Goal: Transaction & Acquisition: Purchase product/service

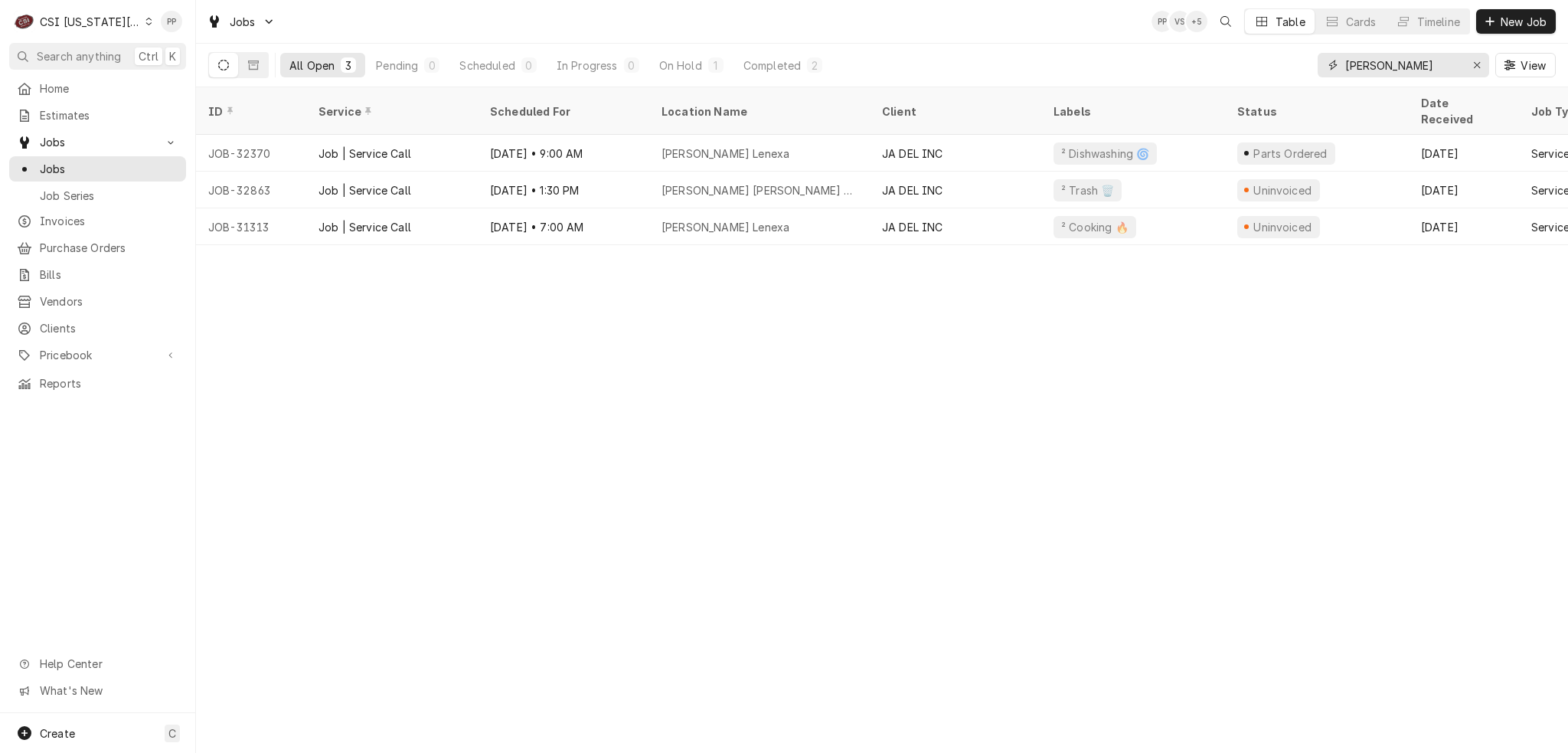
click at [1473, 64] on icon "Erase input" at bounding box center [1477, 64] width 9 height 10
click at [1435, 67] on input "Dynamic Content Wrapper" at bounding box center [1417, 64] width 144 height 25
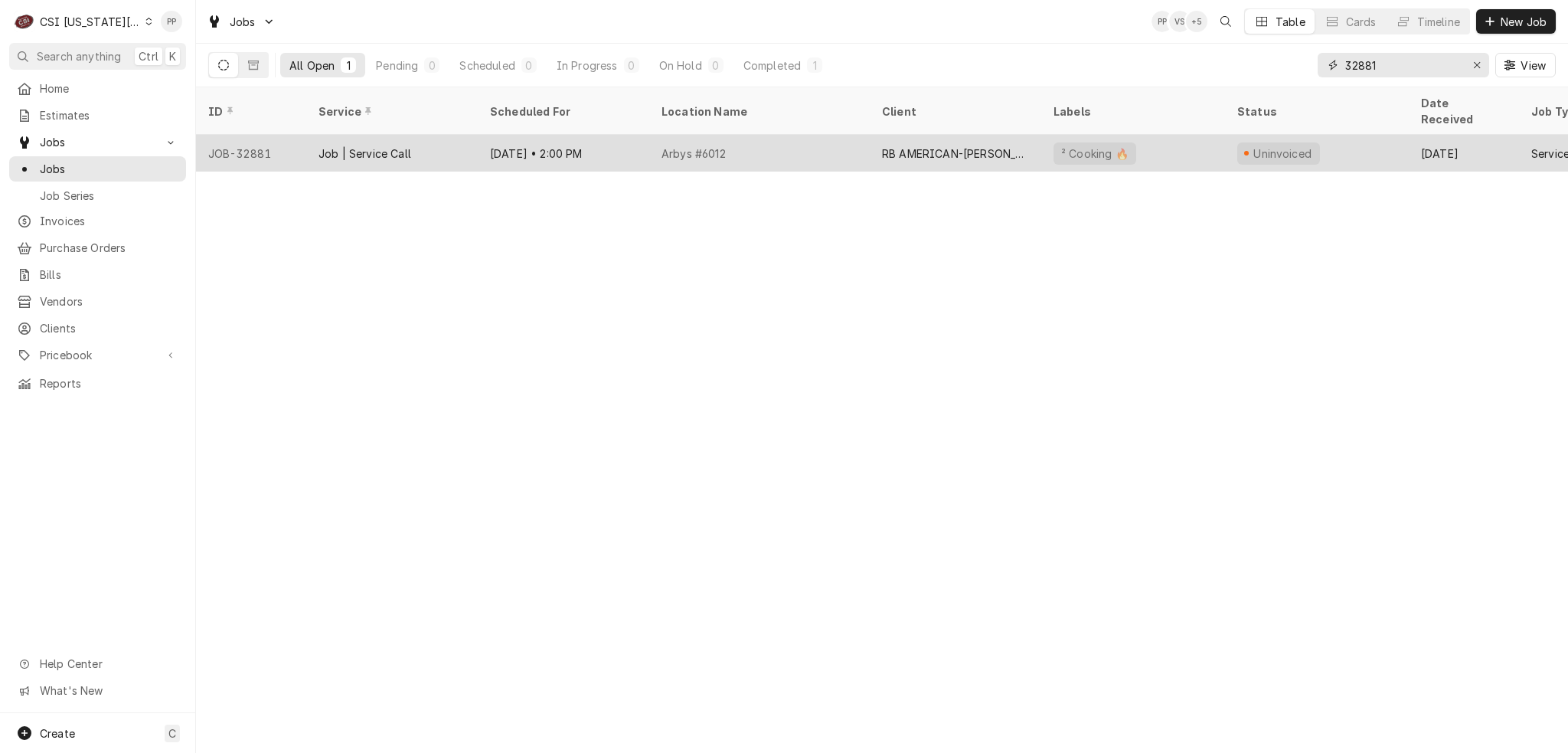
type input "32881"
click at [408, 146] on div "Job | Service Call" at bounding box center [365, 153] width 93 height 16
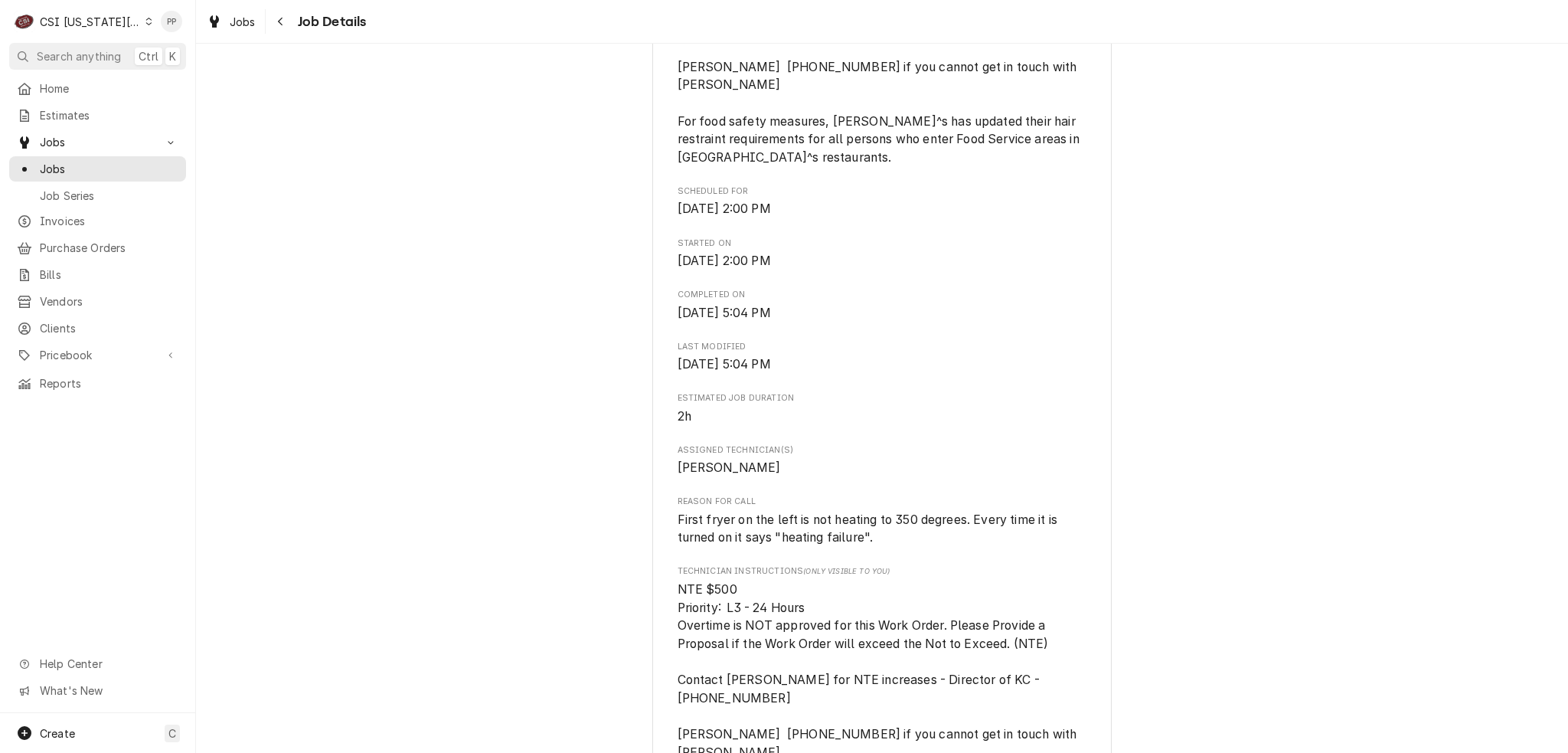
scroll to position [996, 0]
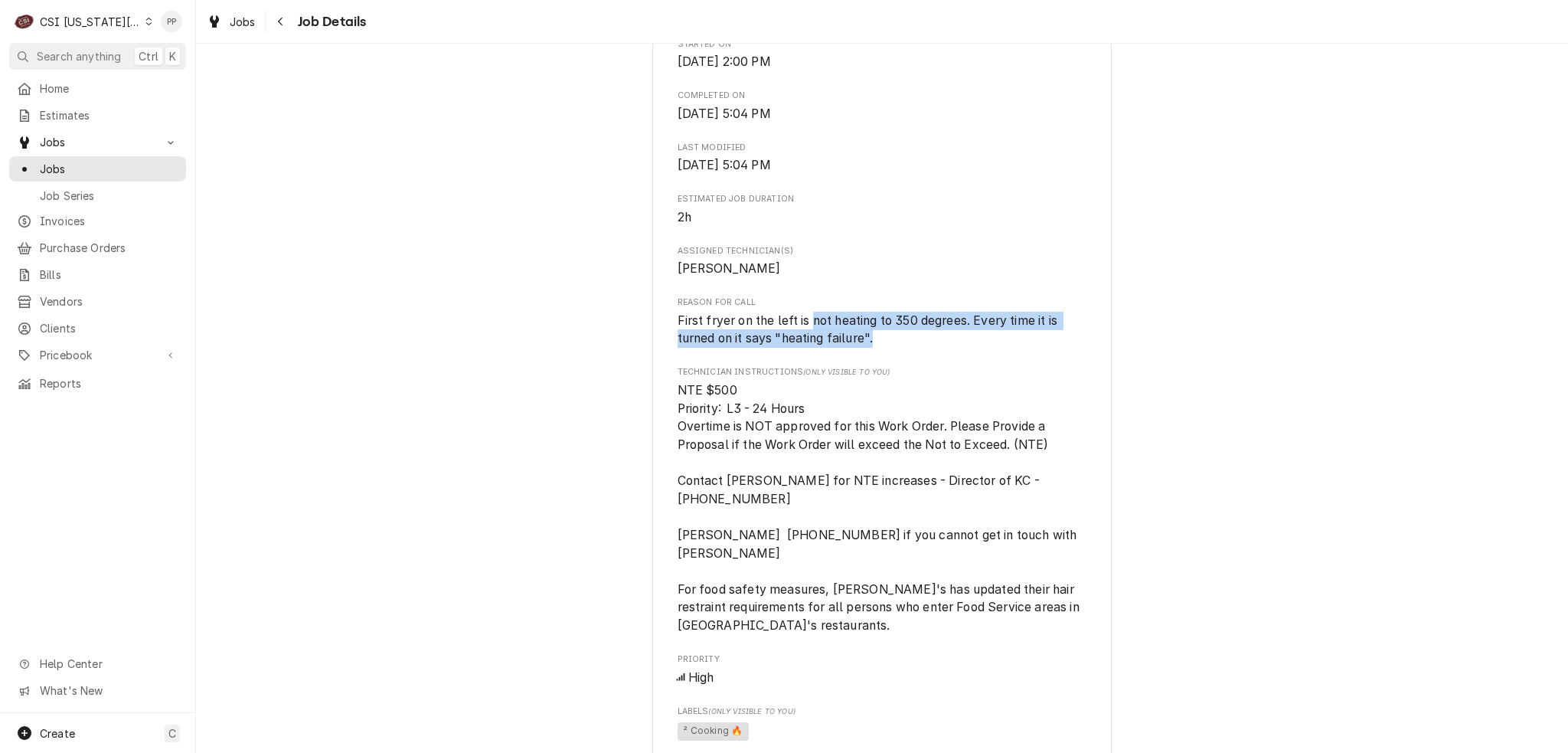
drag, startPoint x: 857, startPoint y: 315, endPoint x: 915, endPoint y: 342, distance: 64.0
click at [915, 342] on span "First fryer on the left is not heating to 350 degrees. Every time it is turned …" at bounding box center [882, 329] width 409 height 36
drag, startPoint x: 881, startPoint y: 338, endPoint x: 706, endPoint y: 318, distance: 176.1
click at [706, 318] on span "First fryer on the left is not heating to 350 degrees. Every time it is turned …" at bounding box center [882, 329] width 409 height 36
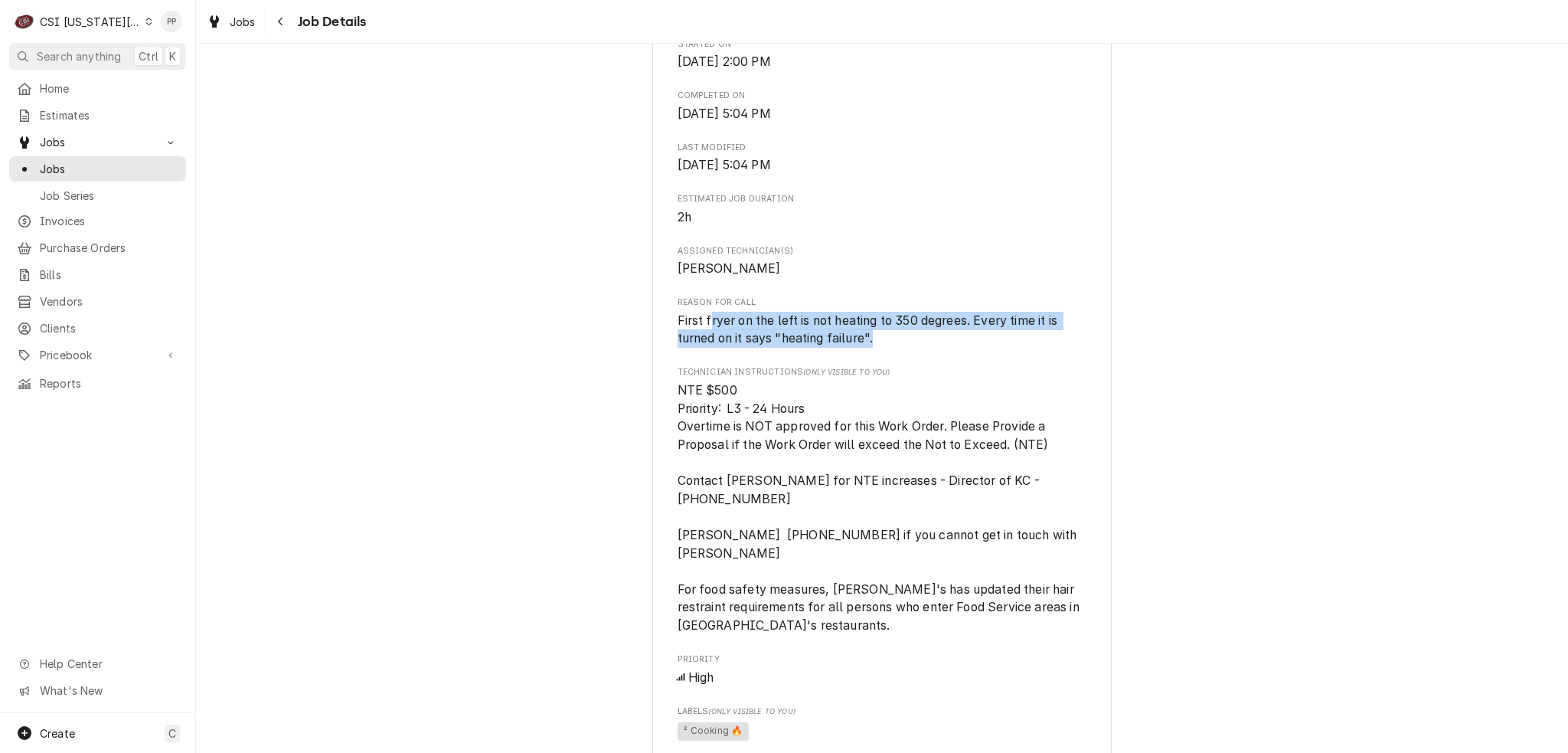
click at [912, 337] on span "First fryer on the left is not heating to 350 degrees. Every time it is turned …" at bounding box center [882, 329] width 409 height 36
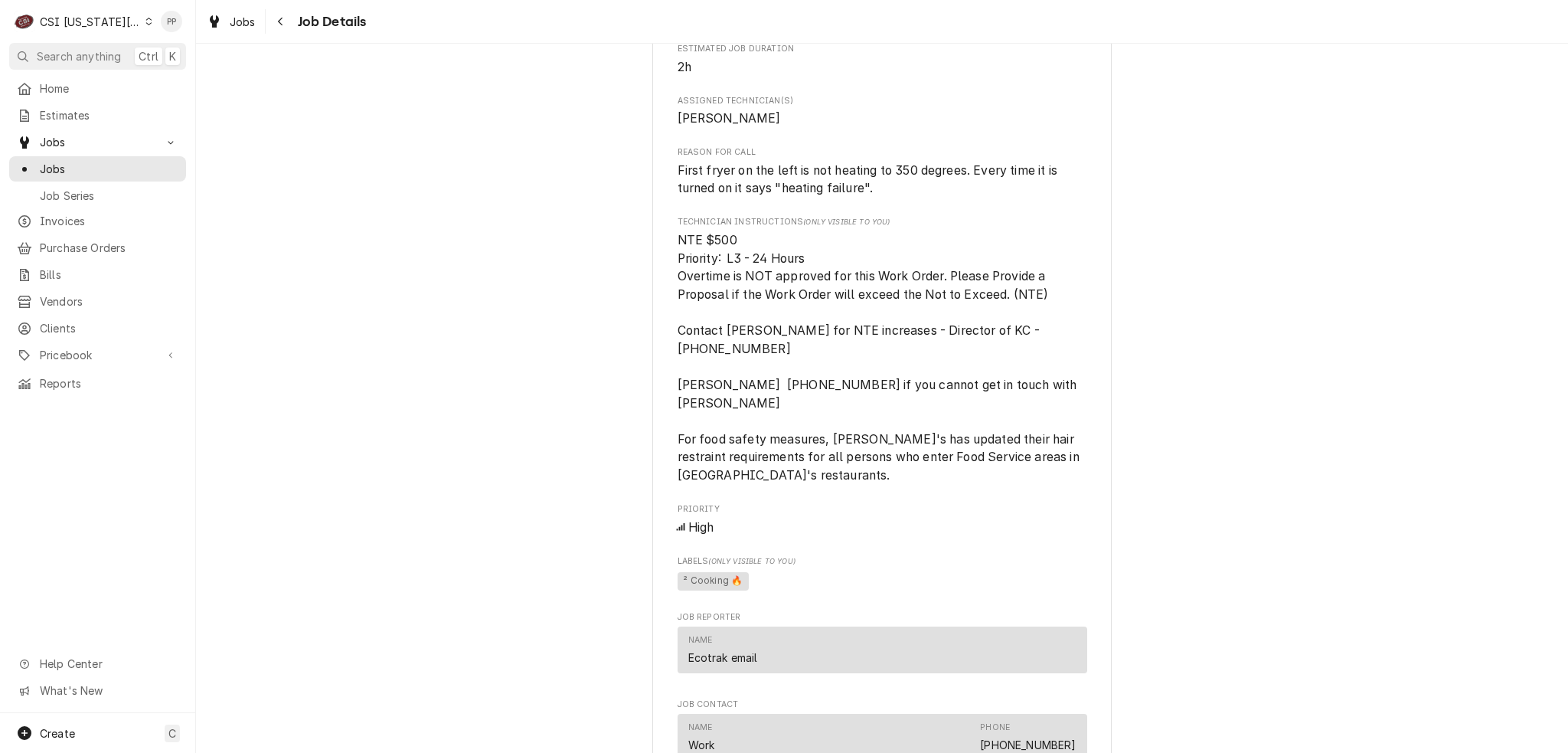
scroll to position [1149, 0]
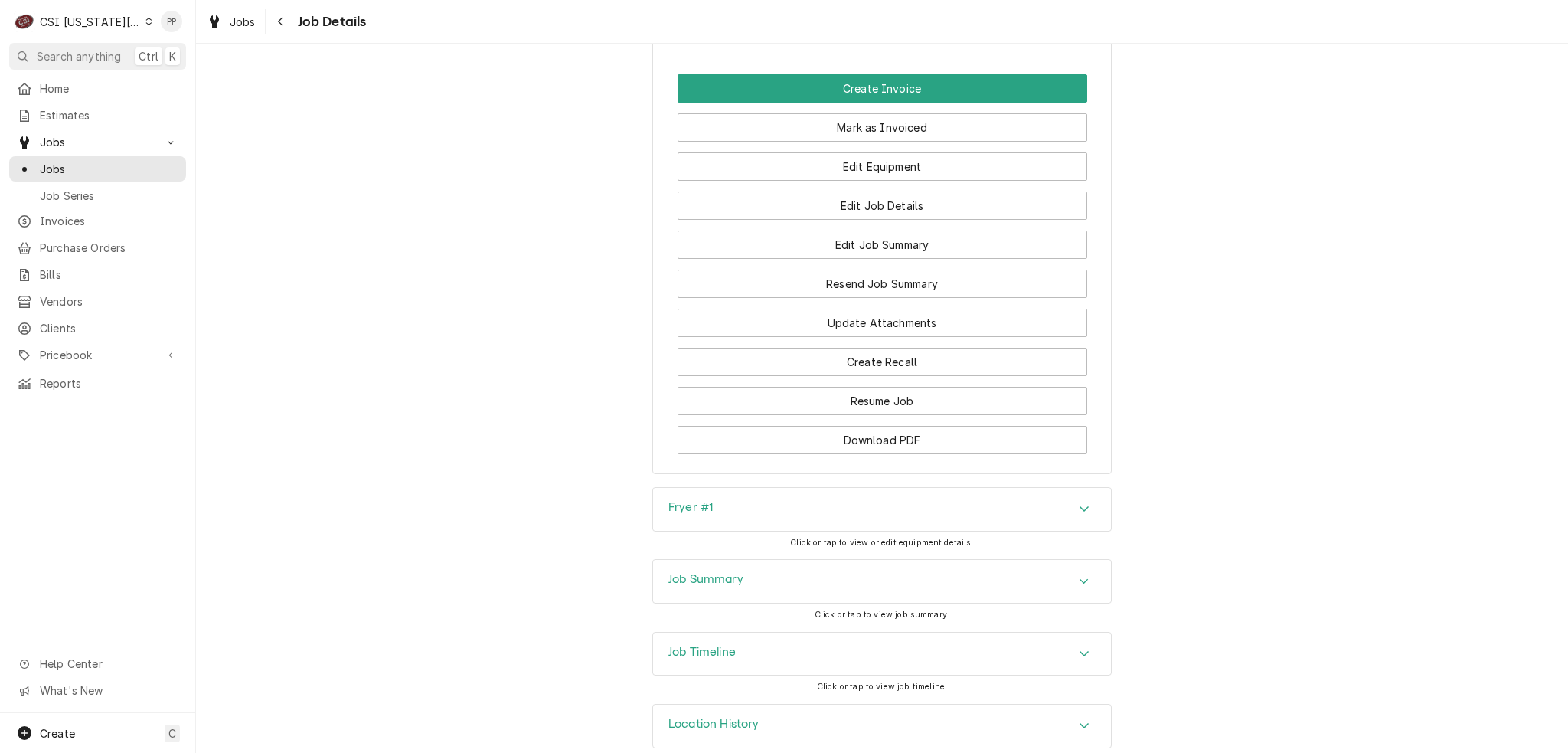
click at [885, 560] on div "Job Summary" at bounding box center [882, 581] width 458 height 43
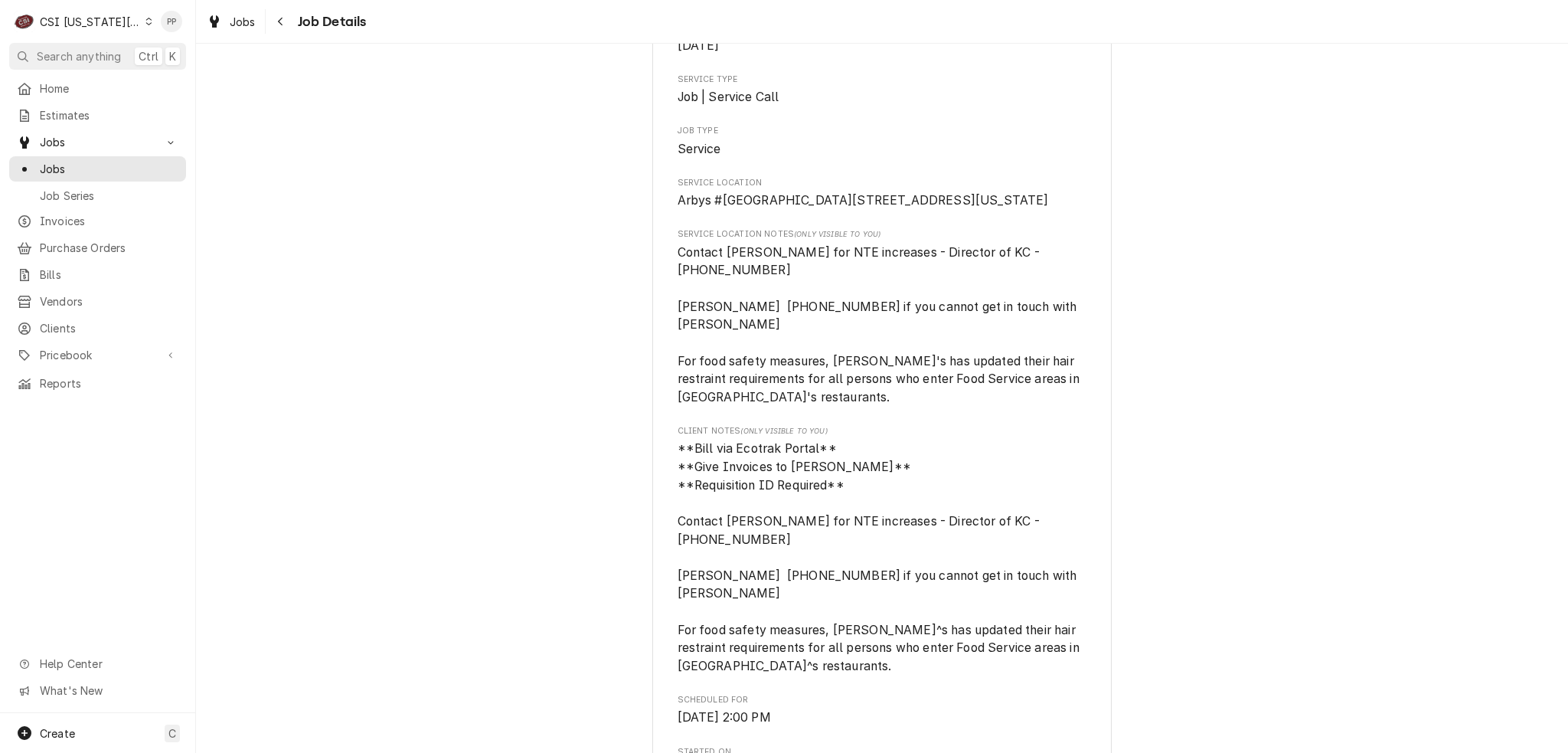
scroll to position [0, 0]
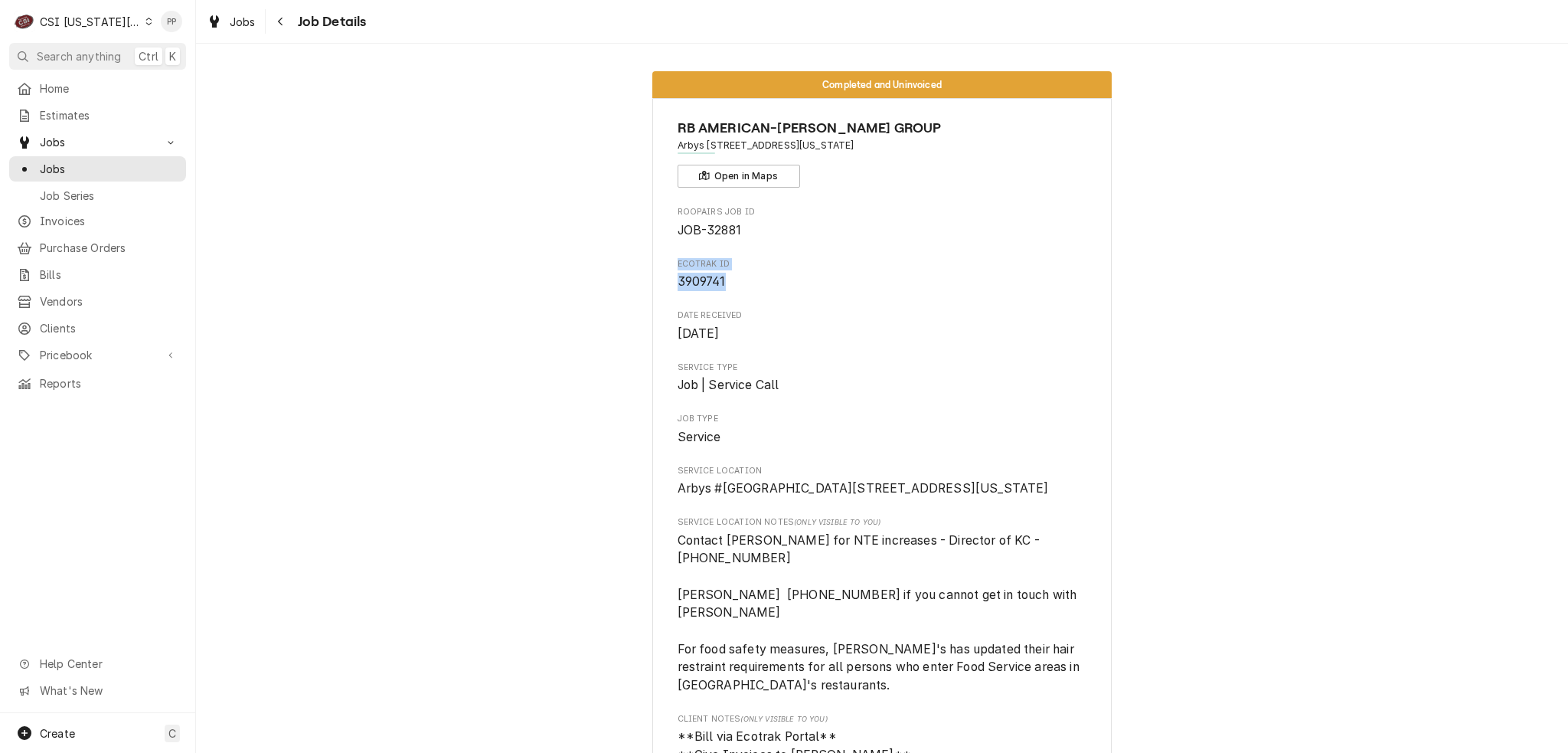
drag, startPoint x: 719, startPoint y: 288, endPoint x: 679, endPoint y: 266, distance: 45.7
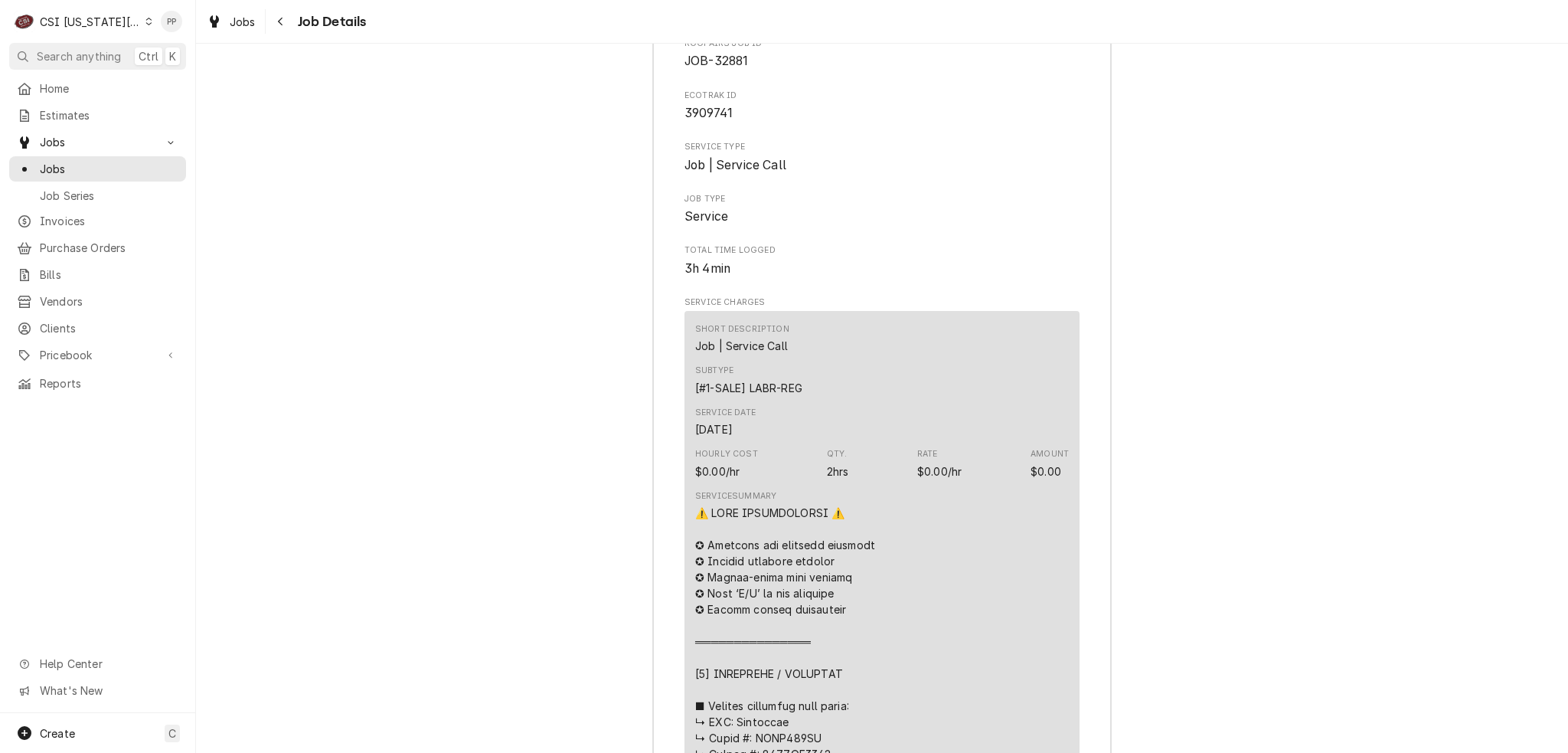
scroll to position [3064, 0]
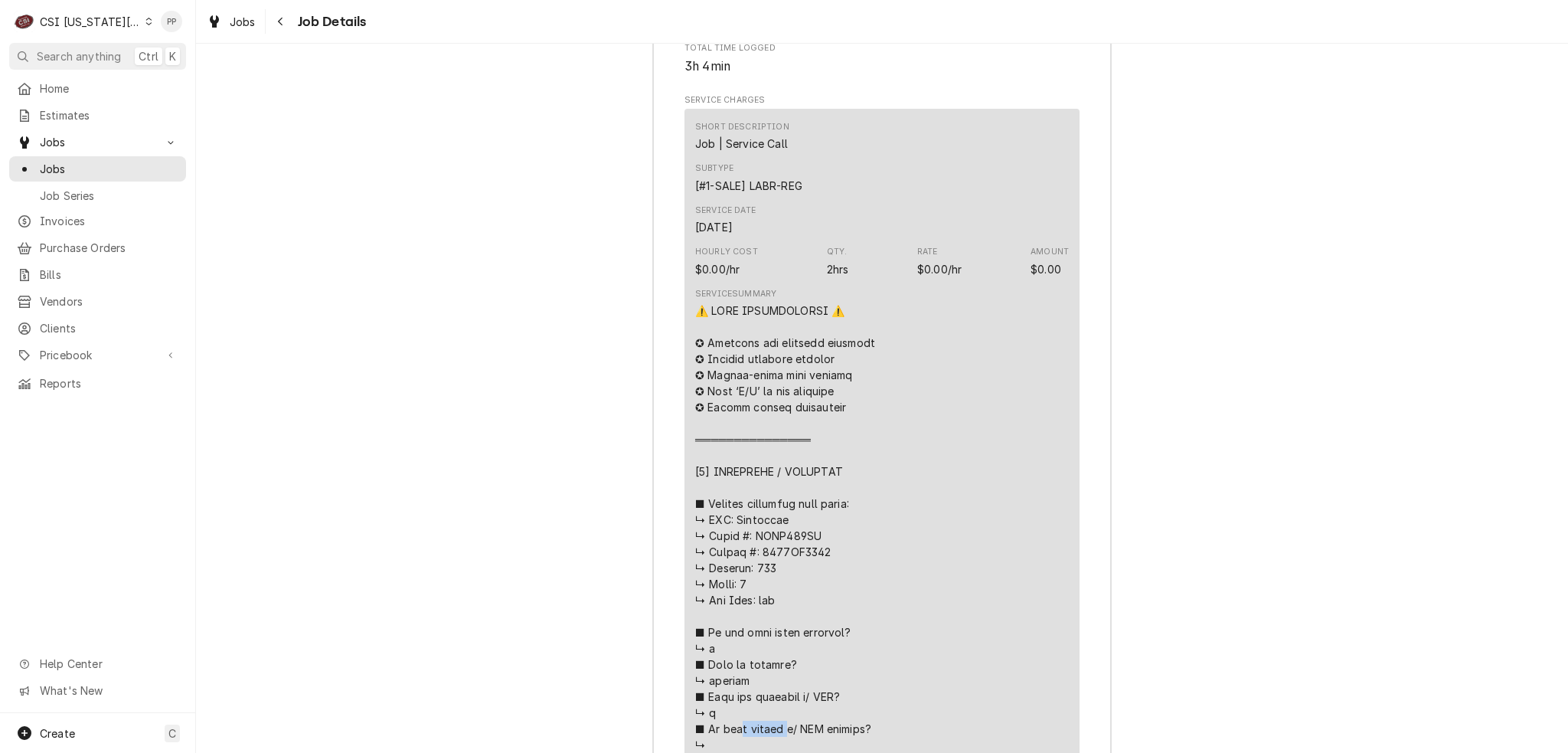
drag, startPoint x: 820, startPoint y: 511, endPoint x: 749, endPoint y: 514, distance: 71.1
copy div "𝘁 𝘁𝗮𝗴𝗴𝗲𝗱"
drag, startPoint x: 818, startPoint y: 529, endPoint x: 749, endPoint y: 525, distance: 69.1
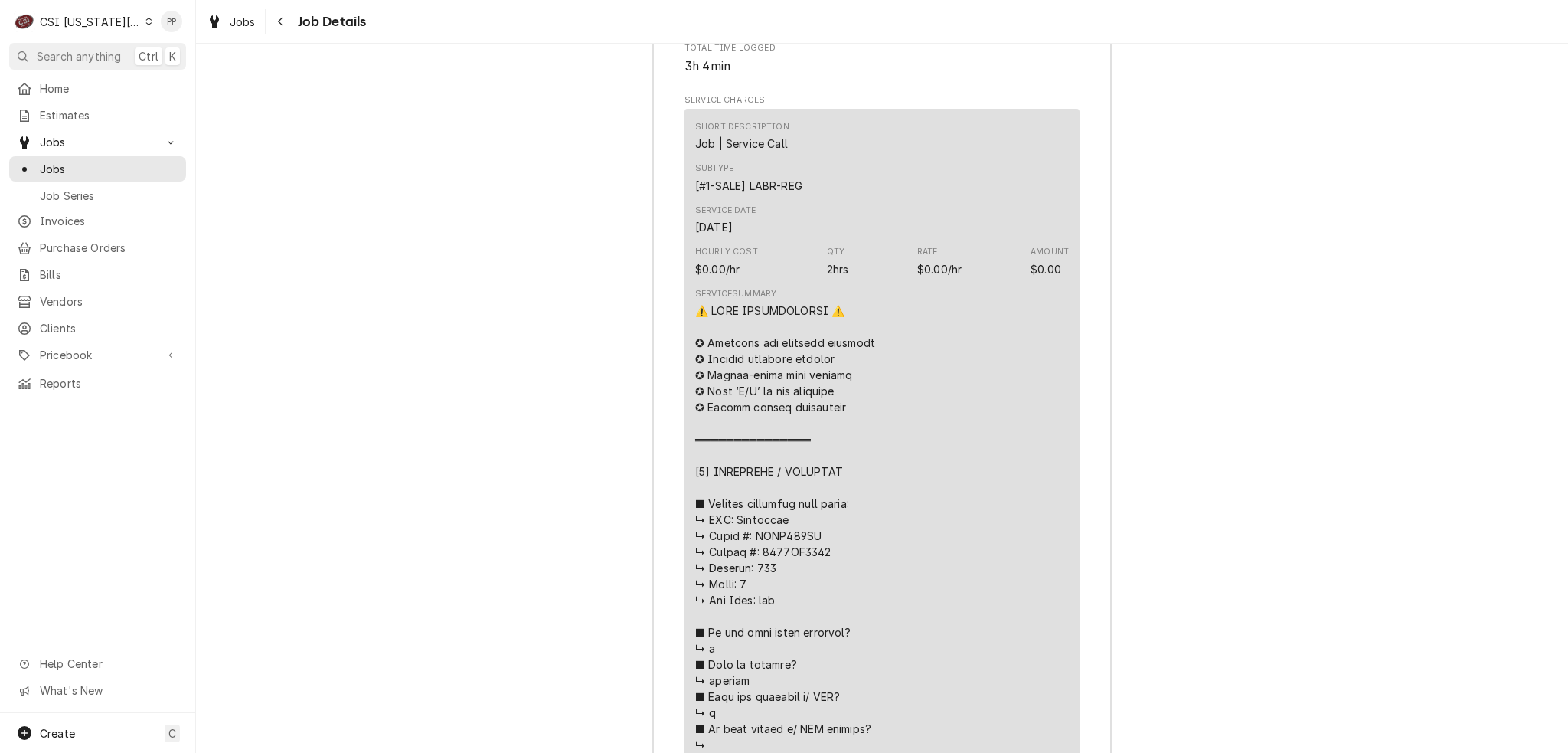
copy div "━━━━━━━━━"
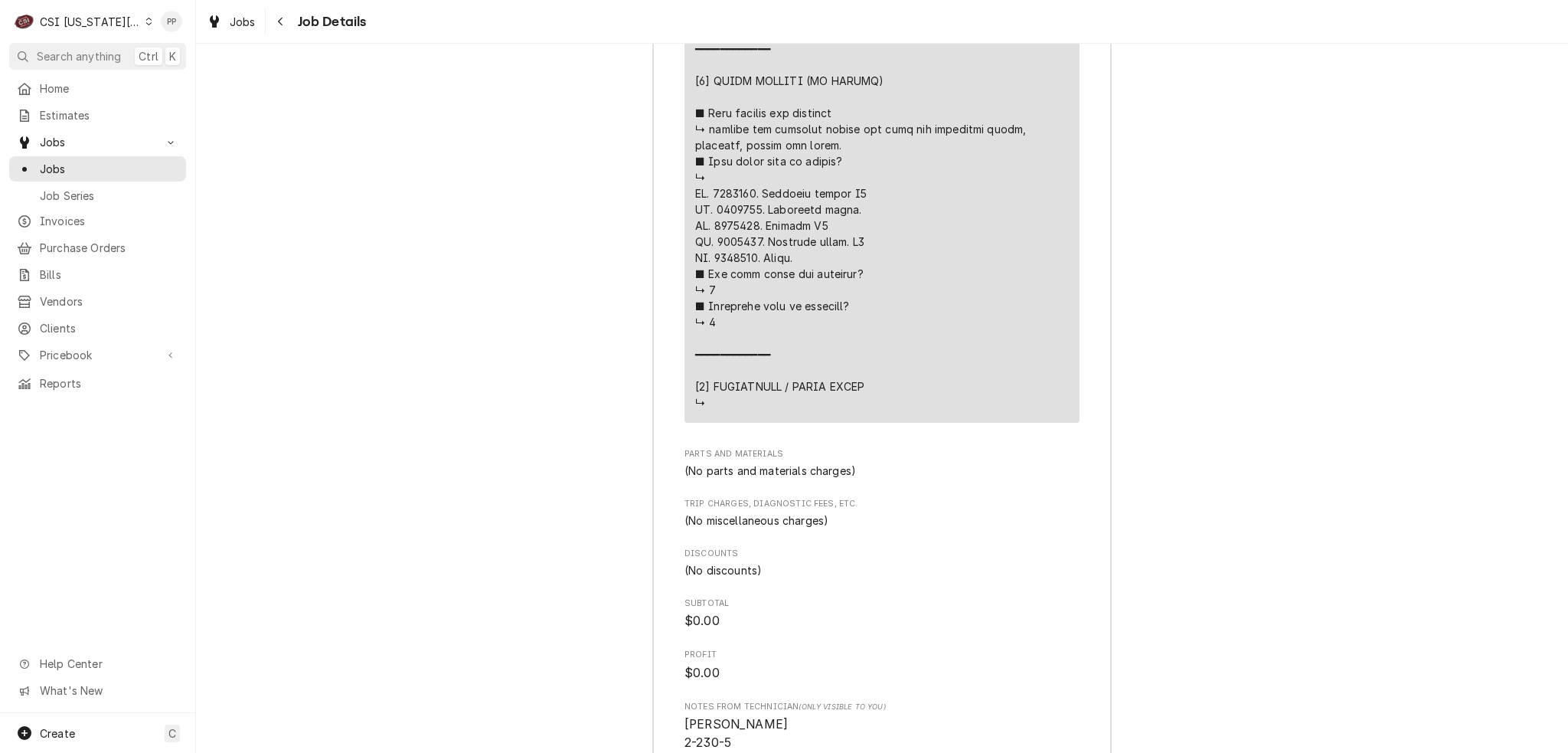
scroll to position [3812, 0]
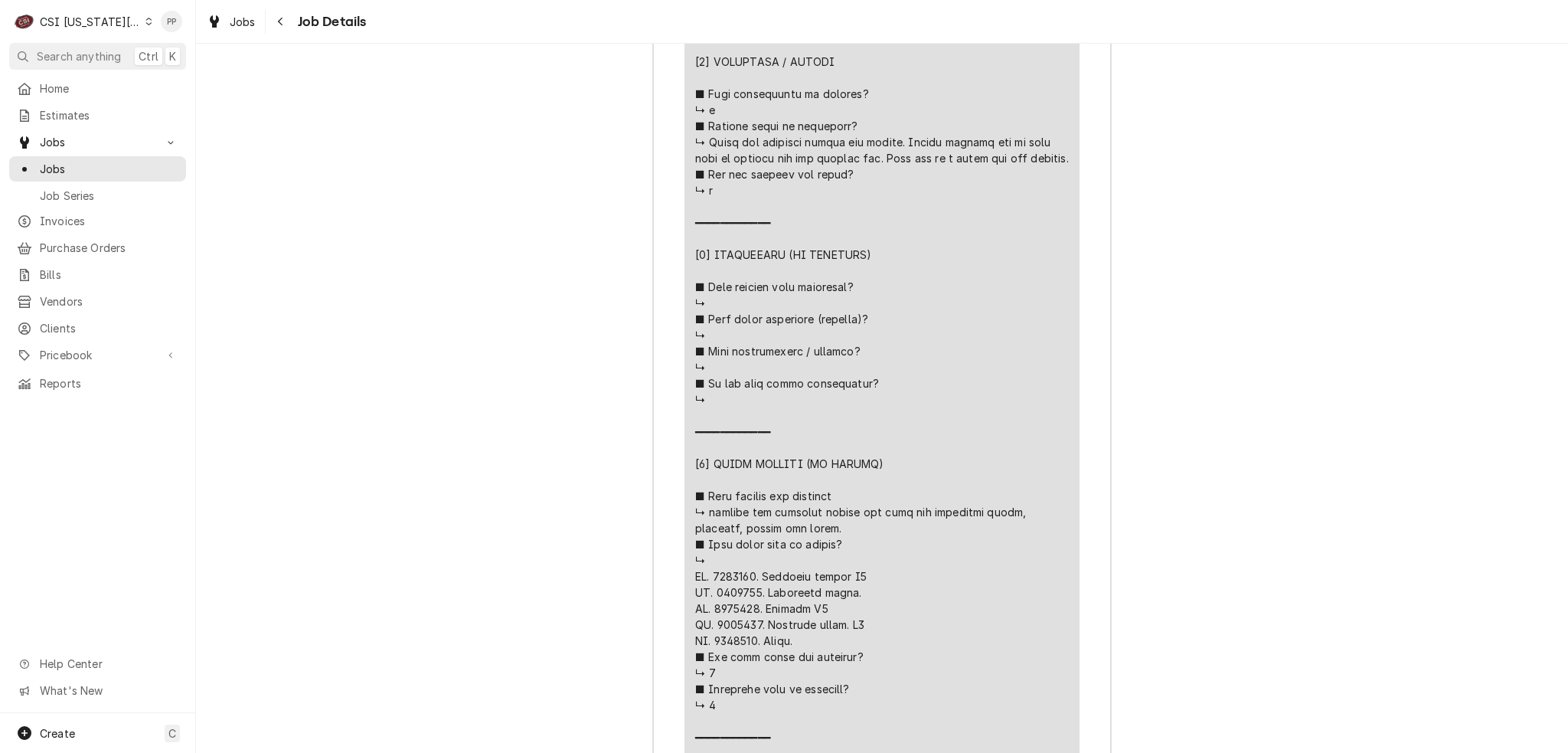
drag, startPoint x: 756, startPoint y: 554, endPoint x: 713, endPoint y: 553, distance: 43.0
click at [713, 553] on div "Line Item" at bounding box center [882, 174] width 374 height 1239
copy div "⚠️ 𝗙𝗢𝗥𝗠 𝗜𝗡𝗦𝗧𝗥𝗨𝗖𝗧𝗜𝗢𝗡𝗦 ⚠️ ✪ 𝗖𝗼𝗺𝗽𝗹𝗲𝘁𝗲 𝗮𝗹𝗹 𝗿𝗲𝗹𝗲𝘃𝗮𝗻𝘁 𝘀𝗲𝗰𝘁𝗶𝗼𝗻𝘀 ✪ 𝗣𝗿𝗼𝘃𝗶𝗱𝗲 𝗱𝗲𝘁𝗮𝗶𝗹𝗲𝗱 𝗮𝗻𝘀…"
click at [871, 530] on div "Line Item" at bounding box center [882, 174] width 374 height 1239
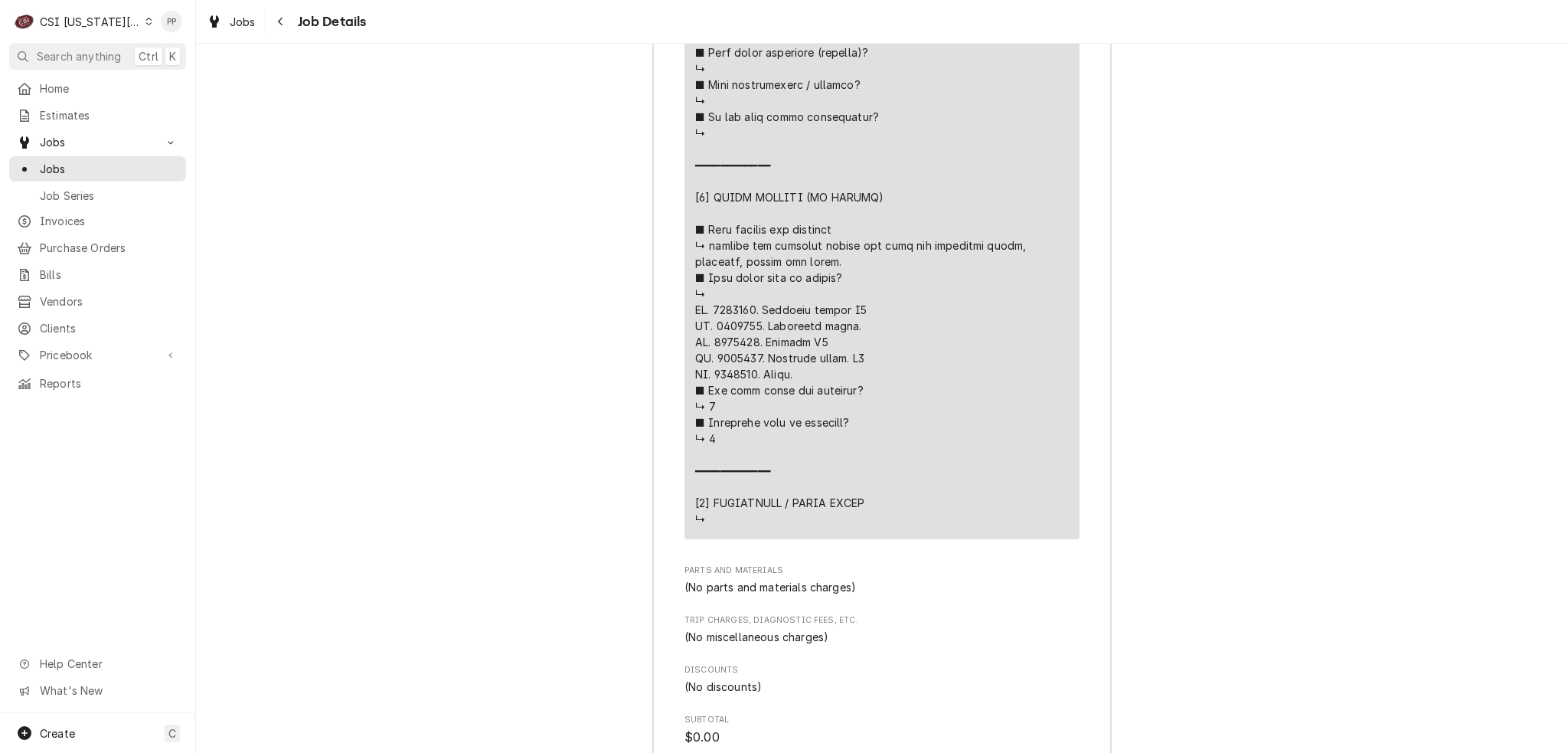
scroll to position [4118, 0]
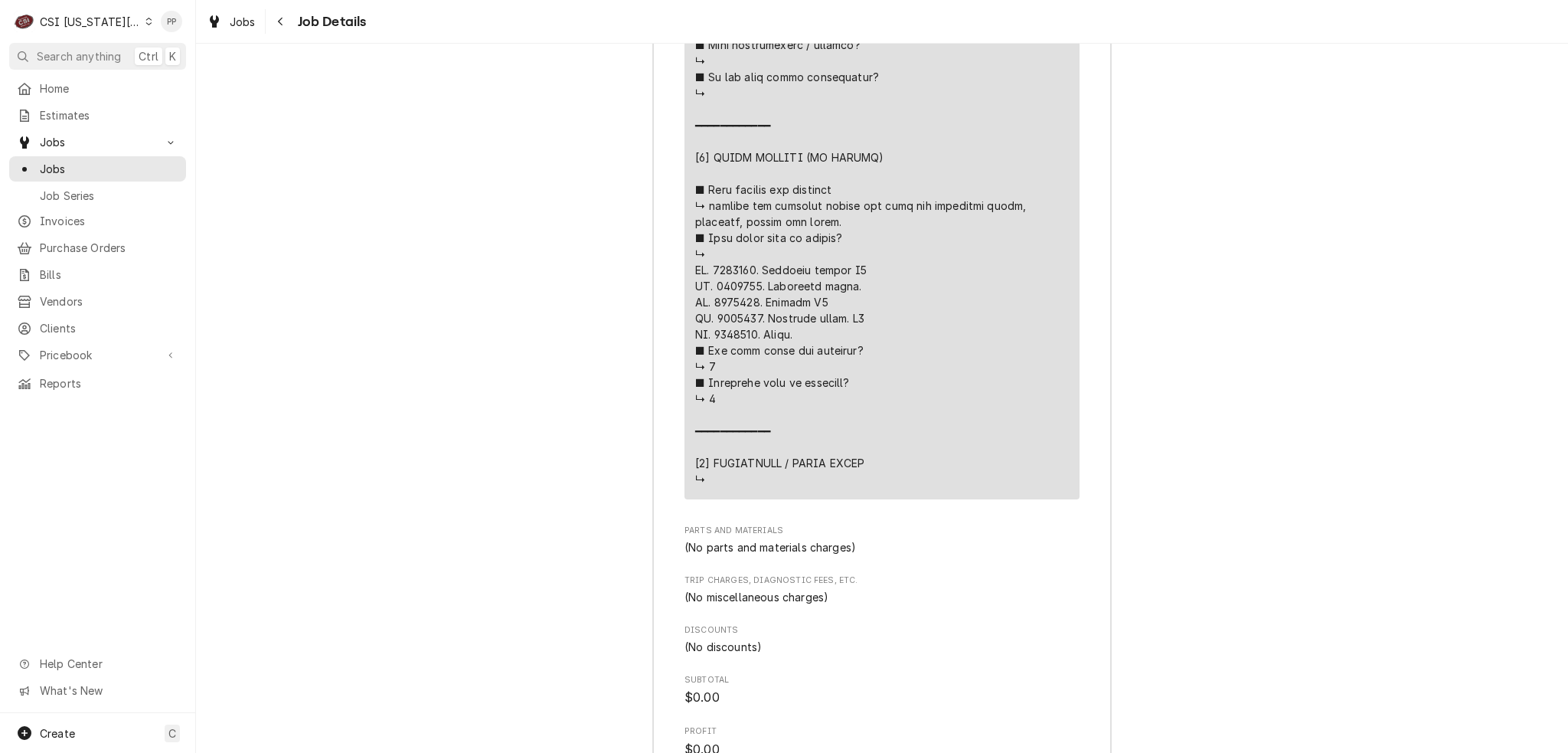
drag, startPoint x: 753, startPoint y: 262, endPoint x: 710, endPoint y: 262, distance: 43.0
copy div "⚠️ 𝗙𝗢𝗥𝗠 𝗜𝗡𝗦𝗧𝗥𝗨𝗖𝗧𝗜𝗢𝗡𝗦 ⚠️ ✪ 𝗖𝗼𝗺𝗽𝗹𝗲𝘁𝗲 𝗮𝗹𝗹 𝗿𝗲𝗹𝗲𝘃𝗮𝗻𝘁 𝘀𝗲𝗰𝘁𝗶𝗼𝗻𝘀 ✪ 𝗣𝗿𝗼𝘃𝗶𝗱𝗲 𝗱𝗲𝘁𝗮𝗶𝗹𝗲𝗱 𝗮𝗻𝘀…"
drag, startPoint x: 754, startPoint y: 278, endPoint x: 711, endPoint y: 278, distance: 43.0
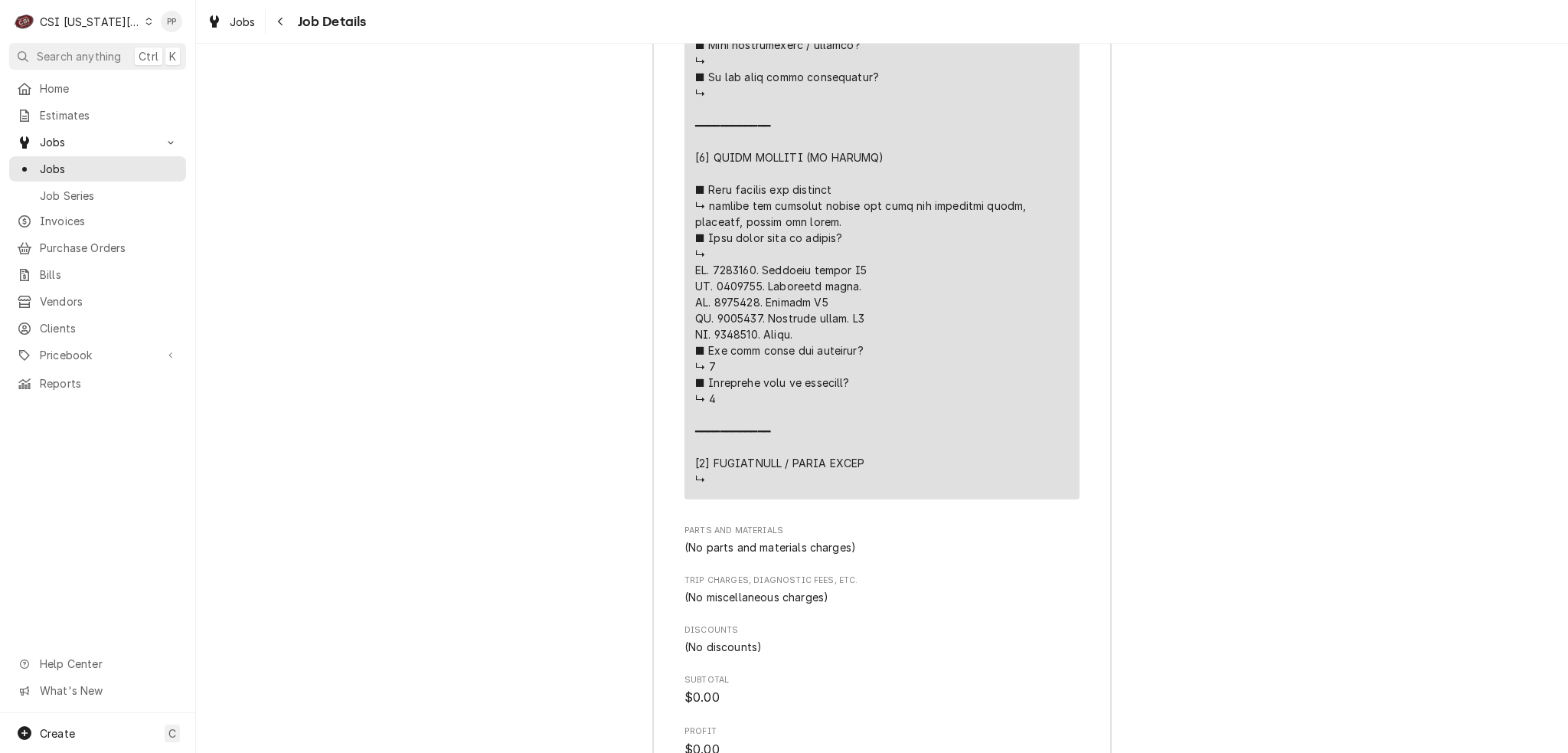
copy div "⚠️ 𝗙𝗢𝗥𝗠 𝗜𝗡𝗦𝗧𝗥𝗨𝗖𝗧𝗜𝗢𝗡𝗦 ⚠️ ✪ 𝗖𝗼𝗺𝗽𝗹𝗲𝘁𝗲 𝗮𝗹𝗹 𝗿𝗲𝗹𝗲𝘃𝗮𝗻𝘁 𝘀𝗲𝗰𝘁𝗶𝗼𝗻𝘀 ✪ 𝗣𝗿𝗼𝘃𝗶𝗱𝗲 𝗱𝗲𝘁𝗮𝗶𝗹𝗲𝗱 𝗮𝗻𝘀…"
drag, startPoint x: 755, startPoint y: 291, endPoint x: 714, endPoint y: 292, distance: 41.0
copy div "⚠️ 𝗙𝗢𝗥𝗠 𝗜𝗡𝗦𝗧𝗥𝗨𝗖𝗧𝗜𝗢𝗡𝗦 ⚠️ ✪ 𝗖𝗼𝗺𝗽𝗹𝗲𝘁𝗲 𝗮𝗹𝗹 𝗿𝗲𝗹𝗲𝘃𝗮𝗻𝘁 𝘀𝗲𝗰𝘁𝗶𝗼𝗻𝘀 ✪ 𝗣𝗿𝗼𝘃𝗶𝗱𝗲 𝗱𝗲𝘁𝗮𝗶𝗹𝗲𝗱 𝗮𝗻𝘀…"
drag, startPoint x: 754, startPoint y: 310, endPoint x: 712, endPoint y: 311, distance: 42.0
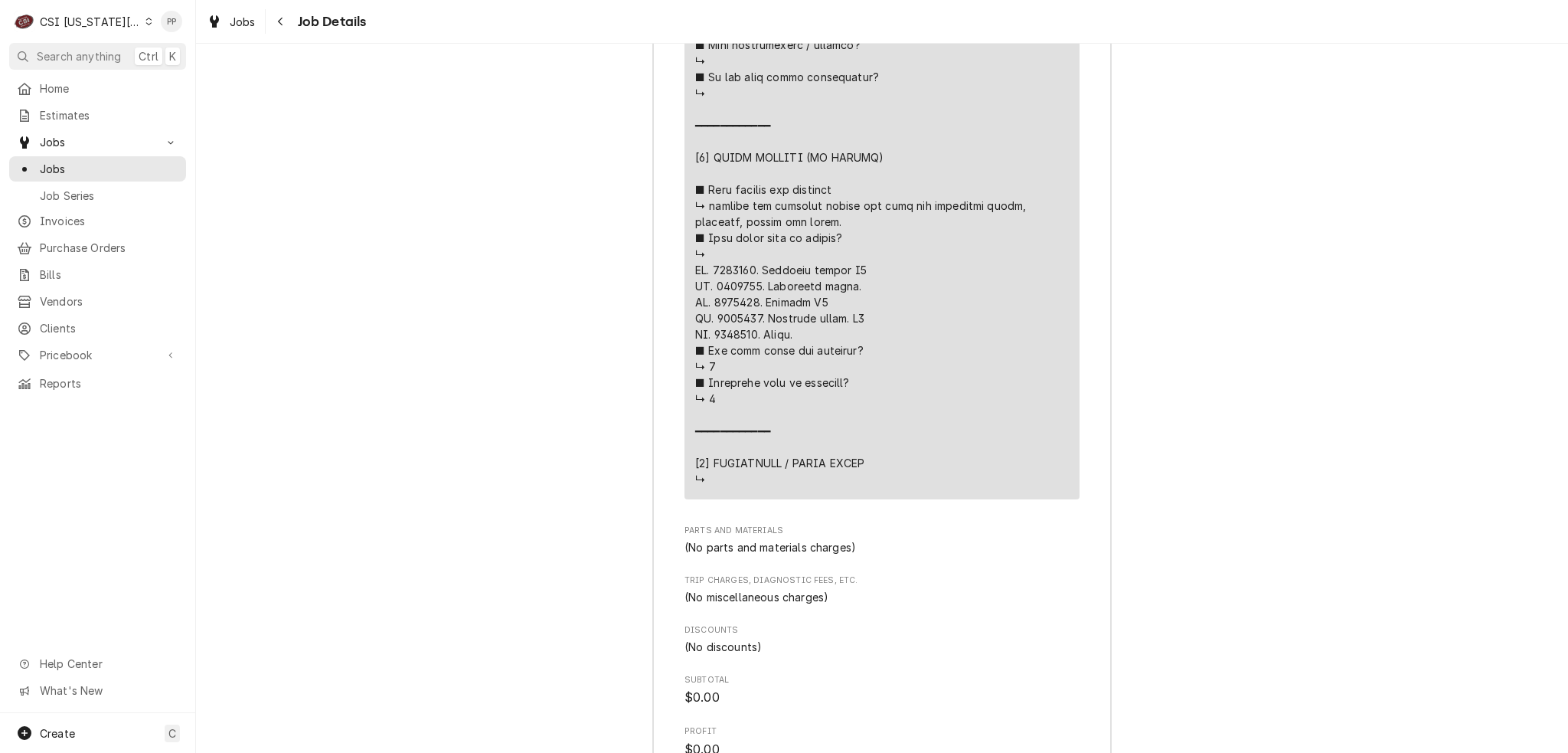
copy div "⚠️ 𝗙𝗢𝗥𝗠 𝗜𝗡𝗦𝗧𝗥𝗨𝗖𝗧𝗜𝗢𝗡𝗦 ⚠️ ✪ 𝗖𝗼𝗺𝗽𝗹𝗲𝘁𝗲 𝗮𝗹𝗹 𝗿𝗲𝗹𝗲𝘃𝗮𝗻𝘁 𝘀𝗲𝗰𝘁𝗶𝗼𝗻𝘀 ✪ 𝗣𝗿𝗼𝘃𝗶𝗱𝗲 𝗱𝗲𝘁𝗮𝗶𝗹𝗲𝗱 𝗮𝗻𝘀…"
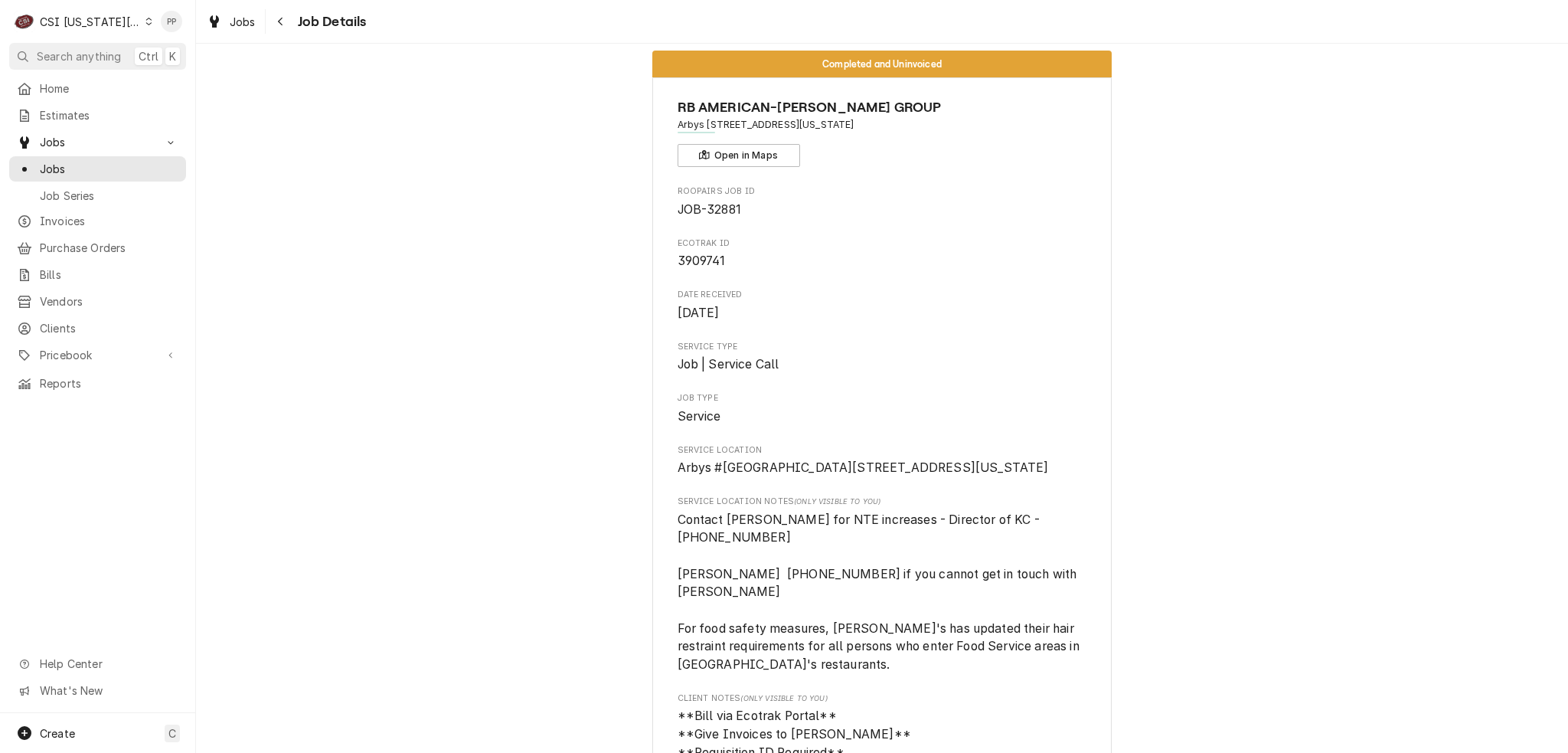
scroll to position [0, 0]
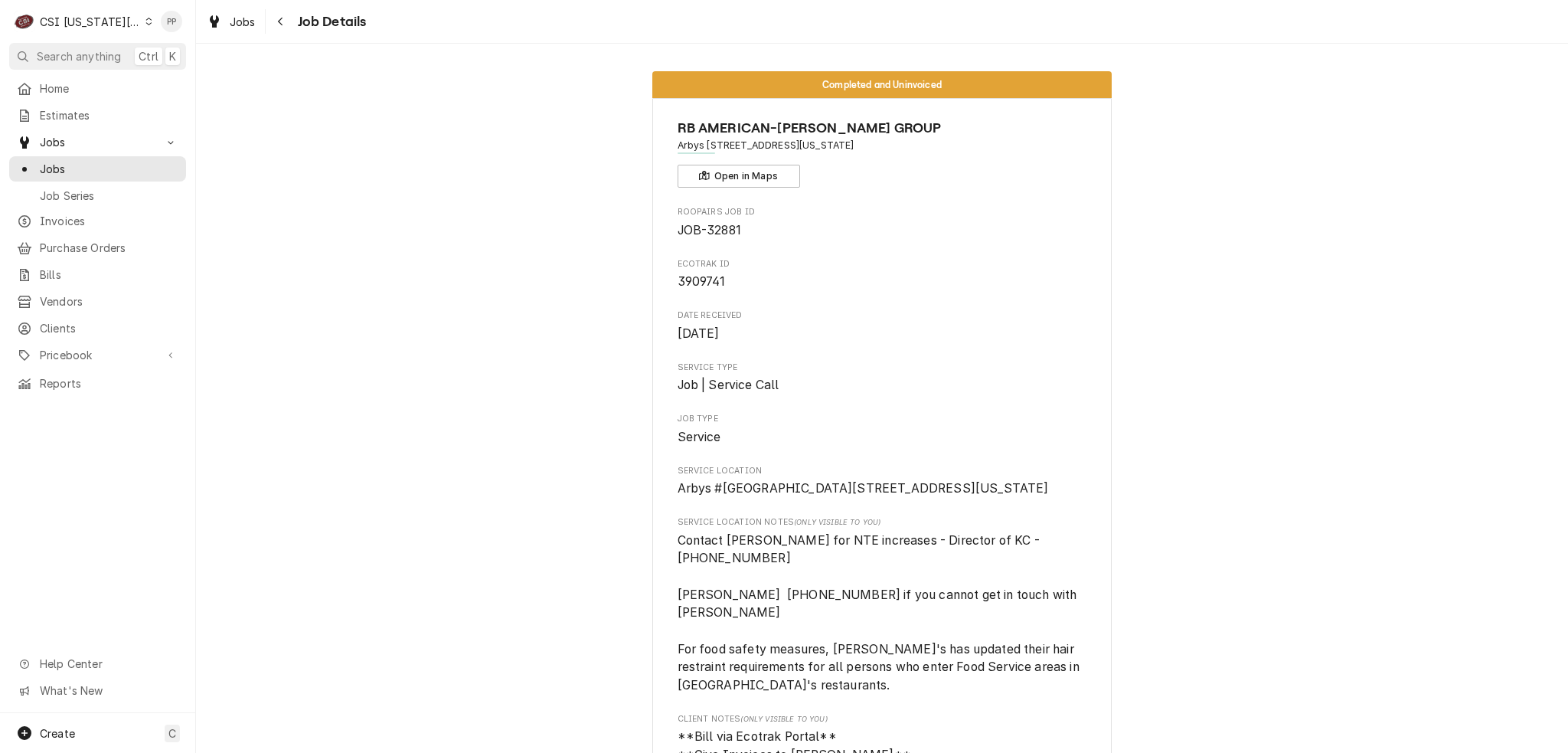
click at [238, 32] on link "Jobs" at bounding box center [230, 22] width 61 height 25
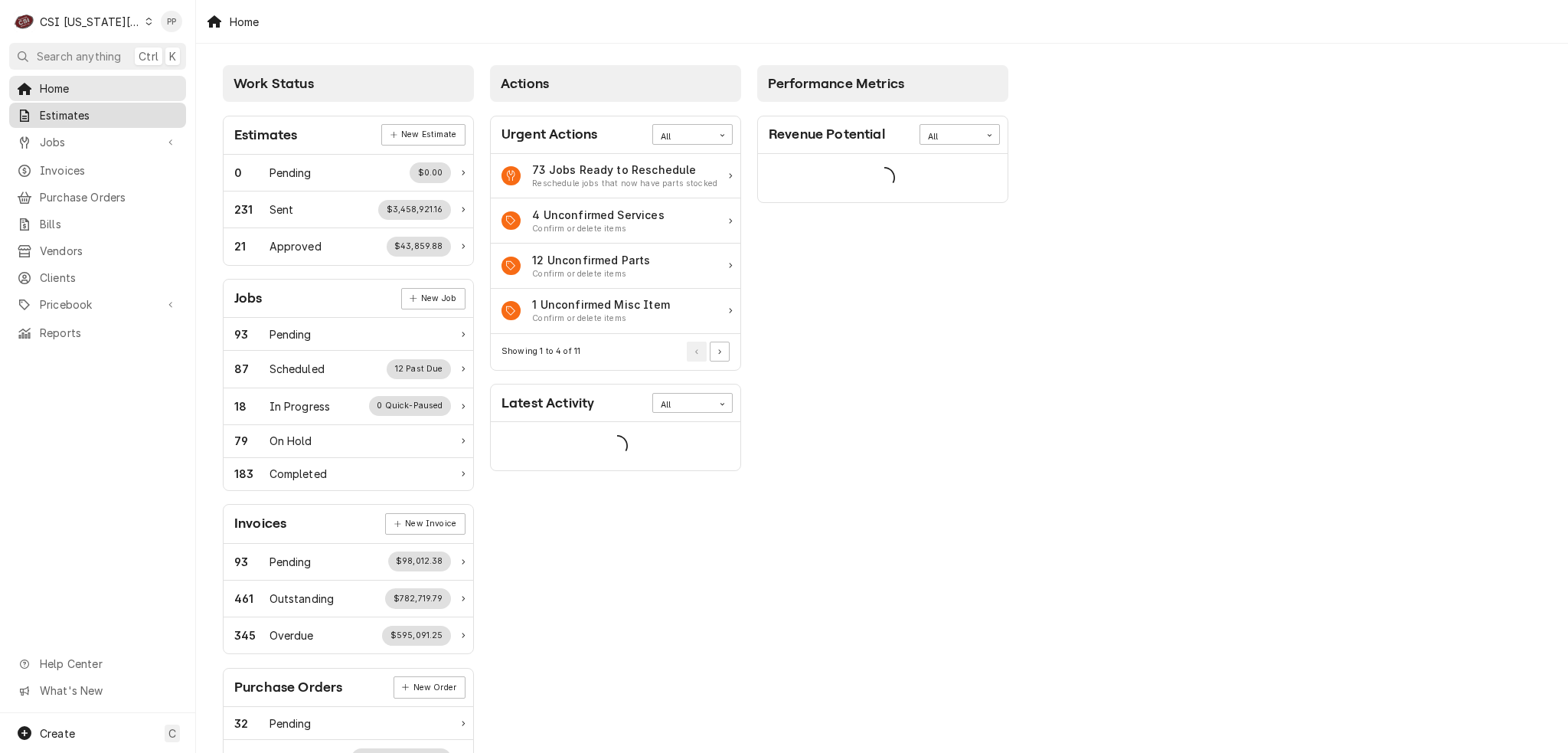
click at [83, 107] on span "Estimates" at bounding box center [109, 115] width 138 height 16
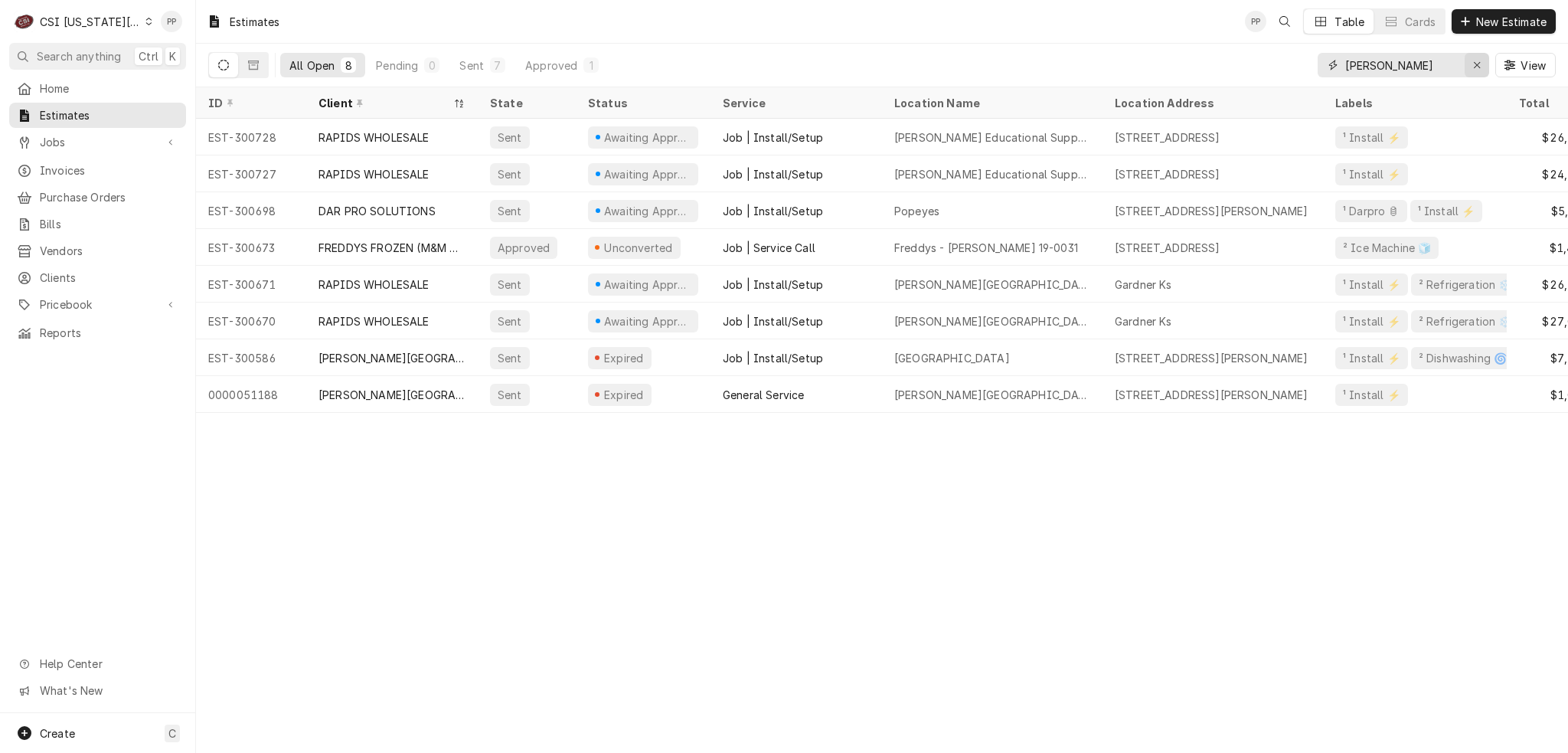
click at [1479, 68] on icon "Erase input" at bounding box center [1477, 65] width 6 height 6
click at [1500, 31] on button "New Estimate" at bounding box center [1504, 21] width 104 height 25
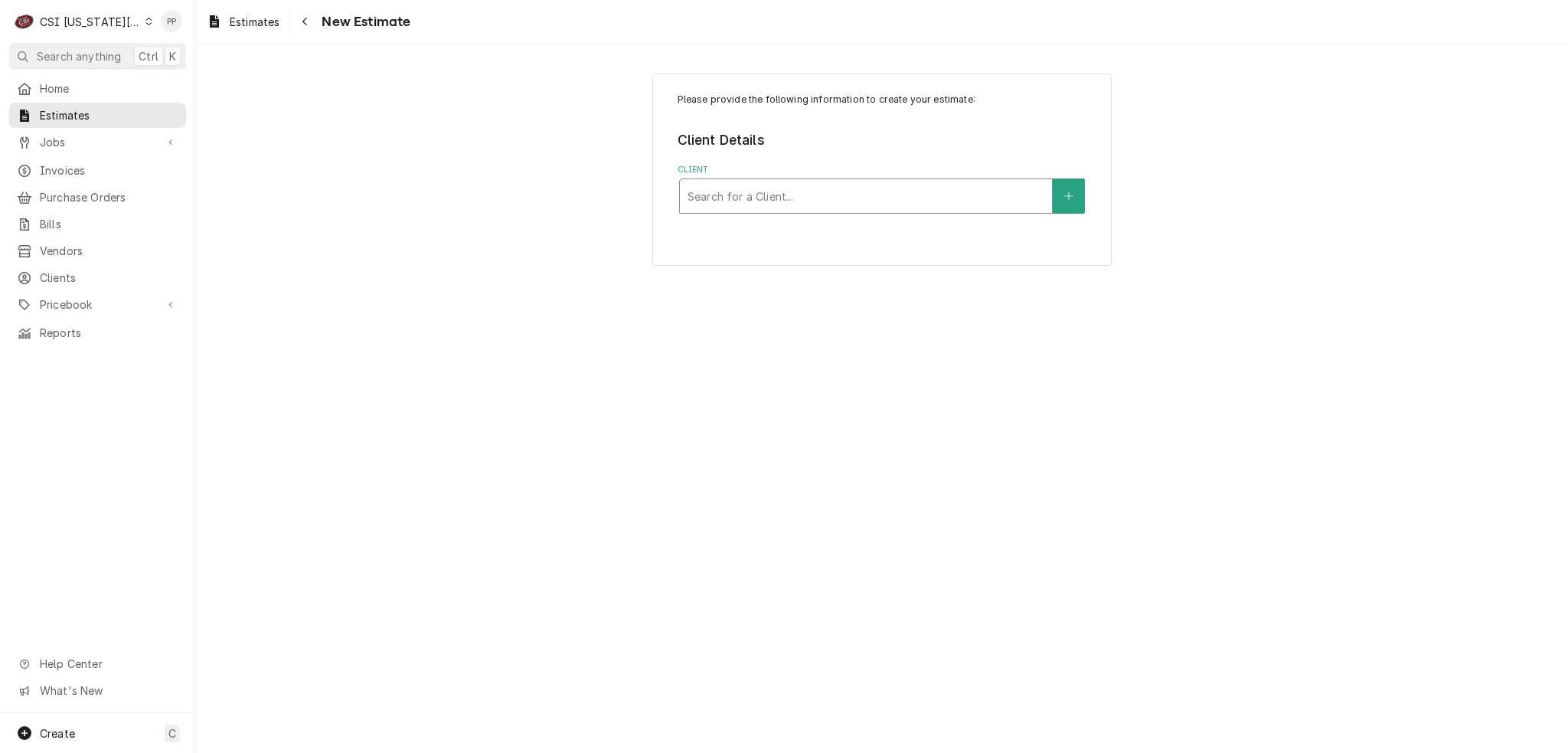
click at [733, 193] on div "Client" at bounding box center [865, 196] width 357 height 28
type input "arbys flynn"
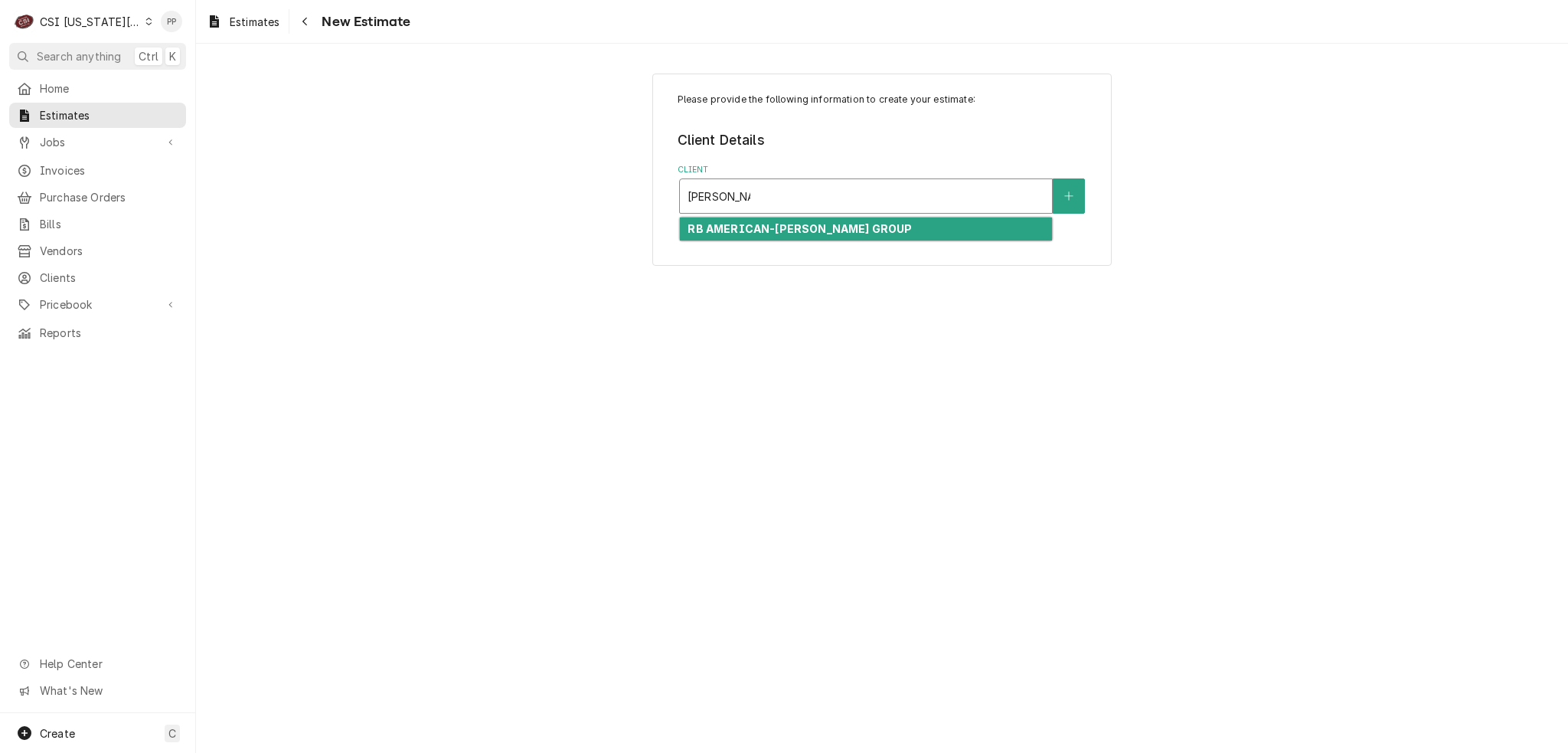
click at [747, 222] on strong "RB AMERICAN-FLYNN GROUP" at bounding box center [799, 228] width 224 height 13
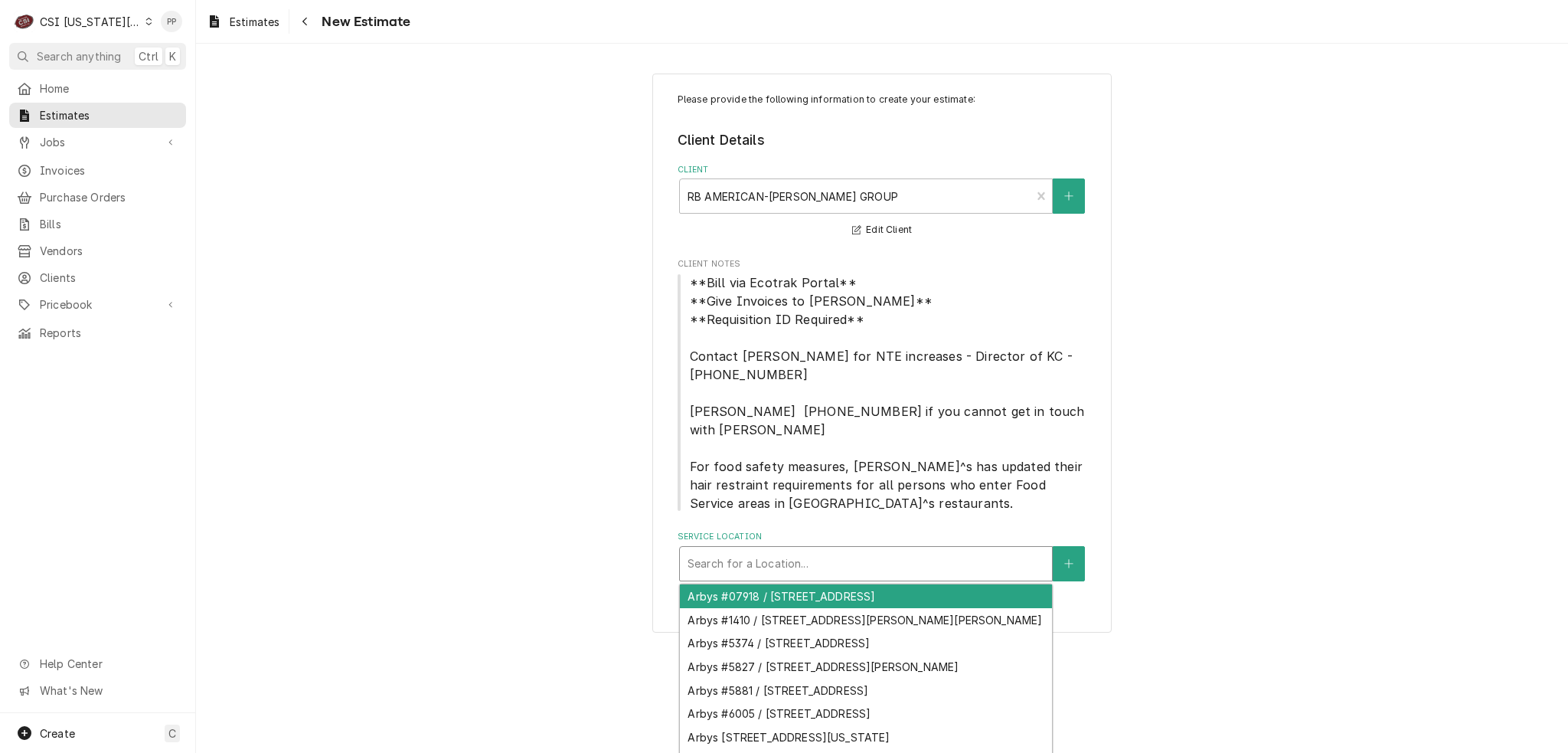
click at [861, 552] on div "Service Location" at bounding box center [865, 564] width 357 height 28
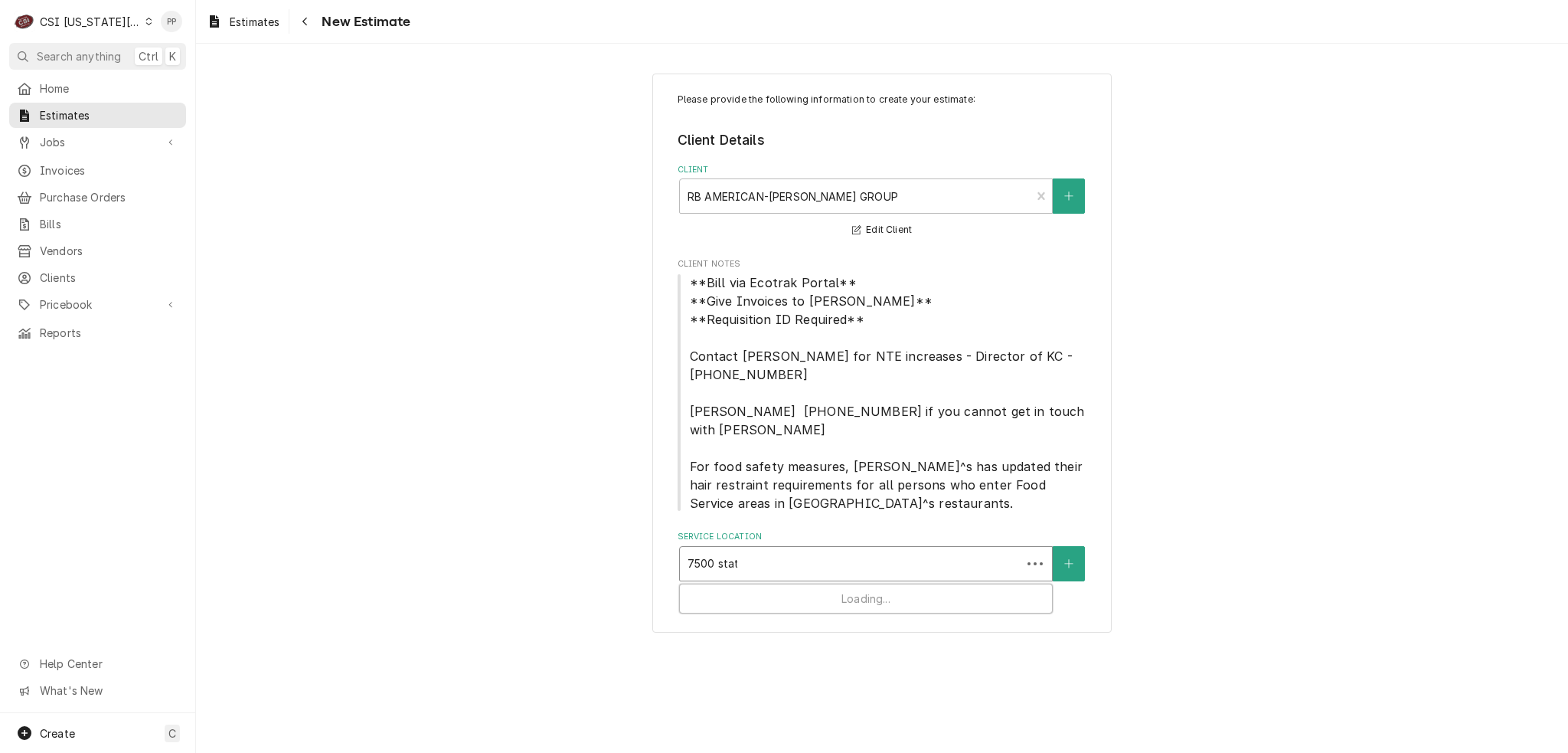
type input "7500 state"
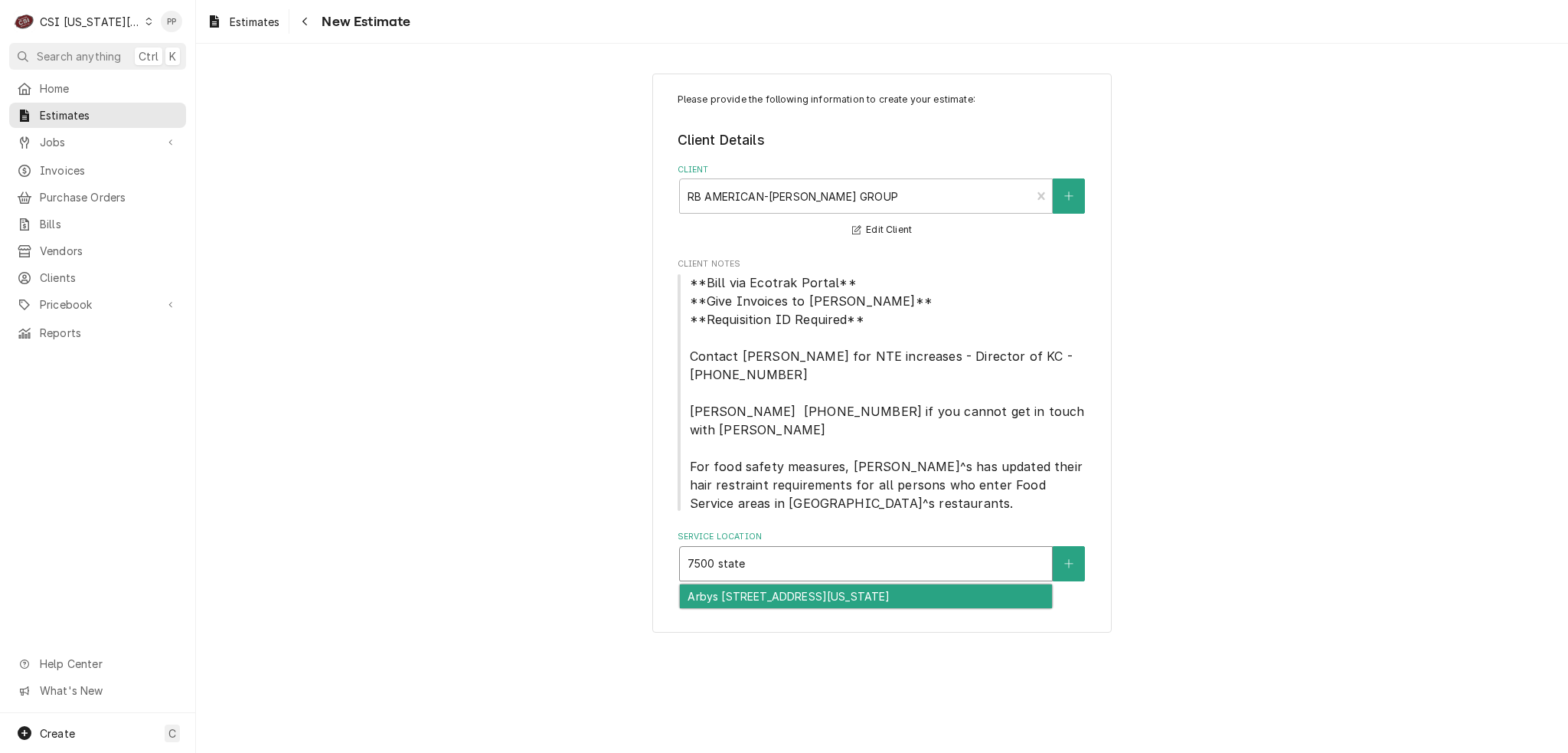
click at [846, 584] on div "Arbys #6012 / 7500 State Avenue, Kansas City, KS 66112" at bounding box center [866, 596] width 372 height 24
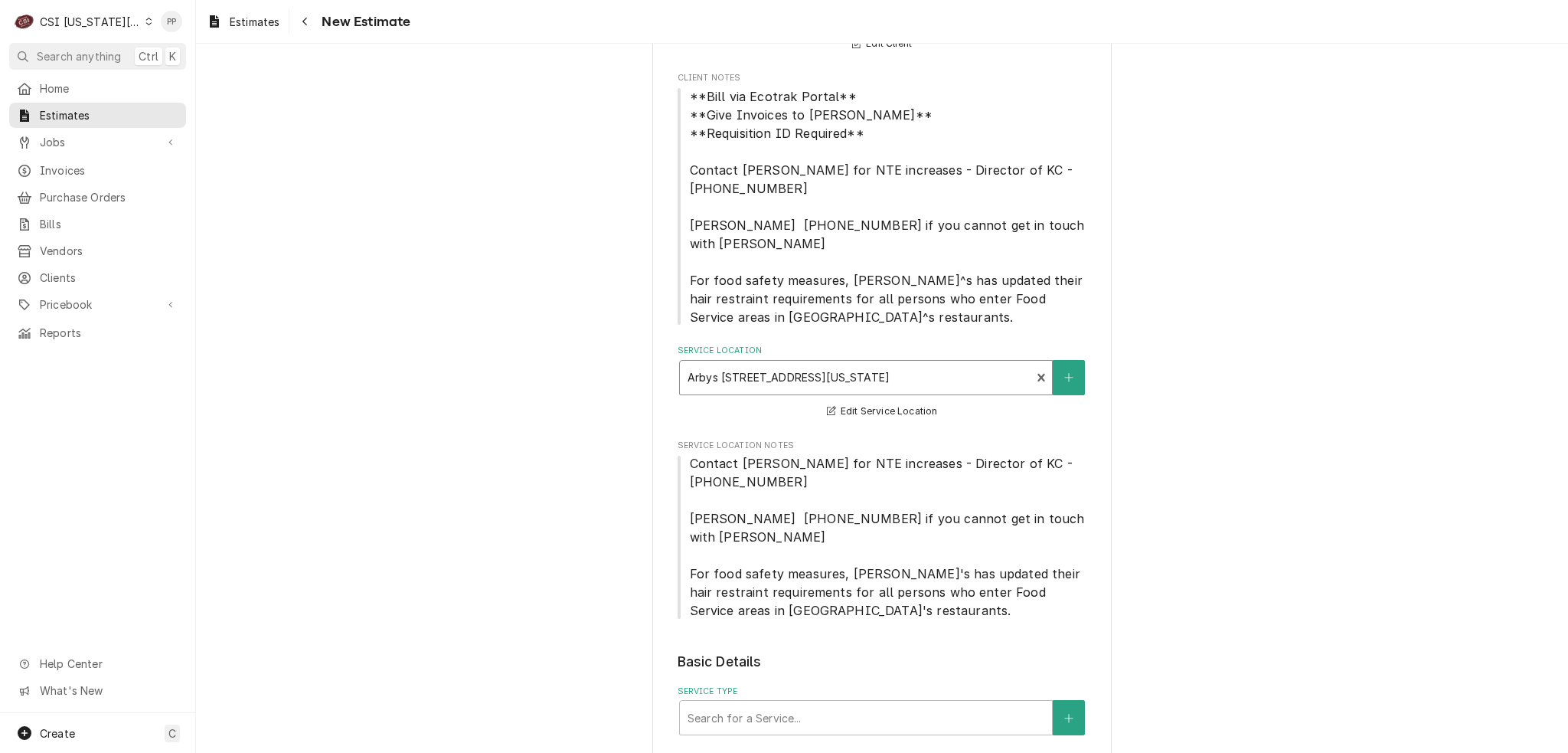
scroll to position [306, 0]
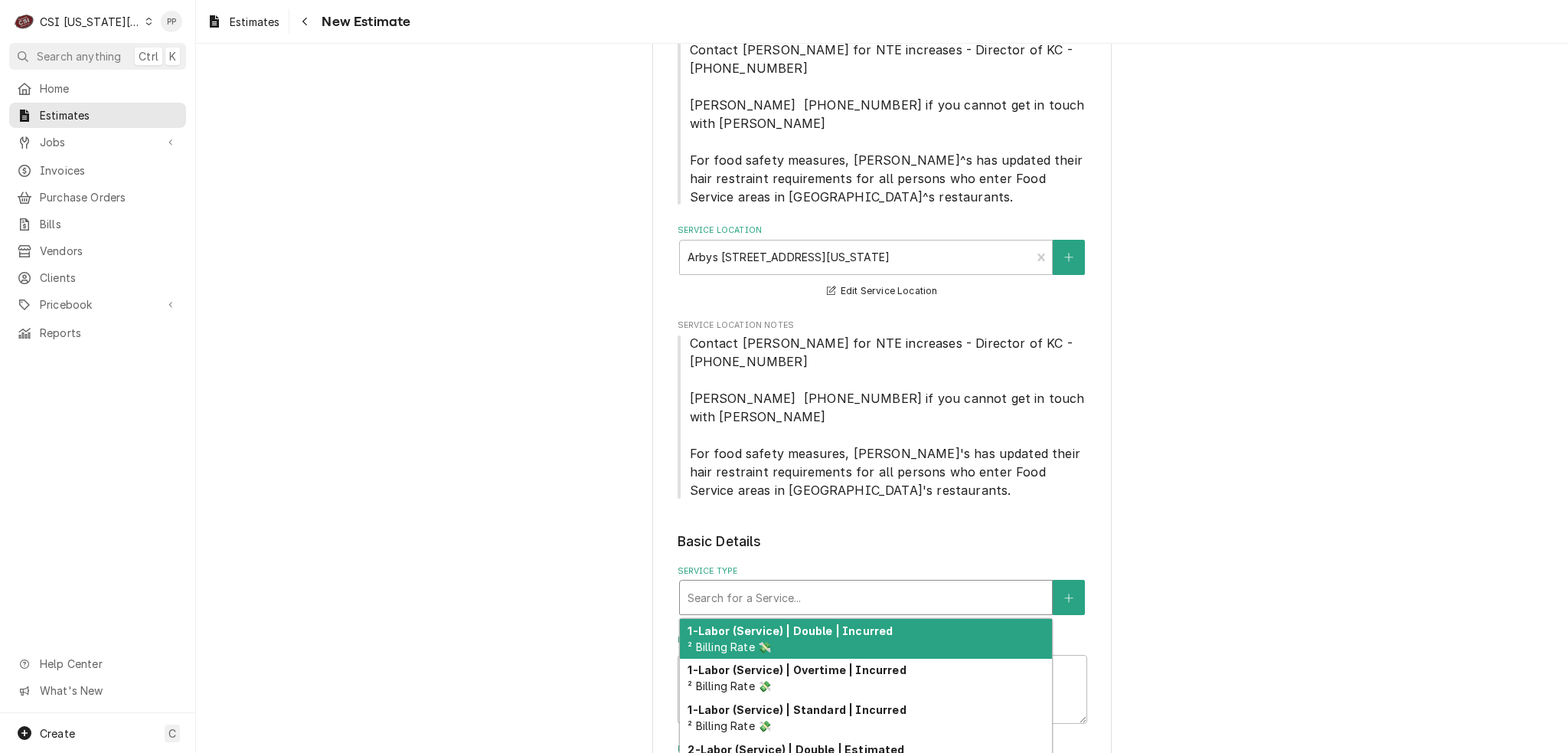
click at [857, 584] on div "Service Type" at bounding box center [865, 597] width 357 height 28
type textarea "x"
type input "j"
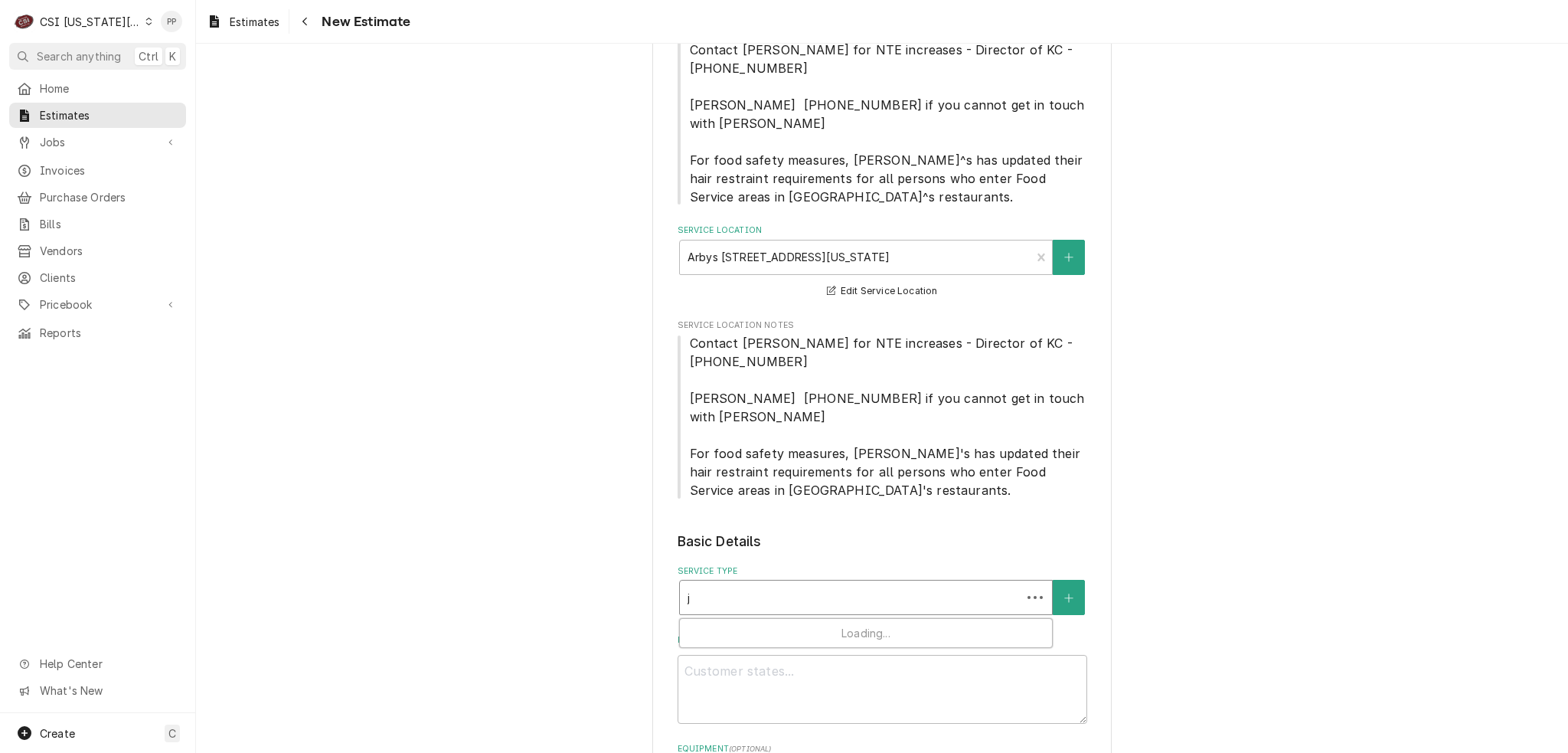
type textarea "x"
type input "jo"
type textarea "x"
type input "job"
type textarea "x"
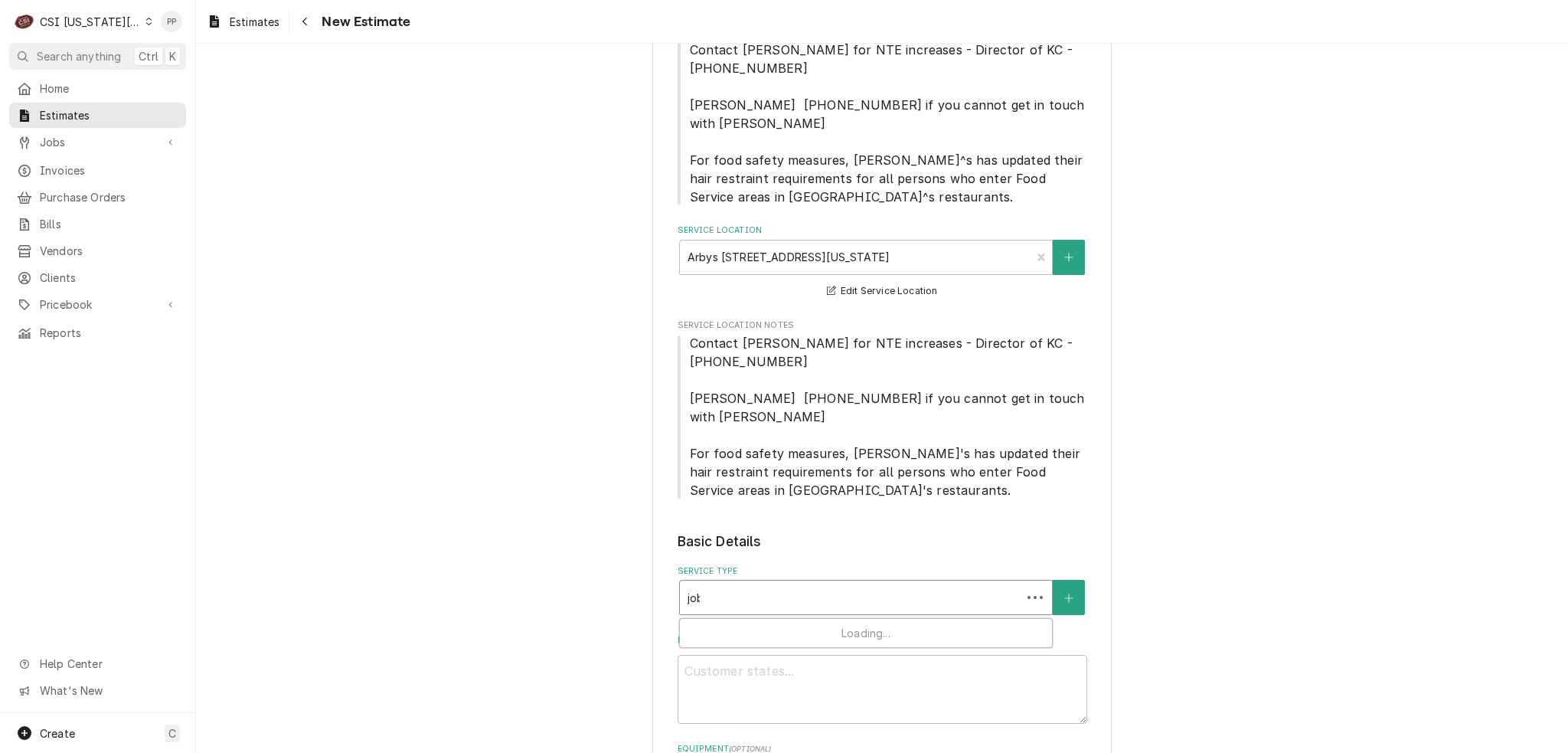
type input "job"
type textarea "x"
type input "job s"
type textarea "x"
type input "job se"
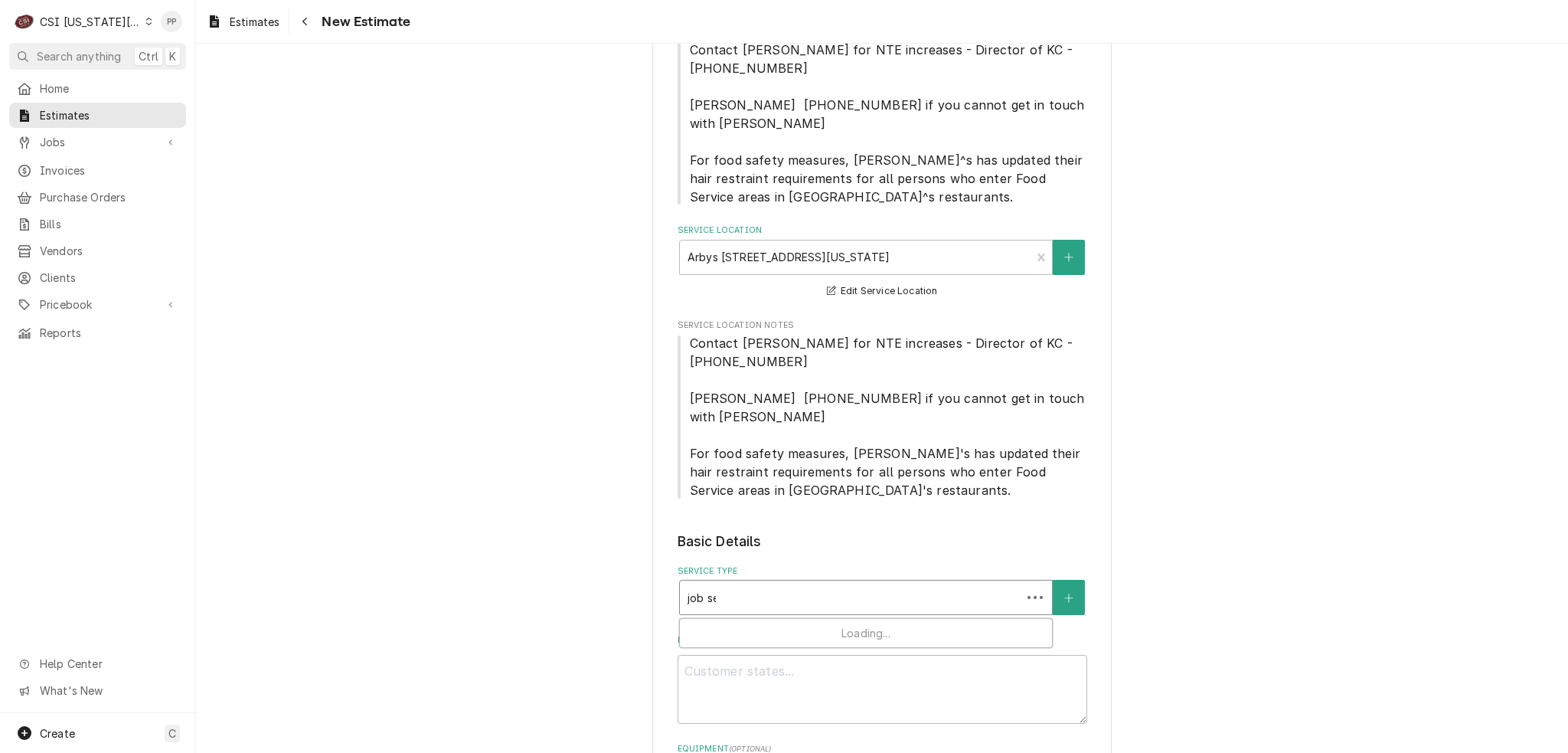
type textarea "x"
type input "job ser"
type textarea "x"
type input "job serv"
type textarea "x"
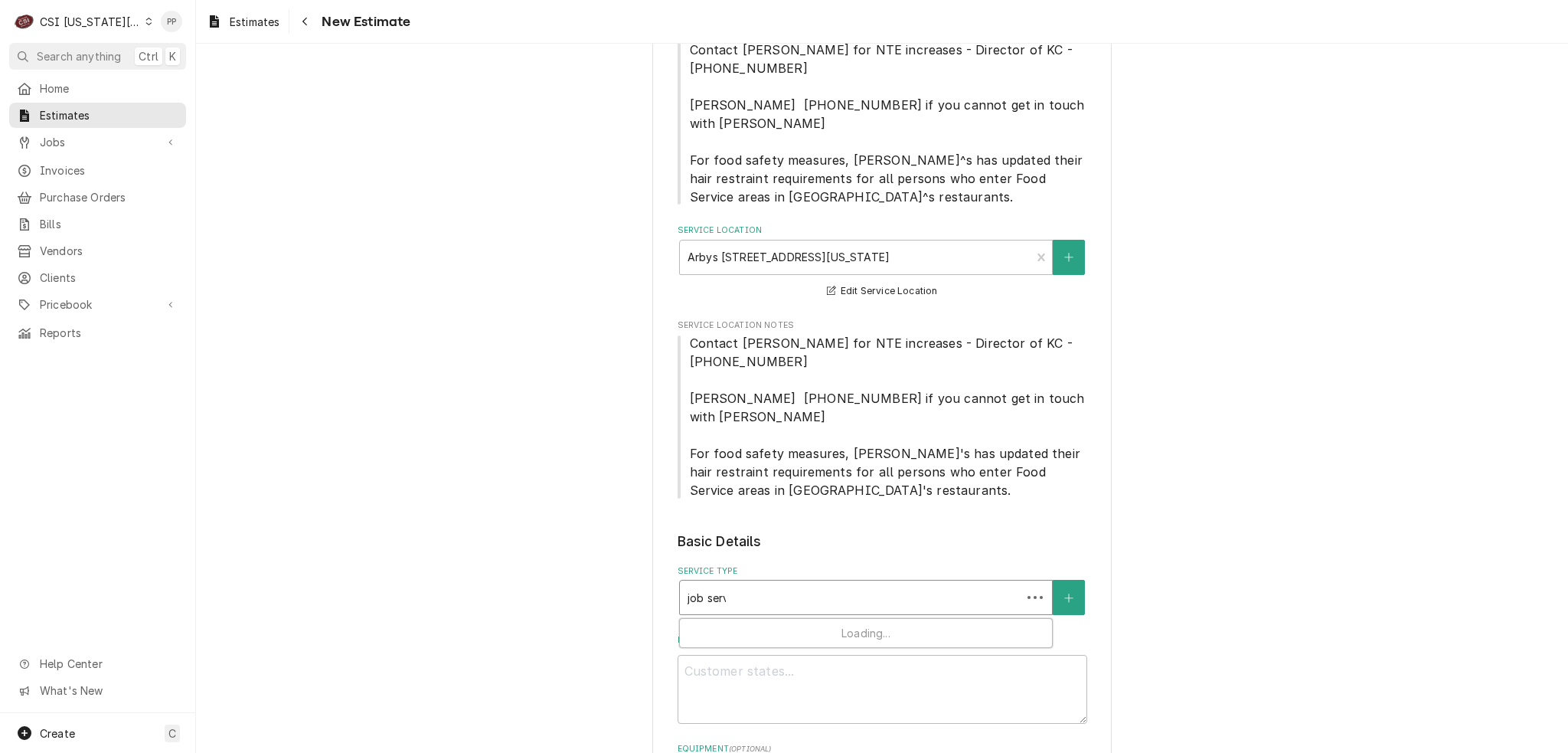
type input "job servi"
type textarea "x"
type input "job servic"
type textarea "x"
type input "job service"
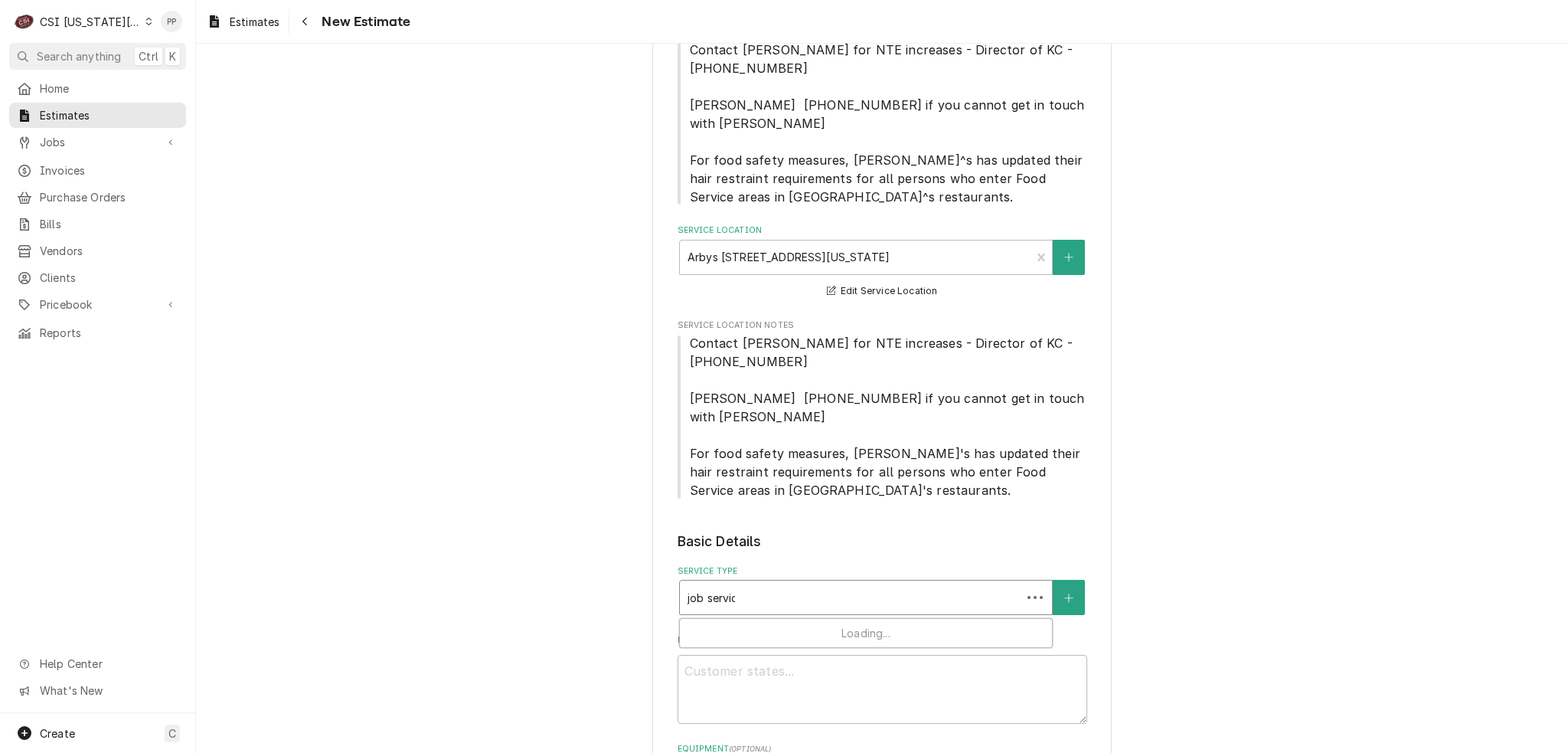
type textarea "x"
type input "job service ca"
type textarea "x"
type input "job service cal"
type textarea "x"
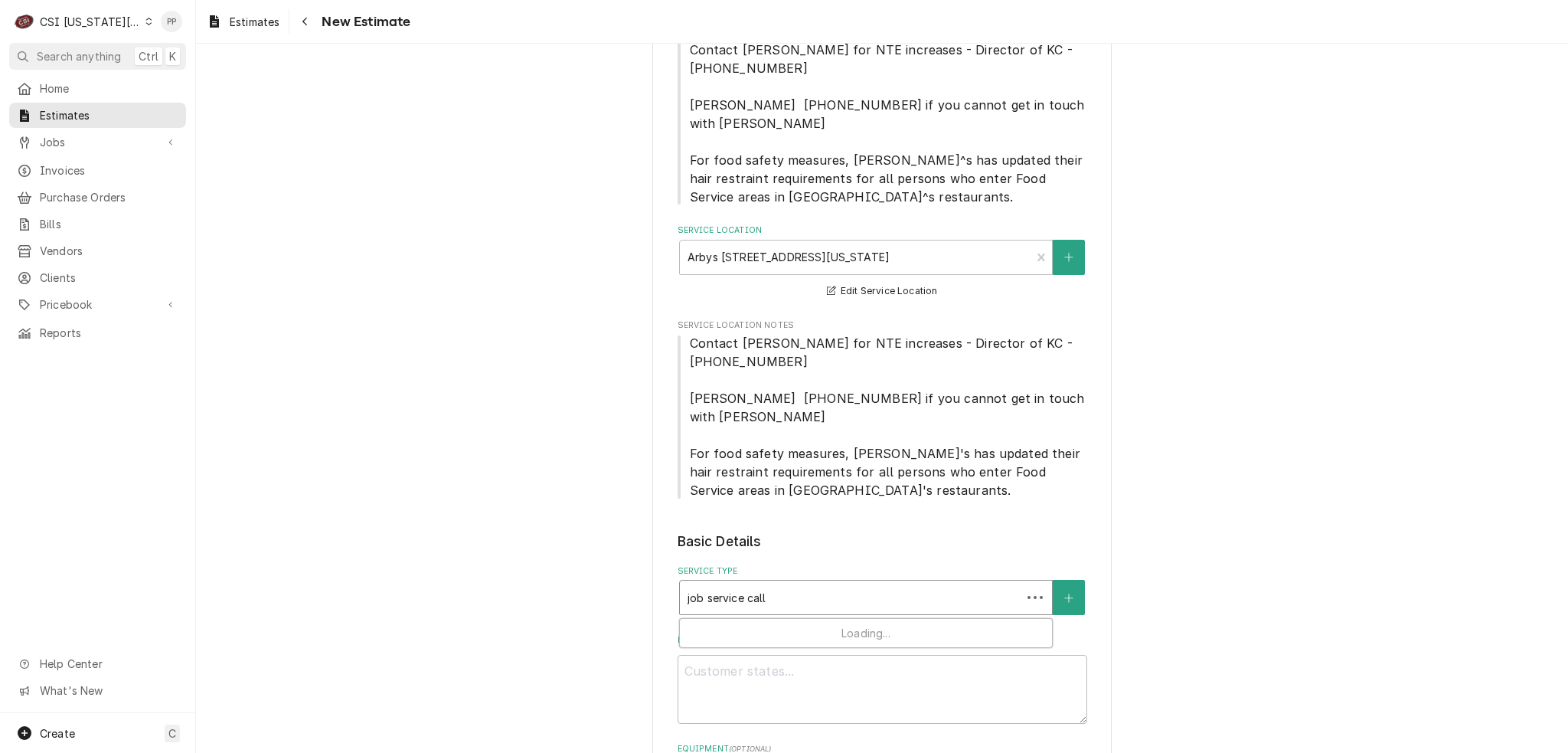
type input "job service call"
click at [848, 584] on div "Service Type" at bounding box center [865, 597] width 357 height 28
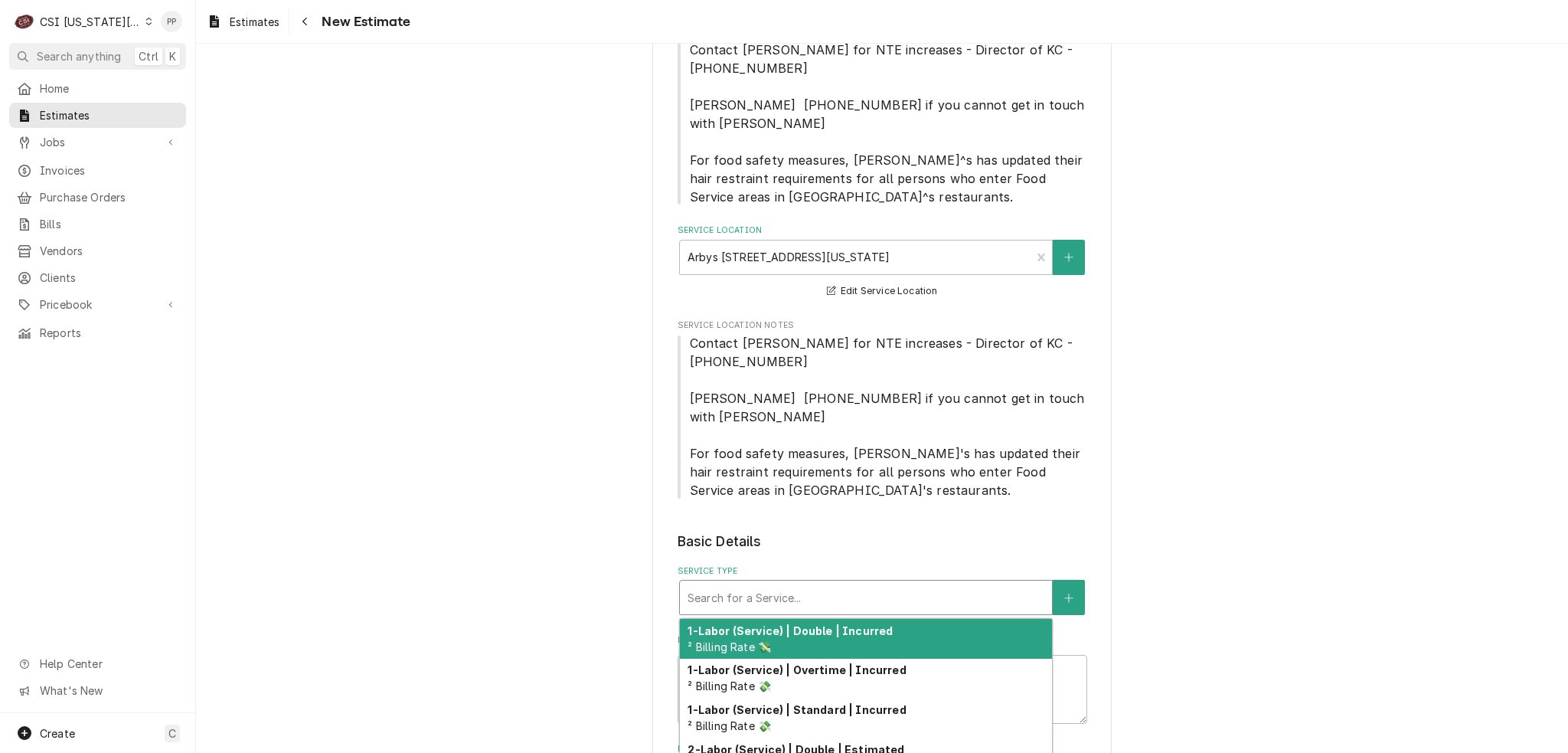
type textarea "x"
type input "j"
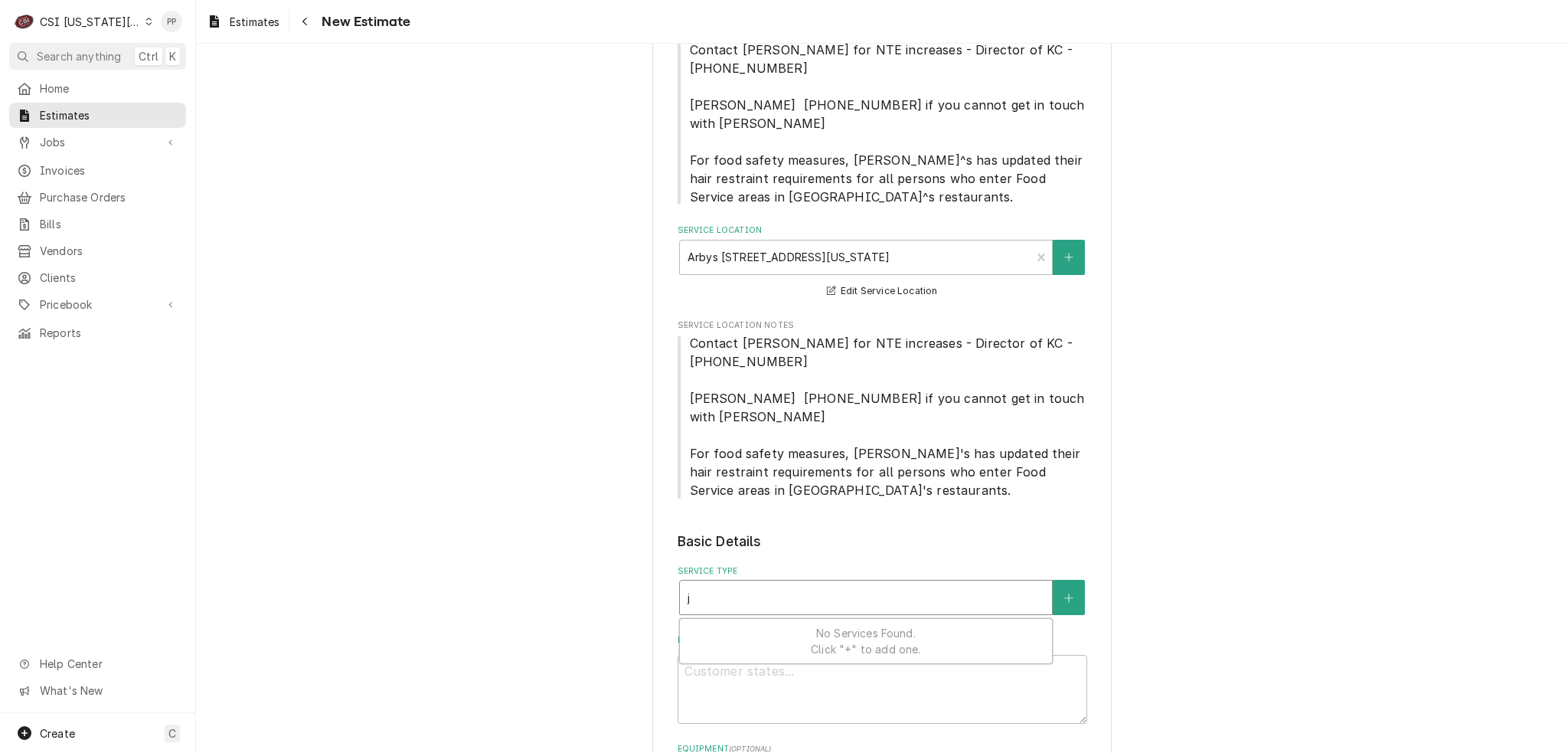
type textarea "x"
type input "jo"
type textarea "x"
type input "job"
type textarea "x"
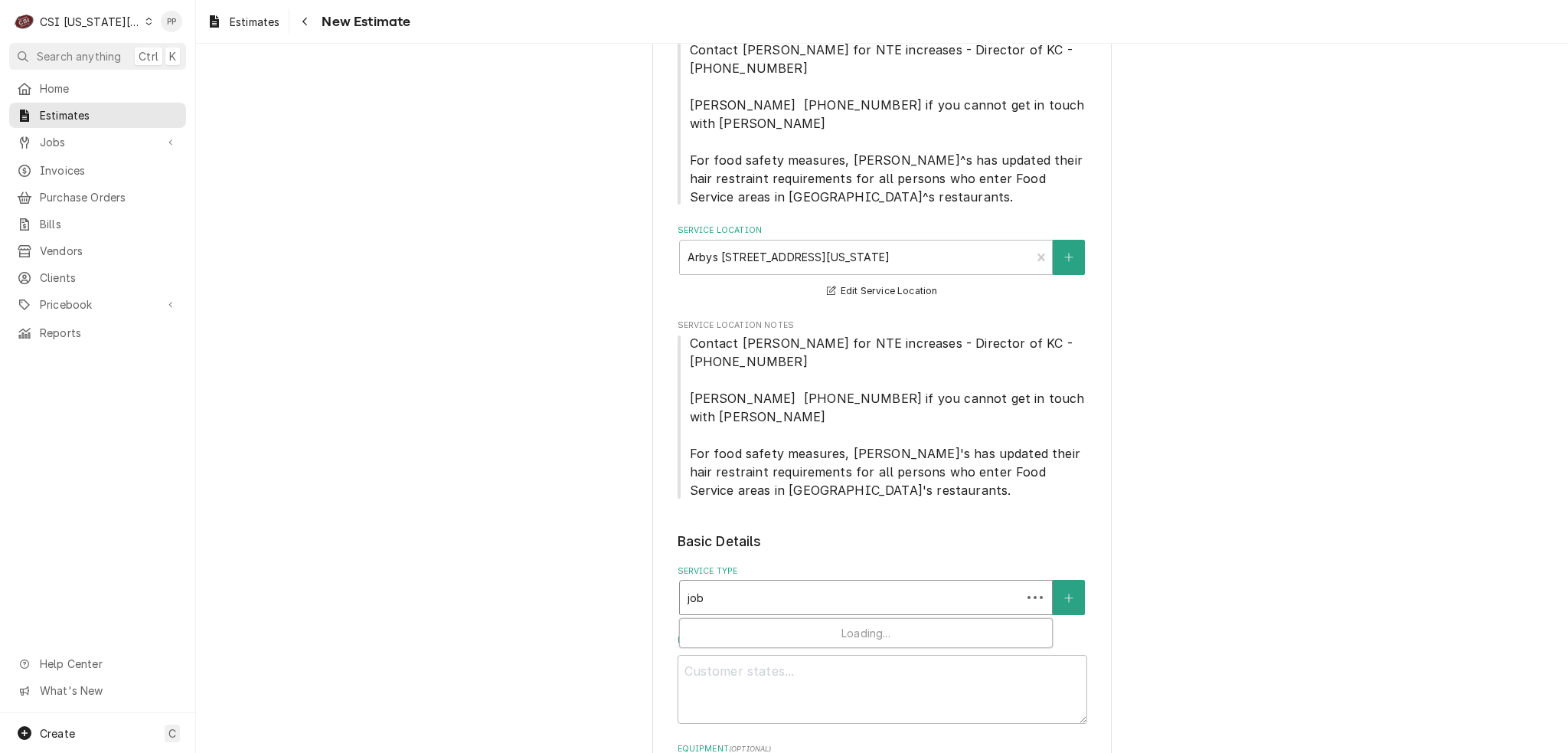
type input "job s"
type textarea "x"
type input "job se"
type textarea "x"
type input "job ser"
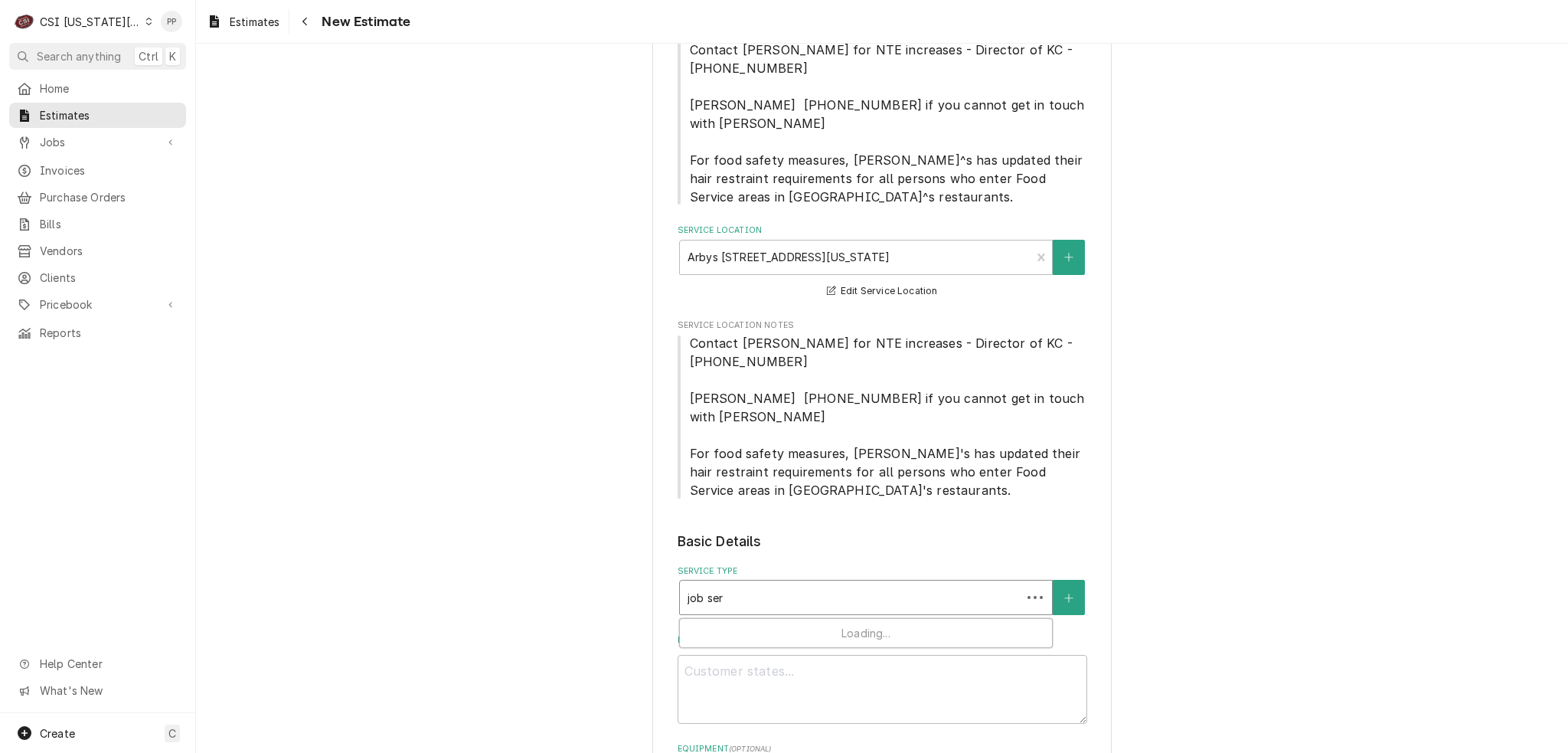
type textarea "x"
type input "job servi"
type textarea "x"
type input "job servic"
type textarea "x"
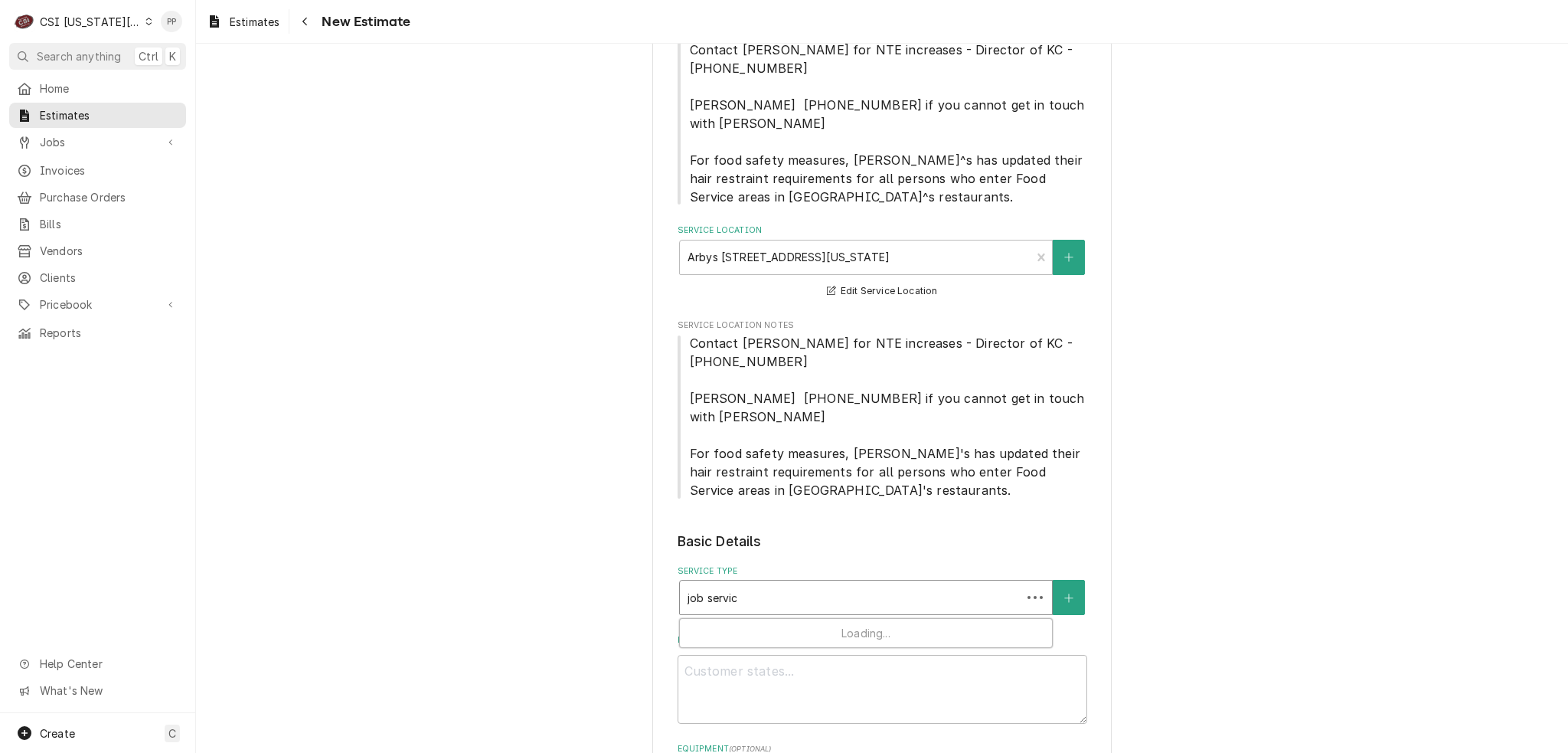
type input "job service"
type textarea "x"
type input "job service"
type textarea "x"
type input "job service c"
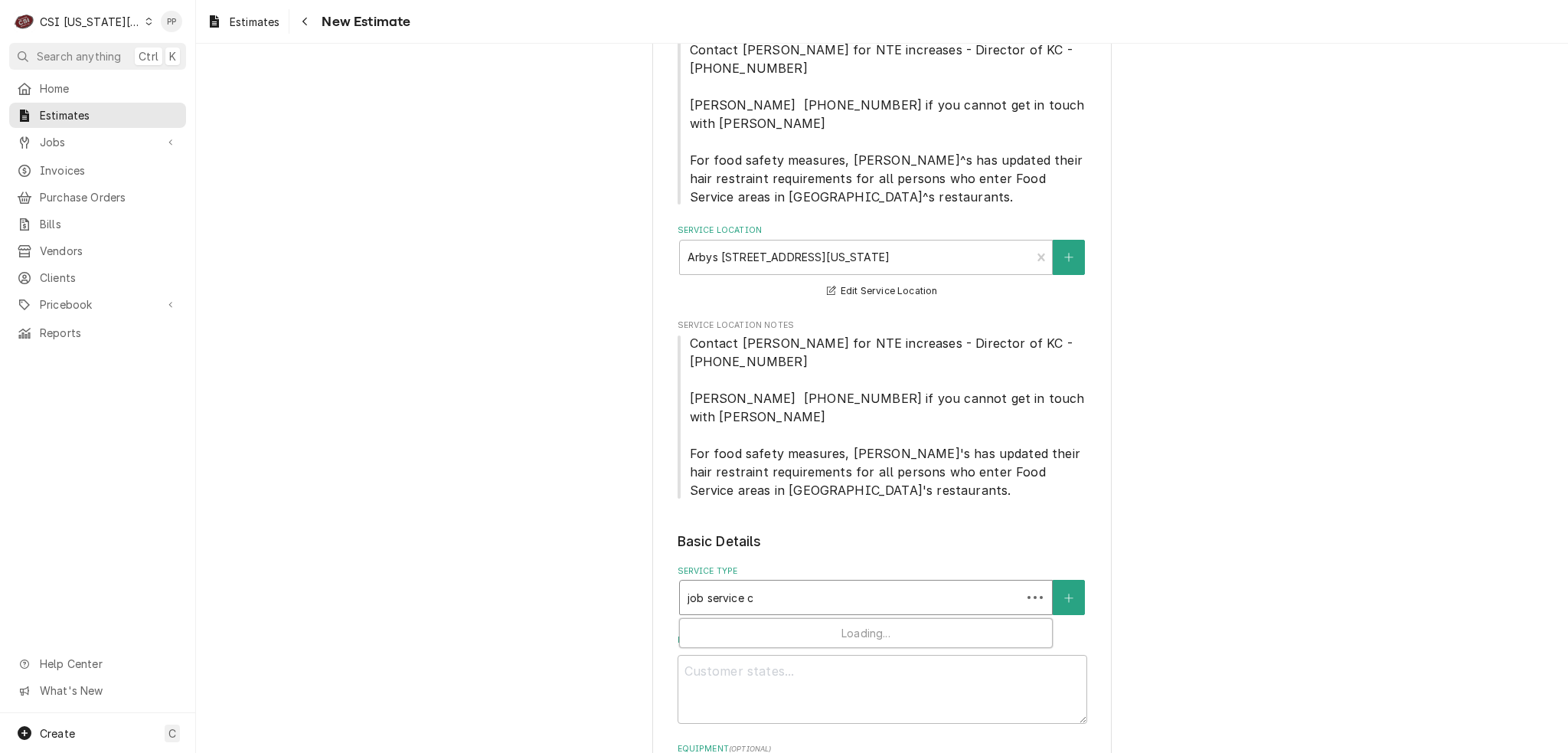
type textarea "x"
type input "job service cal"
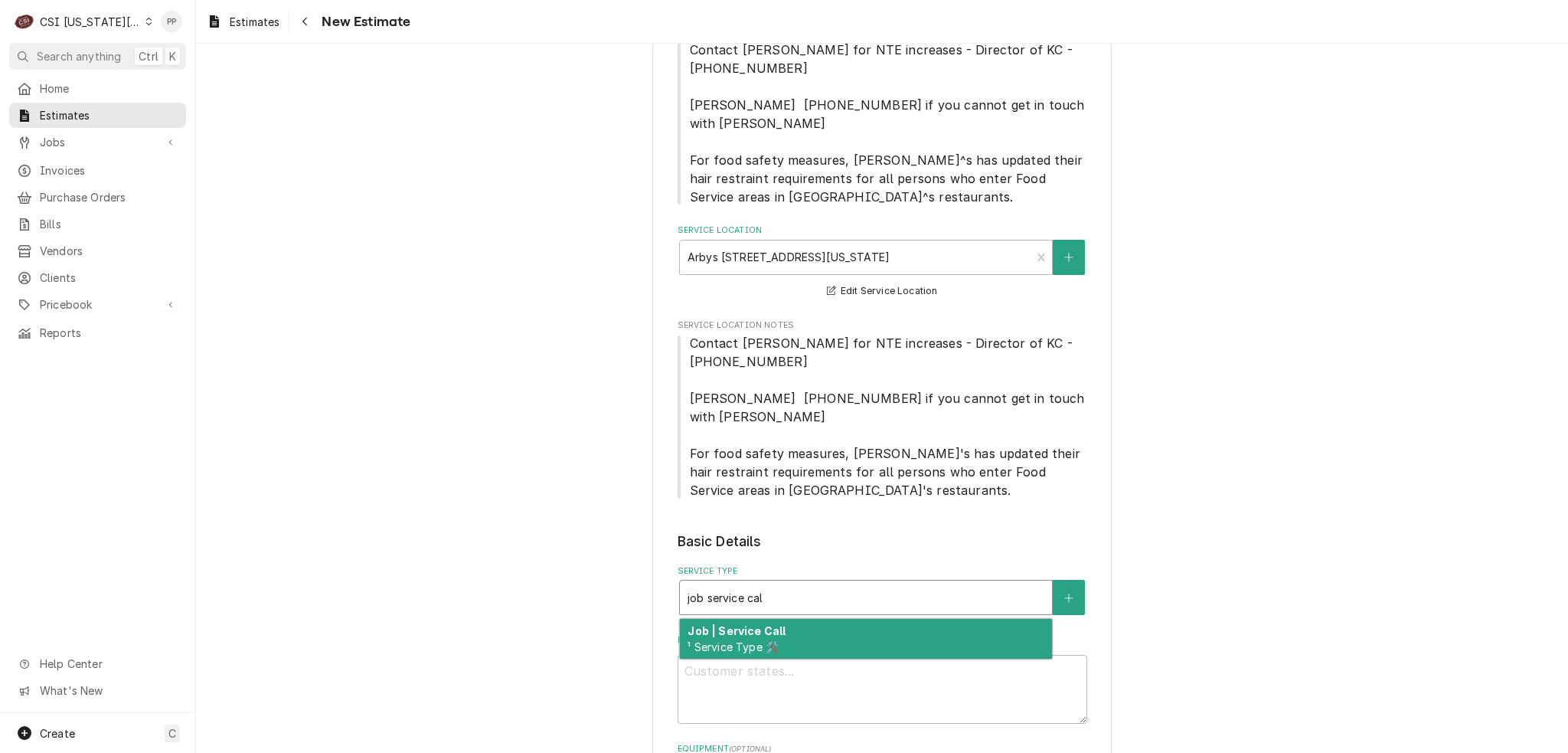
type textarea "x"
type input "job service call"
click at [808, 619] on div "Job | Service Call ¹ Service Type 🛠️" at bounding box center [866, 638] width 372 height 40
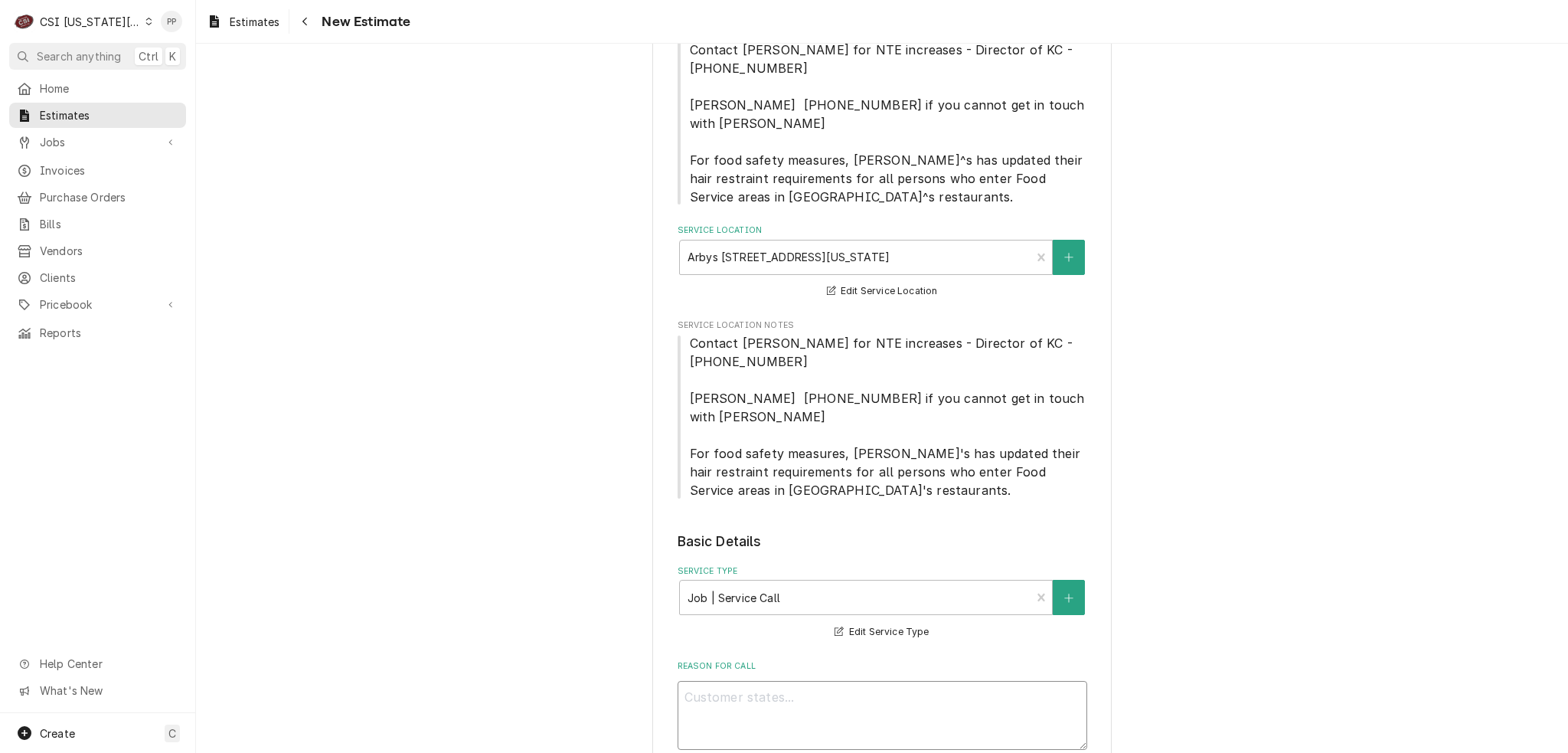
click at [765, 681] on textarea "Reason For Call" at bounding box center [882, 715] width 409 height 69
type textarea "x"
type textarea "Q"
type textarea "x"
type textarea "Qu"
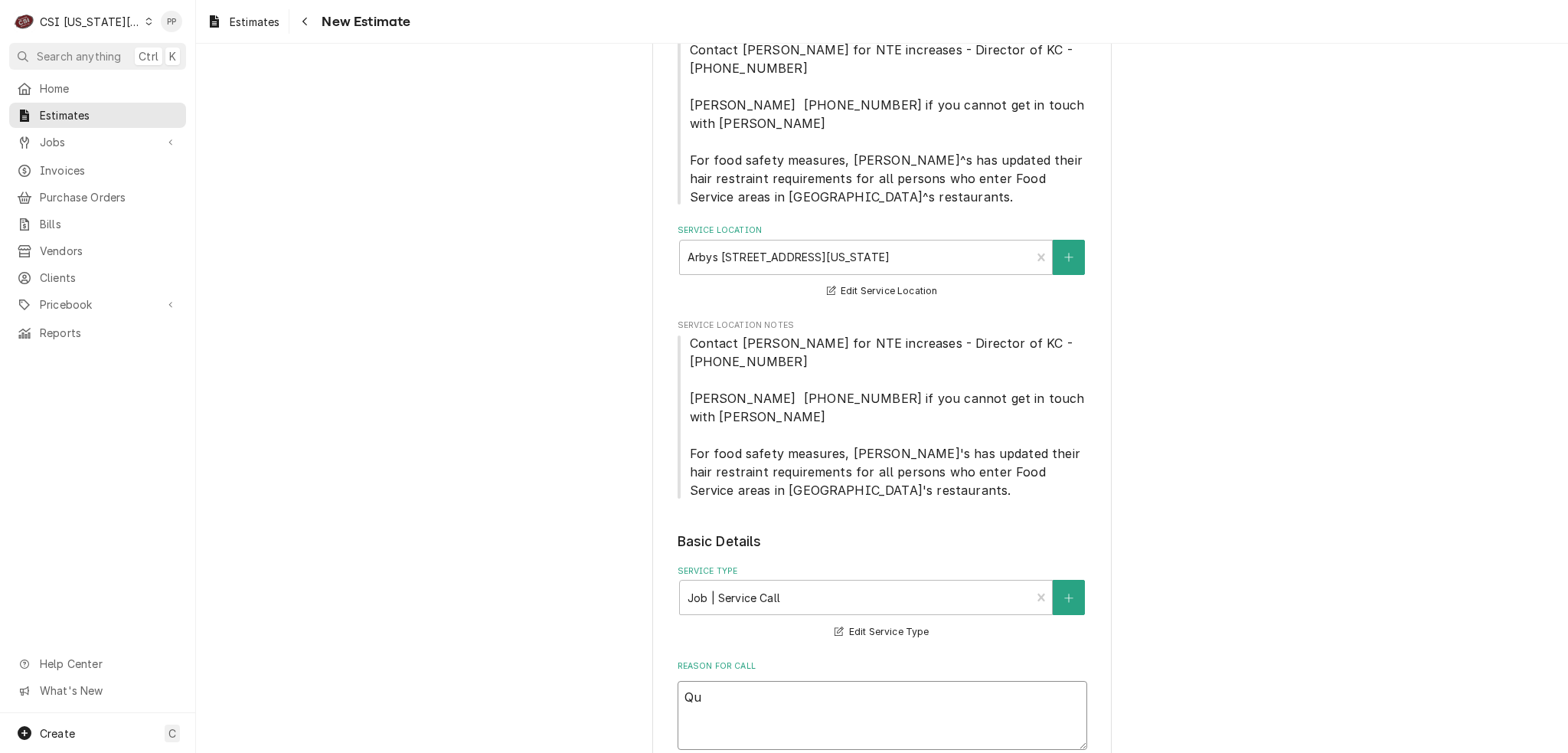
type textarea "x"
type textarea "Quo"
type textarea "x"
type textarea "Quot"
type textarea "x"
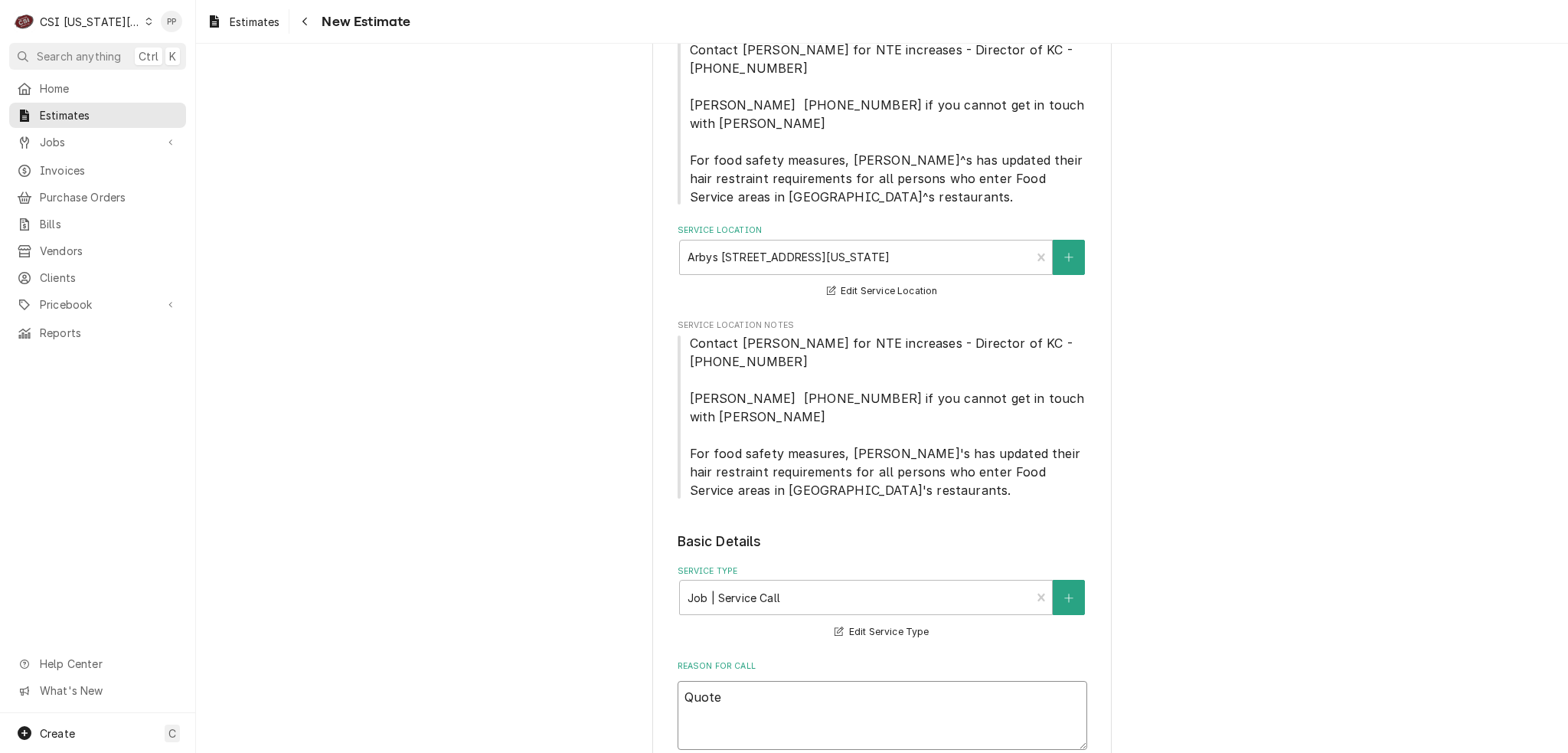
type textarea "Quote"
type textarea "x"
type textarea "Quote"
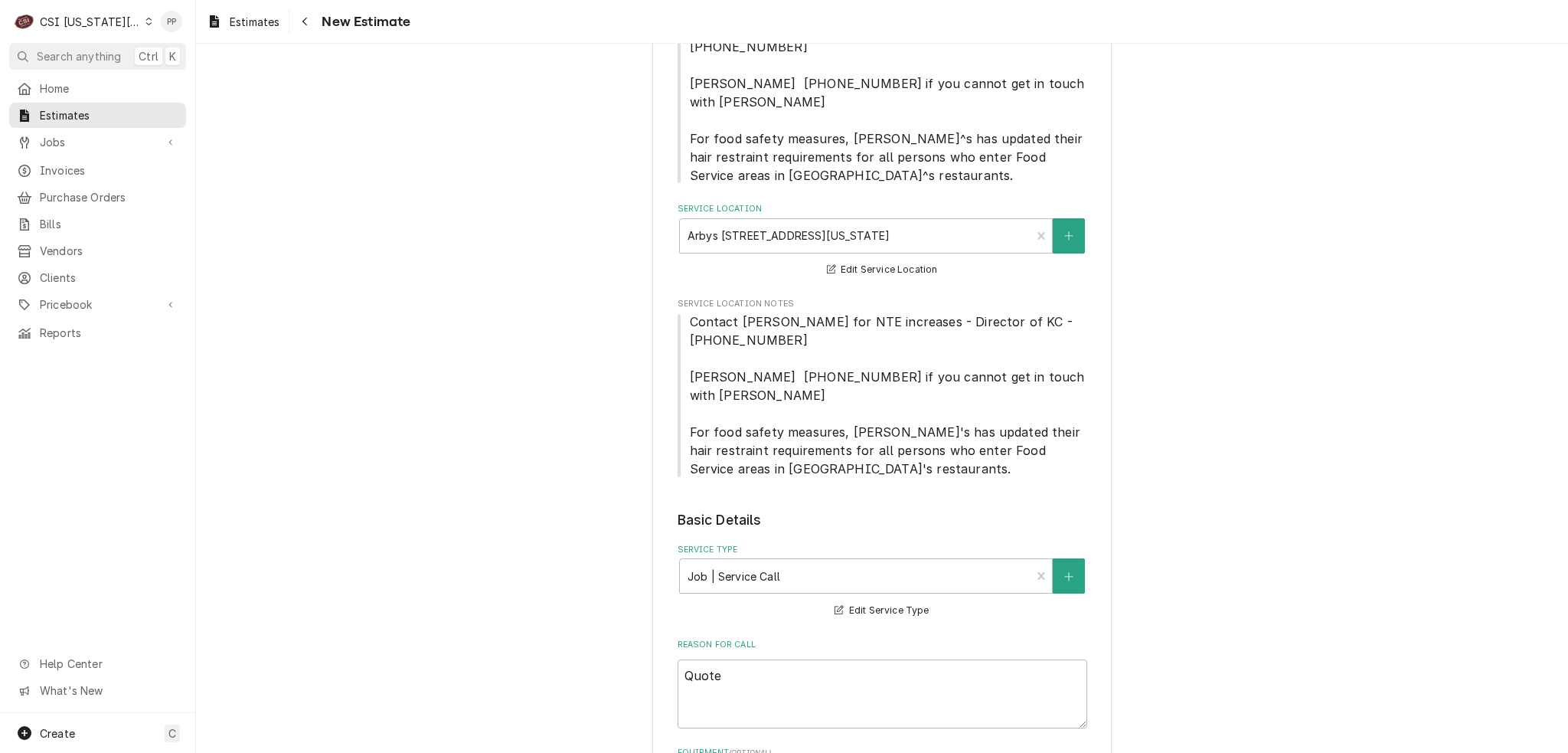
type textarea "x"
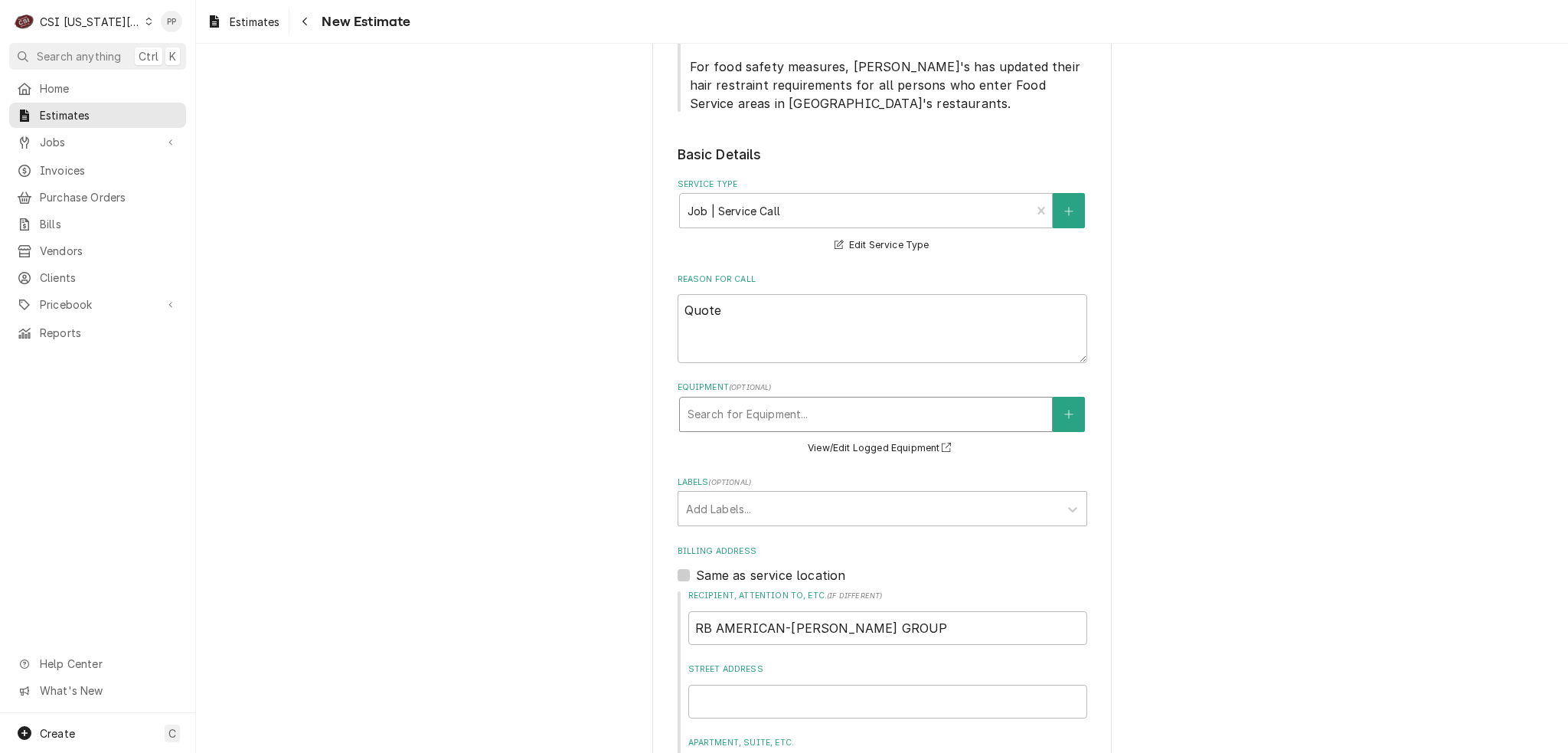
scroll to position [864, 0]
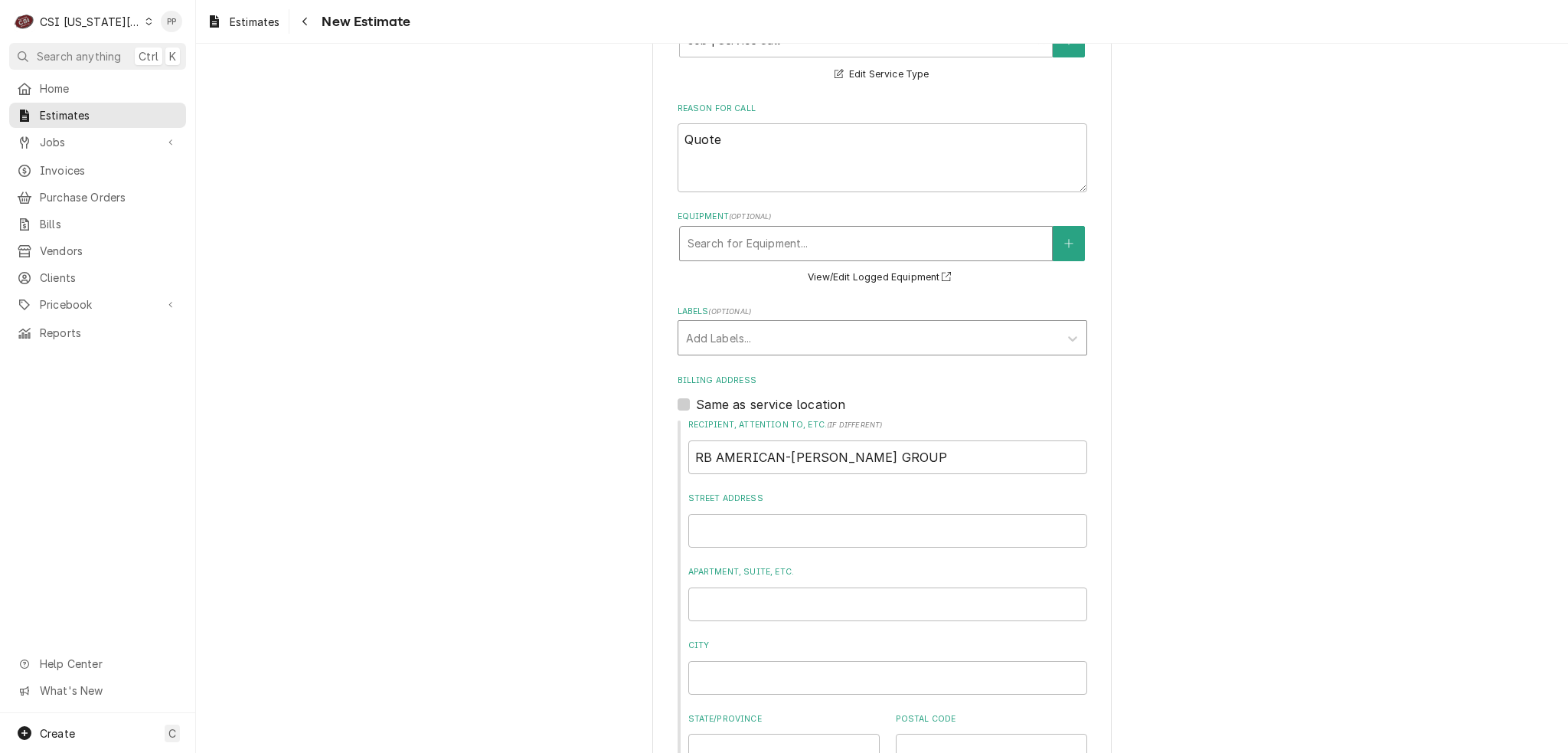
click at [763, 324] on div "Labels" at bounding box center [869, 338] width 366 height 28
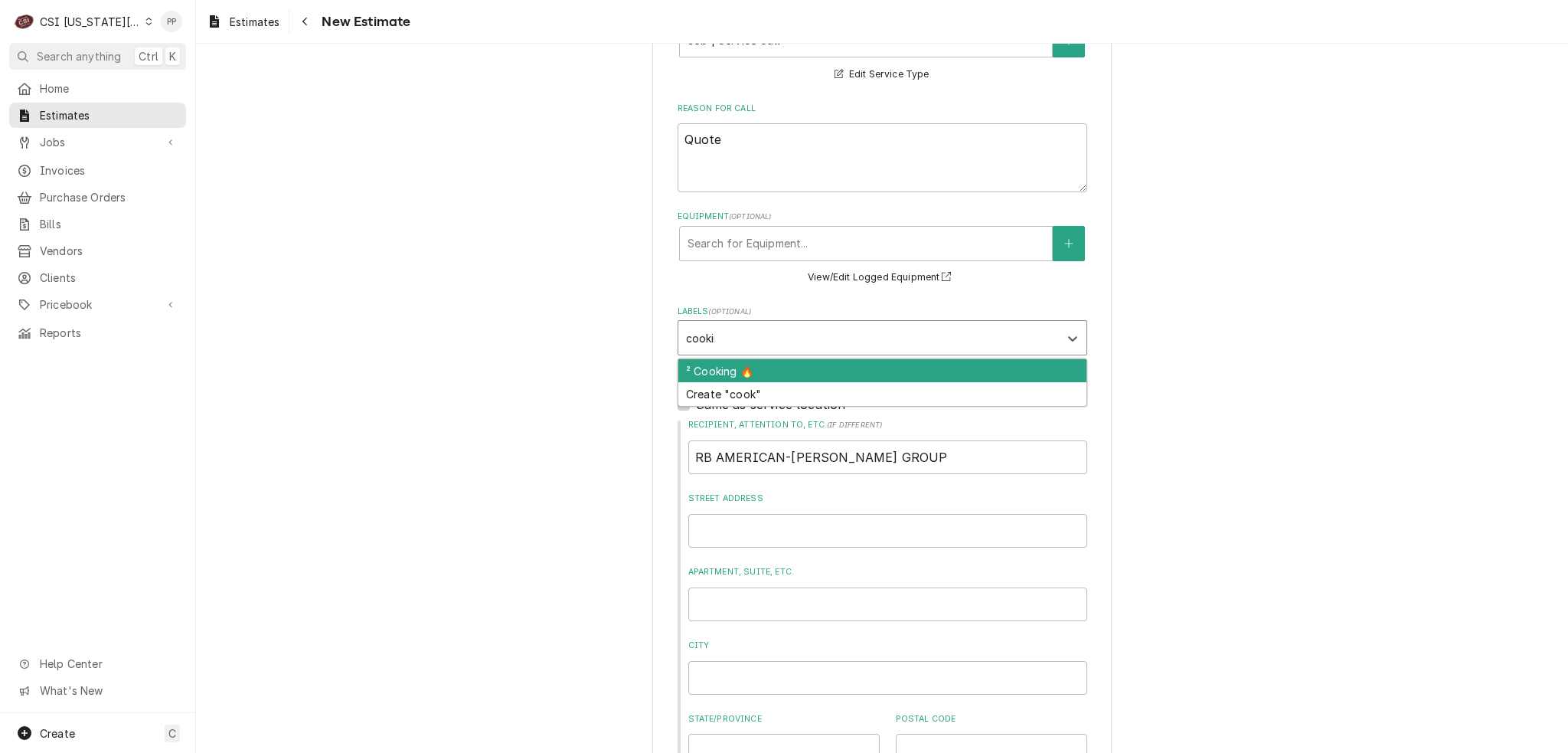
type input "cooking"
type textarea "x"
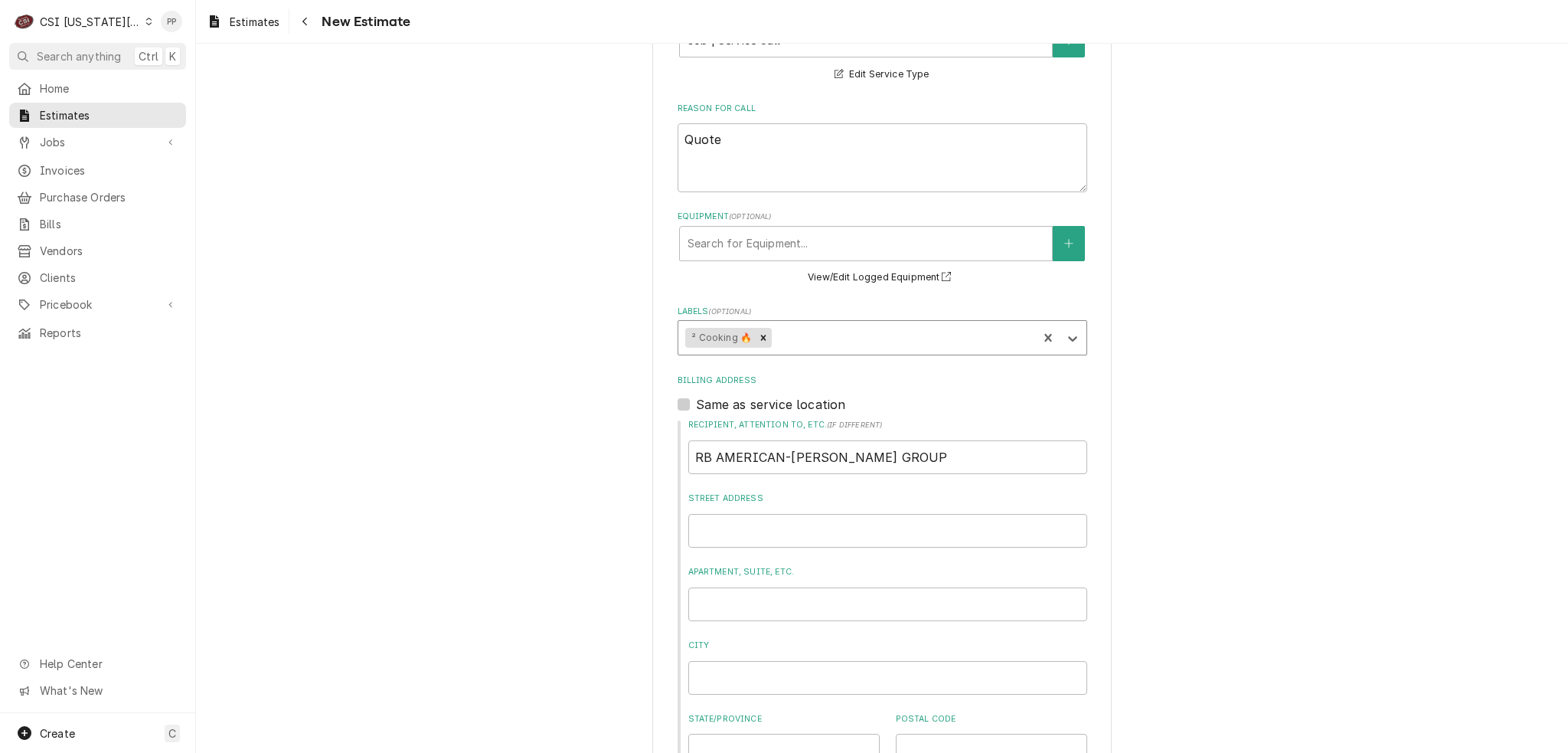
type textarea "x"
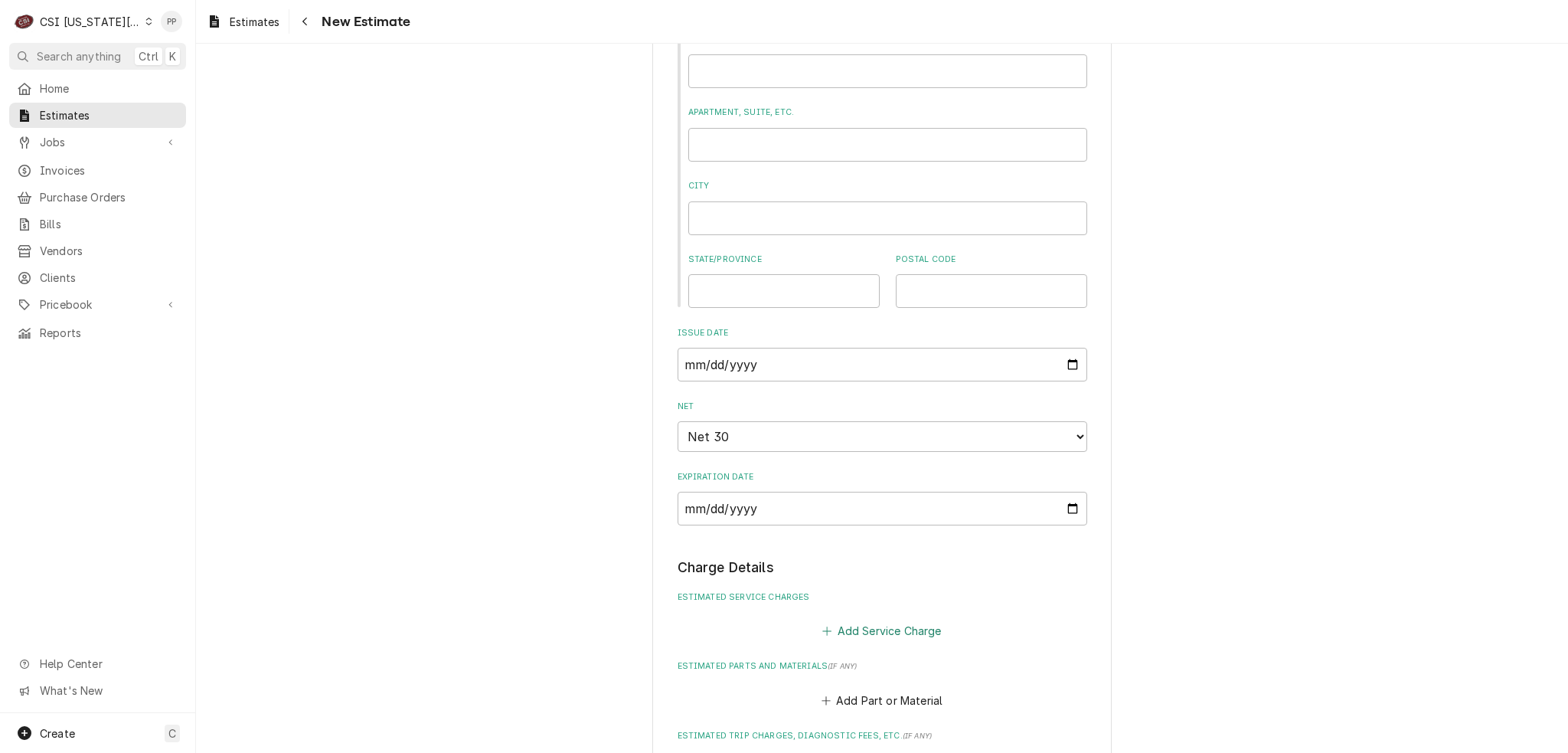
click at [858, 620] on button "Add Service Charge" at bounding box center [882, 631] width 124 height 21
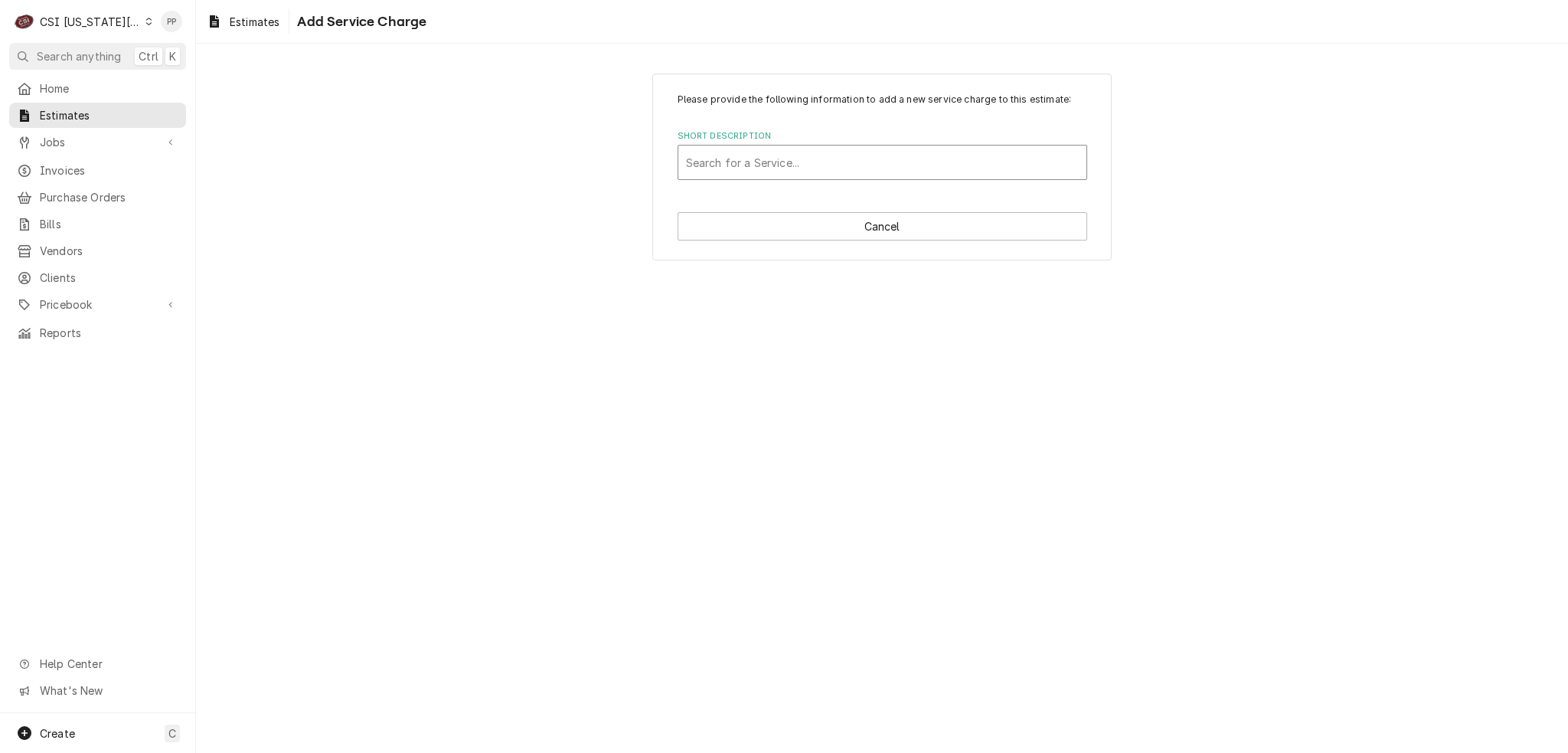
click at [786, 160] on div "Short Description" at bounding box center [882, 162] width 393 height 28
type input "scope blank"
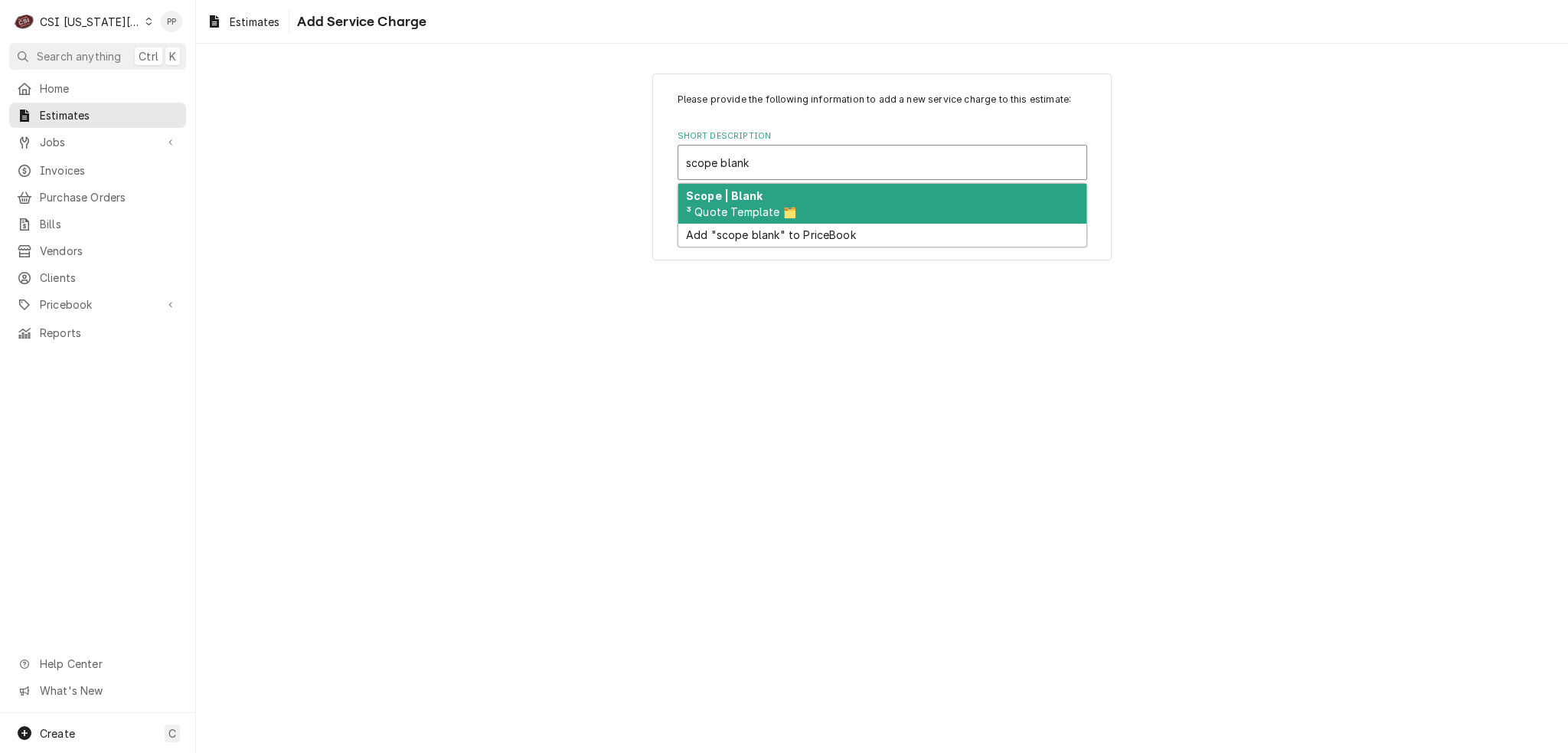
click at [805, 199] on div "Scope | Blank ³ Quote Template 🗂️" at bounding box center [883, 204] width 408 height 40
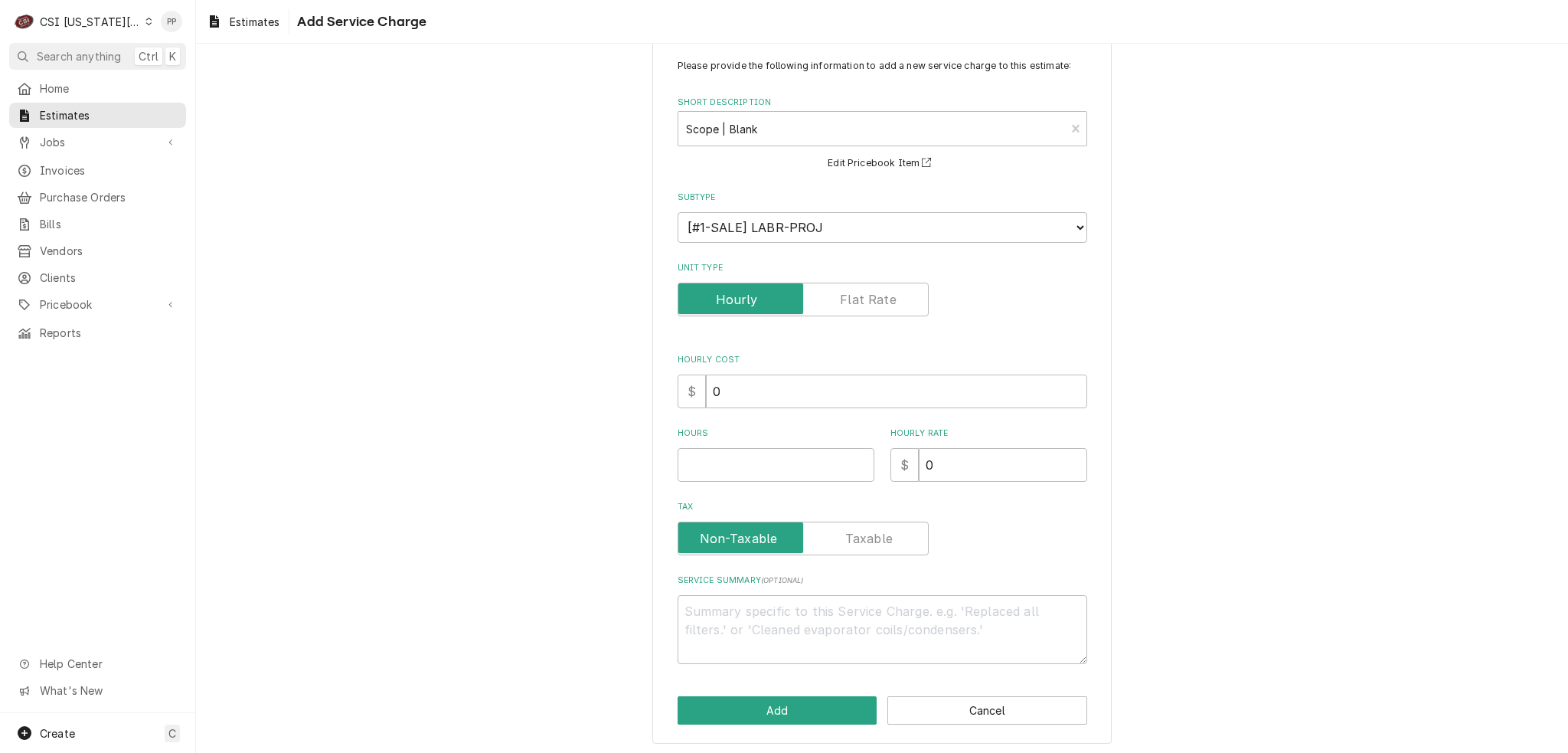
scroll to position [35, 0]
click at [757, 456] on input "Hours" at bounding box center [776, 464] width 197 height 33
type textarea "x"
type input "1"
click at [803, 623] on textarea "Service Summary ( optional )" at bounding box center [882, 628] width 409 height 69
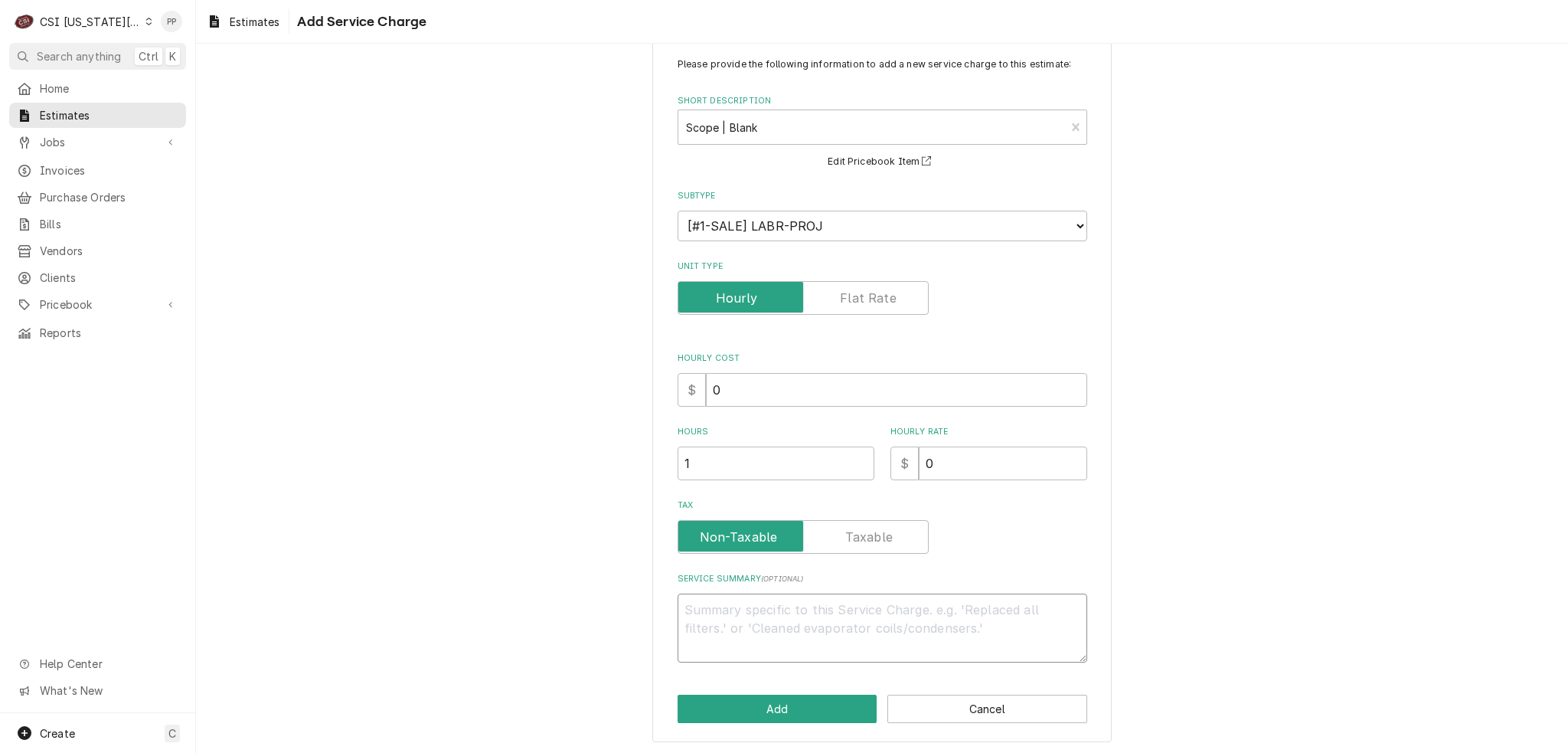
paste textarea "Ecotrak ID 3909741"
type textarea "x"
type textarea "Ecotrak ID 3909741"
click at [681, 623] on textarea "Ecotrak ID 3909741" at bounding box center [882, 628] width 409 height 69
type textarea "x"
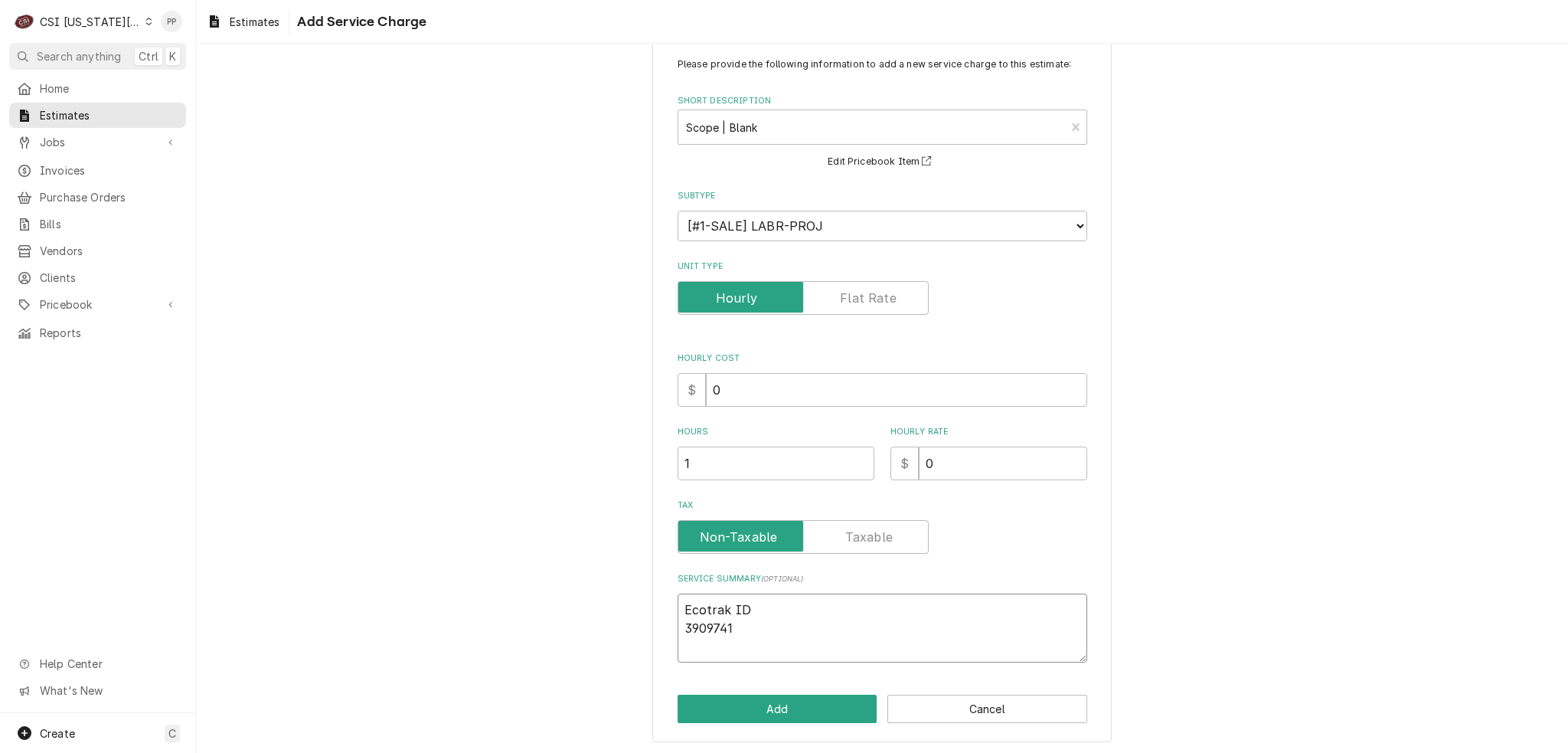
type textarea "Ecotrak ID3909741"
type textarea "x"
type textarea "Ecotrak ID 3909741"
click at [843, 623] on textarea "Ecotrak ID 3909741" at bounding box center [882, 628] width 409 height 69
type textarea "x"
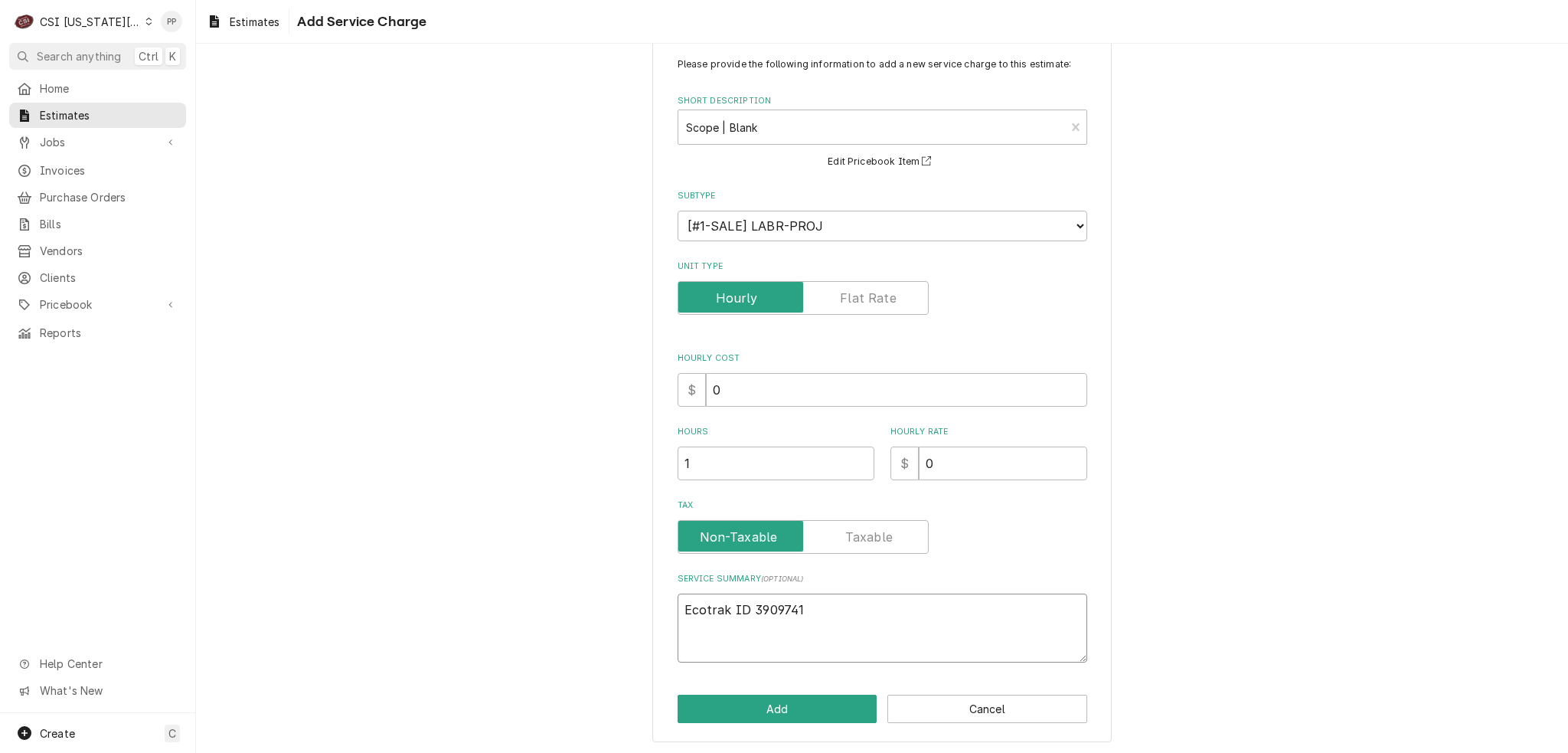
type textarea "Ecotrak ID 3909741"
type textarea "x"
type textarea "Ecotrak ID 3909741"
type textarea "x"
type textarea "Ecotrak ID 3909741 Q"
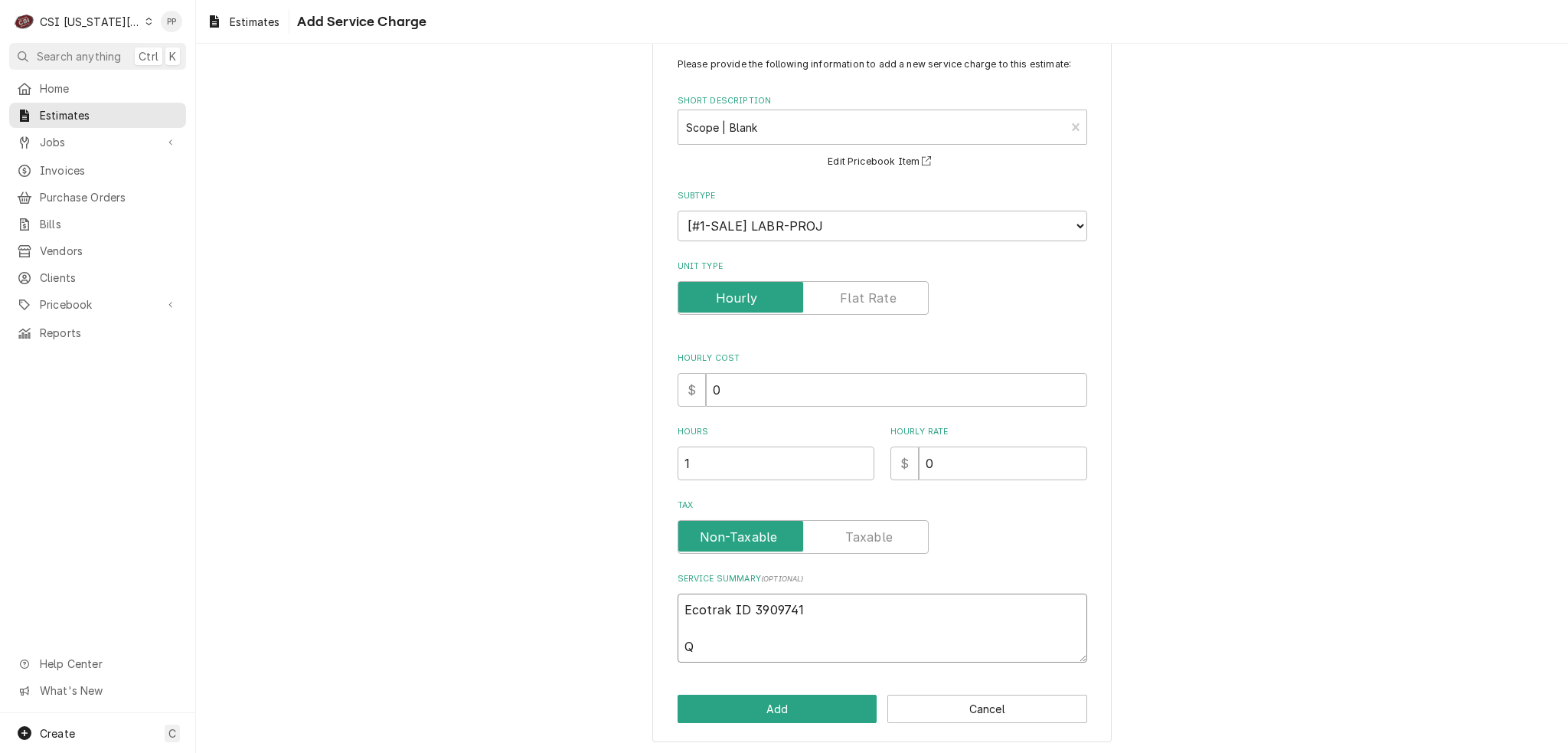
type textarea "x"
type textarea "Ecotrak ID 3909741 Qu"
type textarea "x"
type textarea "Ecotrak ID 3909741 Qut"
type textarea "x"
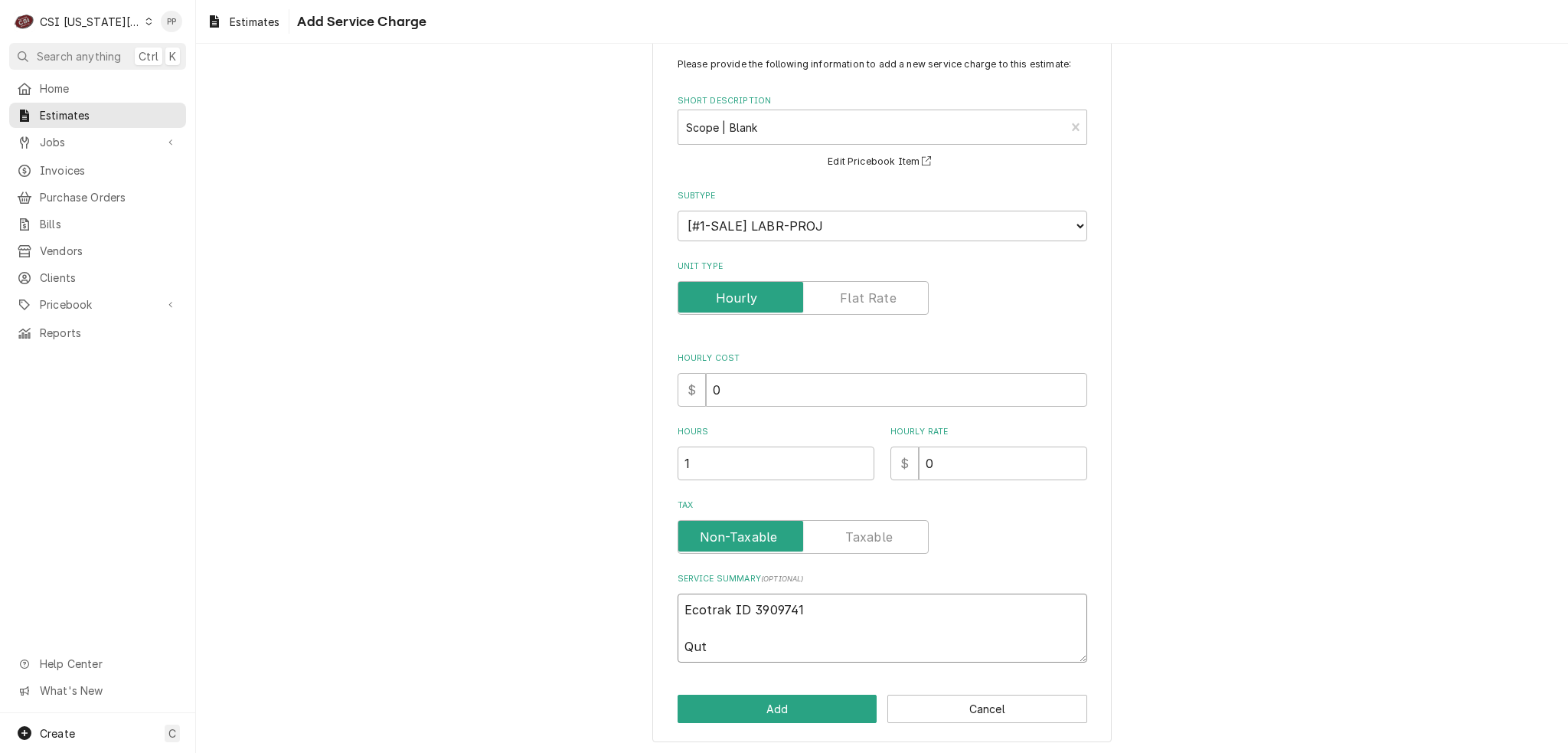
type textarea "Ecotrak ID 3909741 Quto"
type textarea "x"
type textarea "Ecotrak ID 3909741 Qutoe"
type textarea "x"
type textarea "Ecotrak ID 3909741 Qutoe"
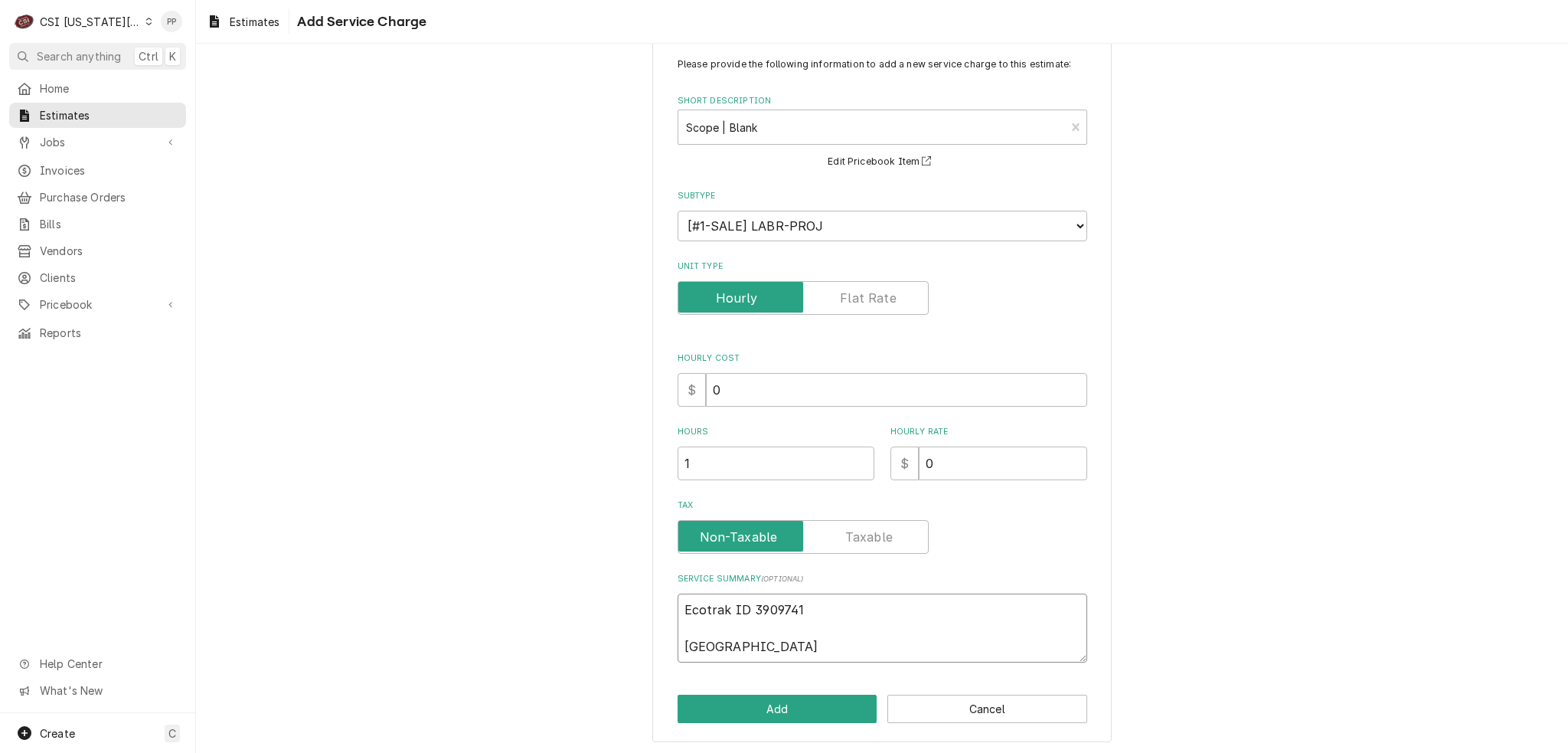
type textarea "x"
type textarea "Ecotrak ID 3909741 Qutoe"
type textarea "x"
type textarea "Ecotrak ID 3909741 Quto"
type textarea "x"
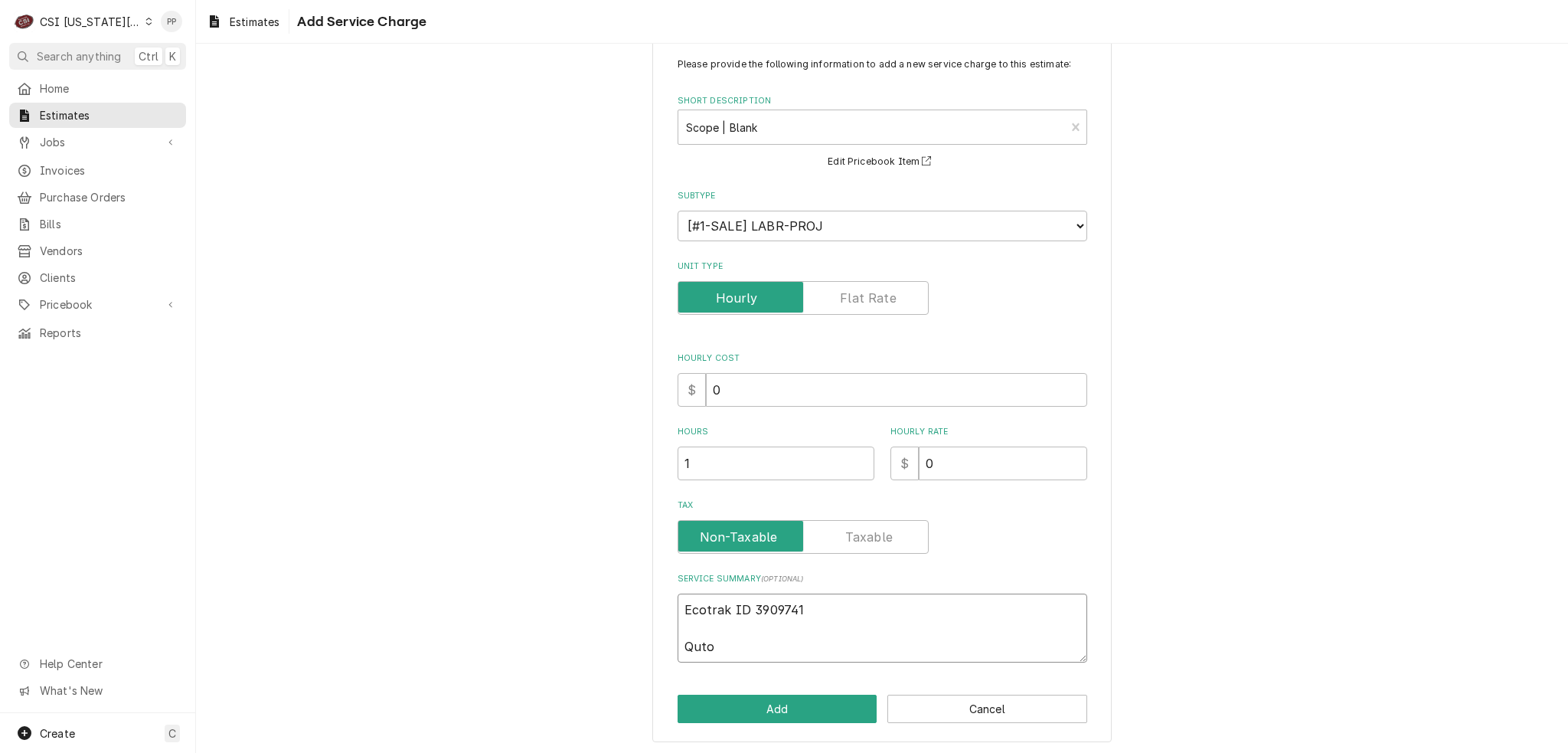
type textarea "Ecotrak ID 3909741 Qut"
type textarea "x"
type textarea "Ecotrak ID 3909741 Qu"
type textarea "x"
type textarea "Ecotrak ID 3909741 Quo"
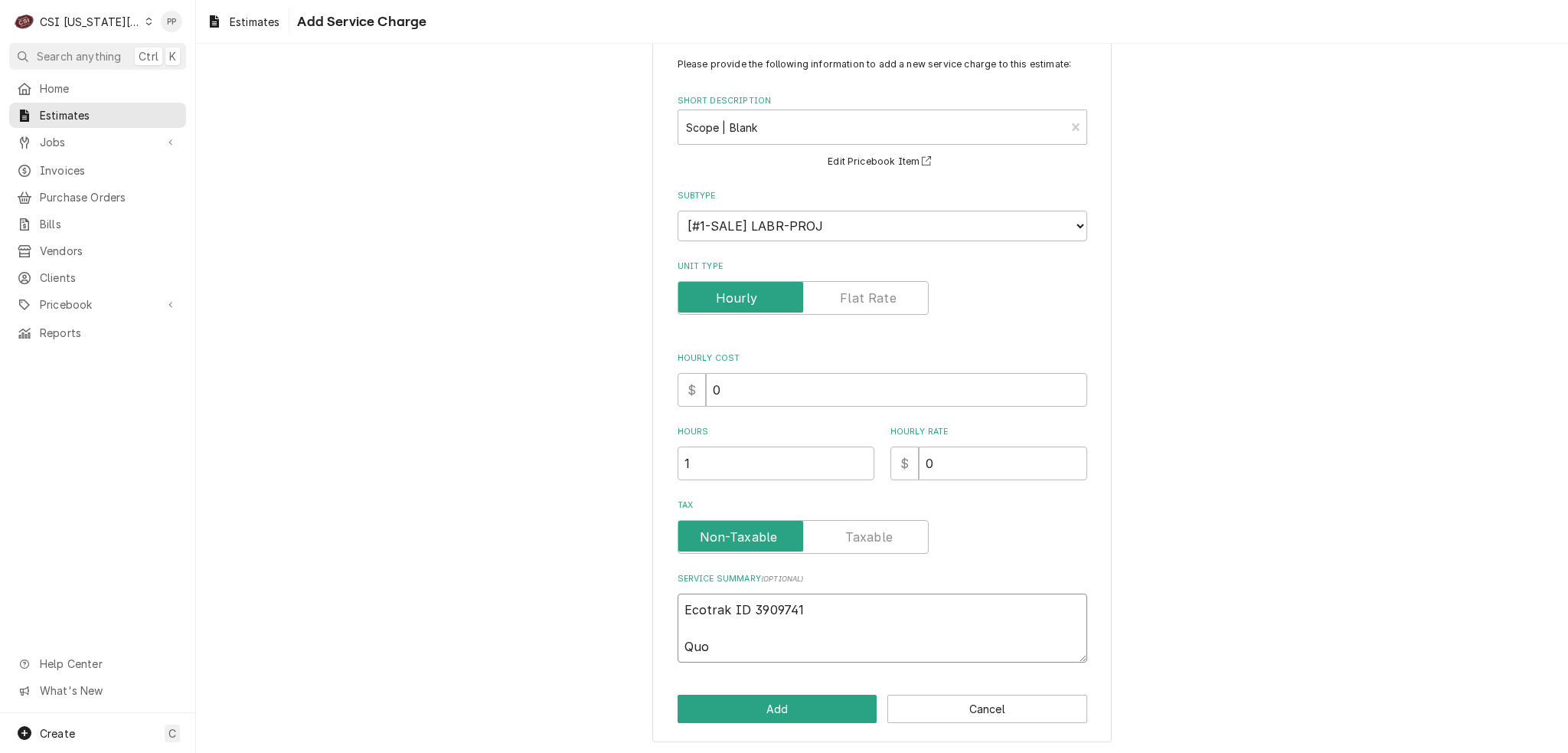
type textarea "x"
type textarea "Ecotrak ID 3909741 Quot"
type textarea "x"
type textarea "Ecotrak ID 3909741 Quote"
type textarea "x"
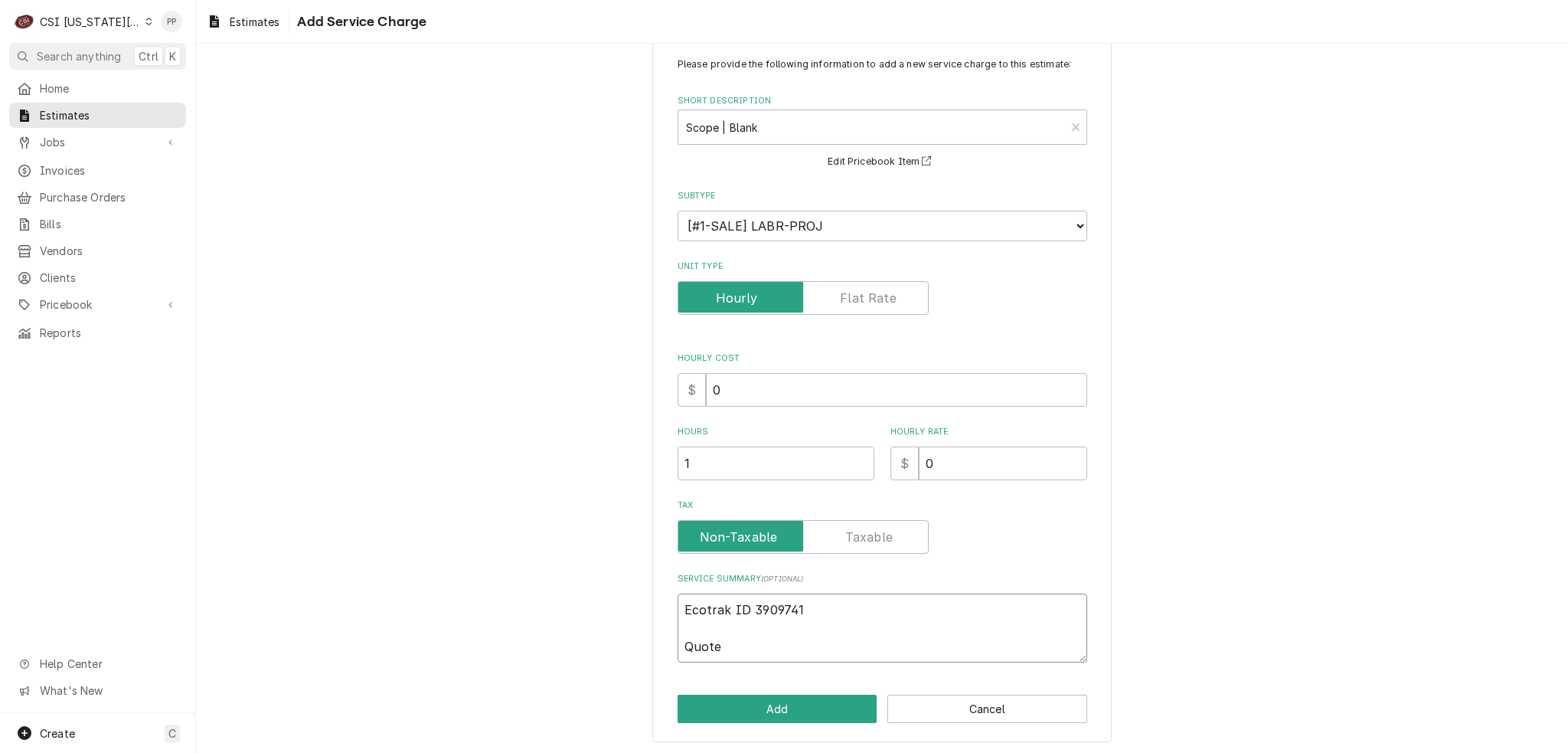
type textarea "Ecotrak ID 3909741 Quote"
type textarea "x"
type textarea "Ecotrak ID 3909741 Quote t"
type textarea "x"
type textarea "Ecotrak ID 3909741 Quote to"
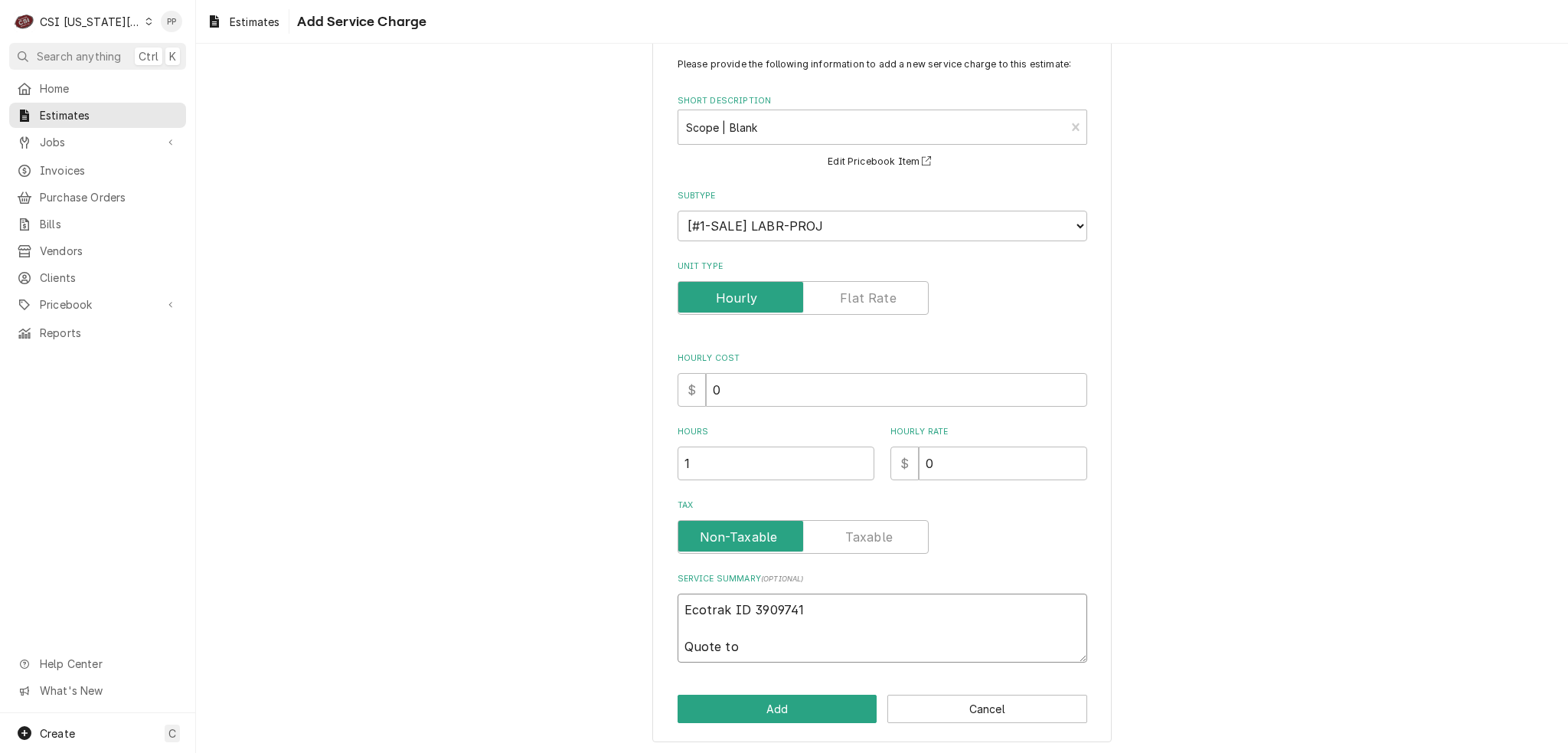
type textarea "x"
type textarea "Ecotrak ID 3909741 Quote to"
type textarea "x"
type textarea "Ecotrak ID 3909741 Quote to r"
type textarea "x"
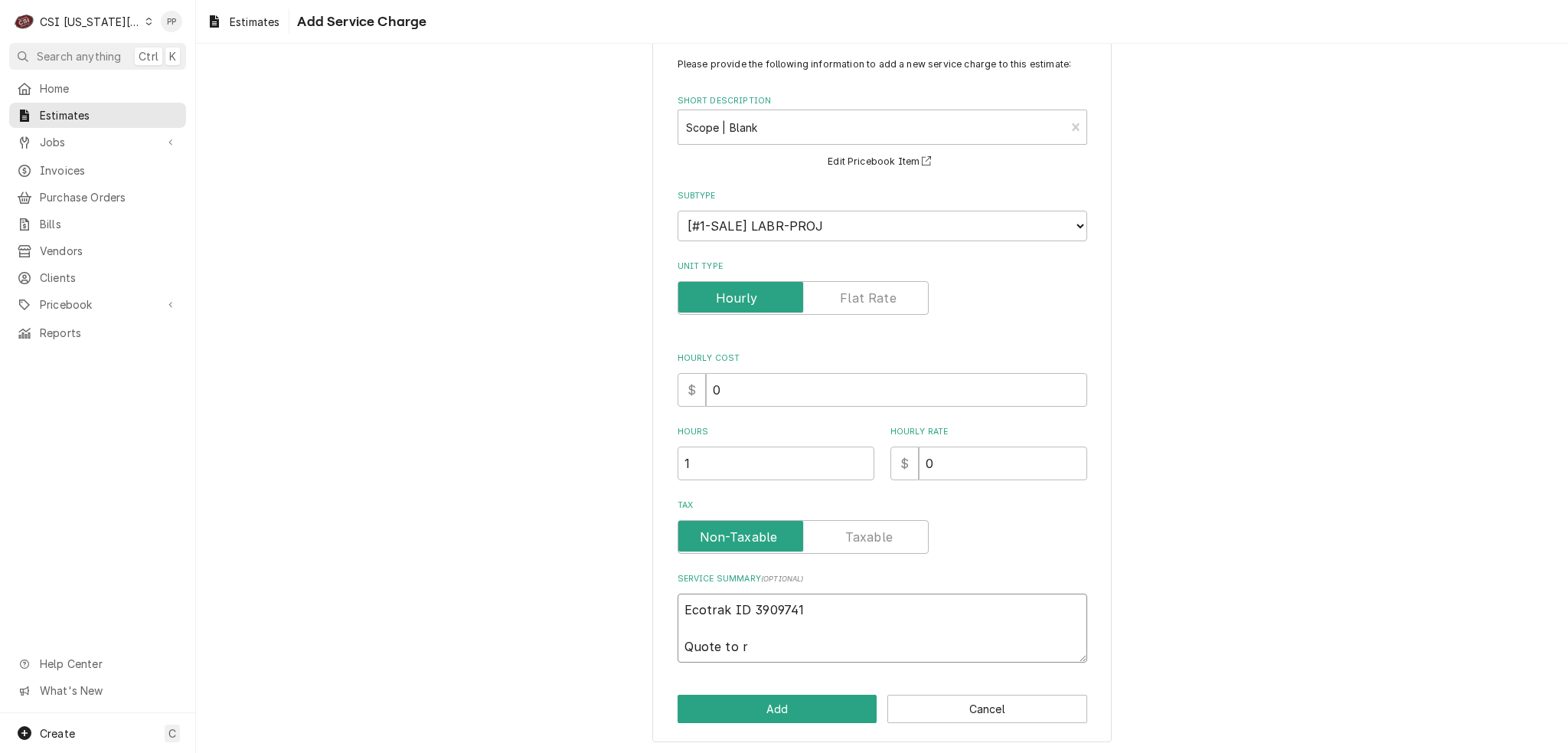
type textarea "Ecotrak ID 3909741 Quote to re"
type textarea "x"
type textarea "Ecotrak ID 3909741 Quote to rep"
type textarea "x"
type textarea "Ecotrak ID 3909741 Quote to repi"
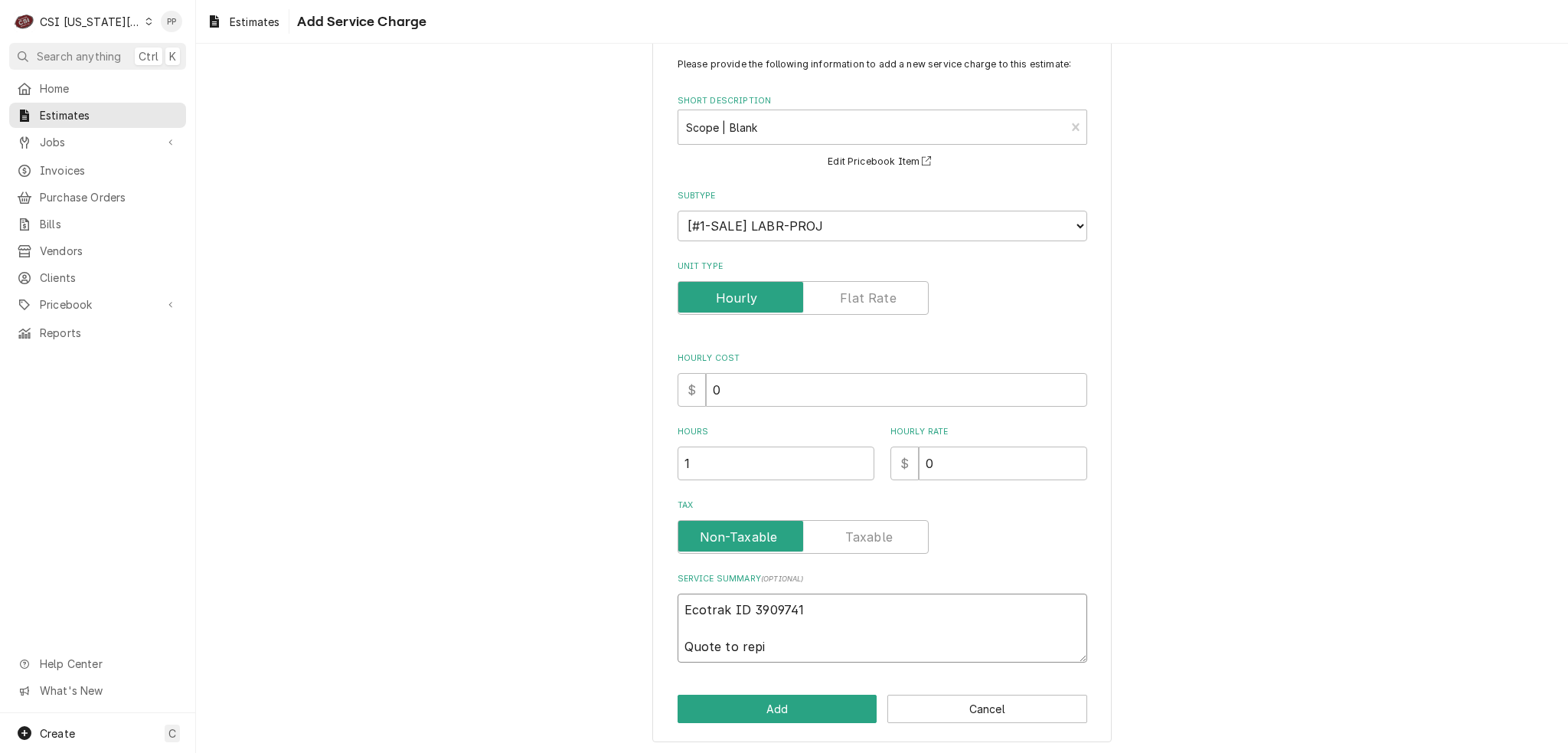
type textarea "x"
type textarea "Ecotrak ID 3909741 Quote to repia"
type textarea "x"
type textarea "Ecotrak ID 3909741 Quote to repiar"
type textarea "x"
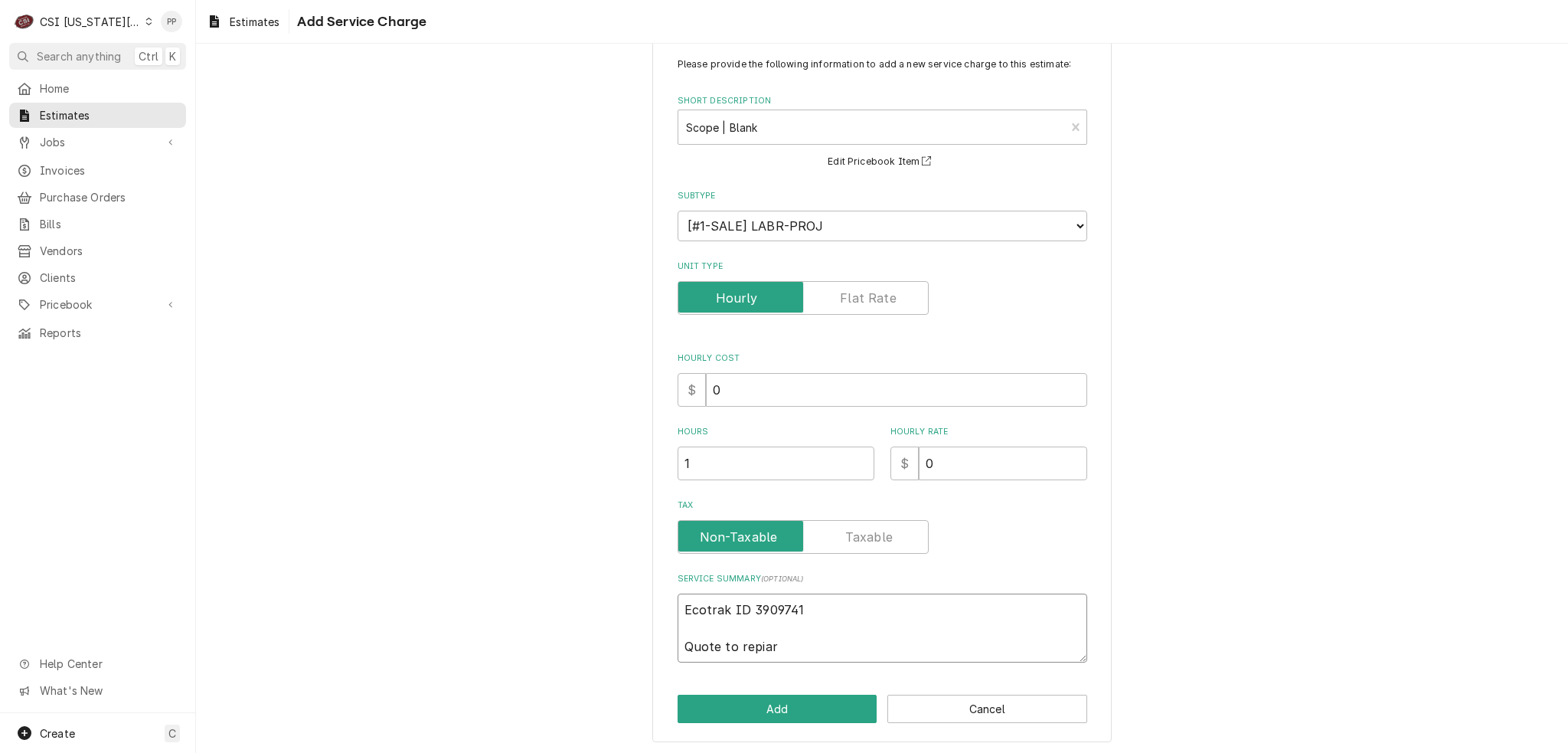
type textarea "Ecotrak ID 3909741 Quote to repiar"
type textarea "x"
type textarea "Ecotrak ID 3909741 Quote to repiar"
type textarea "x"
type textarea "Ecotrak ID 3909741 Quote to repia"
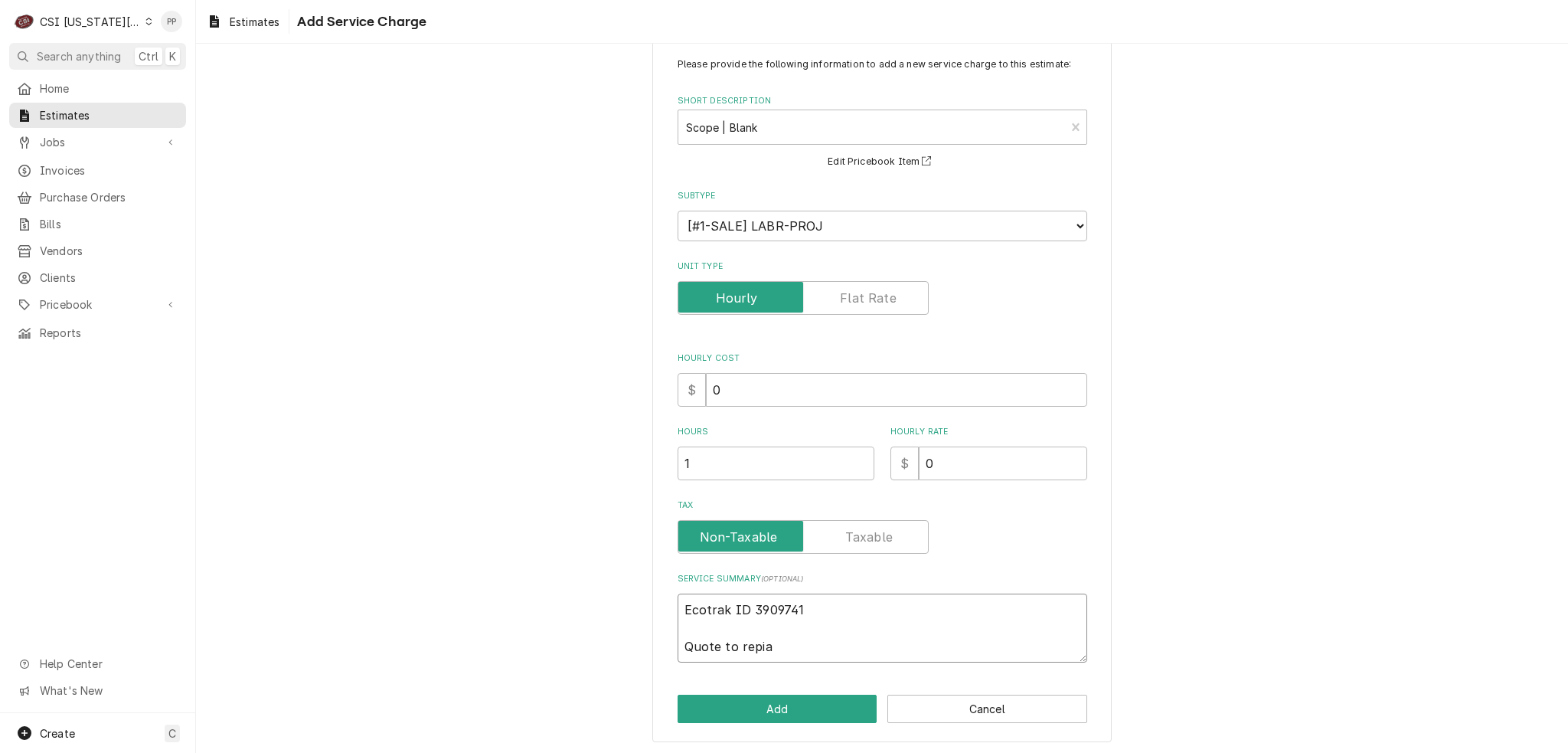
type textarea "x"
type textarea "Ecotrak ID 3909741 Quote to repi"
type textarea "x"
type textarea "Ecotrak ID 3909741 Quote to rep"
type textarea "x"
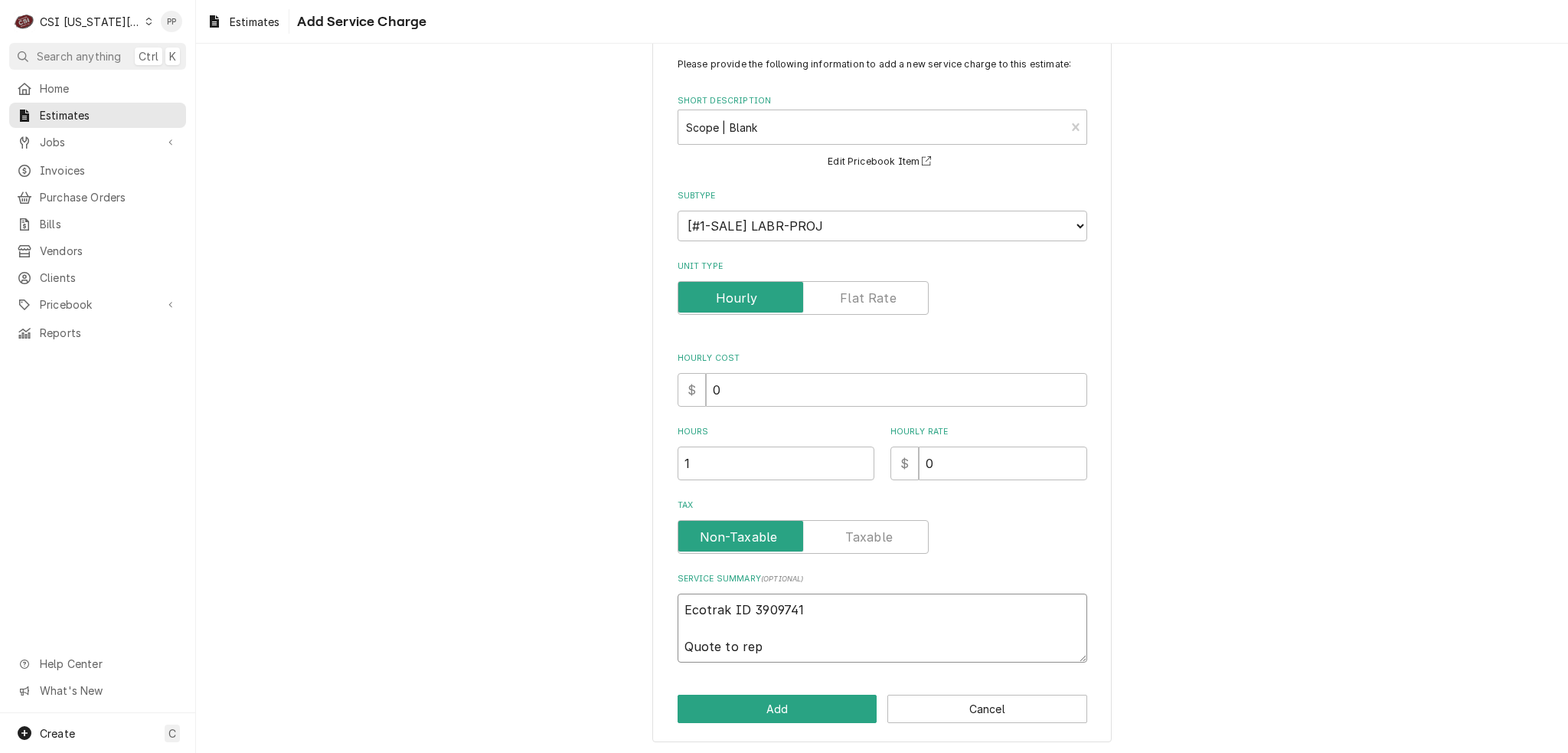
type textarea "Ecotrak ID 3909741 Quote to repa"
type textarea "x"
type textarea "Ecotrak ID 3909741 Quote to repai"
type textarea "x"
type textarea "Ecotrak ID 3909741 Quote to repair"
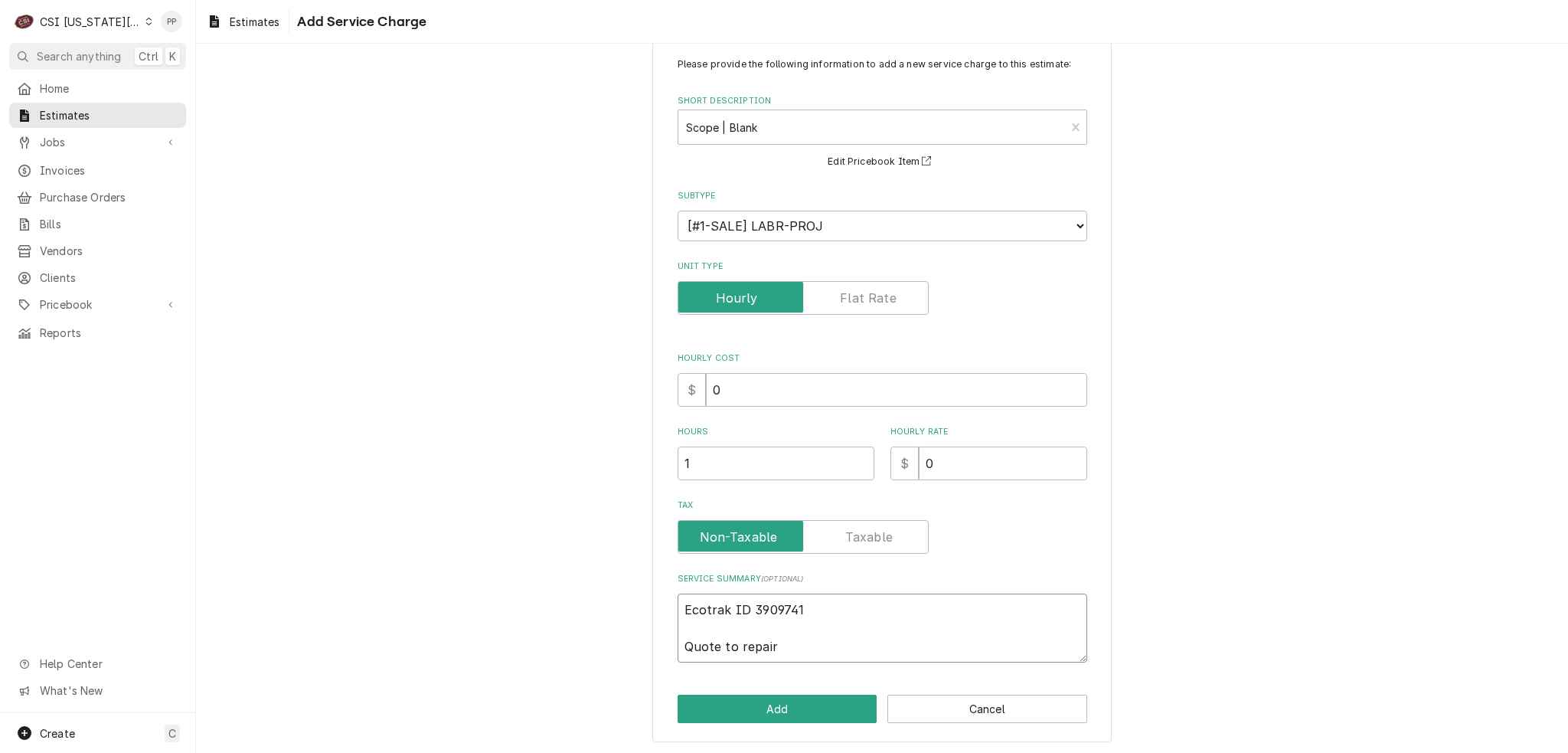
type textarea "x"
type textarea "Ecotrak ID 3909741 Quote to repair"
type textarea "x"
type textarea "Ecotrak ID 3909741 Quote to repair f"
type textarea "x"
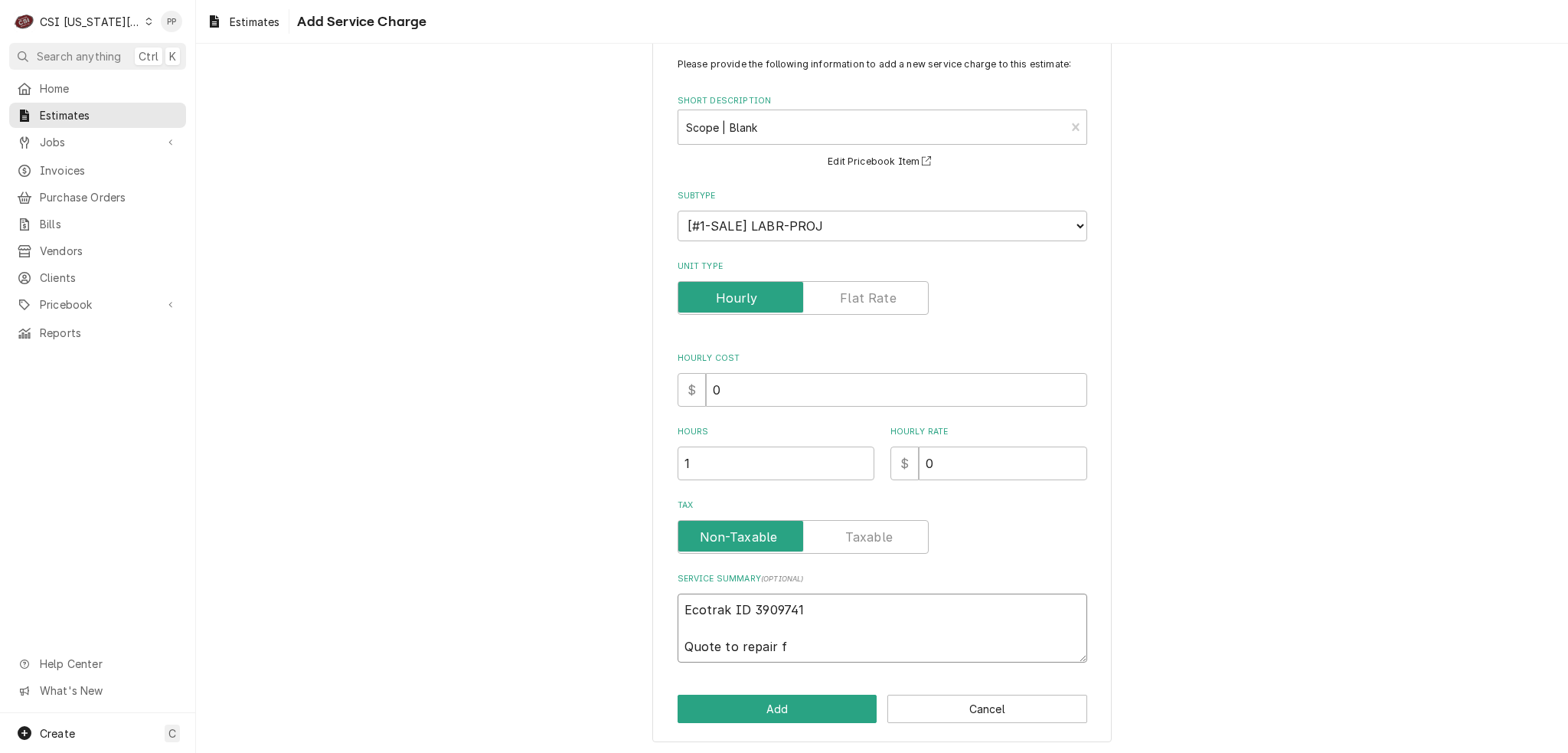
type textarea "Ecotrak ID 3909741 Quote to repair fr"
type textarea "x"
type textarea "Ecotrak ID 3909741 Quote to repair fry"
type textarea "x"
type textarea "Ecotrak ID 3909741 Quote to repair frym"
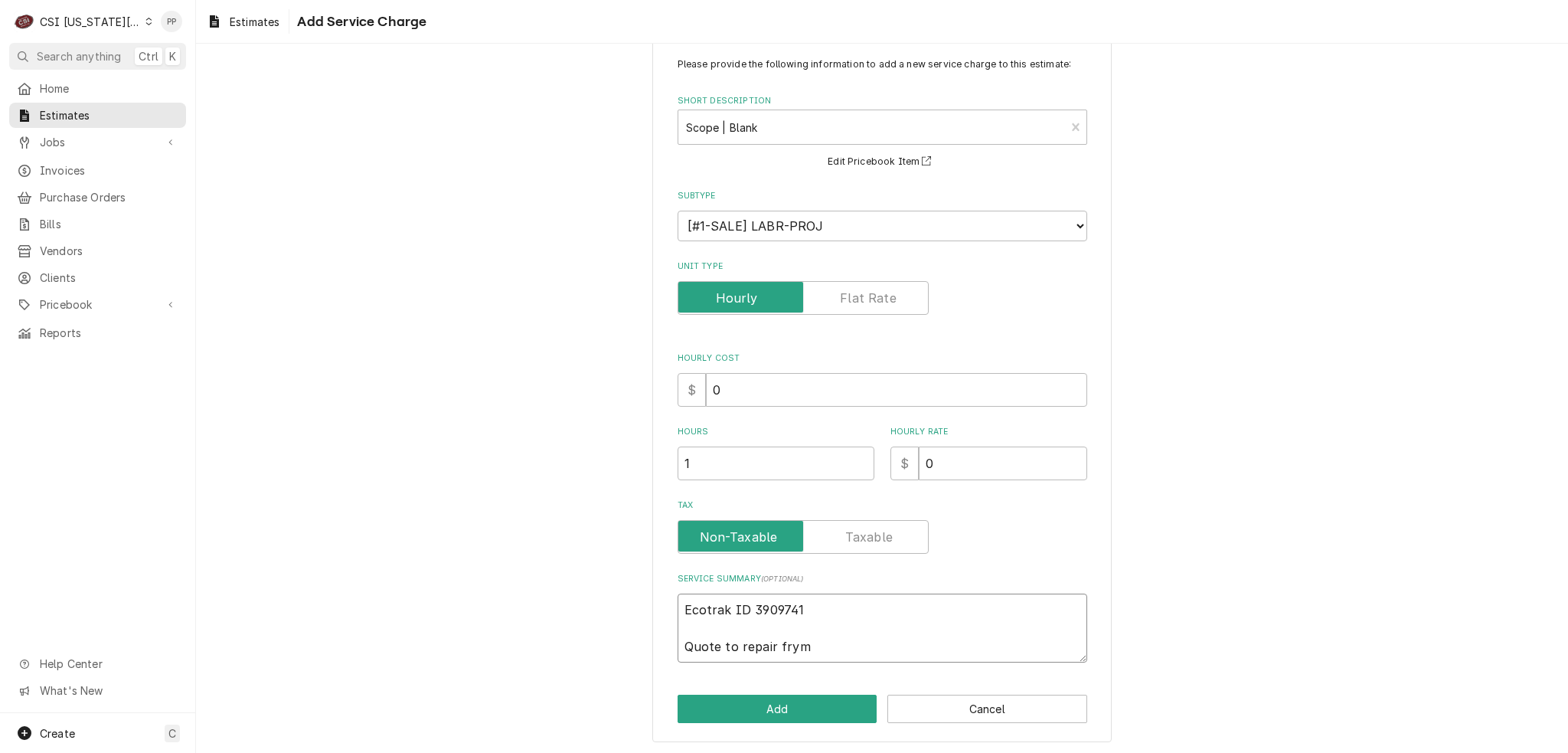
type textarea "x"
type textarea "Ecotrak ID 3909741 Quote to repair fryma"
type textarea "x"
type textarea "Ecotrak ID 3909741 Quote to repair frymas"
type textarea "x"
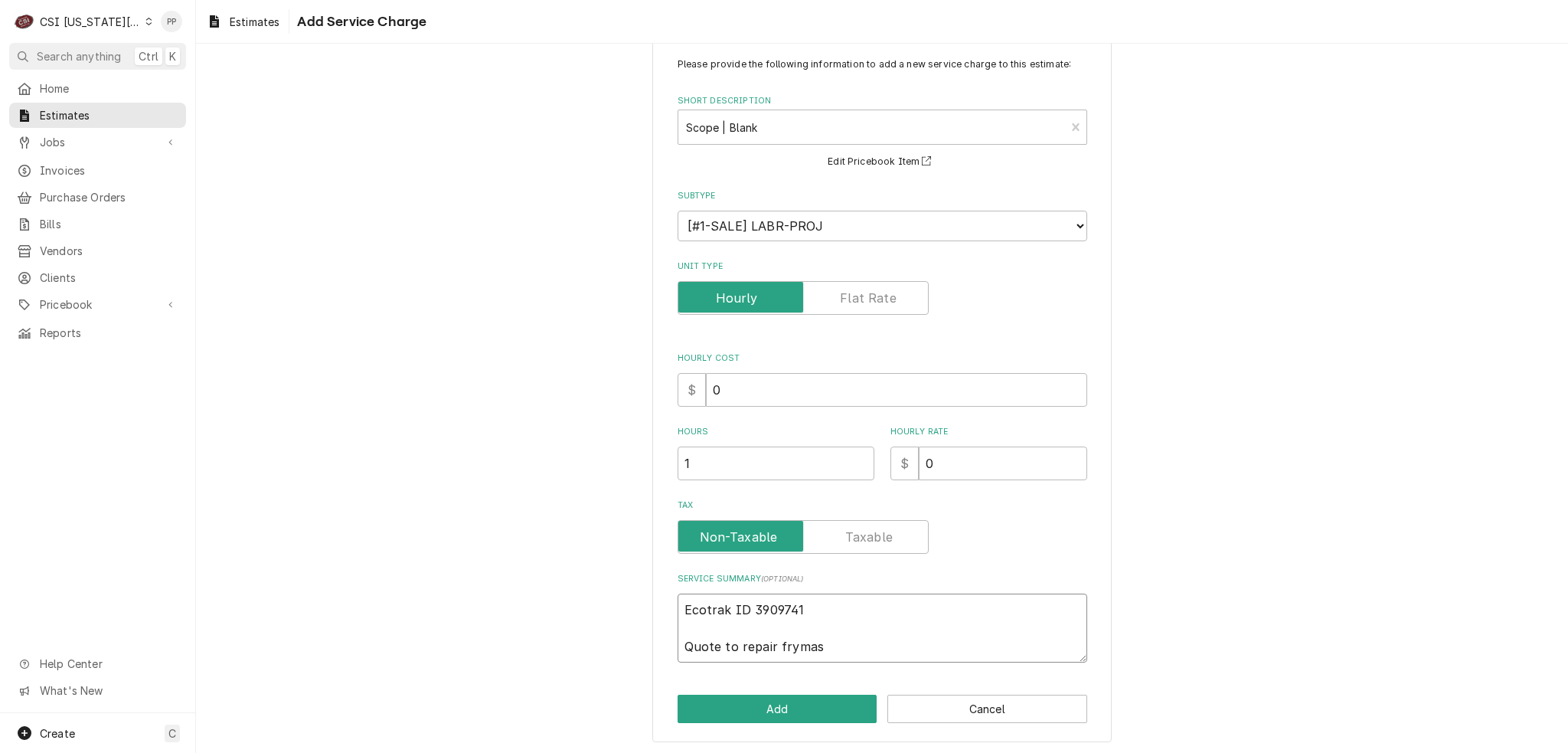
type textarea "Ecotrak ID 3909741 Quote to repair frymast"
type textarea "x"
type textarea "Ecotrak ID 3909741 Quote to repair frymaste"
type textarea "x"
type textarea "Ecotrak ID 3909741 Quote to repair frymaster"
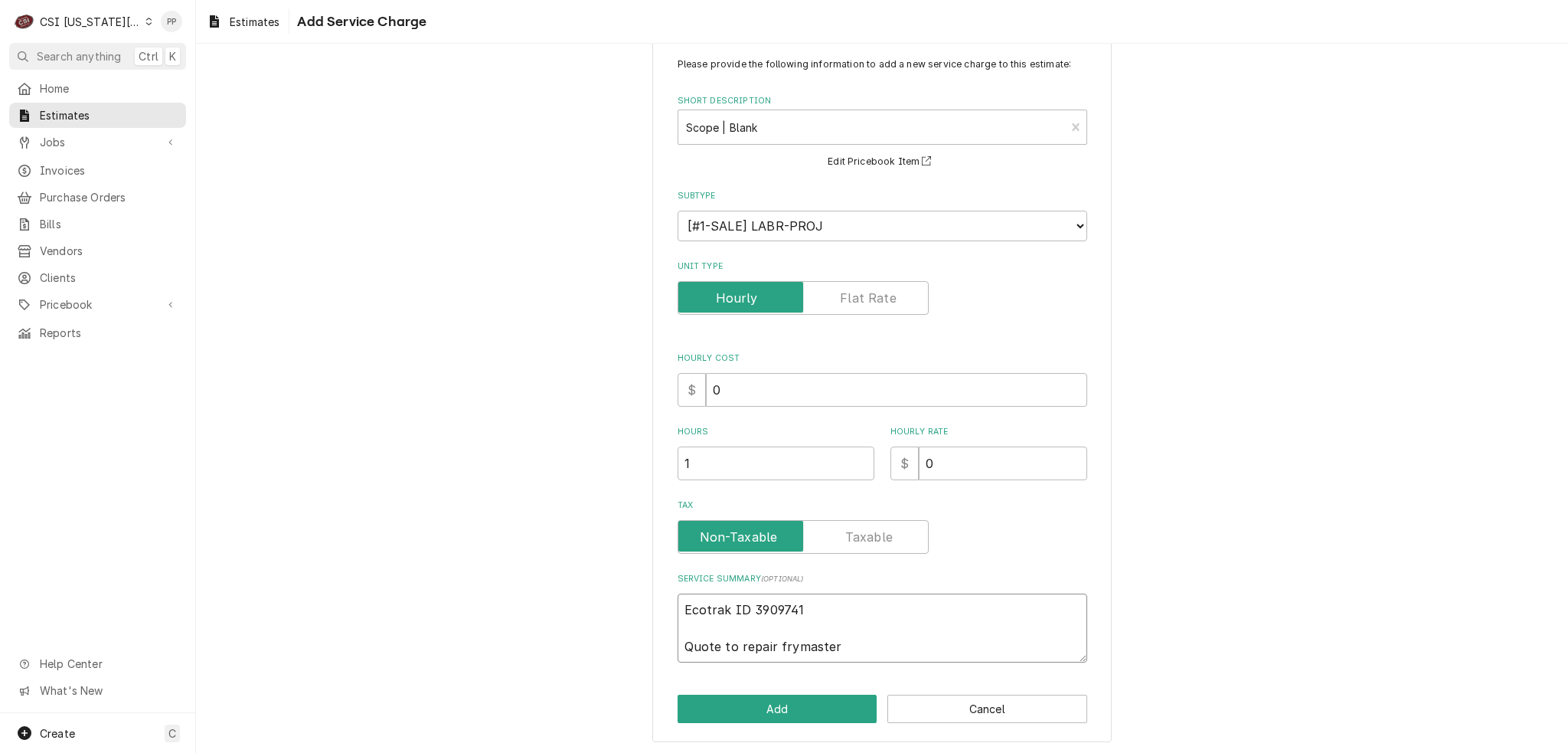
type textarea "x"
type textarea "Ecotrak ID 3909741 Quote to repair frymaster"
type textarea "x"
type textarea "Ecotrak ID 3909741 Quote to repair frymaster f"
type textarea "x"
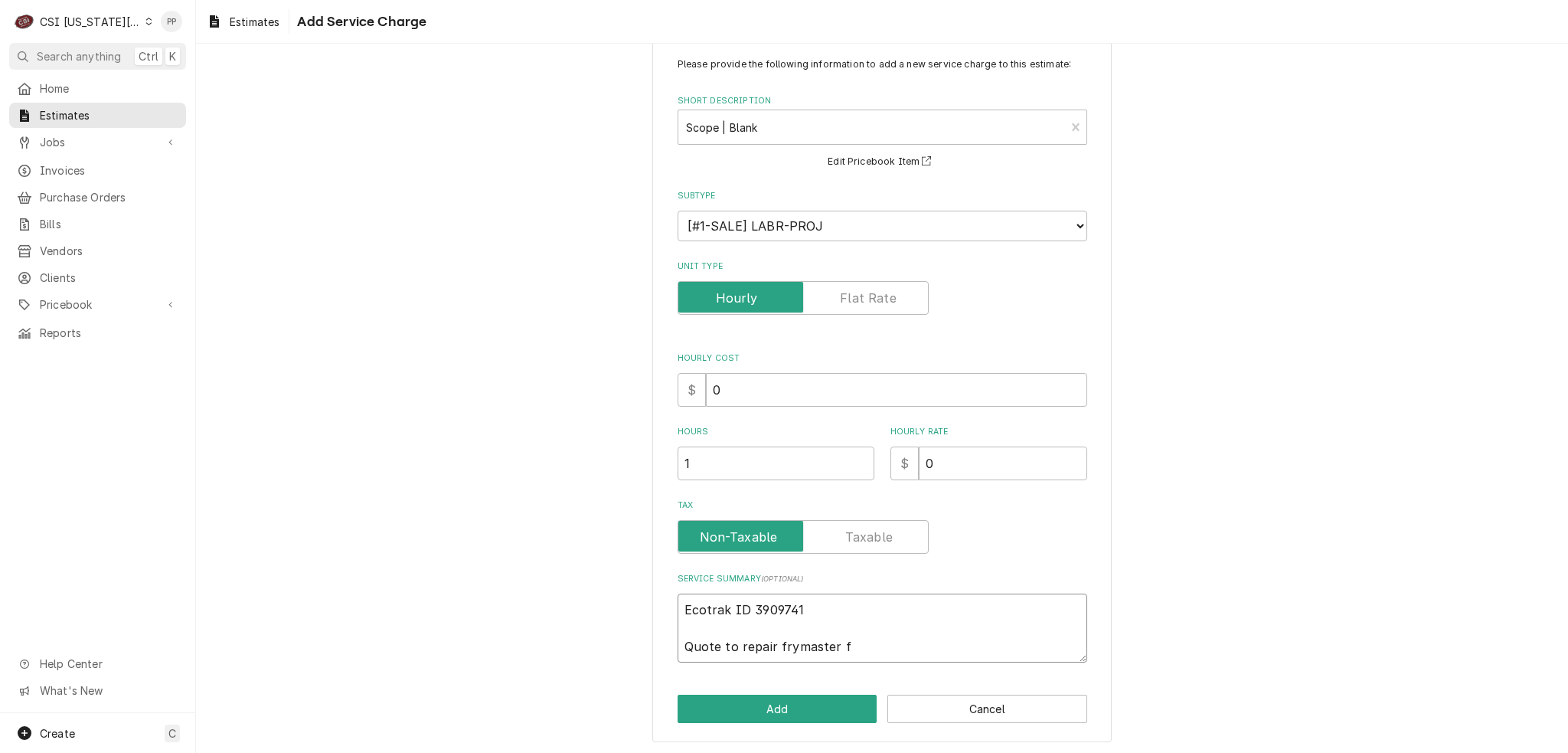
type textarea "Ecotrak ID 3909741 Quote to repair frymaster fr"
type textarea "x"
type textarea "Ecotrak ID 3909741 Quote to repair frymaster fru"
type textarea "x"
type textarea "Ecotrak ID 3909741 Quote to repair frymaster fruy"
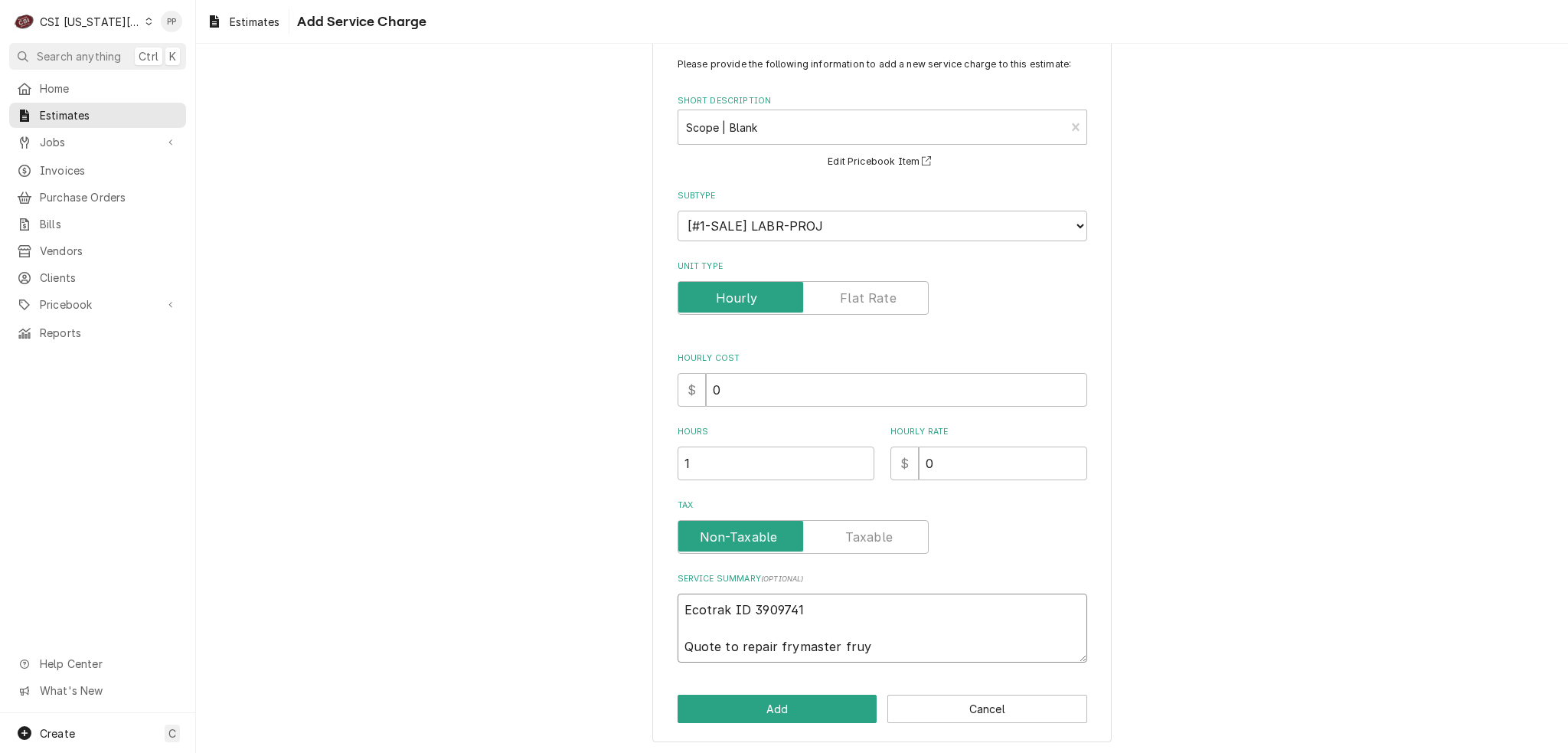
type textarea "x"
type textarea "Ecotrak ID 3909741 Quote to repair frymaster fruye"
type textarea "x"
type textarea "Ecotrak ID 3909741 Quote to repair frymaster fruyer"
type textarea "x"
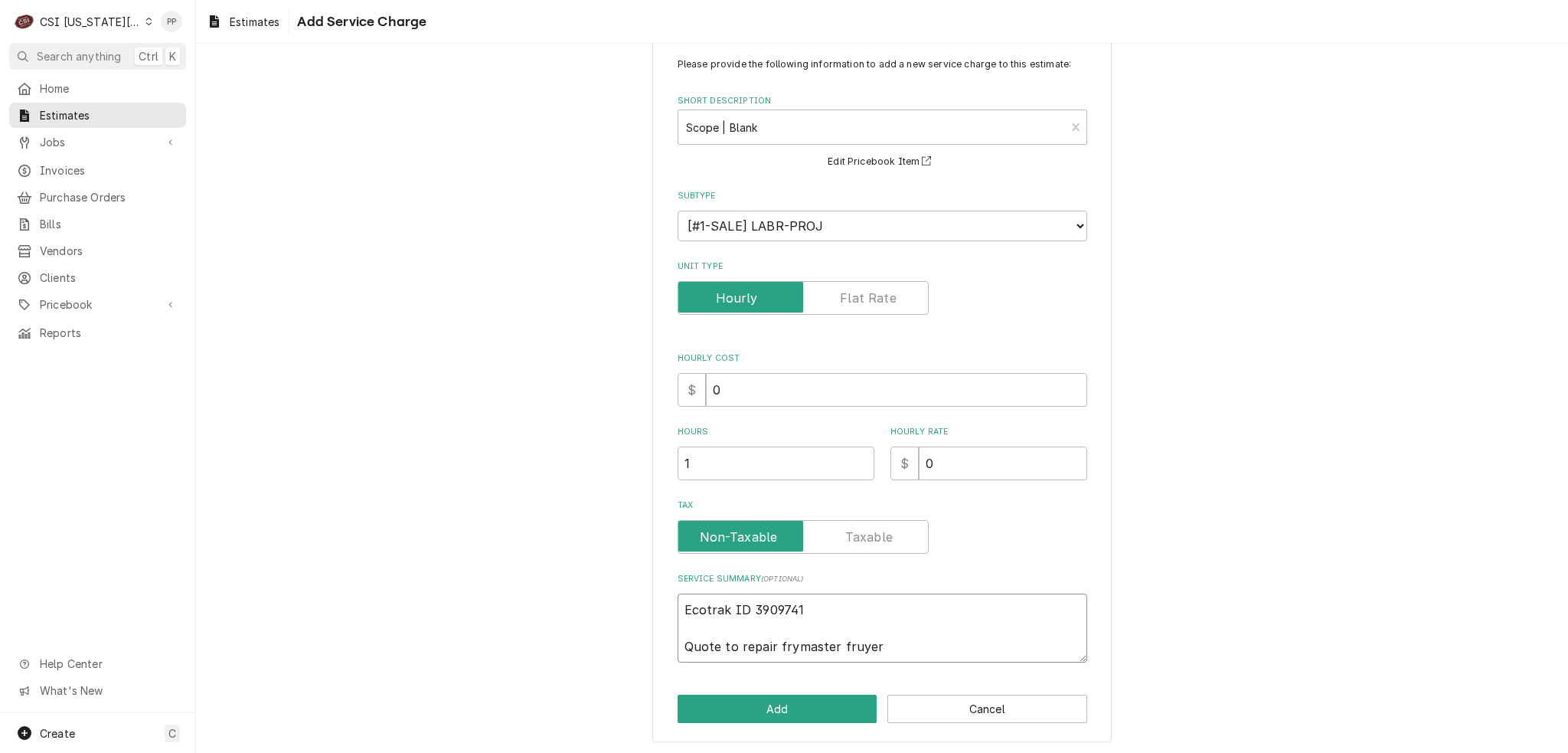
type textarea "Ecotrak ID 3909741 Quote to repair frymaster fruyer"
type textarea "x"
type textarea "Ecotrak ID 3909741 Quote to repair frymaster fruyer"
type textarea "x"
type textarea "Ecotrak ID 3909741 Quote to repair frymaster fruye"
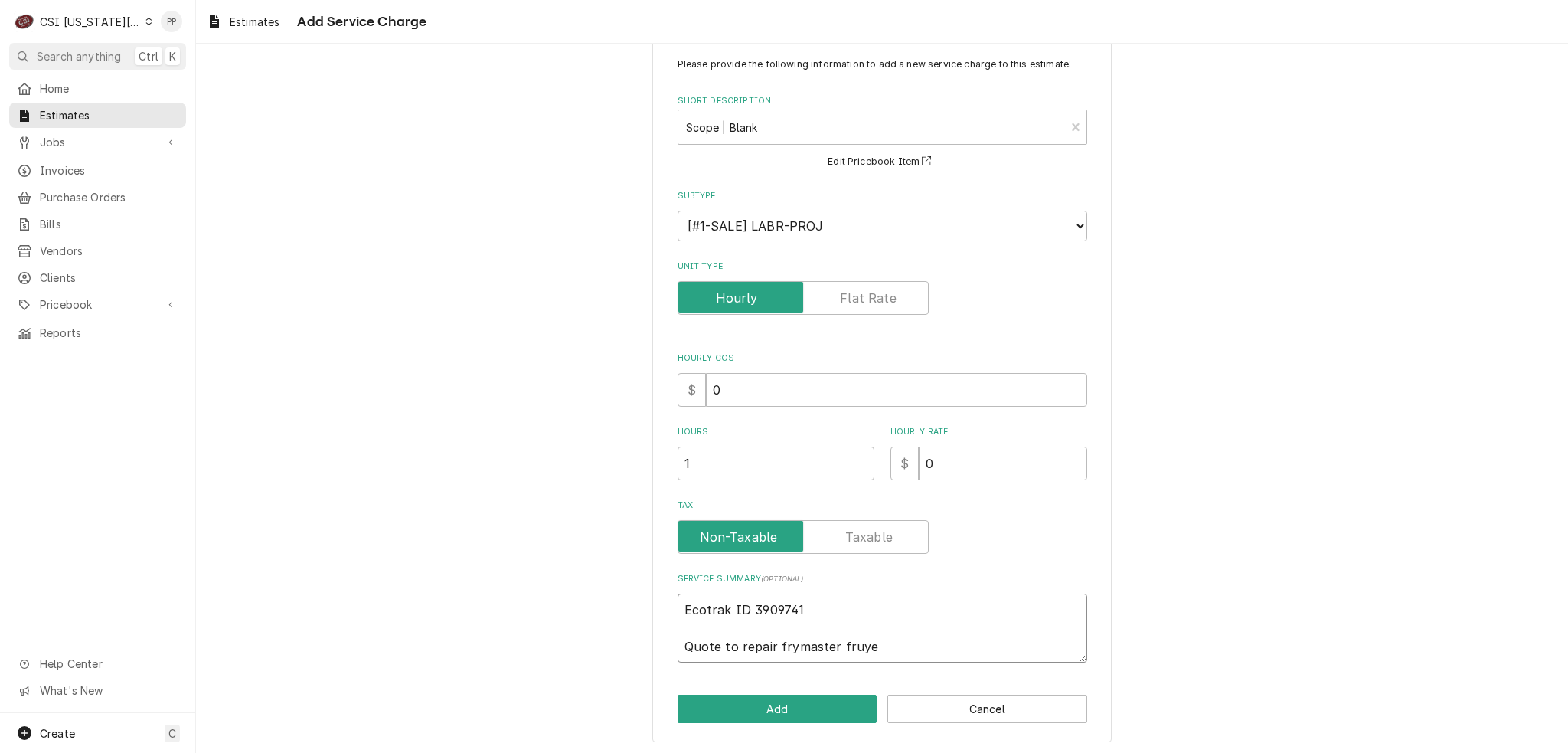
type textarea "x"
type textarea "Ecotrak ID 3909741 Quote to repair frymaster fruy"
type textarea "x"
type textarea "Ecotrak ID 3909741 Quote to repair frymaster fru"
type textarea "x"
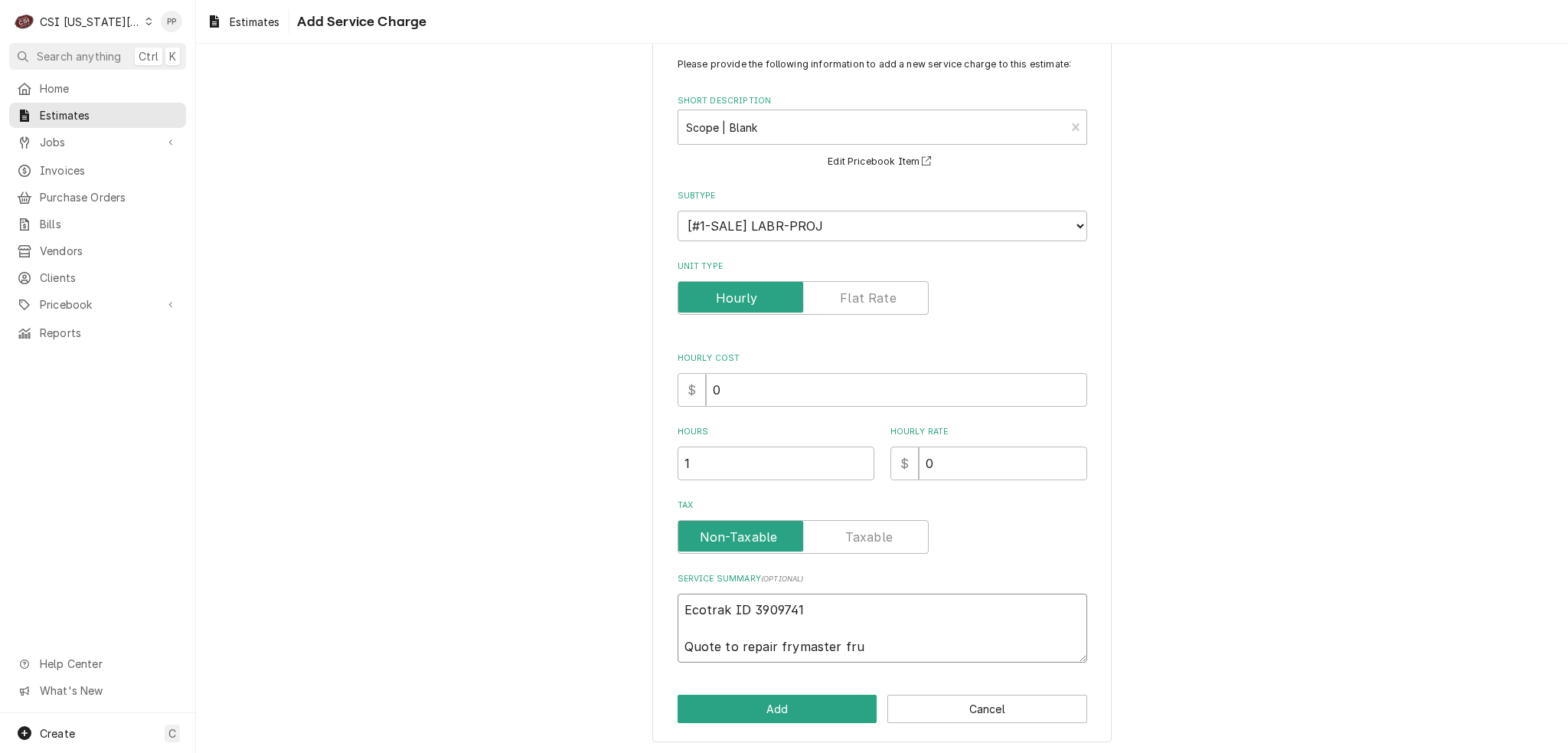
type textarea "Ecotrak ID 3909741 Quote to repair frymaster fr"
paste textarea "FPGL330CA"
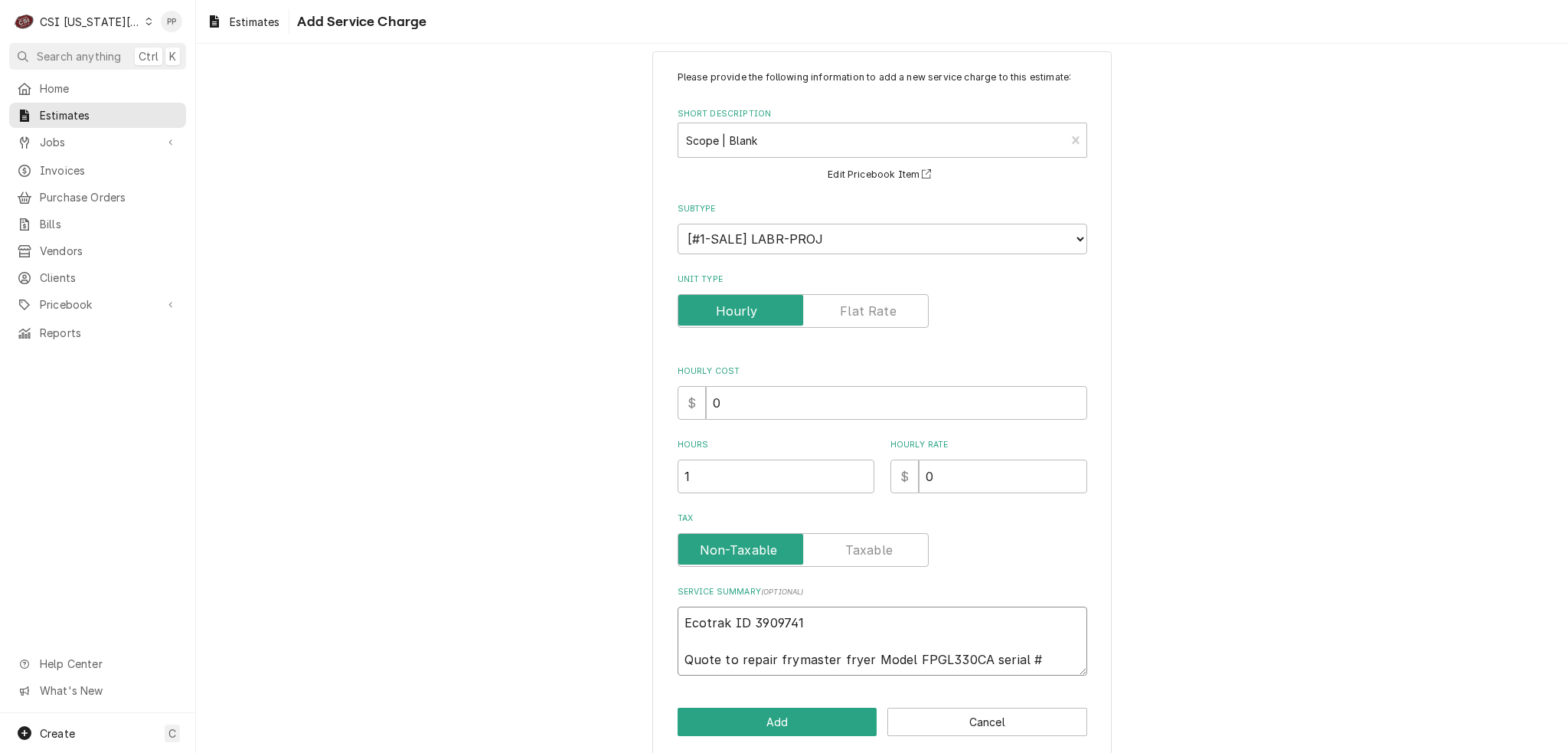
scroll to position [0, 0]
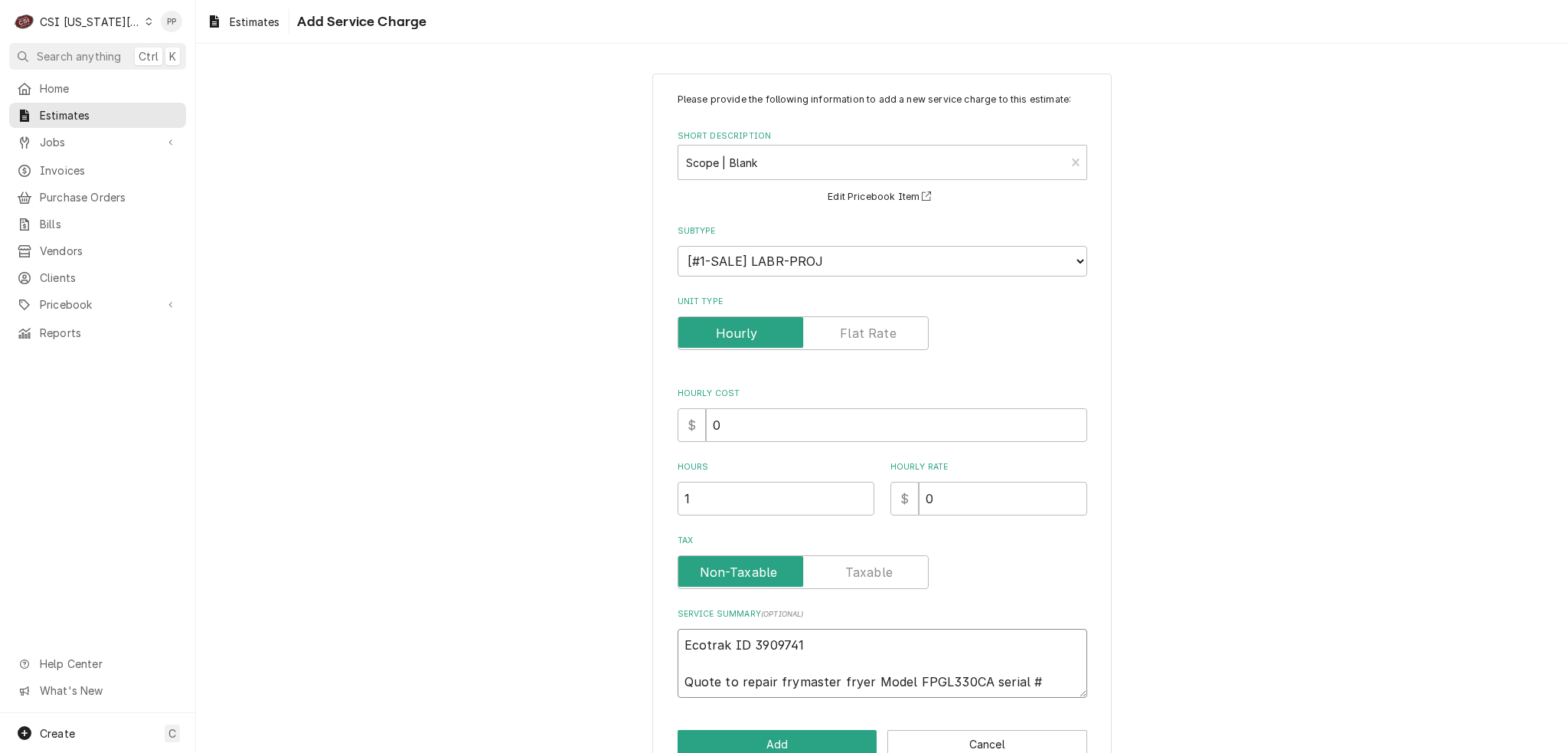
paste textarea "1502EO0009"
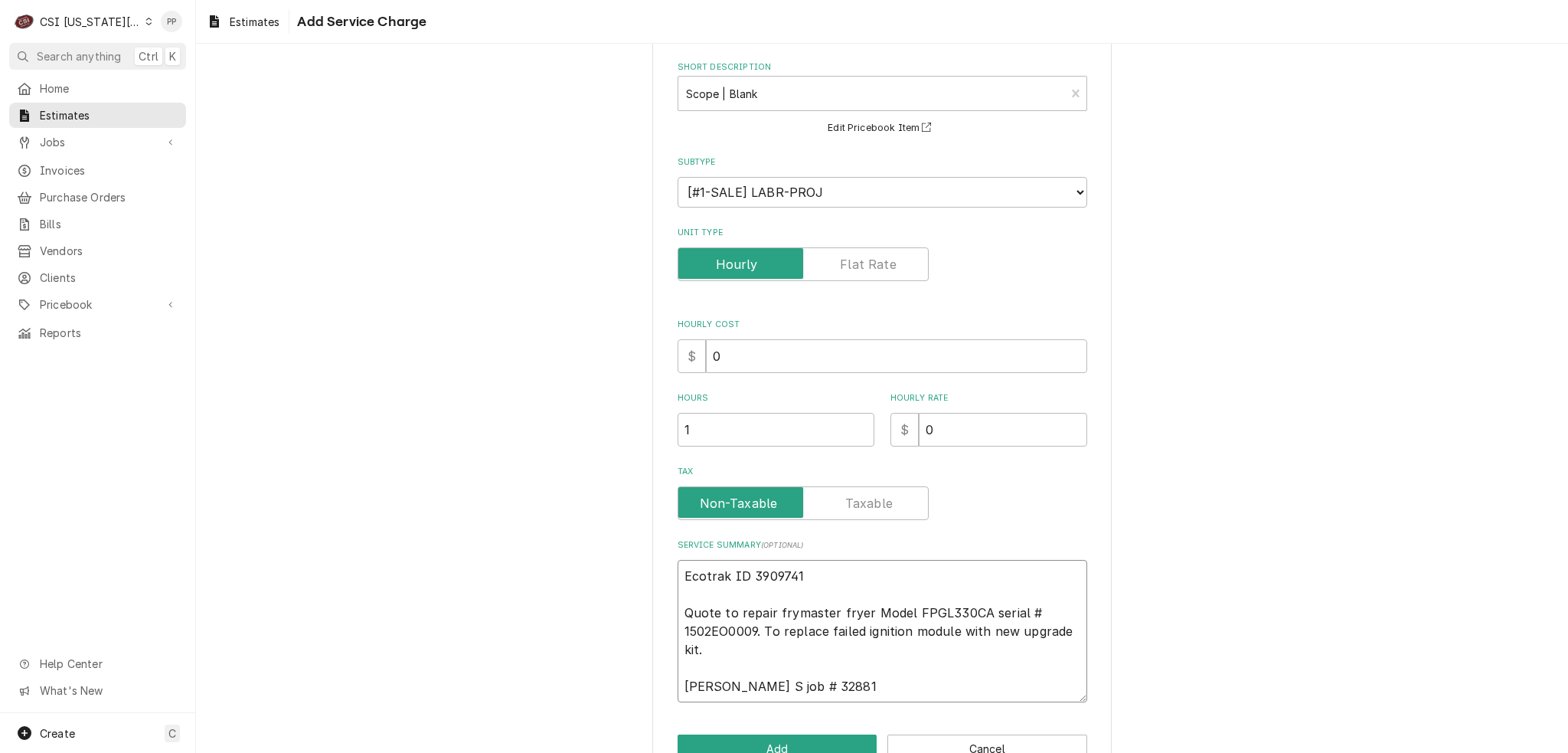
scroll to position [109, 0]
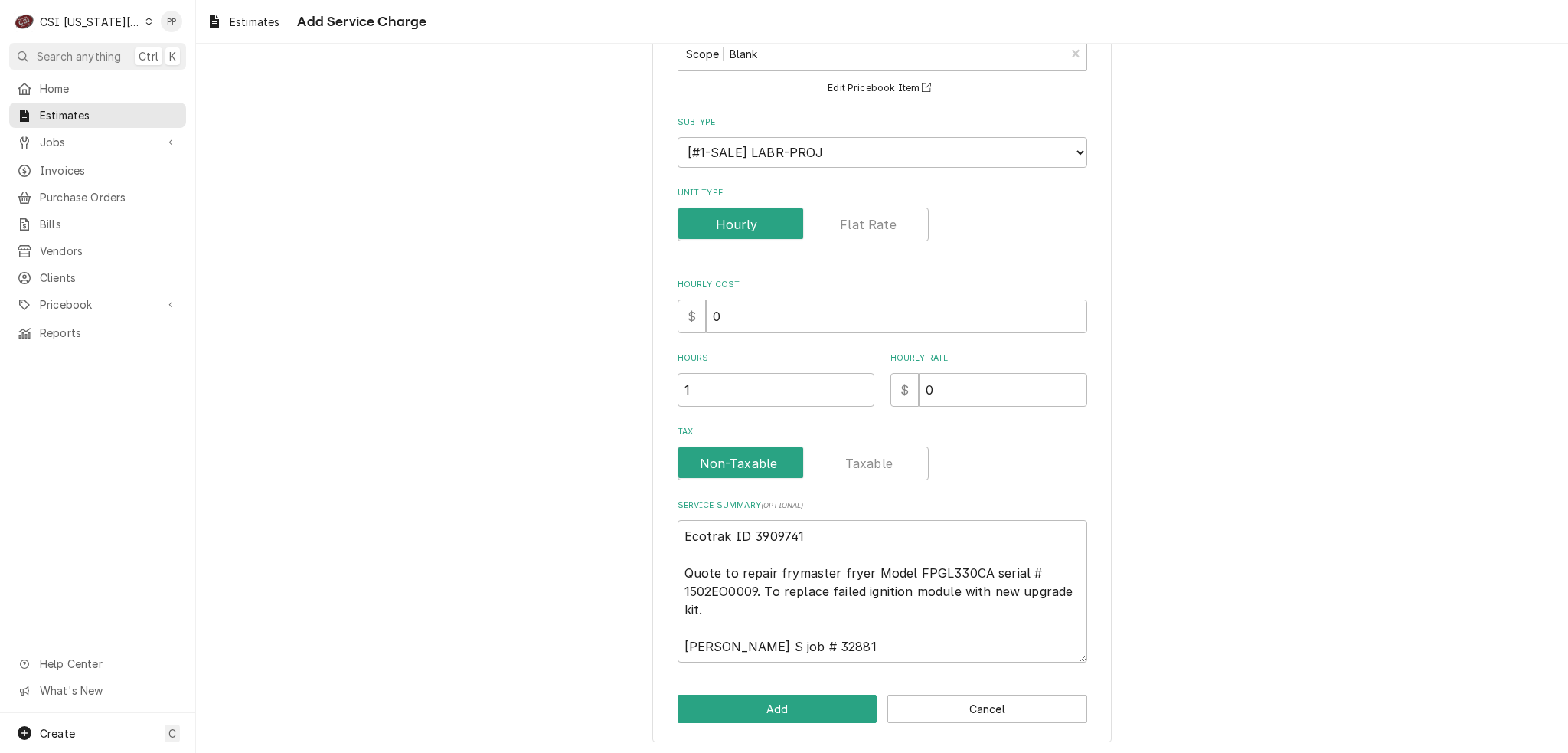
click at [710, 729] on div "Please provide the following information to add a new service charge to this es…" at bounding box center [882, 354] width 459 height 778
click at [722, 704] on button "Add" at bounding box center [777, 709] width 199 height 29
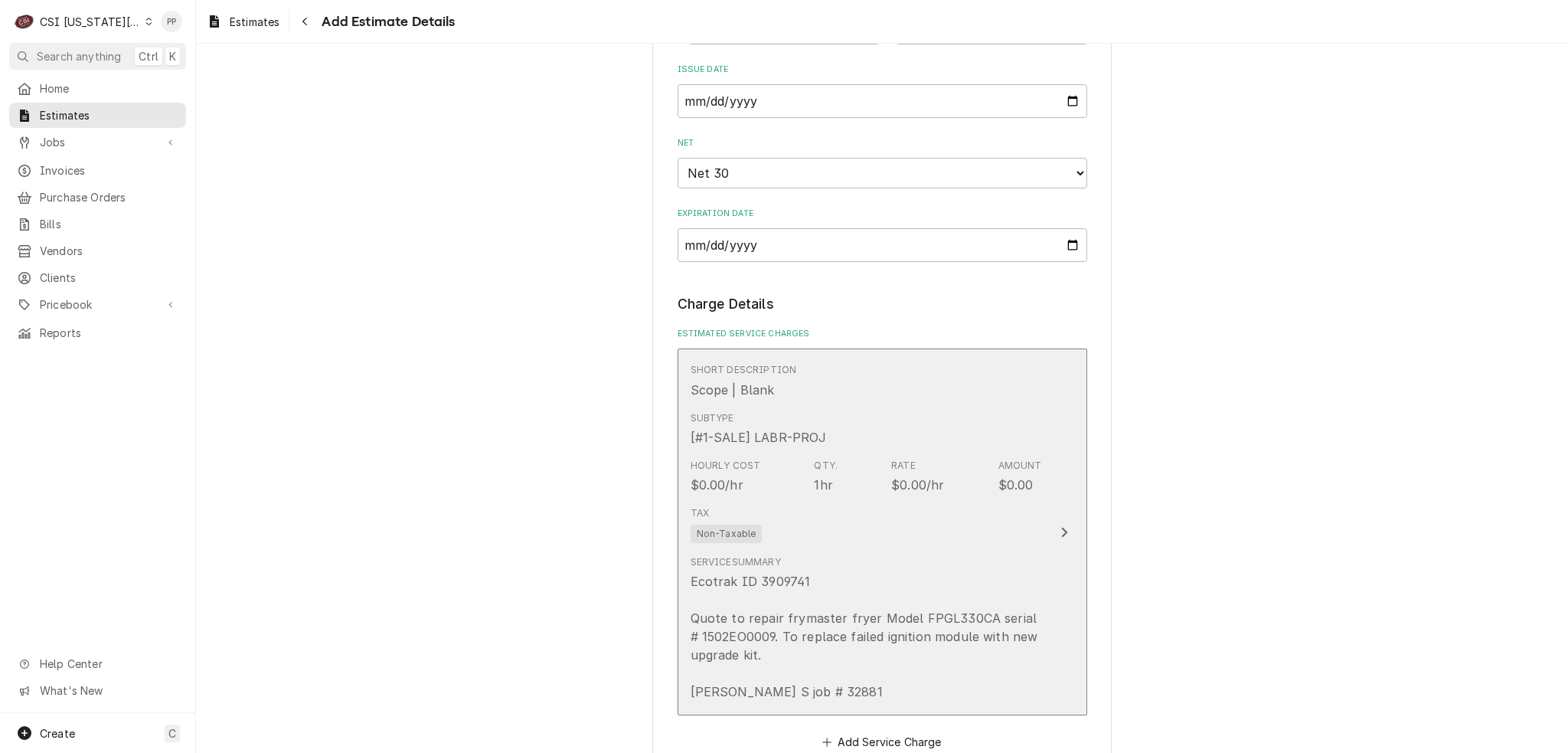
scroll to position [1842, 0]
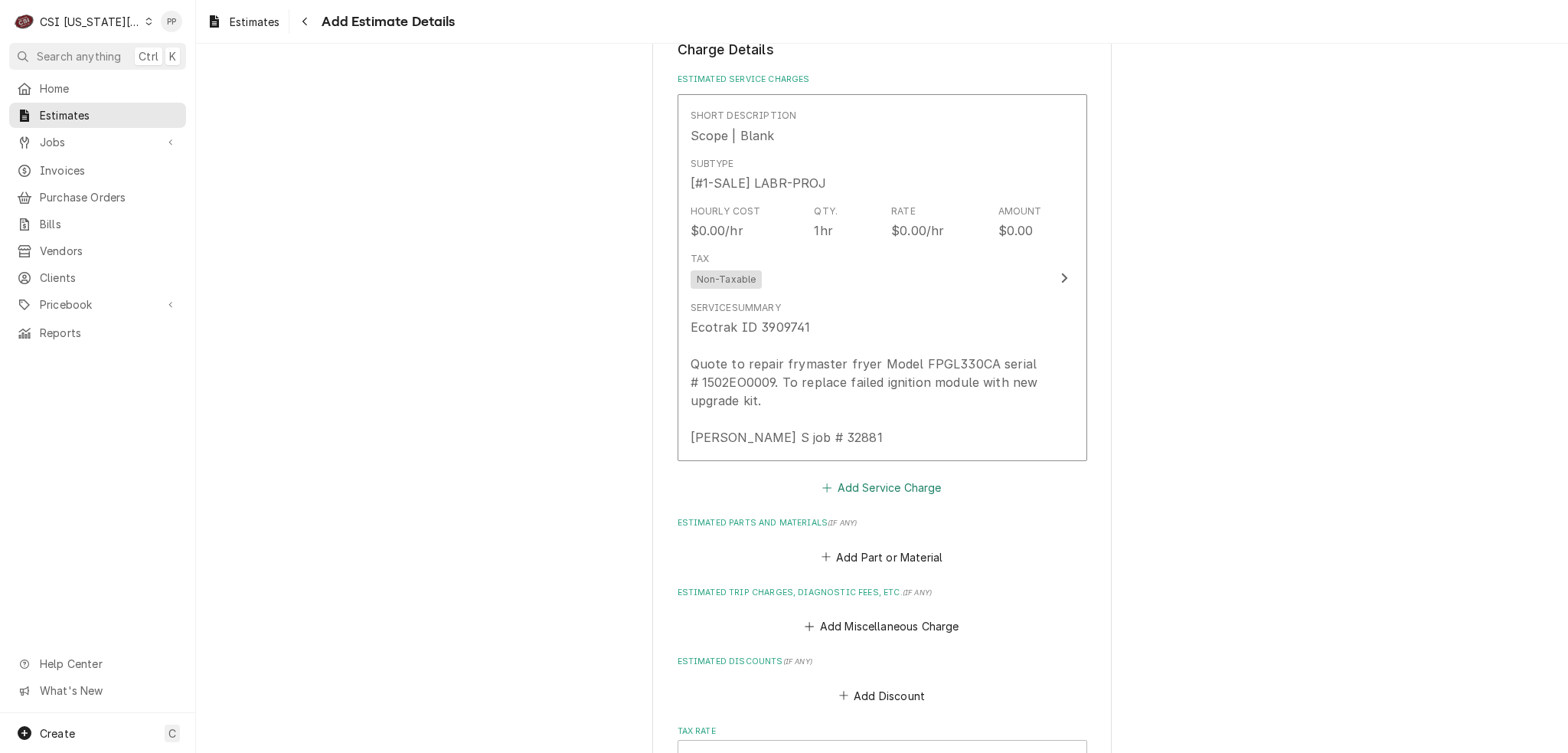
click at [869, 477] on button "Add Service Charge" at bounding box center [882, 487] width 124 height 21
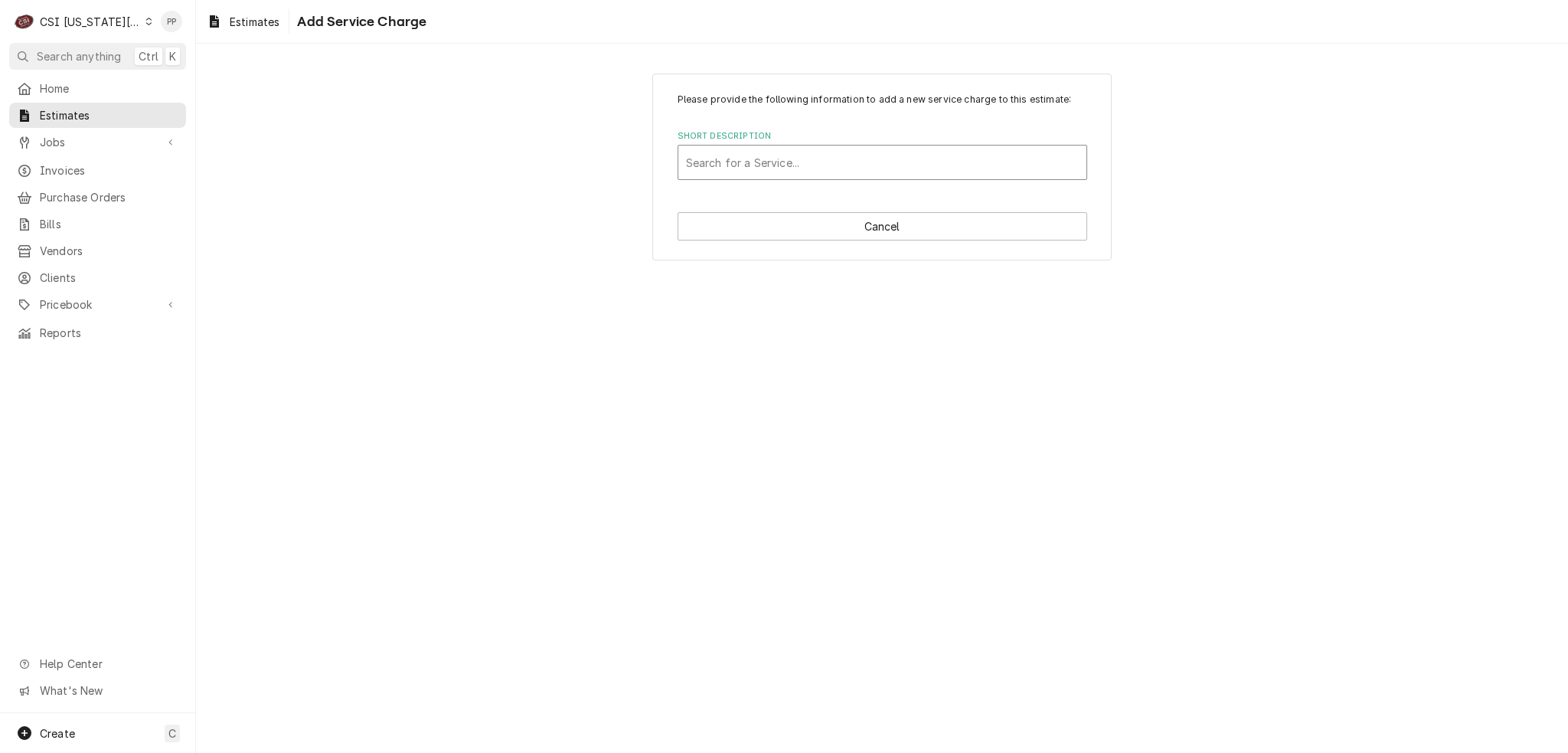
click at [811, 165] on div "Short Description" at bounding box center [882, 162] width 393 height 28
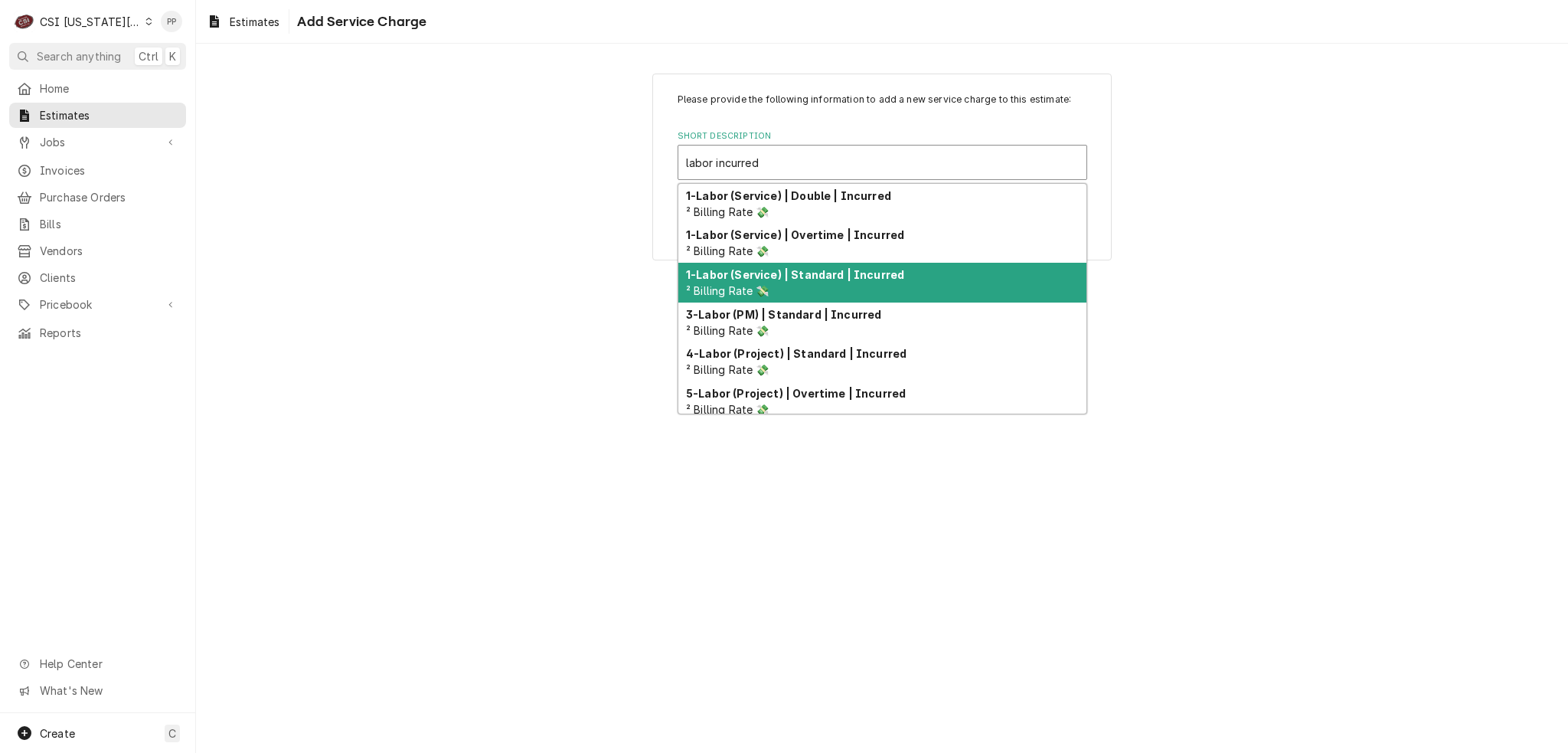
click at [795, 264] on div "1-Labor (Service) | Standard | Incurred ² Billing Rate 💸" at bounding box center [883, 282] width 408 height 40
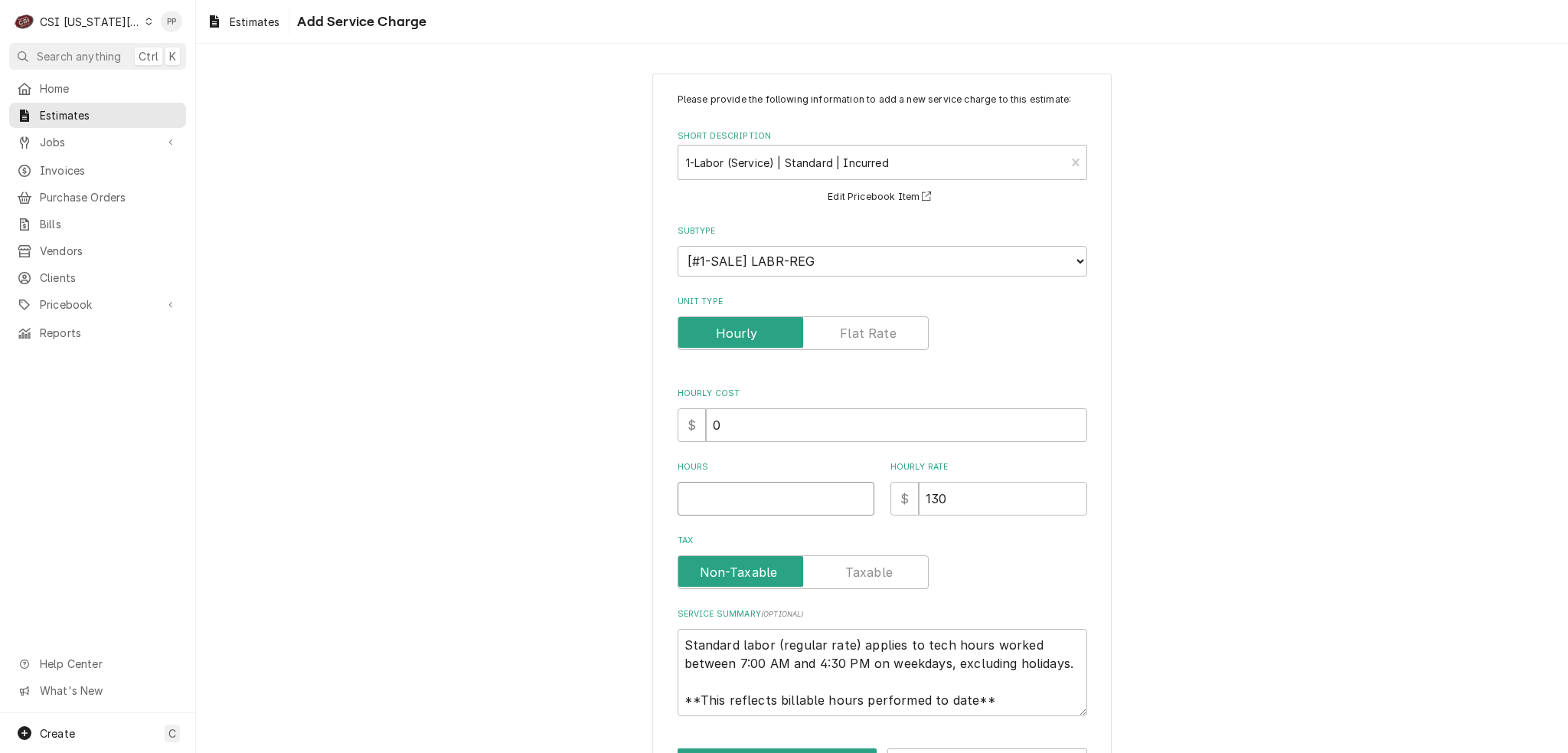
click at [776, 483] on input "Hours" at bounding box center [776, 499] width 197 height 33
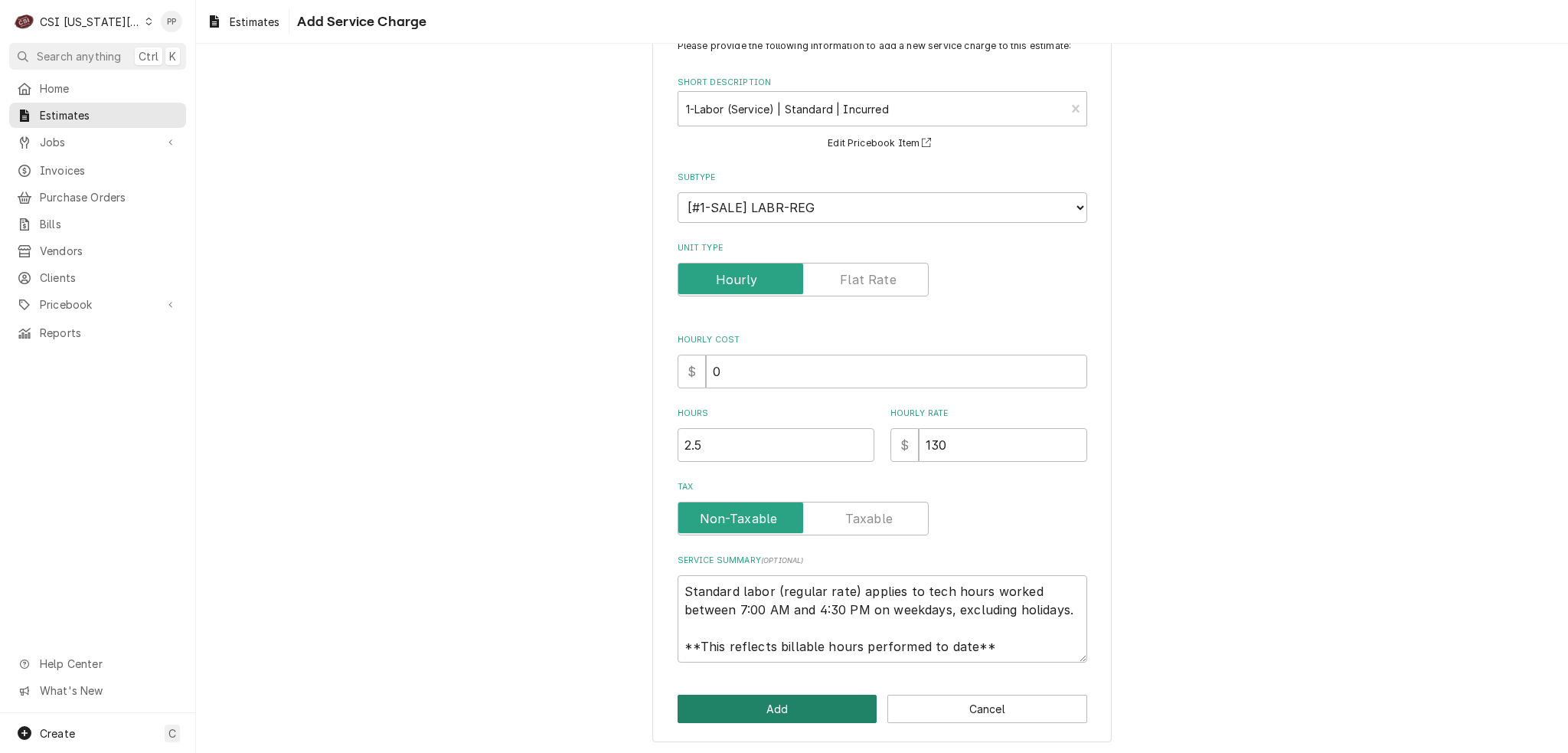
click at [788, 702] on button "Add" at bounding box center [777, 709] width 199 height 29
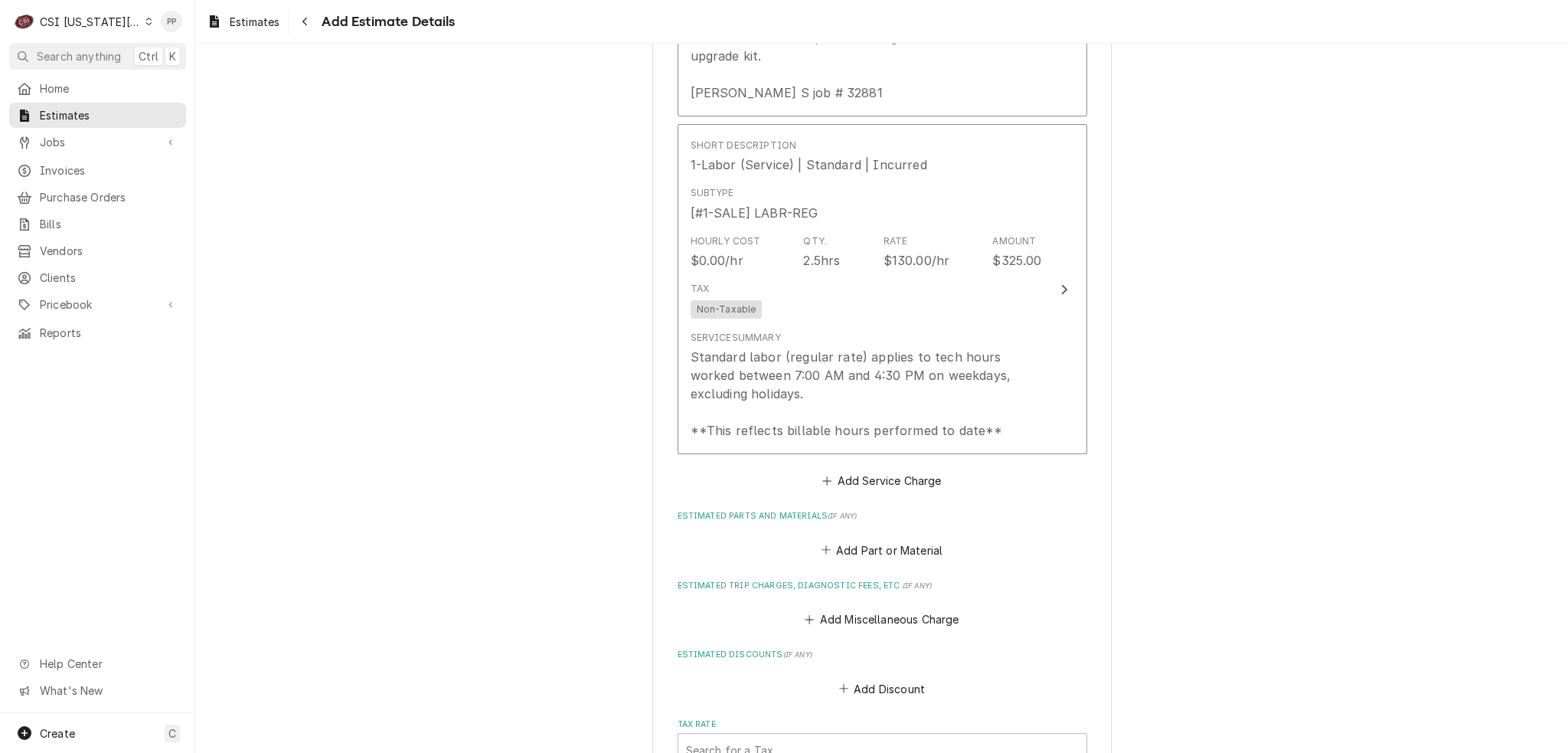
scroll to position [2282, 0]
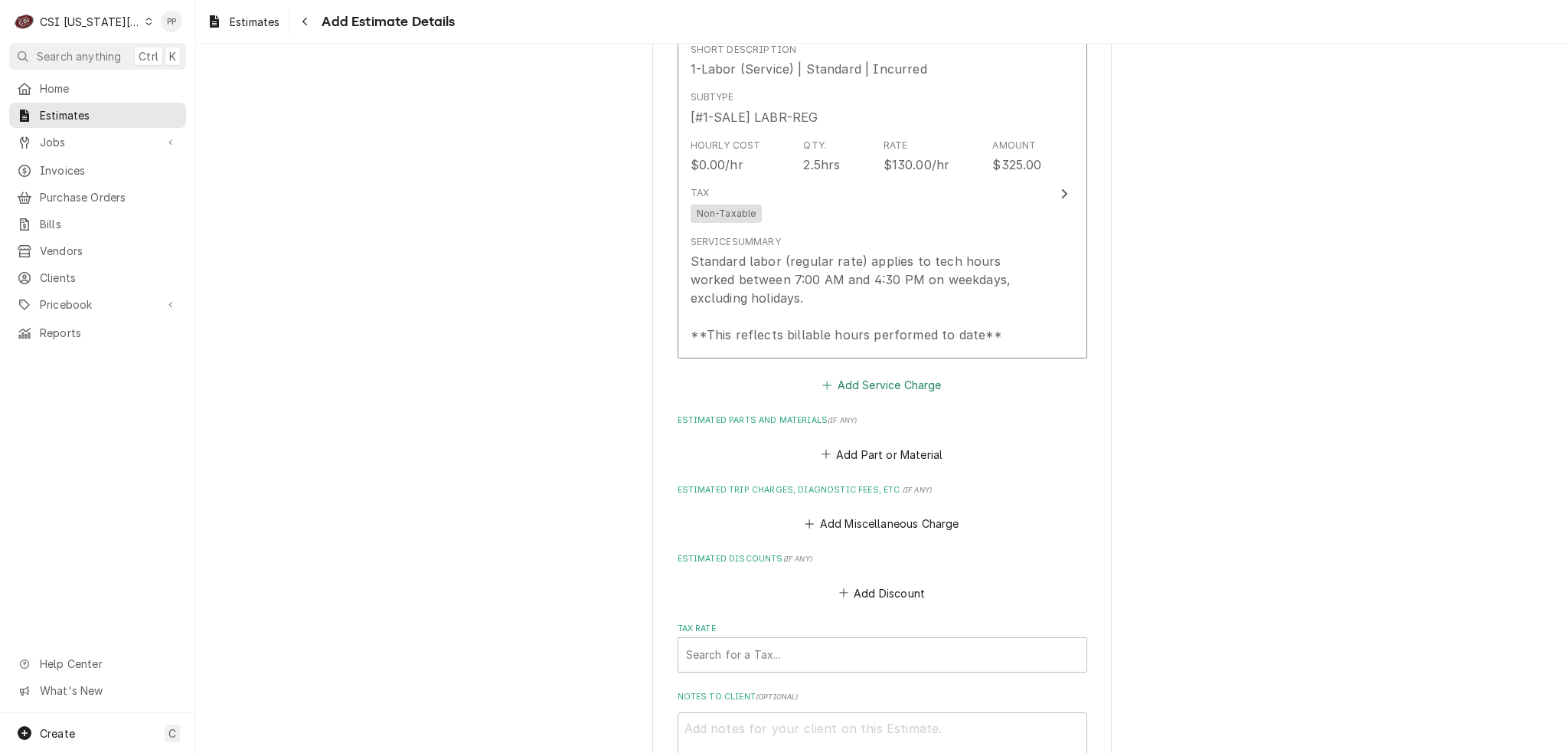
click at [903, 375] on button "Add Service Charge" at bounding box center [882, 385] width 124 height 21
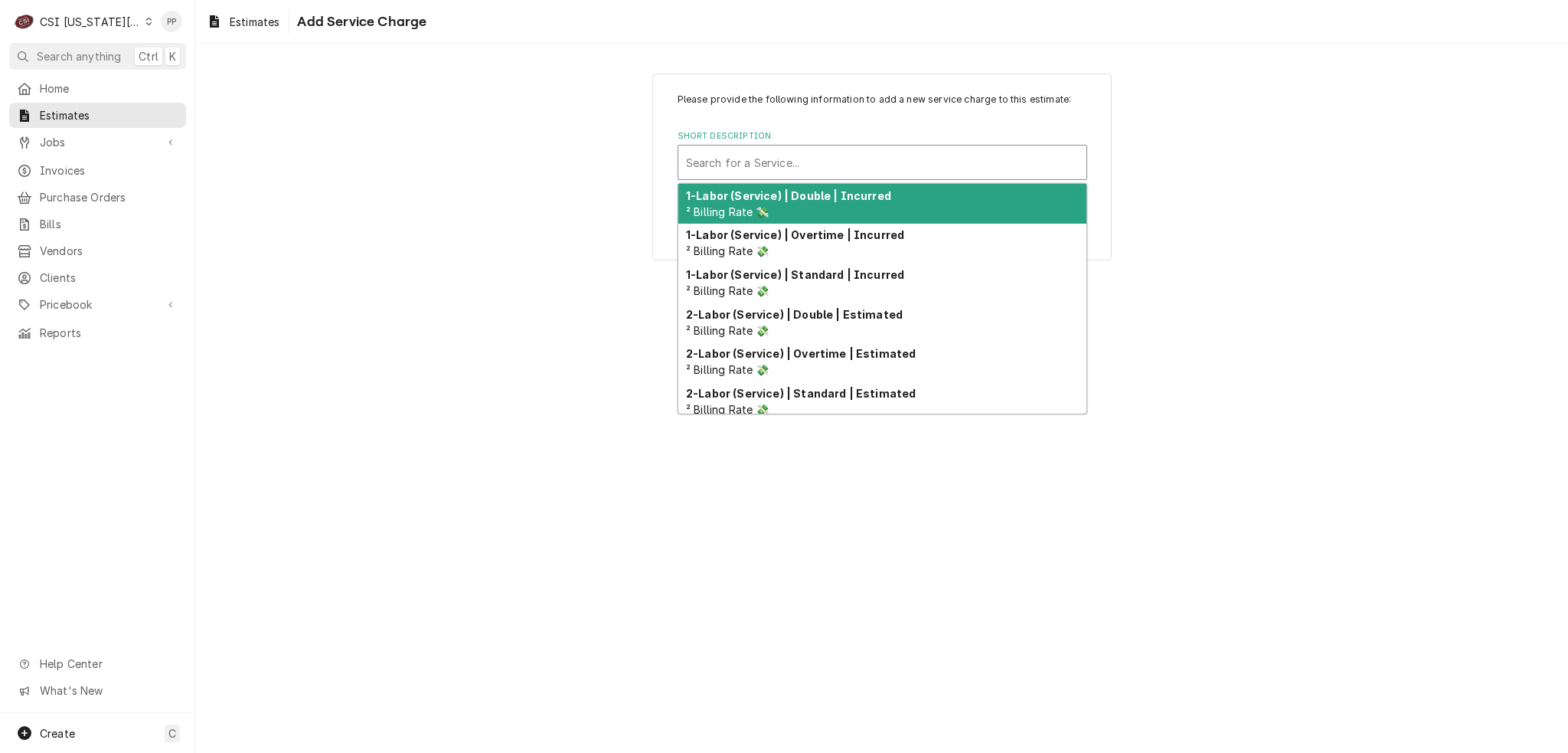
click at [870, 165] on div "Short Description" at bounding box center [882, 162] width 393 height 28
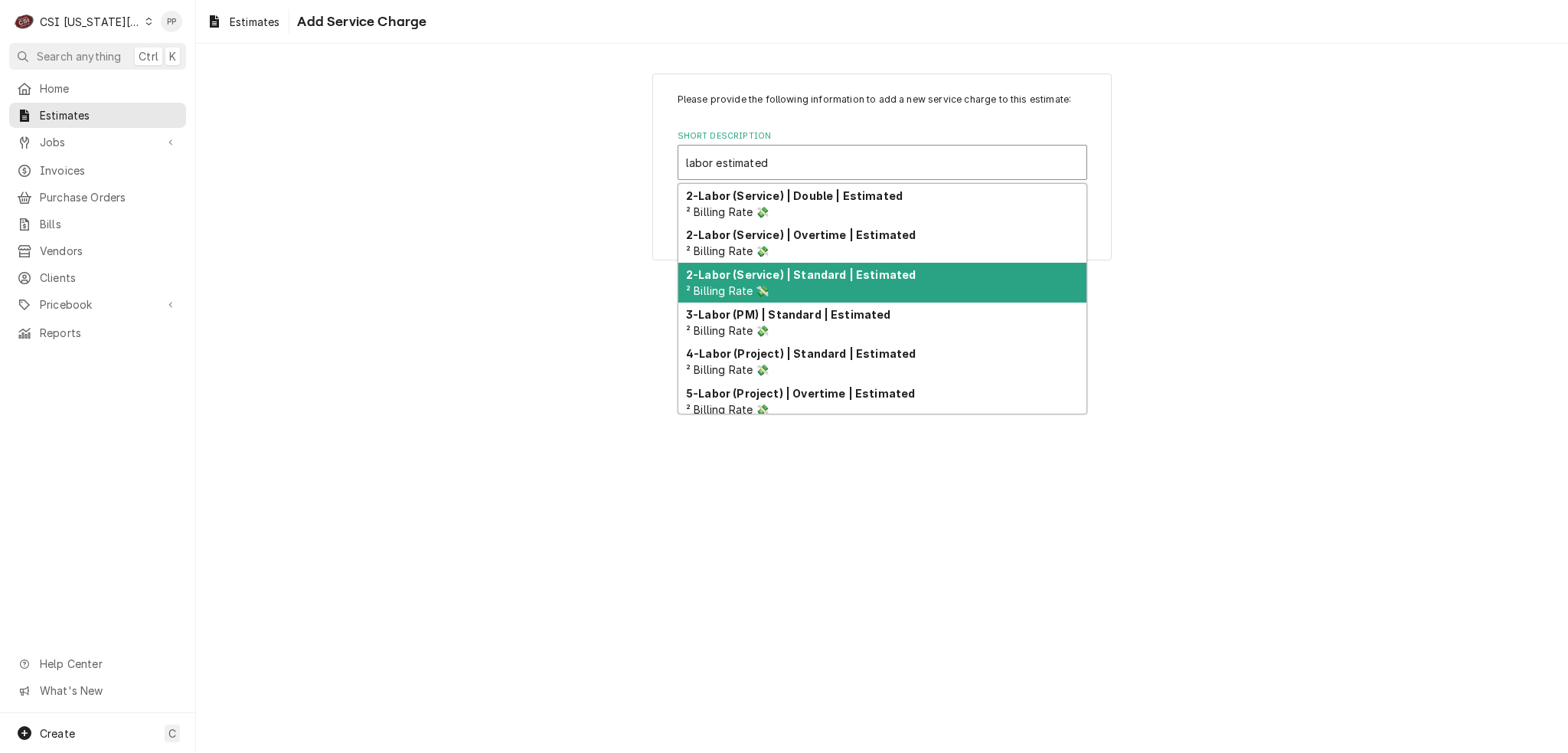
click at [797, 269] on strong "2-Labor (Service) | Standard | Estimated" at bounding box center [800, 274] width 230 height 13
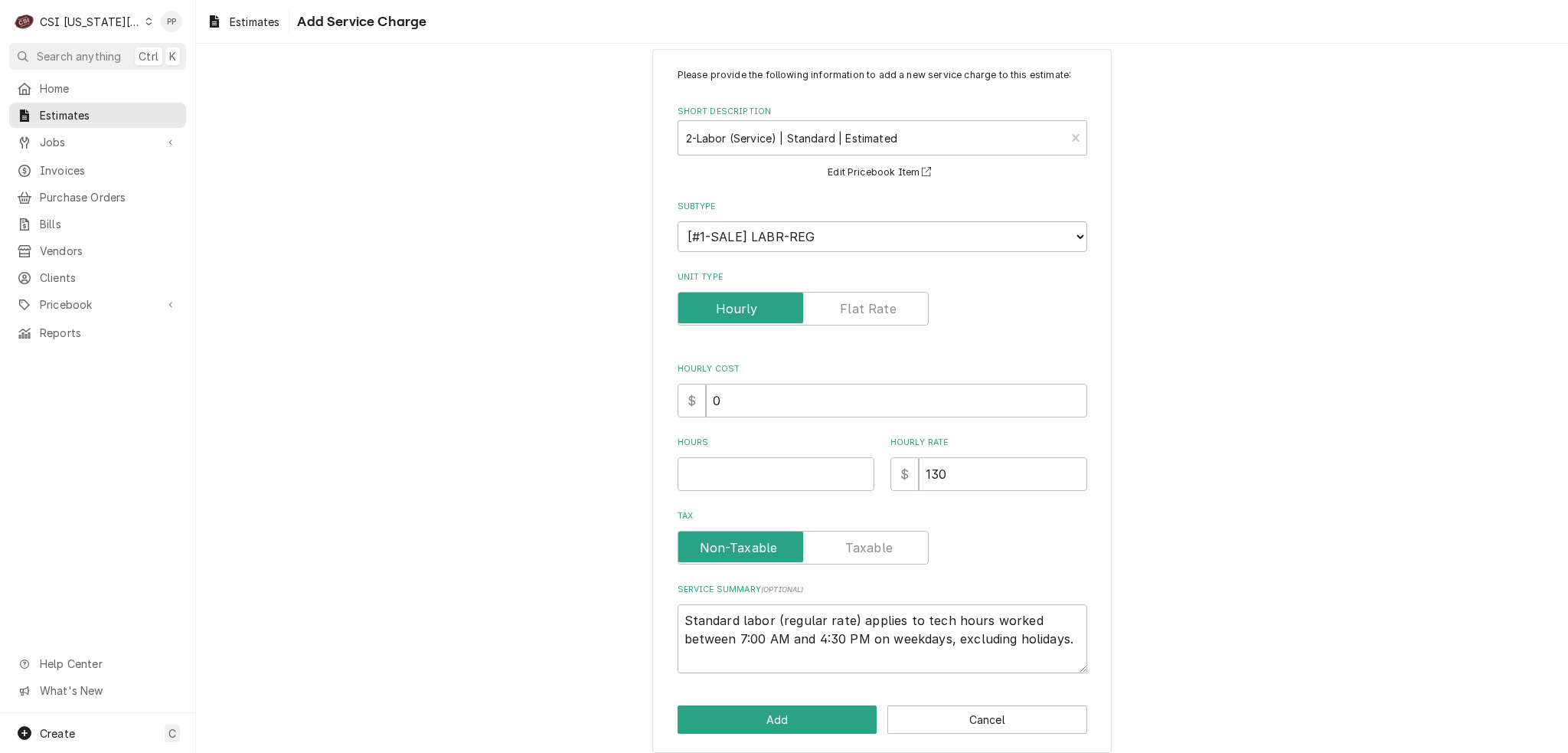
scroll to position [35, 0]
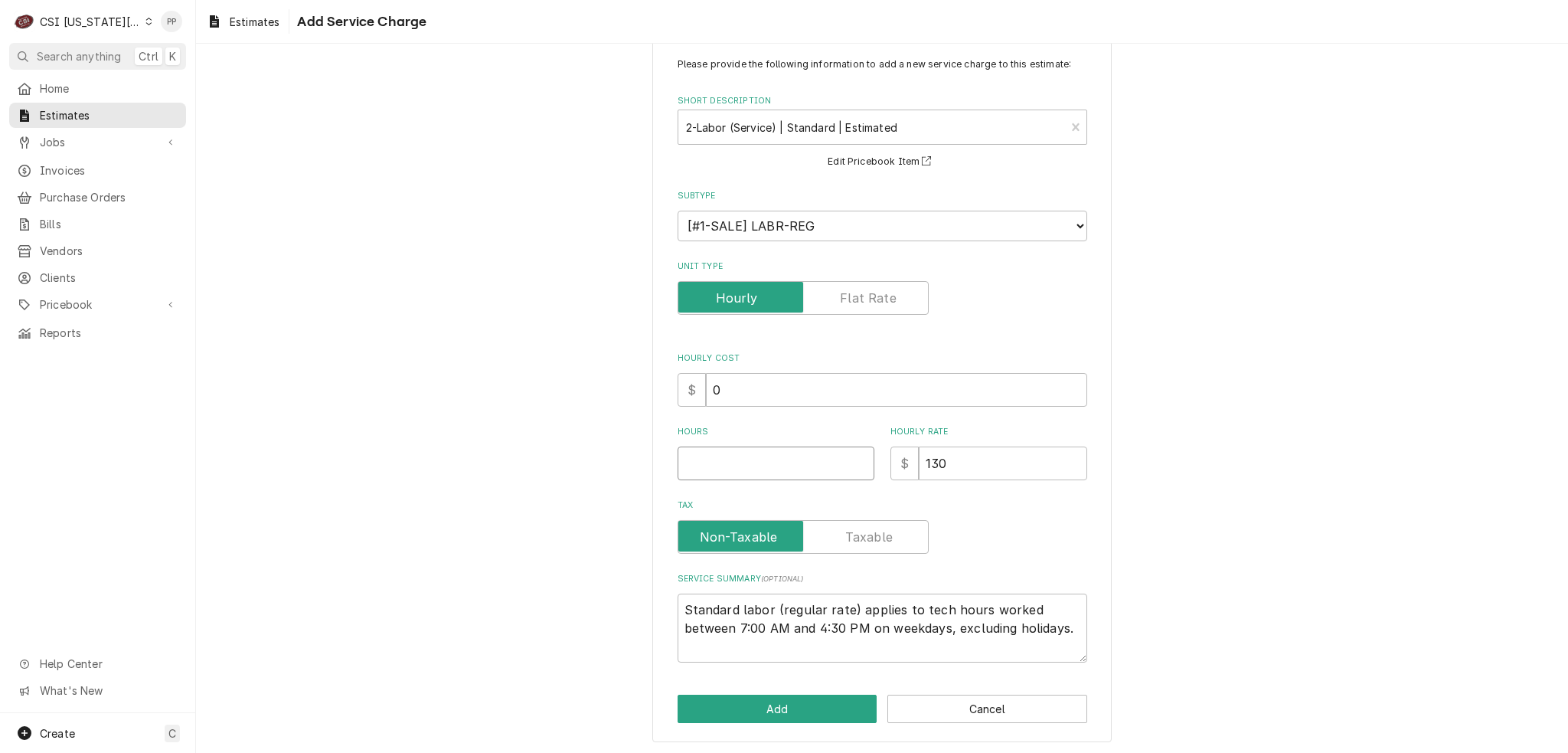
drag, startPoint x: 806, startPoint y: 464, endPoint x: 813, endPoint y: 460, distance: 8.1
click at [806, 464] on input "Hours" at bounding box center [776, 464] width 197 height 33
click at [756, 706] on button "Add" at bounding box center [777, 709] width 199 height 29
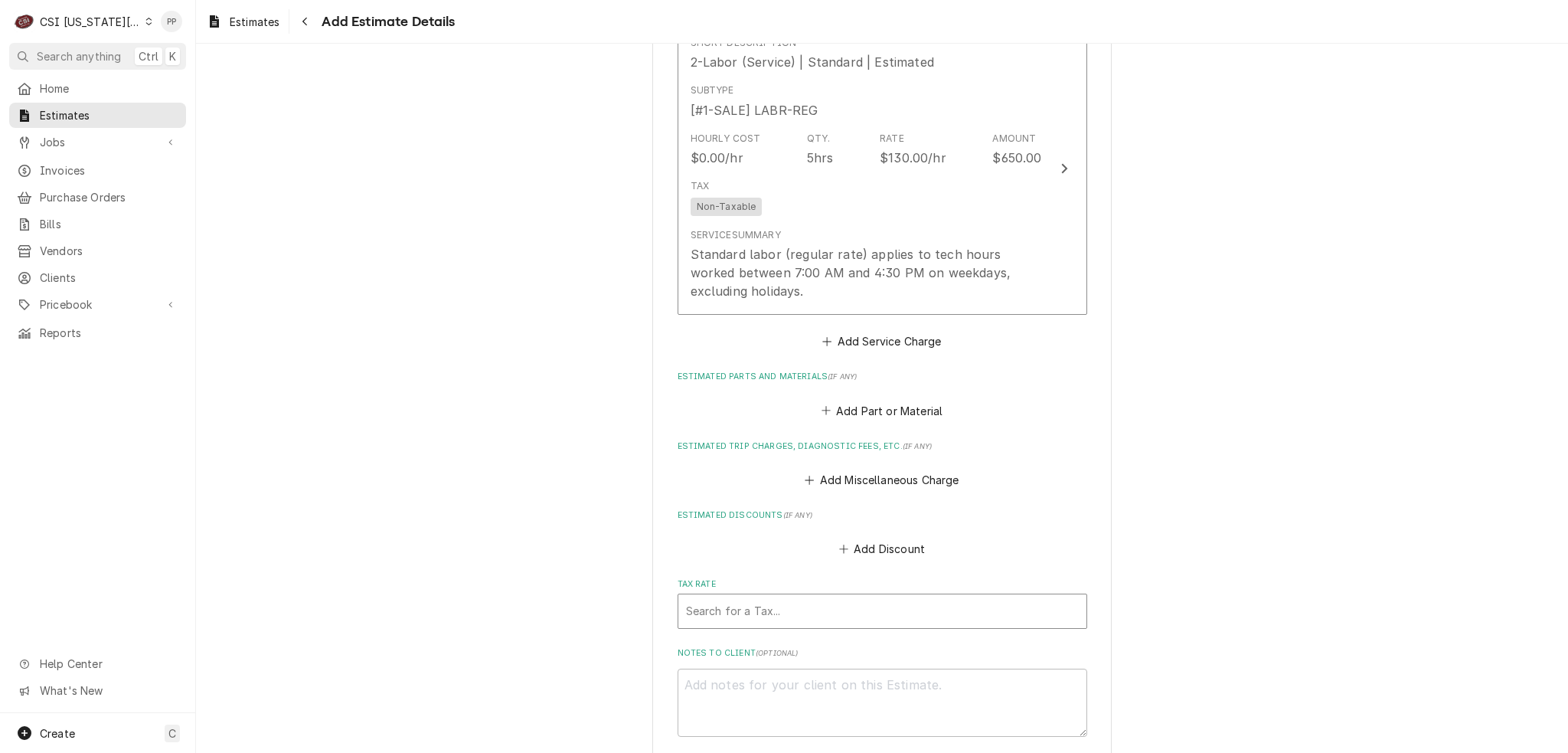
scroll to position [2665, 0]
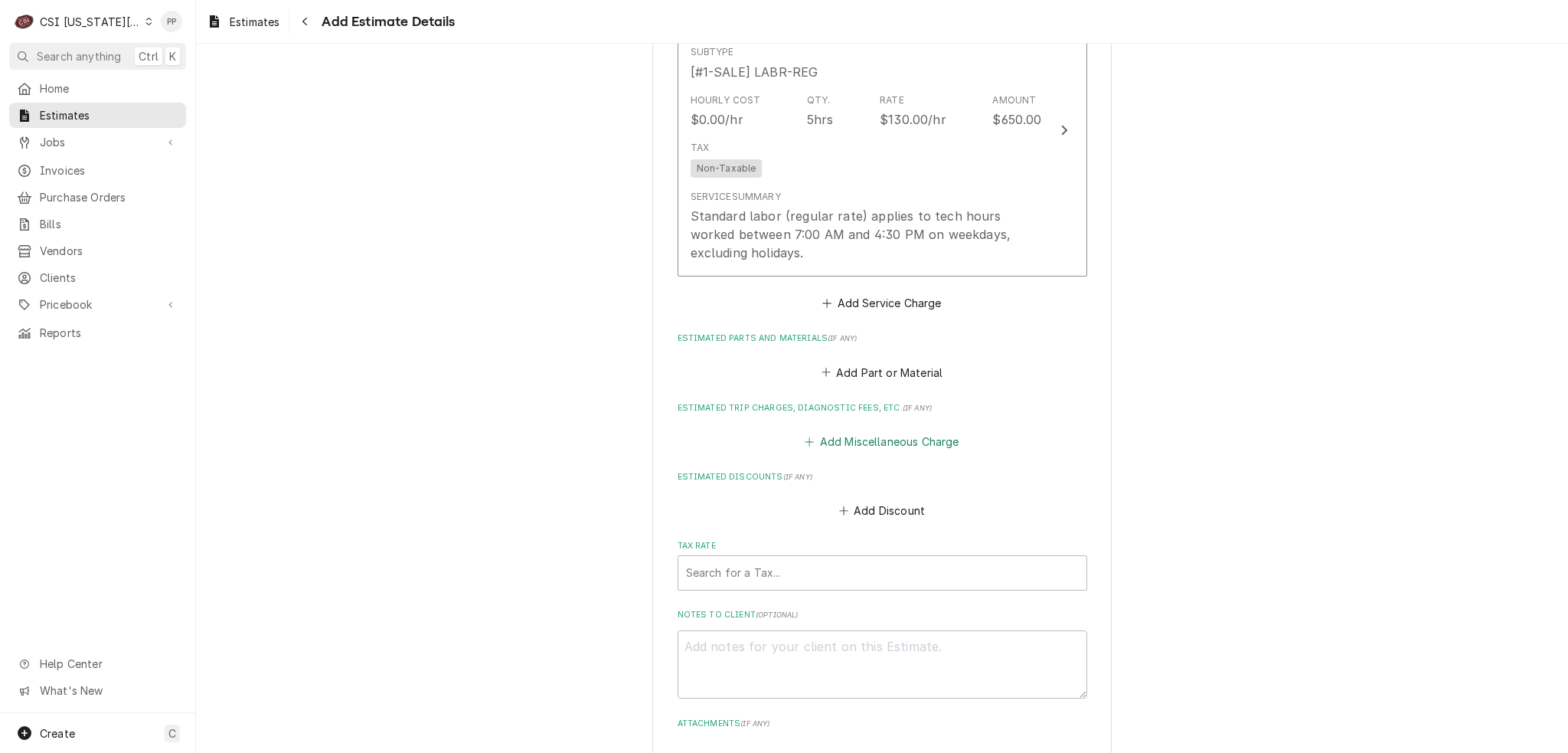
click at [872, 431] on button "Add Miscellaneous Charge" at bounding box center [882, 441] width 159 height 21
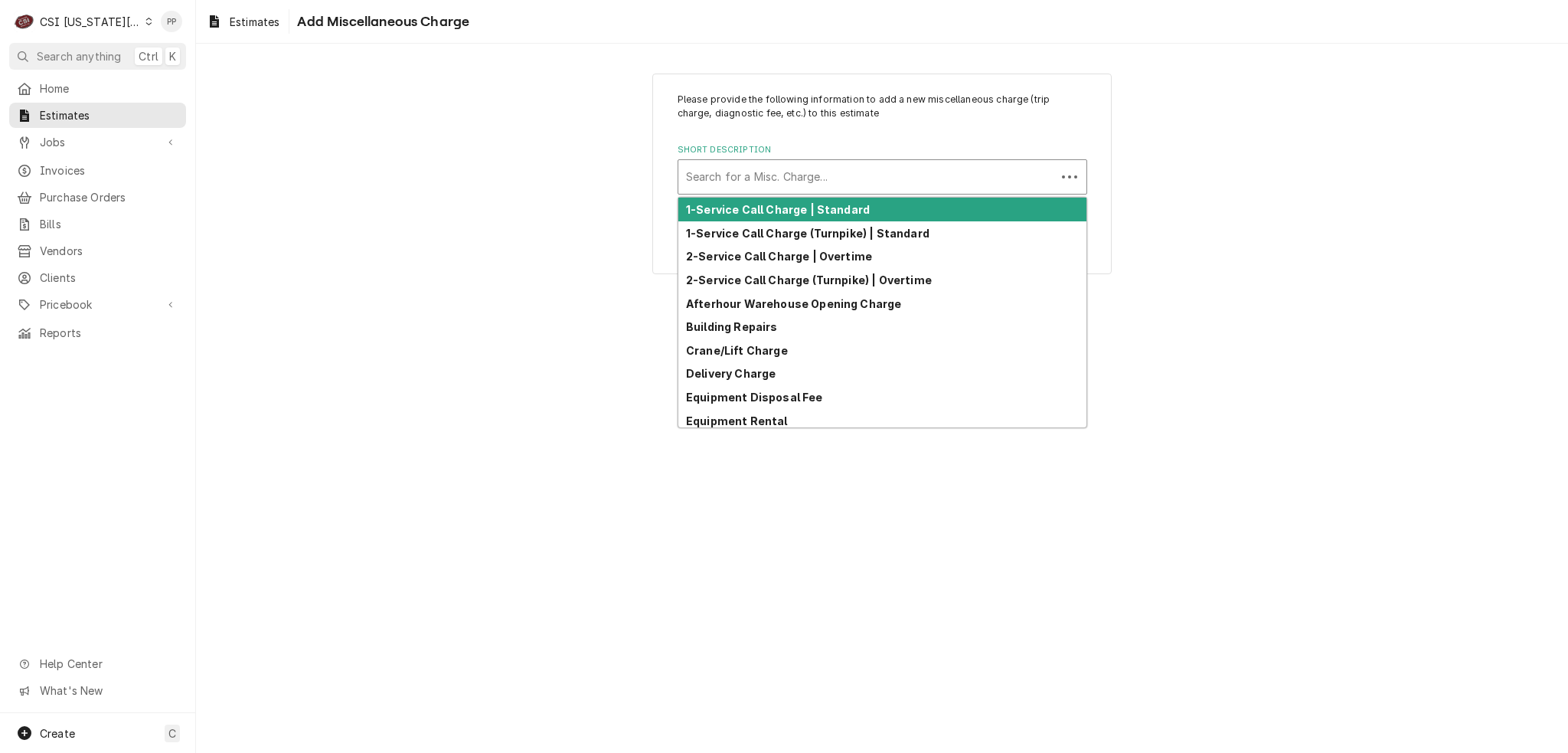
click at [832, 169] on div "Short Description" at bounding box center [867, 177] width 362 height 28
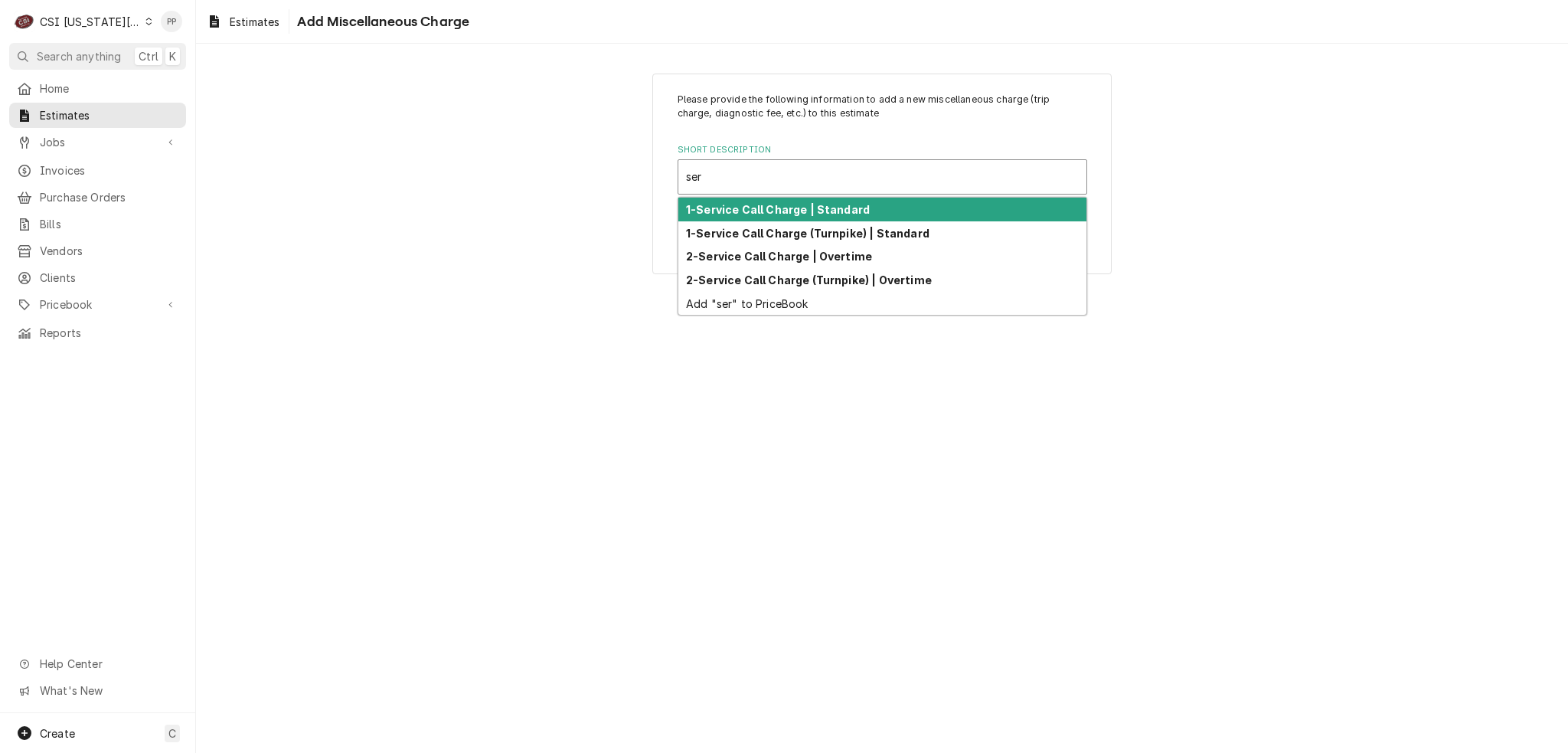
click at [845, 209] on strong "1-Service Call Charge | Standard" at bounding box center [777, 209] width 184 height 13
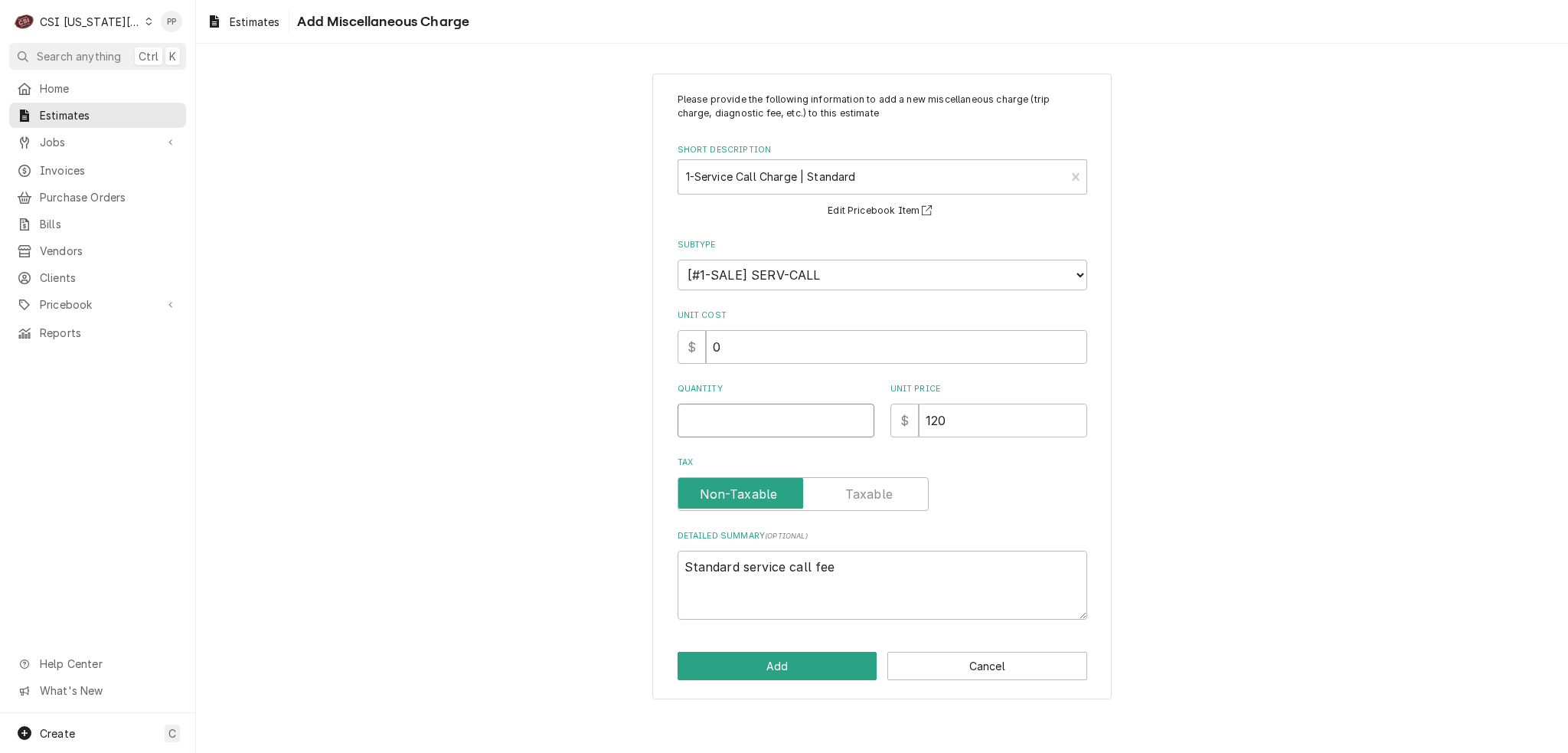
click at [815, 429] on input "Quantity" at bounding box center [776, 421] width 197 height 33
click at [877, 555] on textarea "Standard service call fee" at bounding box center [882, 585] width 409 height 69
click at [826, 652] on button "Add" at bounding box center [777, 666] width 199 height 29
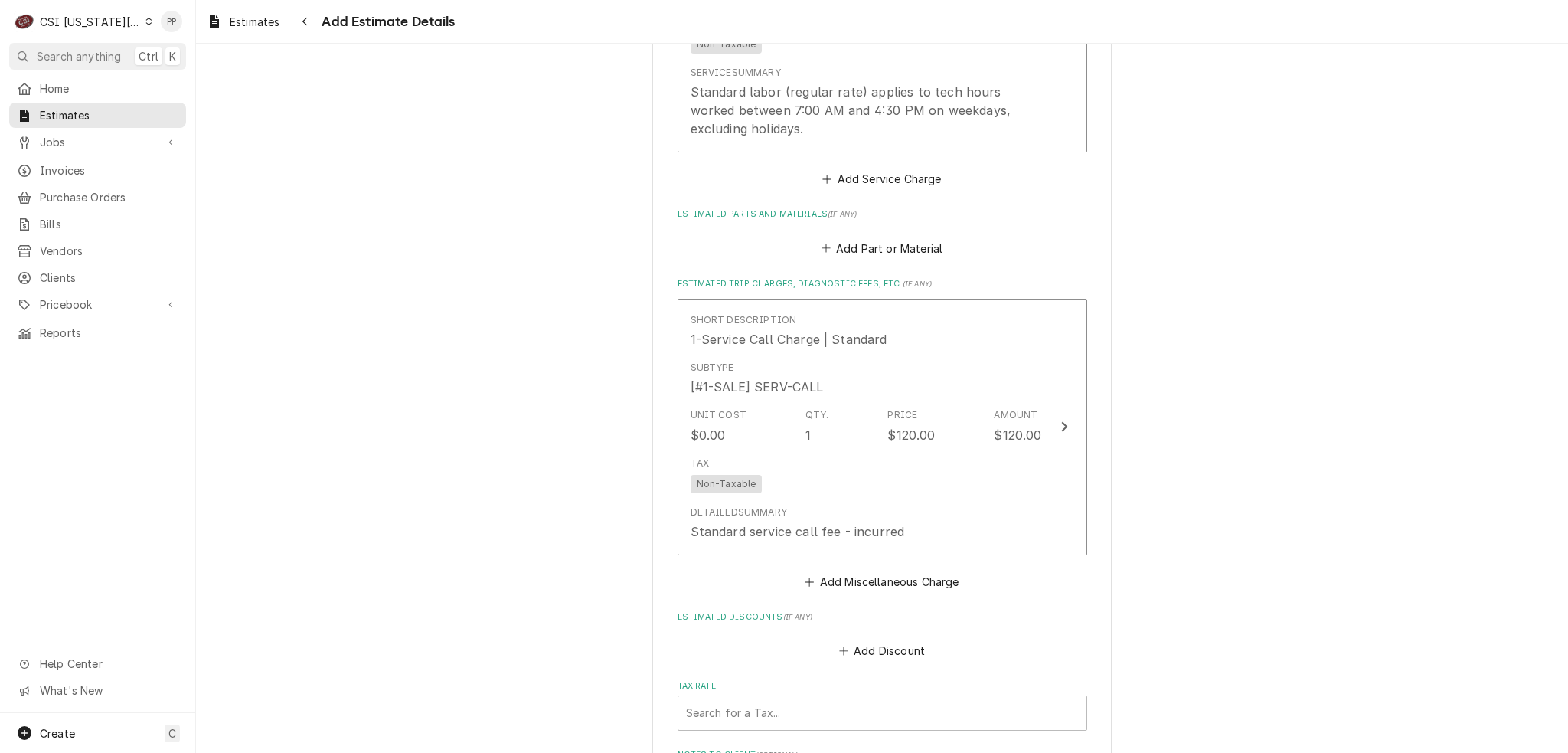
scroll to position [2482, 0]
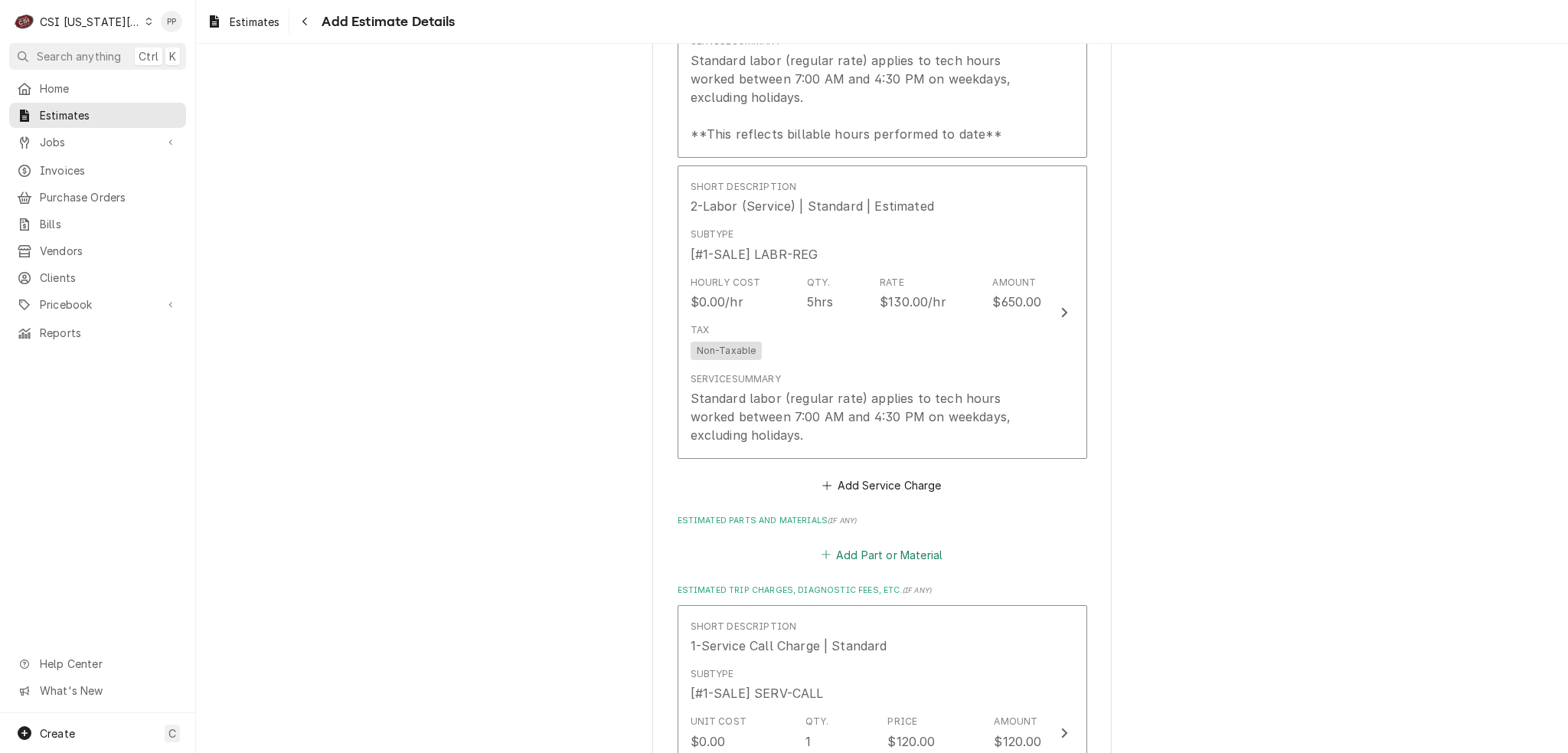
click at [900, 544] on button "Add Part or Material" at bounding box center [881, 554] width 126 height 21
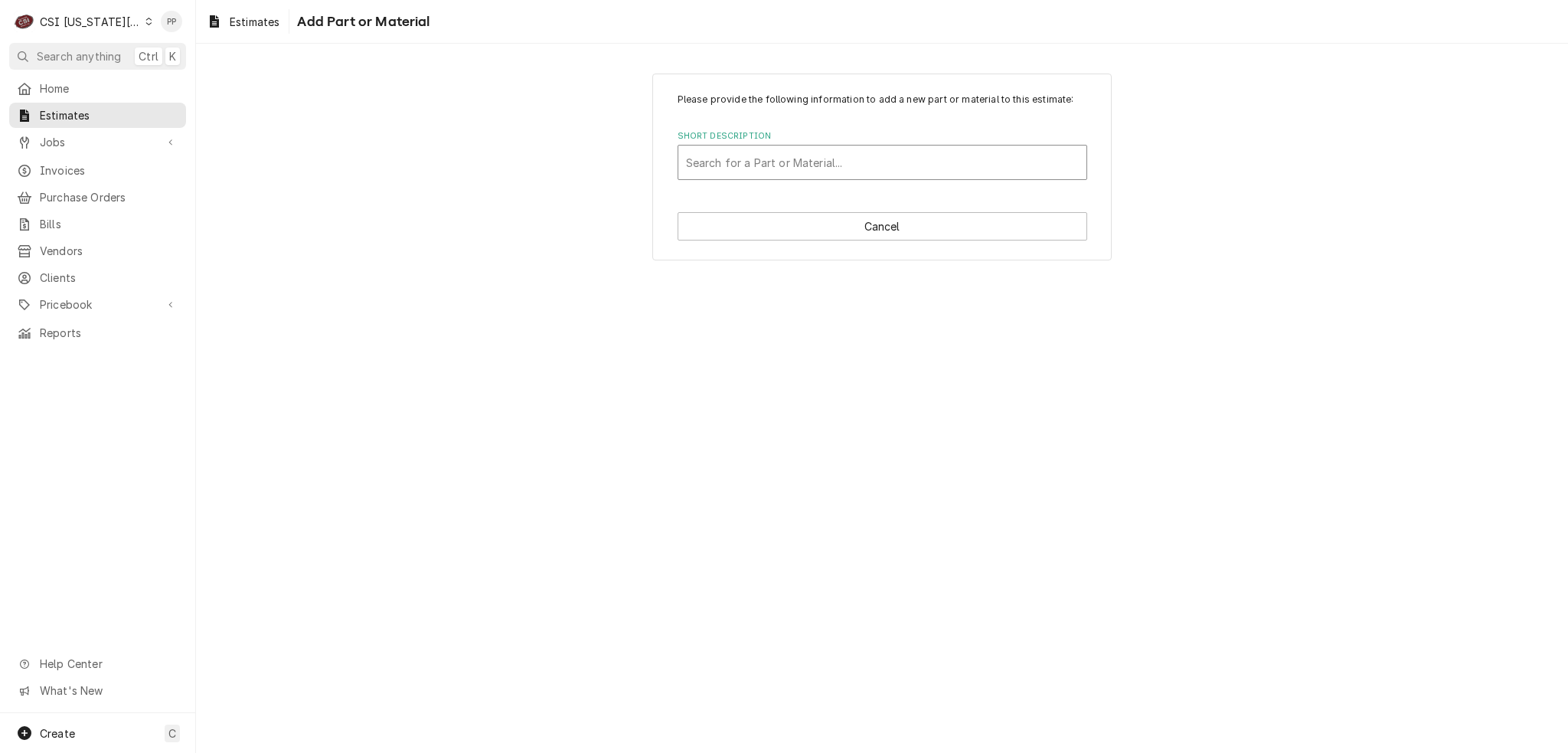
click at [878, 168] on div "Short Description" at bounding box center [882, 162] width 393 height 28
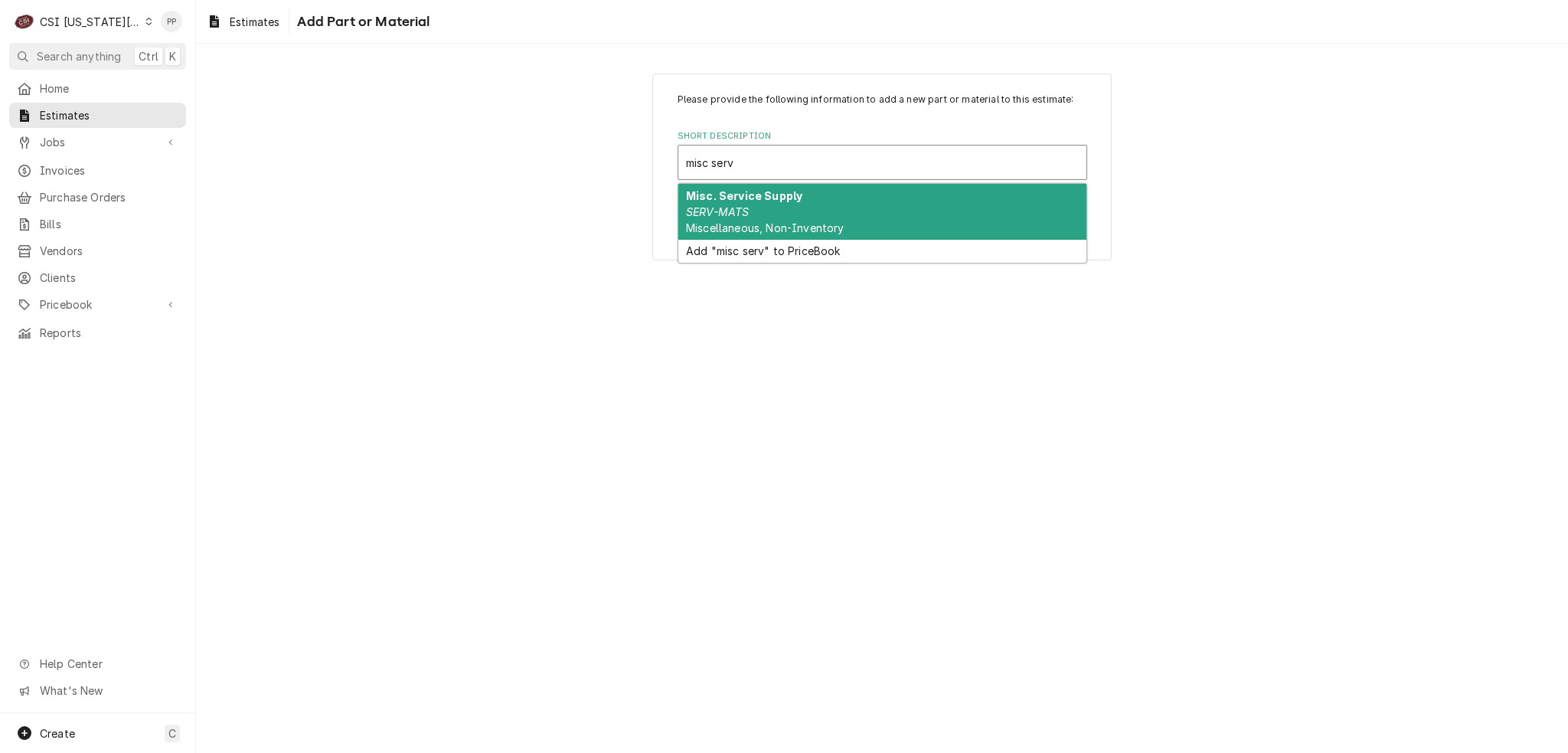
click at [838, 221] on span "Miscellaneous, Non-Inventory" at bounding box center [765, 227] width 157 height 13
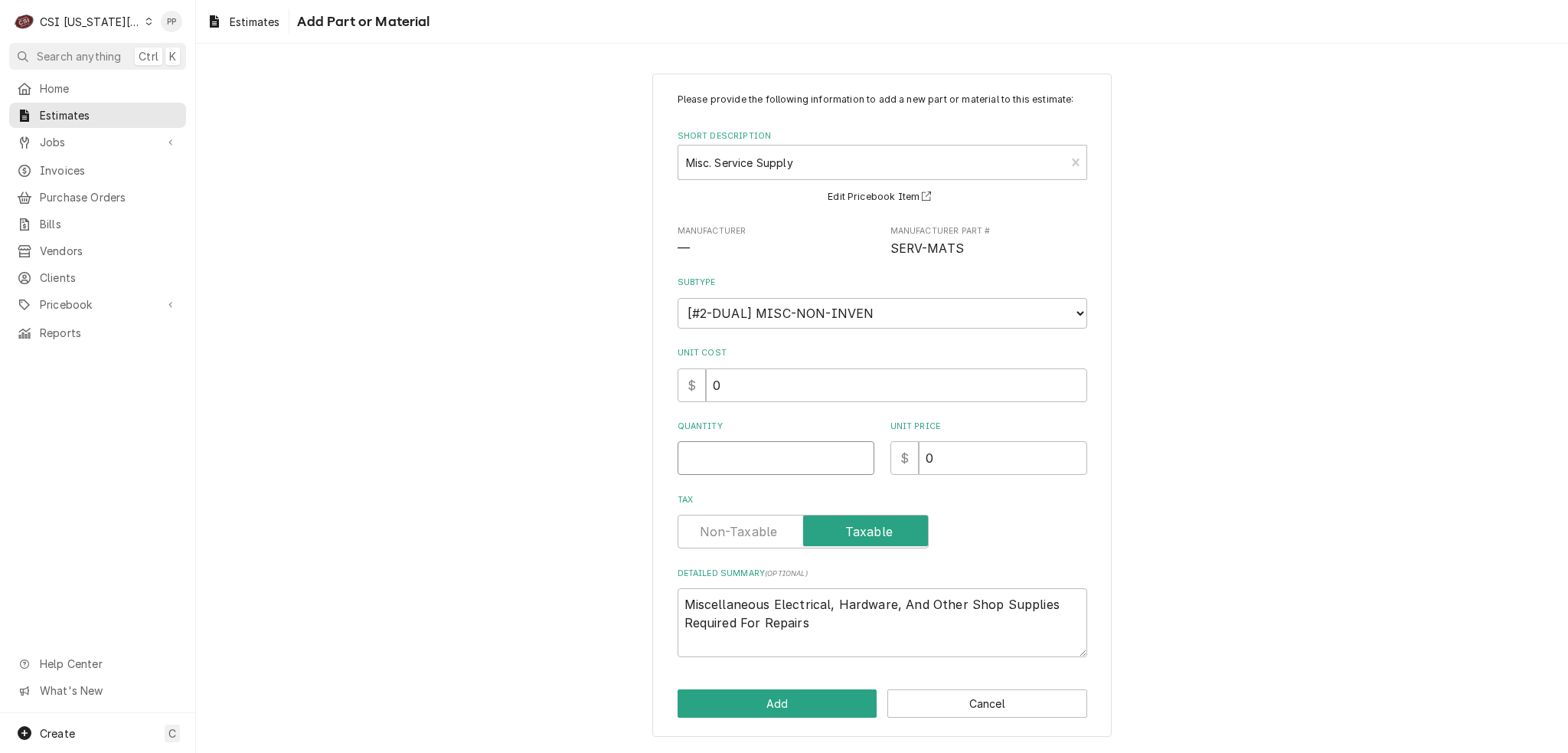
click at [799, 452] on input "Quantity" at bounding box center [776, 458] width 197 height 33
click at [802, 691] on button "Add" at bounding box center [777, 704] width 199 height 29
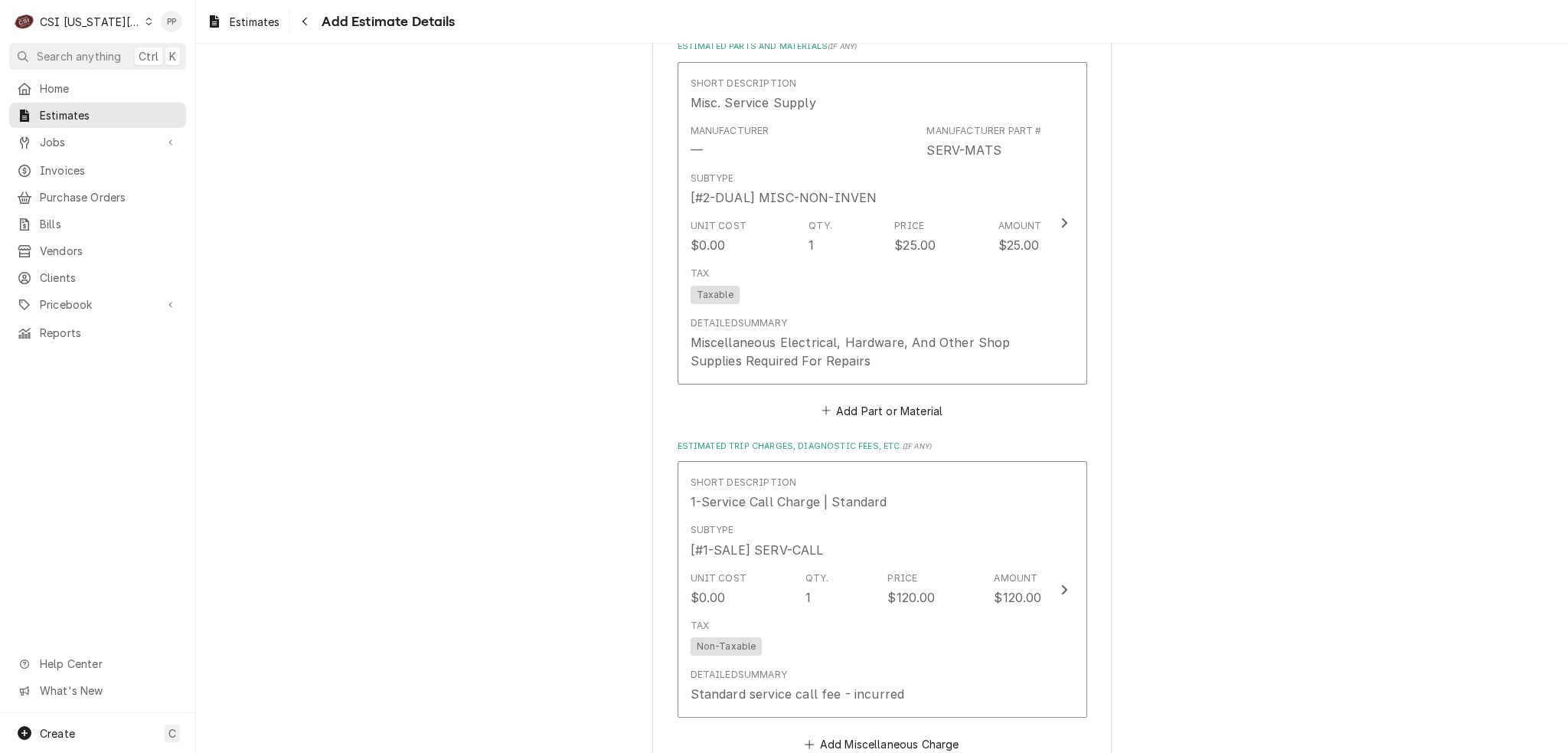
scroll to position [3019, 0]
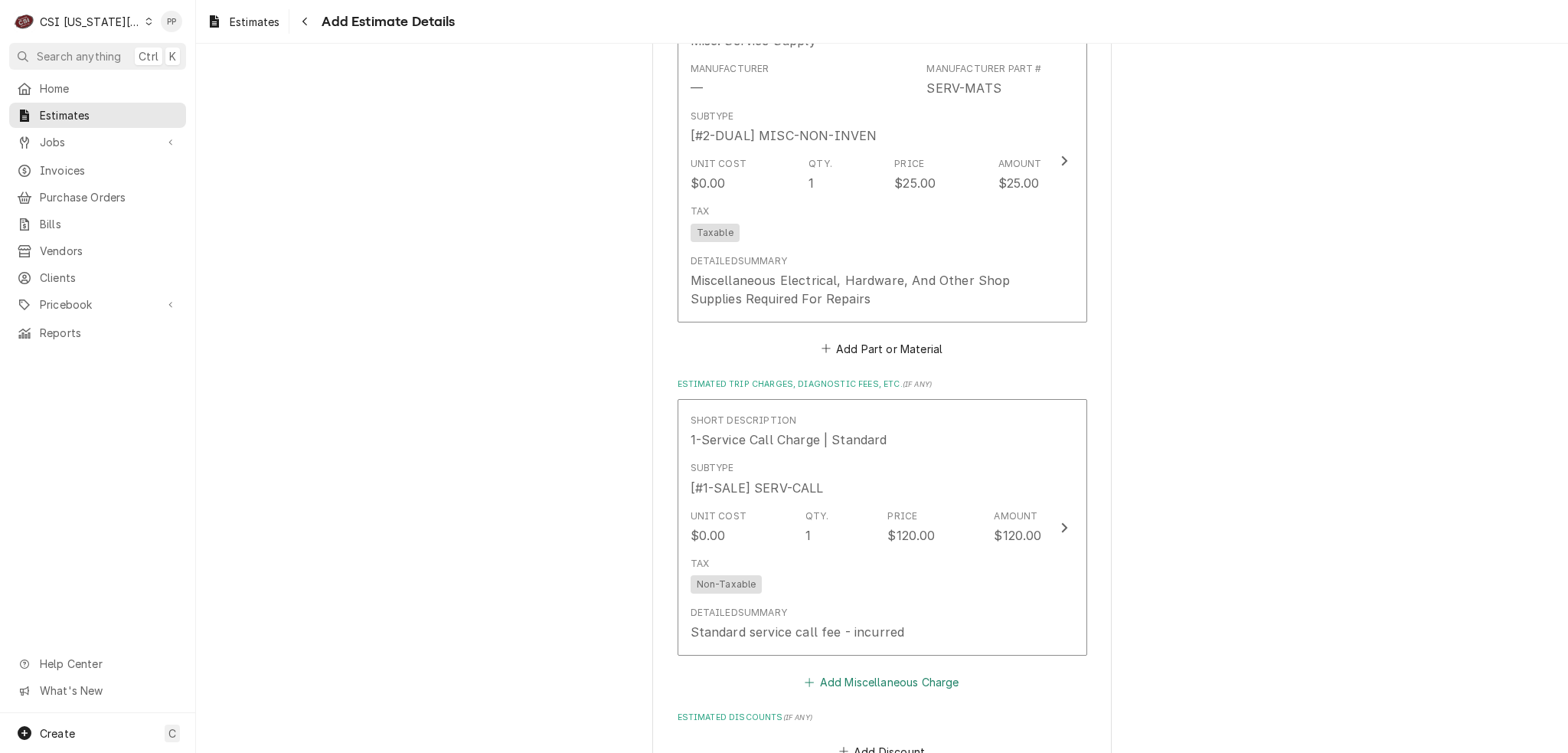
click at [847, 672] on button "Add Miscellaneous Charge" at bounding box center [882, 682] width 159 height 21
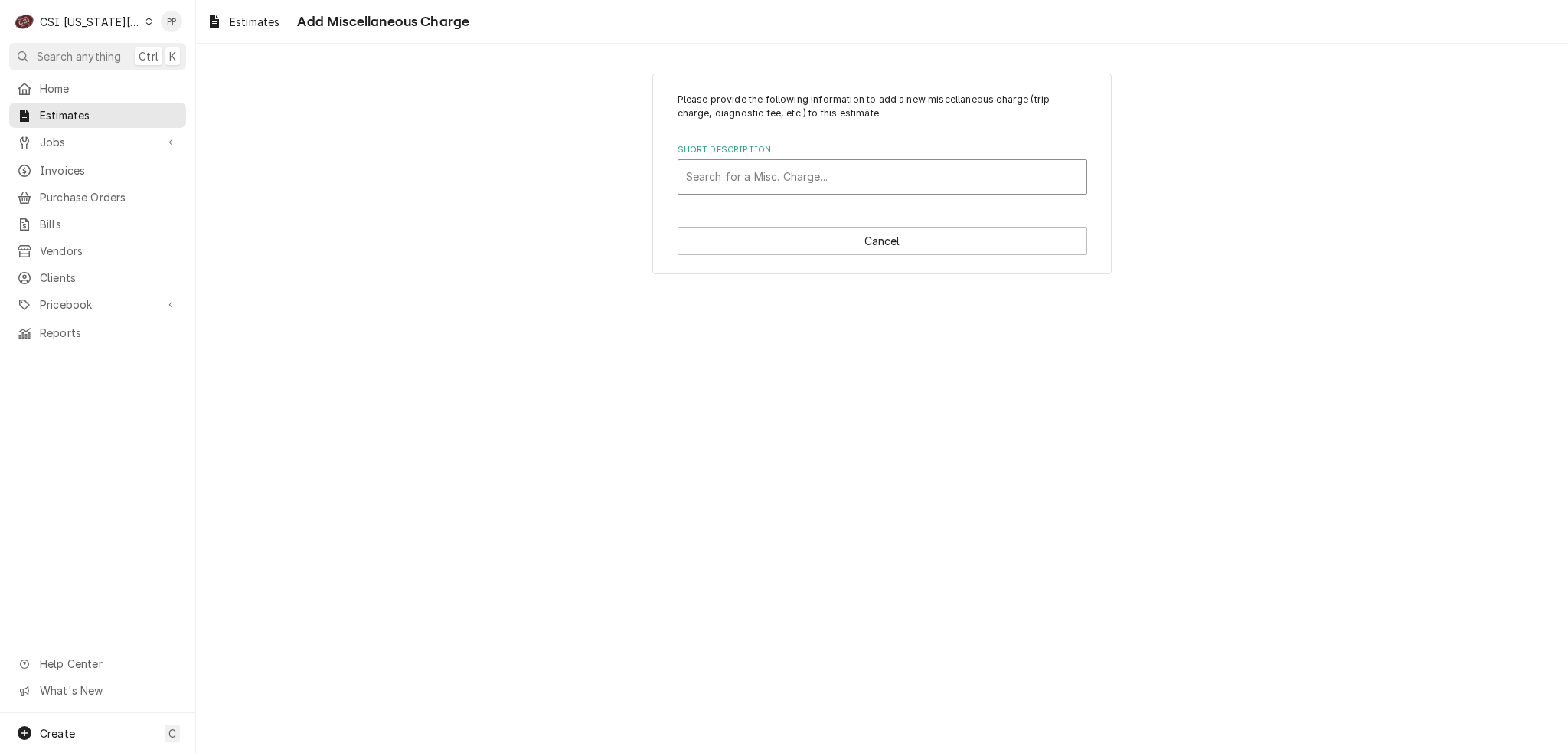
click at [837, 174] on div "Short Description" at bounding box center [882, 177] width 393 height 28
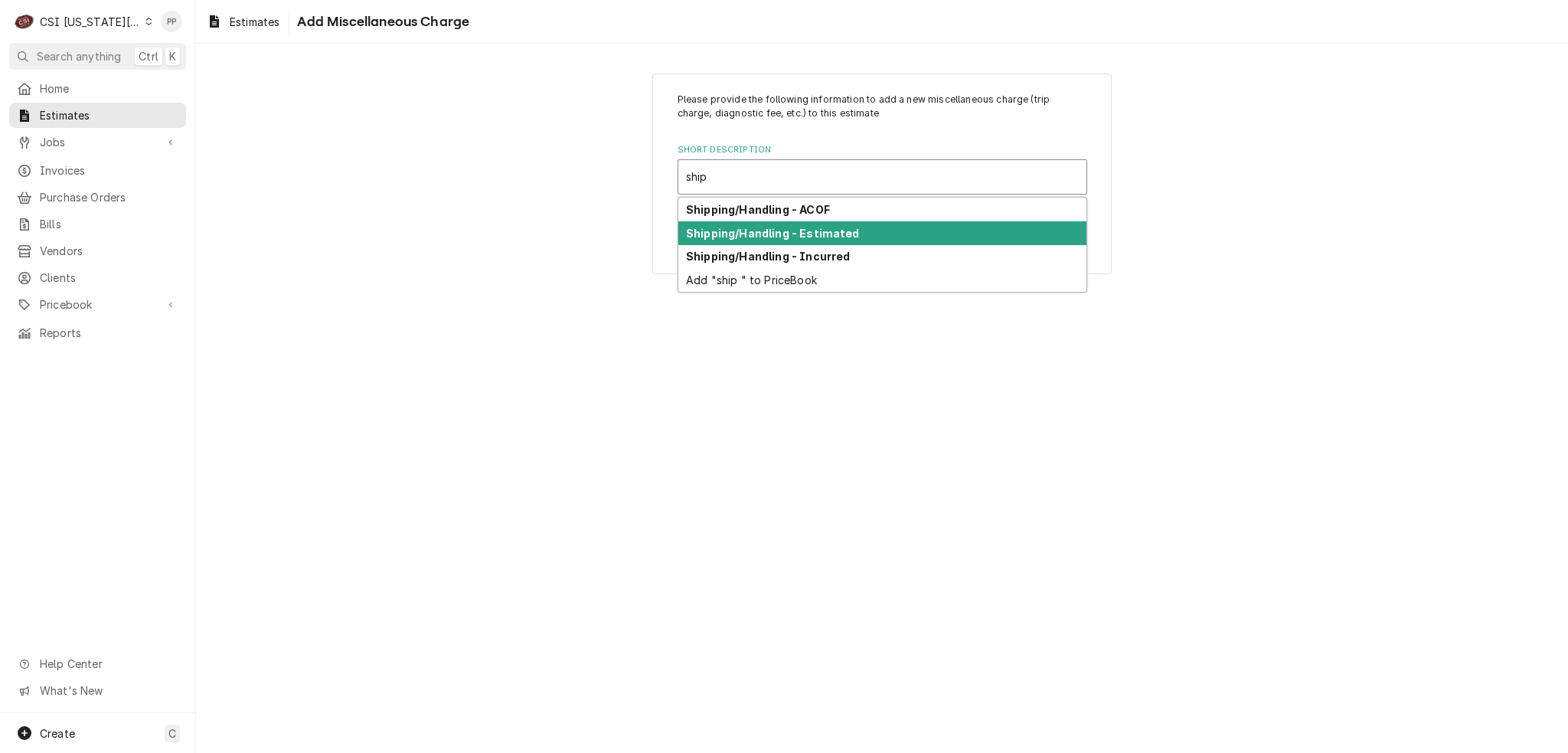
click at [811, 235] on strong "Shipping/Handling - Estimated" at bounding box center [772, 233] width 174 height 13
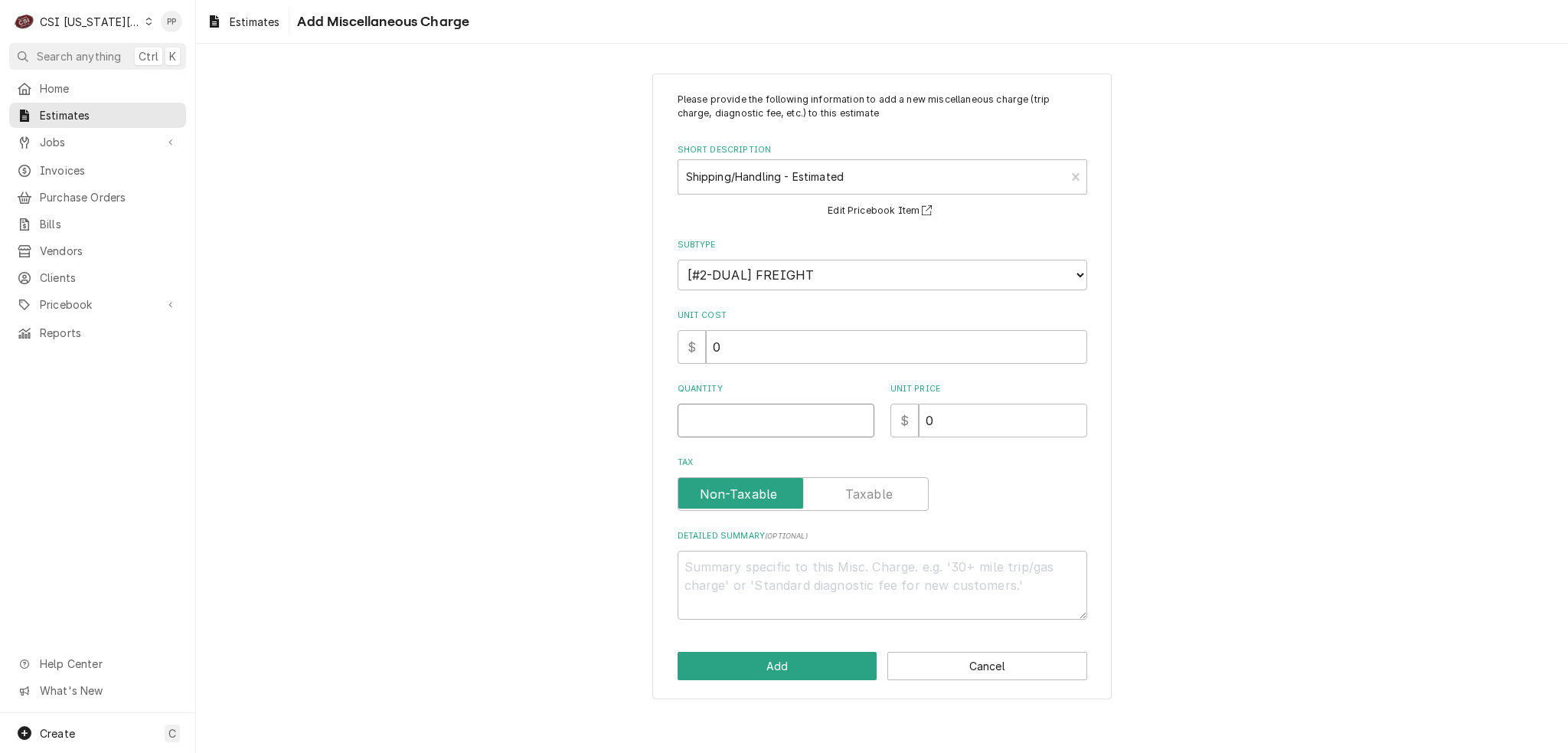
click at [807, 421] on input "Quantity" at bounding box center [776, 421] width 197 height 33
click at [717, 651] on div "Please provide the following information to add a new miscellaneous charge (tri…" at bounding box center [882, 386] width 459 height 627
click at [718, 654] on button "Add" at bounding box center [777, 666] width 199 height 29
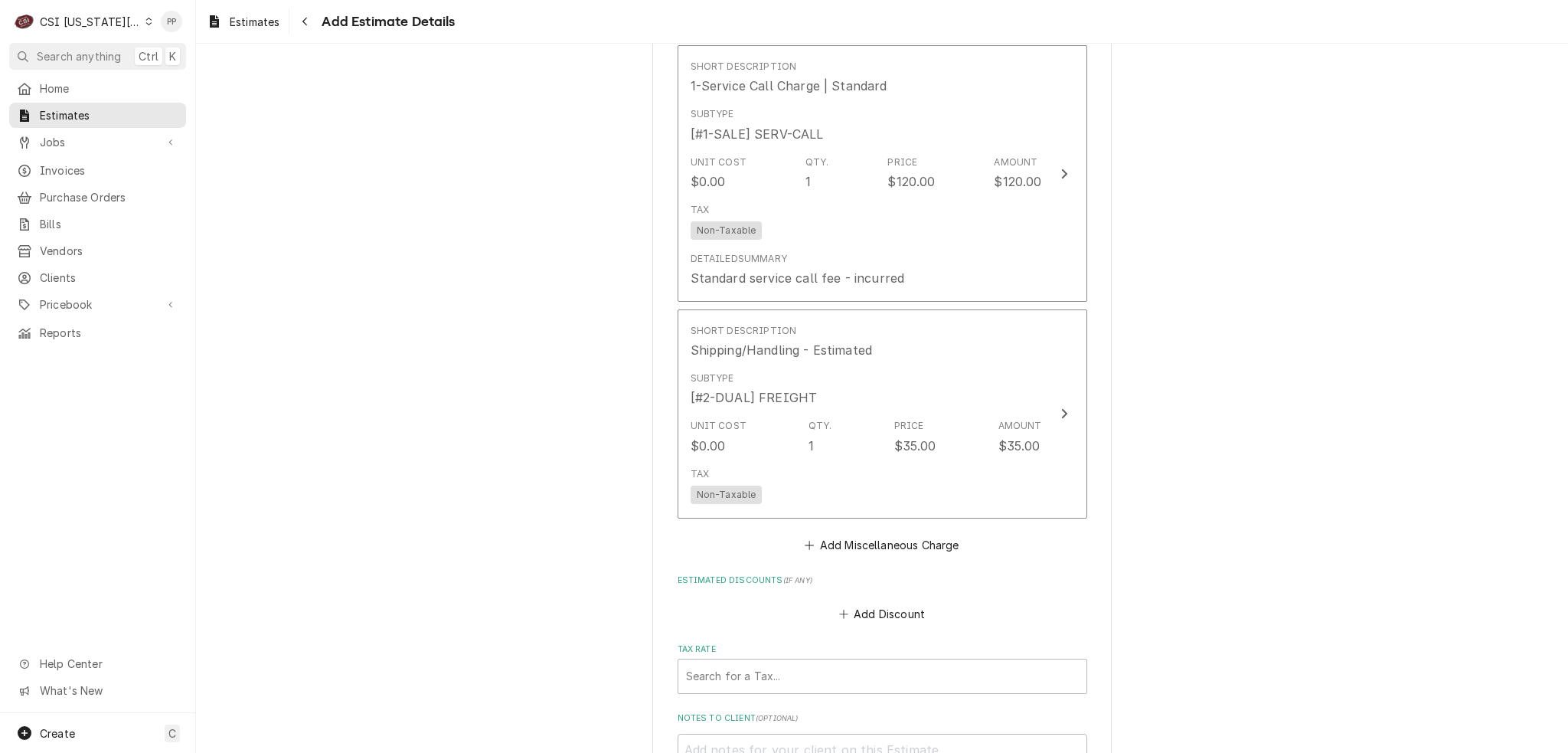
scroll to position [3421, 0]
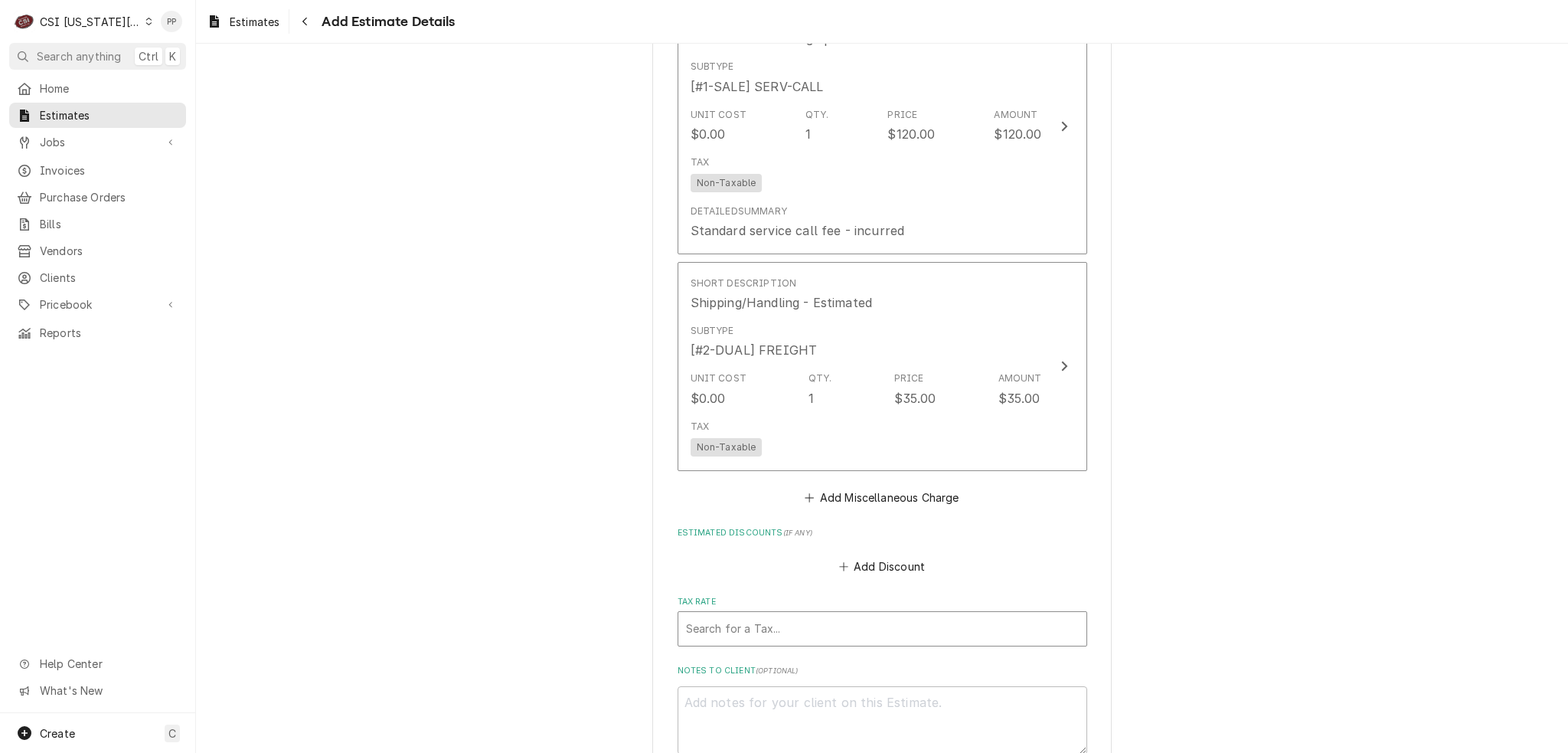
click at [799, 615] on div "Tax Rate" at bounding box center [882, 629] width 393 height 28
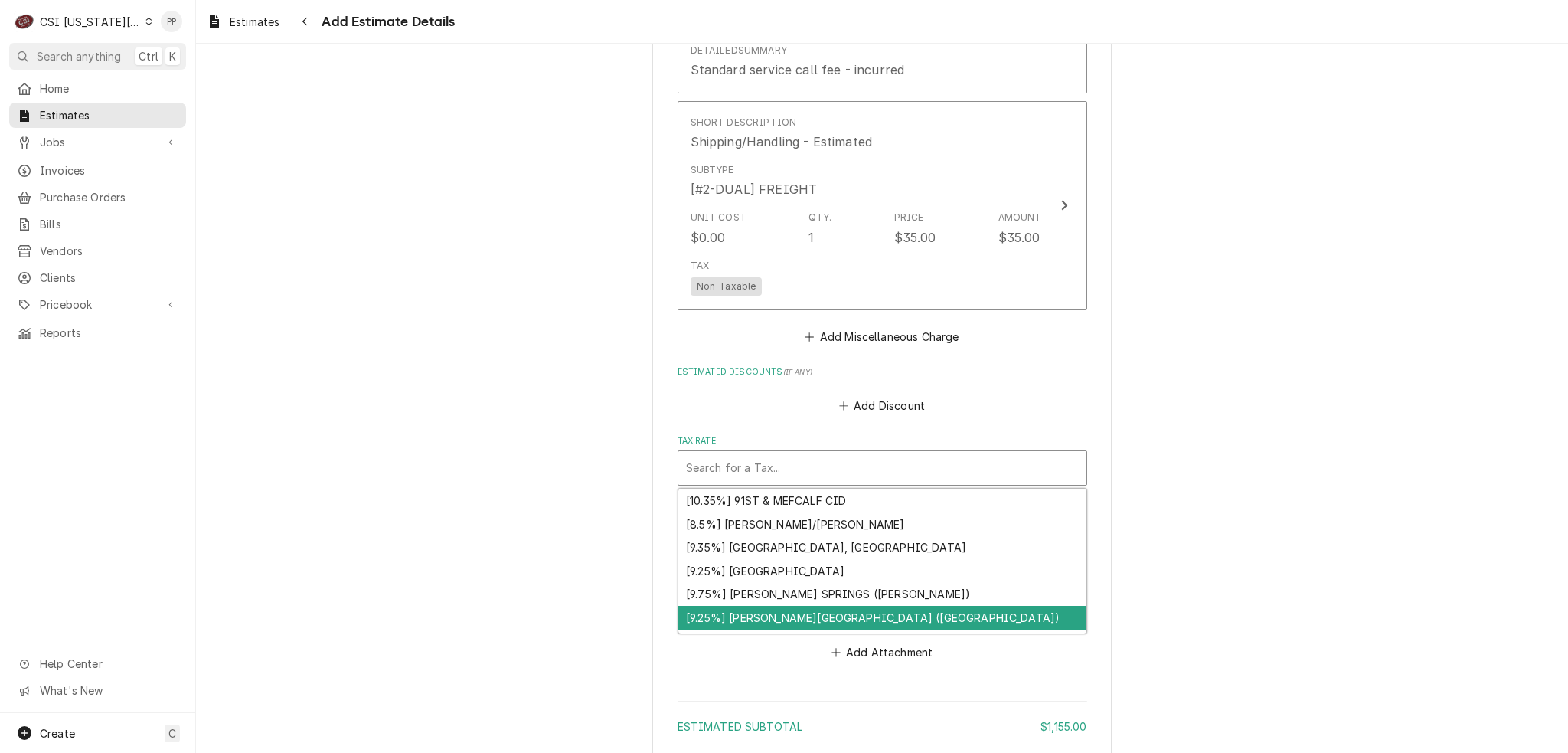
scroll to position [3677, 0]
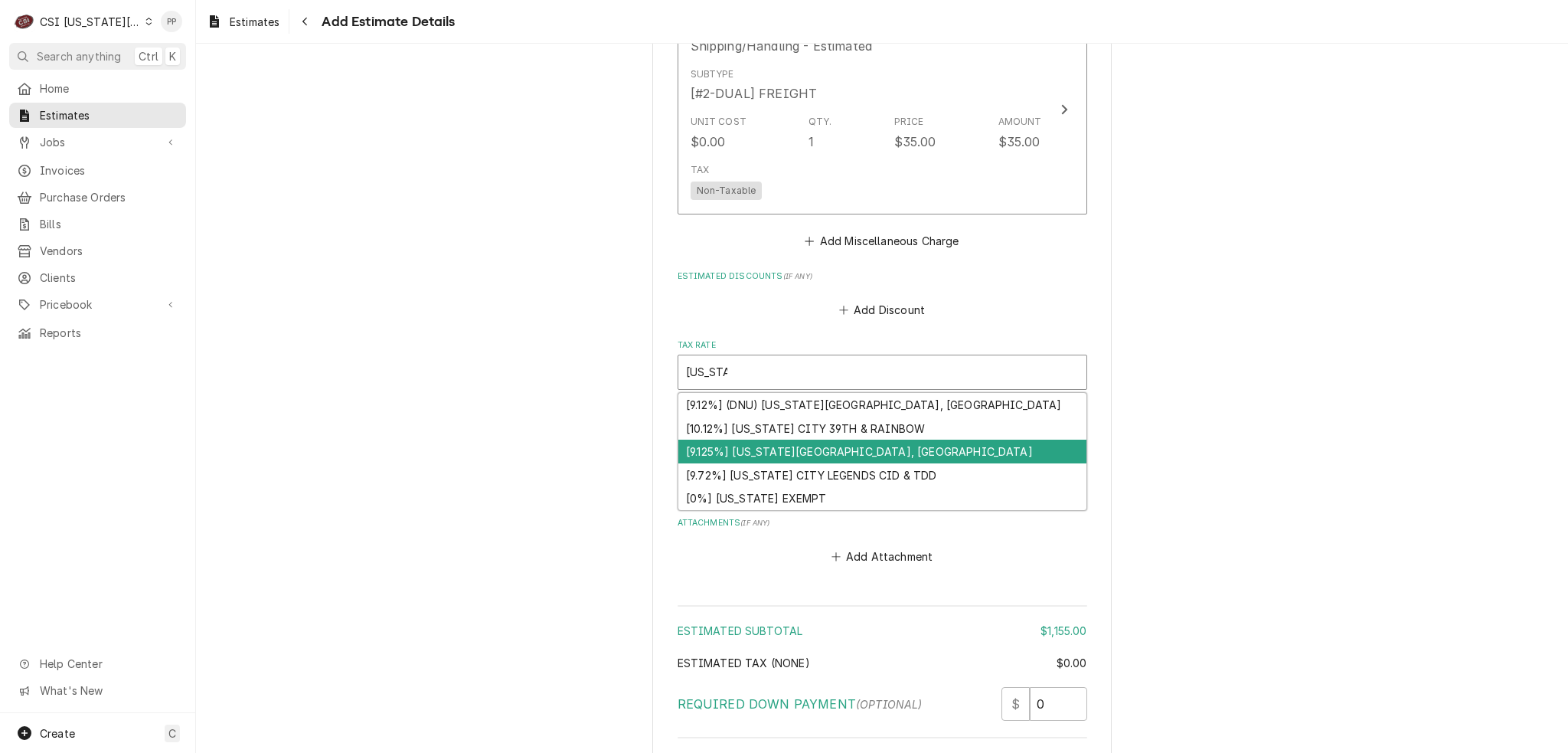
click at [871, 440] on div "[9.125%] KANSAS CITY, KS" at bounding box center [883, 452] width 408 height 24
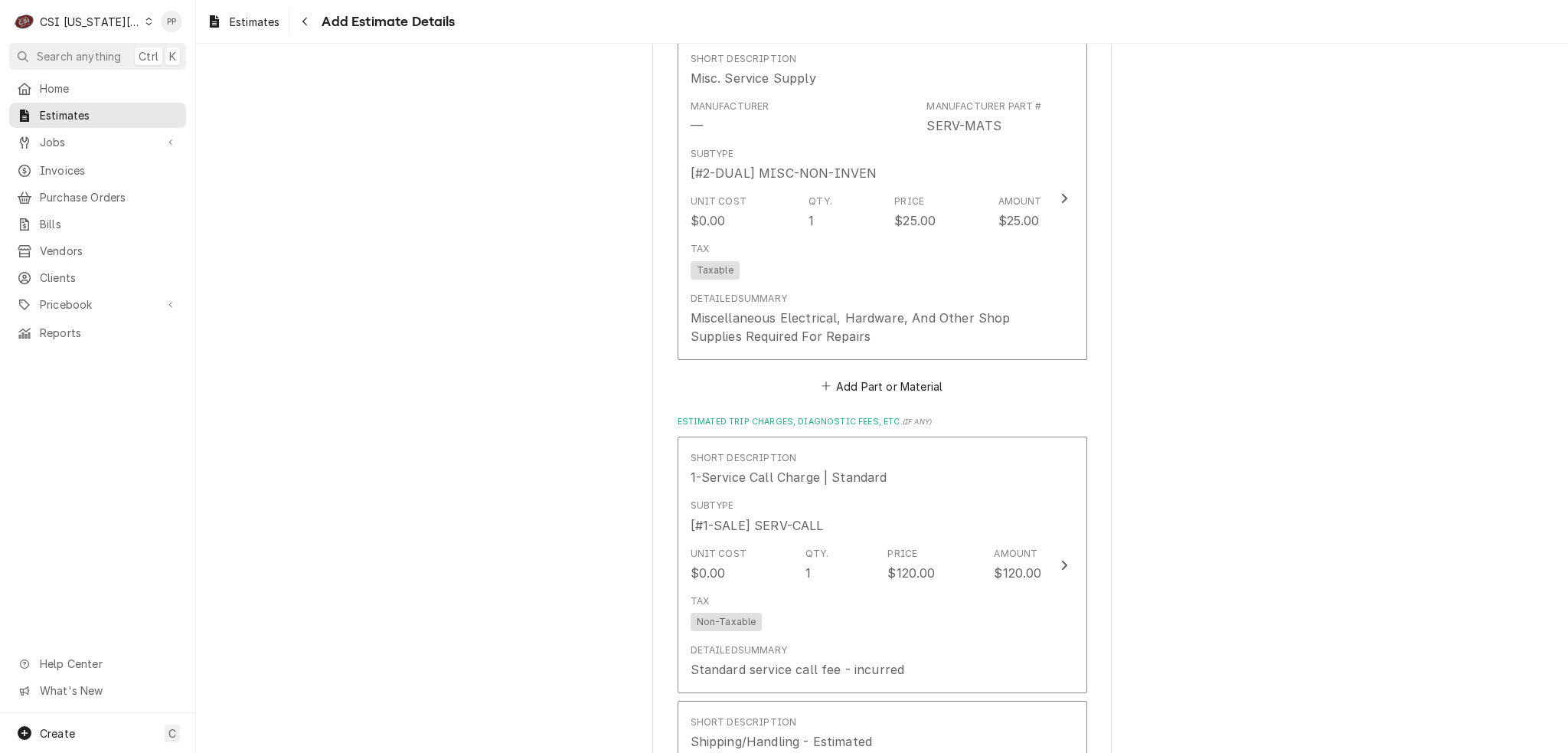
scroll to position [2987, 0]
click at [874, 369] on button "Add Part or Material" at bounding box center [881, 379] width 126 height 21
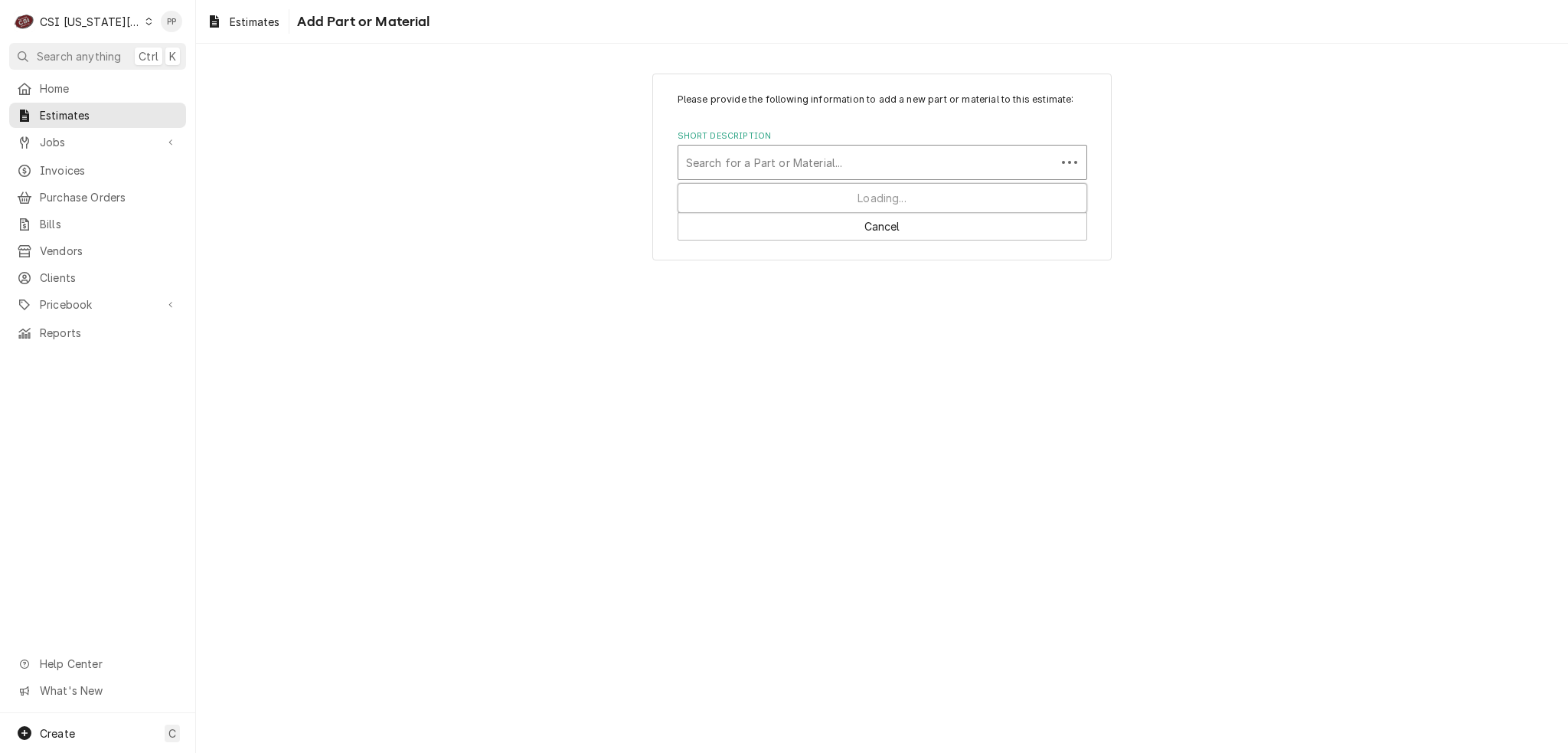
click at [787, 156] on div "Short Description" at bounding box center [867, 162] width 362 height 28
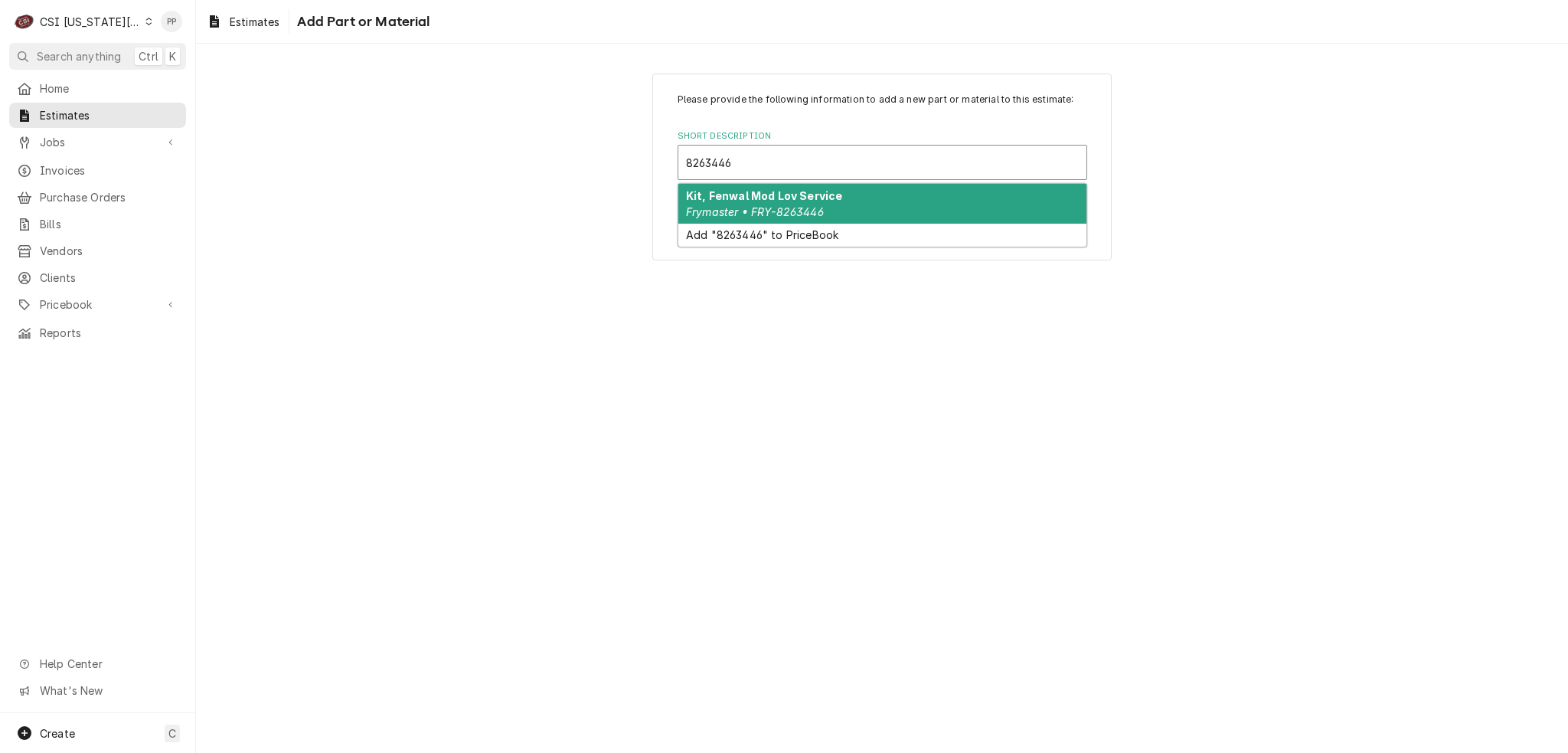
click at [784, 186] on div "Kit, Fenwal Mod Lov Service Frymaster • FRY-8263446" at bounding box center [883, 204] width 408 height 40
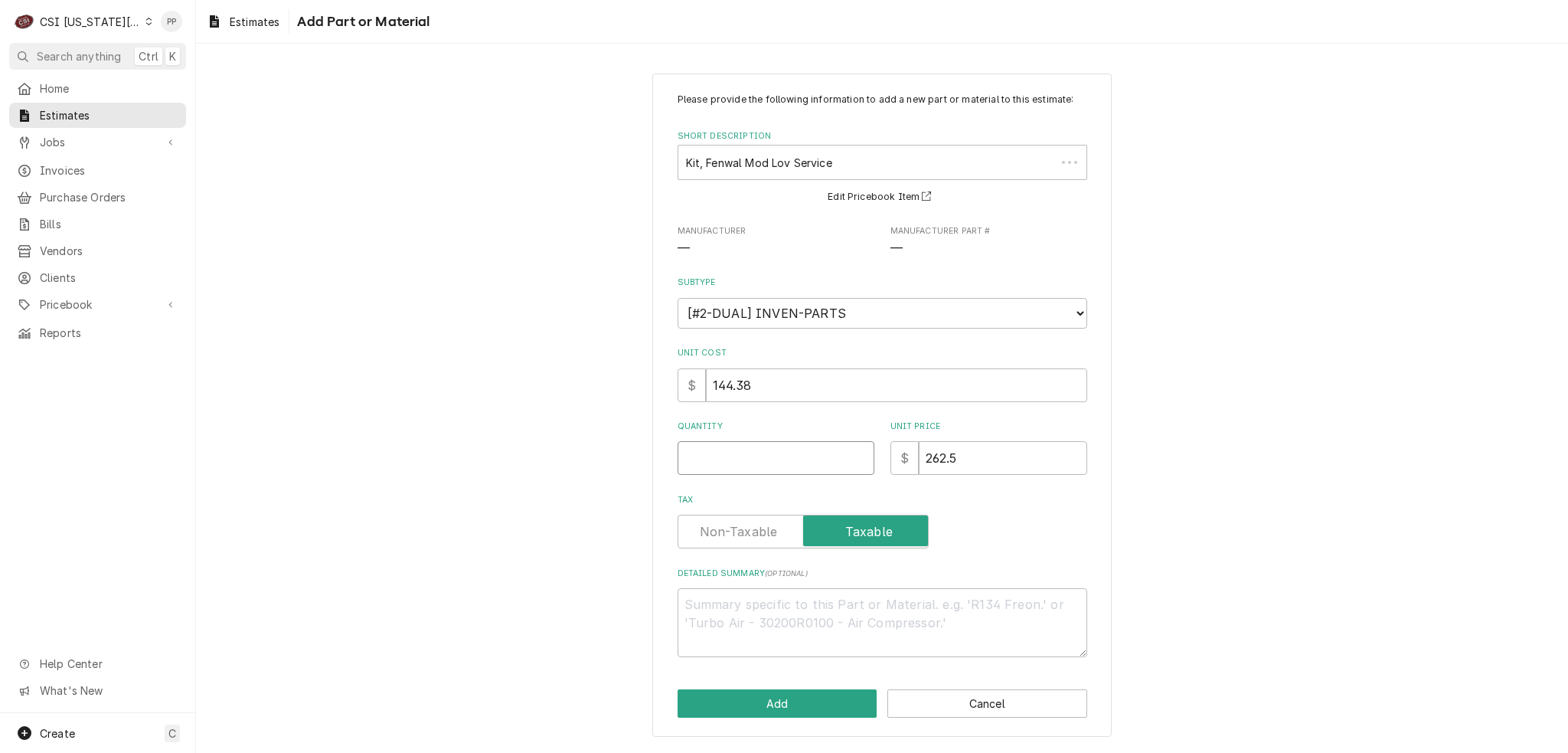
click at [809, 451] on input "Quantity" at bounding box center [776, 458] width 197 height 33
click at [803, 691] on button "Add" at bounding box center [777, 704] width 199 height 29
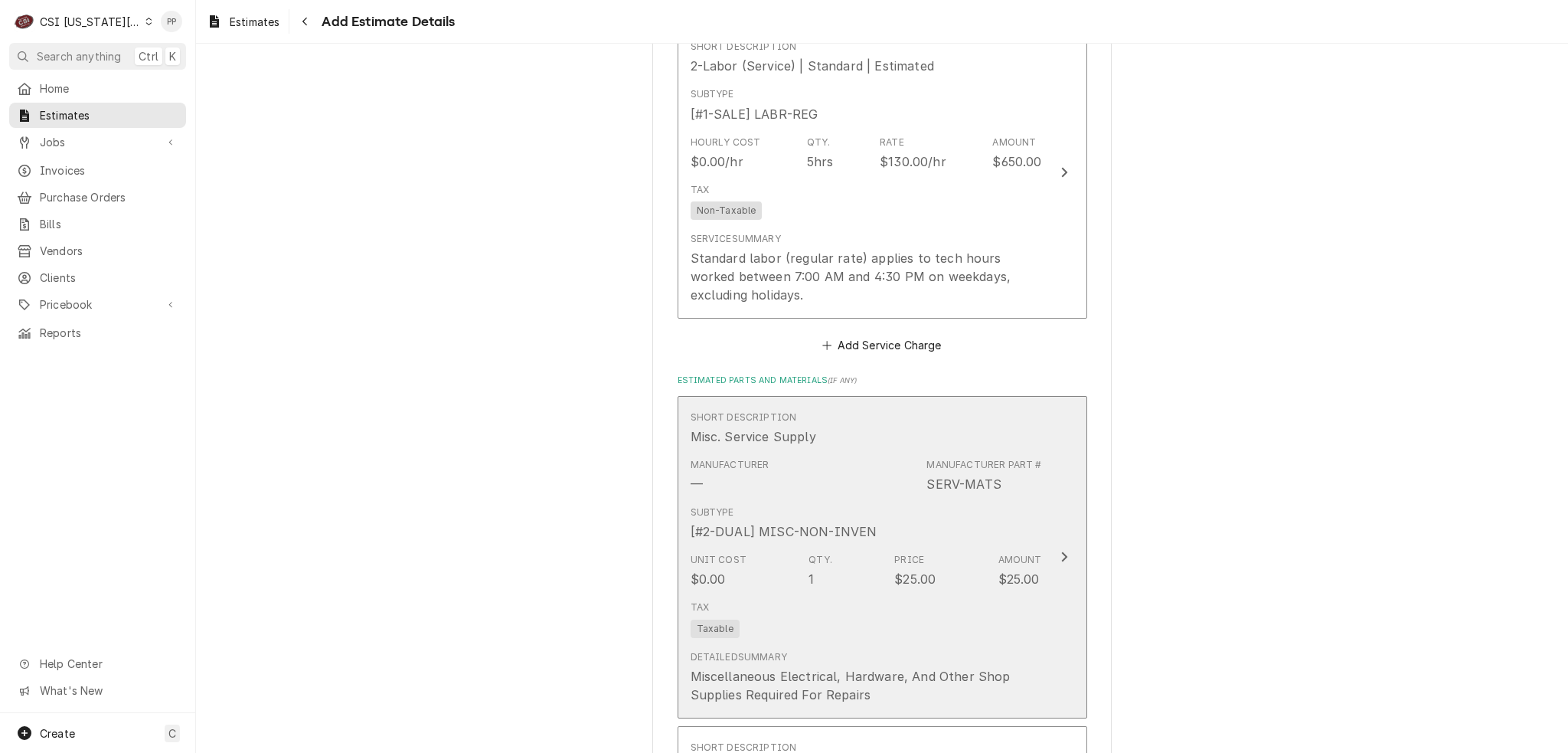
scroll to position [2393, 0]
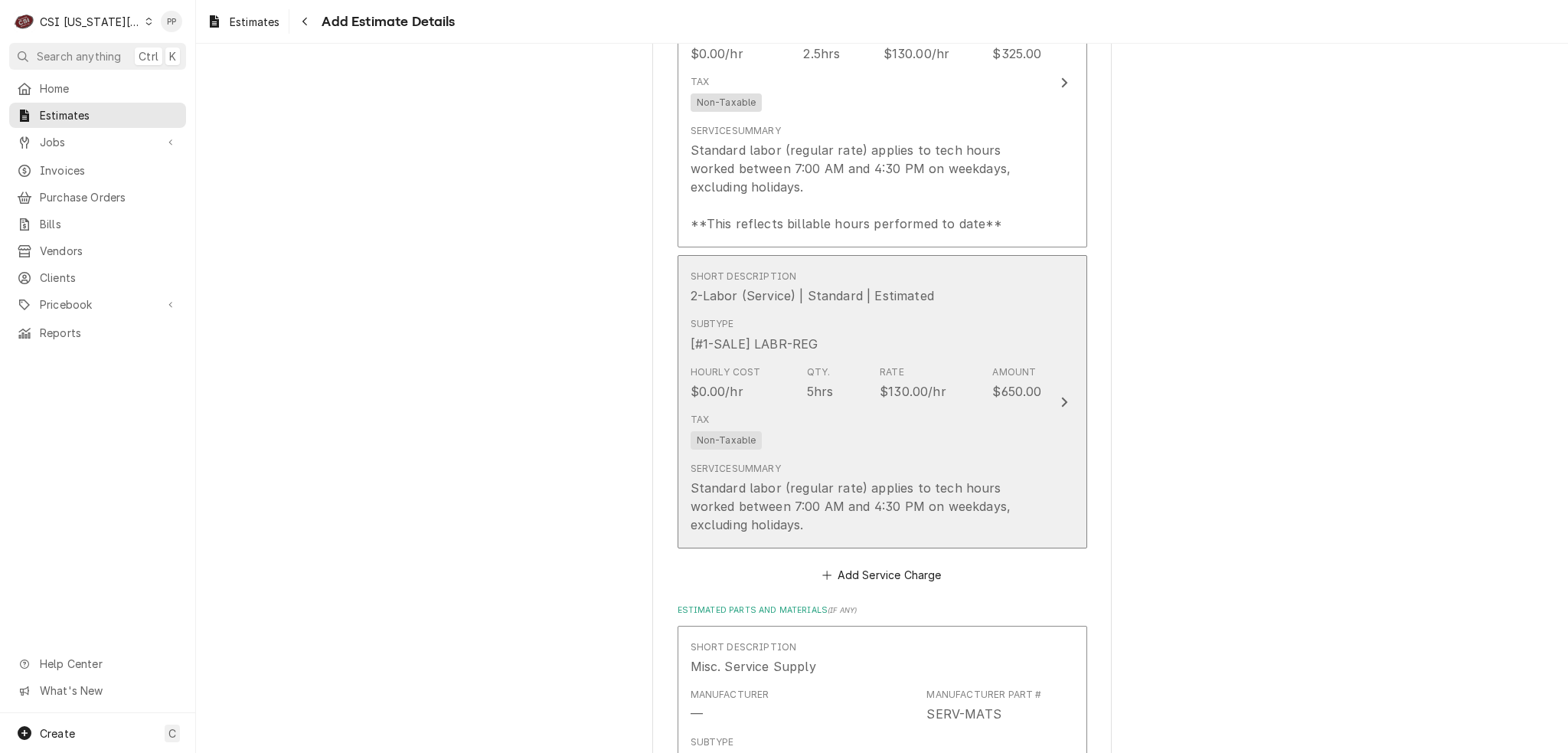
click at [951, 312] on div "Subtype [#1-SALE] LABR-REG" at bounding box center [866, 335] width 351 height 48
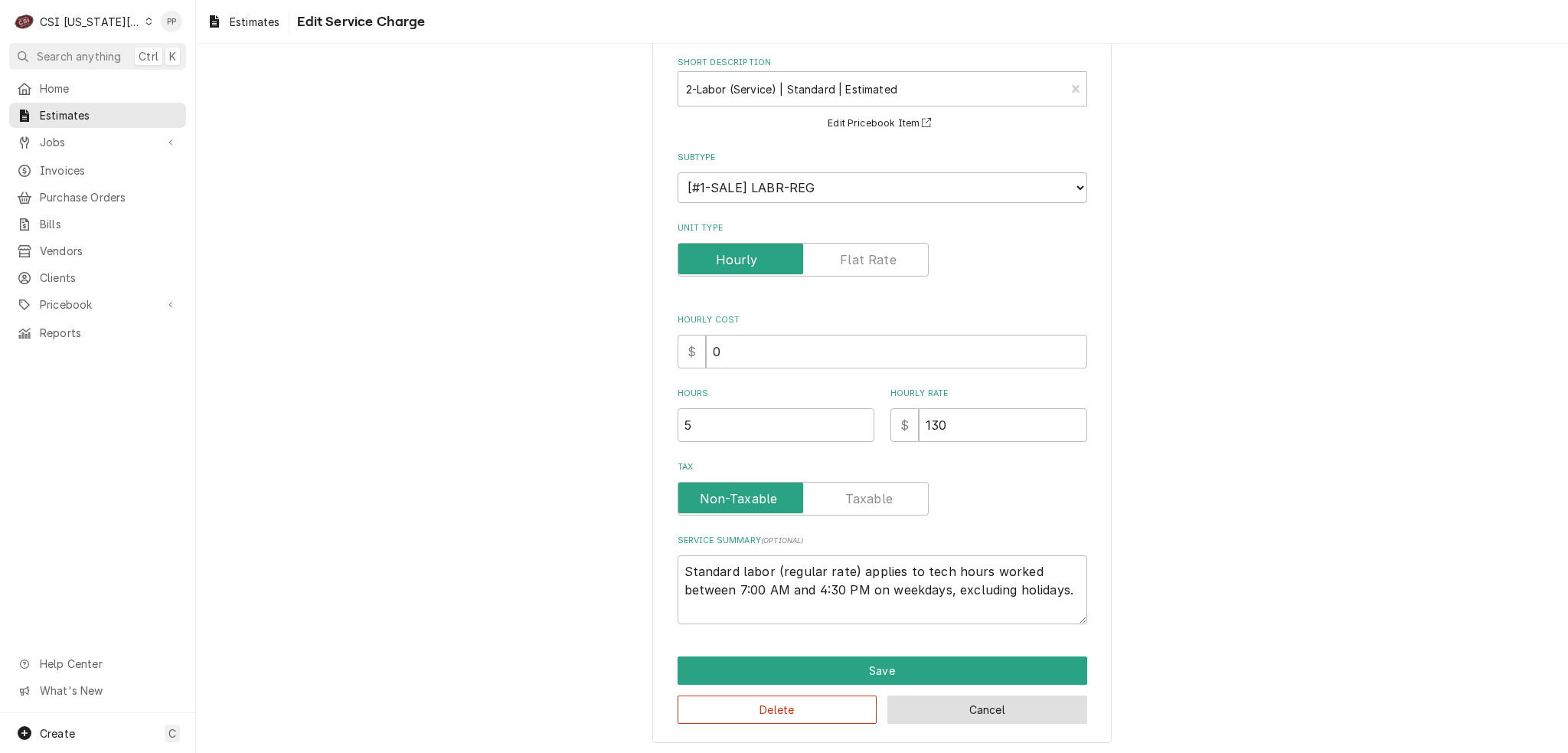
click at [991, 699] on button "Cancel" at bounding box center [987, 710] width 199 height 29
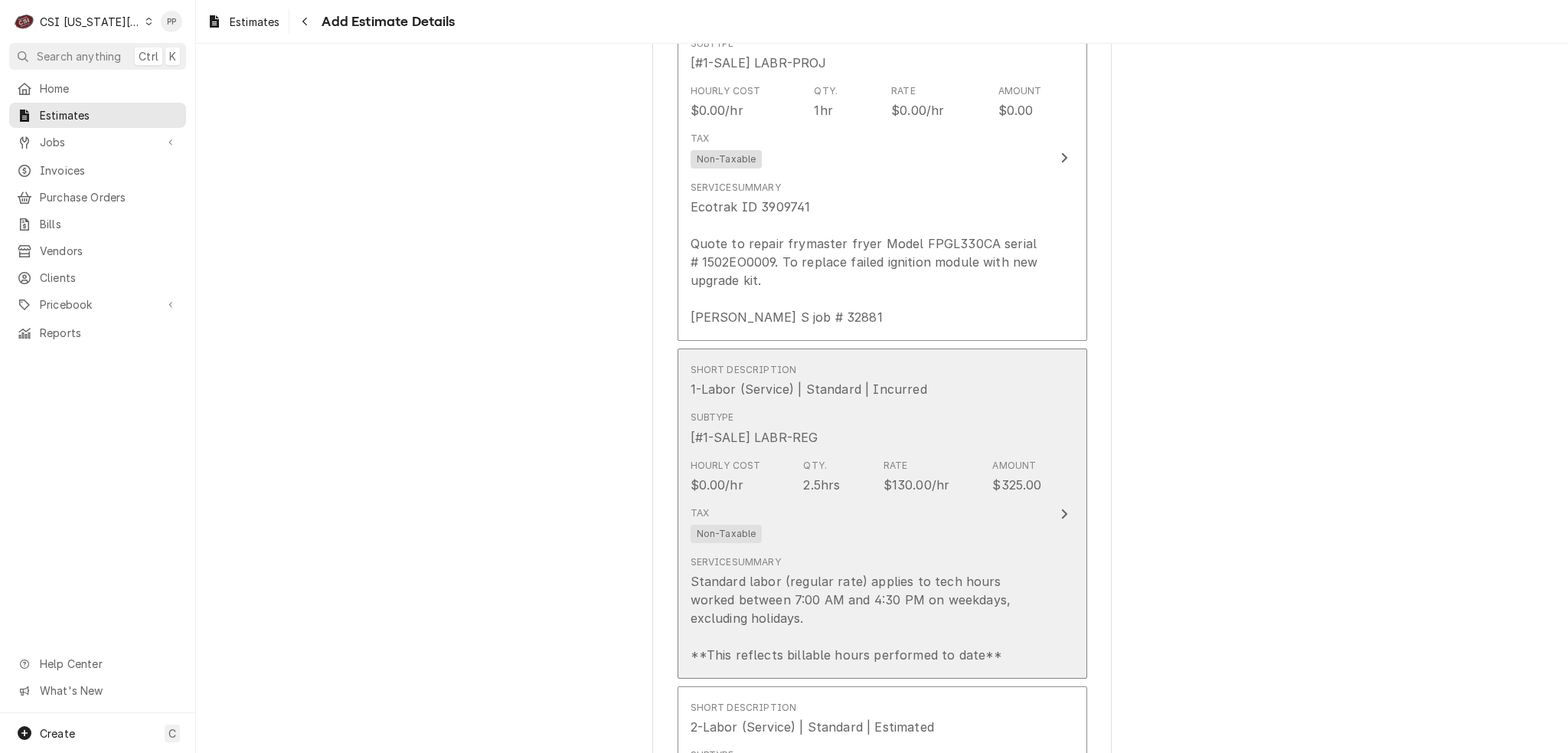
scroll to position [1780, 0]
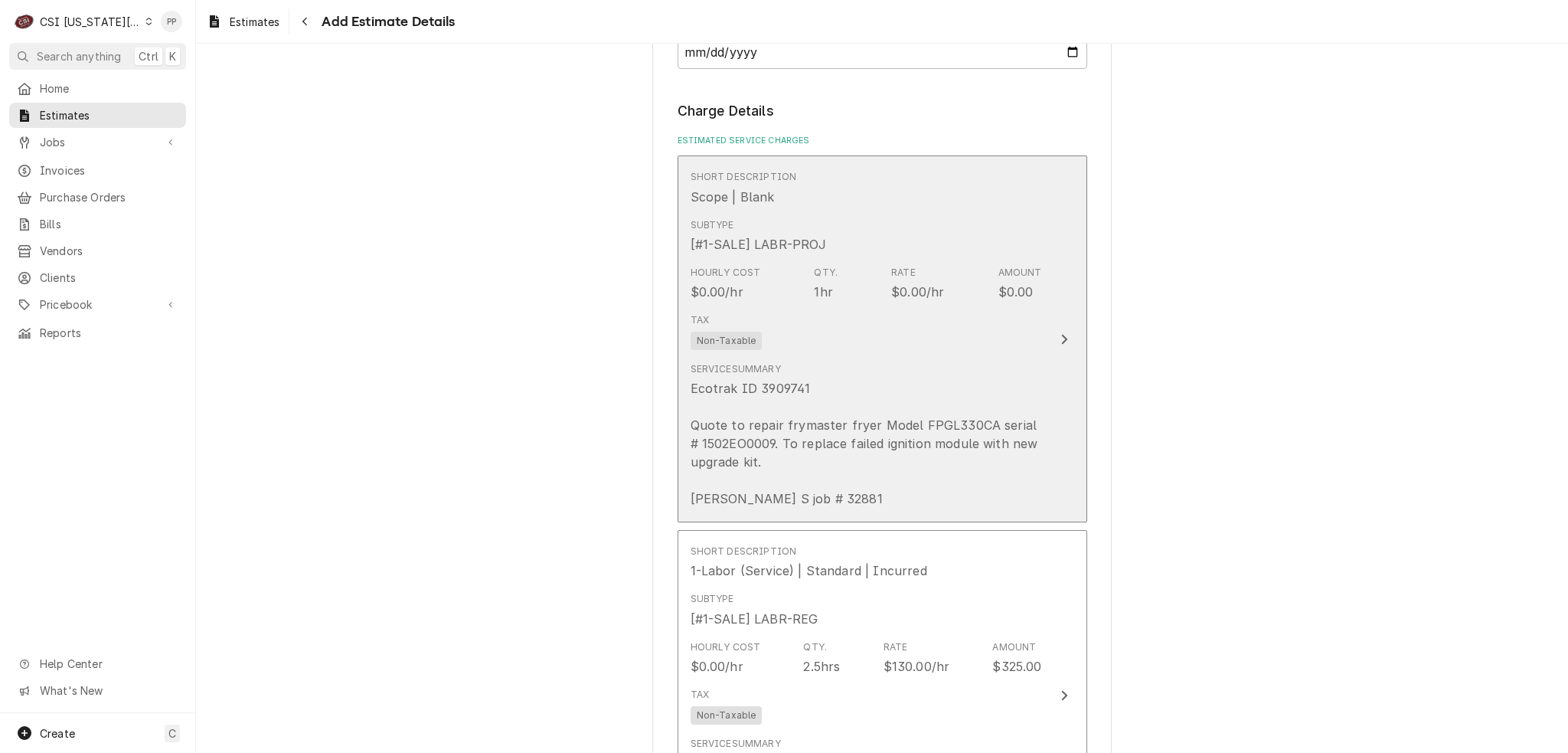
click at [970, 379] on div "Ecotrak ID 3909741 Quote to repair frymaster fryer Model FPGL330CA serial # 150…" at bounding box center [866, 444] width 351 height 129
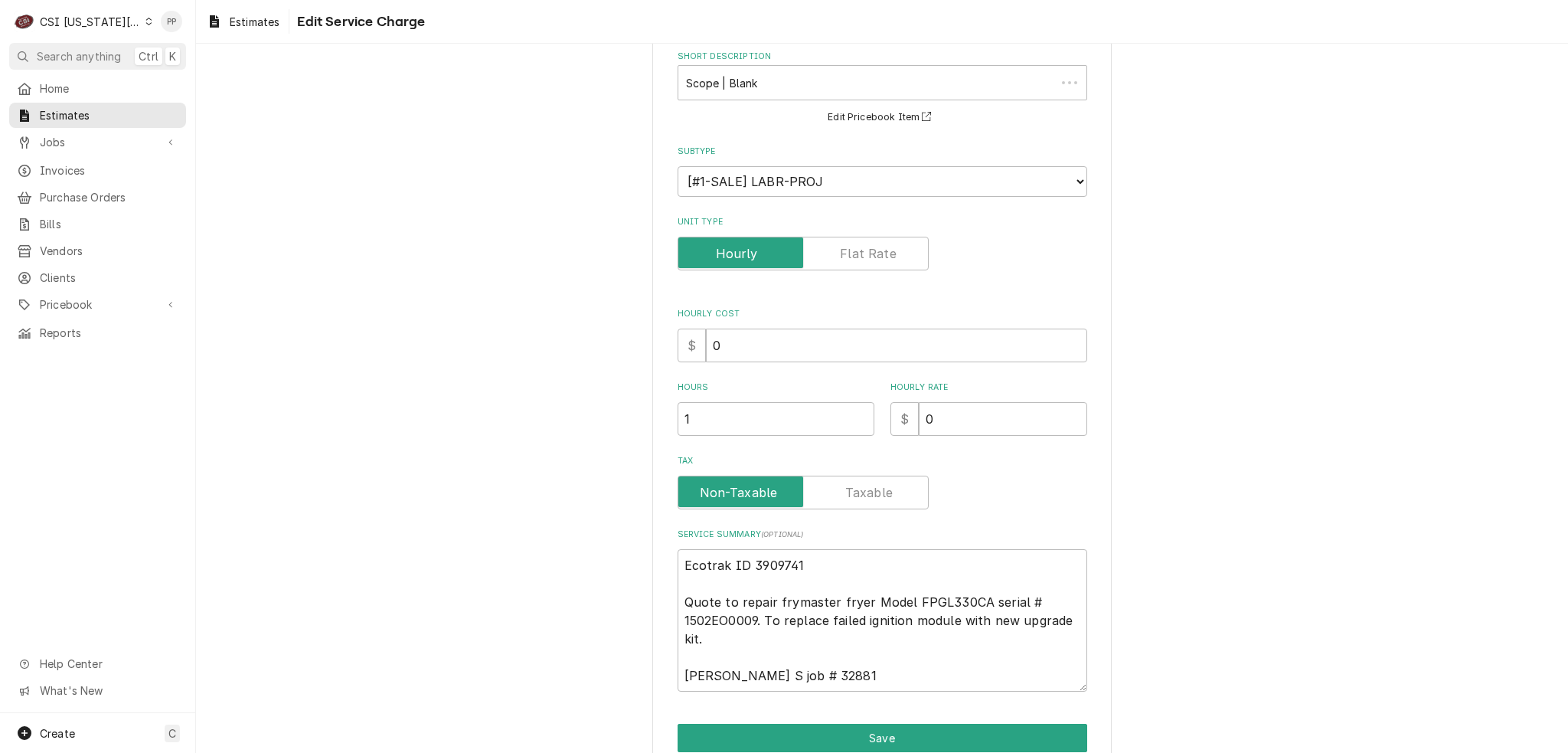
scroll to position [118, 0]
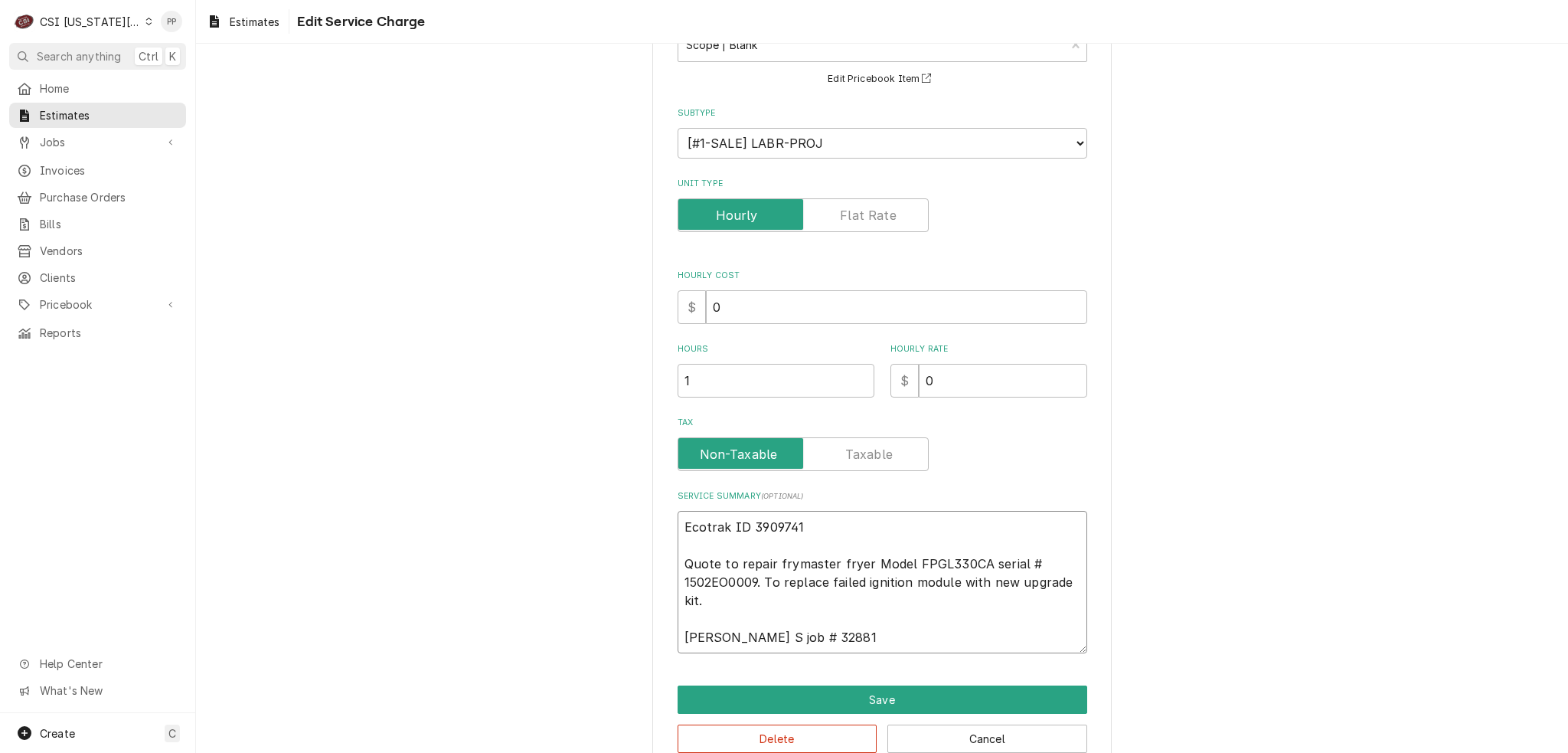
click at [757, 597] on textarea "Ecotrak ID 3909741 Quote to repair frymaster fryer Model FPGL330CA serial # 150…" at bounding box center [882, 582] width 409 height 142
click at [854, 685] on button "Save" at bounding box center [882, 700] width 409 height 29
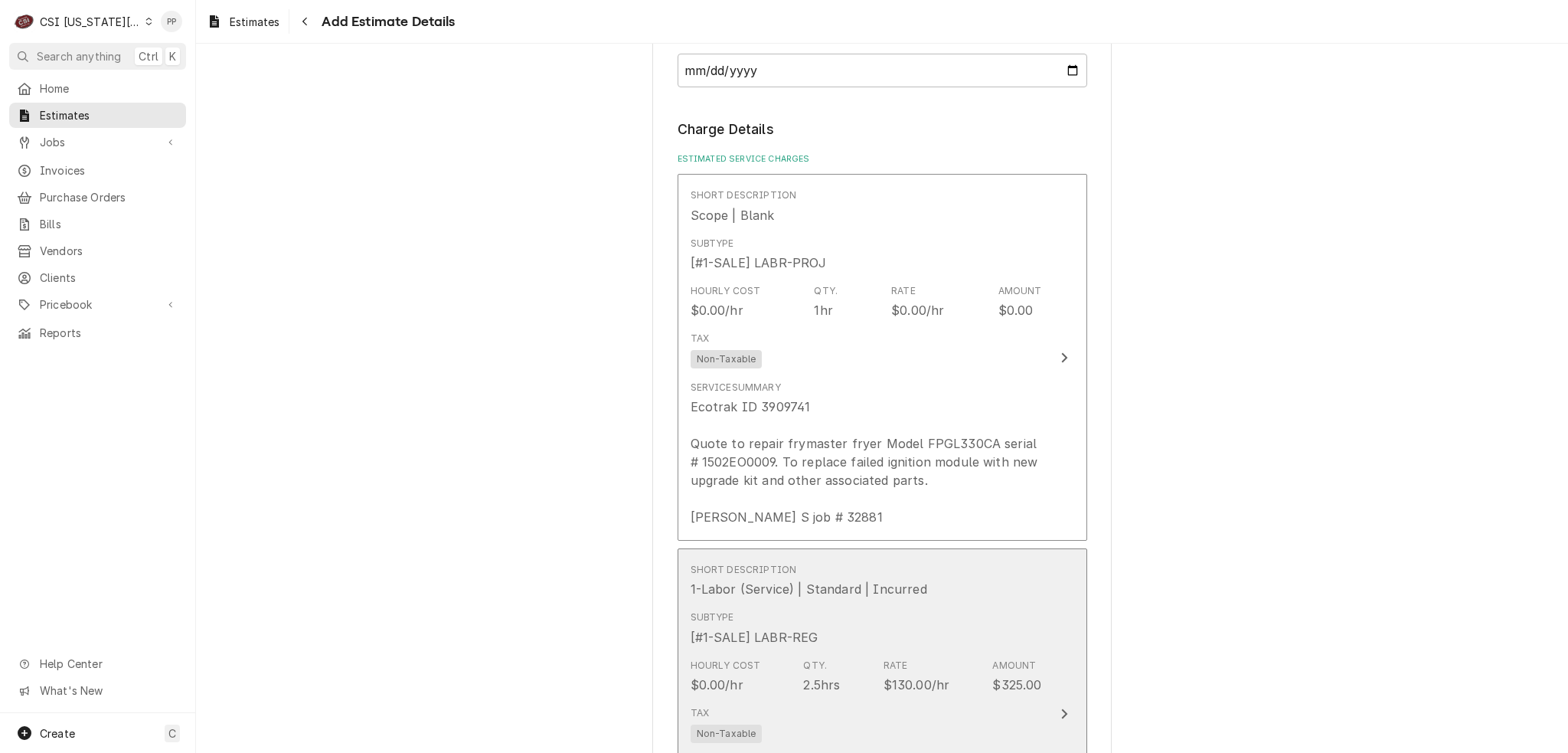
scroll to position [1838, 0]
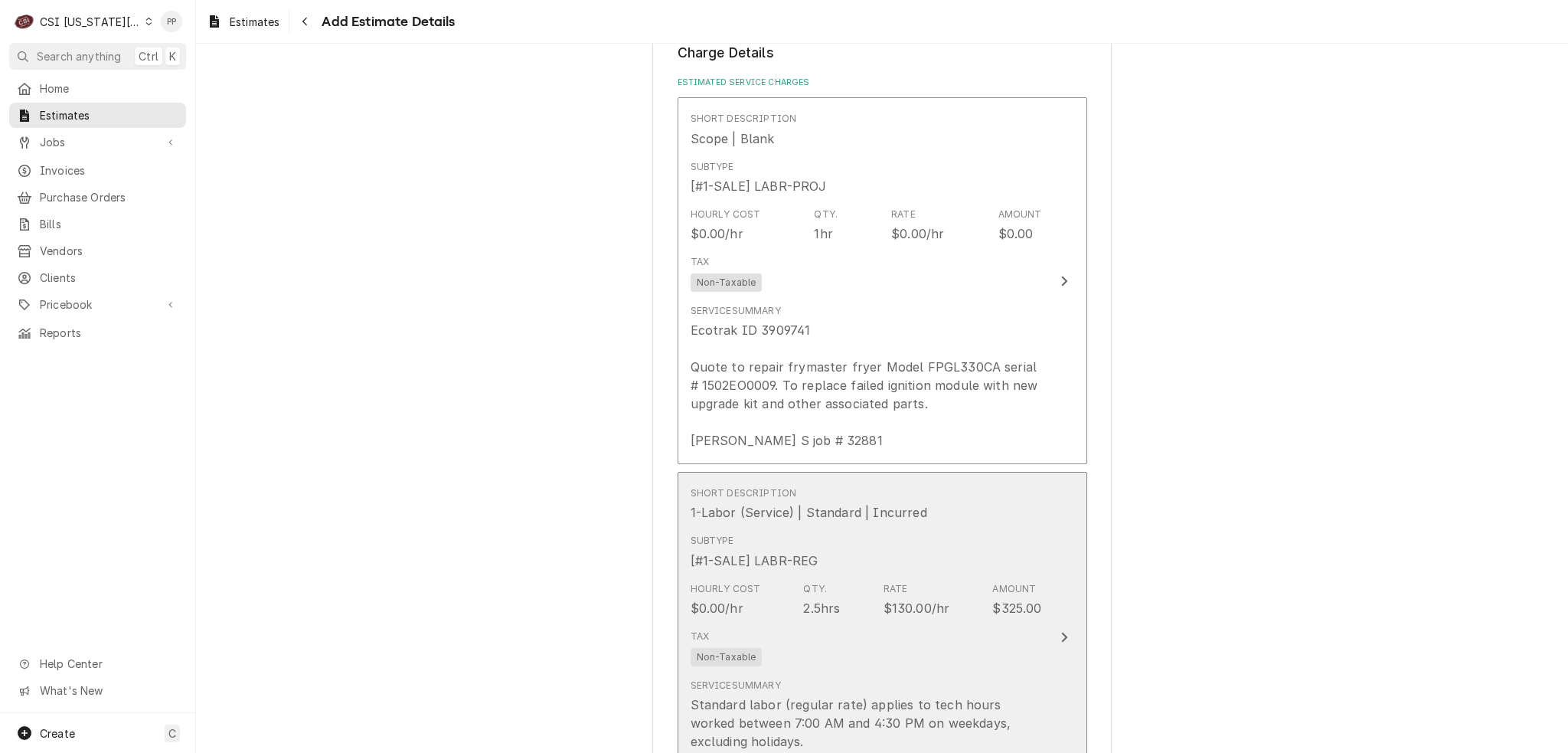
click at [931, 582] on div "Rate $130.00/hr" at bounding box center [917, 600] width 67 height 35
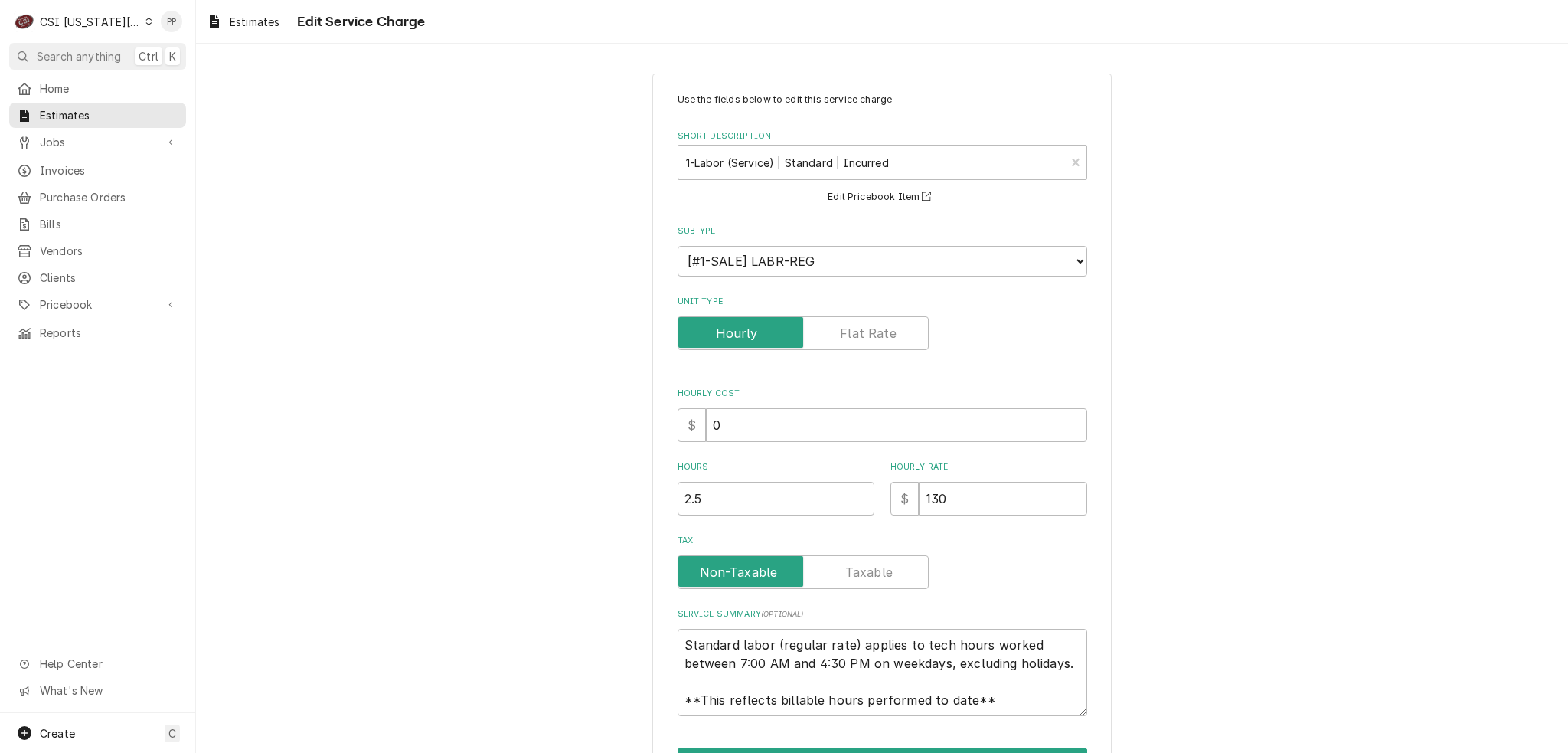
click at [886, 576] on label "Tax" at bounding box center [803, 572] width 251 height 33
click at [886, 576] on input "Tax" at bounding box center [803, 572] width 238 height 33
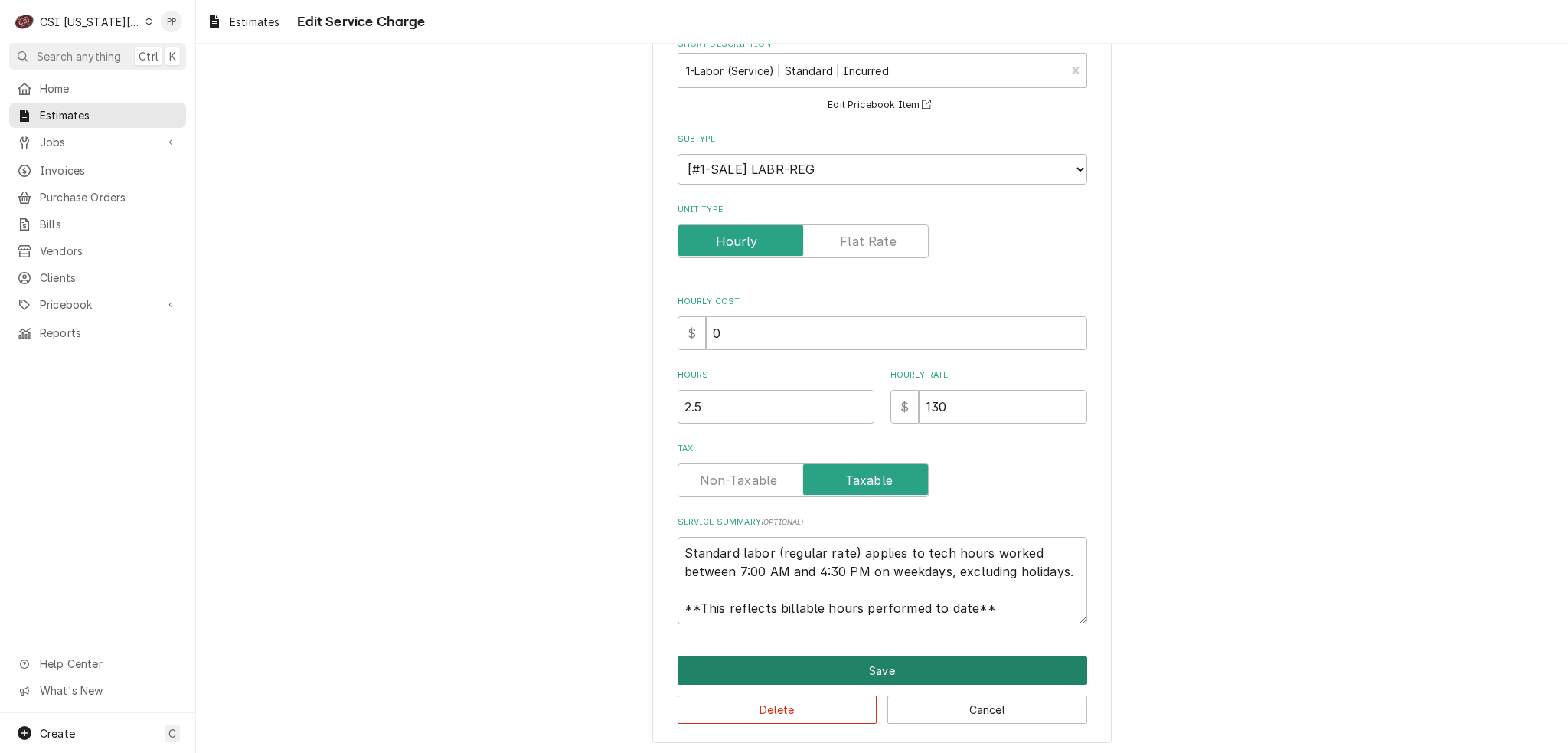
click at [997, 662] on button "Save" at bounding box center [882, 671] width 409 height 29
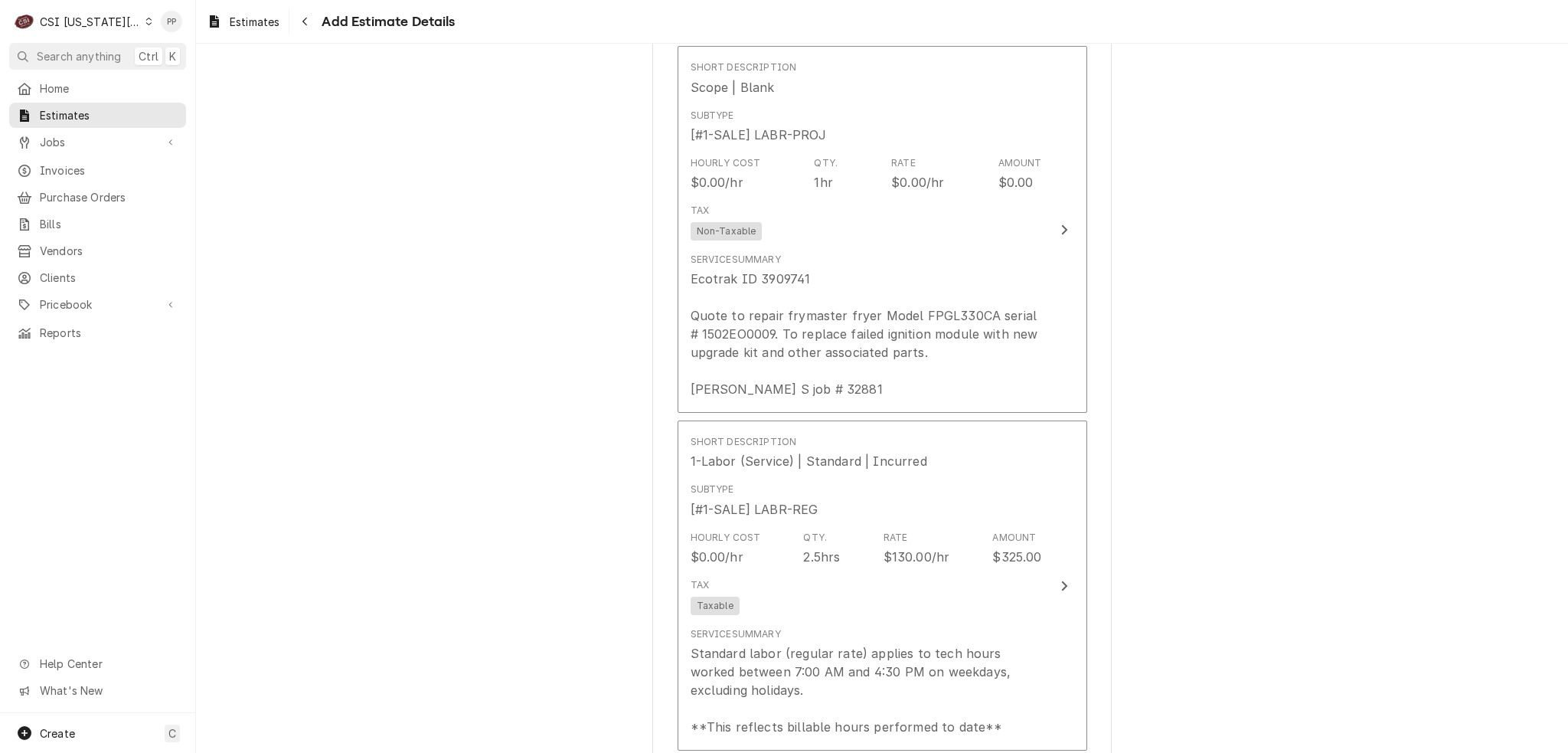
scroll to position [1973, 0]
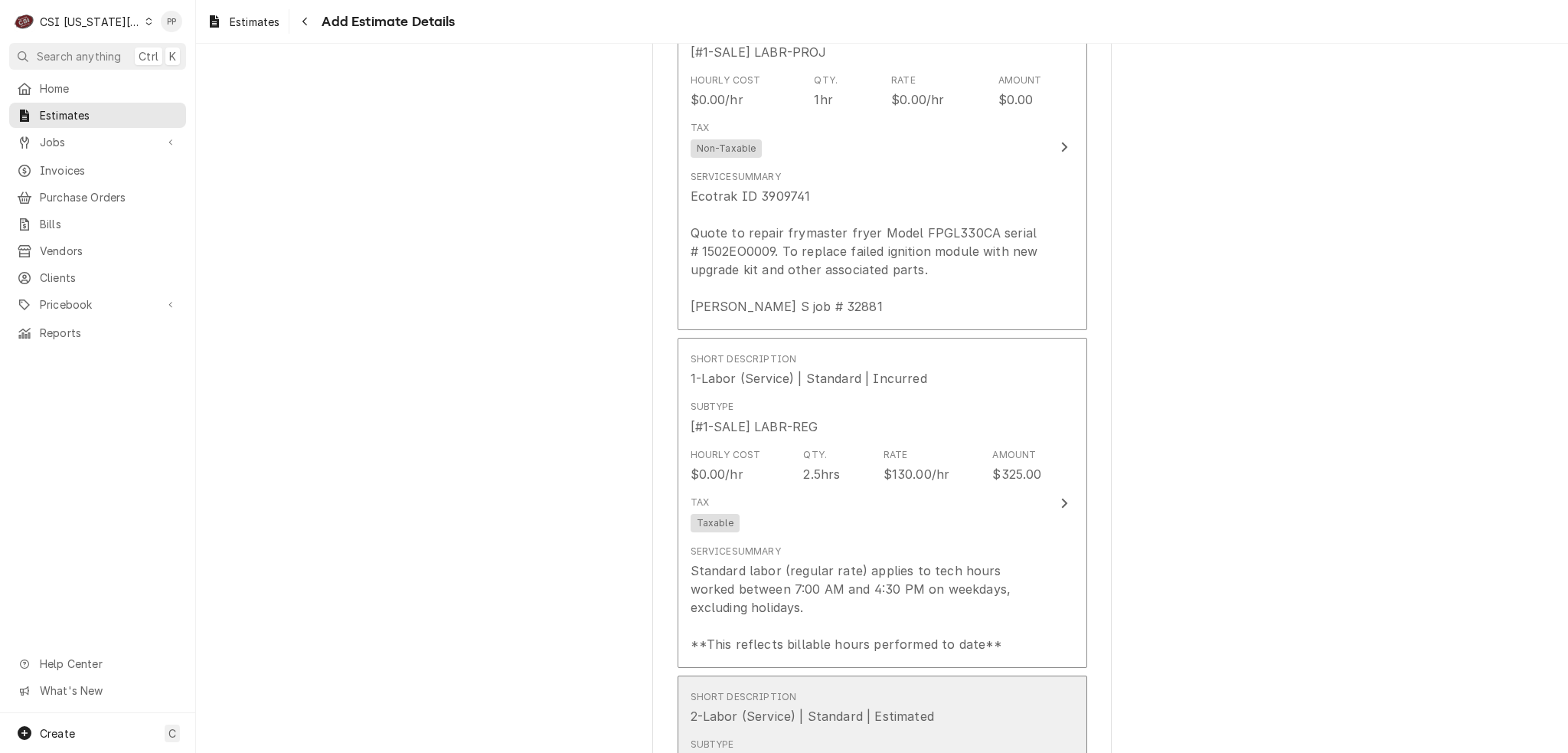
click at [901, 690] on div "Short Description 2-Labor (Service) | Standard | Estimated" at bounding box center [812, 708] width 243 height 35
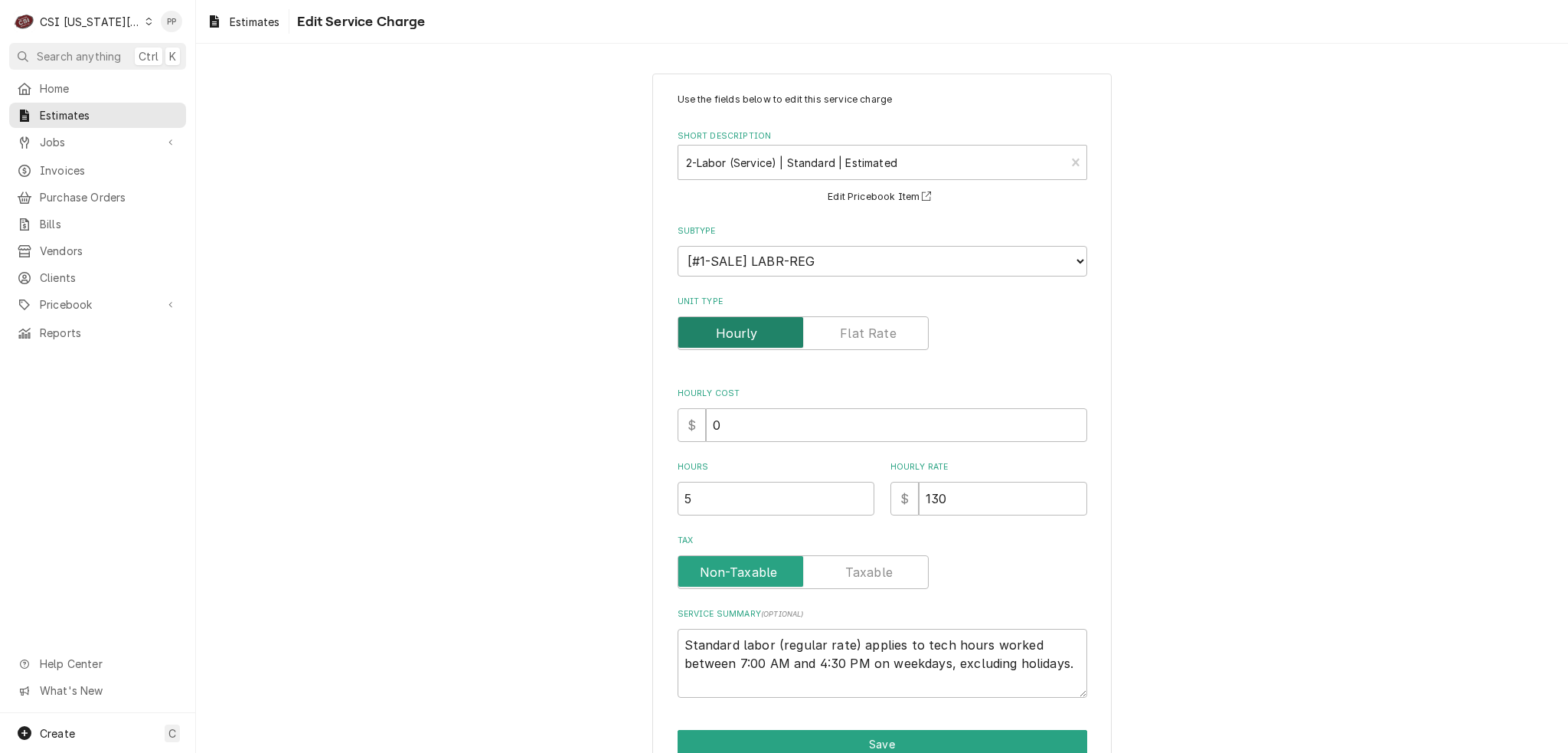
click at [895, 334] on input "Unit Type" at bounding box center [803, 333] width 238 height 33
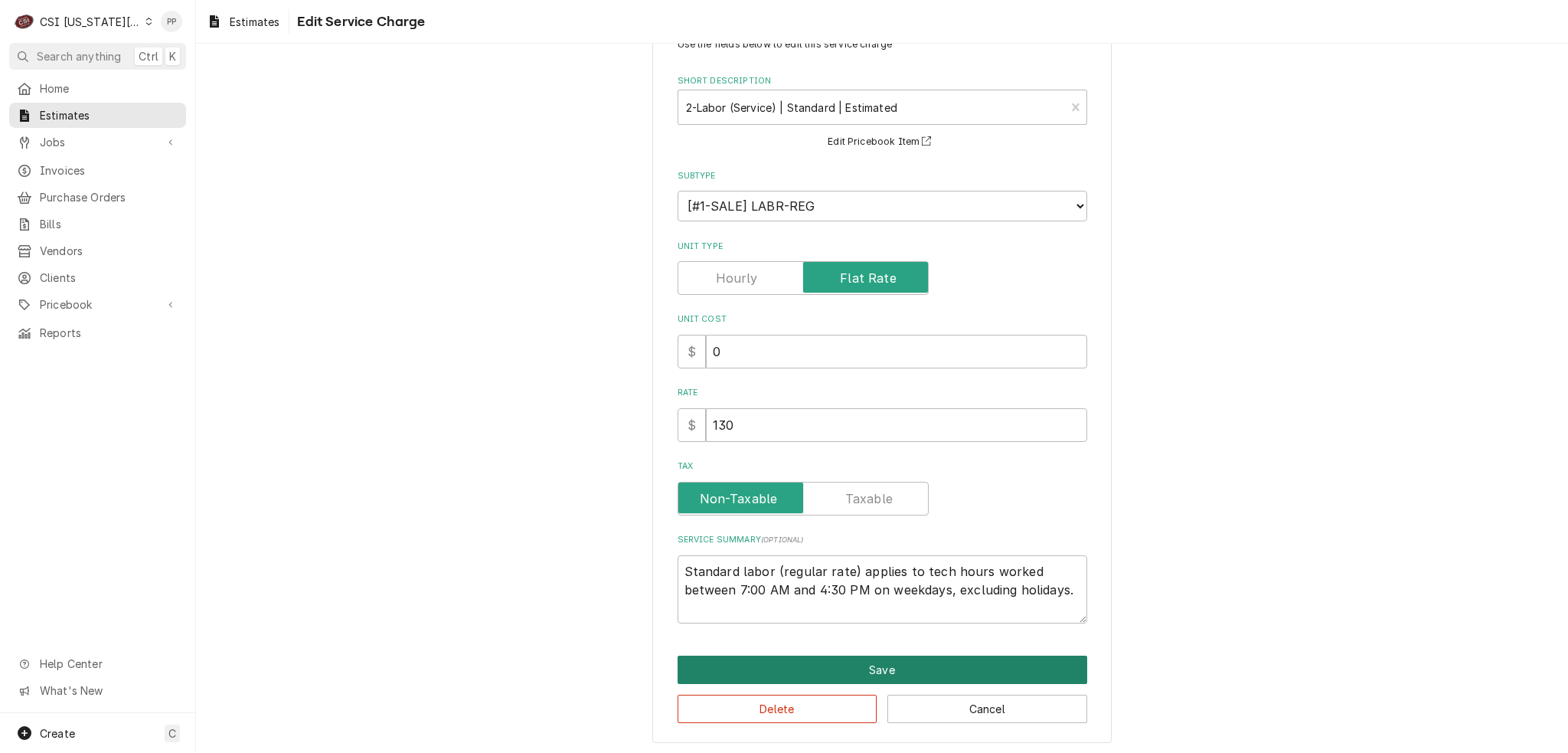
click at [1037, 672] on button "Save" at bounding box center [882, 670] width 409 height 29
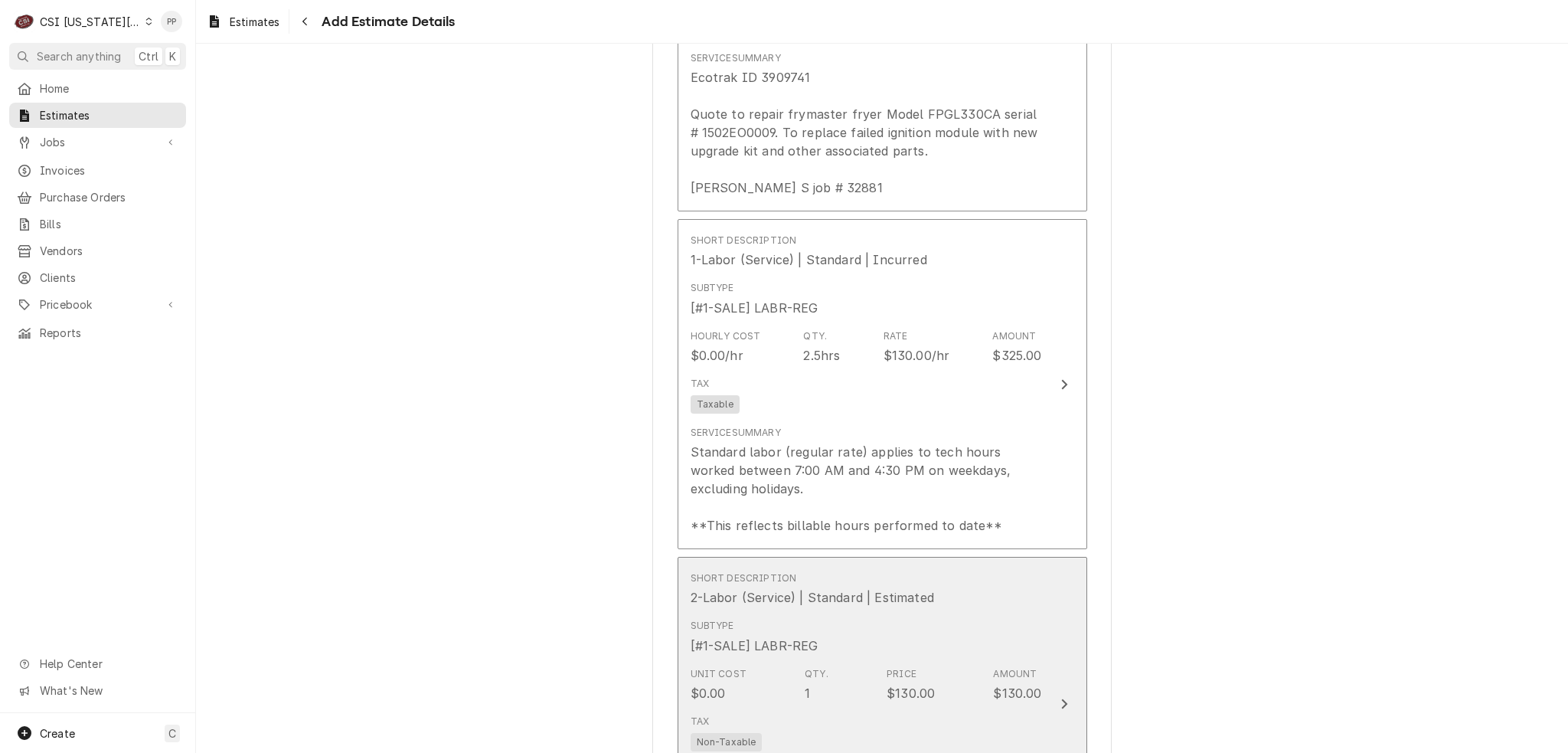
scroll to position [2231, 0]
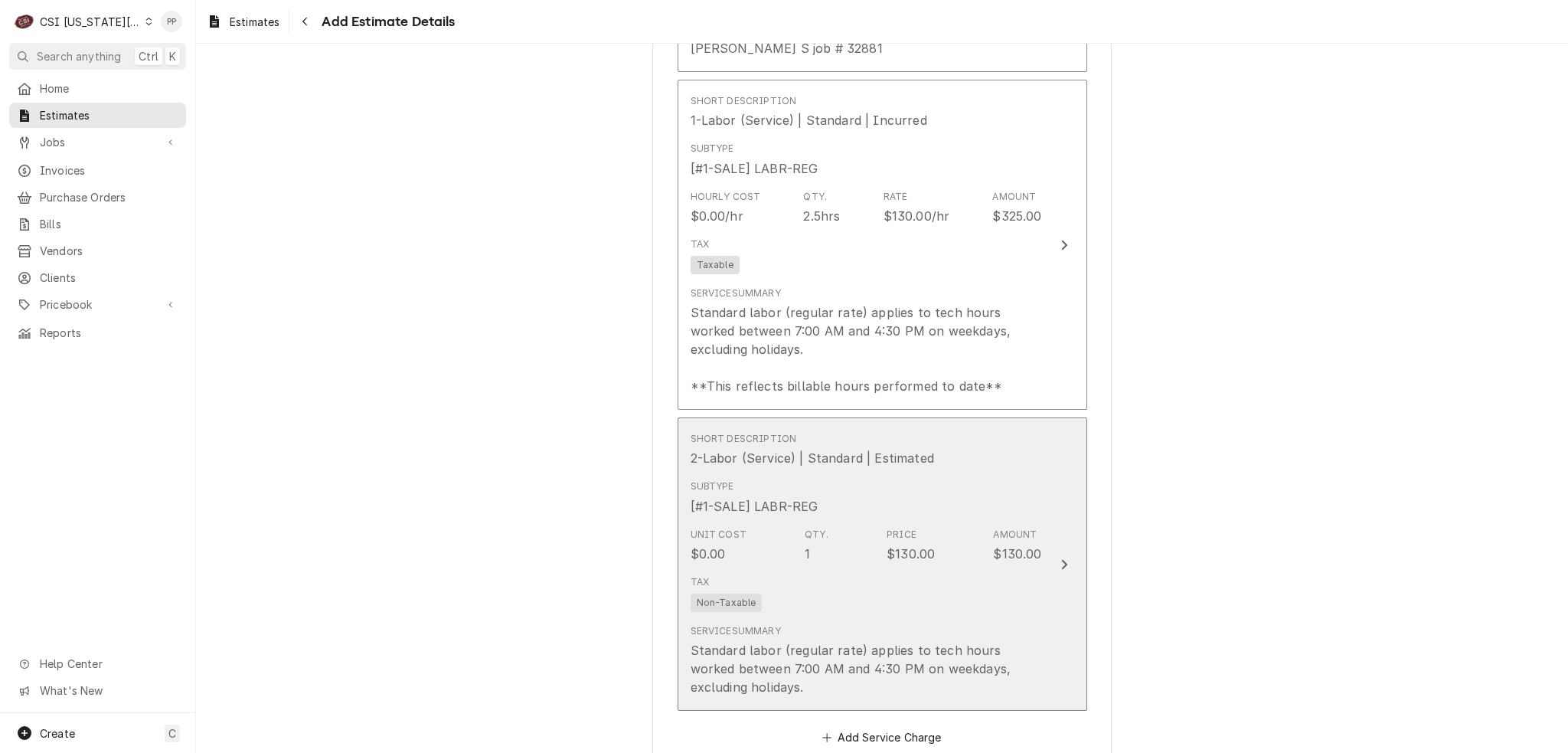
click at [958, 522] on div "Unit Cost $0.00 Qty. 1 Price $130.00 Amount $130.00" at bounding box center [866, 545] width 351 height 48
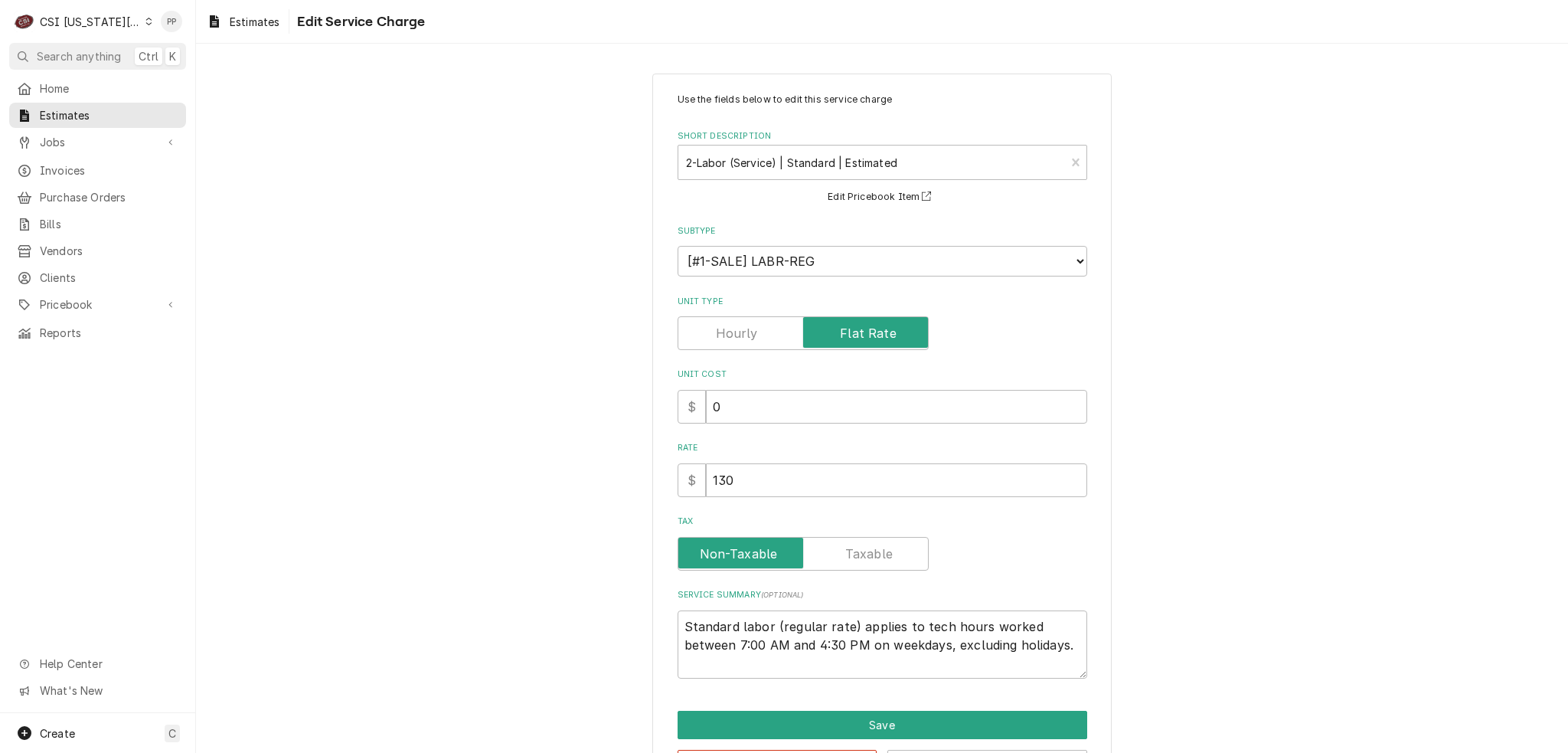
click at [869, 457] on div "Rate $ 130" at bounding box center [882, 469] width 409 height 54
click at [778, 328] on input "Unit Type" at bounding box center [803, 333] width 238 height 33
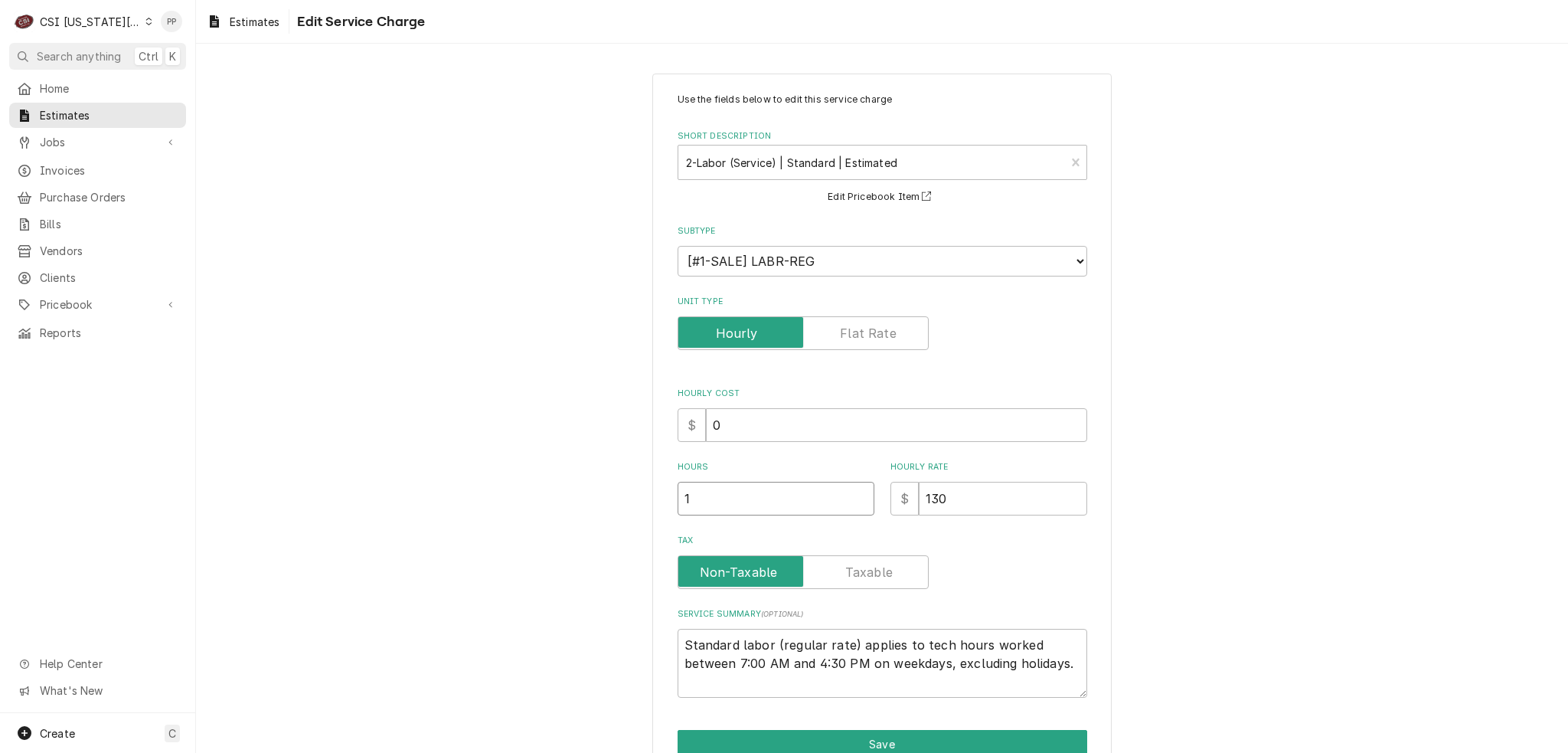
click at [731, 499] on input "1" at bounding box center [776, 499] width 197 height 33
drag, startPoint x: 731, startPoint y: 499, endPoint x: 656, endPoint y: 499, distance: 75.0
click at [656, 499] on div "Use the fields below to edit this service charge Short Description 2-Labor (Ser…" at bounding box center [882, 444] width 459 height 743
click at [963, 735] on button "Save" at bounding box center [882, 744] width 409 height 29
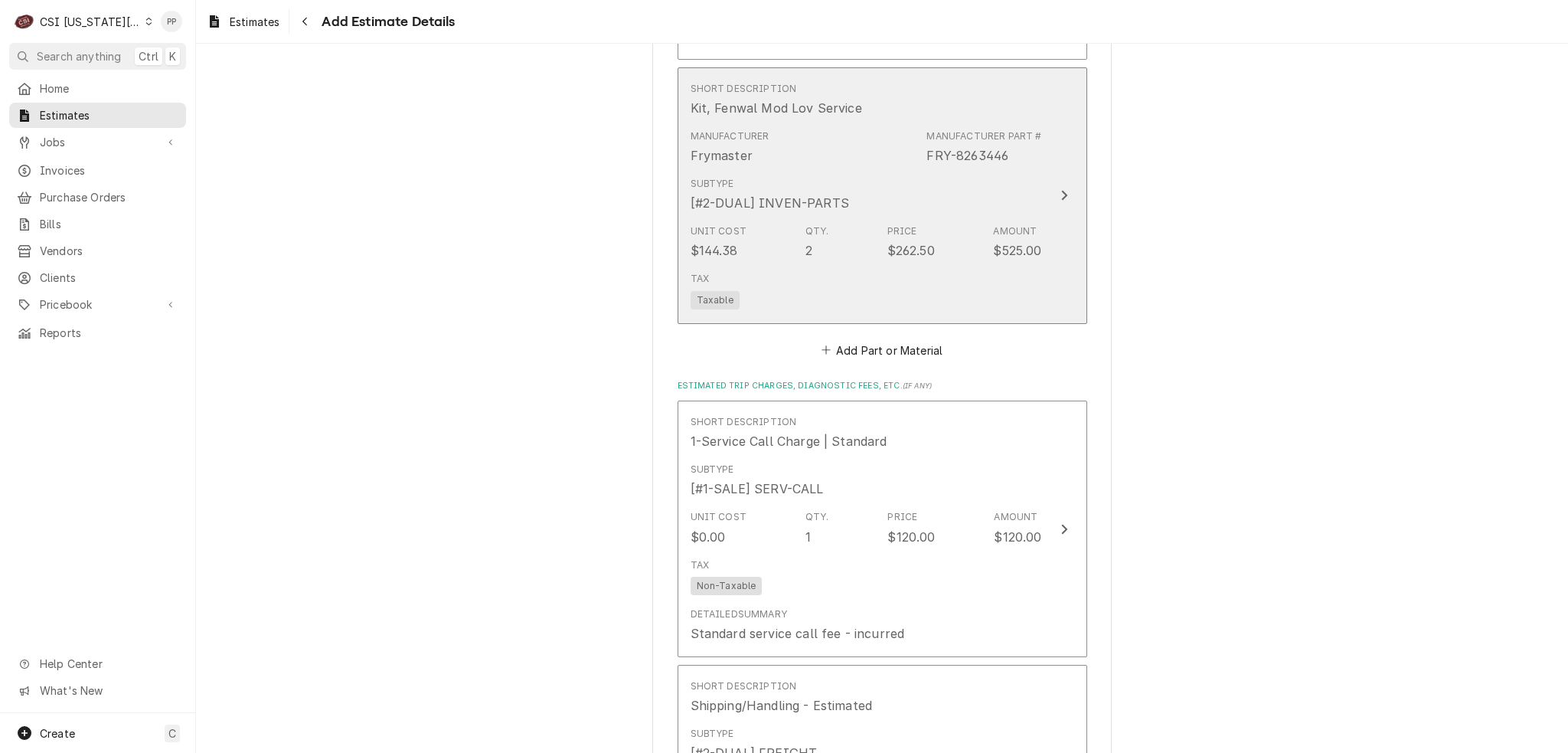
scroll to position [3179, 0]
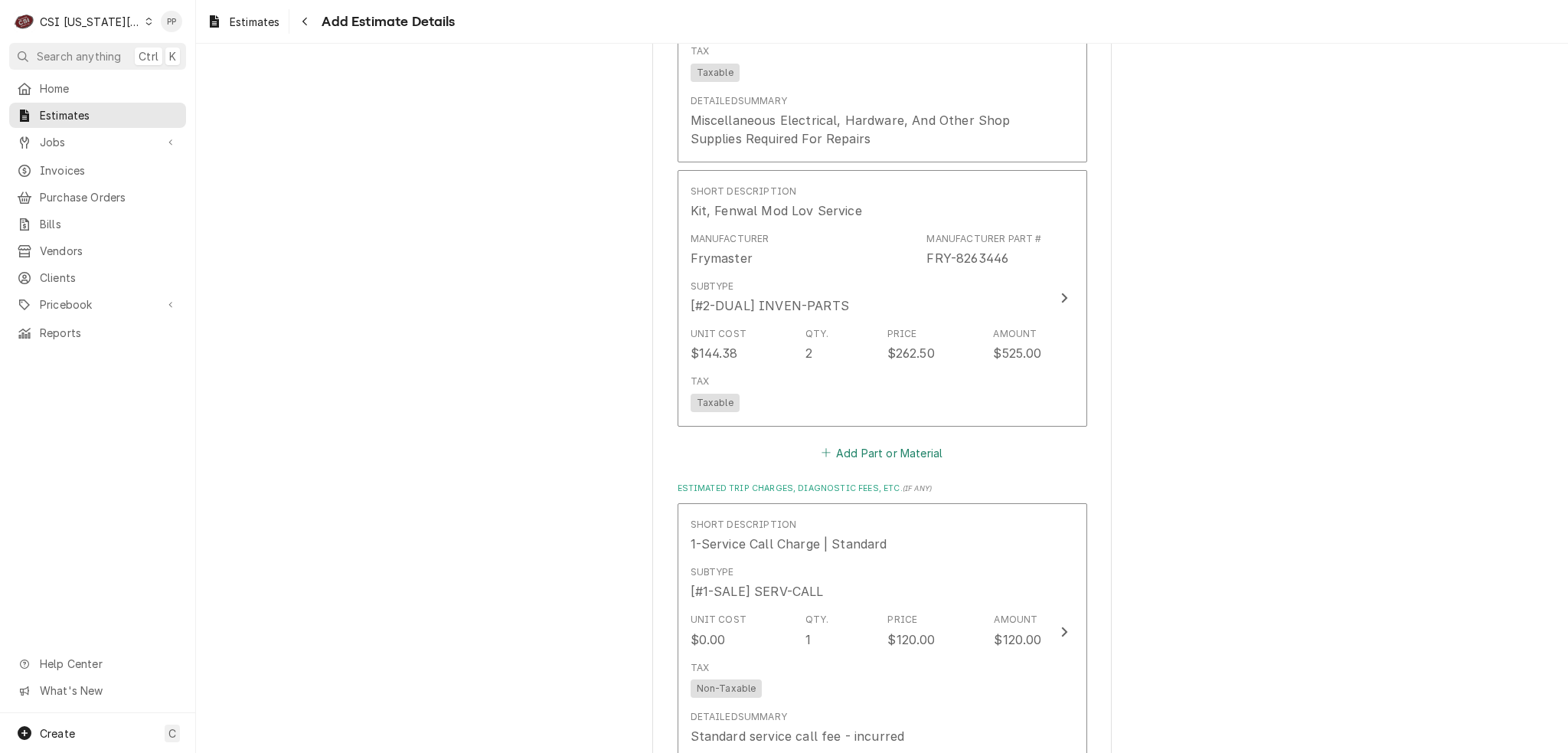
click at [876, 442] on button "Add Part or Material" at bounding box center [881, 452] width 126 height 21
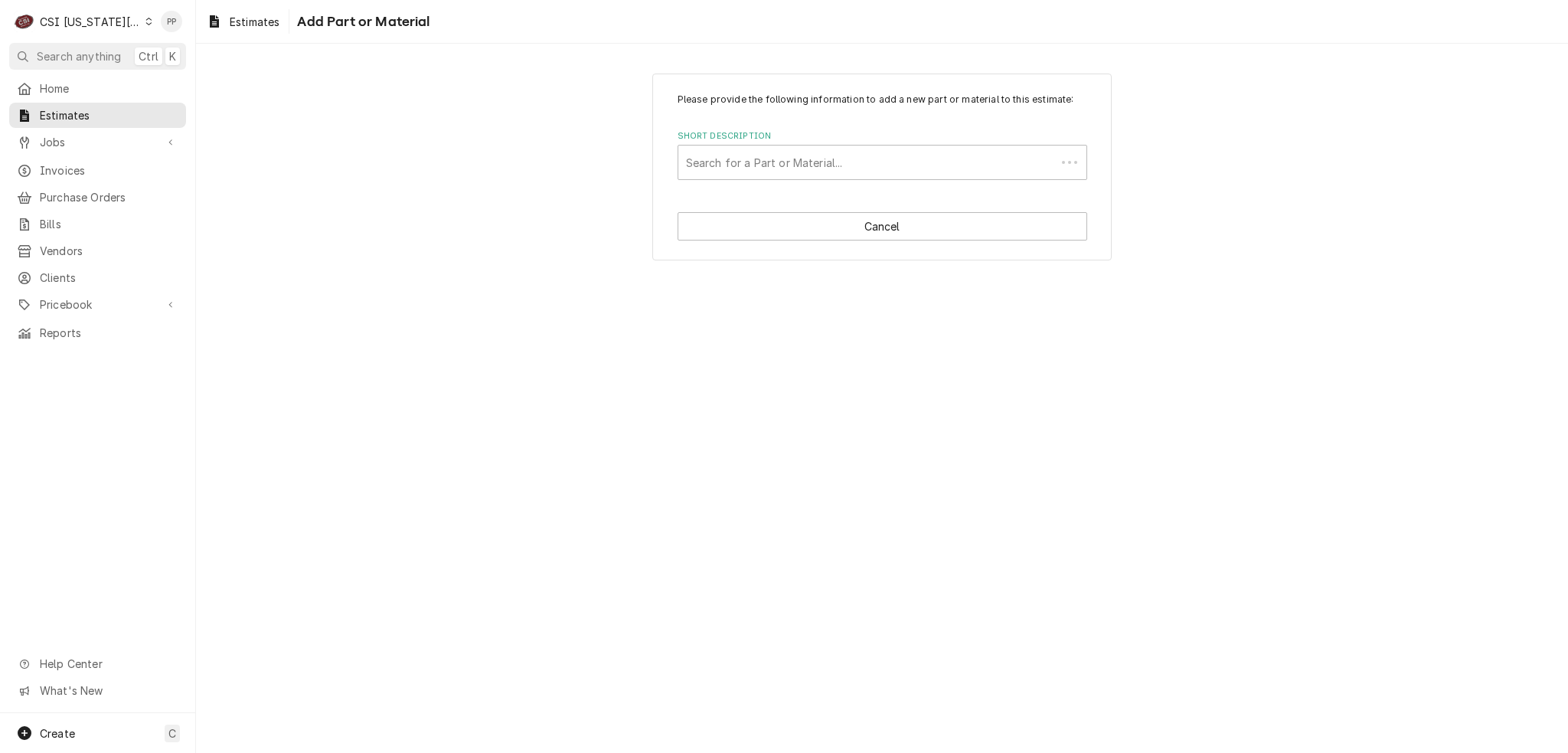
click at [776, 172] on div "Short Description" at bounding box center [867, 162] width 362 height 28
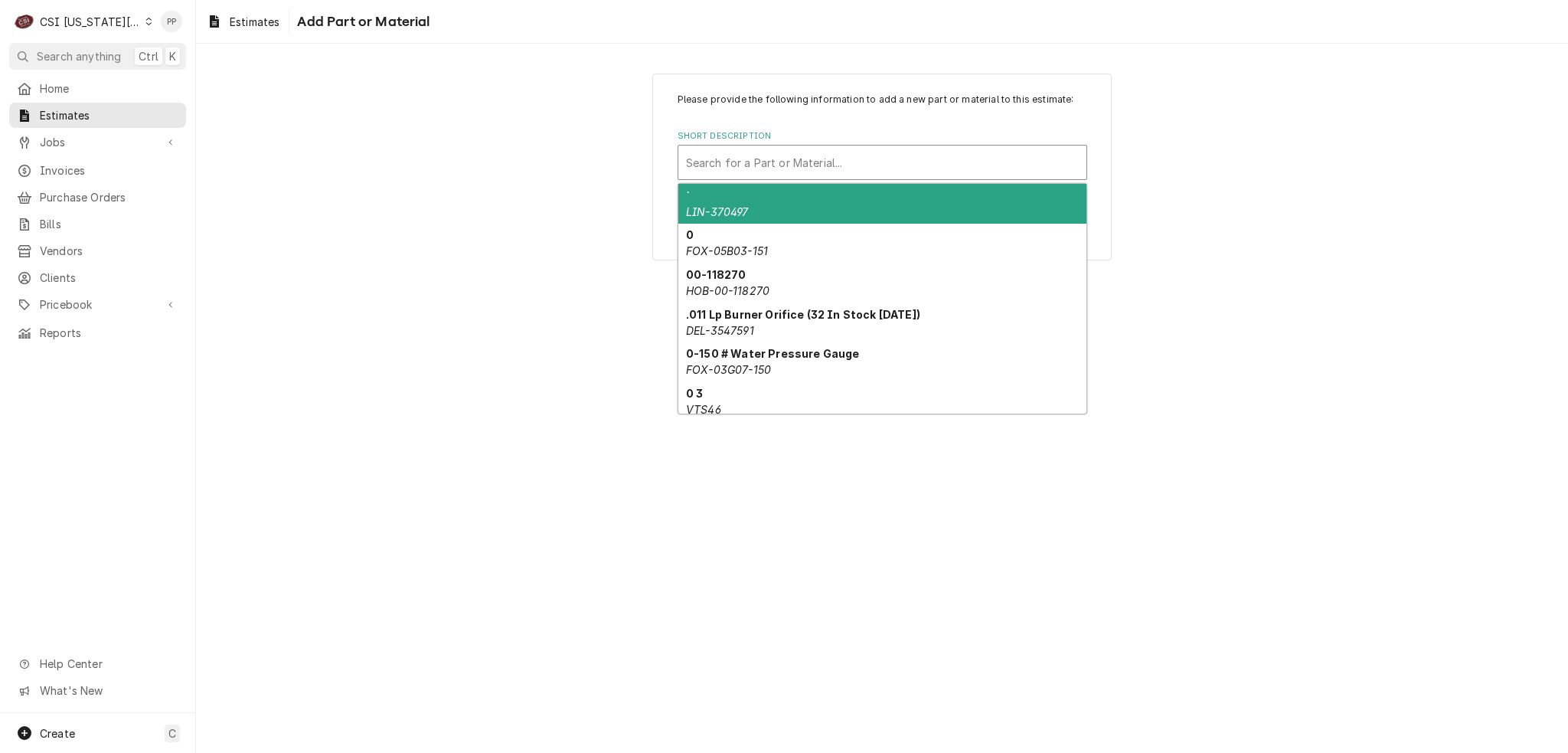
paste input "8262264"
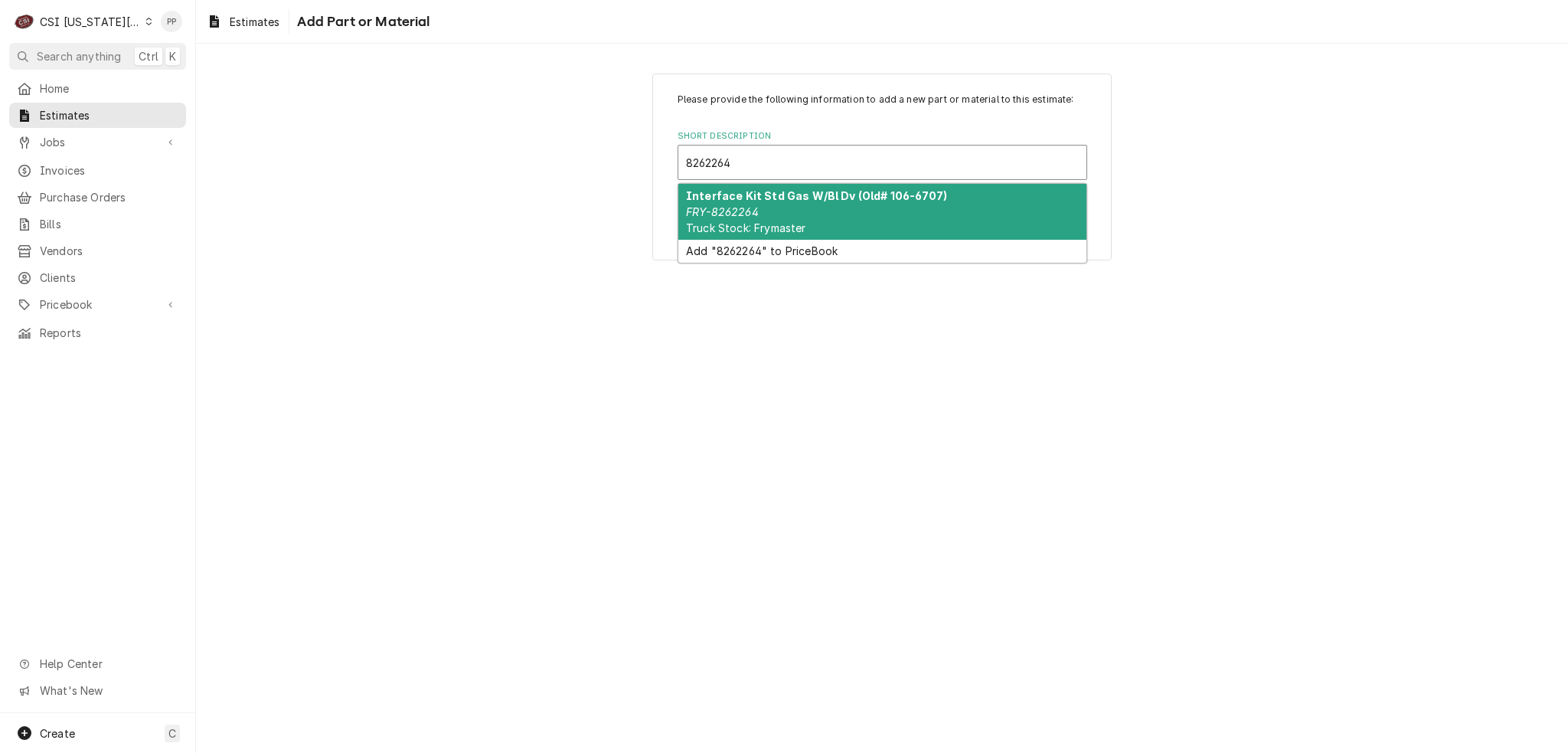
click at [782, 210] on div "Interface Kit Std Gas W/Bl Dv (Old# 106-6707) FRY-8262264 Truck Stock: Frymaster" at bounding box center [883, 212] width 408 height 56
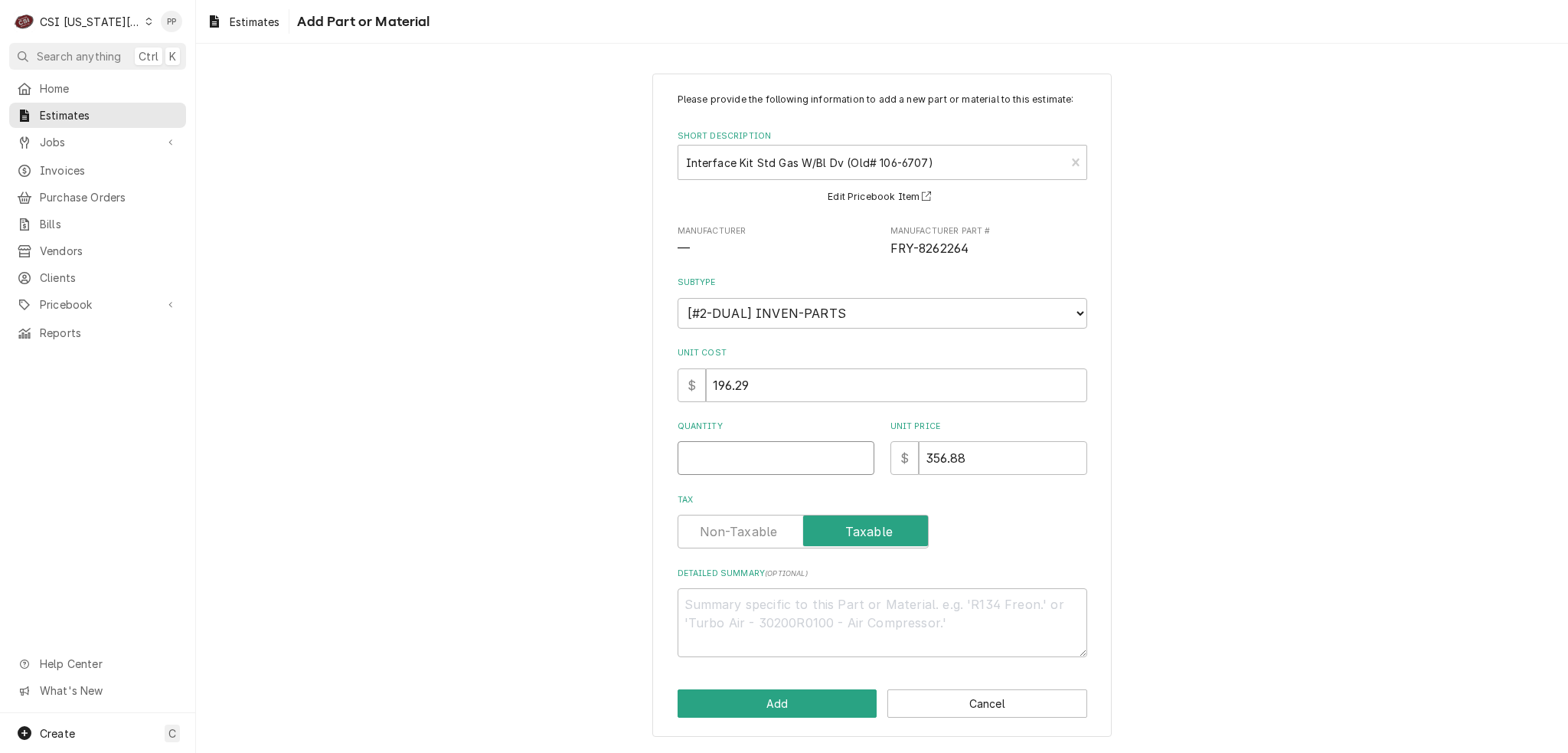
click at [780, 460] on input "Quantity" at bounding box center [776, 458] width 197 height 33
click at [818, 694] on button "Add" at bounding box center [777, 704] width 199 height 29
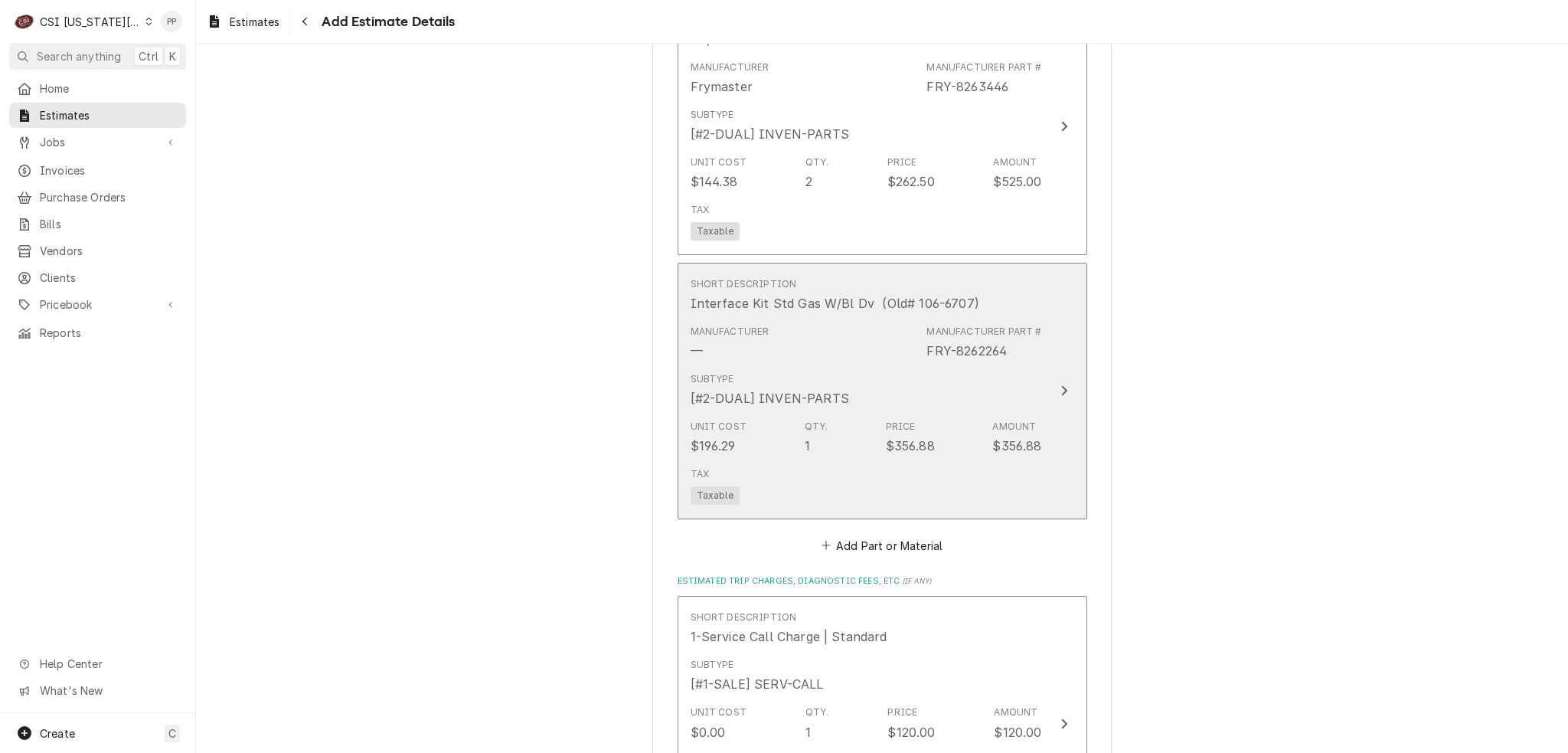
scroll to position [3427, 0]
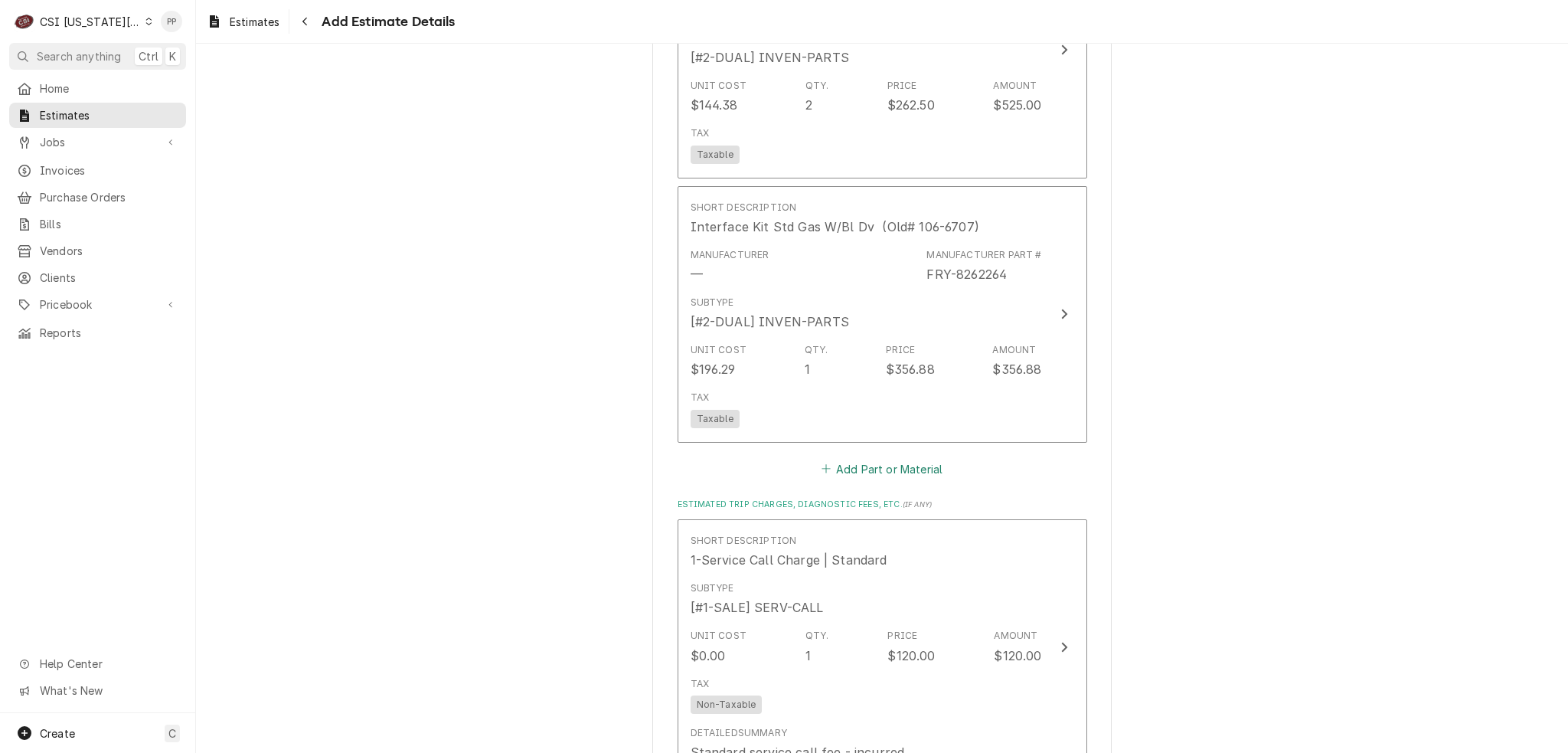
click at [885, 458] on button "Add Part or Material" at bounding box center [881, 468] width 126 height 21
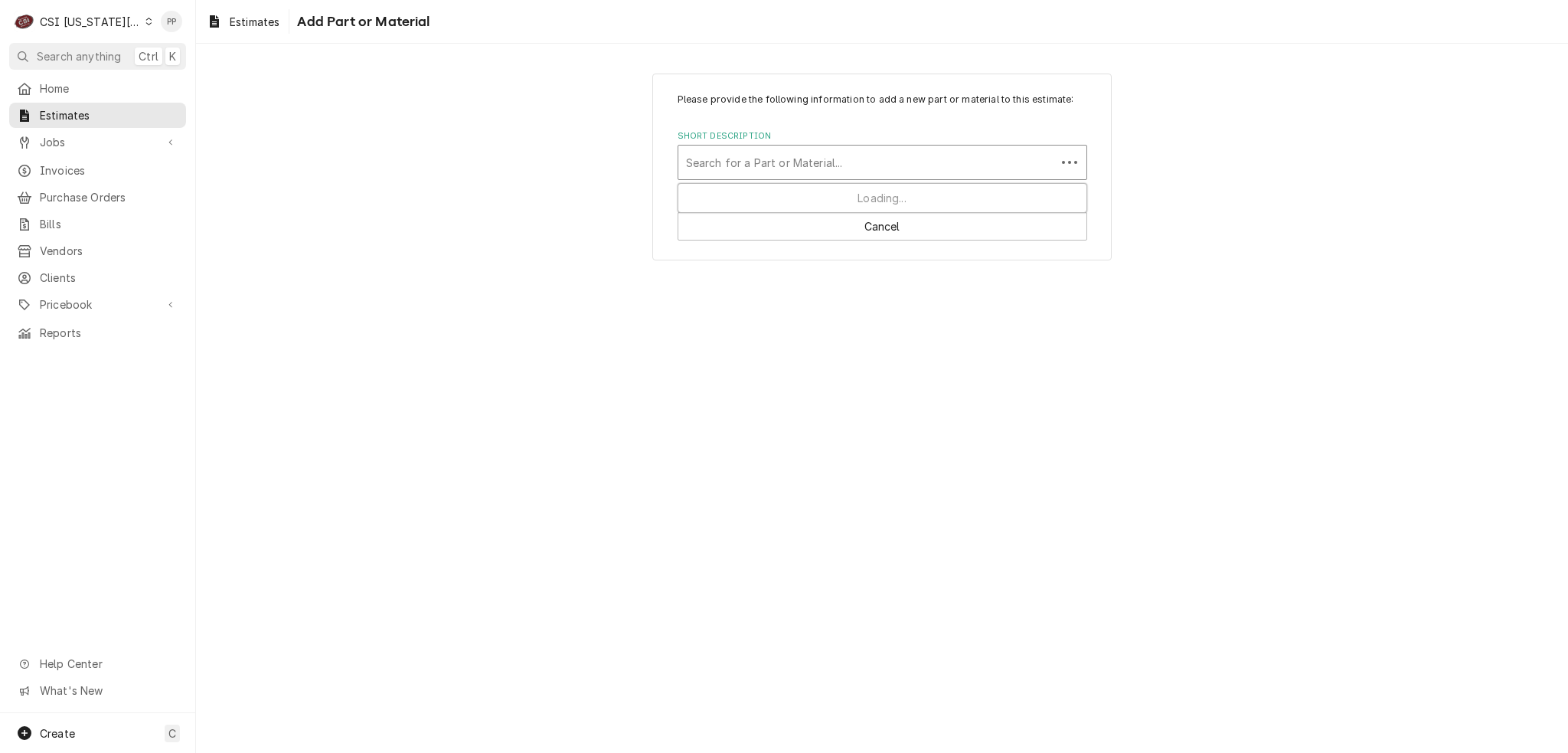
click at [823, 168] on div "Short Description" at bounding box center [867, 162] width 362 height 28
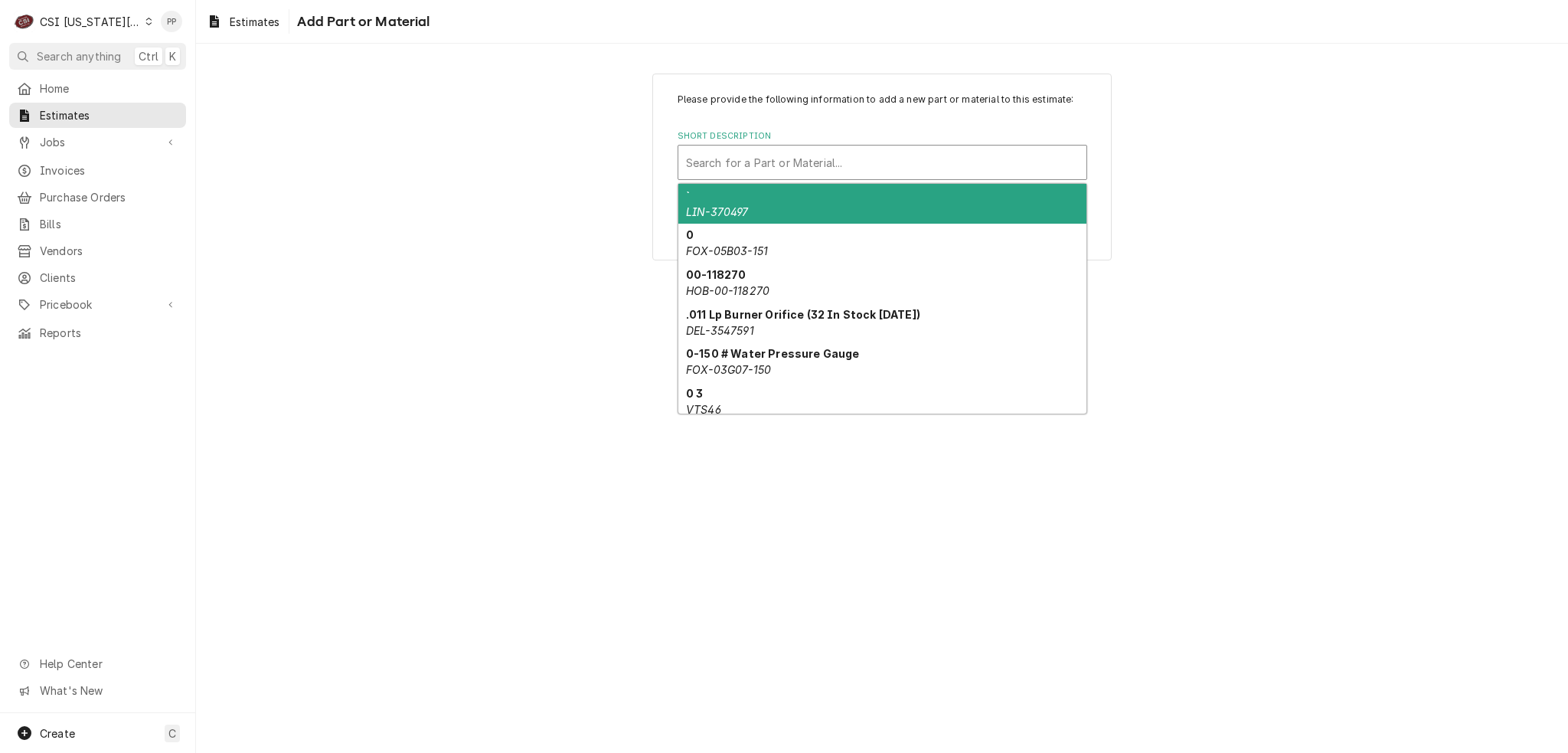
paste input "8263549"
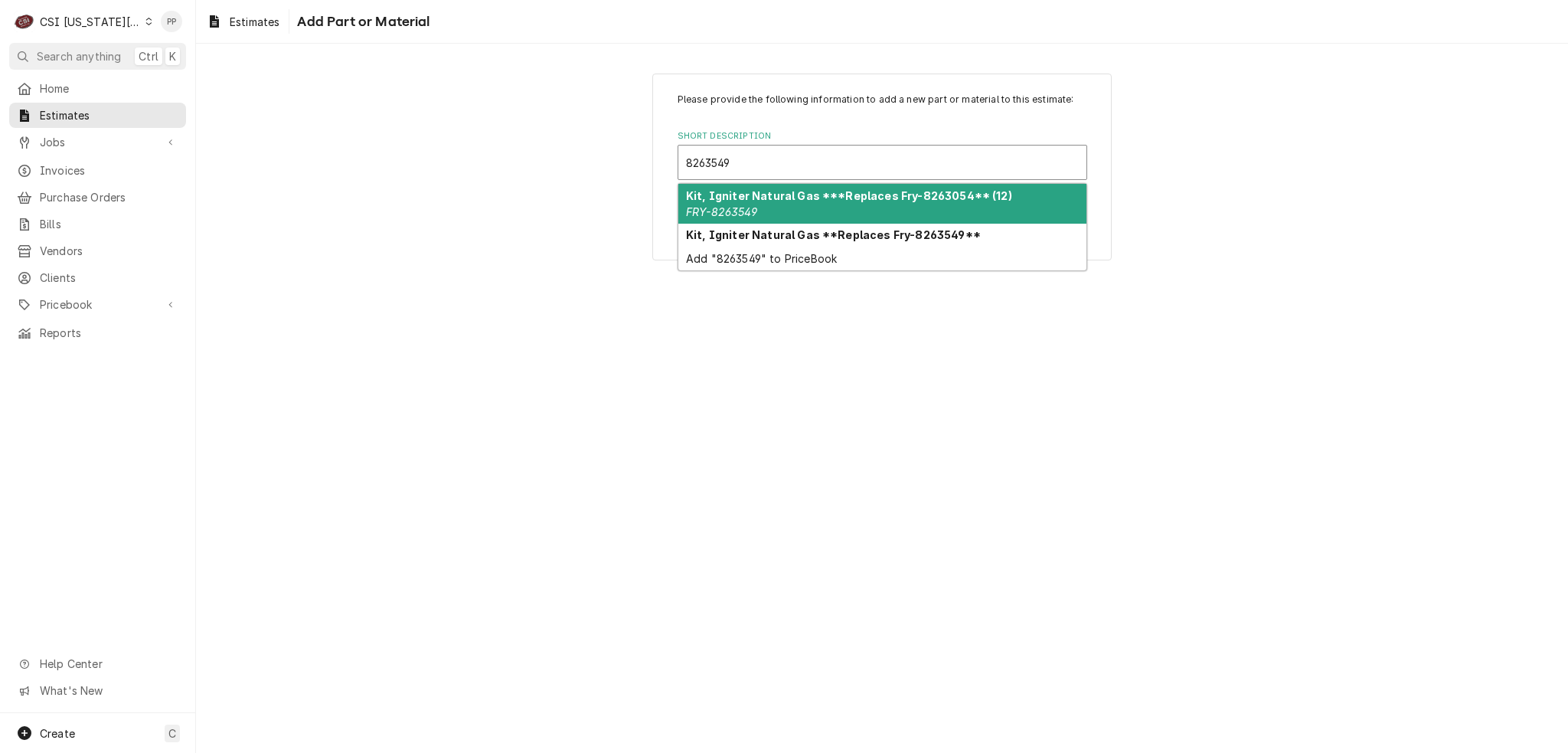
click at [834, 202] on div "Kit, Igniter Natural Gas ***Replaces Fry-8263054** (12) FRY-8263549" at bounding box center [883, 204] width 408 height 40
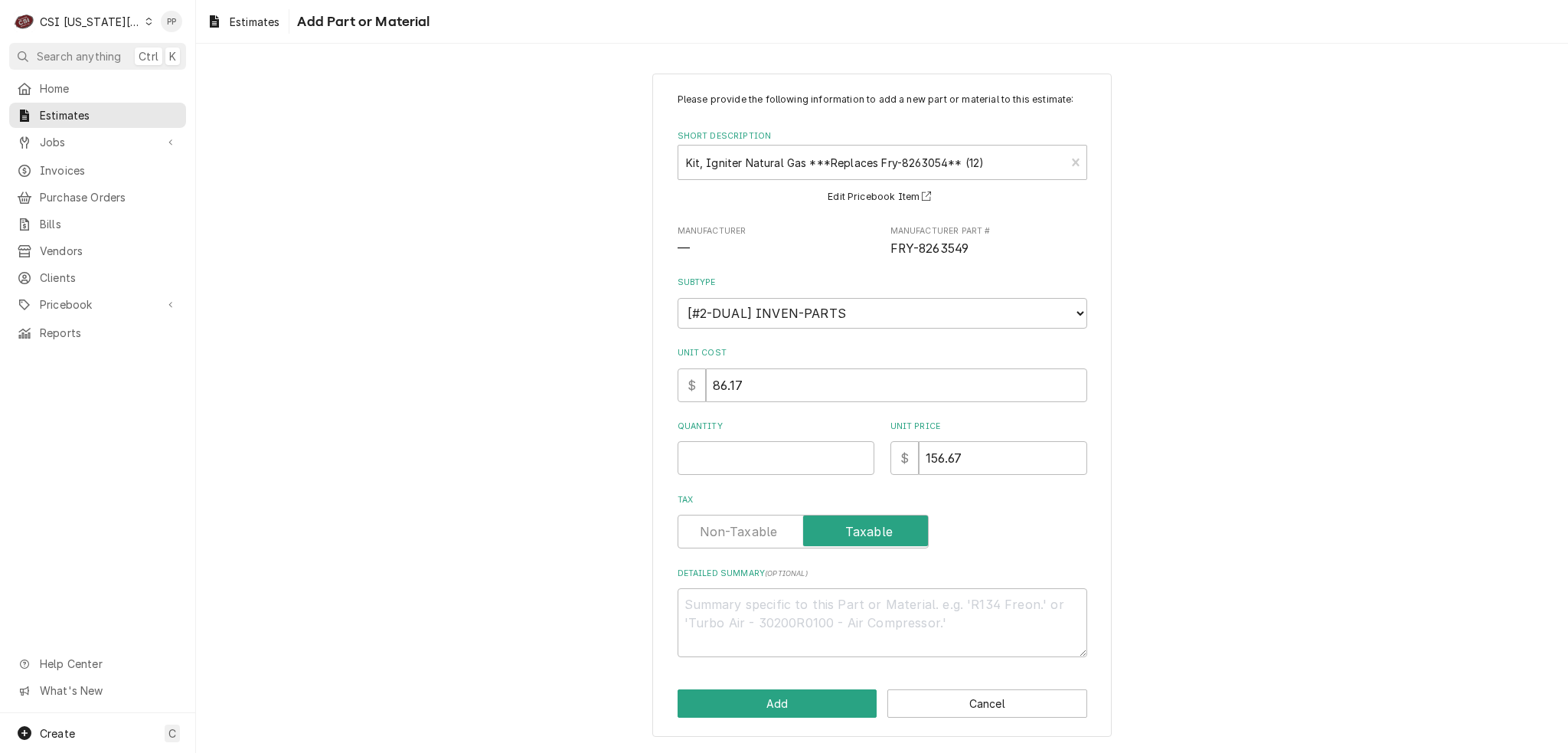
click at [755, 475] on div "Please provide the following information to add a new part or material to this …" at bounding box center [882, 375] width 409 height 565
click at [754, 471] on input "Quantity" at bounding box center [776, 458] width 197 height 33
click at [778, 713] on button "Add" at bounding box center [777, 704] width 199 height 29
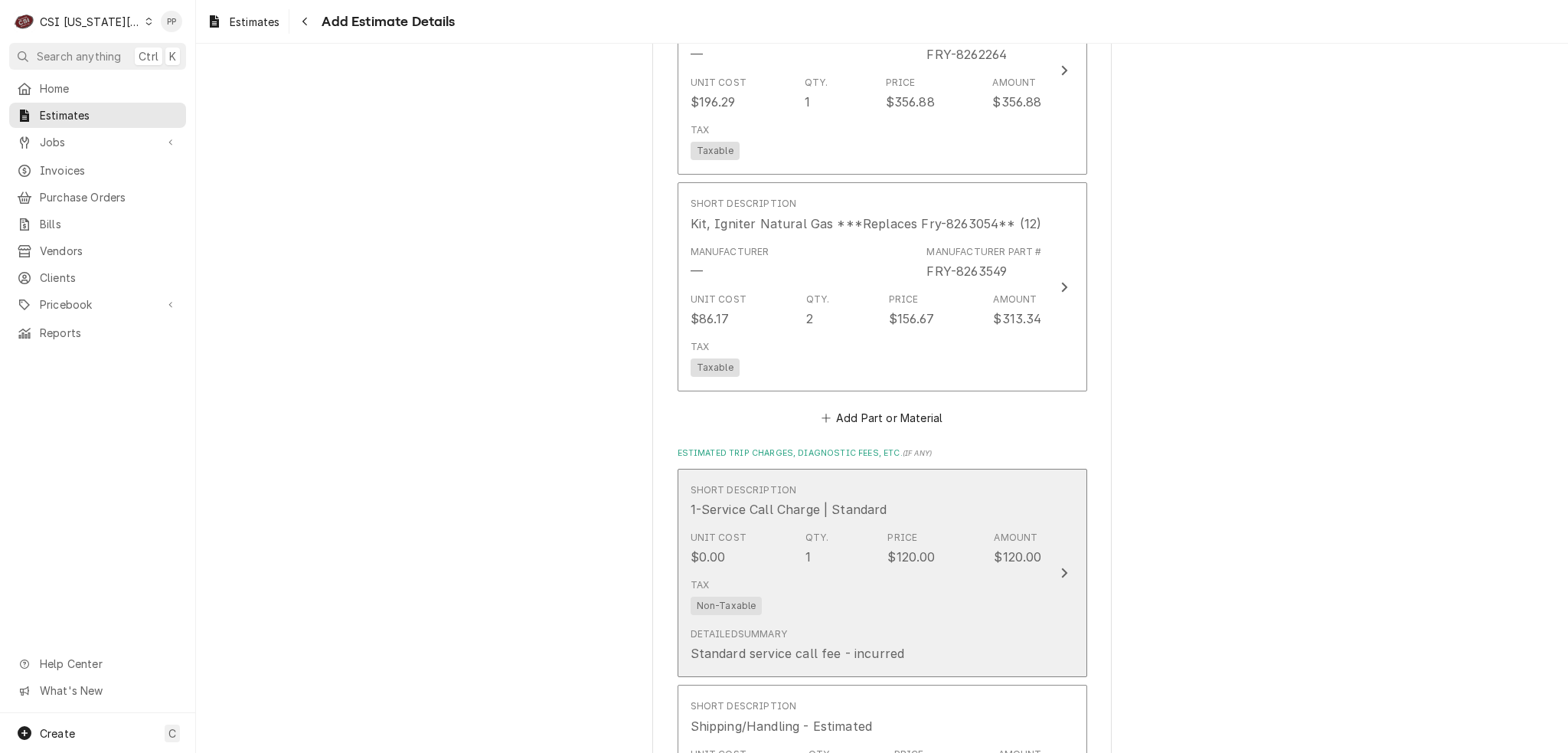
scroll to position [3695, 0]
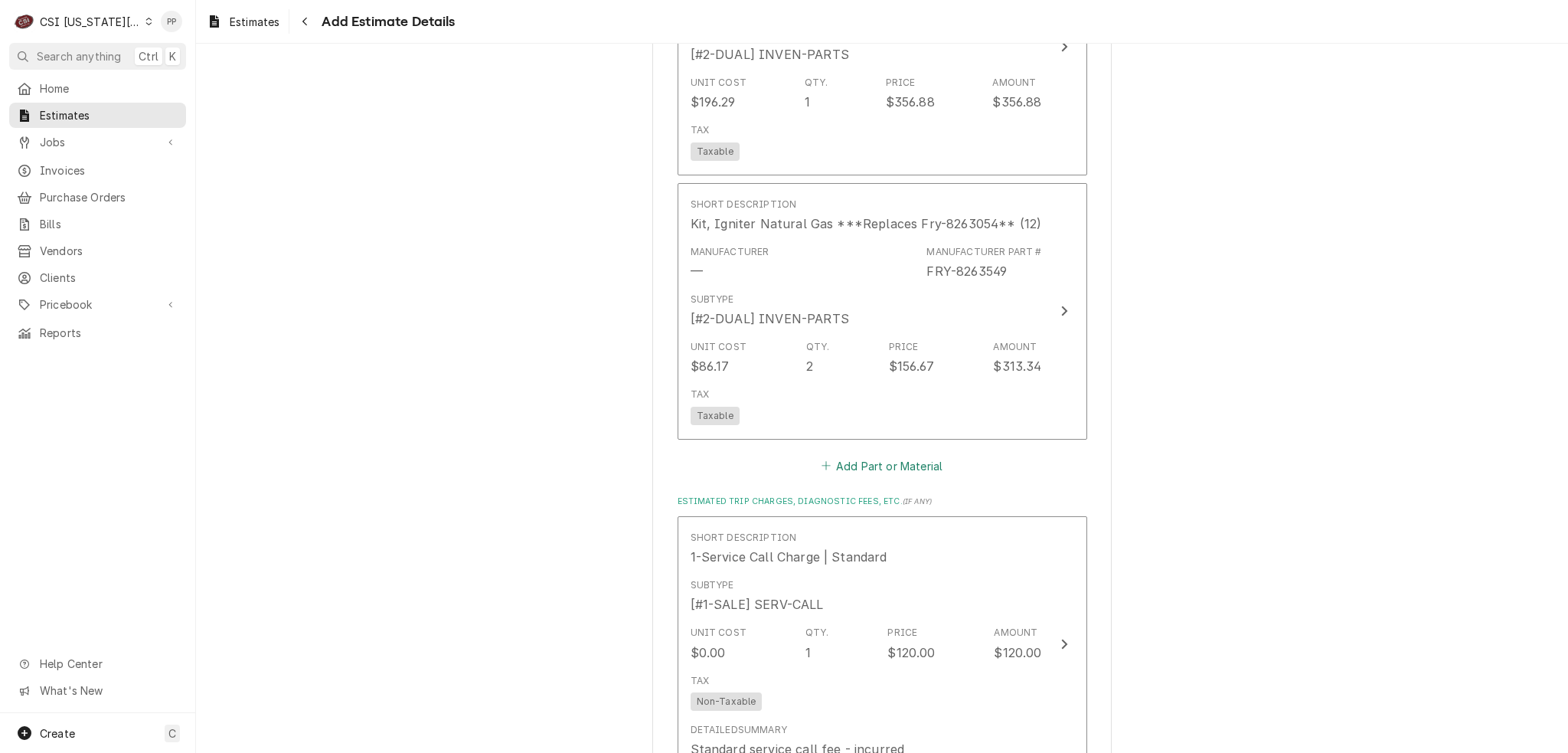
click at [901, 455] on button "Add Part or Material" at bounding box center [881, 465] width 126 height 21
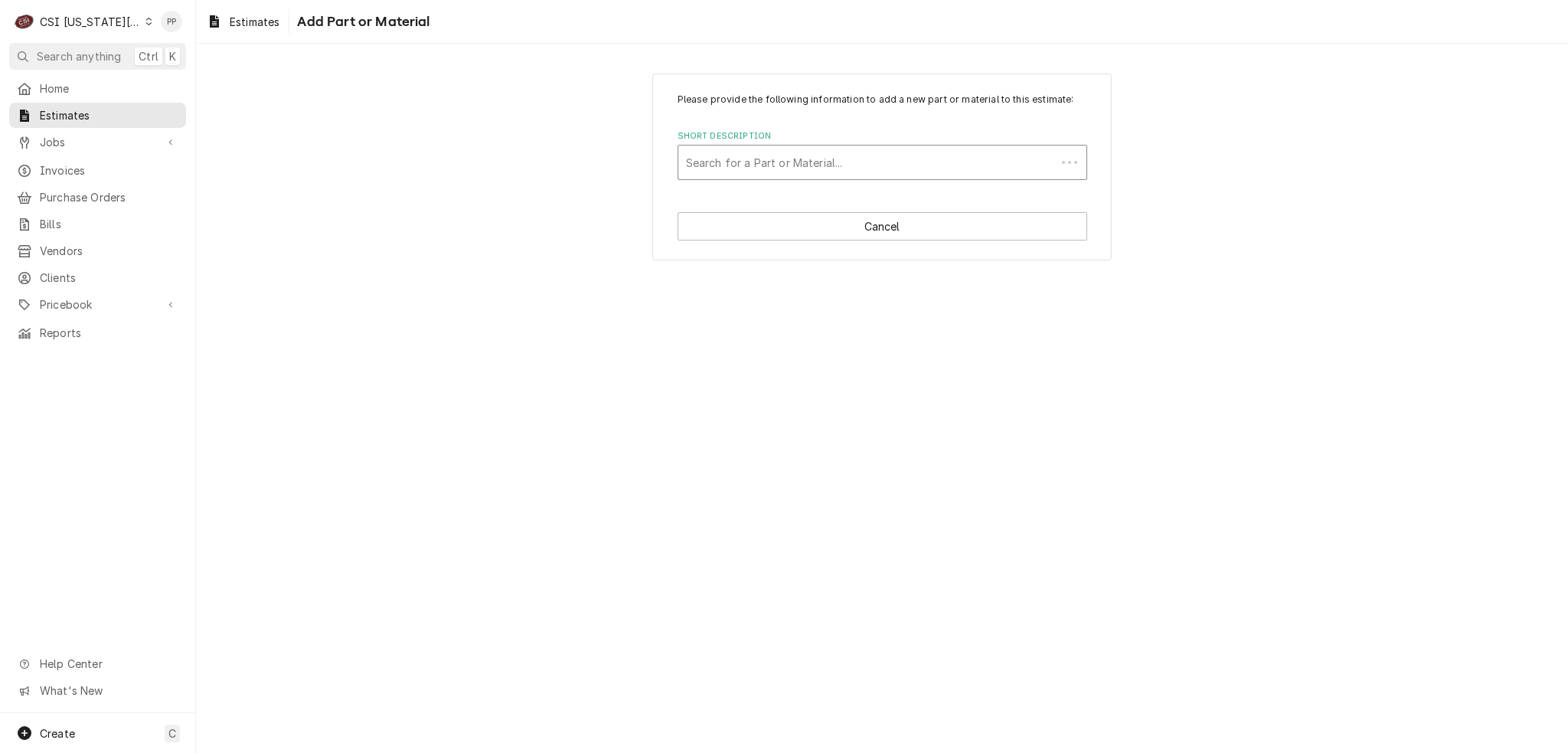
click at [811, 165] on div "Short Description" at bounding box center [867, 162] width 362 height 28
paste input "8075008"
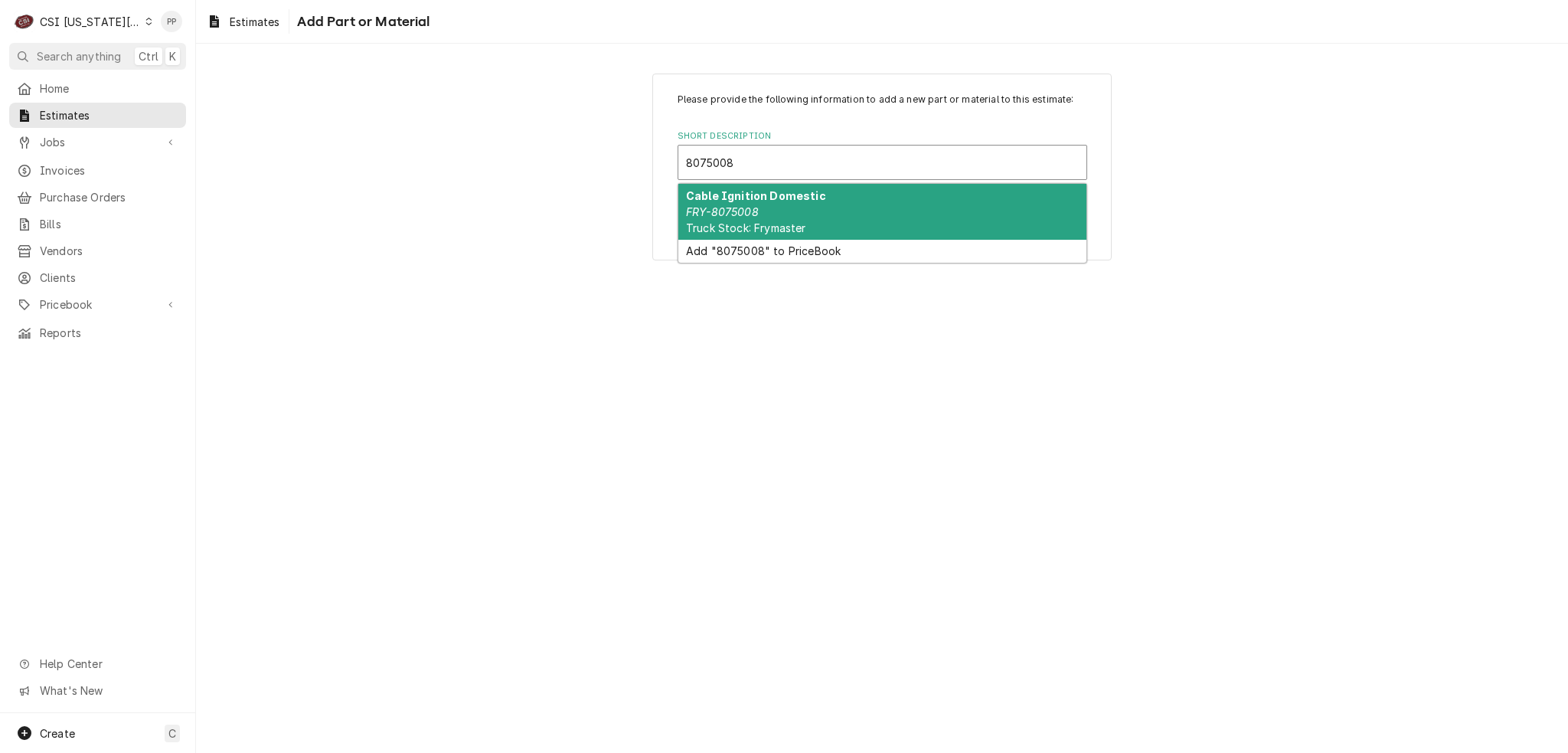
click at [808, 196] on strong "Cable Ignition Domestic" at bounding box center [756, 196] width 140 height 13
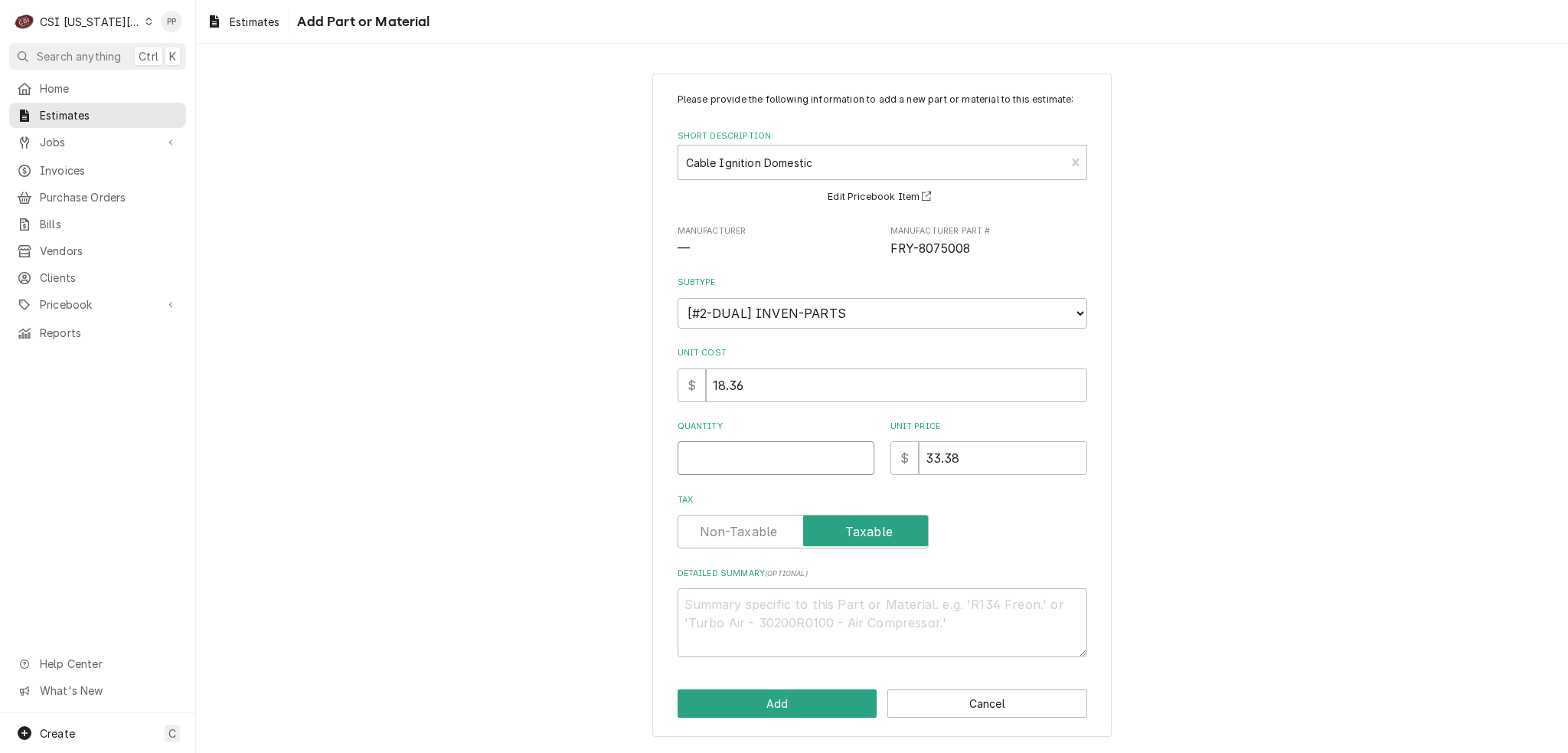
click at [788, 468] on input "Quantity" at bounding box center [776, 458] width 197 height 33
click at [783, 686] on div "Please provide the following information to add a new part or material to this …" at bounding box center [882, 405] width 459 height 664
click at [785, 701] on button "Add" at bounding box center [777, 704] width 199 height 29
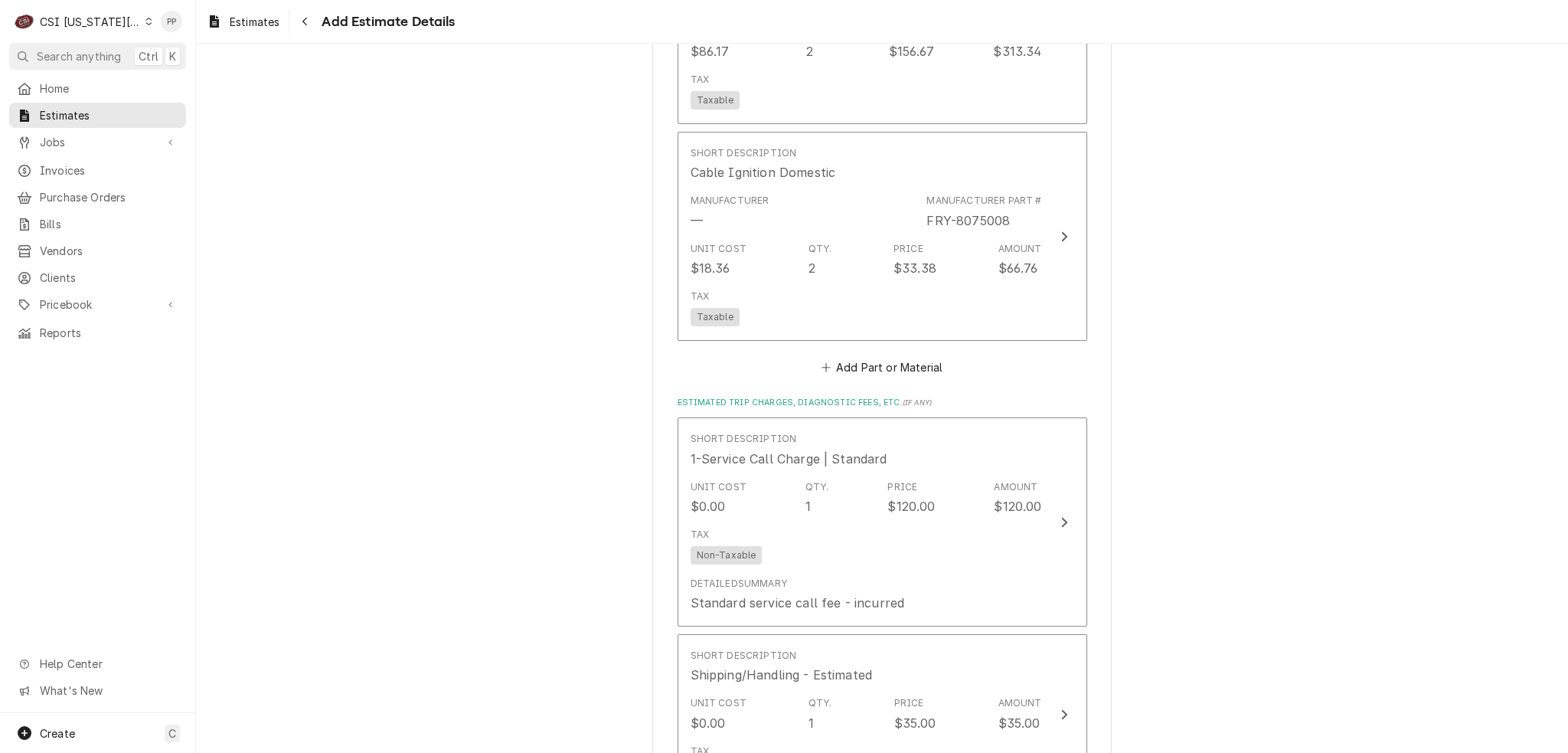
scroll to position [4010, 0]
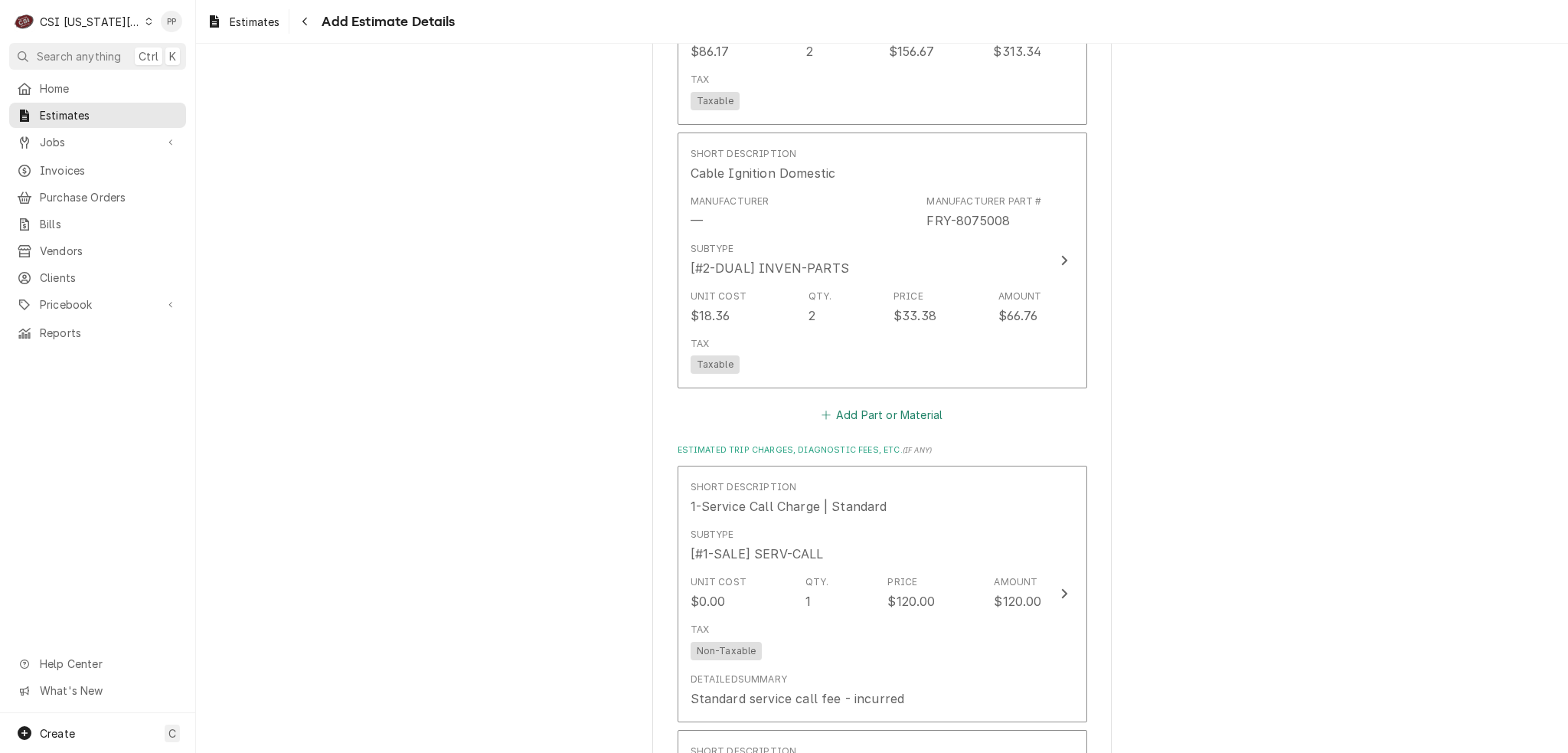
click at [885, 405] on button "Add Part or Material" at bounding box center [881, 415] width 126 height 21
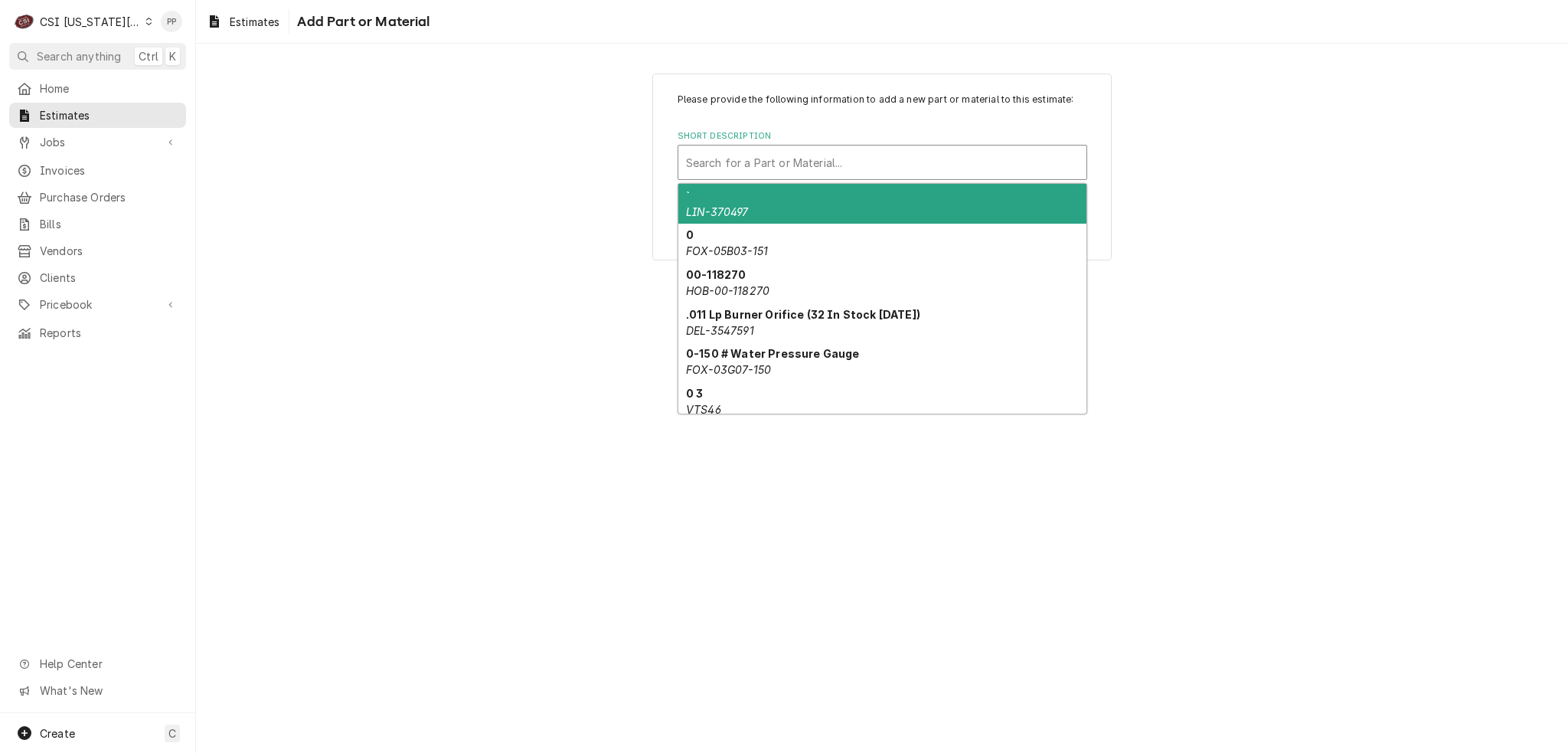
click at [808, 158] on div "Short Description" at bounding box center [882, 162] width 393 height 28
paste input "8076084"
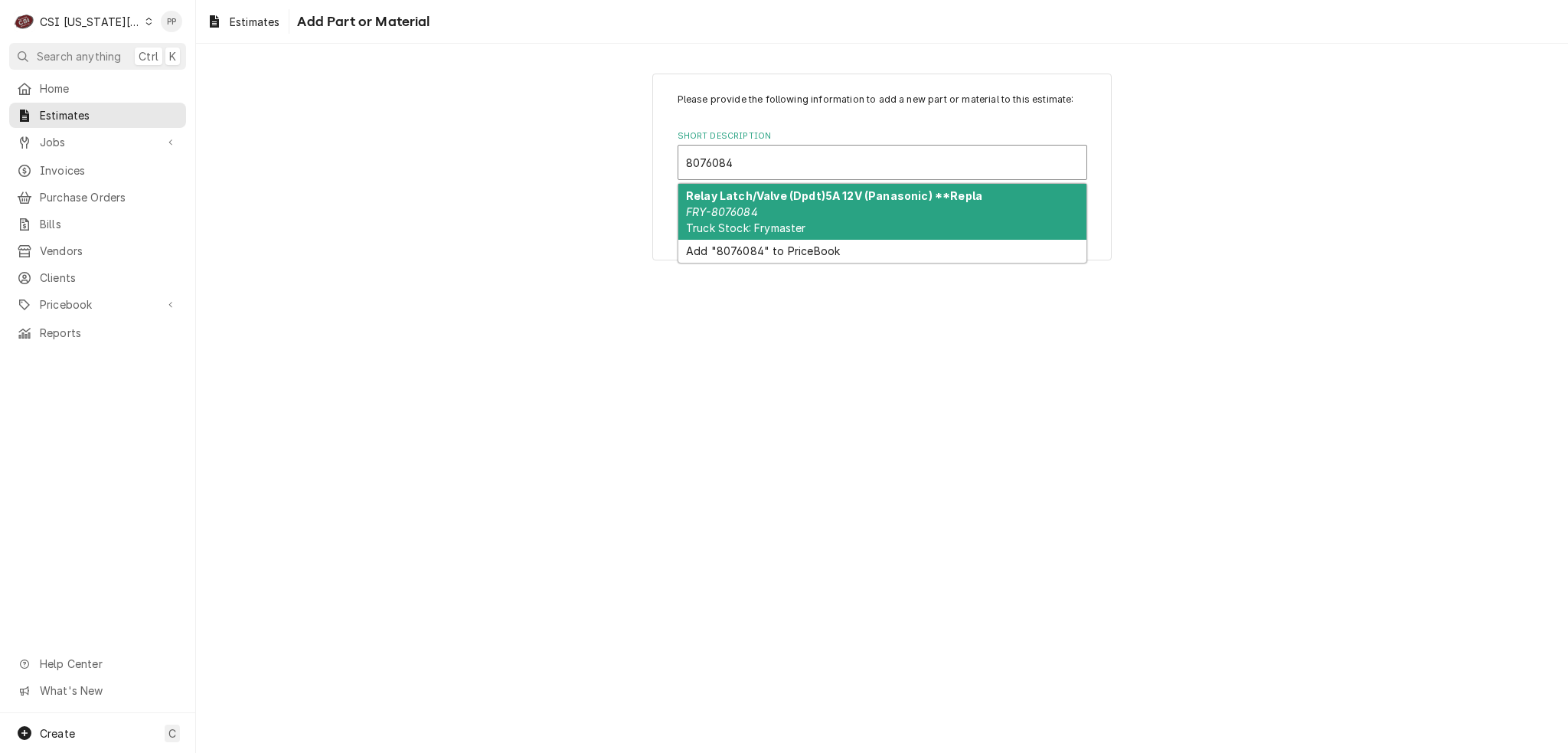
click at [812, 197] on strong "Relay Latch/Valve (Dpdt)5A 12V (Panasonic) **Repla" at bounding box center [834, 196] width 296 height 13
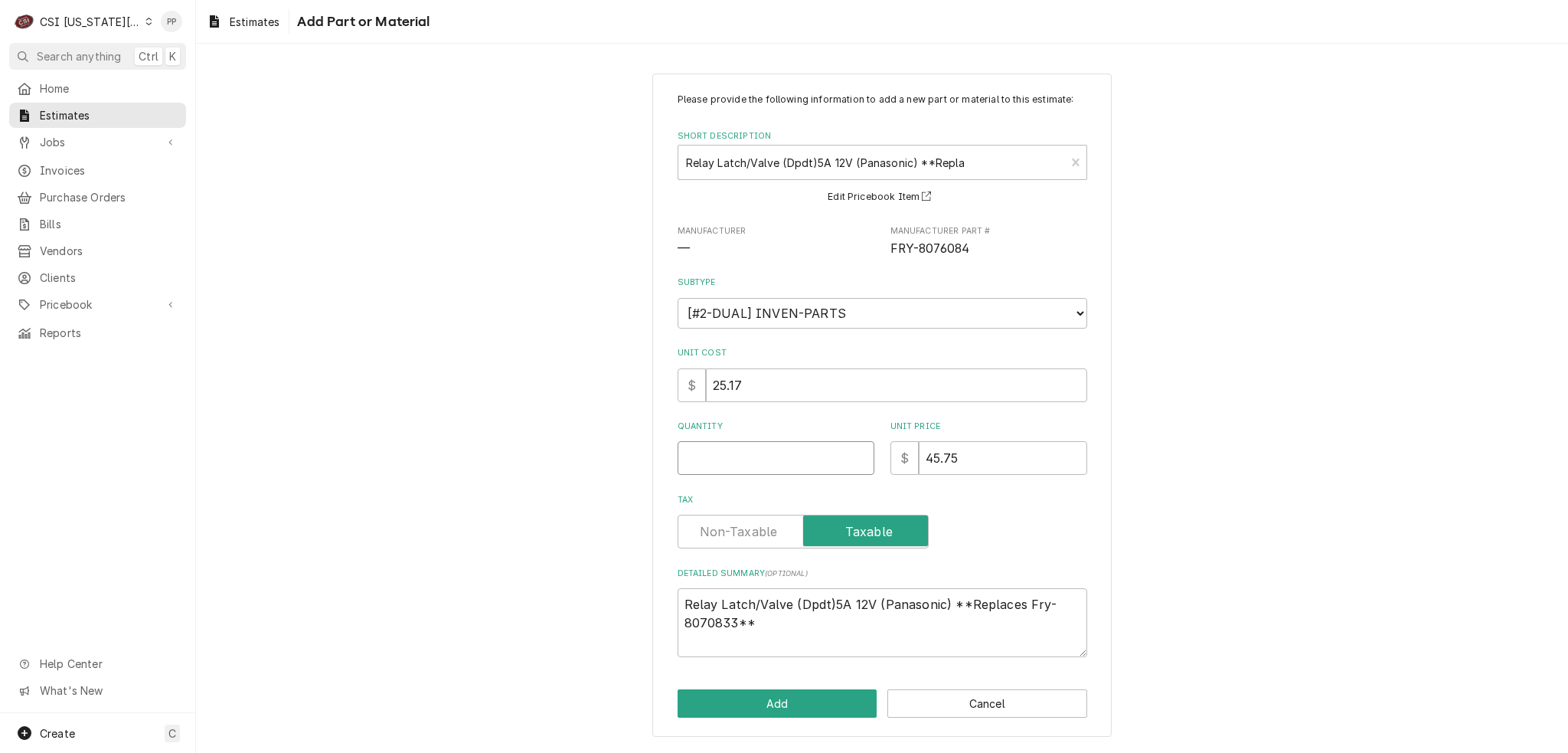
click at [794, 447] on input "Quantity" at bounding box center [776, 458] width 197 height 33
click at [780, 689] on button "Add" at bounding box center [777, 704] width 199 height 29
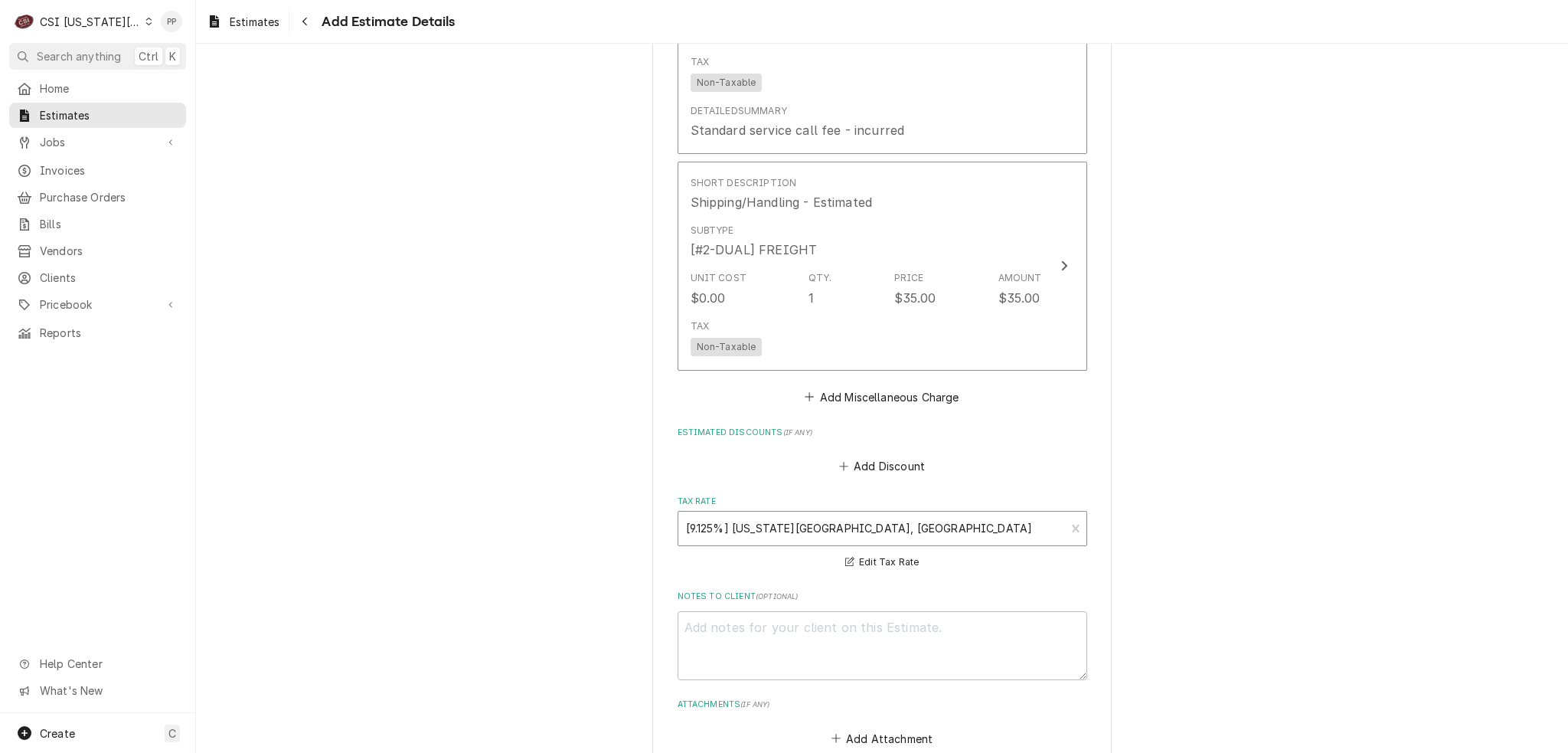
scroll to position [4909, 0]
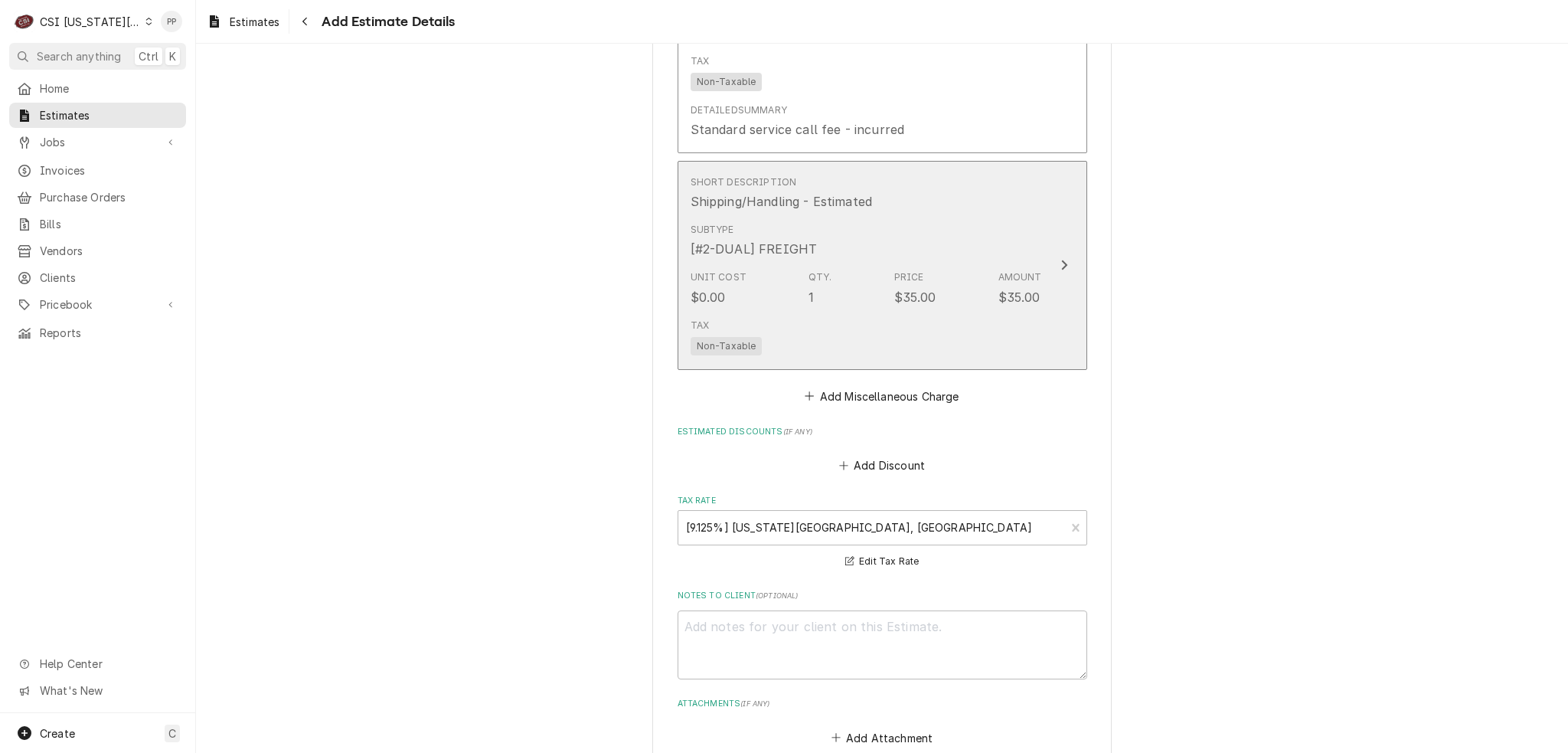
click at [927, 312] on div "Tax Non-Taxable" at bounding box center [866, 337] width 351 height 49
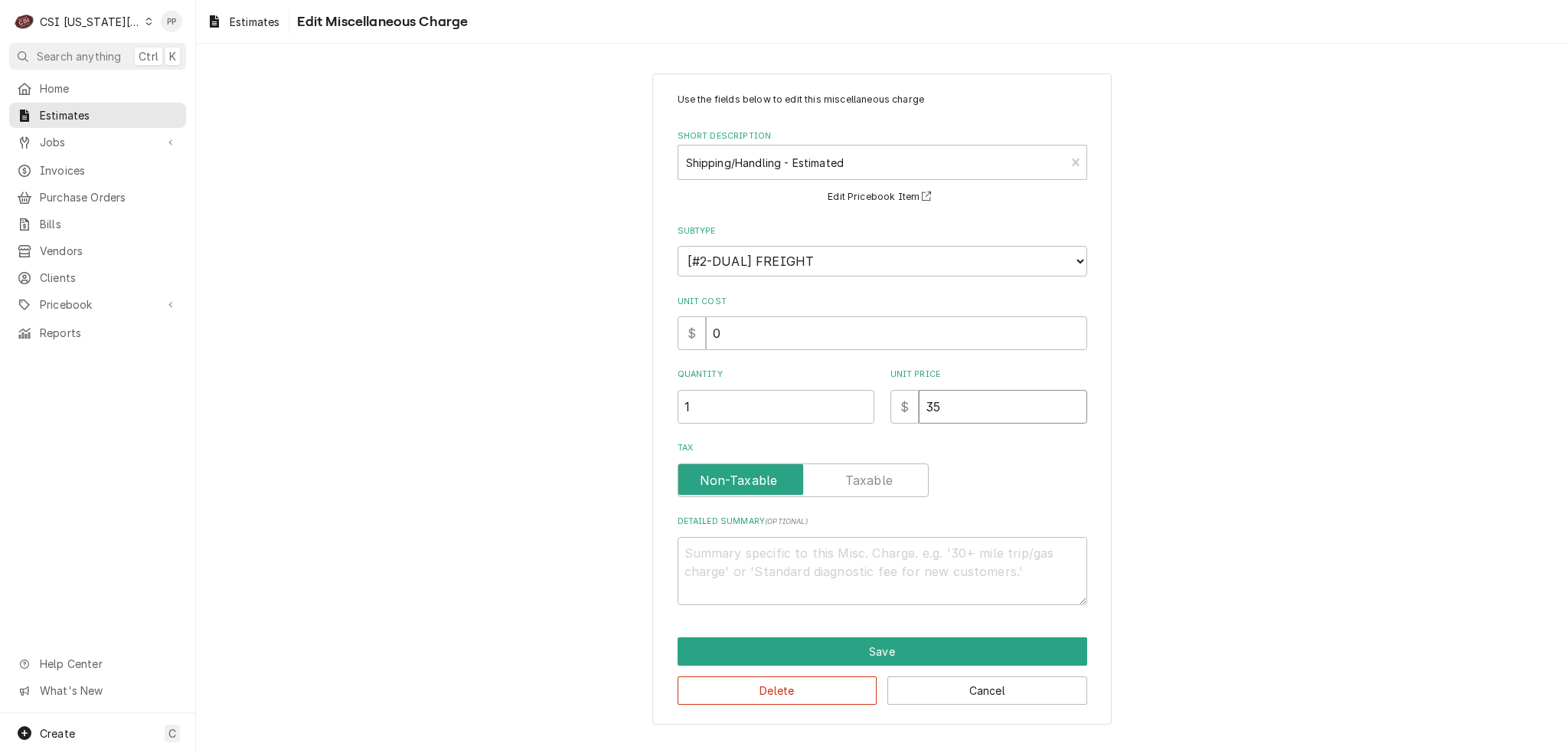
drag, startPoint x: 912, startPoint y: 398, endPoint x: 962, endPoint y: 401, distance: 50.1
click at [865, 401] on div "Quantity 1 Unit Price $ 35" at bounding box center [882, 395] width 409 height 54
click at [942, 649] on button "Save" at bounding box center [882, 652] width 409 height 29
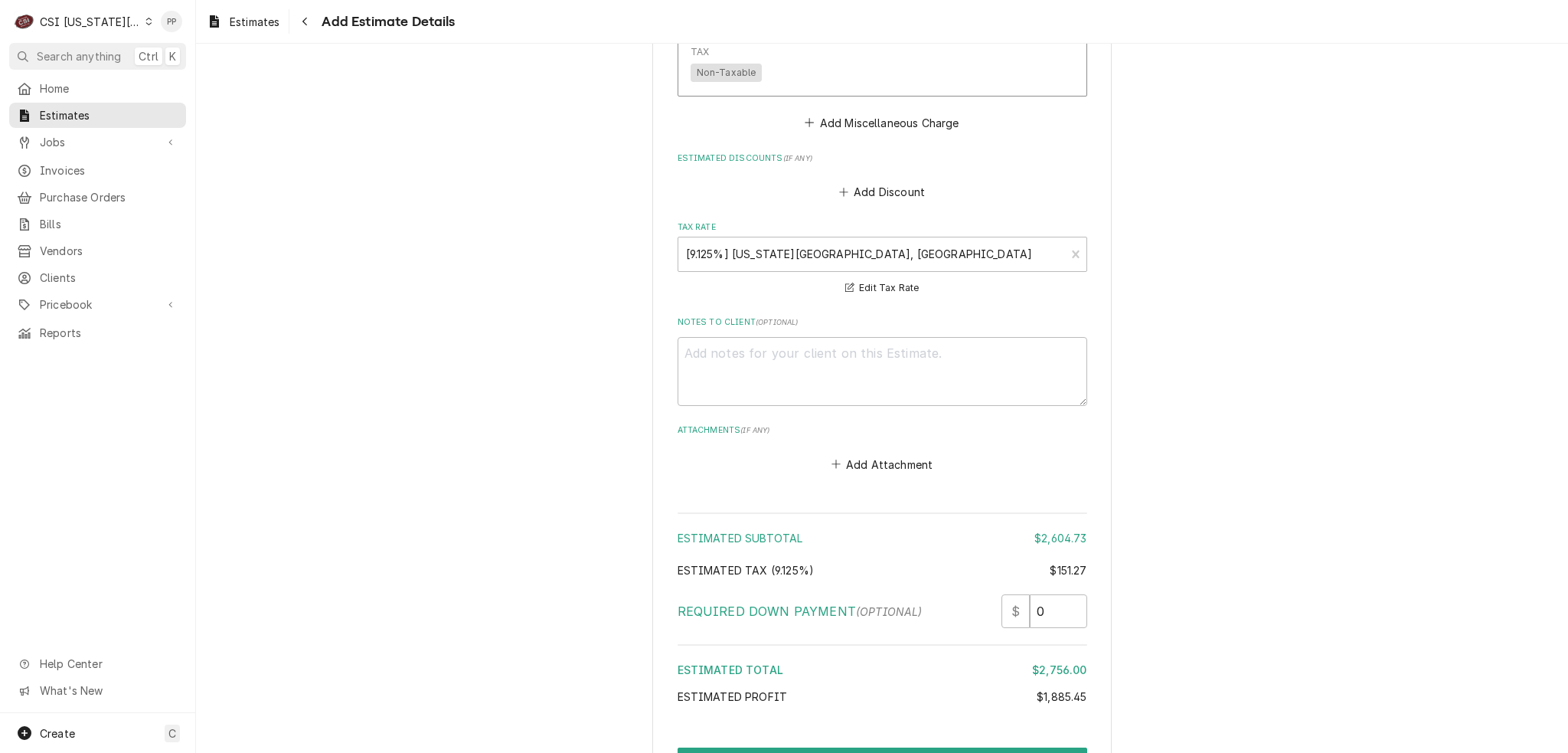
scroll to position [5231, 0]
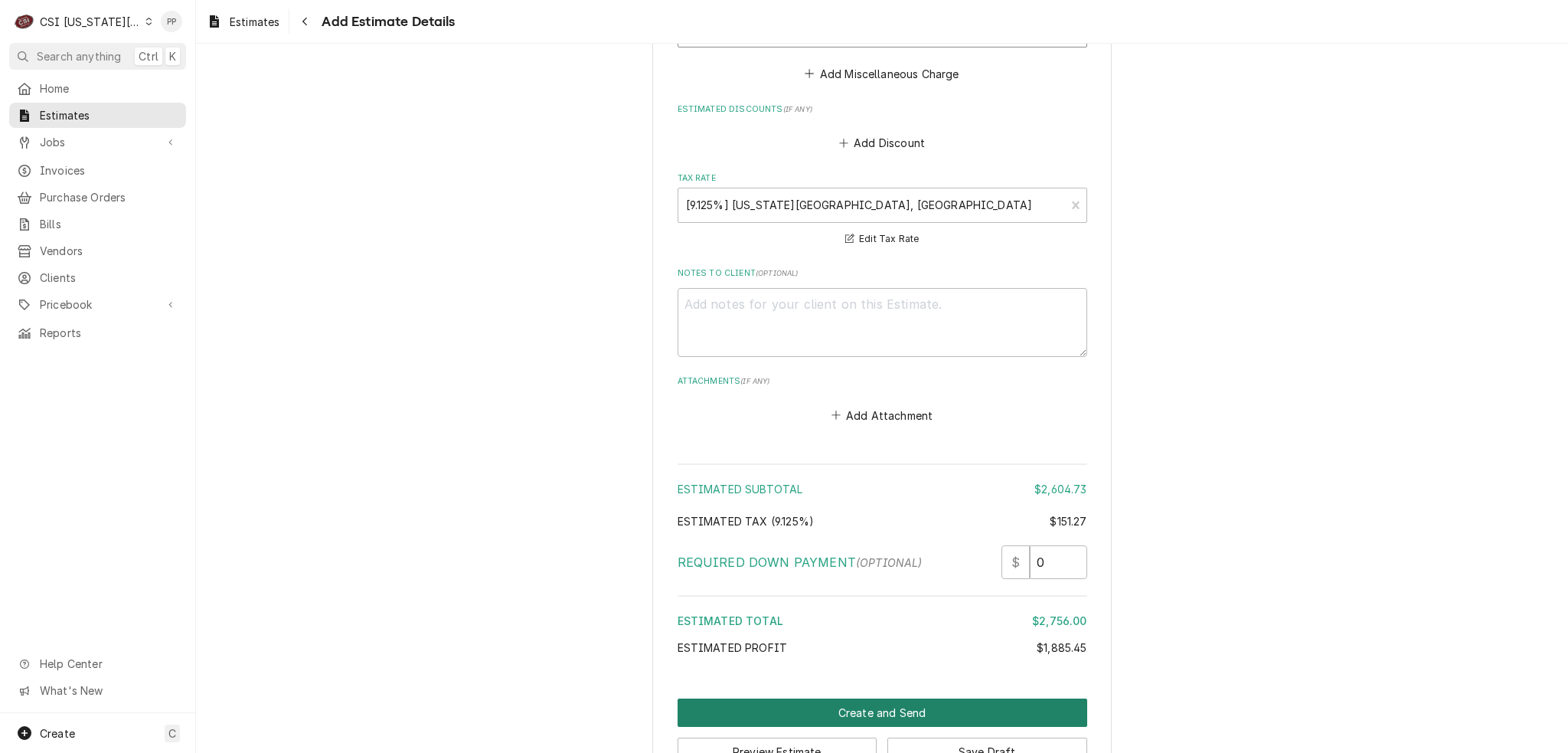
click at [865, 699] on button "Create and Send" at bounding box center [882, 713] width 409 height 29
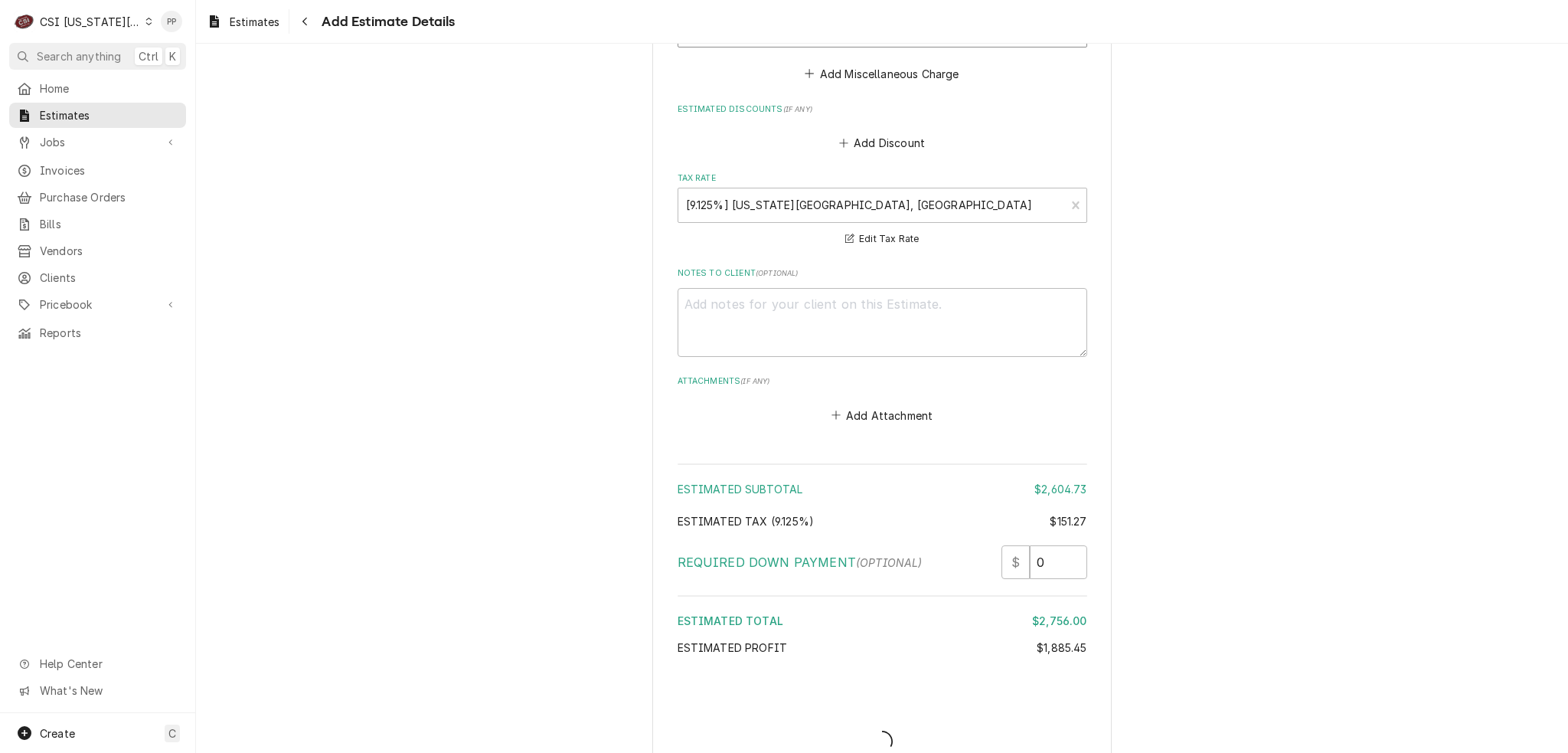
scroll to position [5224, 0]
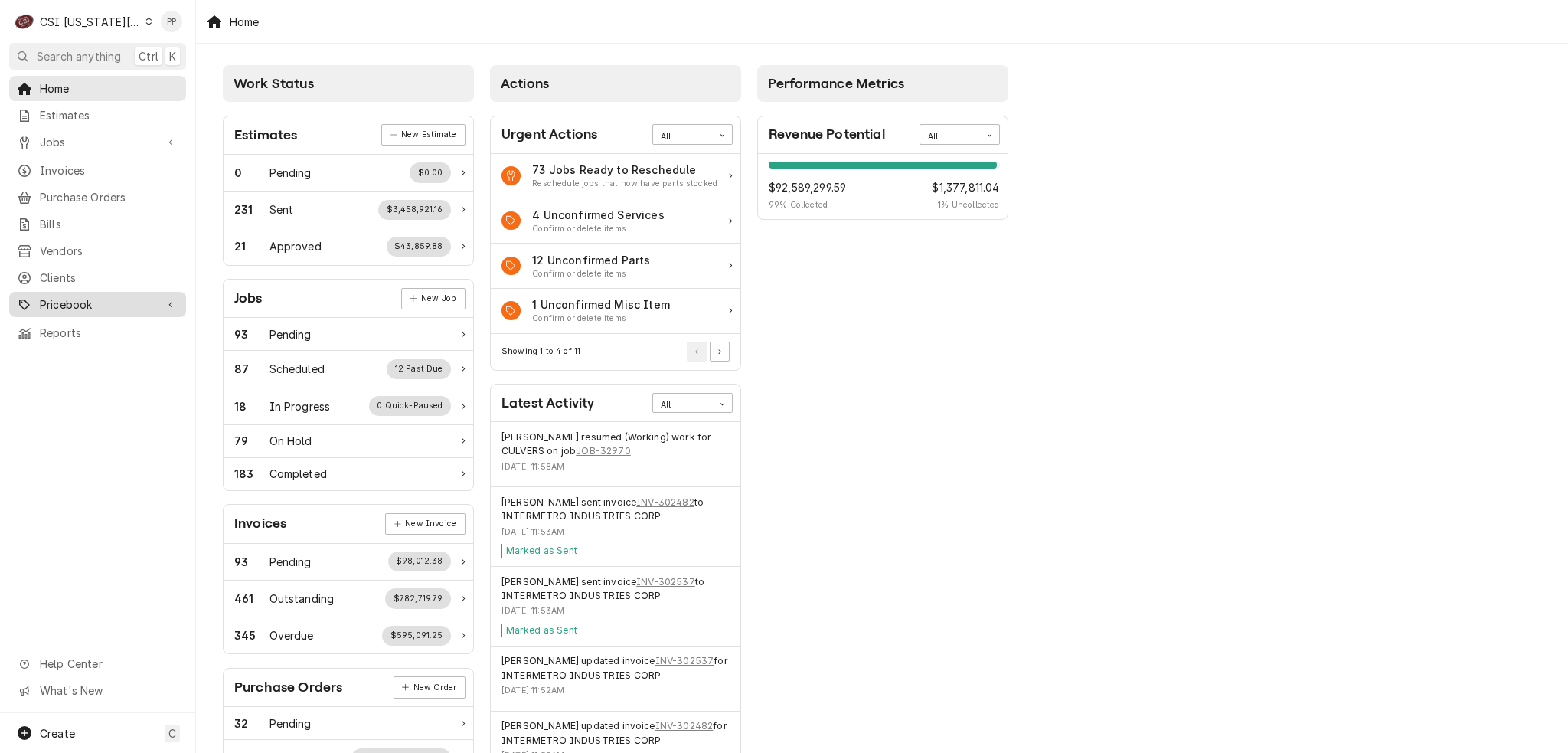
click at [107, 297] on span "Pricebook" at bounding box center [97, 305] width 115 height 16
click at [101, 346] on link "Parts & Materials" at bounding box center [98, 359] width 177 height 25
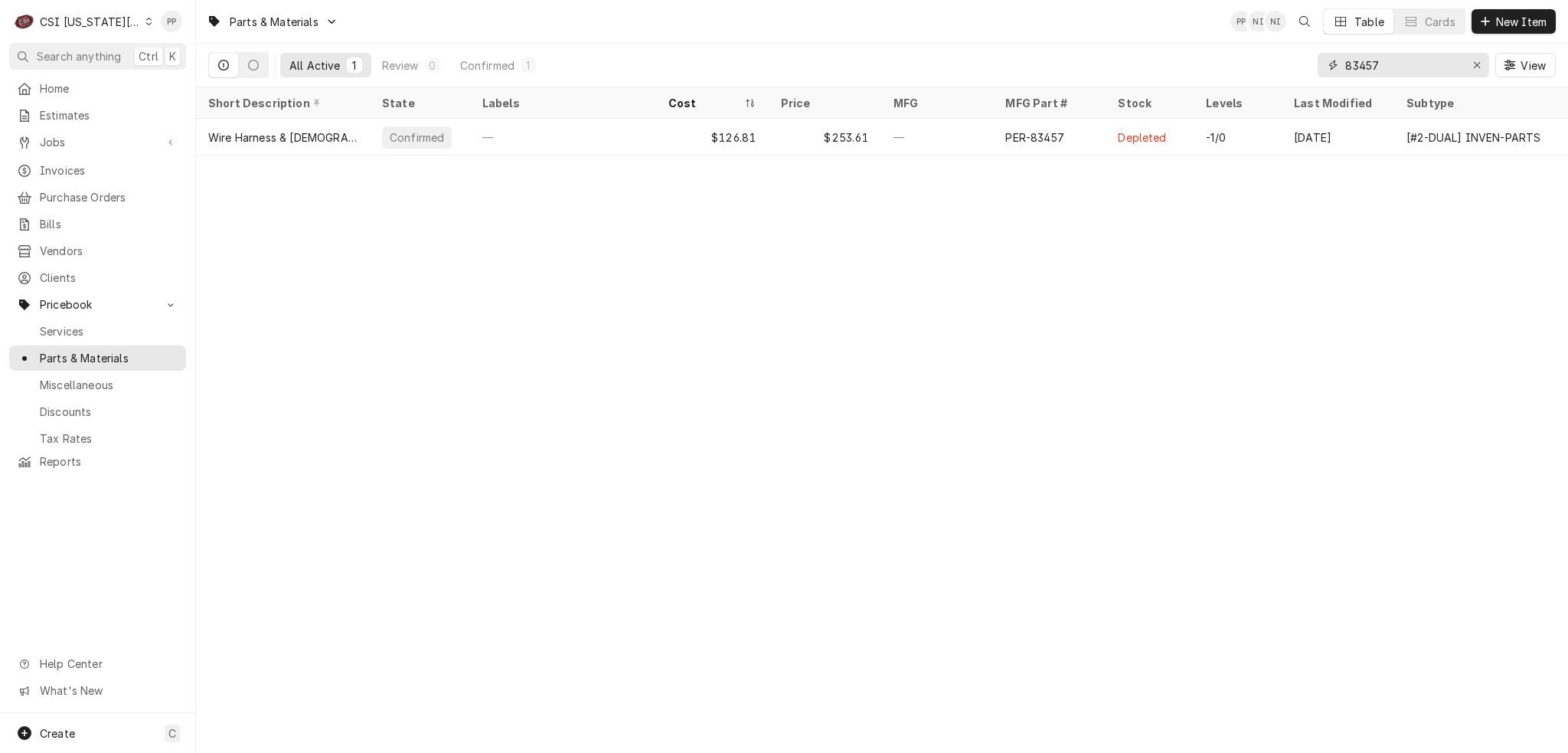
click at [1483, 63] on div "Erase input" at bounding box center [1477, 64] width 15 height 15
click at [1454, 64] on input "Dynamic Content Wrapper" at bounding box center [1417, 64] width 144 height 25
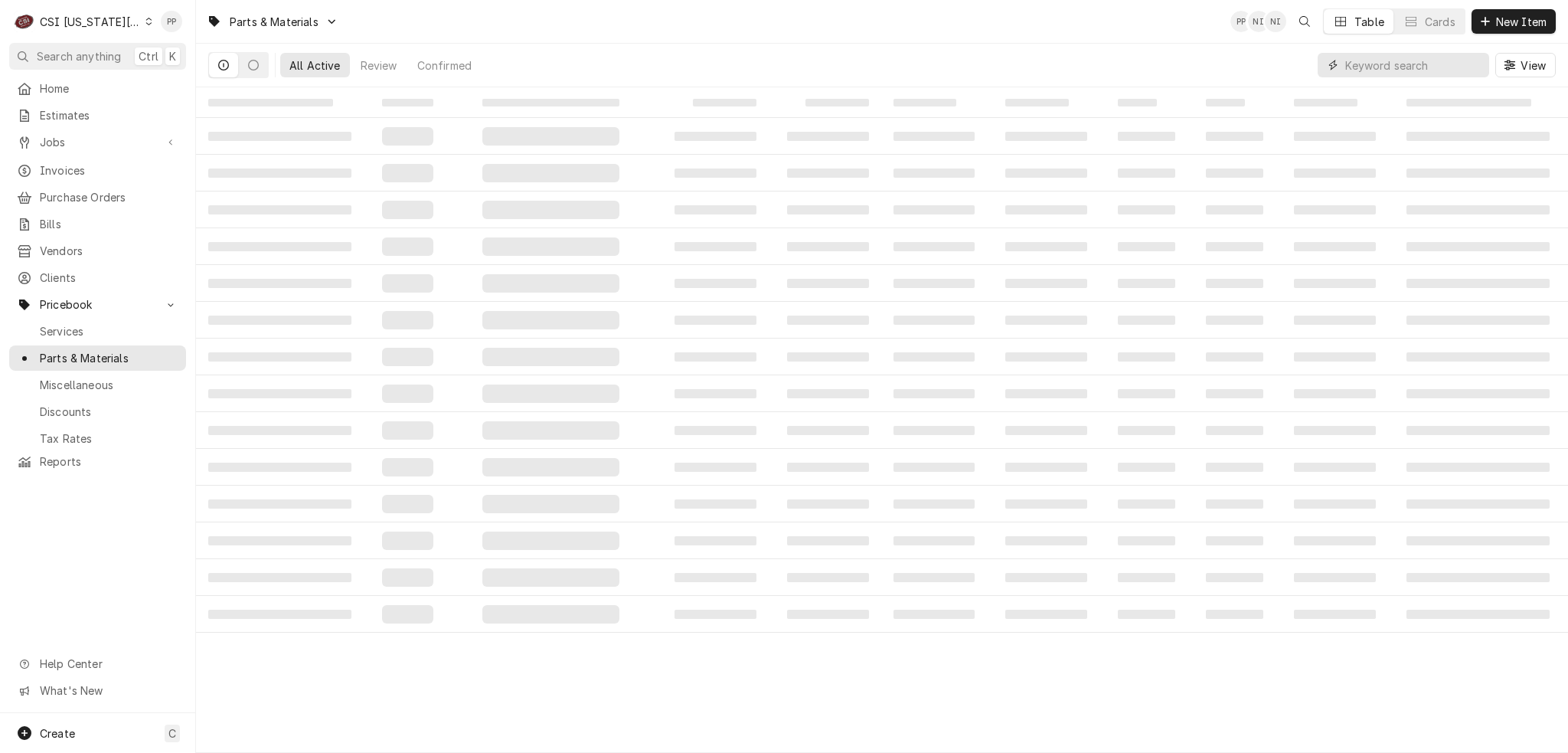
paste input "8263446"
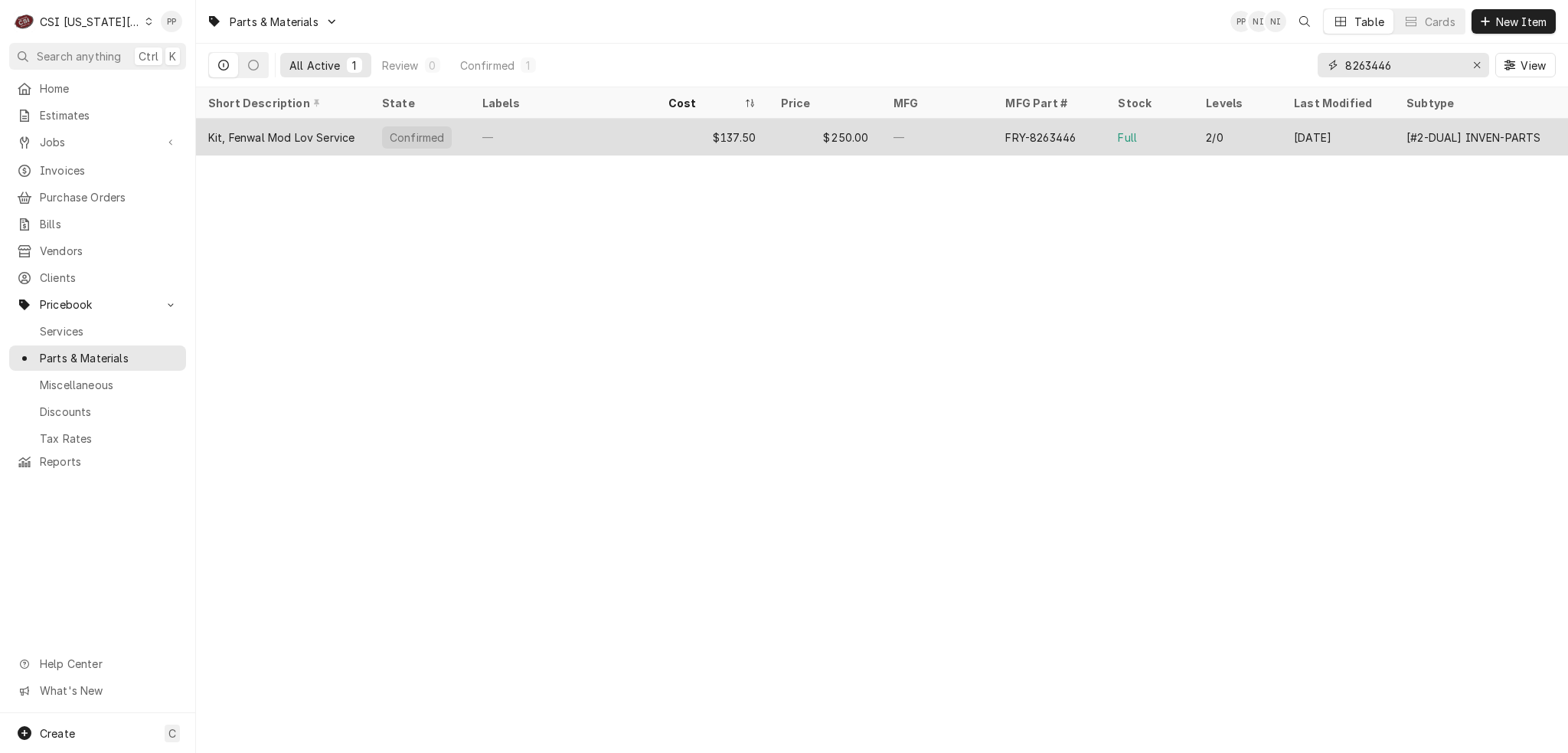
type input "8263446"
click at [575, 142] on div "—" at bounding box center [563, 137] width 186 height 37
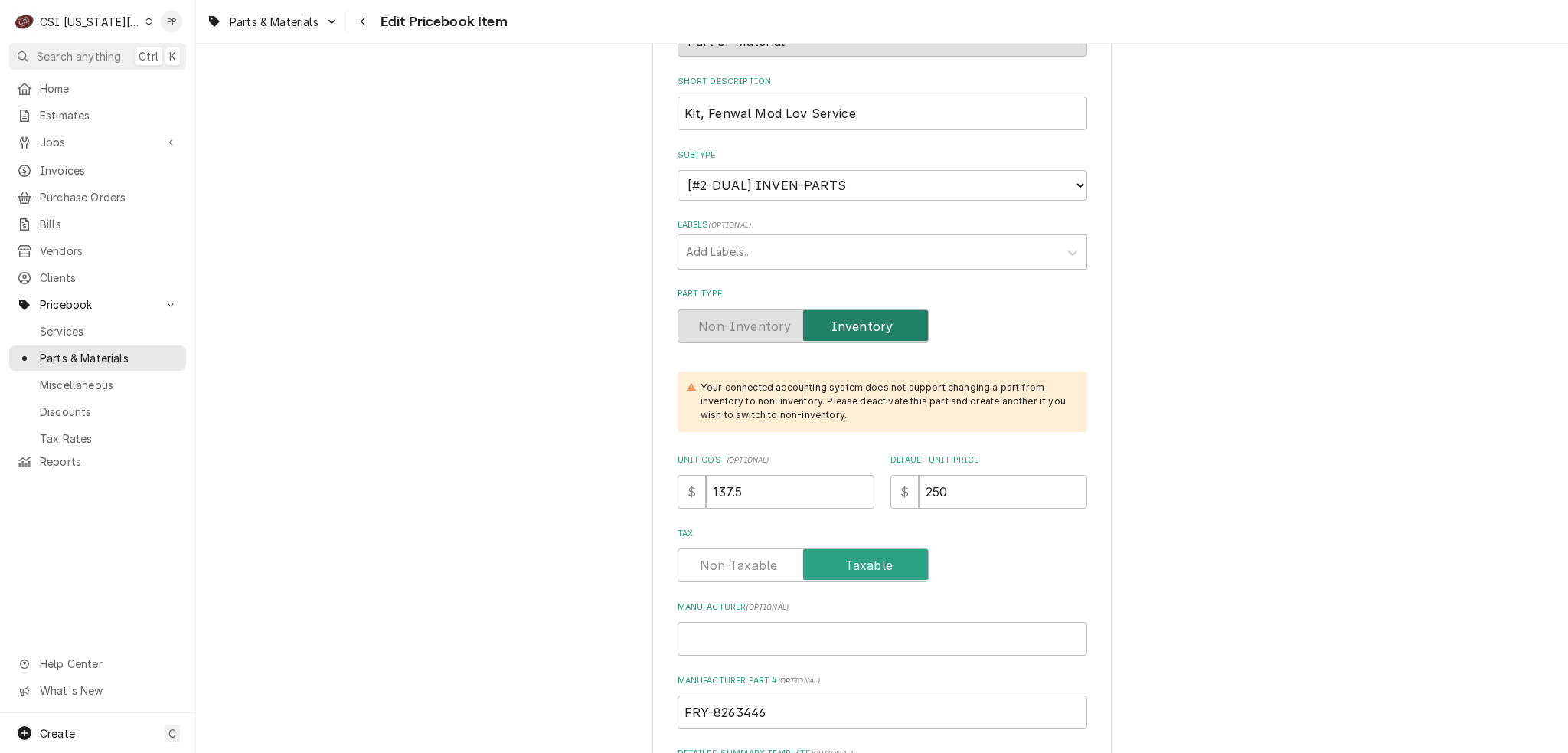
scroll to position [230, 0]
drag, startPoint x: 753, startPoint y: 491, endPoint x: 629, endPoint y: 489, distance: 124.0
type textarea "x"
type input "1"
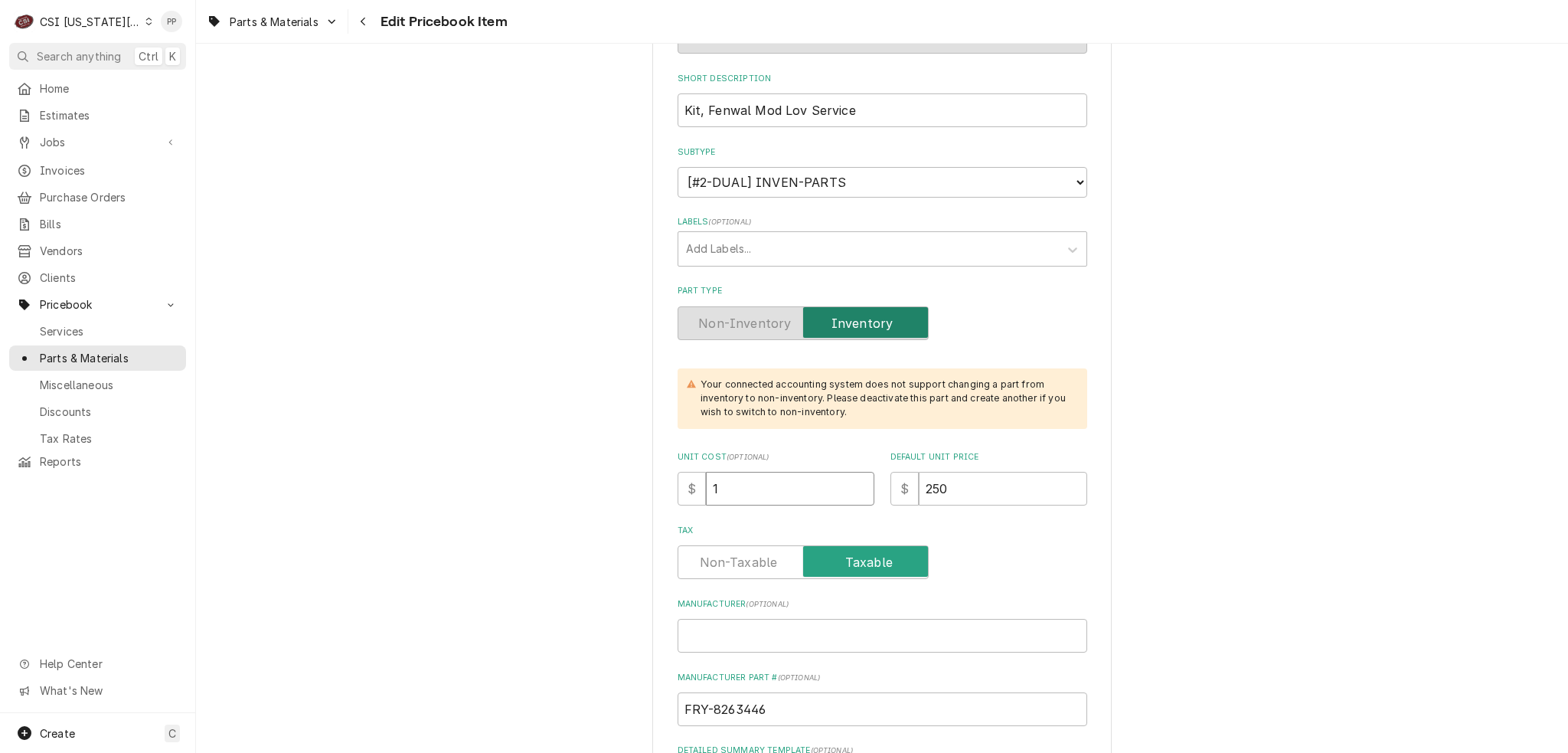
type textarea "x"
type input "14"
type textarea "x"
type input "144"
type textarea "x"
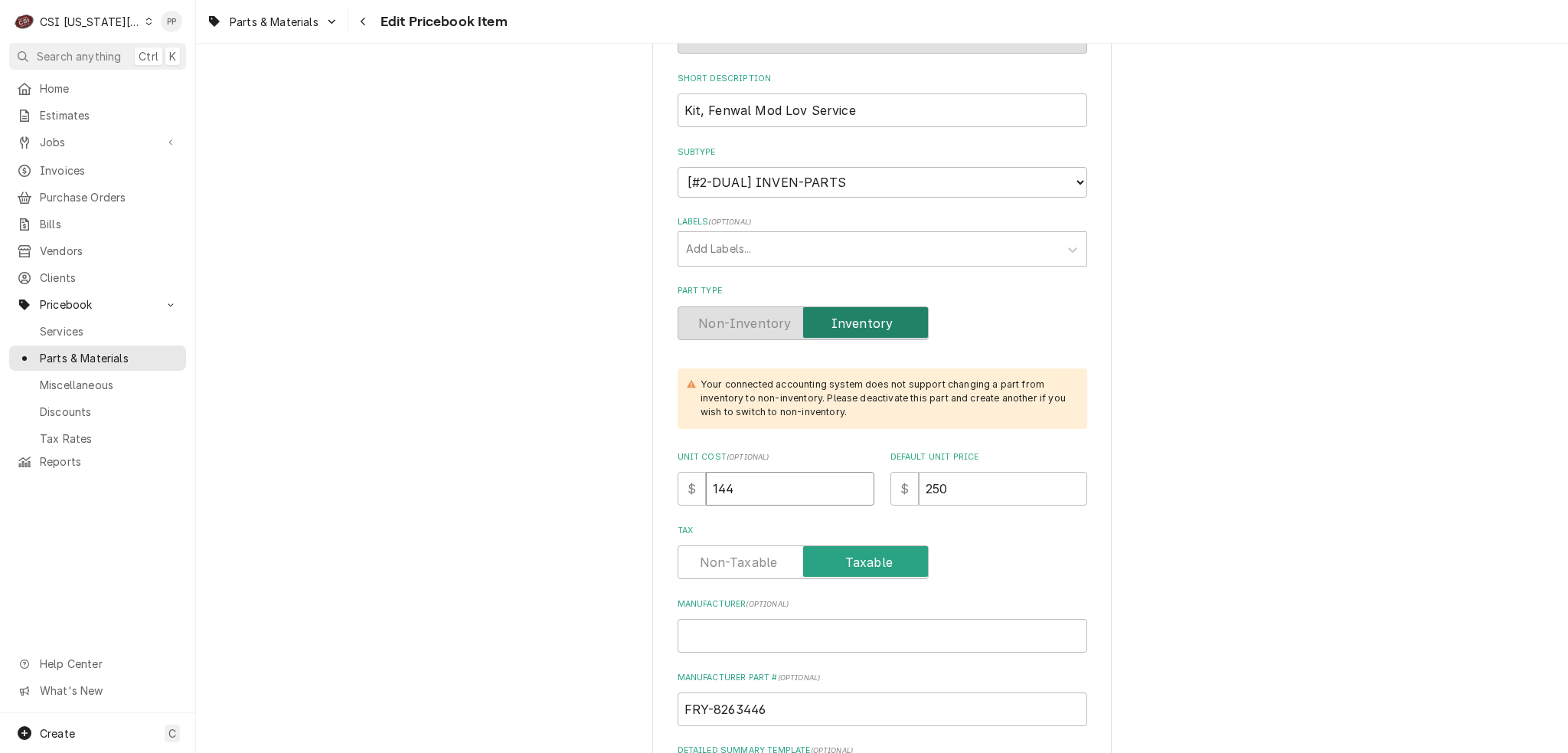
type input "144.3"
type textarea "x"
type input "144.38"
type textarea "x"
type input "2"
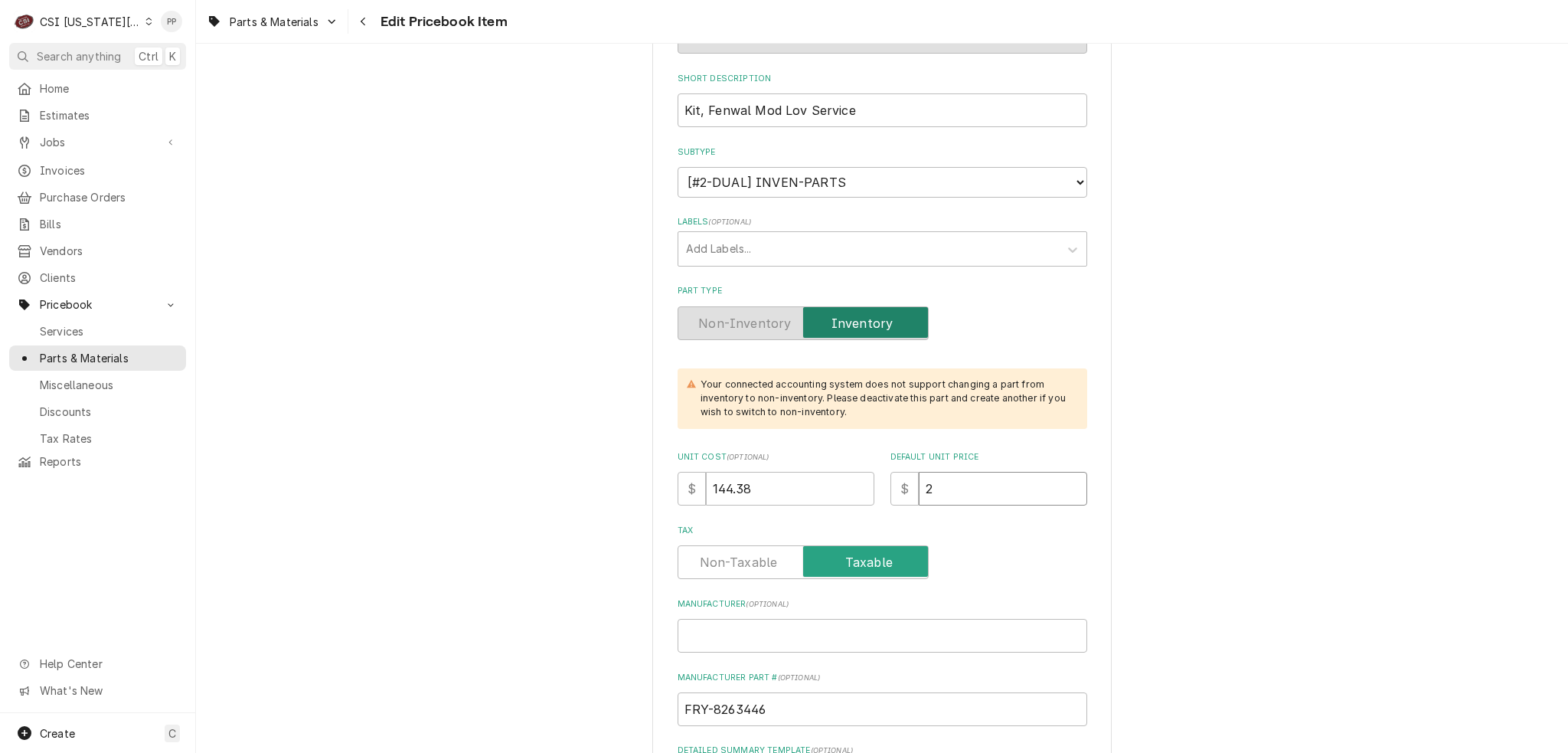
type textarea "x"
type input "26"
type textarea "x"
type input "262"
type textarea "x"
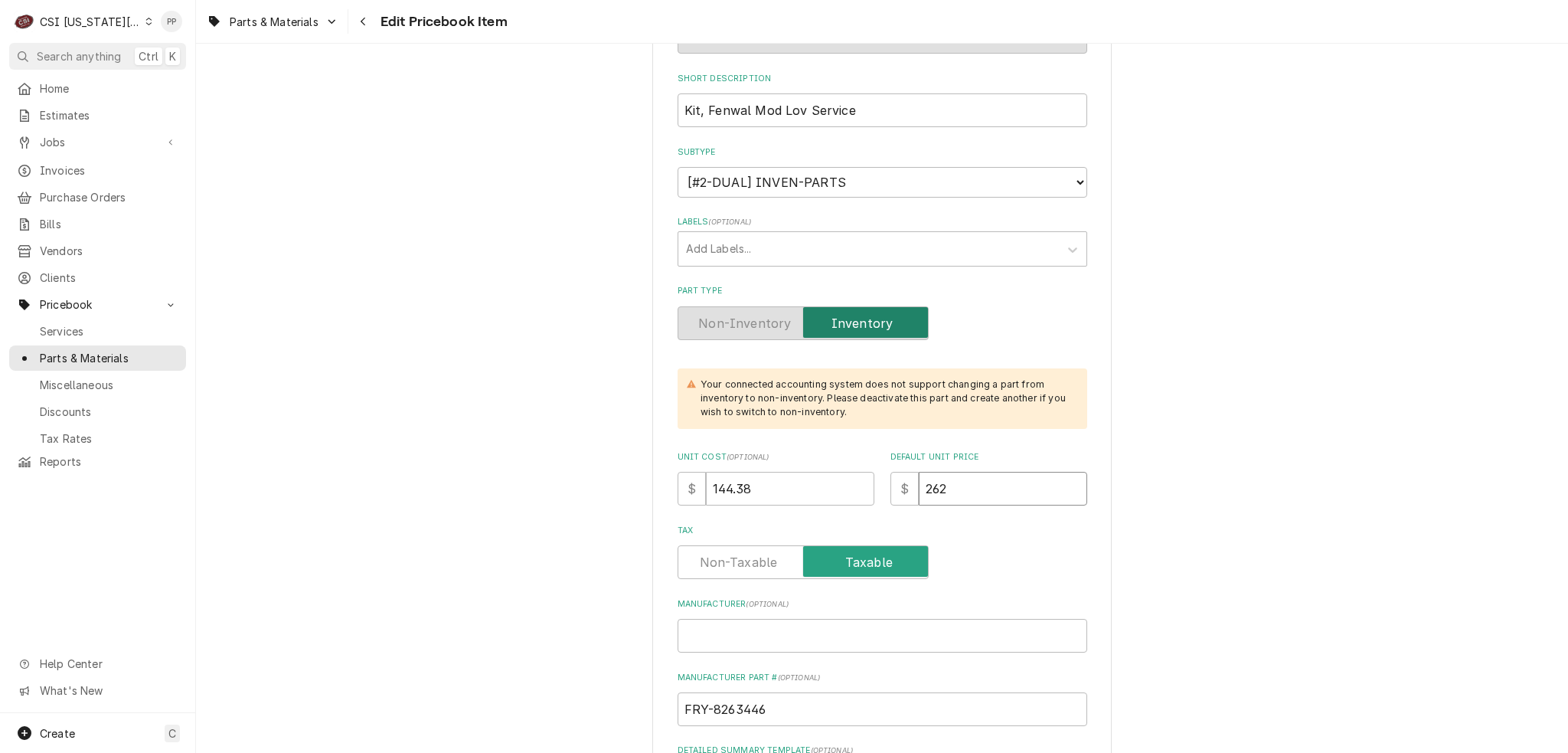
type input "262.5"
type textarea "x"
type input "262.50"
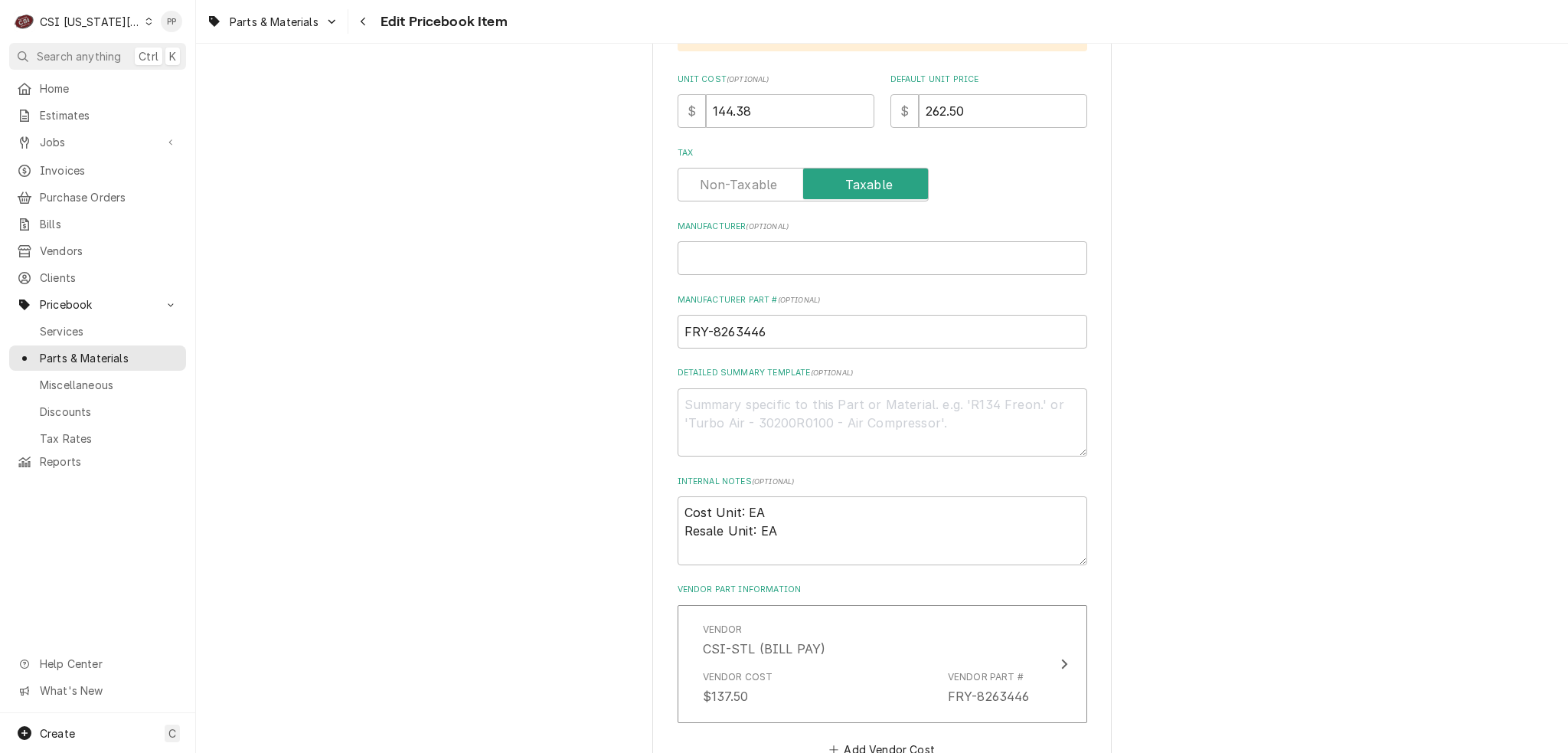
scroll to position [613, 0]
click at [767, 256] on input "Manufacturer ( optional )" at bounding box center [882, 253] width 409 height 33
type textarea "x"
type input "F"
type textarea "x"
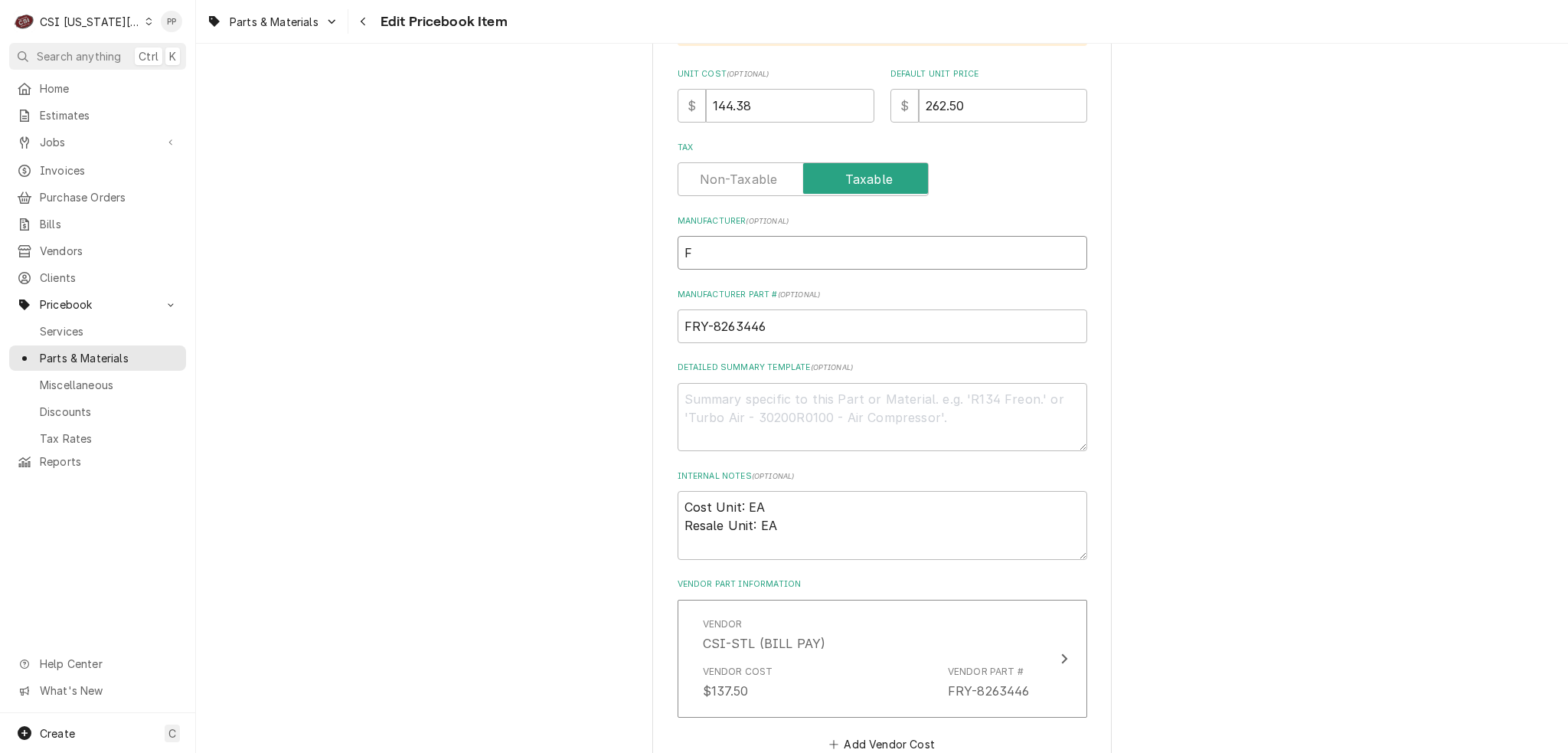
type input "Fr"
type textarea "x"
type input "Fry"
type textarea "x"
type input "Frym"
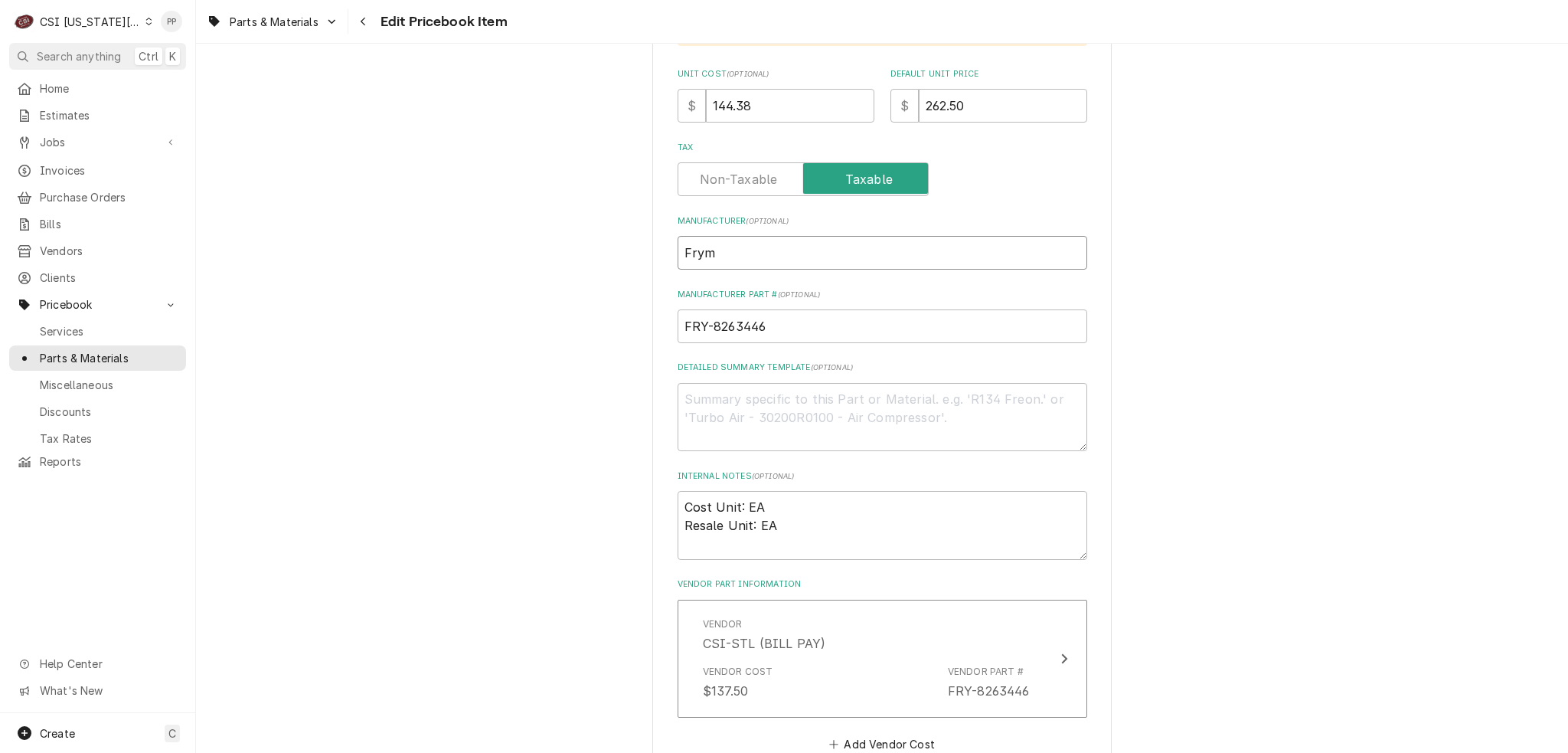
type textarea "x"
type input "Fryma"
type textarea "x"
type input "Frymas"
type textarea "x"
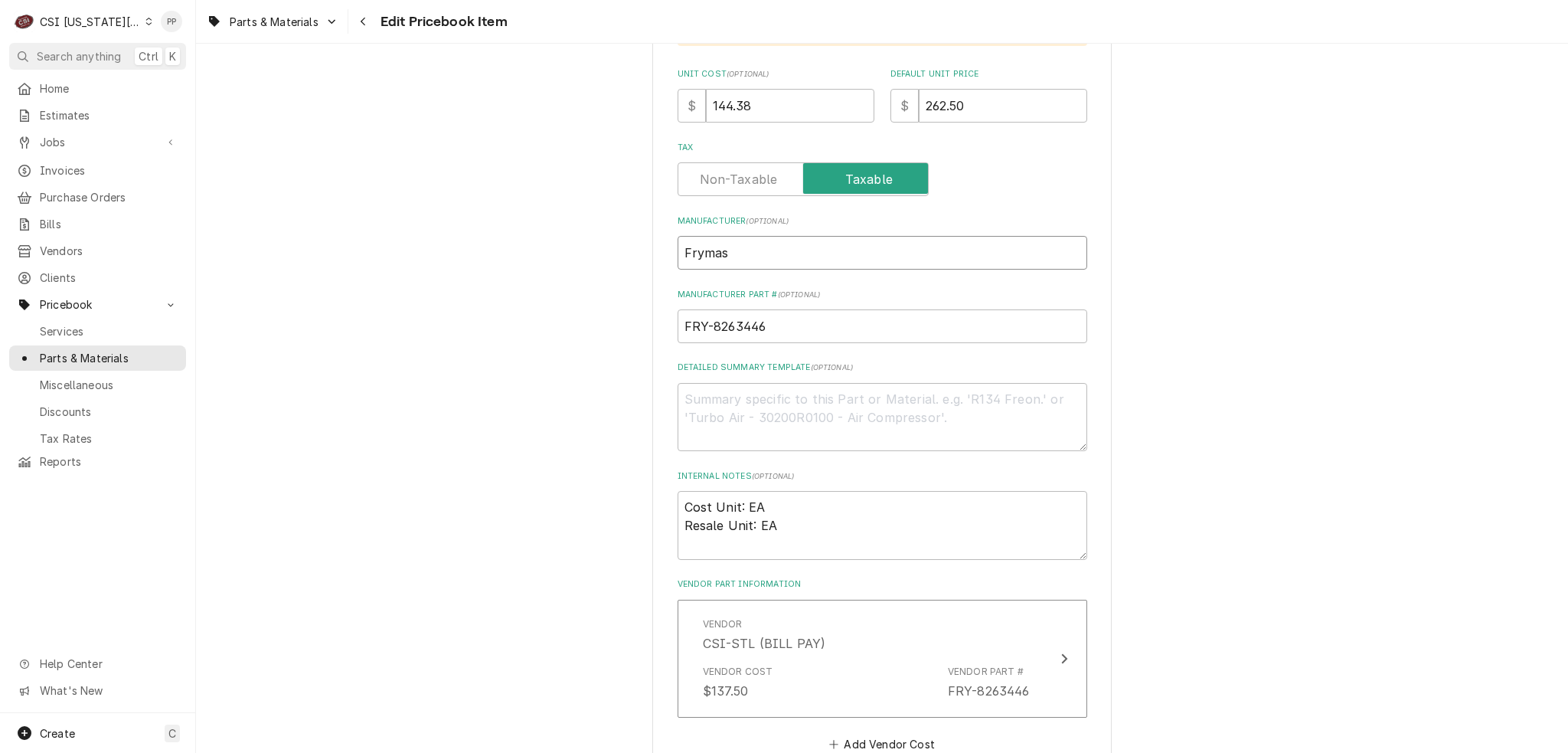
type input "Frymast"
type textarea "x"
type input "Frymaste"
type textarea "x"
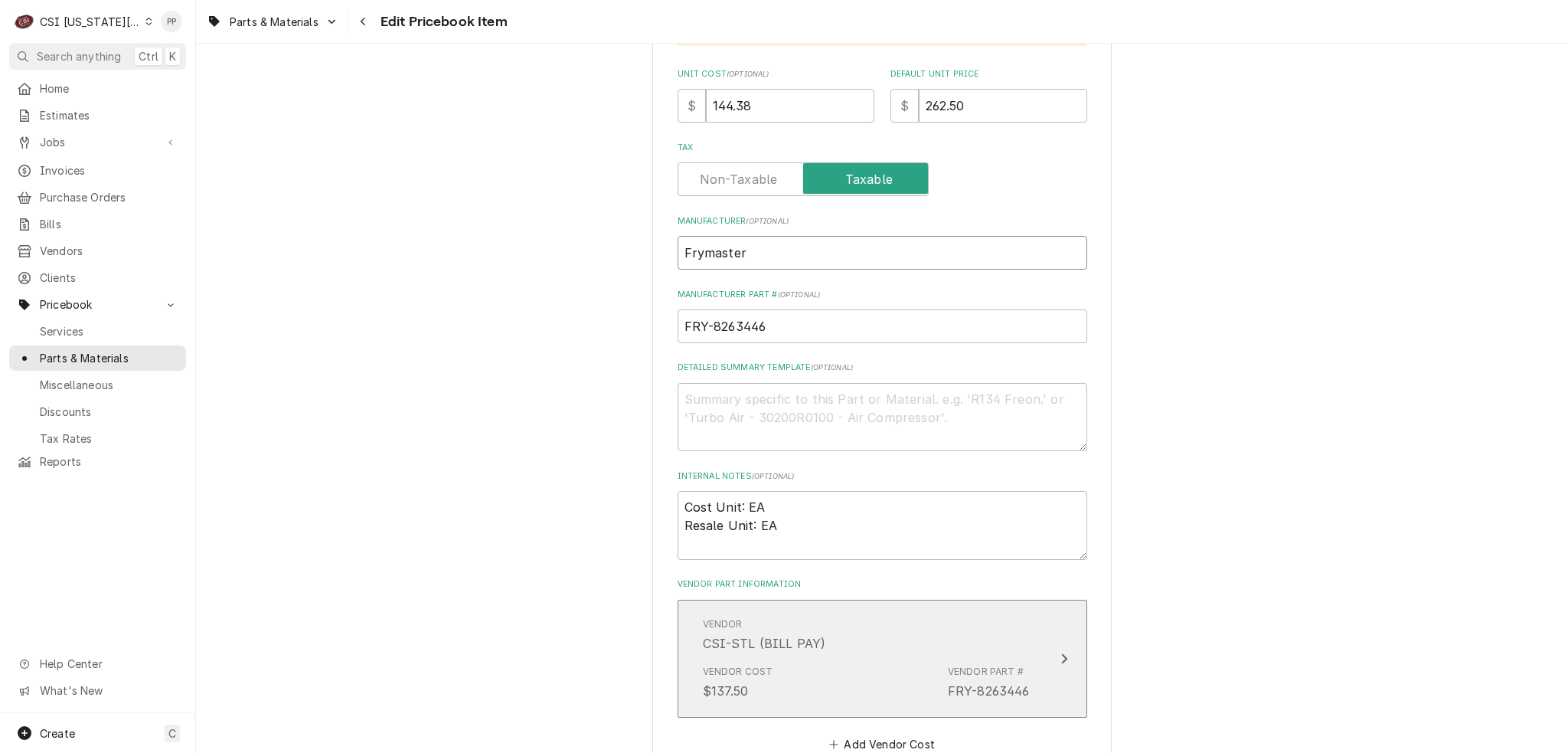
type input "Frymaster"
click at [944, 644] on div "Vendor CSI-STL (BILL PAY)" at bounding box center [865, 635] width 327 height 48
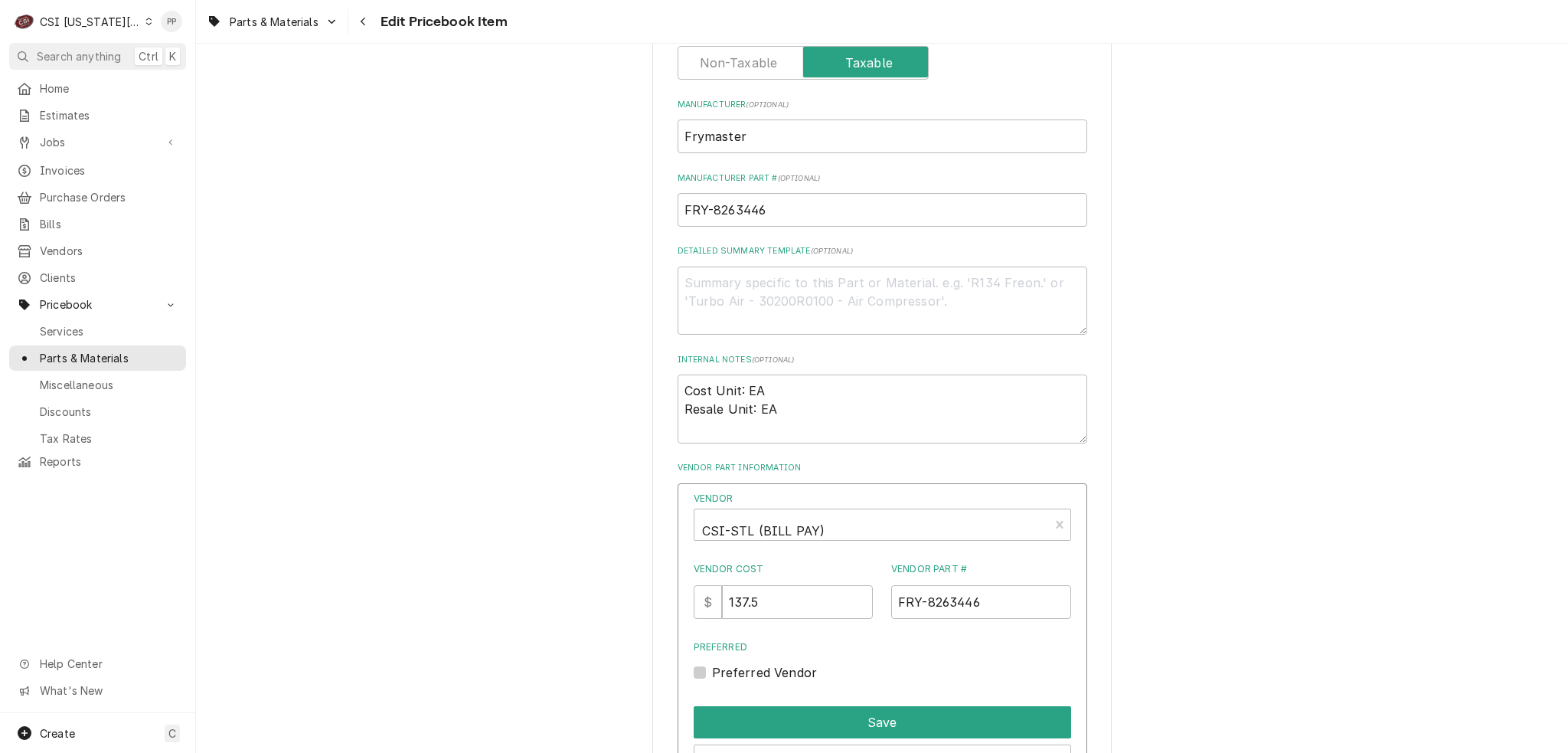
scroll to position [996, 0]
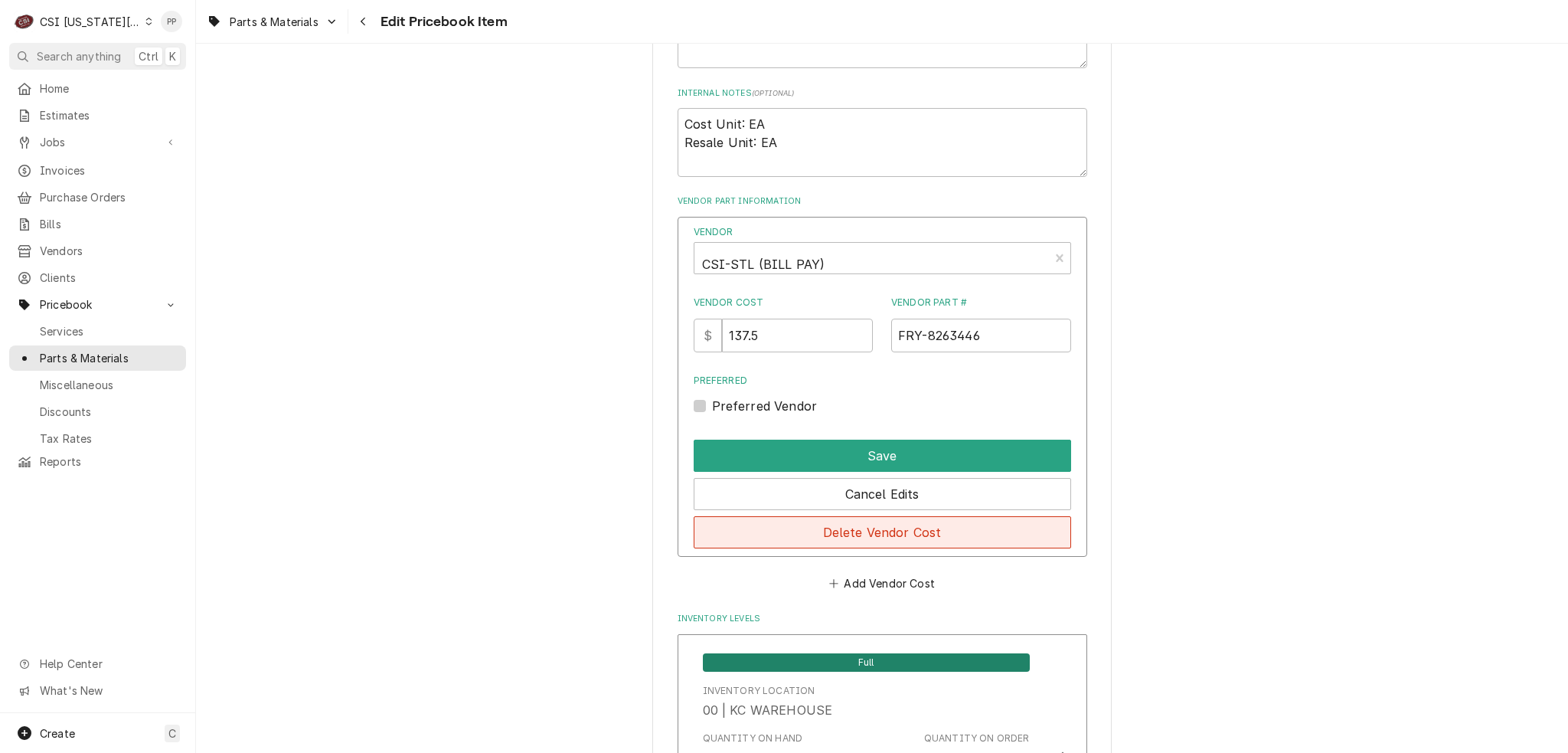
click at [927, 542] on button "Delete Vendor Cost" at bounding box center [882, 532] width 377 height 32
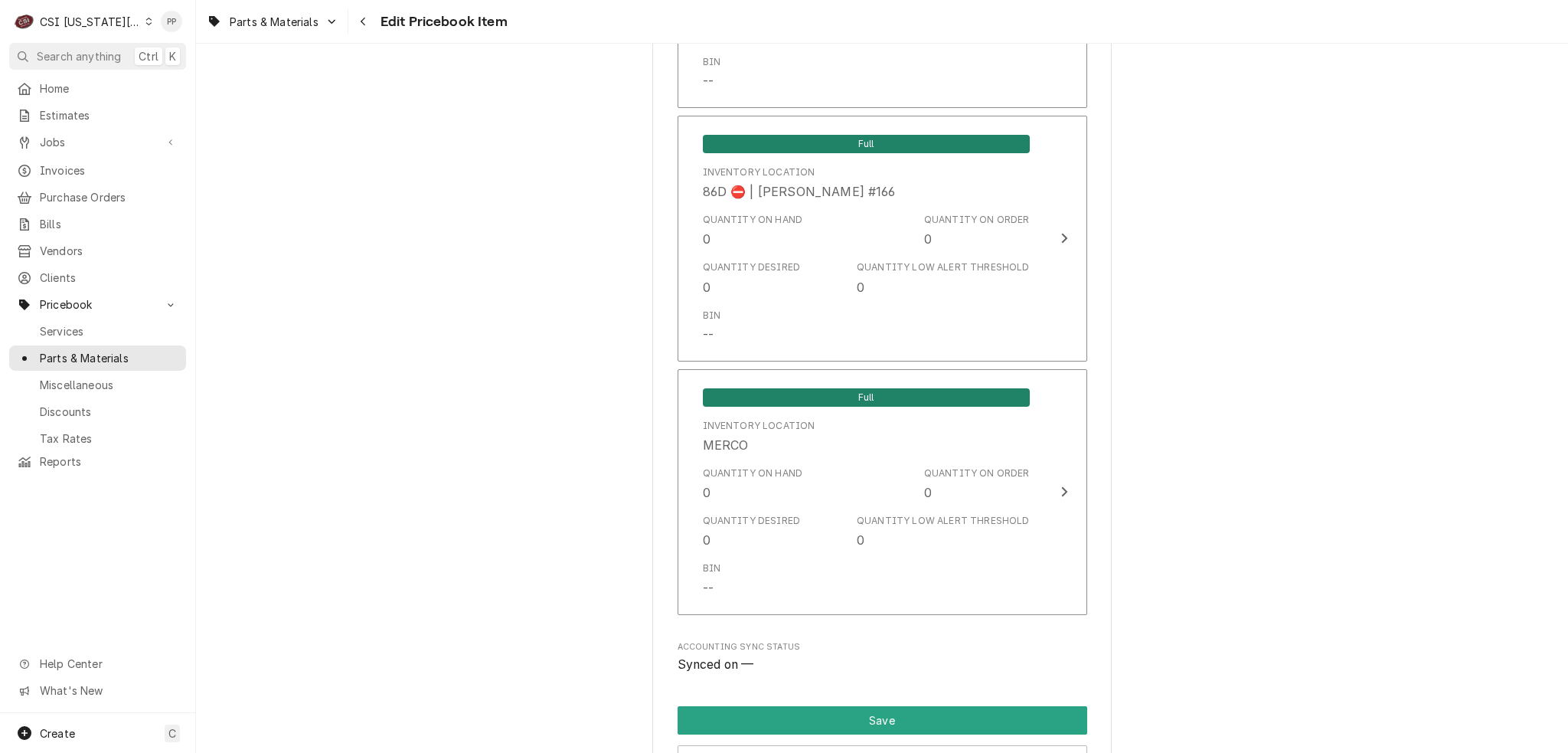
scroll to position [14765, 0]
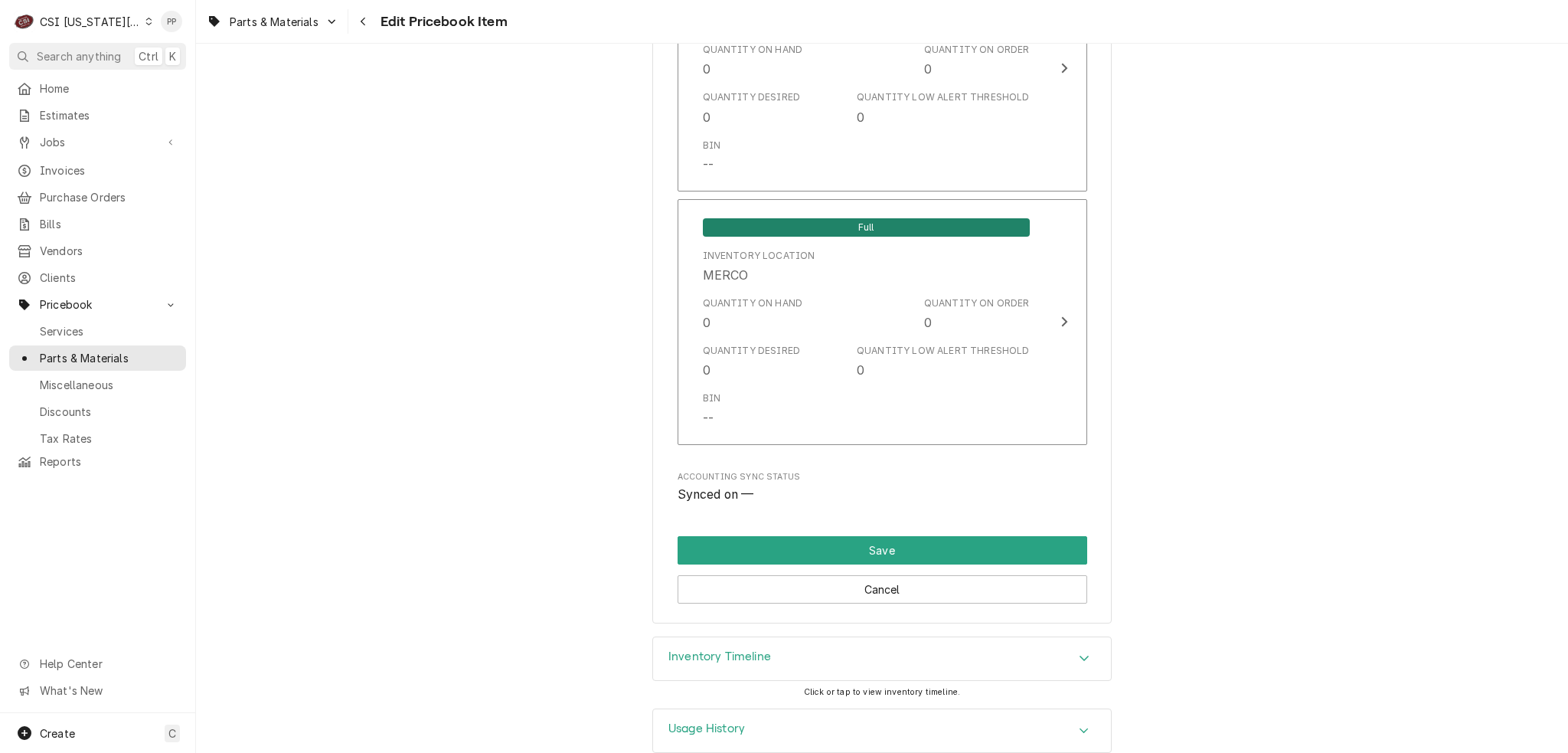
drag, startPoint x: 1228, startPoint y: 483, endPoint x: 1225, endPoint y: 733, distance: 250.0
click at [971, 536] on button "Save" at bounding box center [882, 550] width 409 height 29
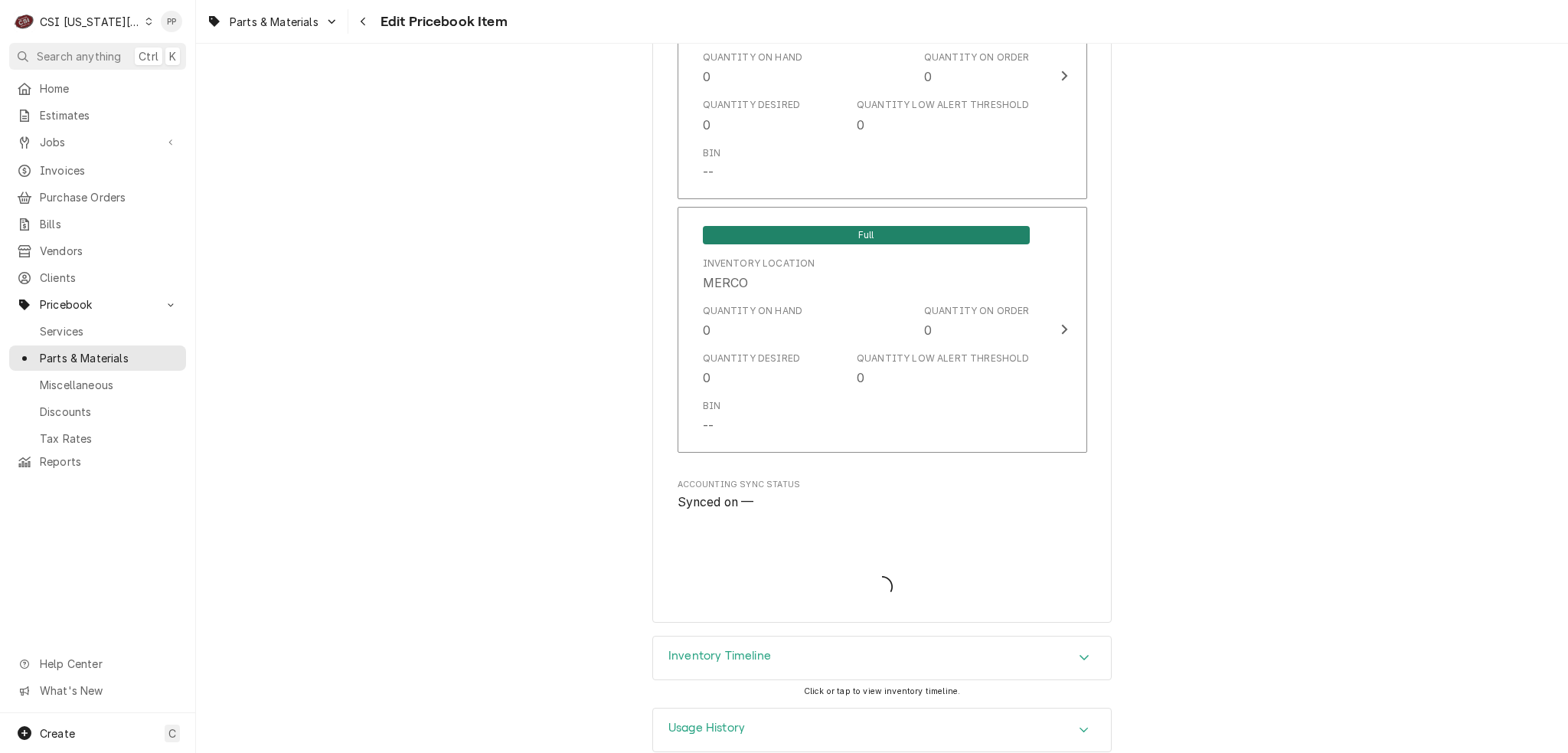
type textarea "x"
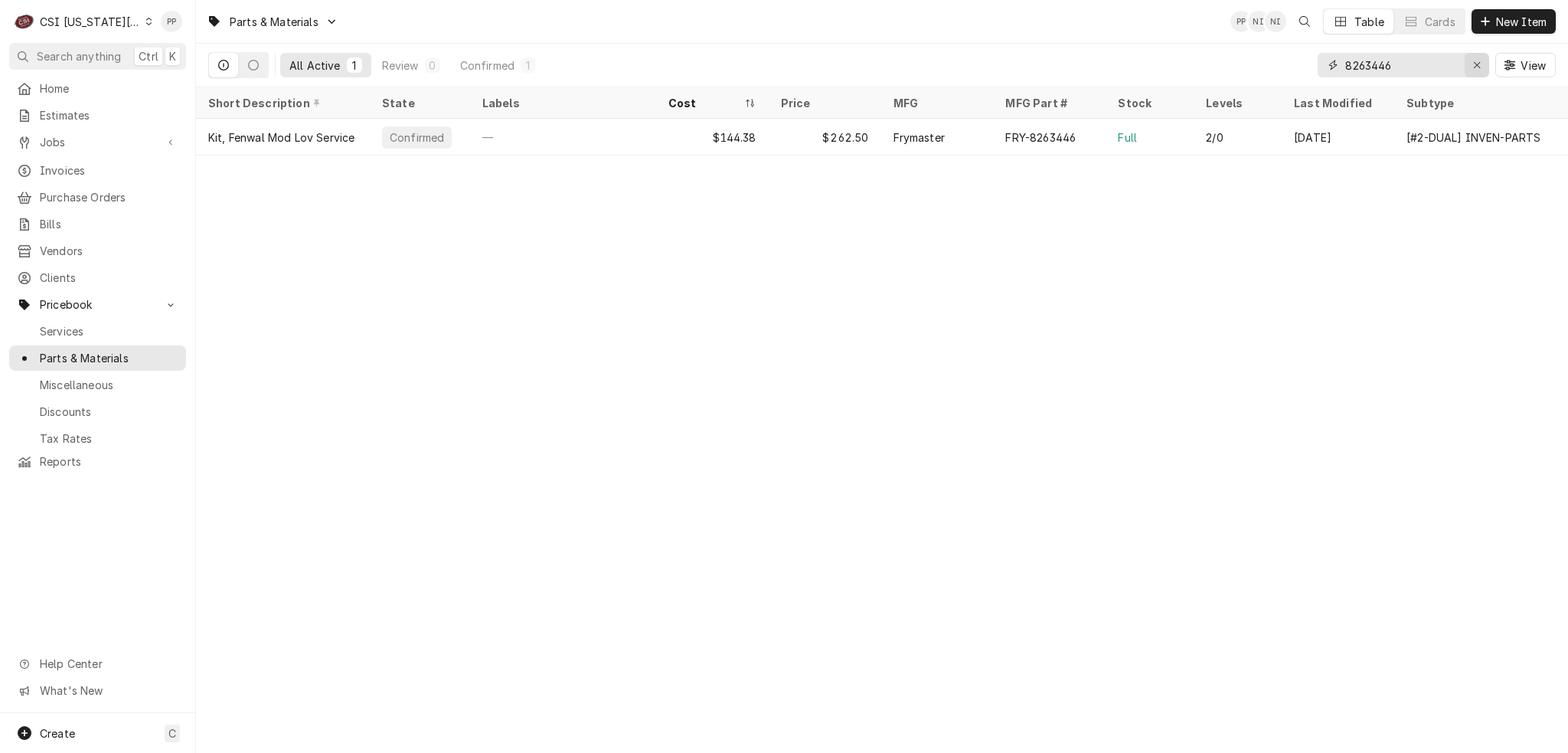
click at [1481, 64] on div "Erase input" at bounding box center [1477, 64] width 15 height 15
click at [1440, 60] on input "Dynamic Content Wrapper" at bounding box center [1417, 64] width 144 height 25
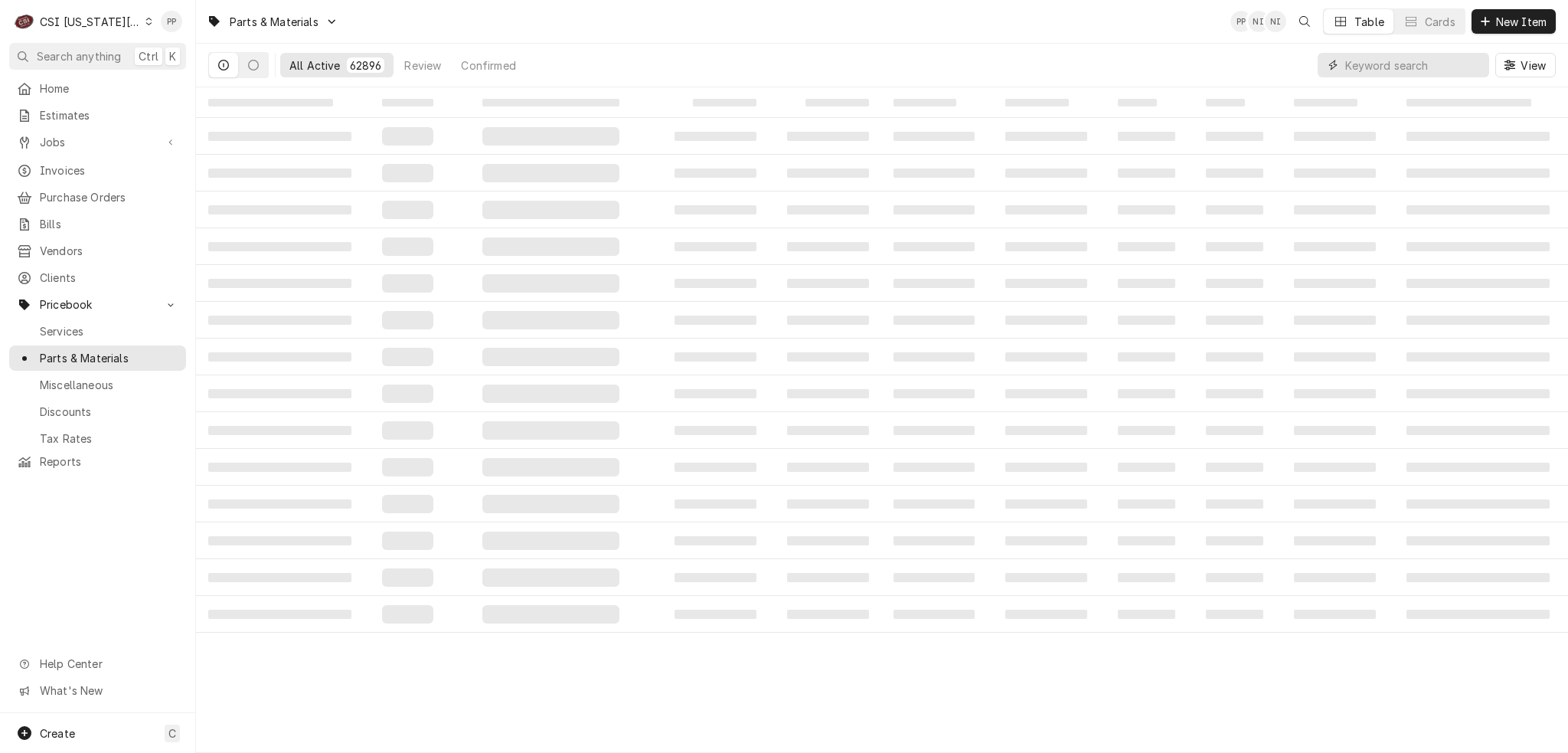
paste input "8262264"
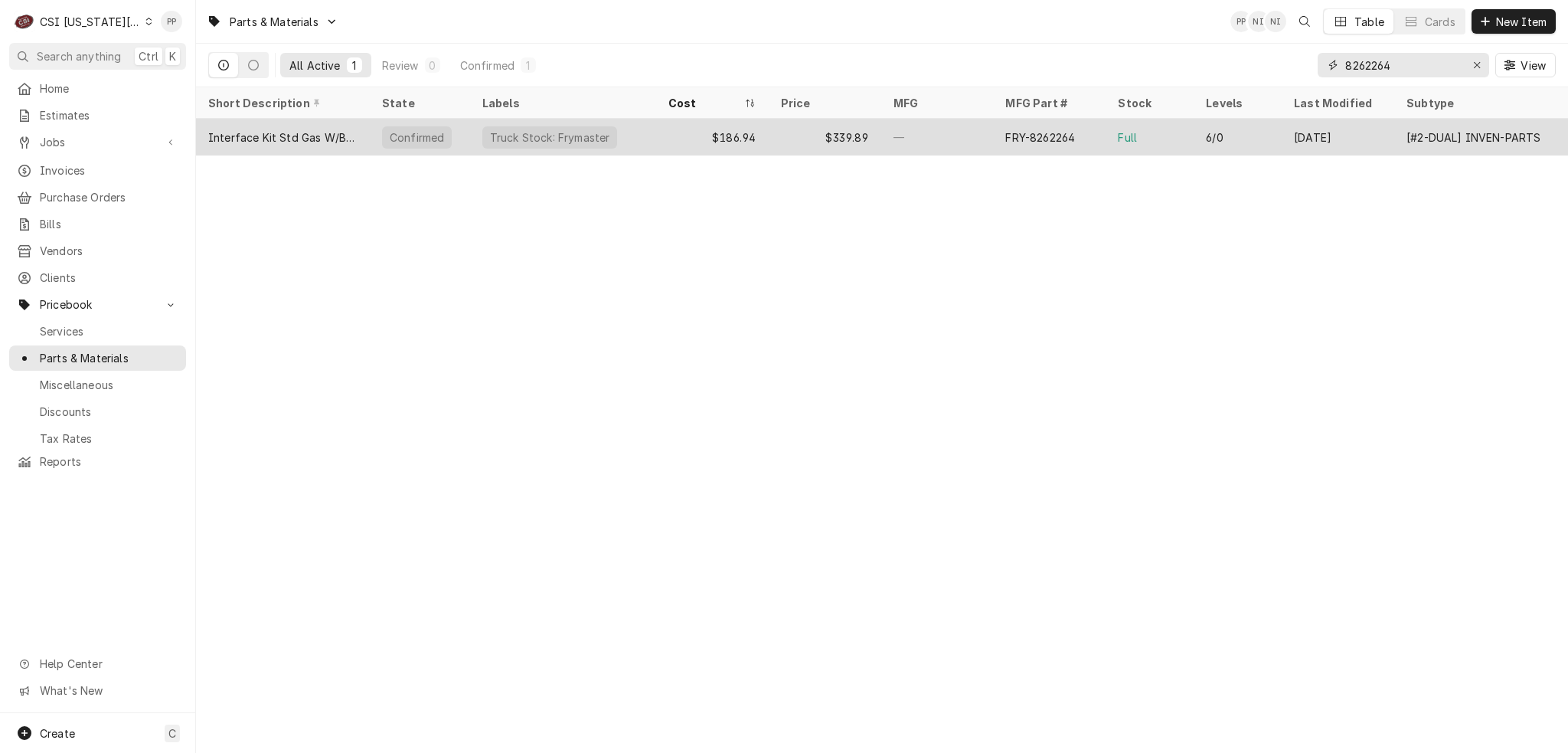
type input "8262264"
click at [667, 130] on div "$186.94" at bounding box center [713, 137] width 113 height 37
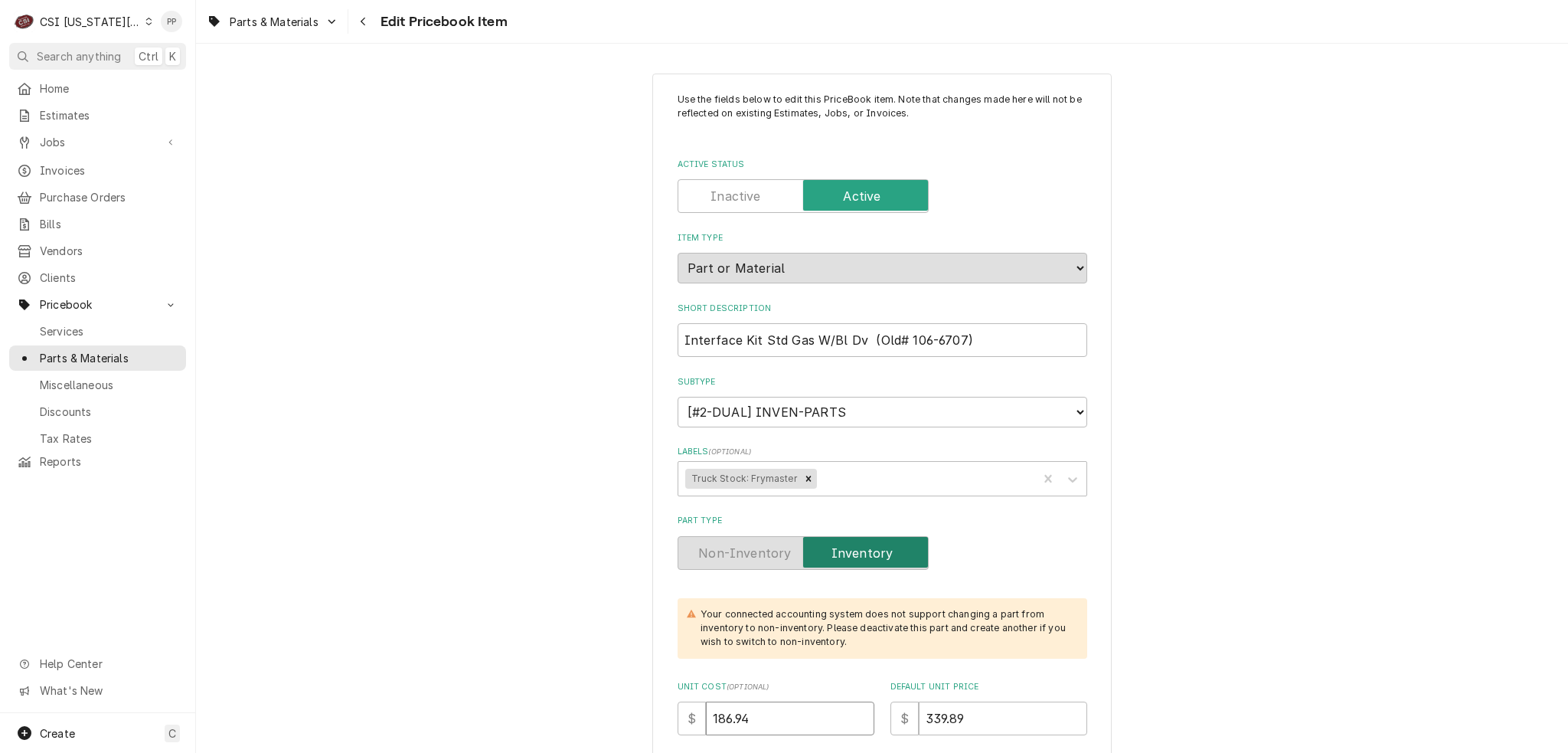
drag, startPoint x: 769, startPoint y: 709, endPoint x: 716, endPoint y: 698, distance: 54.1
click at [738, 705] on input "186.94" at bounding box center [790, 719] width 168 height 33
type textarea "x"
type input "186.9"
type textarea "x"
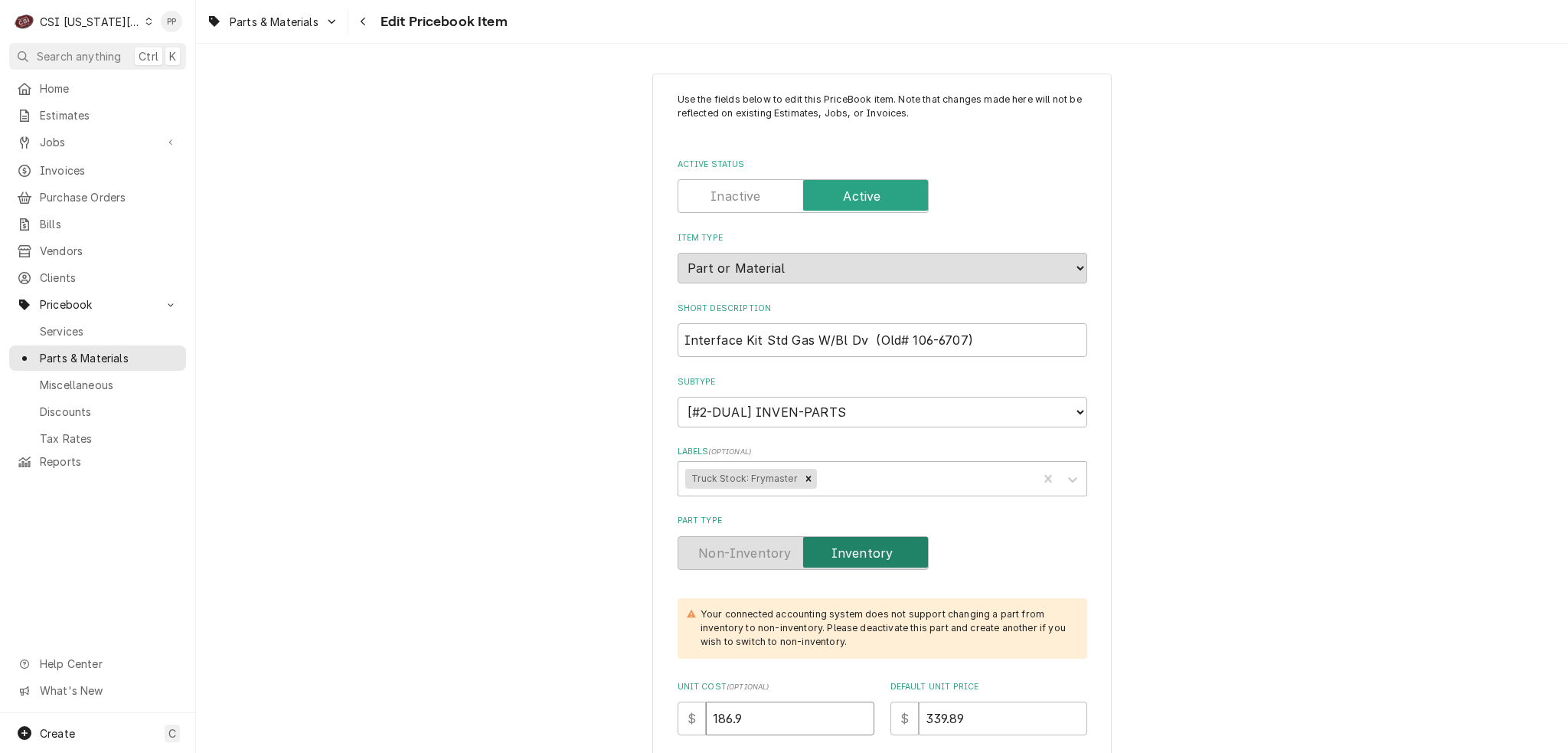
type input "186"
type textarea "x"
type input "18"
type textarea "x"
type input "1"
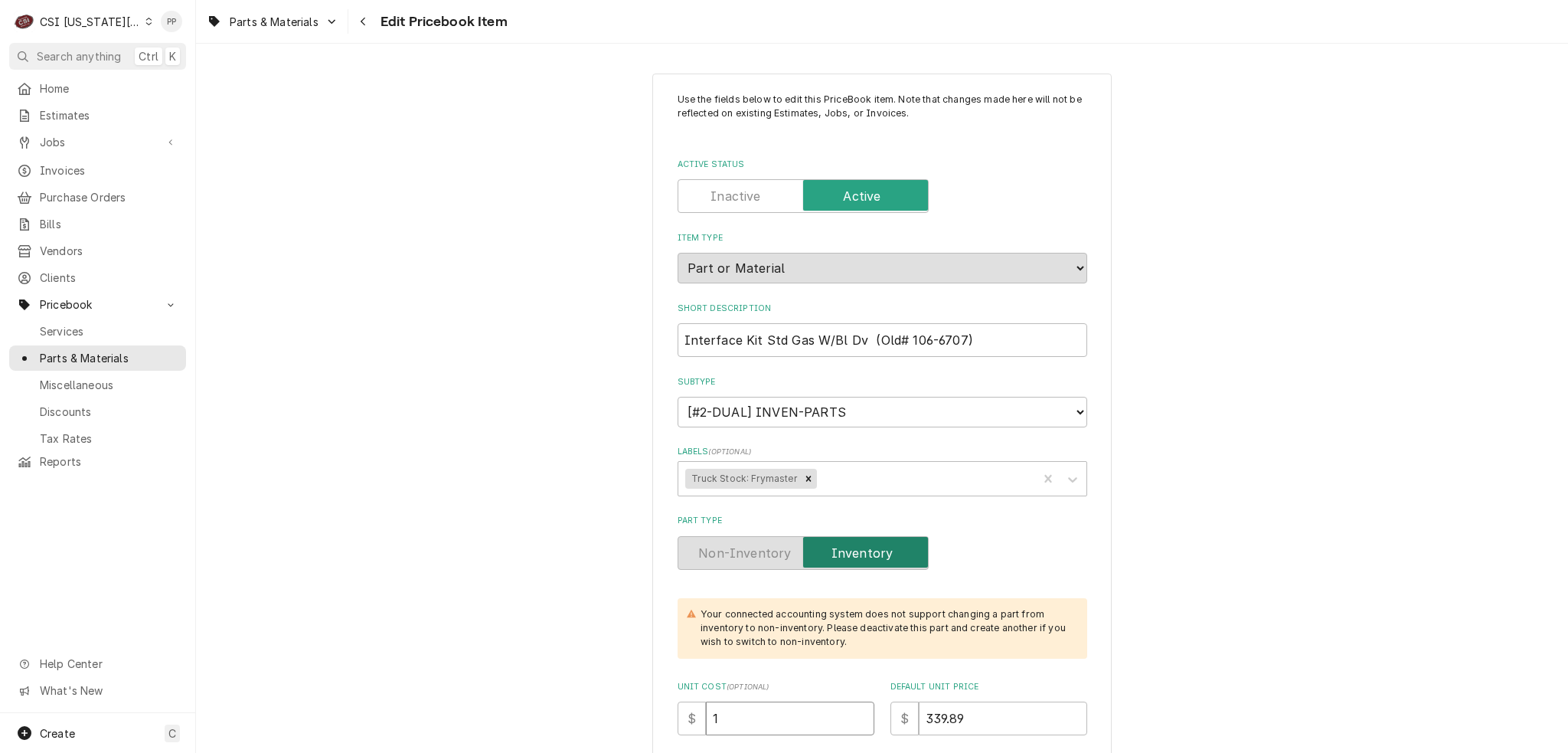
type textarea "x"
type input "11"
type textarea "x"
type input "119"
type textarea "x"
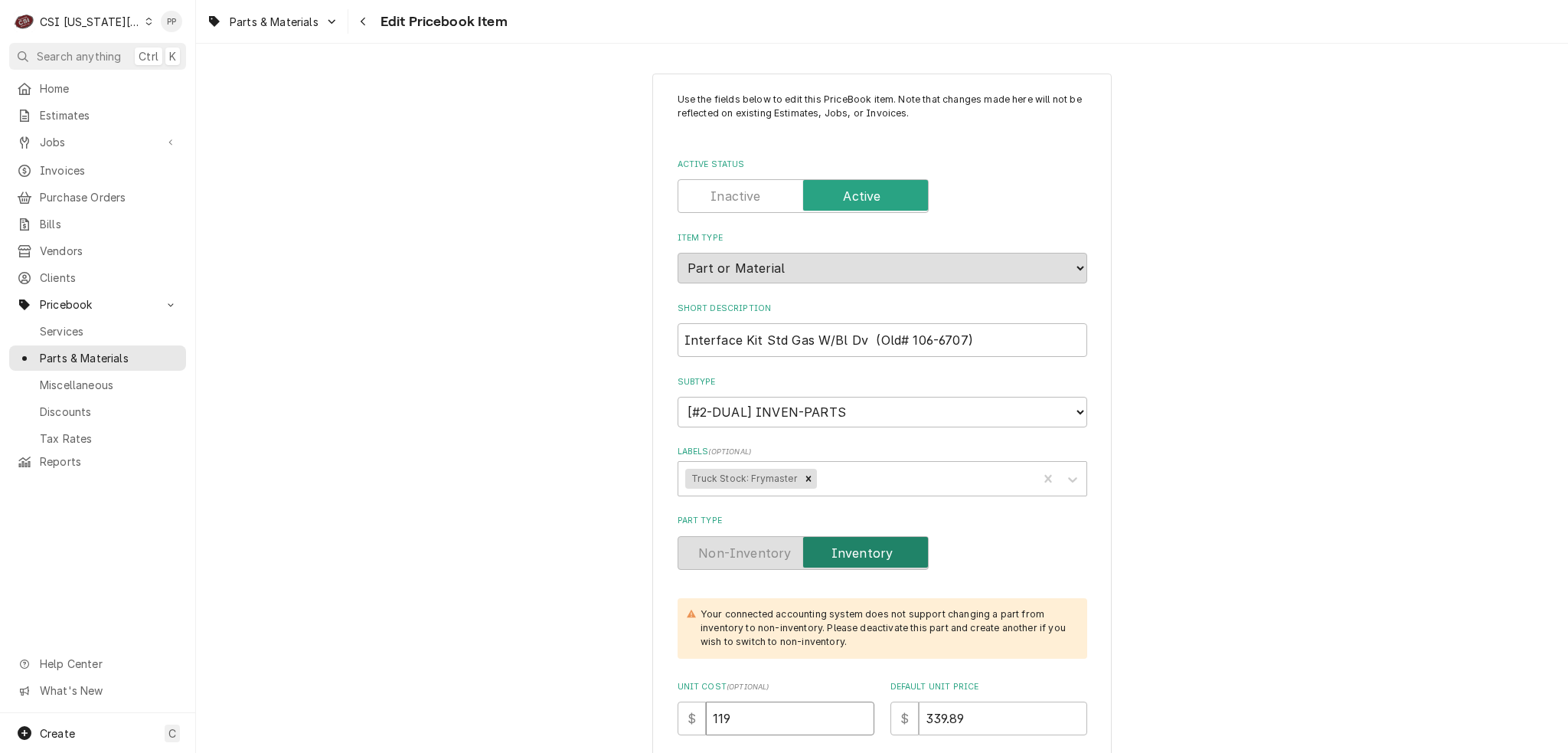
type input "1196"
type textarea "x"
type input "119"
type textarea "x"
type input "11"
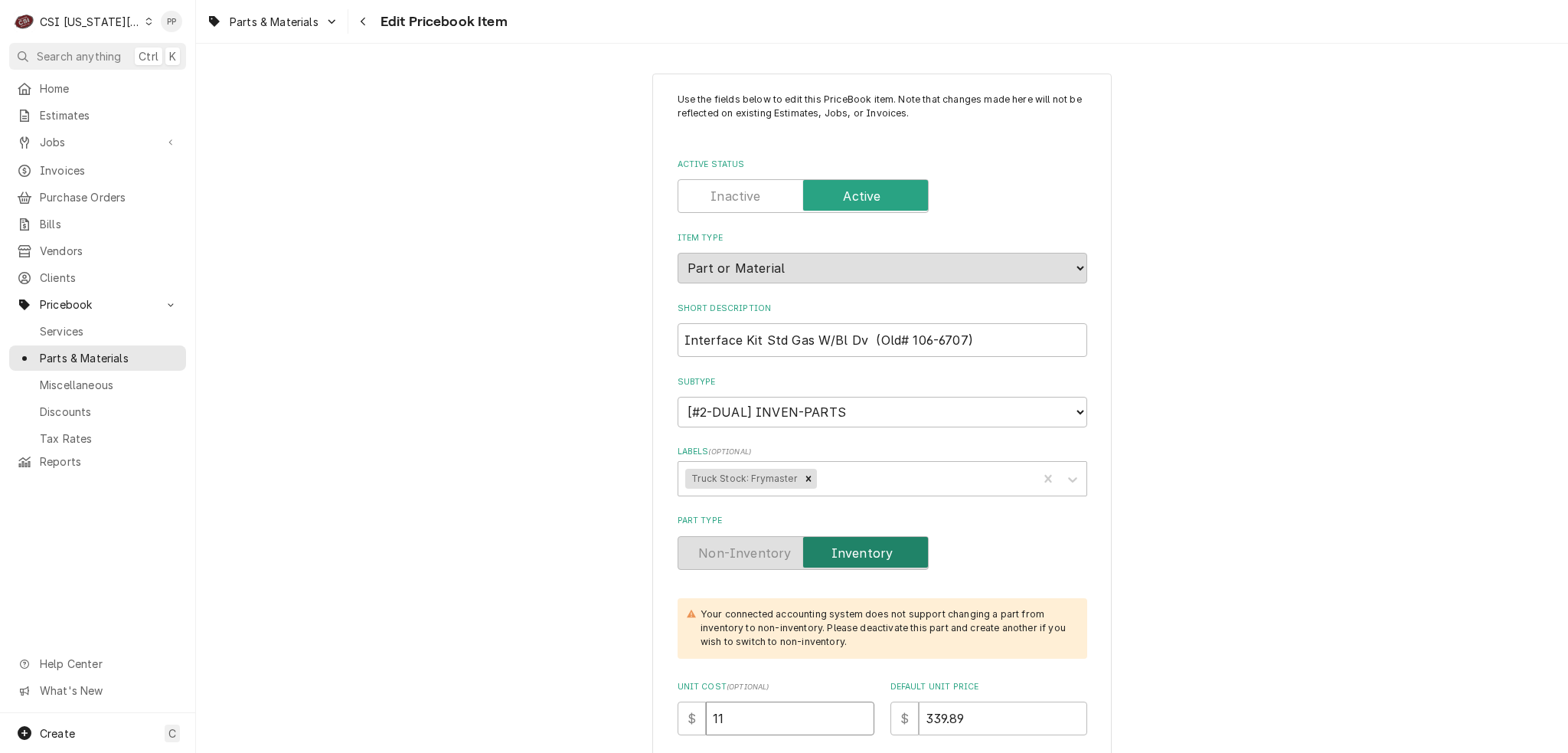
type textarea "x"
type input "1"
type textarea "x"
type input "9"
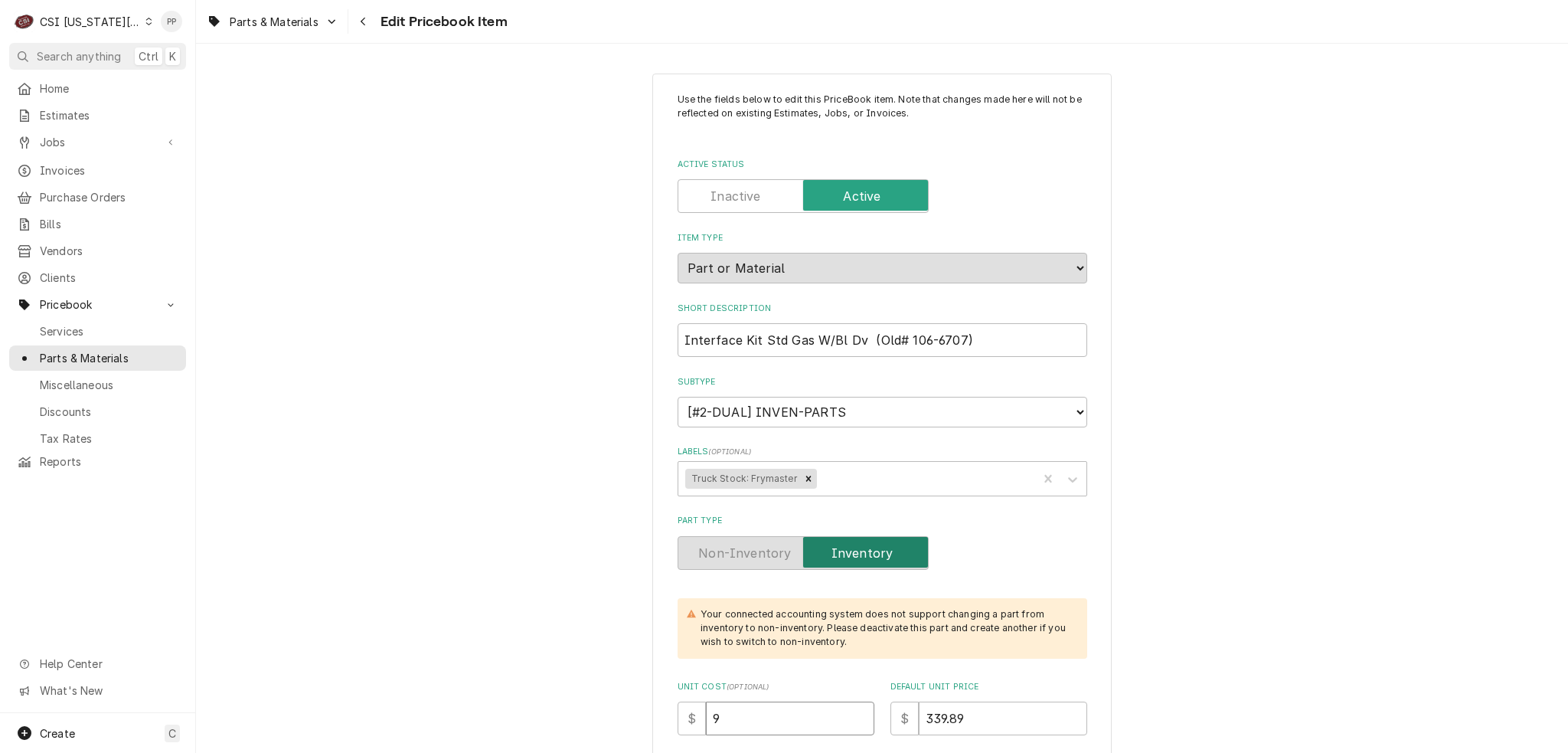
type textarea "x"
type input "1"
type textarea "x"
type input "19"
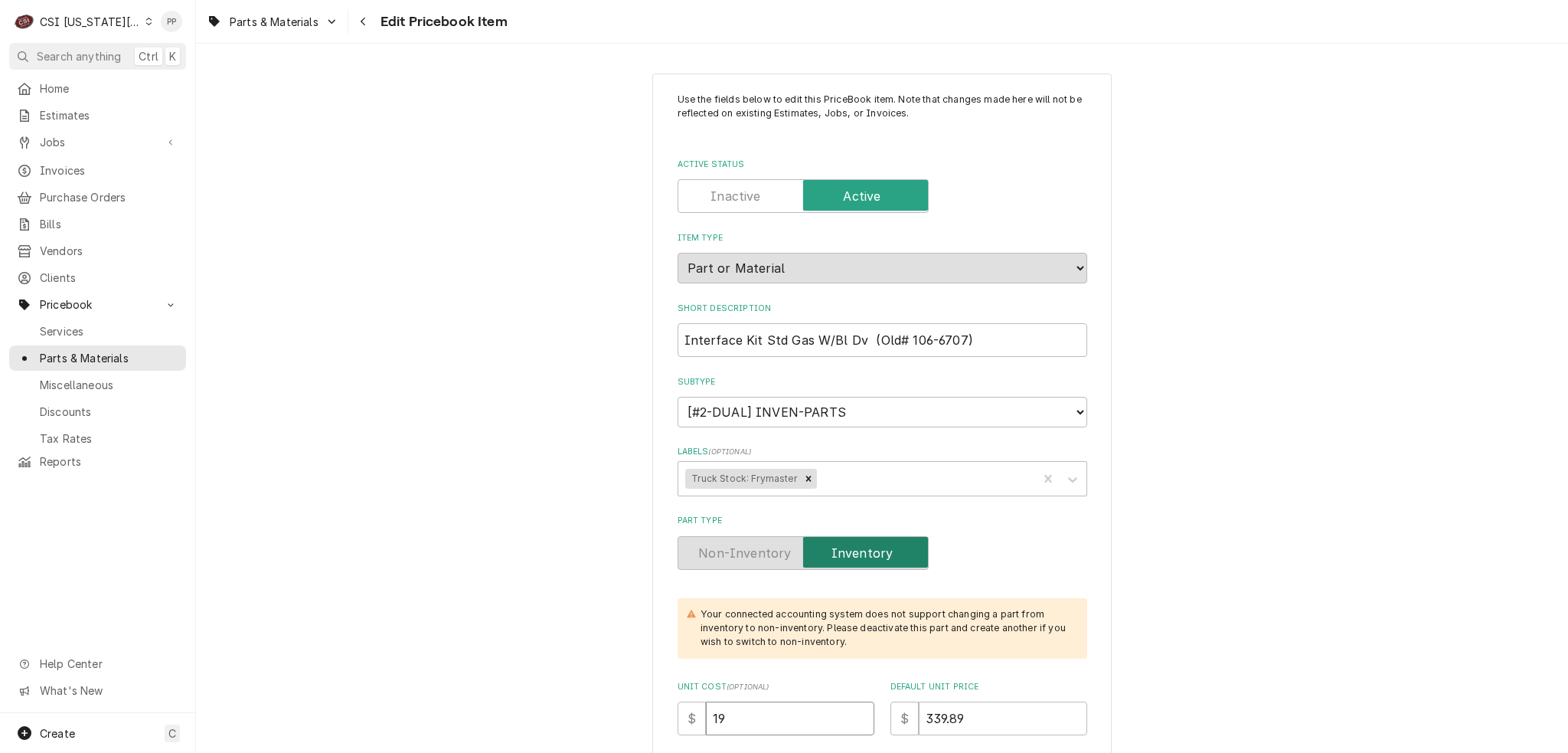
type textarea "x"
type input "196"
type textarea "x"
type input "196.2"
type textarea "x"
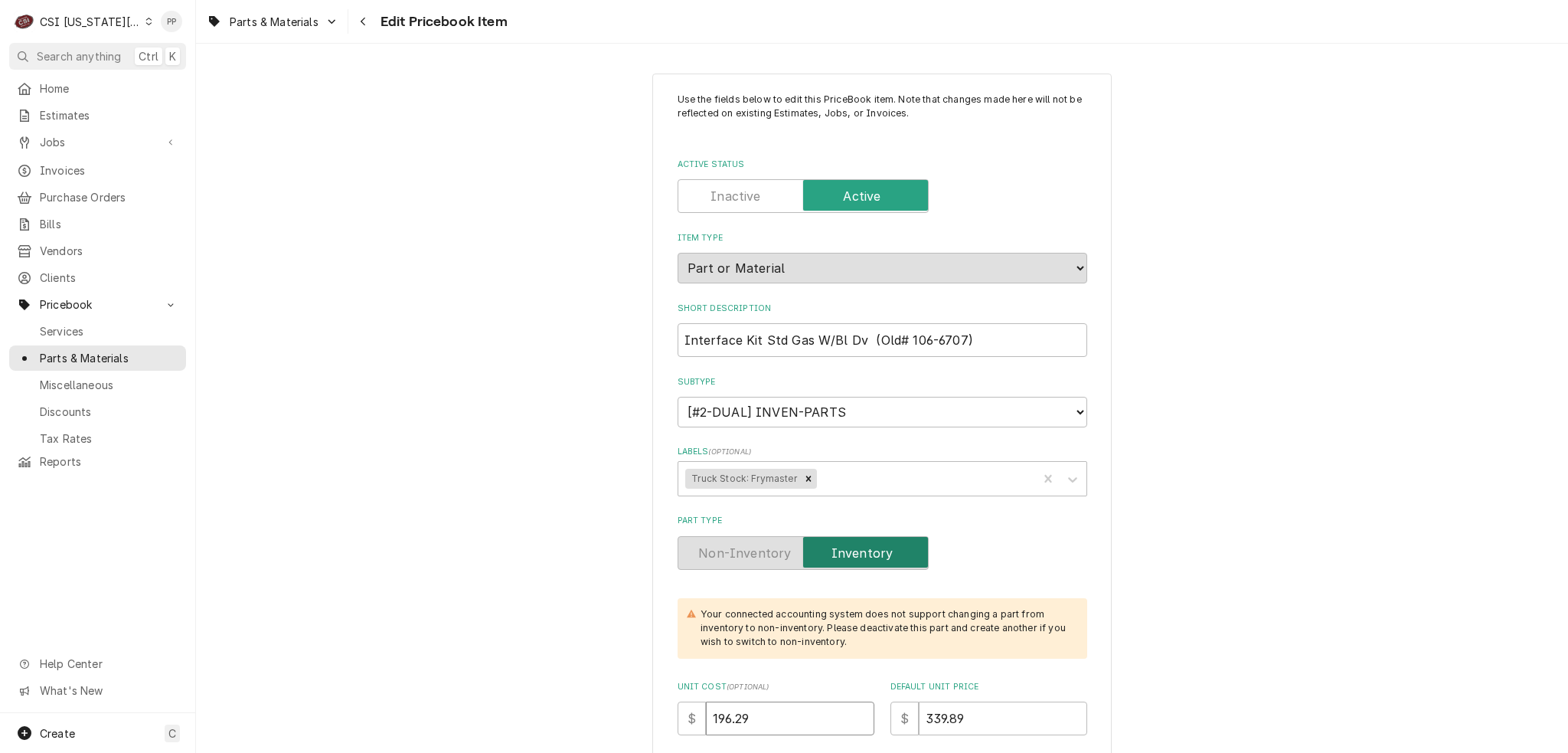
type input "196.29"
type textarea "x"
type input "3"
type textarea "x"
type input "35"
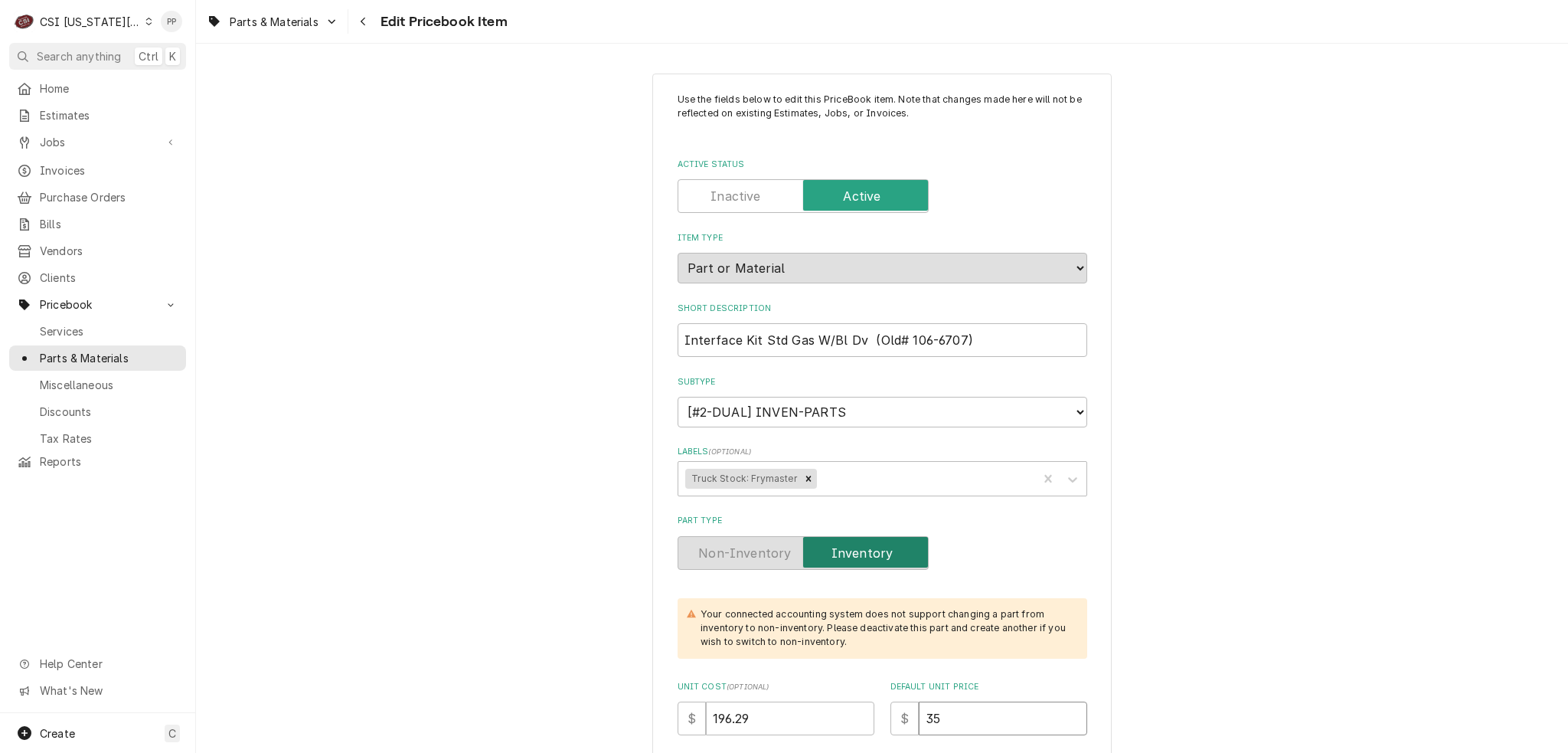
type textarea "x"
type input "356"
type textarea "x"
type input "356.8"
type textarea "x"
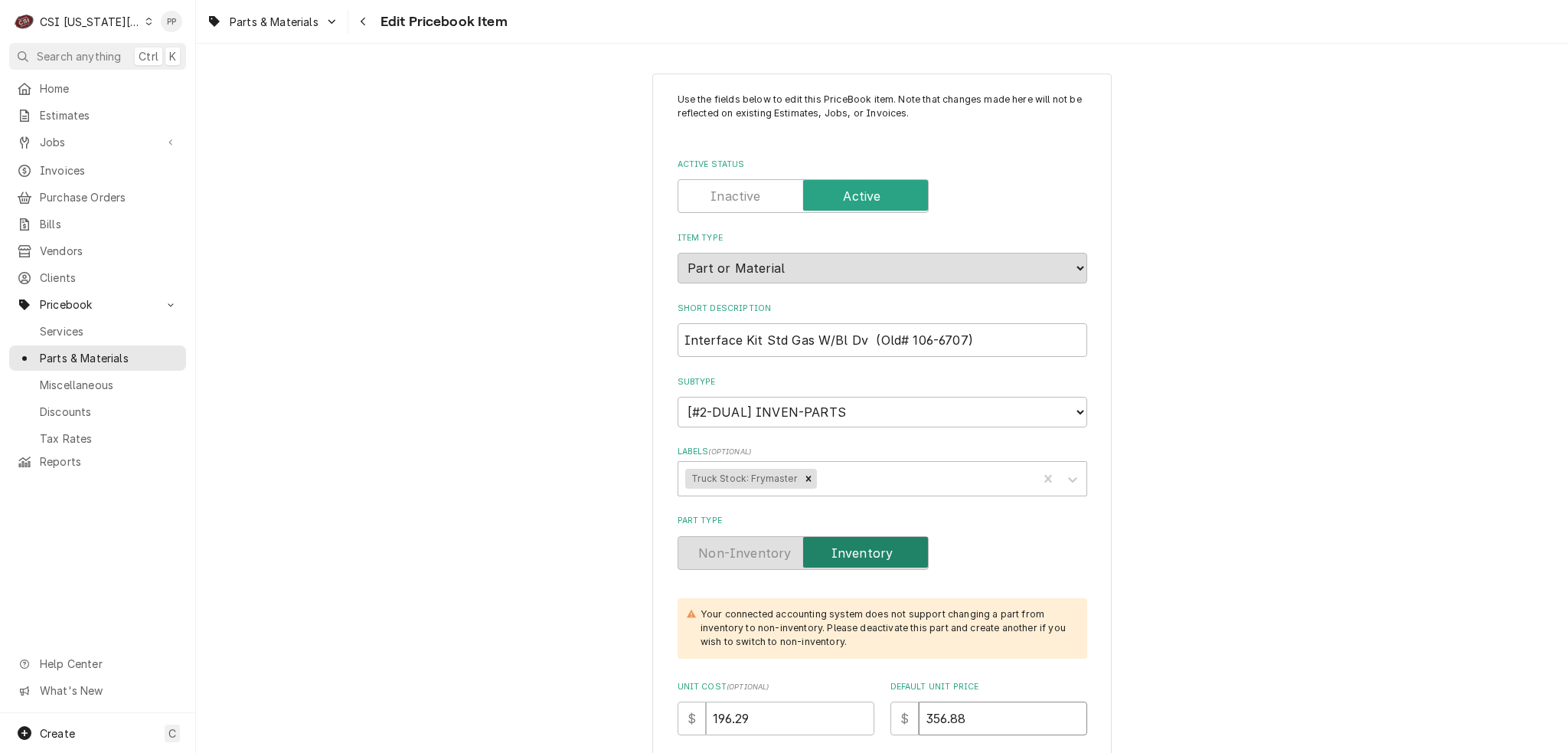
type input "356.88"
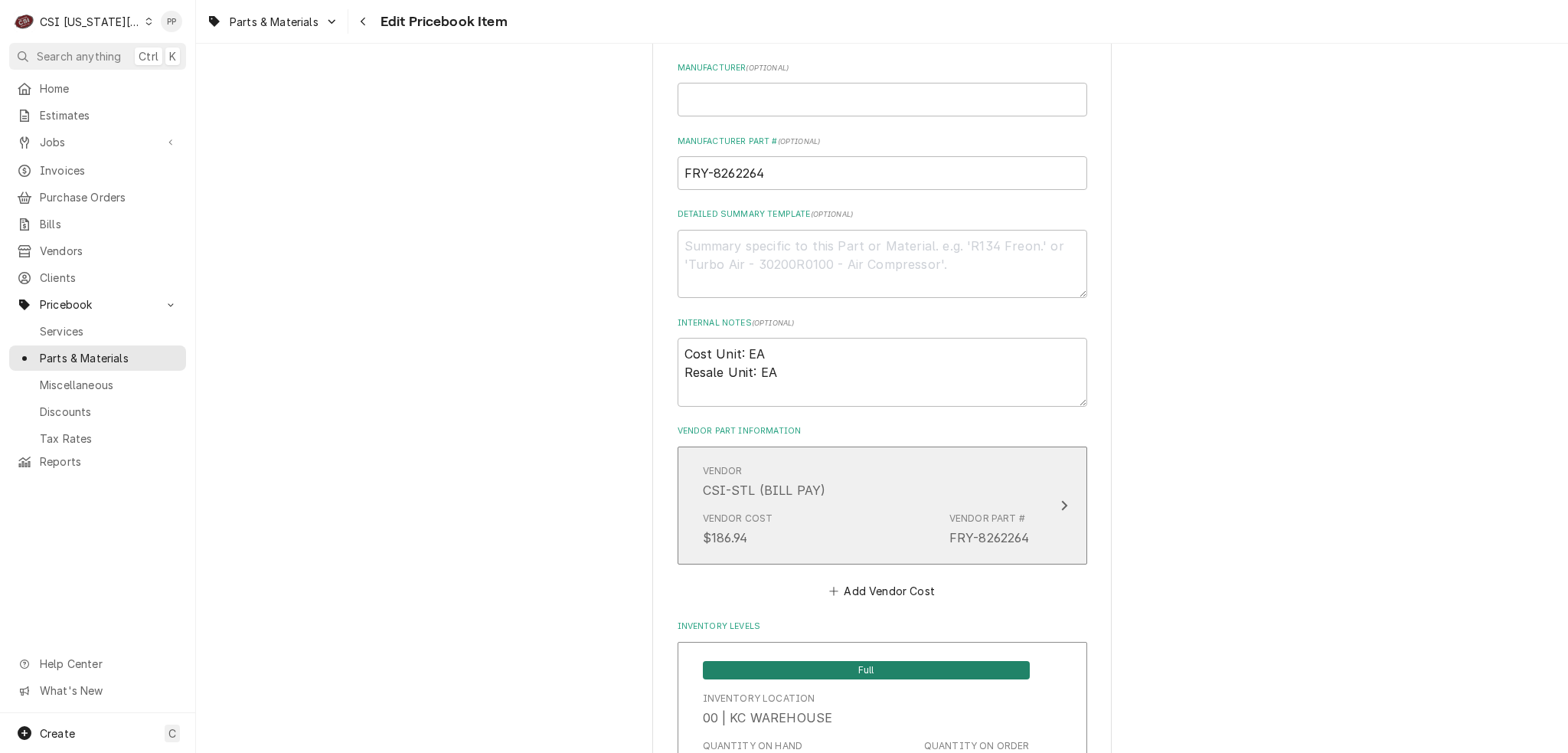
click at [894, 506] on div "Vendor Cost $186.94 Vendor Part # FRY-8262264" at bounding box center [865, 530] width 327 height 48
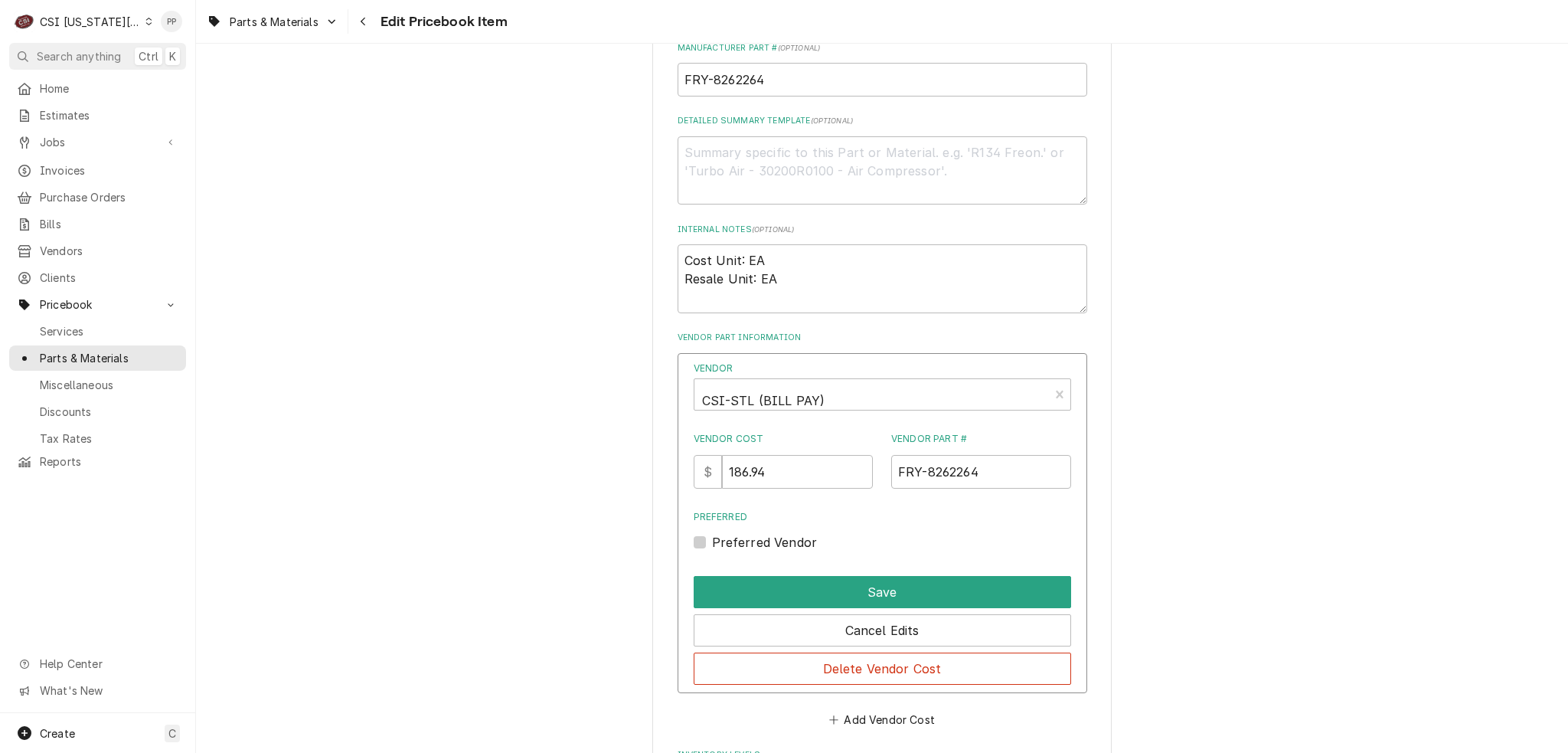
scroll to position [1073, 0]
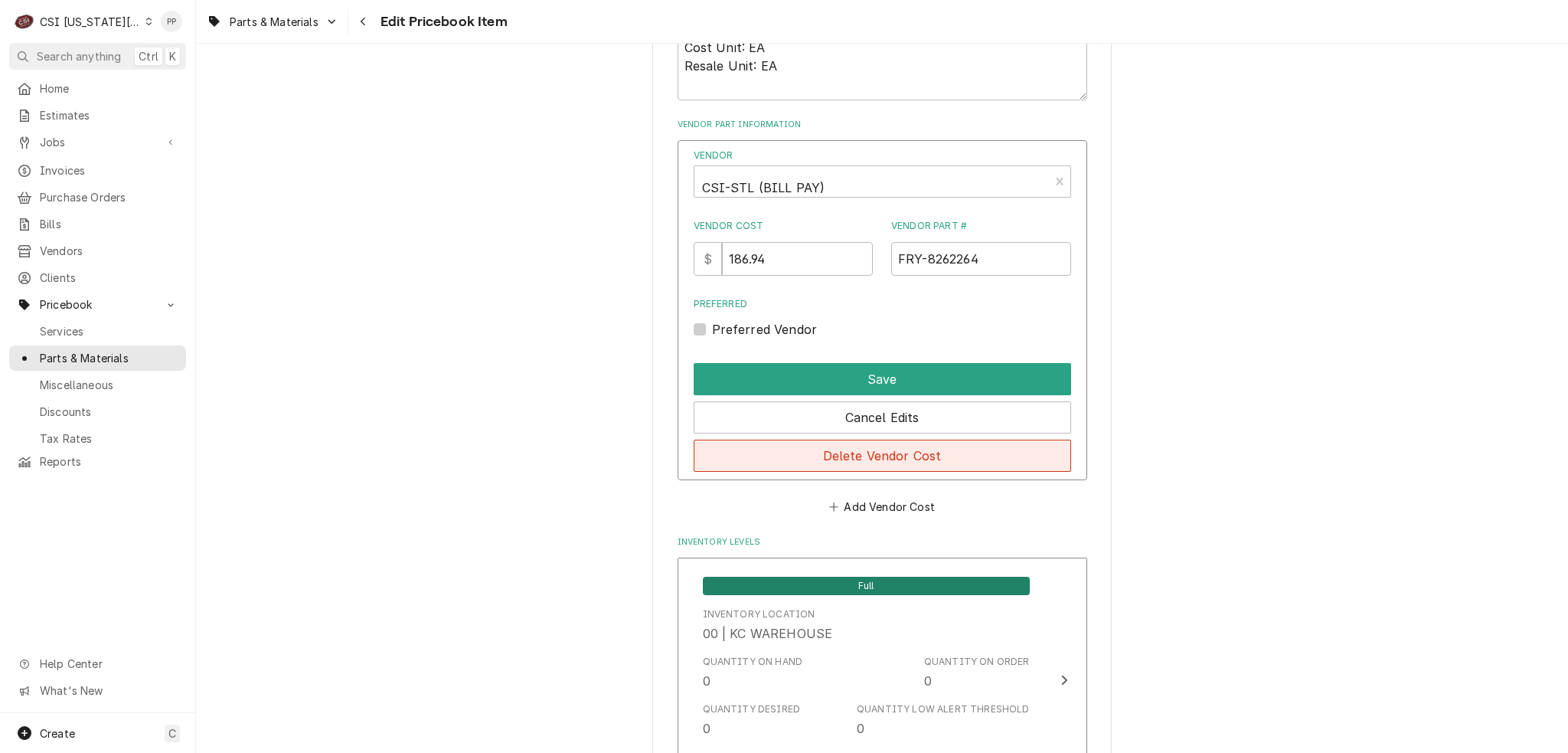
click at [904, 457] on button "Delete Vendor Cost" at bounding box center [882, 456] width 377 height 32
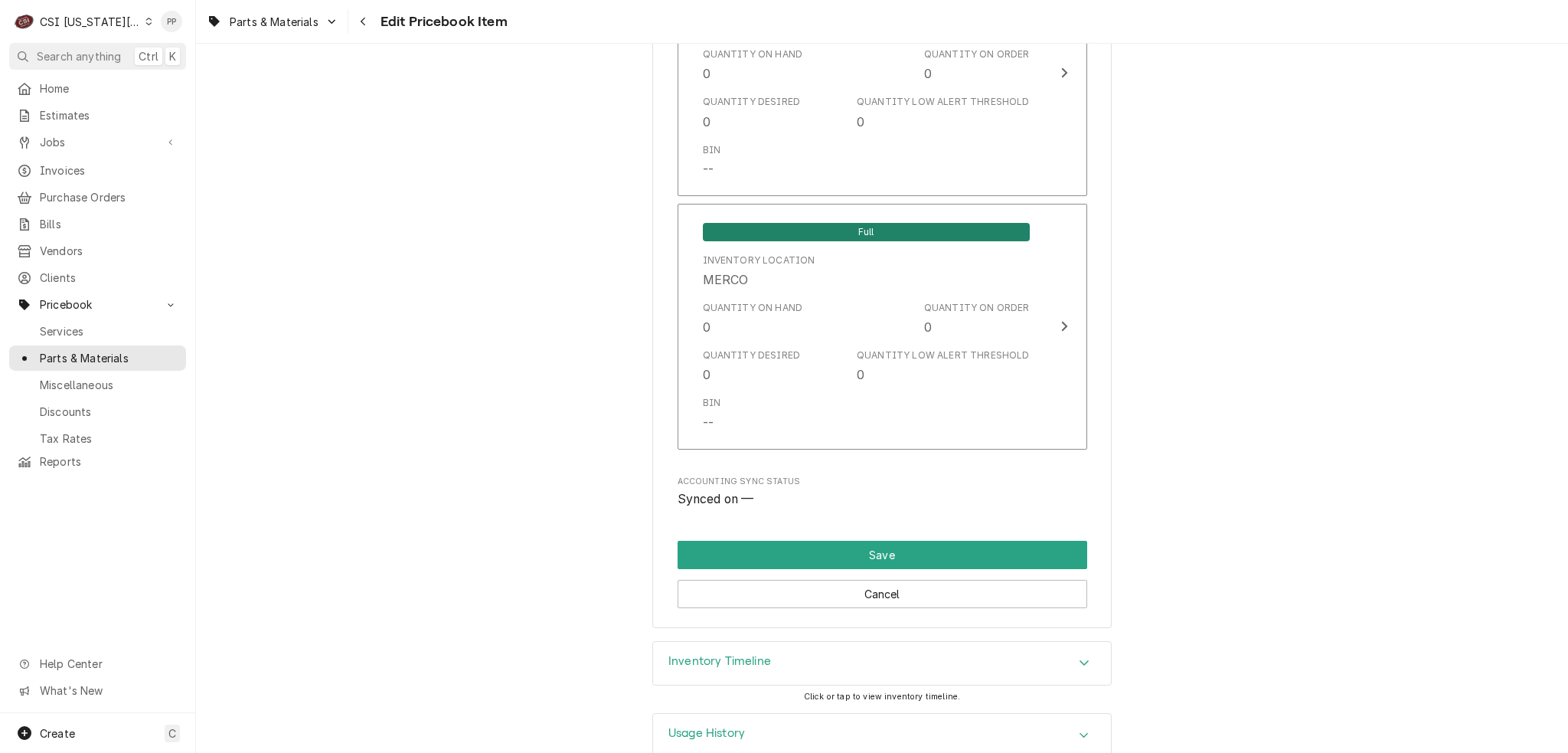
drag, startPoint x: 1168, startPoint y: 456, endPoint x: 1174, endPoint y: 720, distance: 264.1
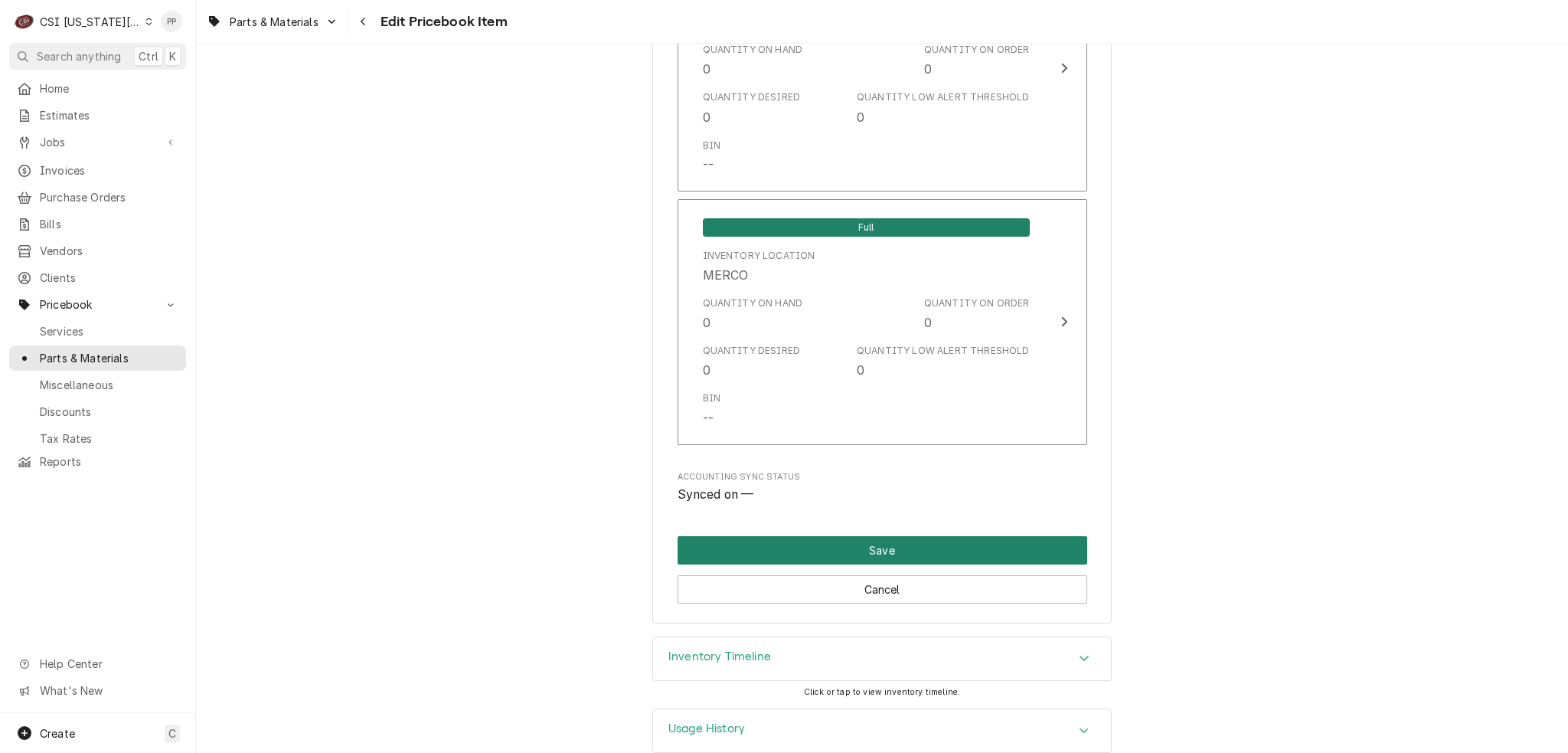
click at [927, 536] on button "Save" at bounding box center [882, 550] width 409 height 29
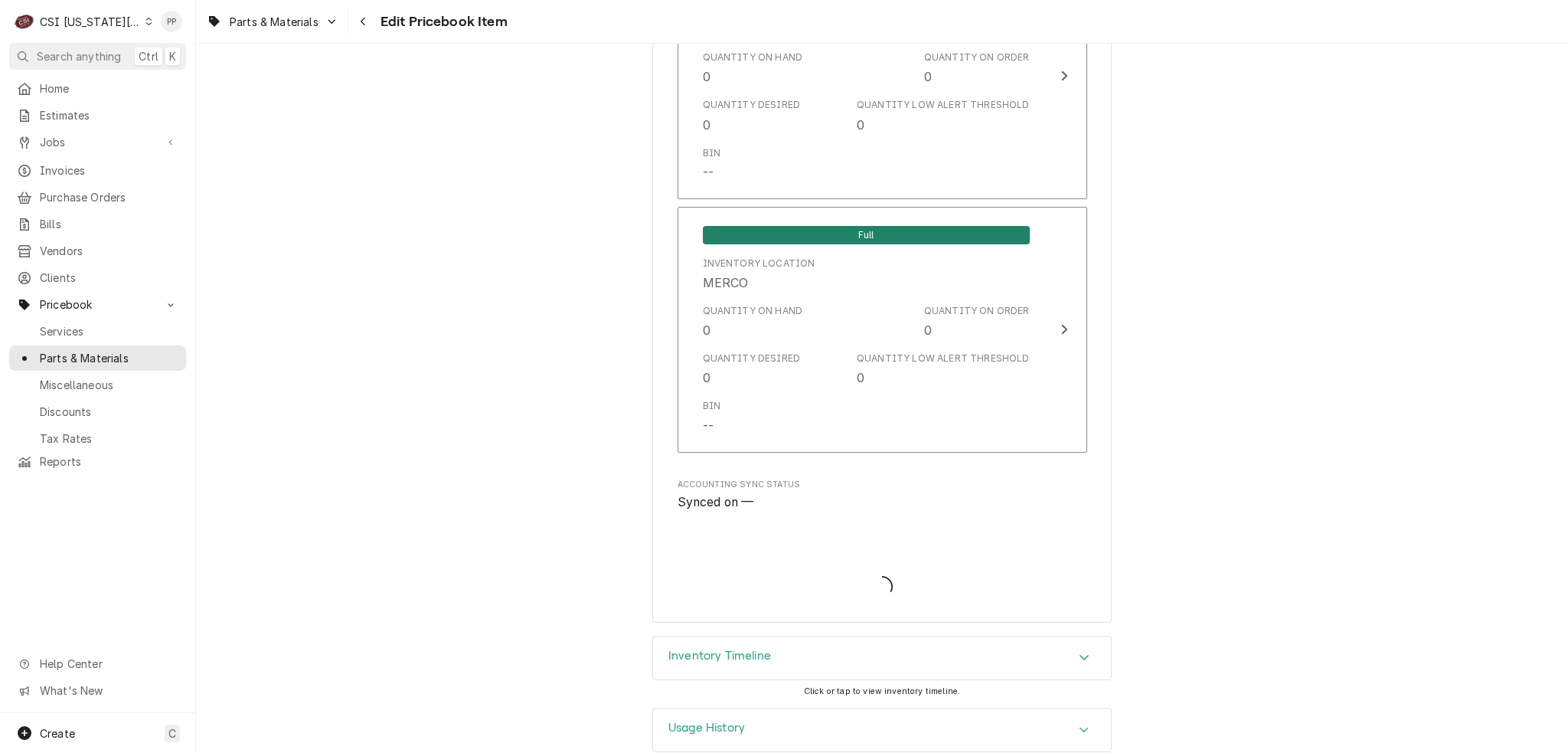
type textarea "x"
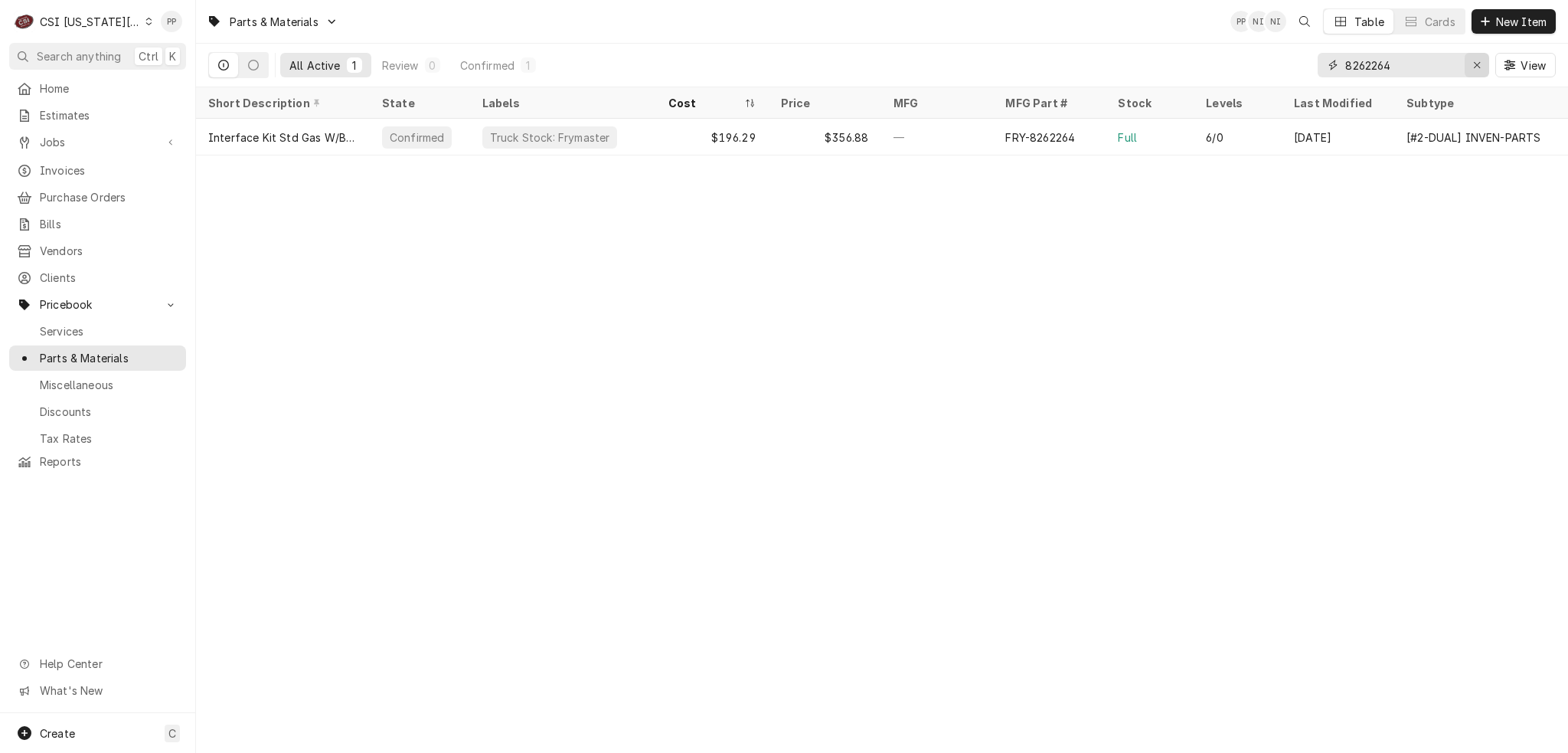
click at [1469, 70] on div "Erase input" at bounding box center [1477, 64] width 15 height 15
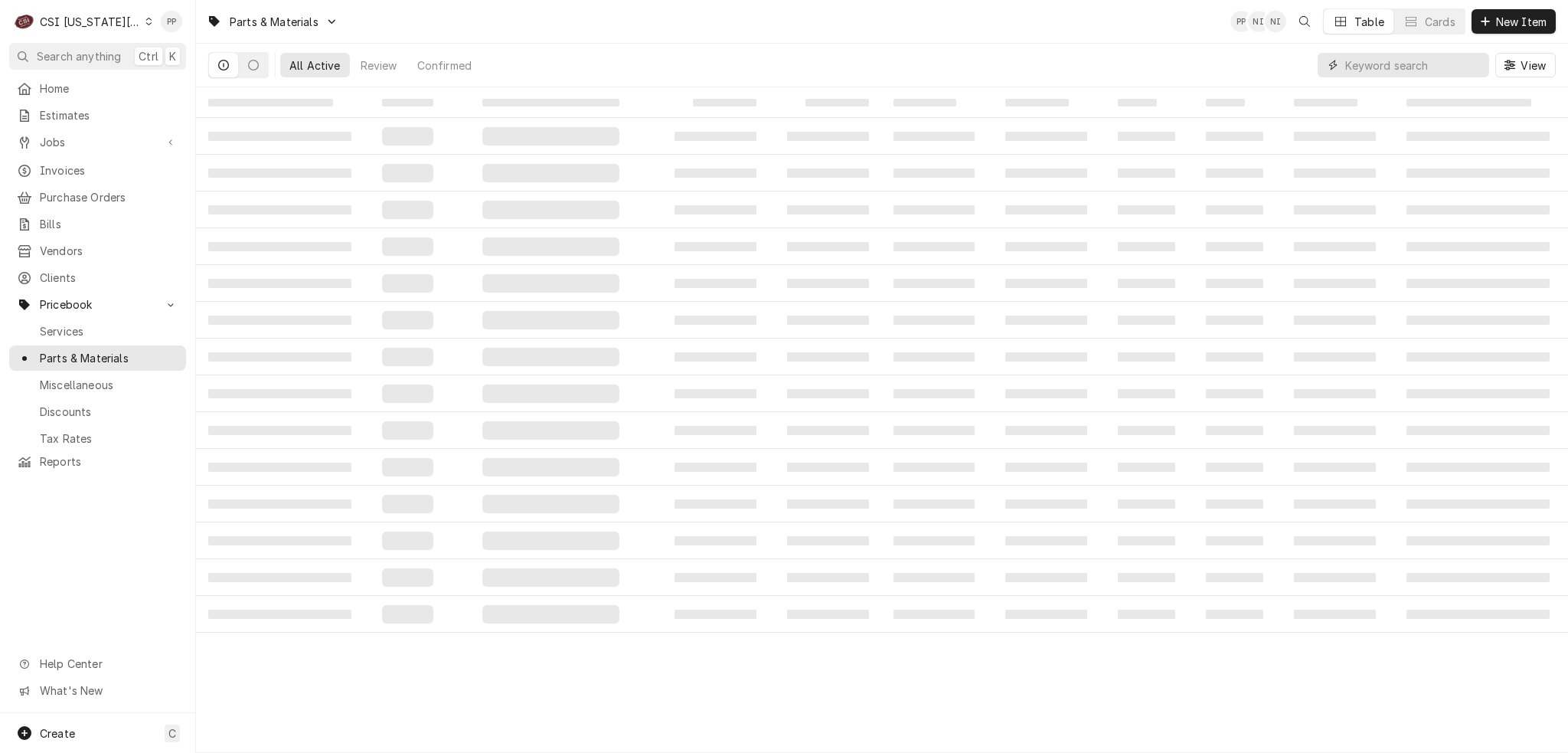
paste input "8263549"
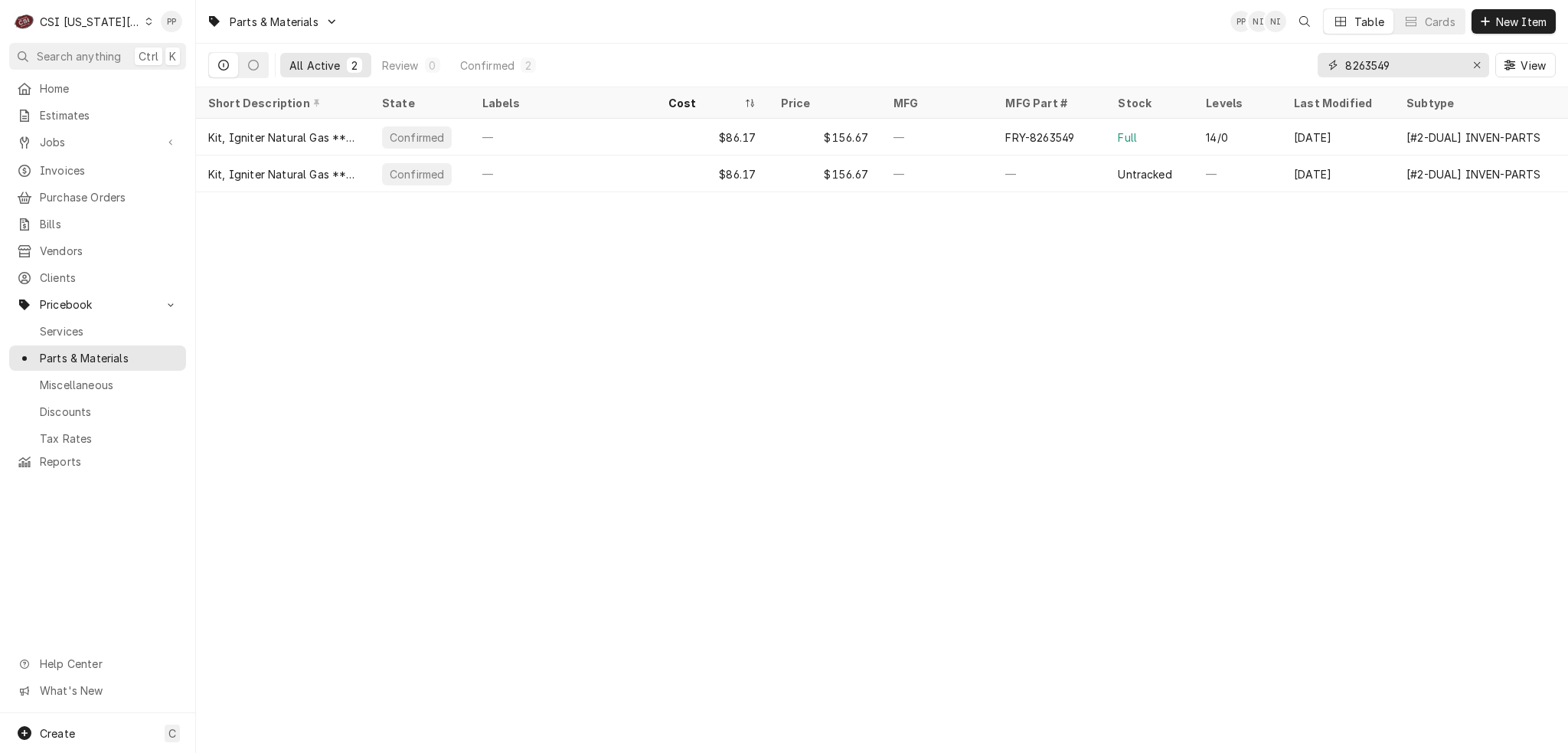
type input "8263549"
click at [1469, 61] on div "Erase input" at bounding box center [1477, 64] width 15 height 15
click at [1446, 62] on input "Dynamic Content Wrapper" at bounding box center [1417, 64] width 144 height 25
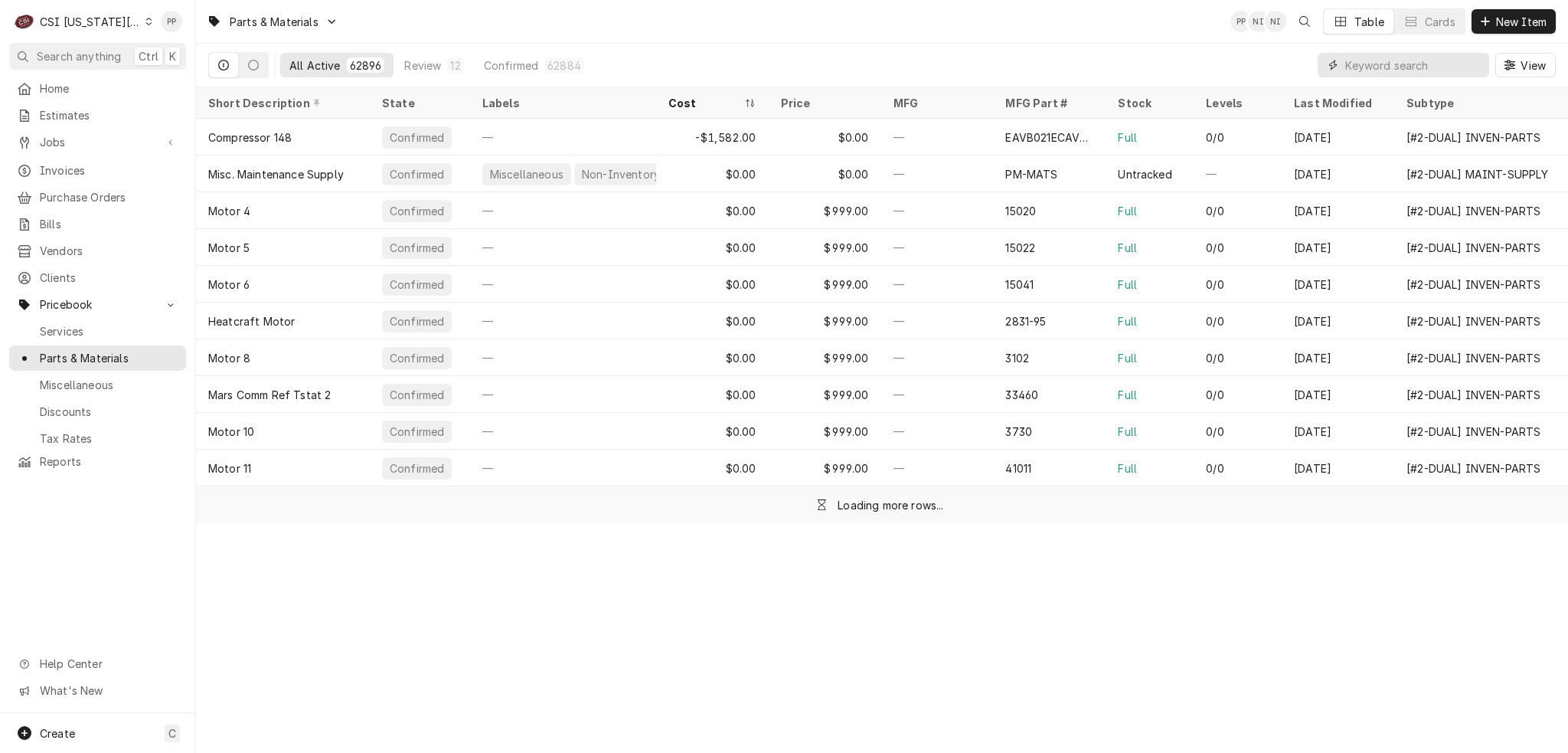
paste input "8075008"
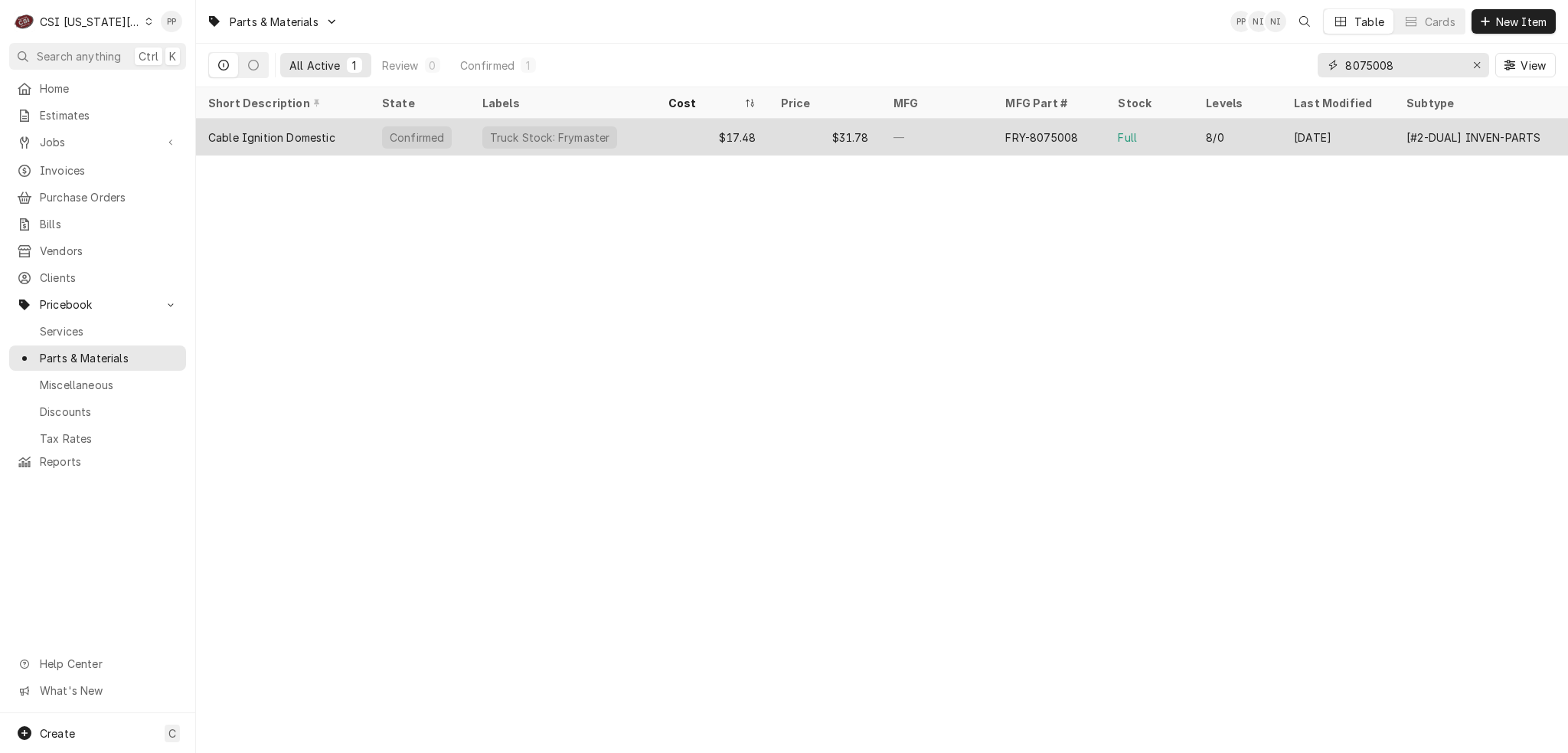
type input "8075008"
click at [904, 135] on div "—" at bounding box center [938, 137] width 113 height 37
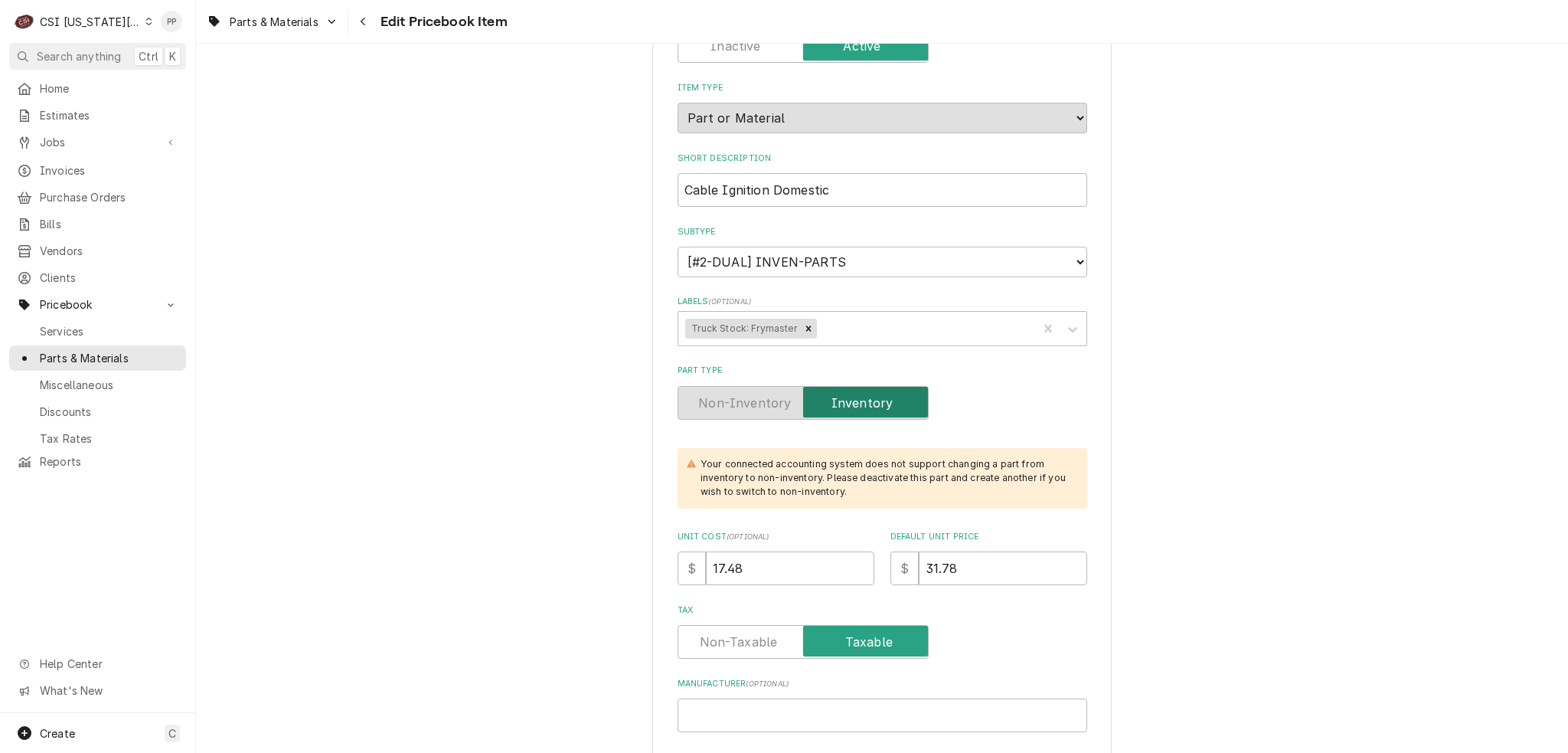
scroll to position [153, 0]
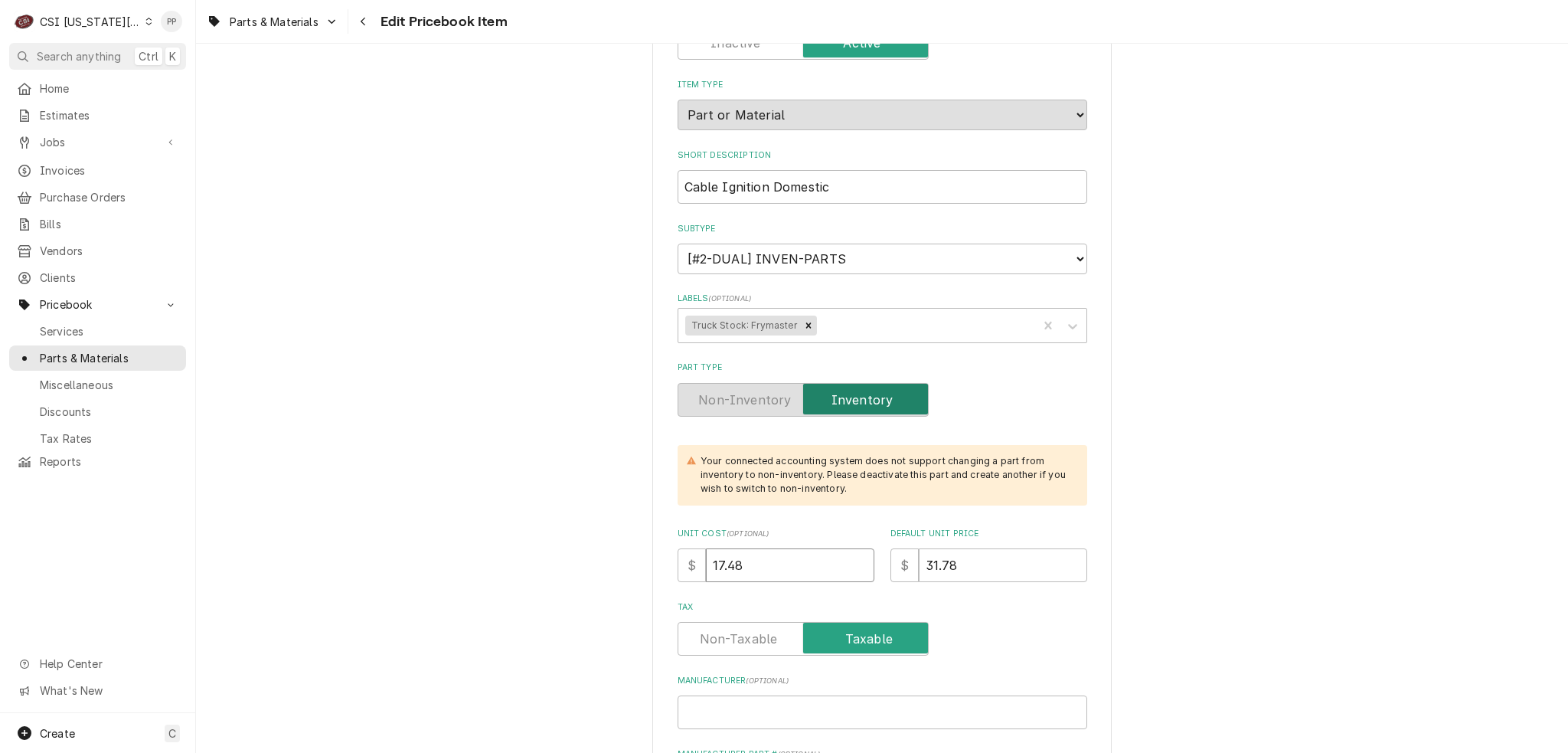
click at [683, 568] on div "$ 17.48" at bounding box center [776, 565] width 197 height 33
type textarea "x"
type input "1"
type textarea "x"
type input "18"
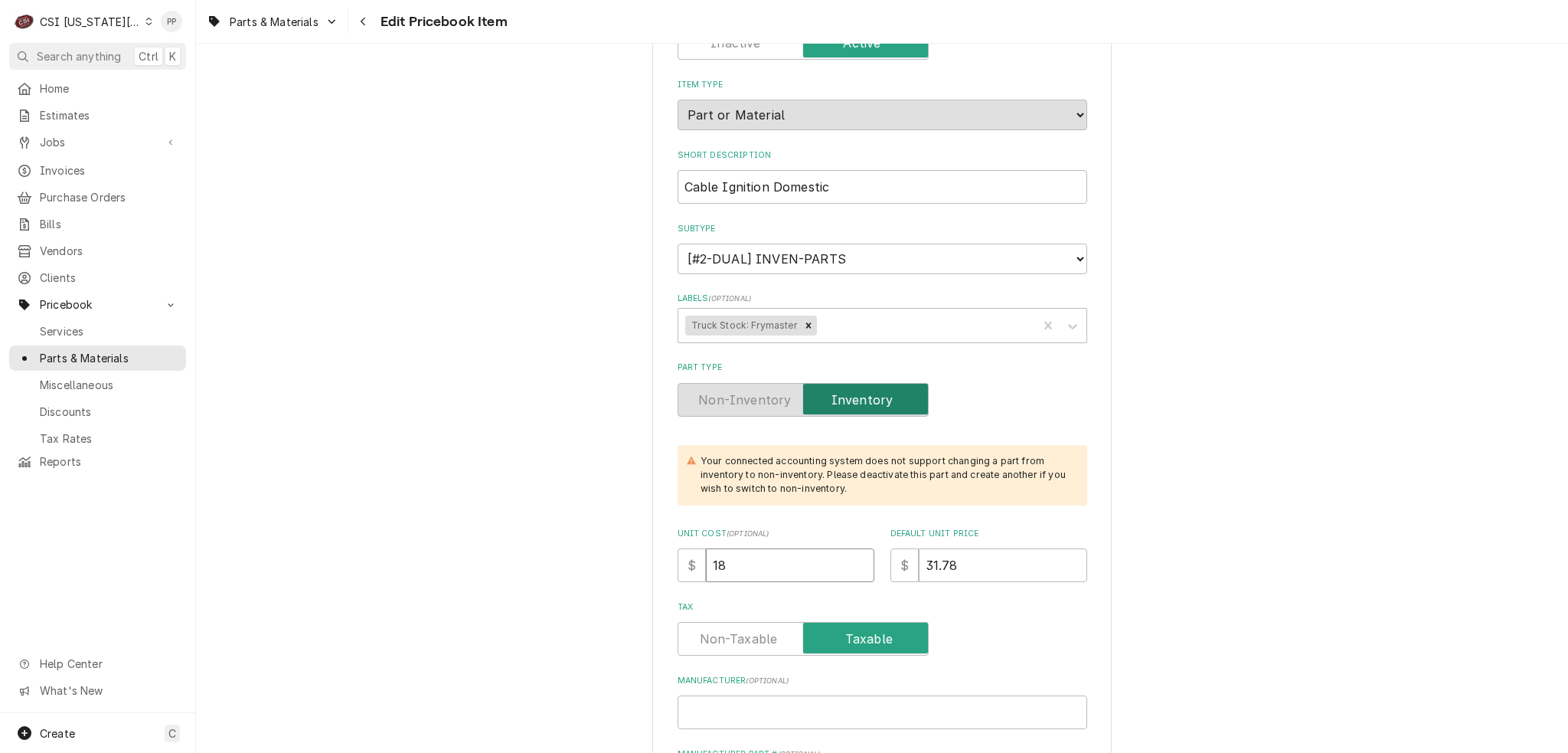
type textarea "x"
type input "18.3"
type textarea "x"
type input "18.36"
type textarea "x"
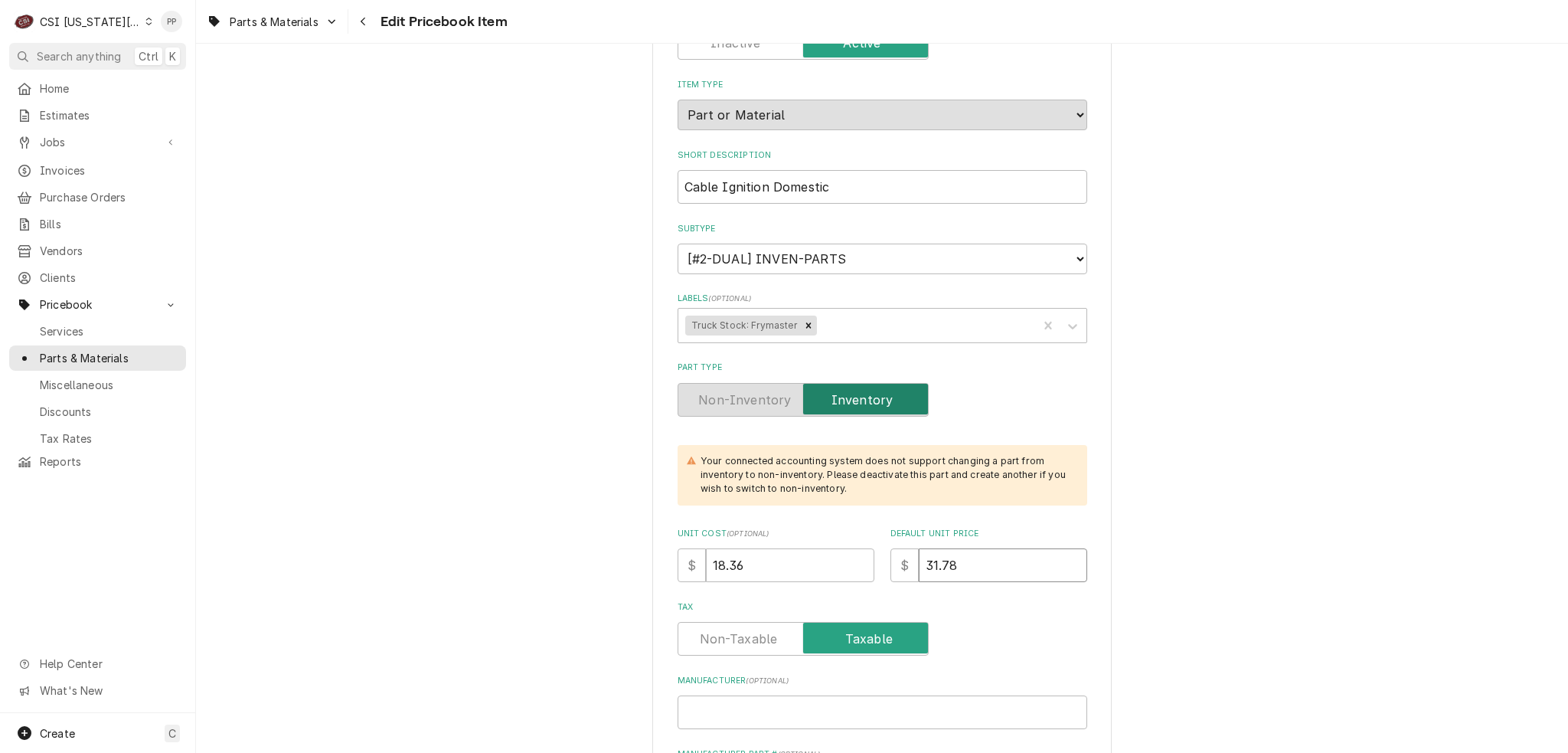
type input "3"
type textarea "x"
type input "33"
type textarea "x"
type input "33.3"
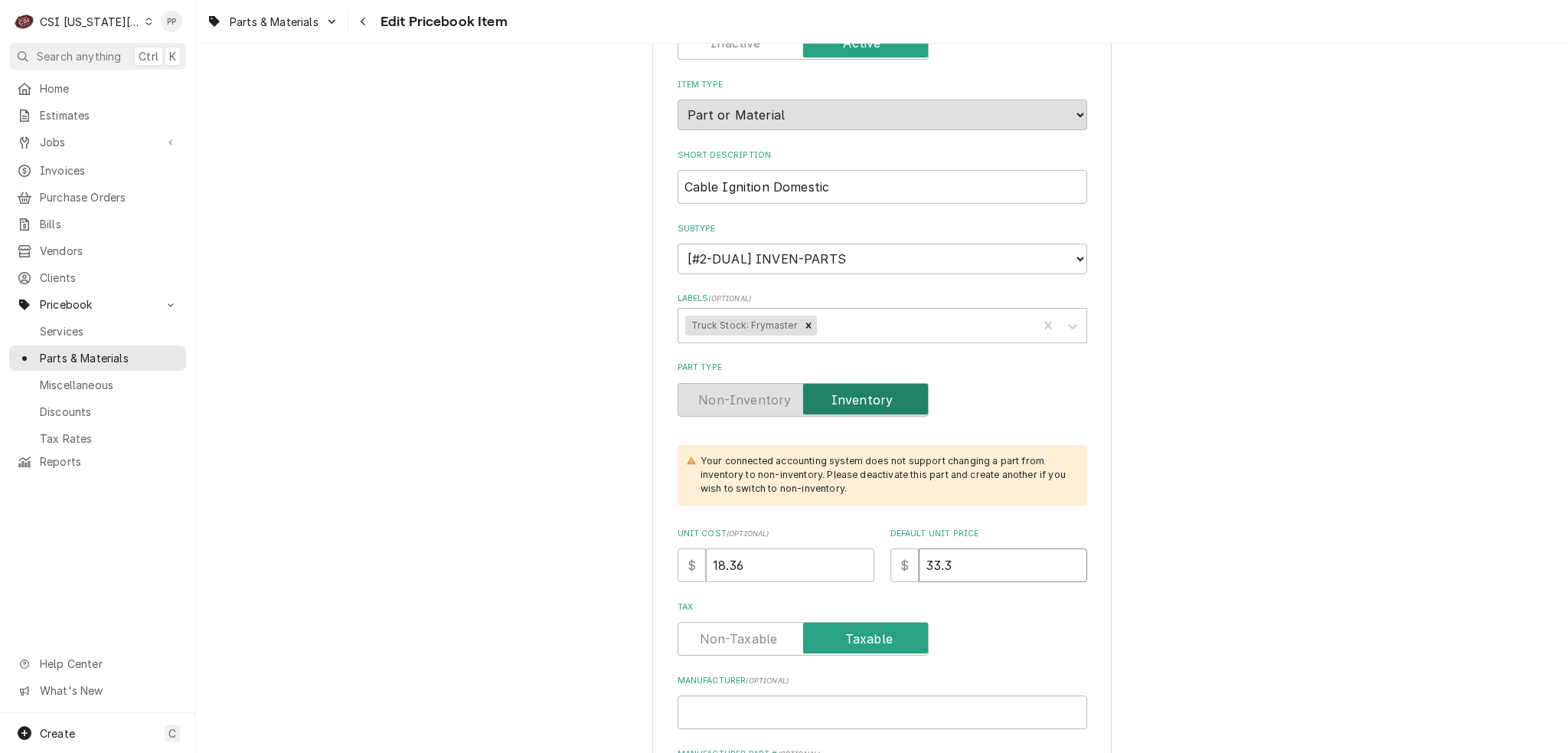
type textarea "x"
type input "33.38"
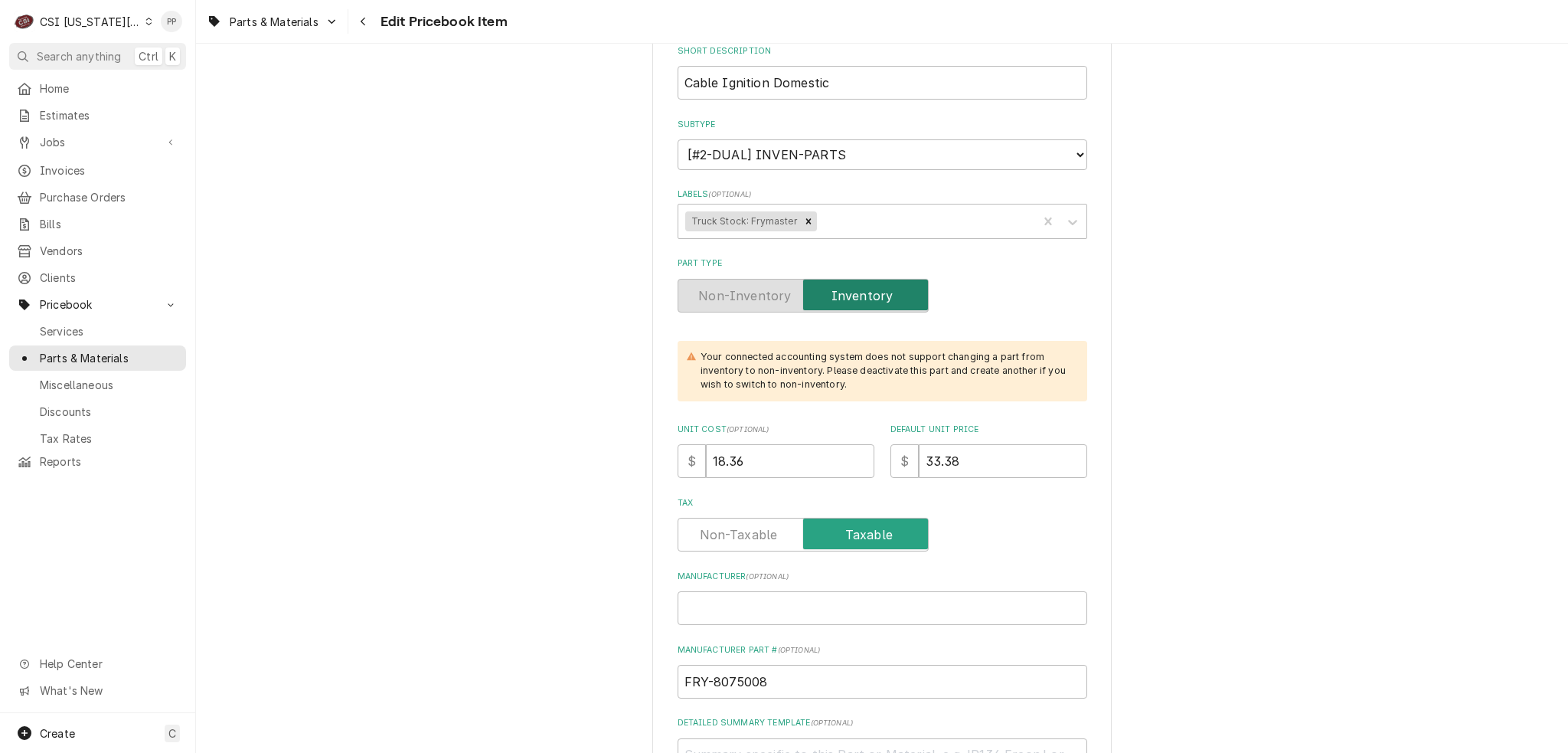
scroll to position [460, 0]
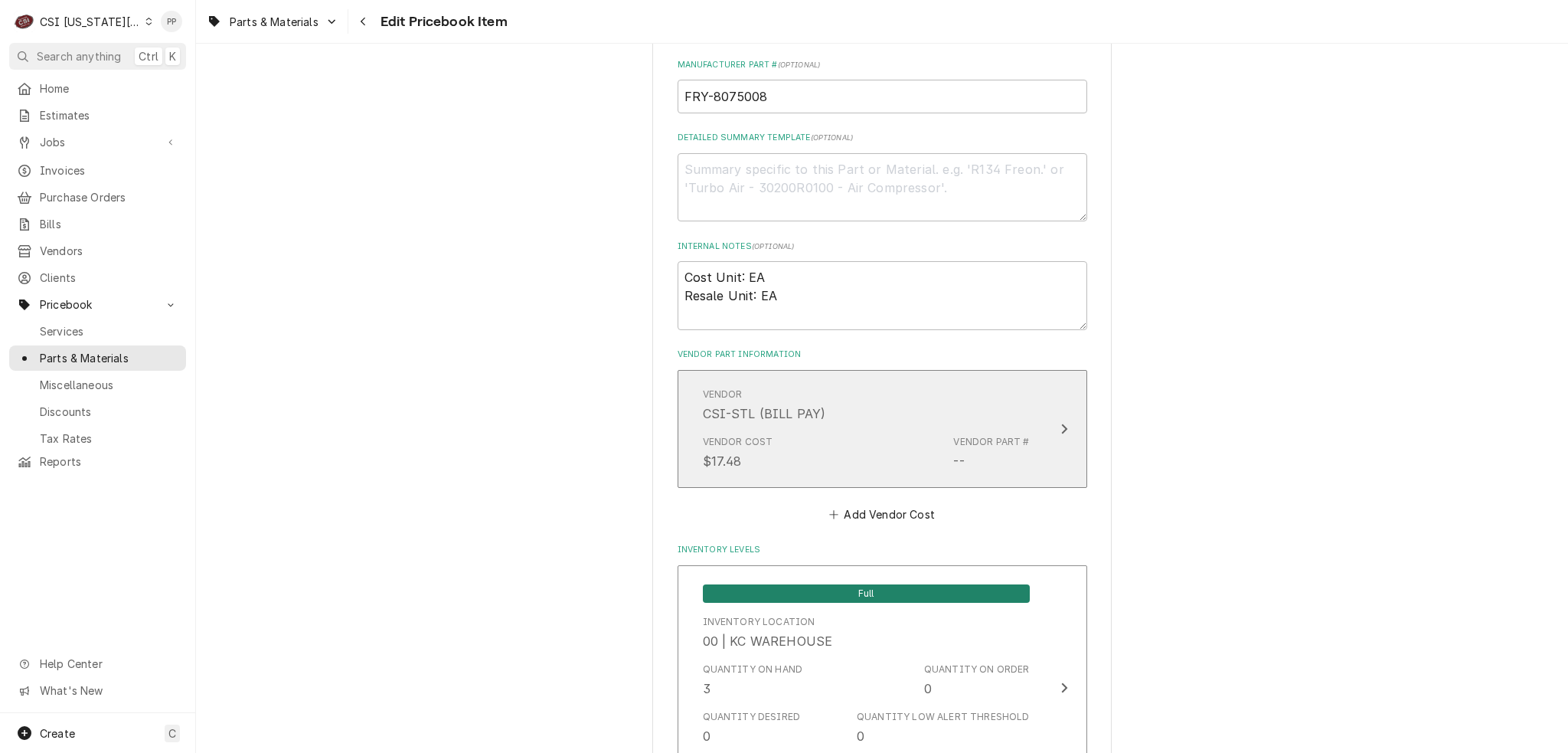
click at [843, 386] on div "Vendor CSI-STL (BILL PAY)" at bounding box center [865, 406] width 327 height 48
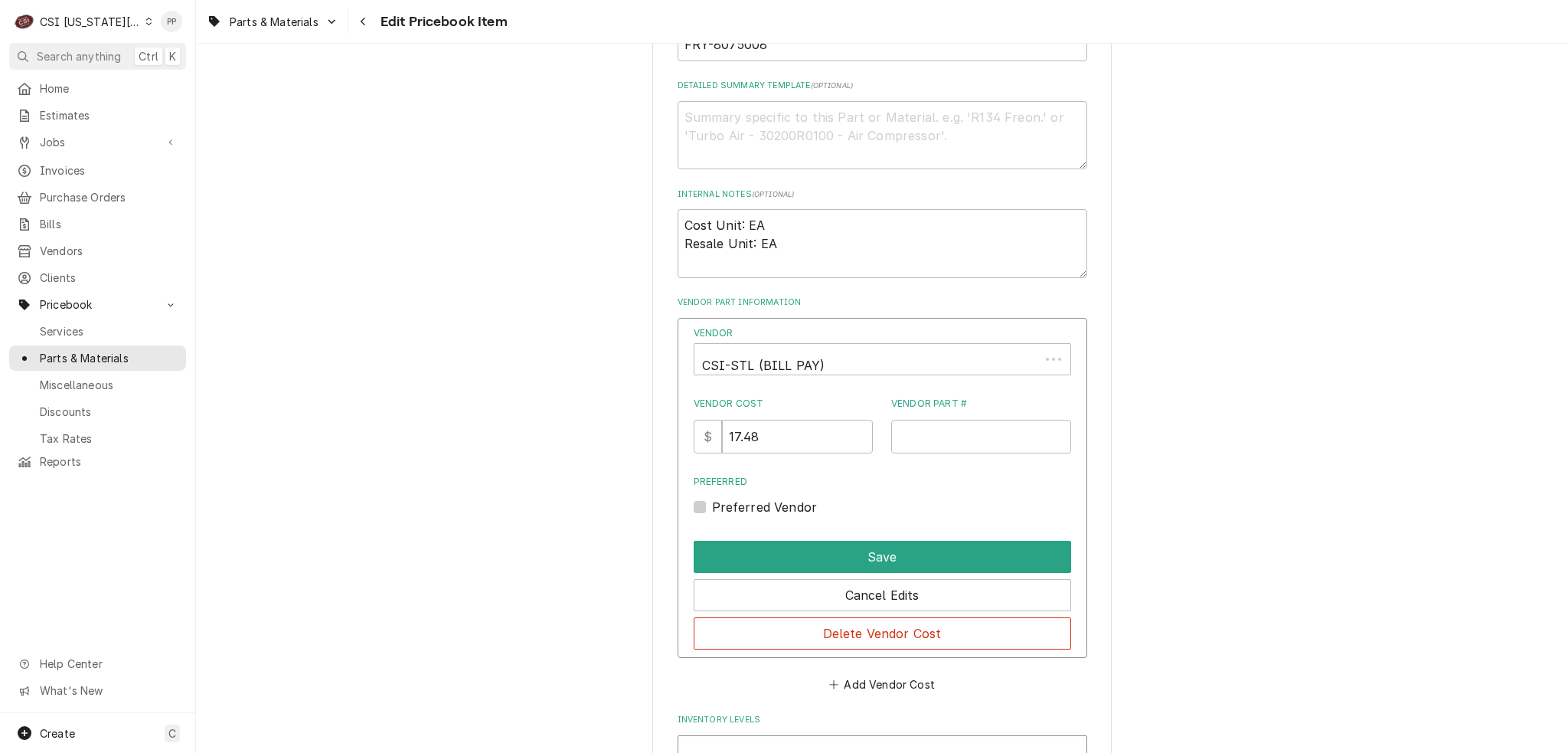
scroll to position [1149, 0]
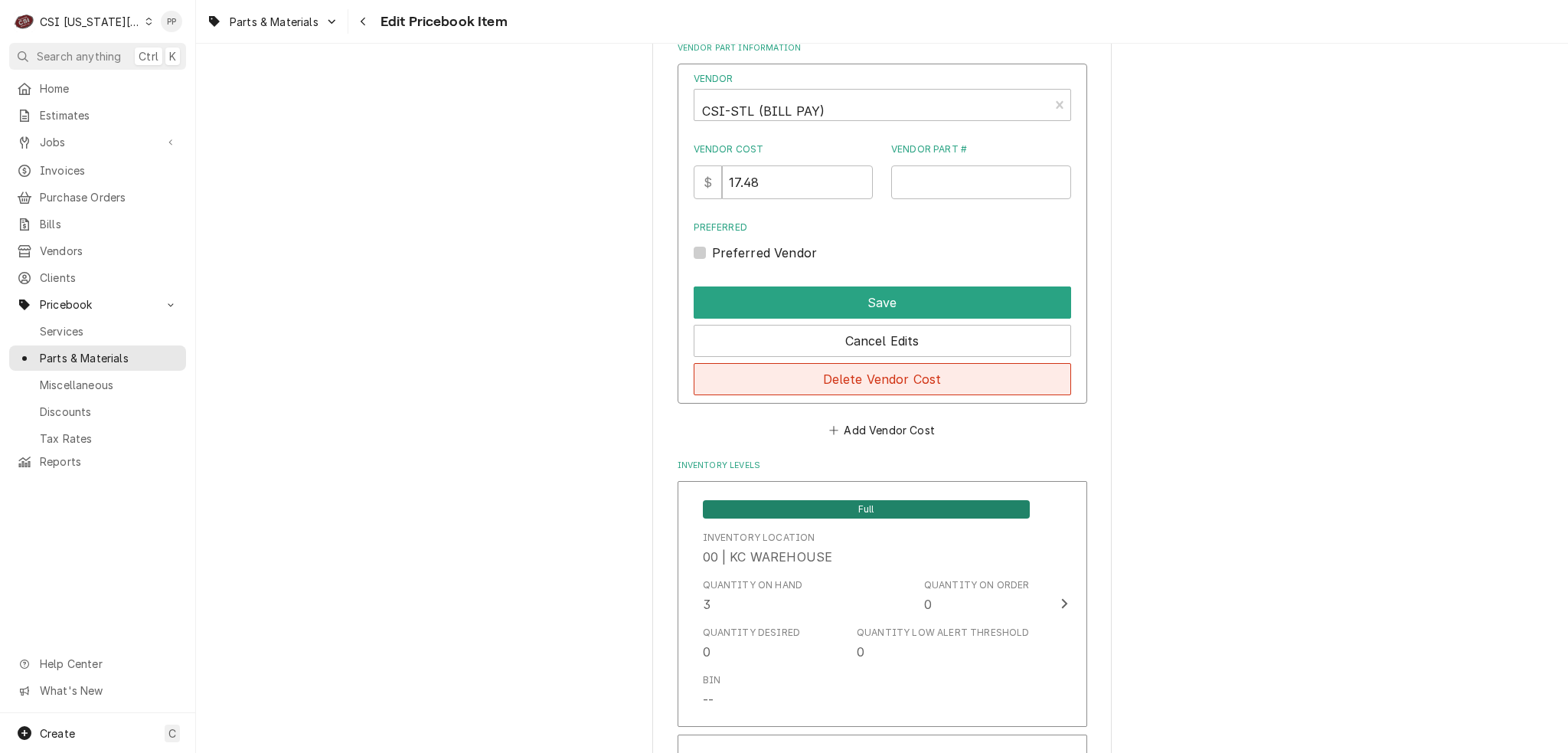
click at [889, 373] on button "Delete Vendor Cost" at bounding box center [882, 379] width 377 height 32
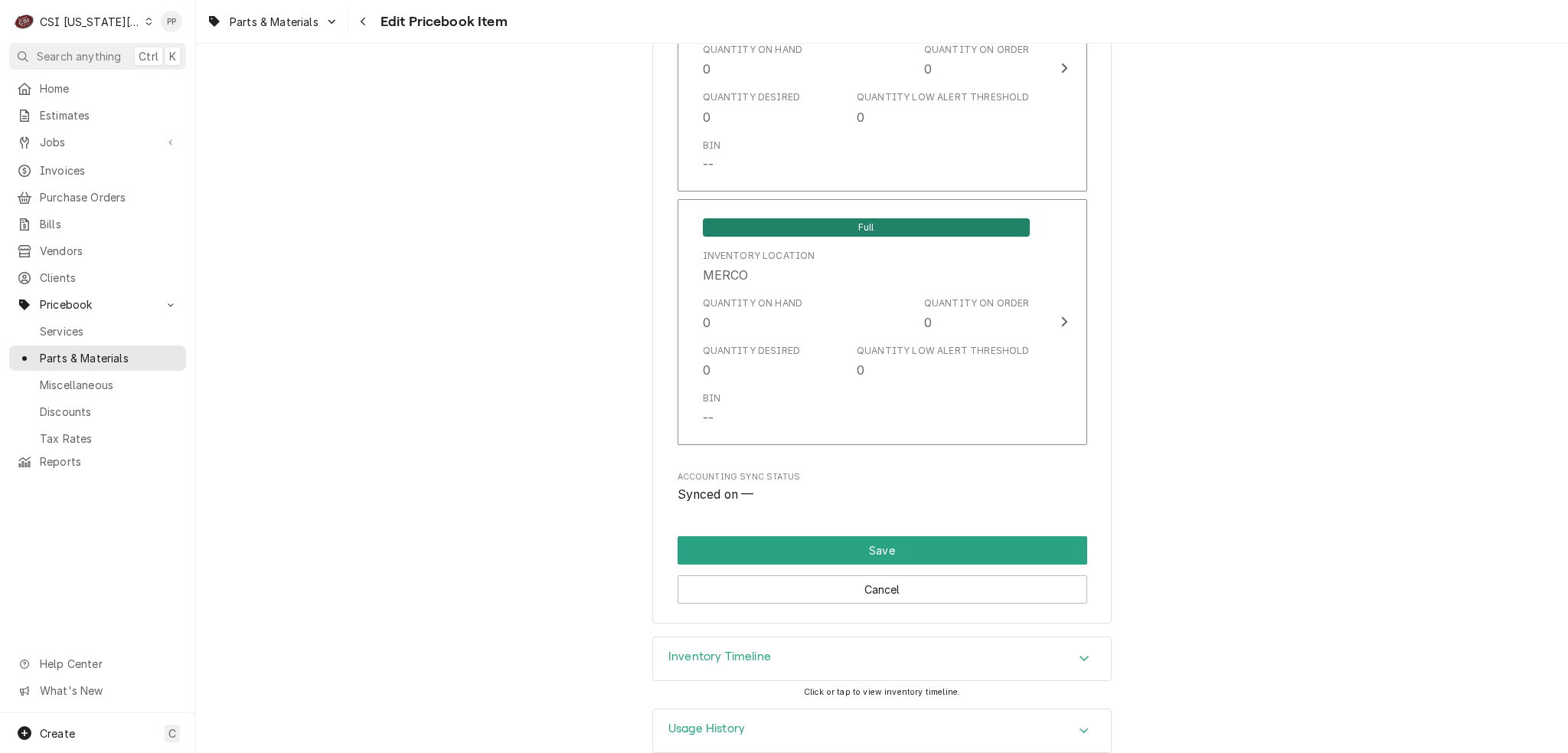
drag, startPoint x: 1303, startPoint y: 380, endPoint x: 1241, endPoint y: 722, distance: 347.6
click at [956, 536] on button "Save" at bounding box center [882, 550] width 409 height 29
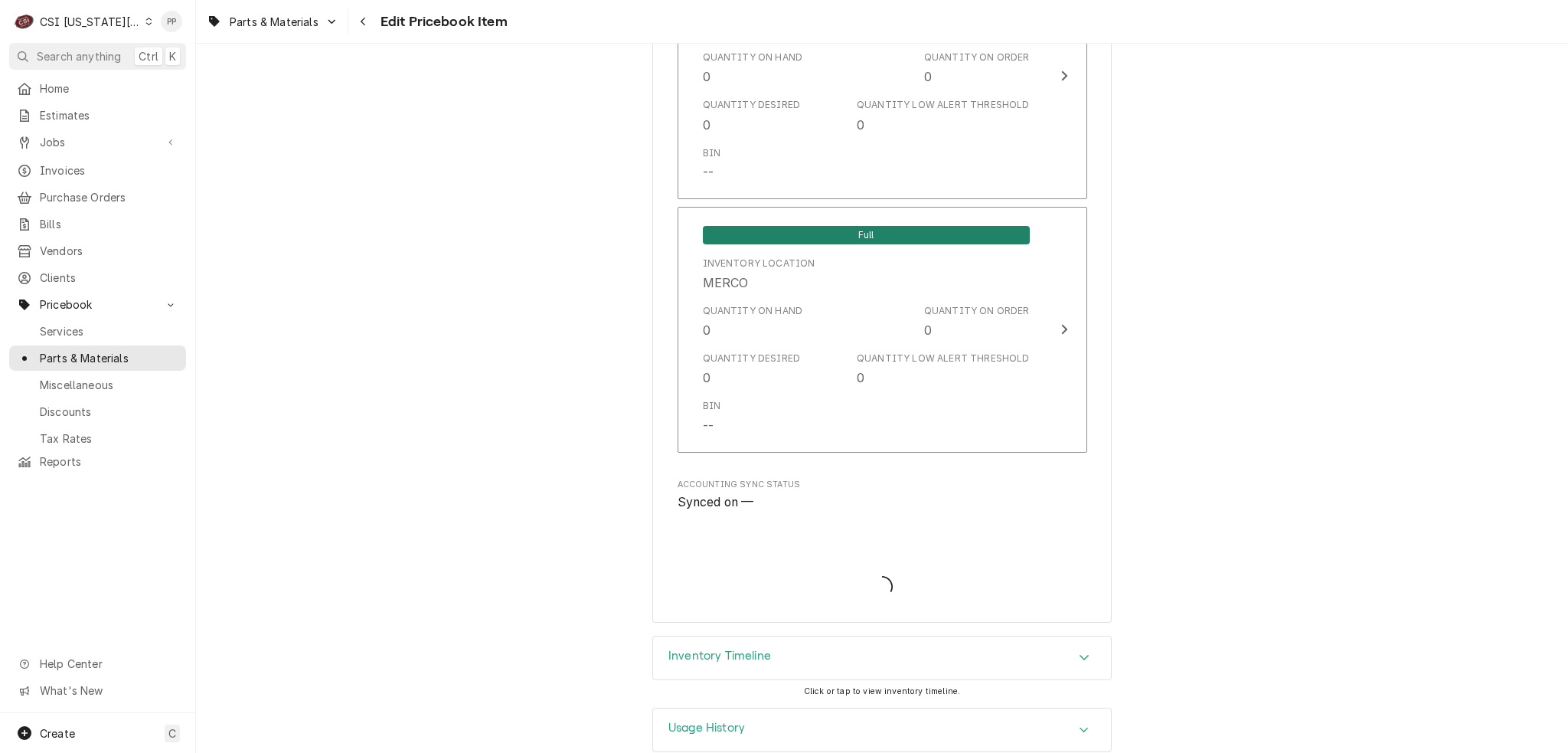
type textarea "x"
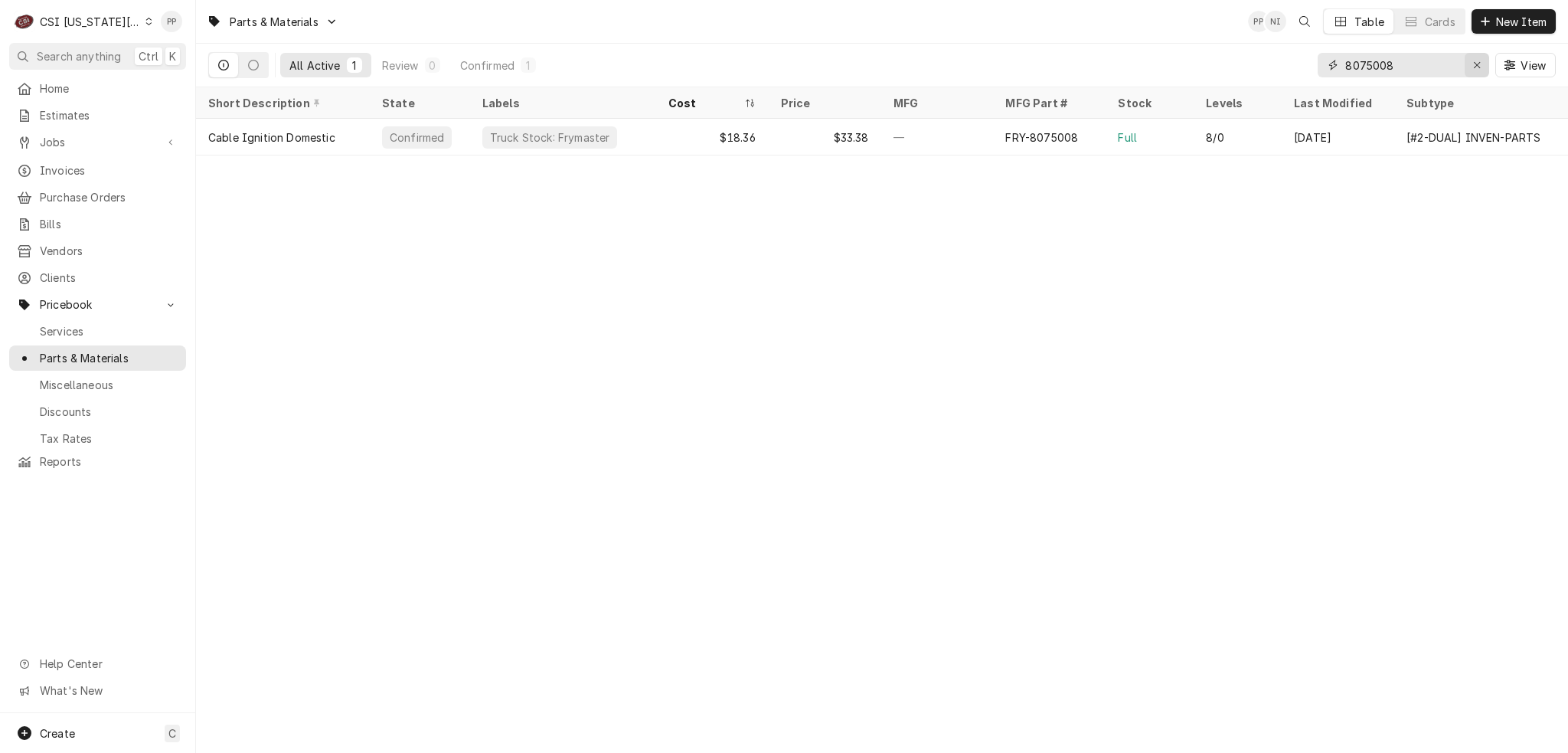
click at [1474, 62] on icon "Erase input" at bounding box center [1477, 65] width 6 height 6
click at [1436, 67] on input "Dynamic Content Wrapper" at bounding box center [1417, 64] width 144 height 25
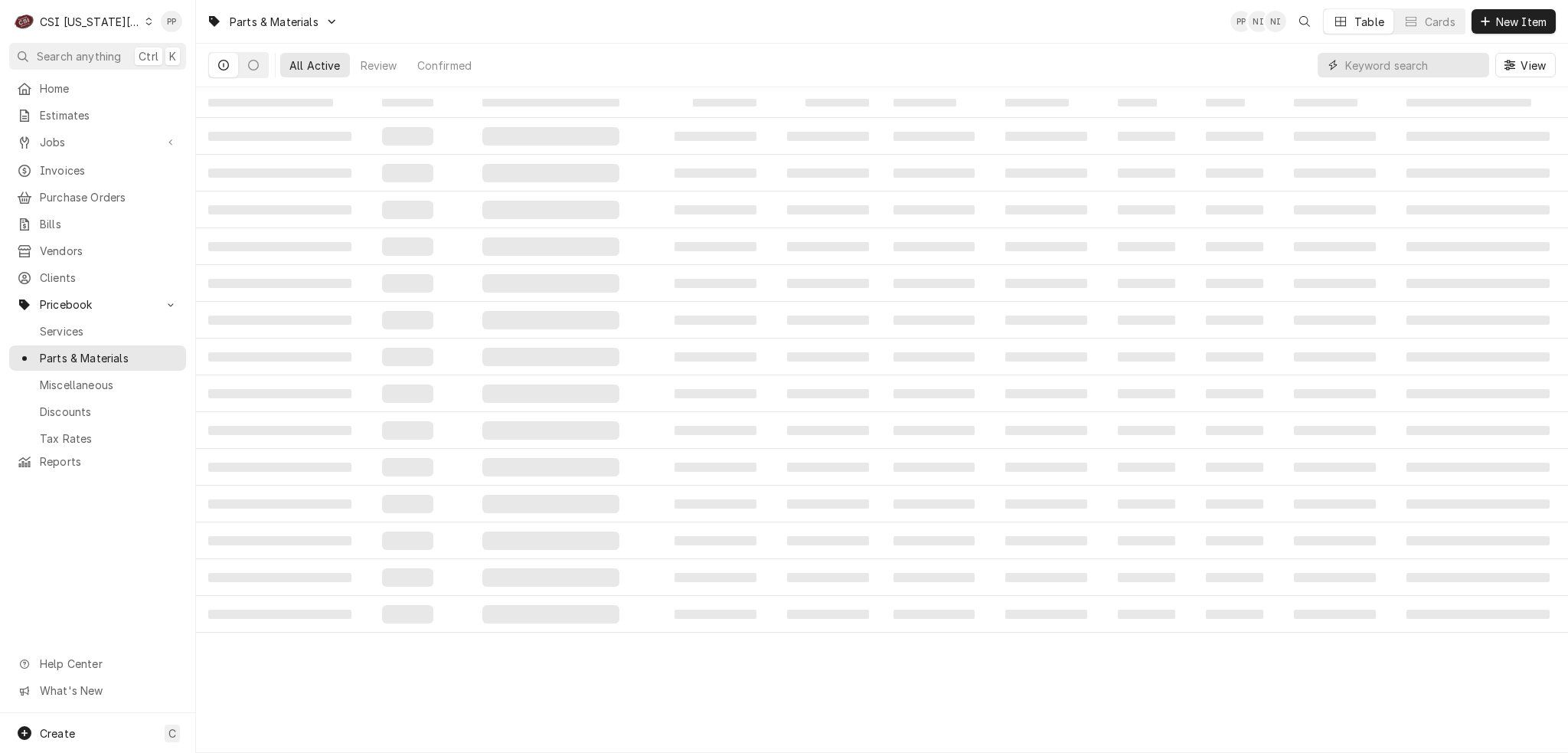
paste input "8076084"
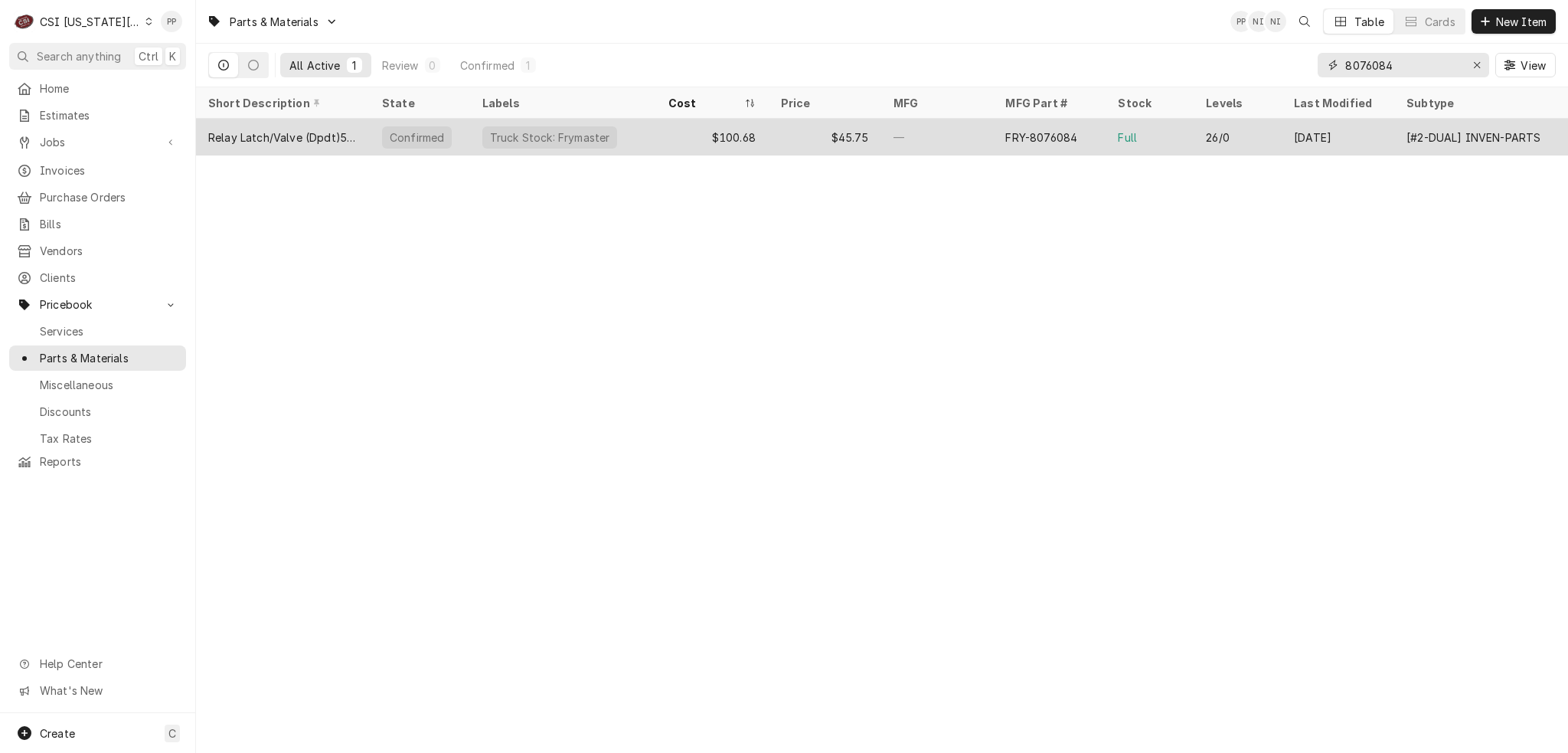
type input "8076084"
click at [925, 130] on div "—" at bounding box center [938, 137] width 113 height 37
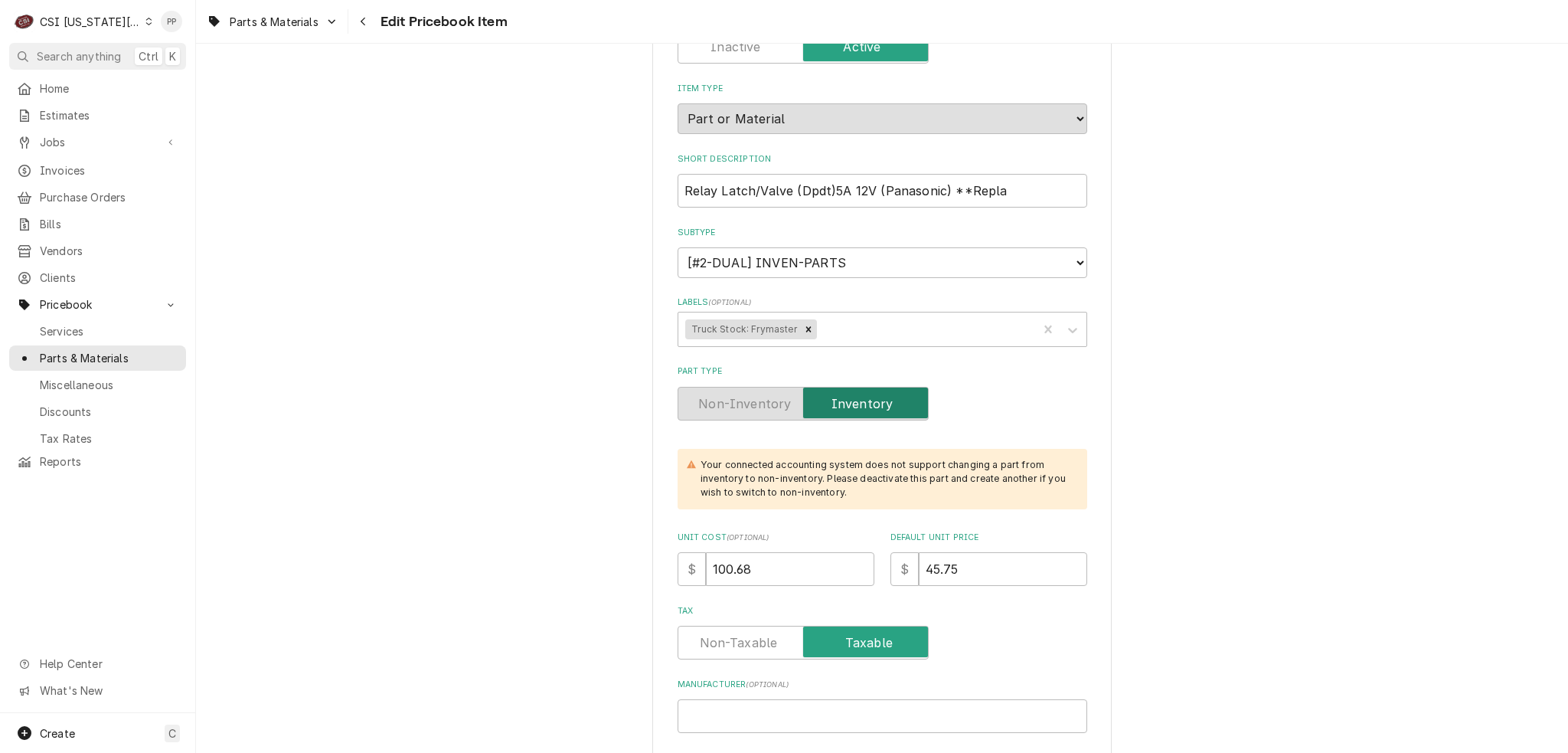
scroll to position [153, 0]
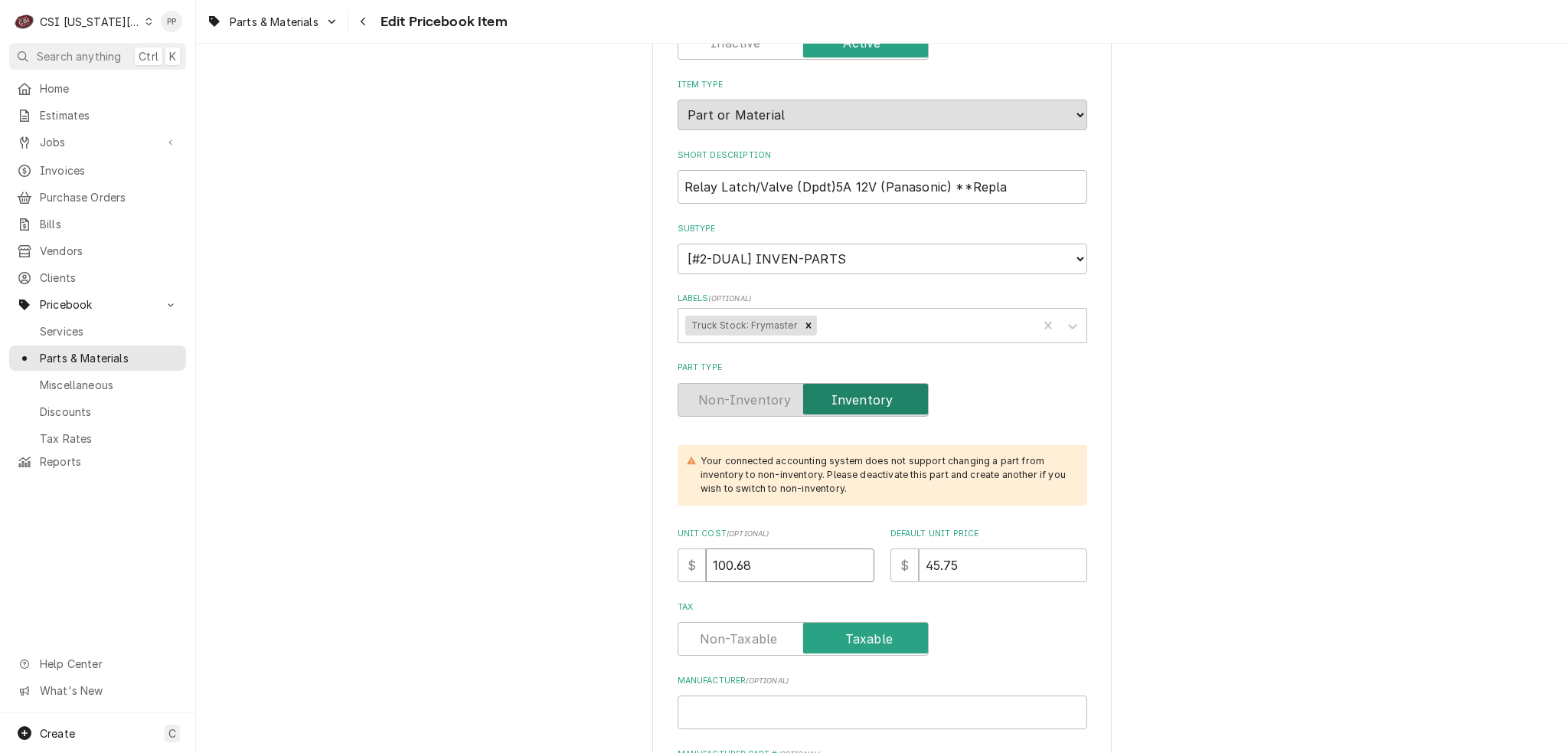
drag, startPoint x: 754, startPoint y: 565, endPoint x: 685, endPoint y: 561, distance: 69.1
click at [687, 564] on div "$ 100.68" at bounding box center [776, 565] width 197 height 33
type textarea "x"
type input "2"
type textarea "x"
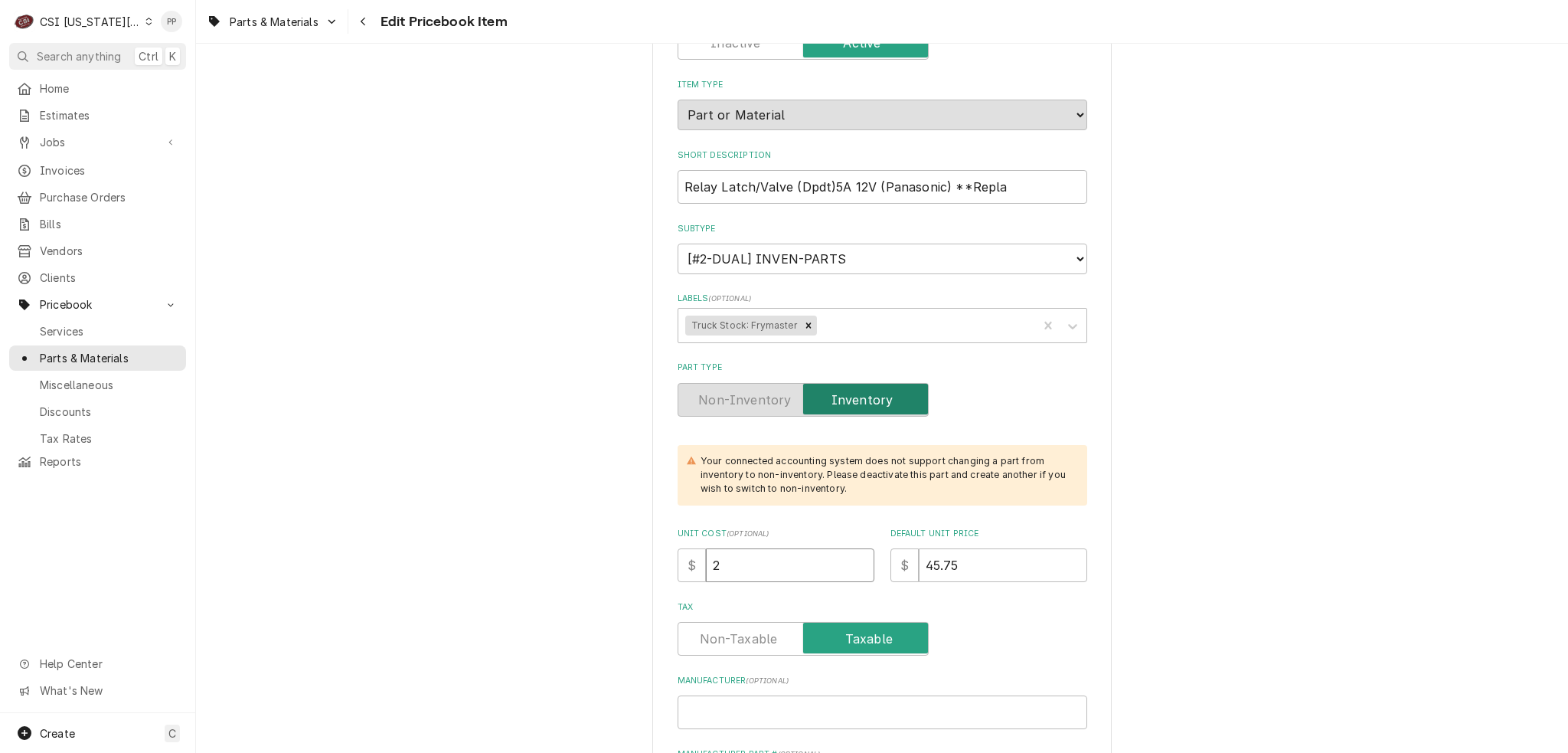
type input "25"
type textarea "x"
type input "25.1"
type textarea "x"
type input "25.17"
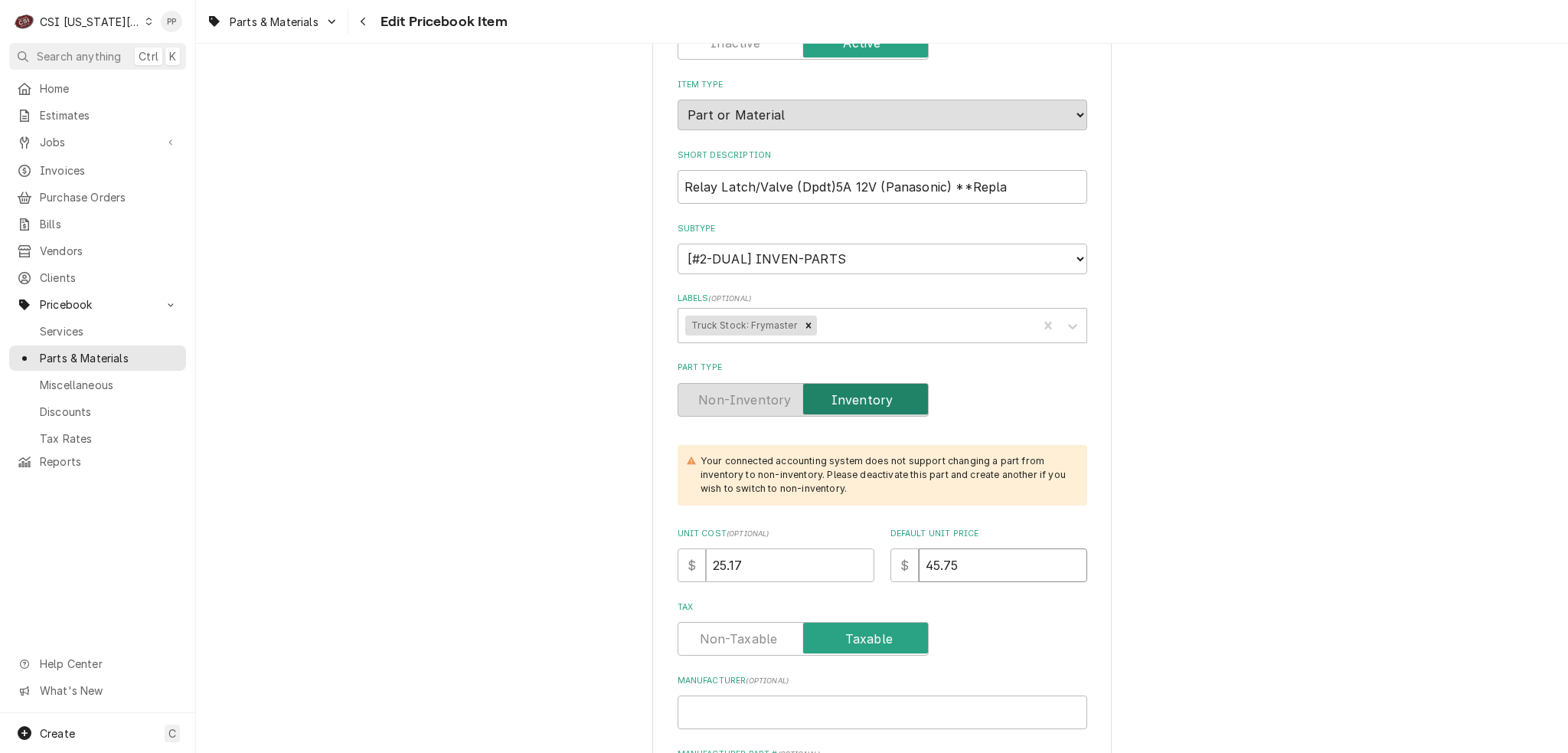
type textarea "x"
type input "4"
type textarea "x"
type input "45"
type textarea "x"
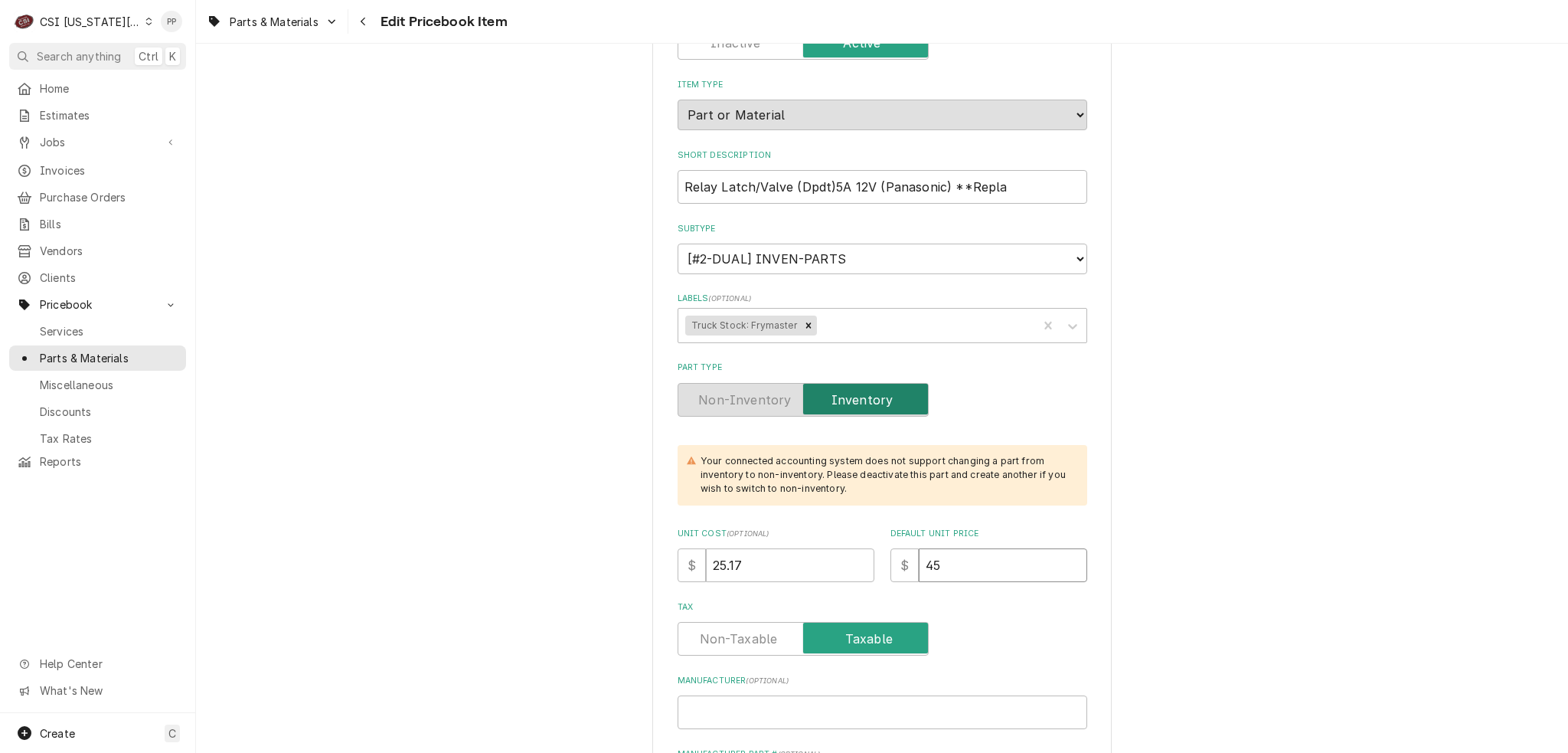
type input "45.7"
type textarea "x"
type input "45.75"
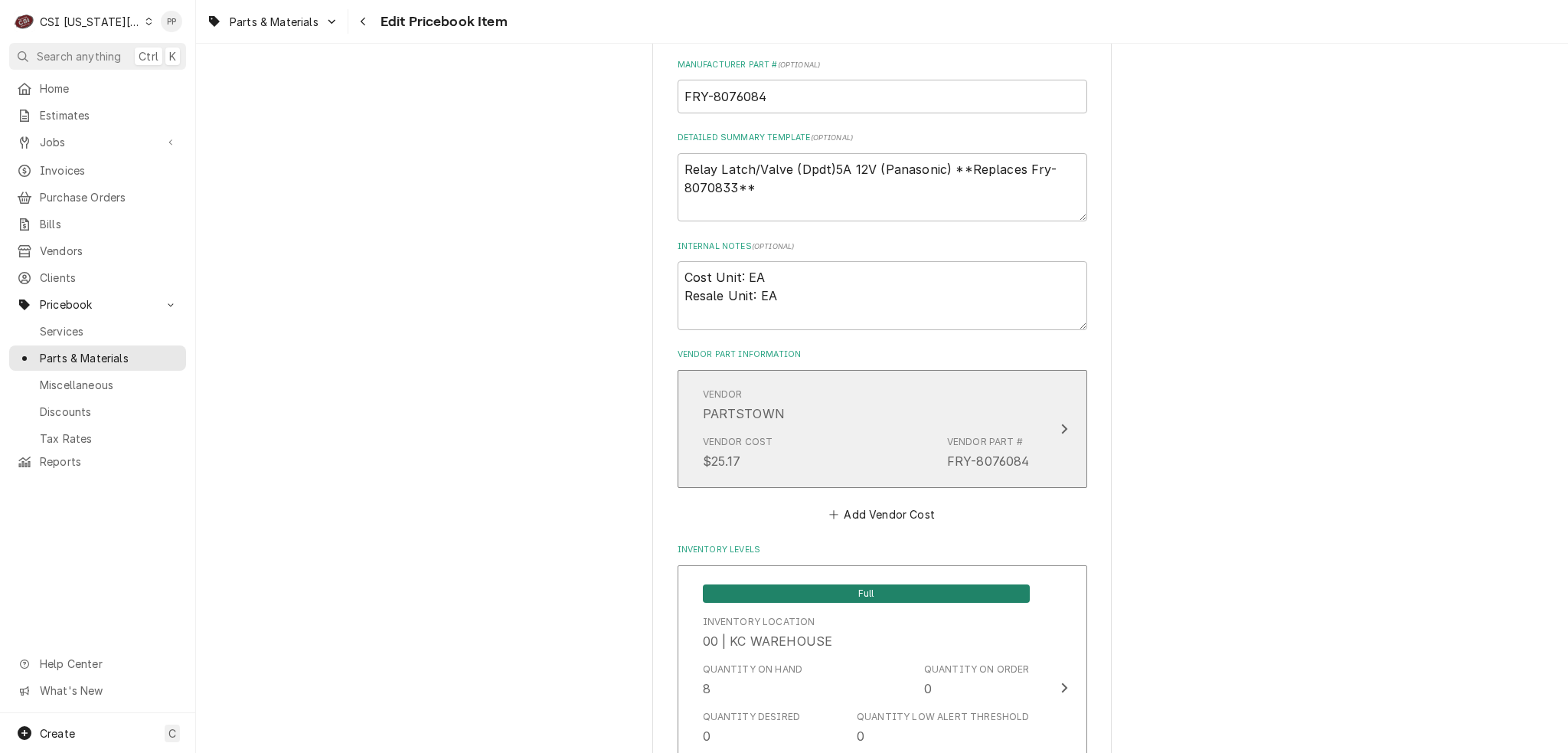
click at [890, 447] on div "Vendor Cost $25.17 Vendor Part # FRY-8076084" at bounding box center [865, 453] width 327 height 48
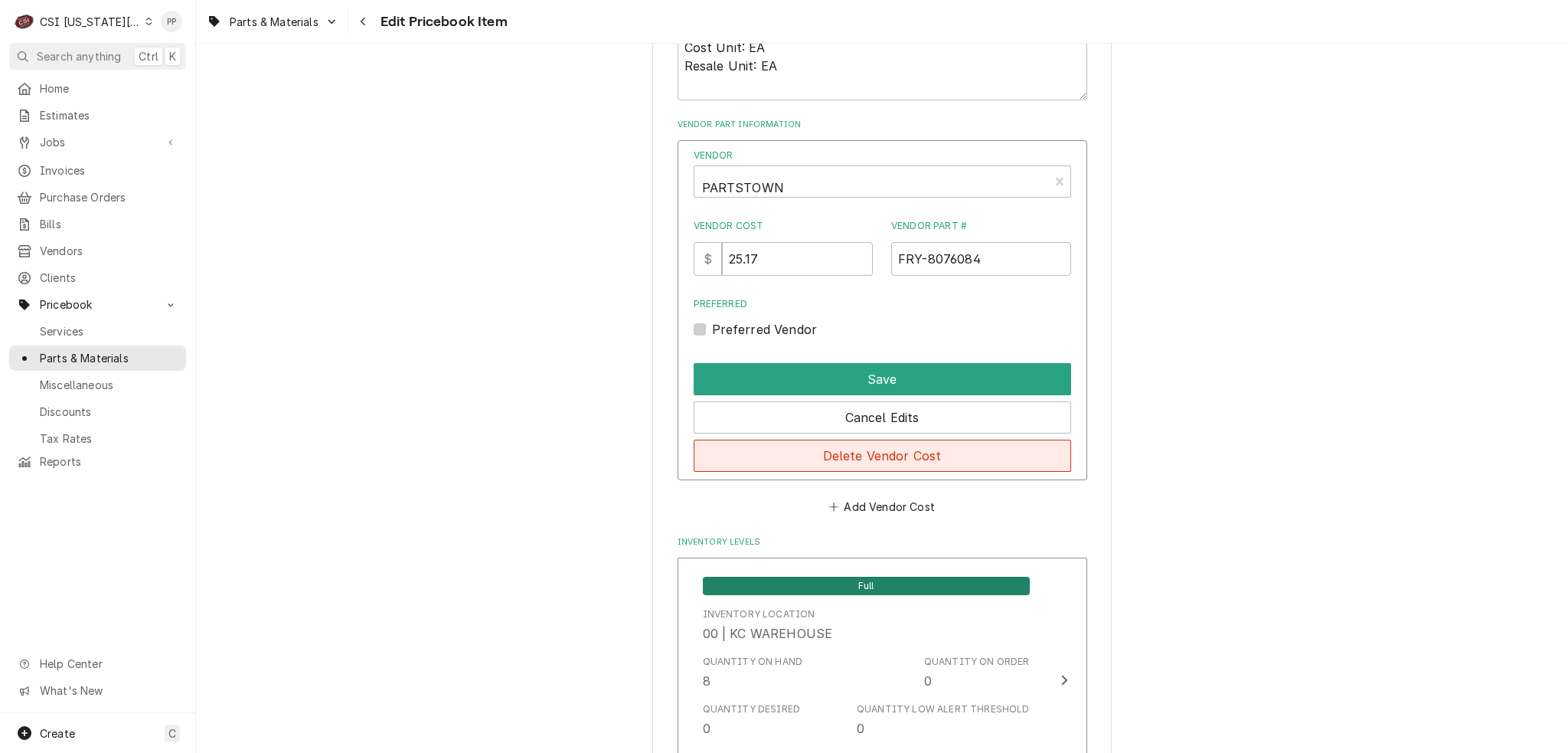
click at [920, 458] on button "Delete Vendor Cost" at bounding box center [882, 456] width 377 height 32
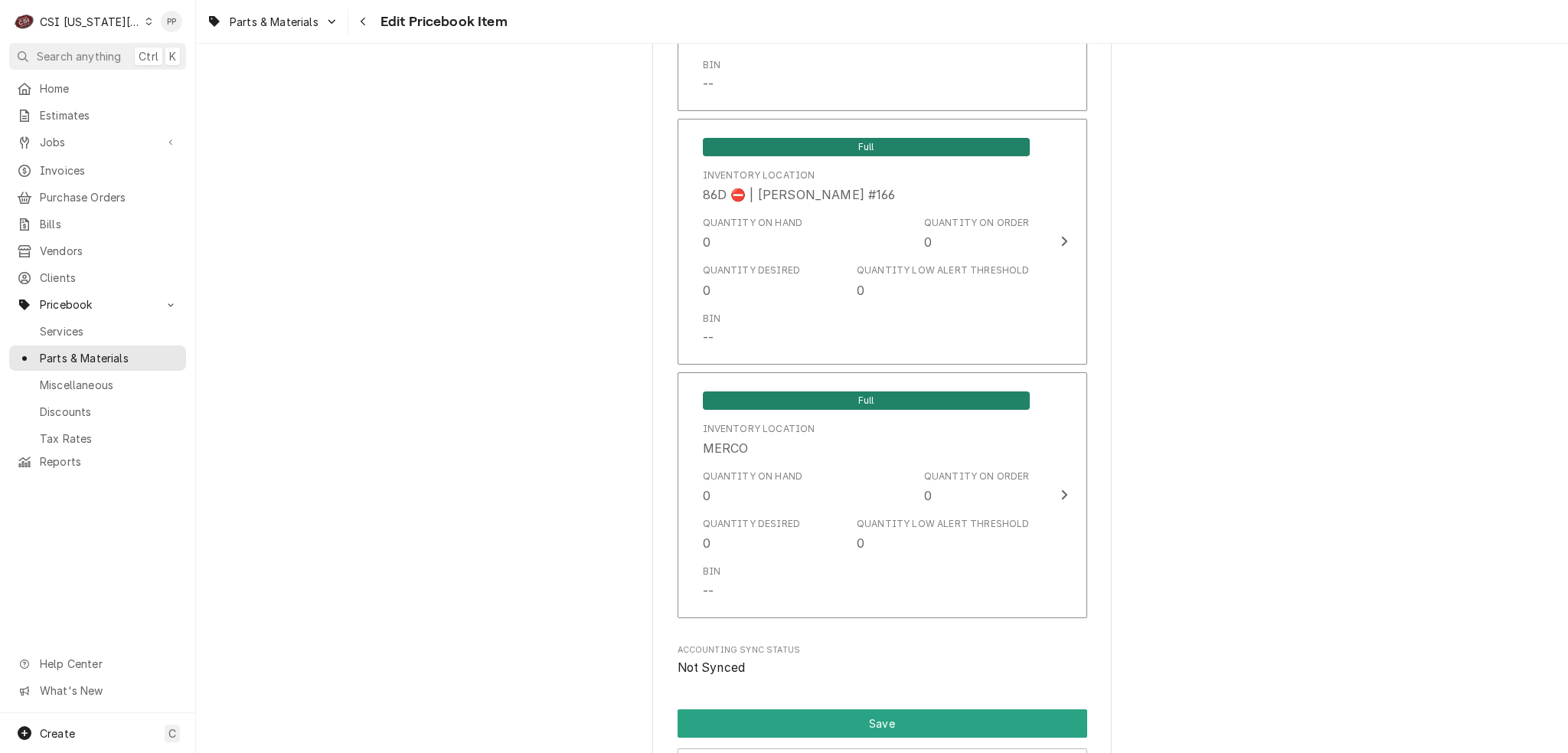
drag, startPoint x: 1327, startPoint y: 431, endPoint x: 1235, endPoint y: 718, distance: 301.4
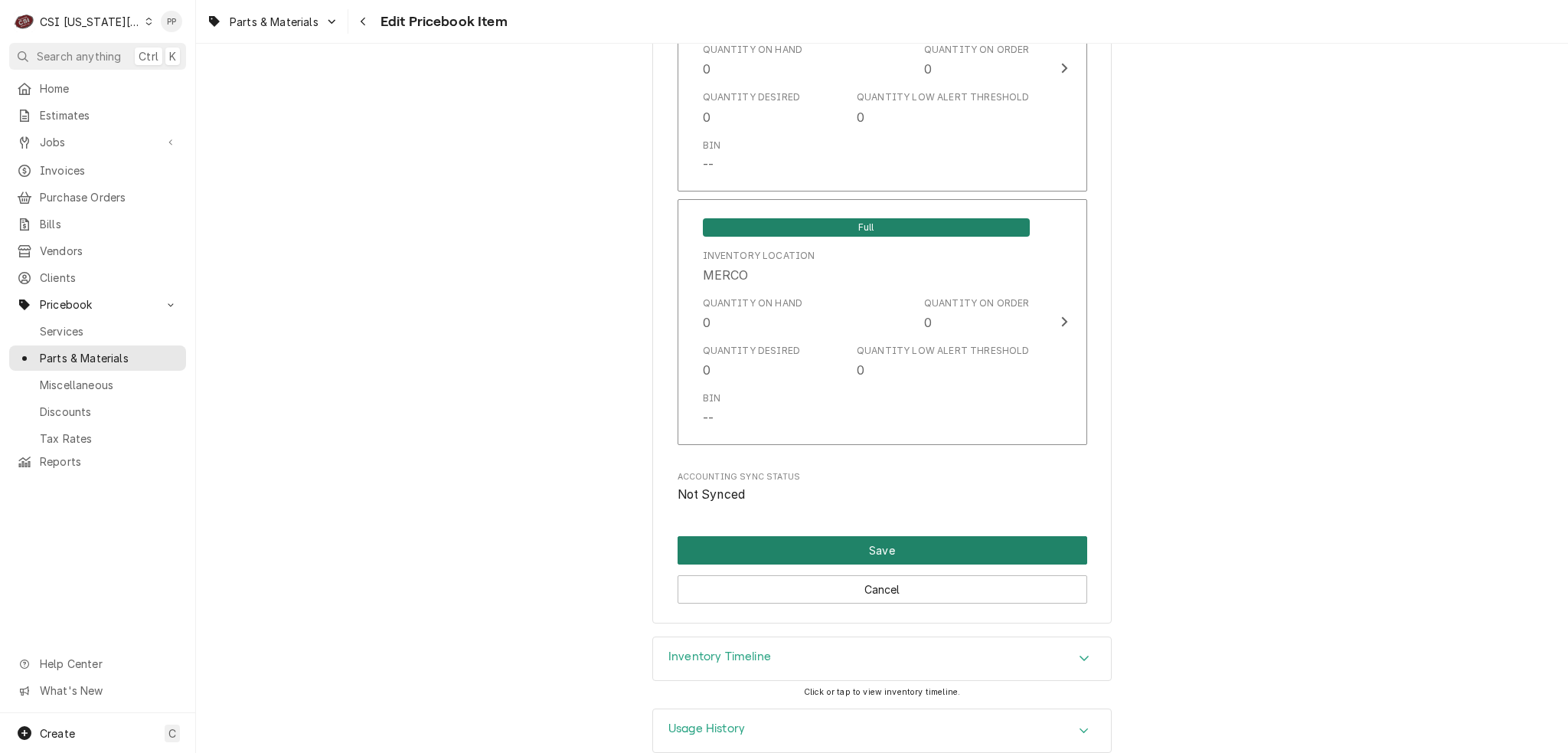
click at [1014, 536] on button "Save" at bounding box center [882, 550] width 409 height 29
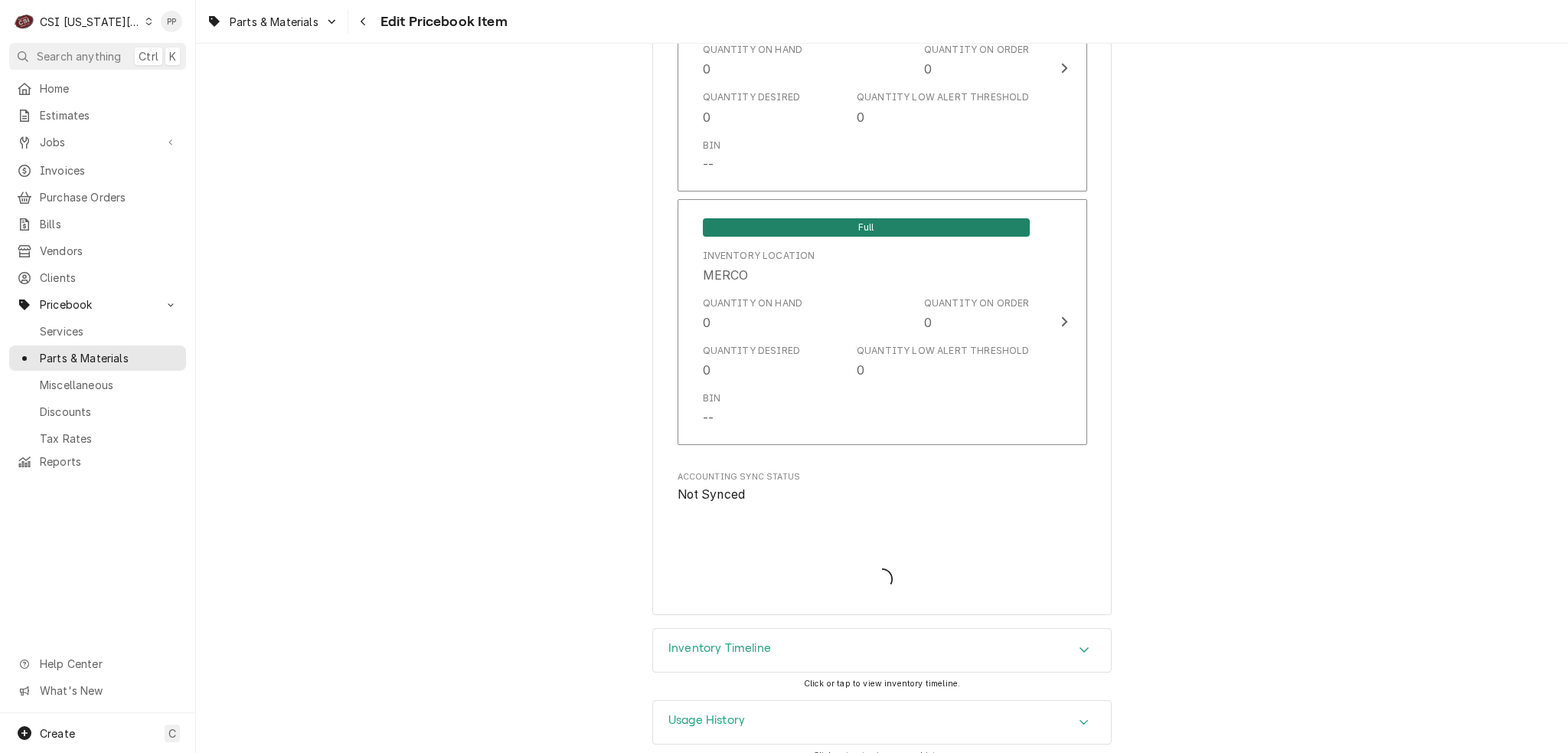
scroll to position [14758, 0]
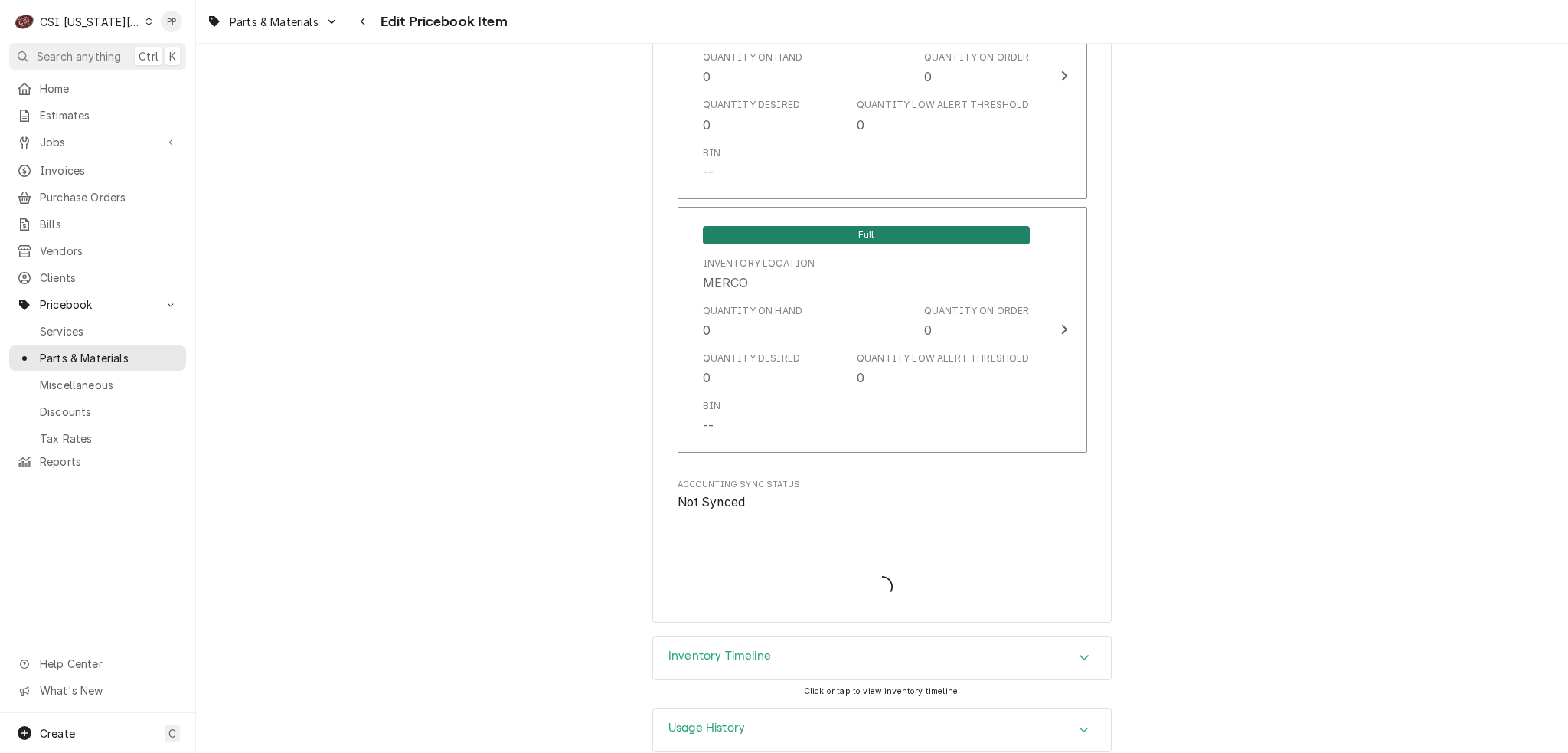
type textarea "x"
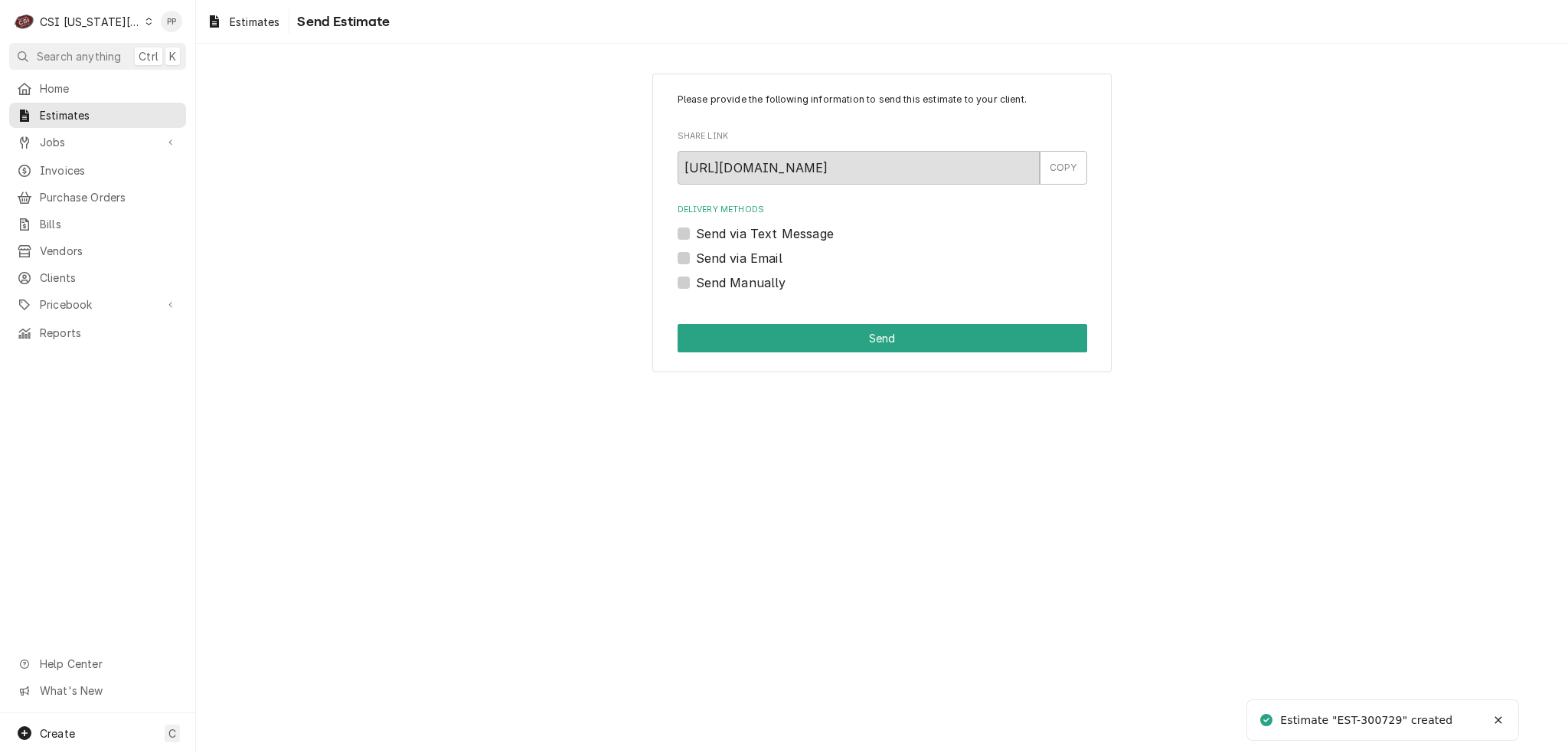
click at [699, 262] on label "Send via Email" at bounding box center [739, 258] width 87 height 18
click at [699, 262] on input "Send via Email" at bounding box center [900, 266] width 409 height 33
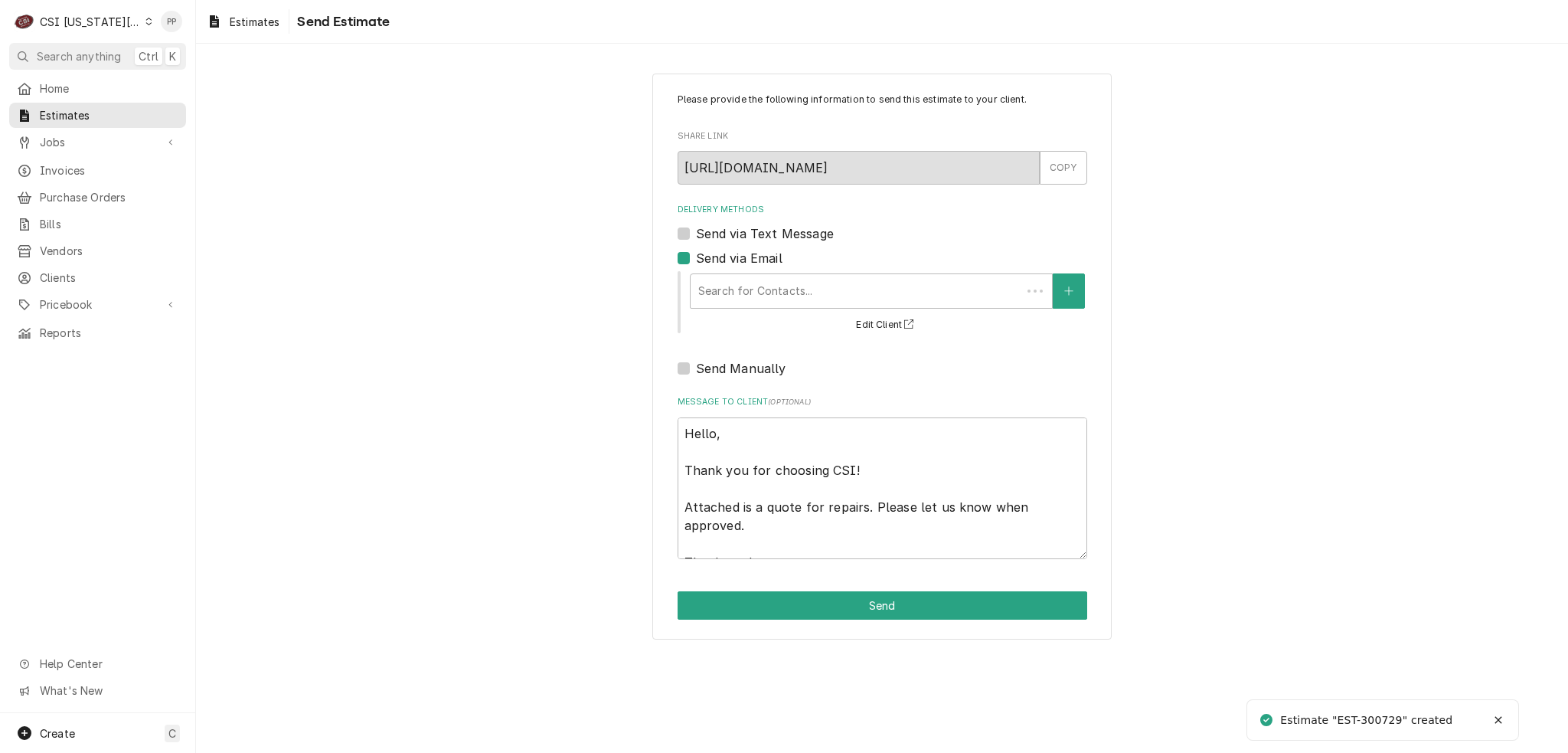
click at [696, 254] on label "Send via Email" at bounding box center [739, 258] width 87 height 18
click at [696, 254] on input "Send via Email" at bounding box center [900, 266] width 409 height 33
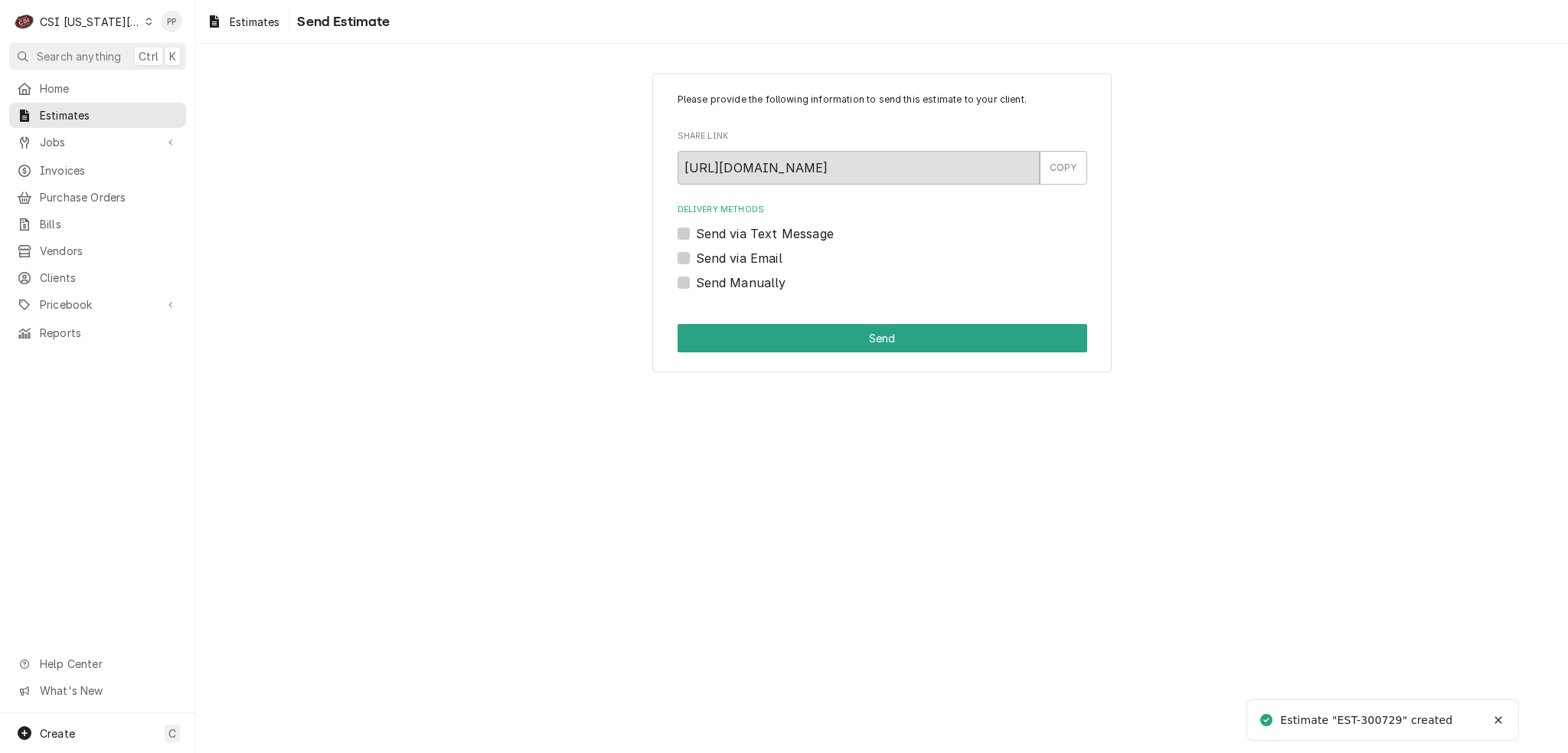
click at [693, 258] on div "Send via Email" at bounding box center [882, 258] width 409 height 18
click at [696, 258] on label "Send via Email" at bounding box center [739, 258] width 87 height 18
click at [696, 258] on input "Send via Email" at bounding box center [900, 266] width 409 height 33
checkbox input "true"
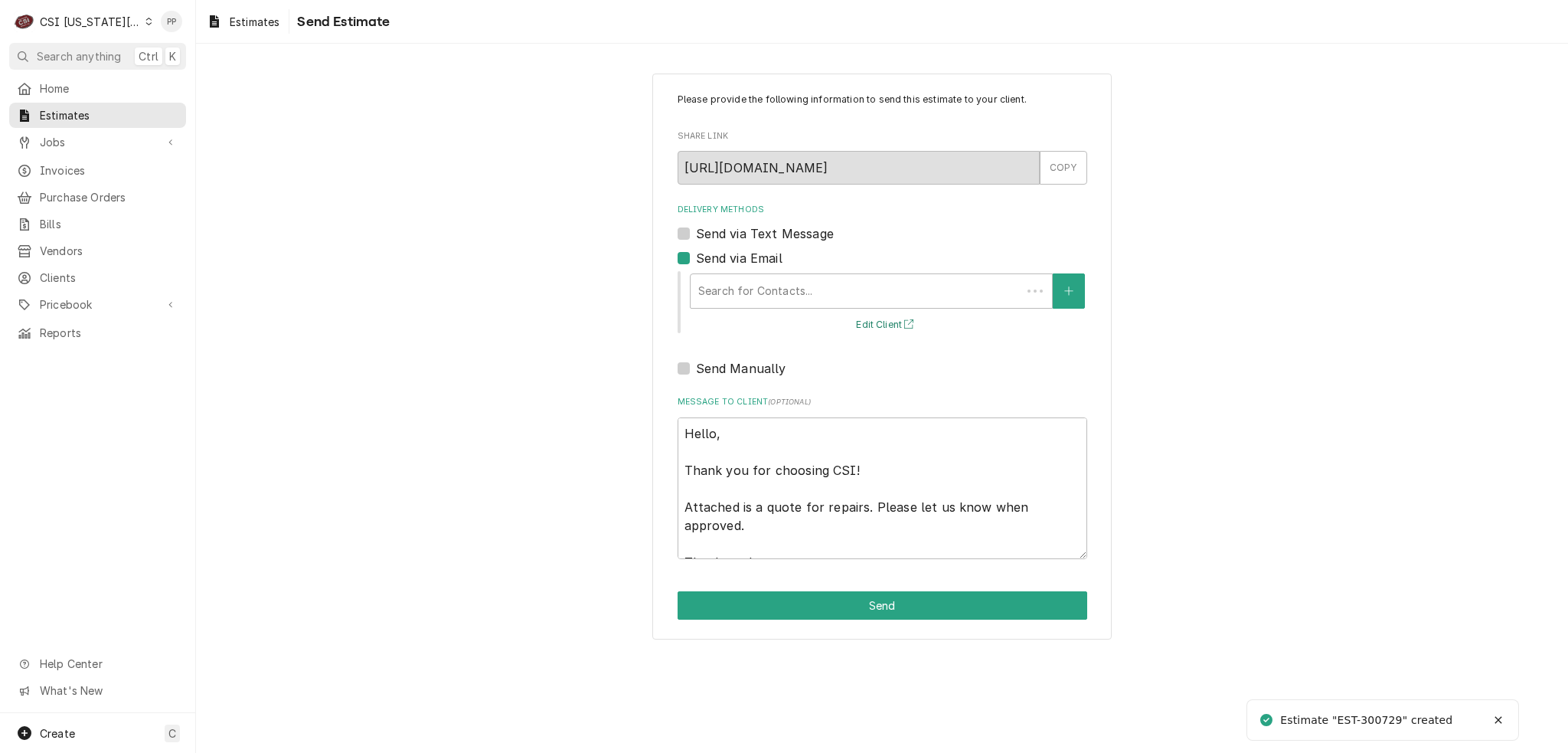
click at [900, 328] on button "Edit Client" at bounding box center [887, 325] width 67 height 19
click at [761, 281] on div "Delivery Methods" at bounding box center [871, 291] width 346 height 28
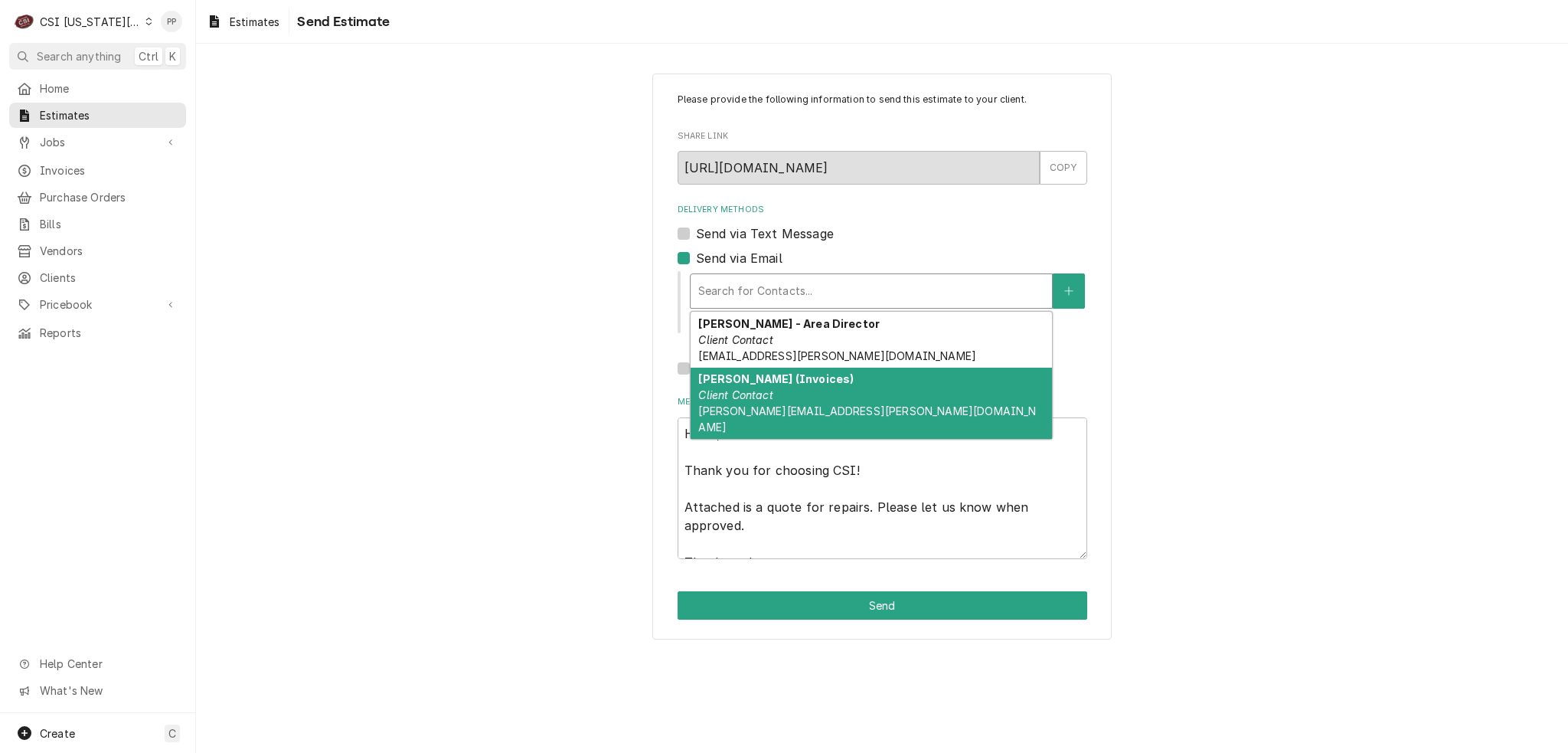
click at [823, 384] on strong "Vicky Stuesse (Invoices)" at bounding box center [776, 378] width 156 height 13
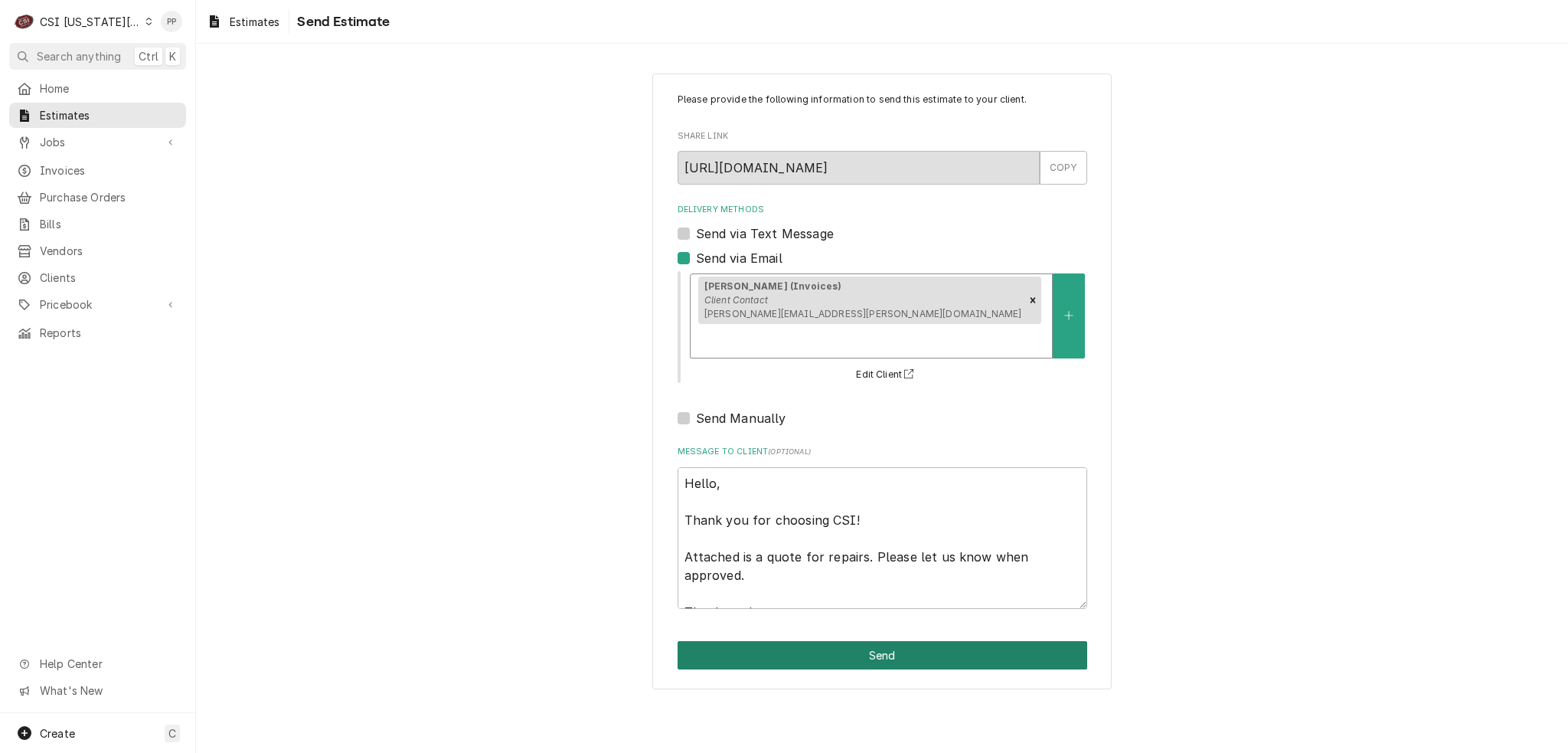
click at [919, 641] on button "Send" at bounding box center [882, 655] width 409 height 29
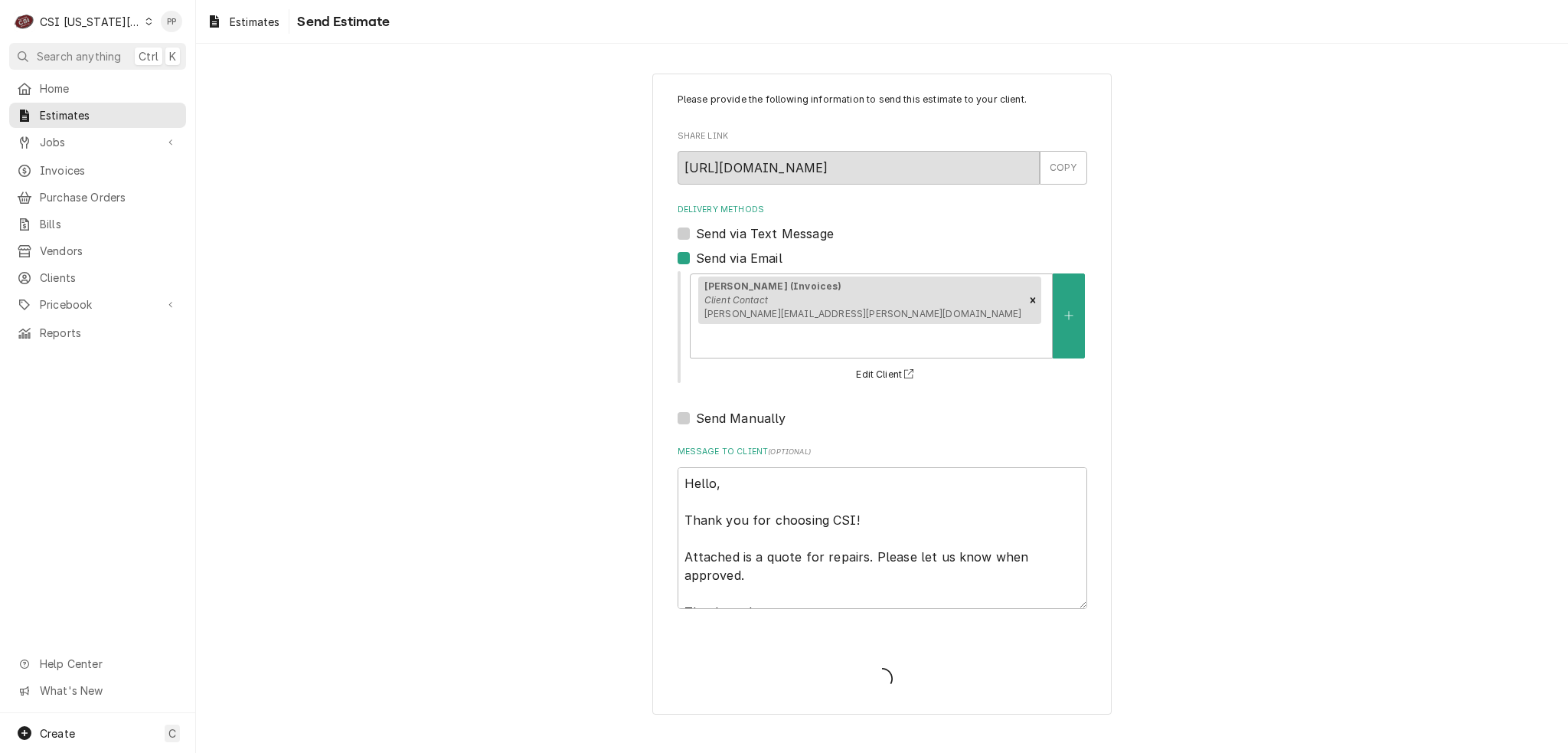
type textarea "x"
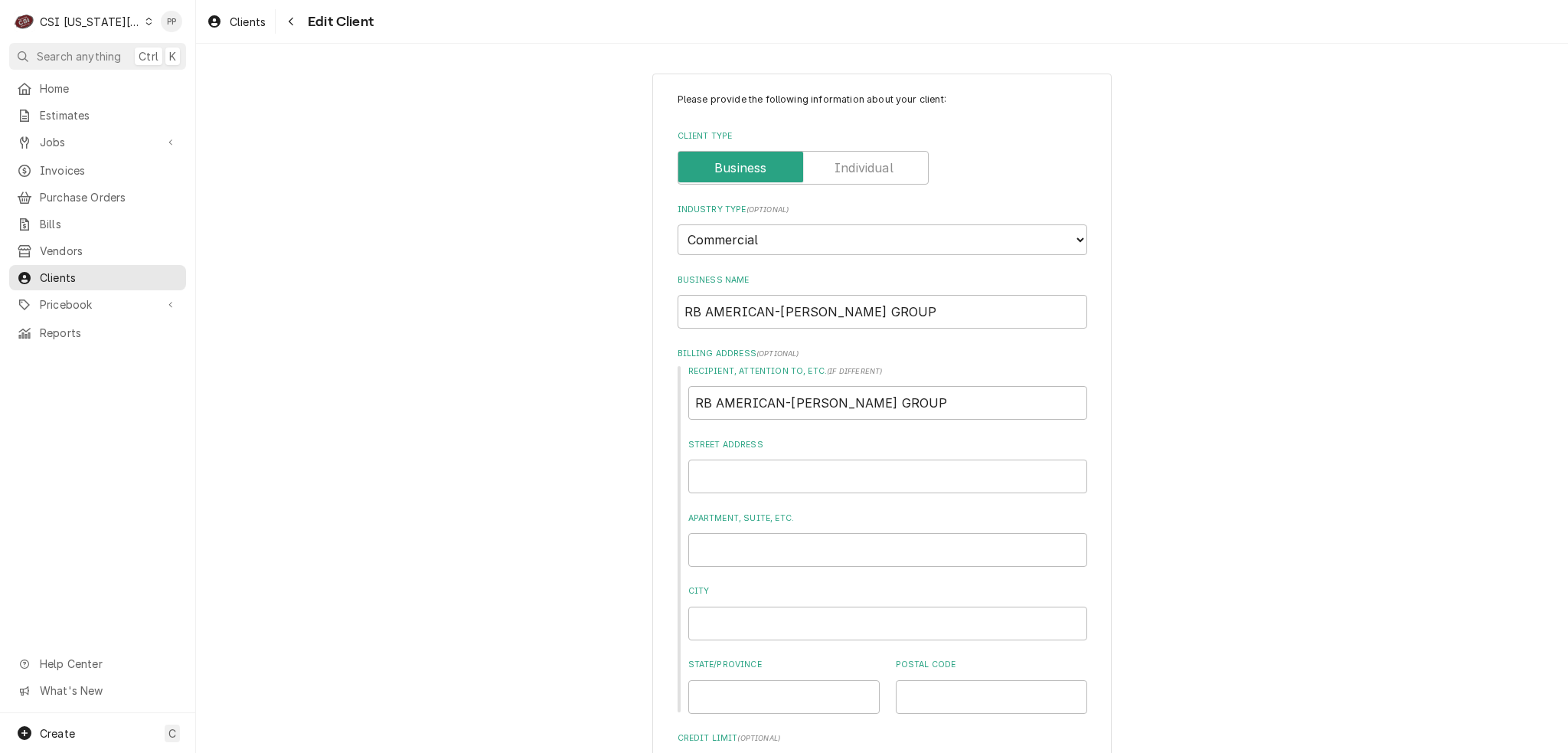
type textarea "x"
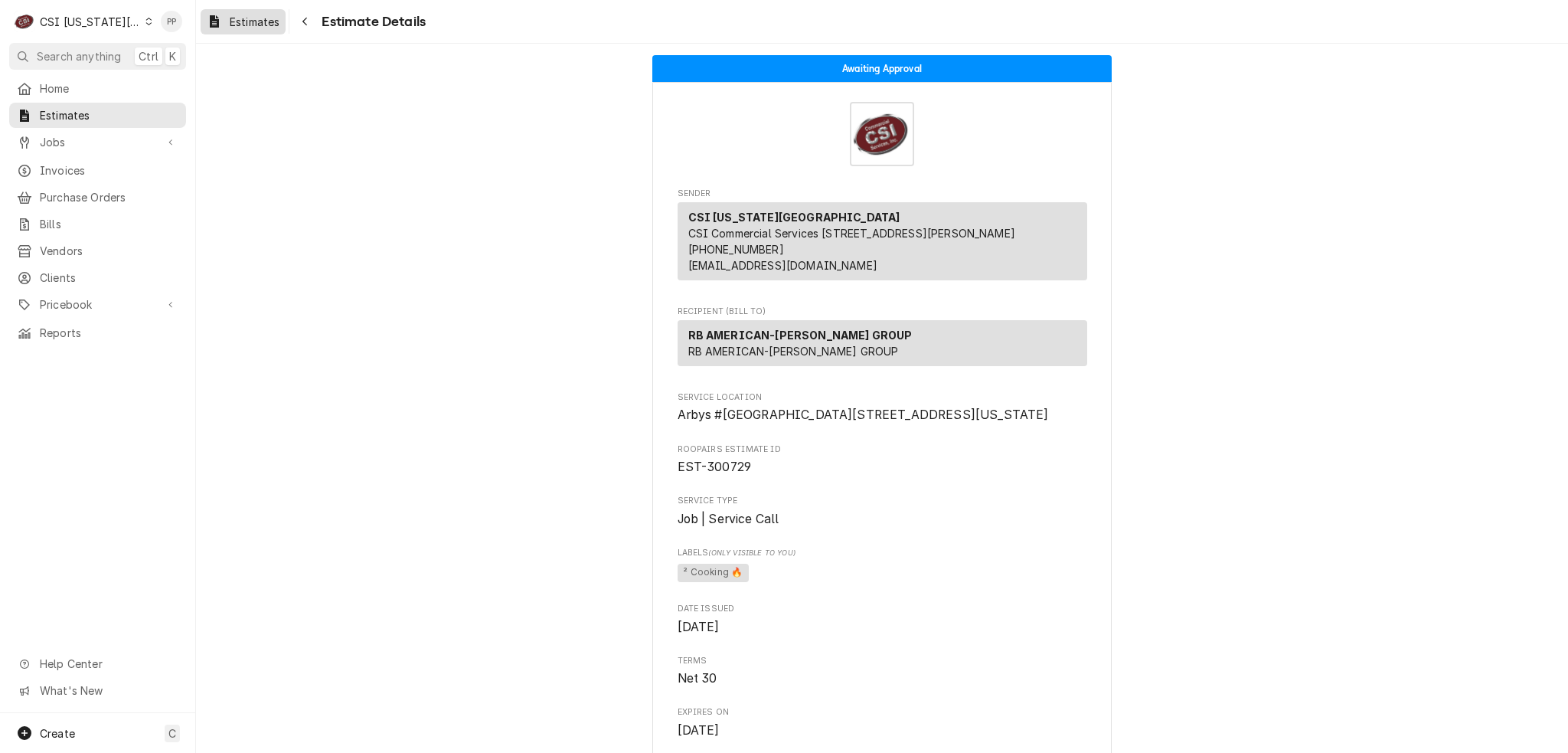
click at [258, 29] on div "Estimates" at bounding box center [242, 21] width 79 height 19
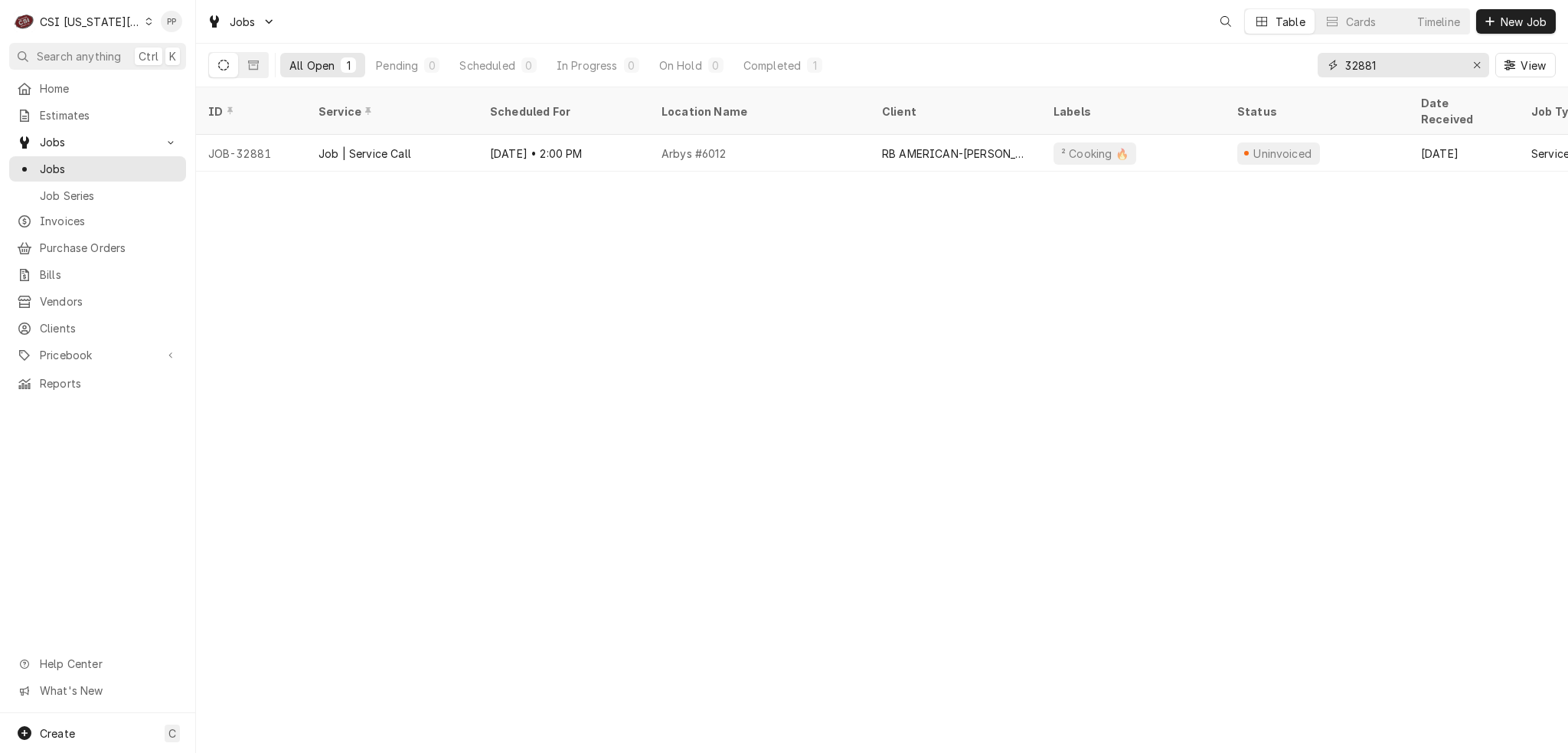
click at [1430, 65] on input "32881" at bounding box center [1403, 64] width 115 height 25
type input "3"
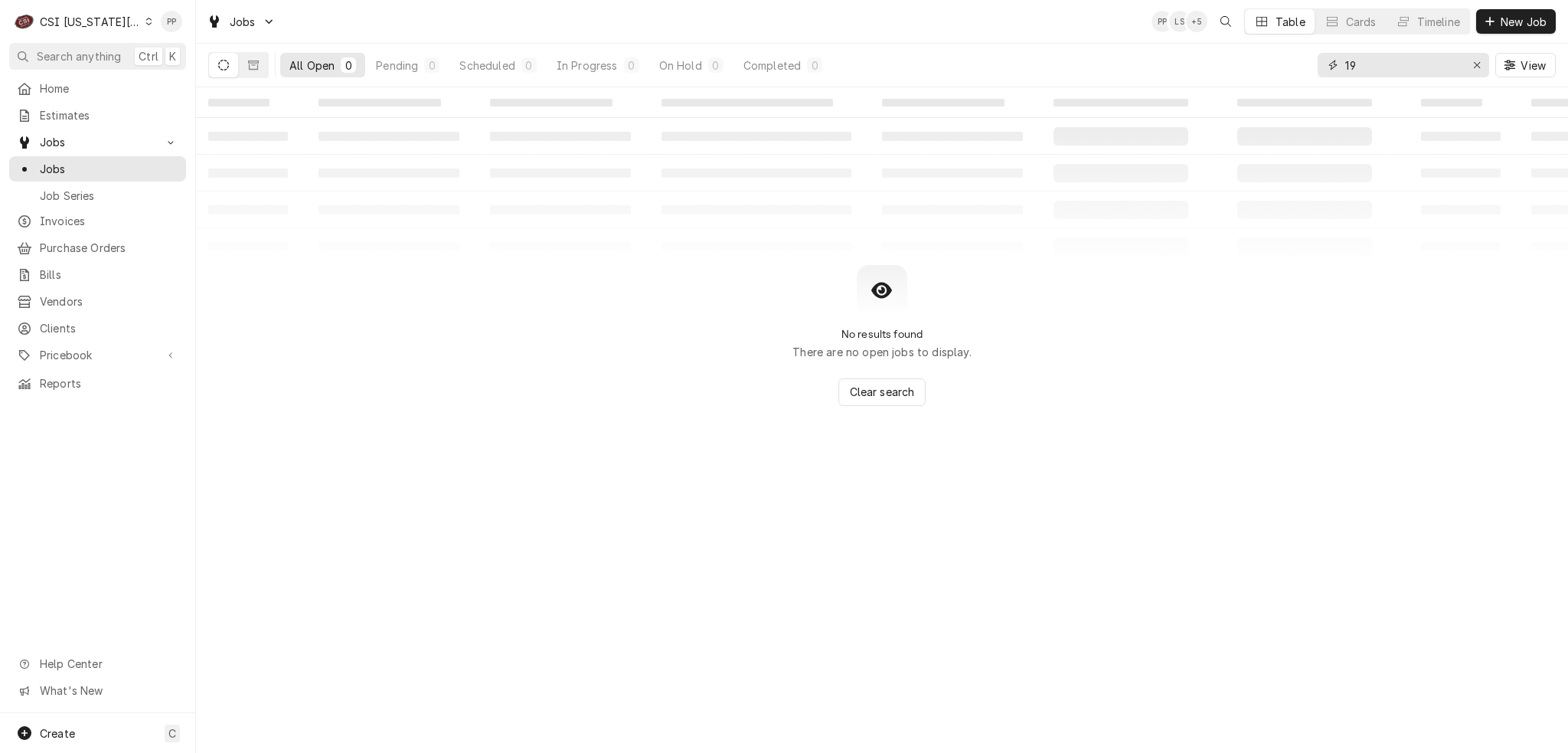
type input "1"
type input "31963"
click at [257, 57] on button "Dynamic Content Wrapper" at bounding box center [254, 64] width 29 height 25
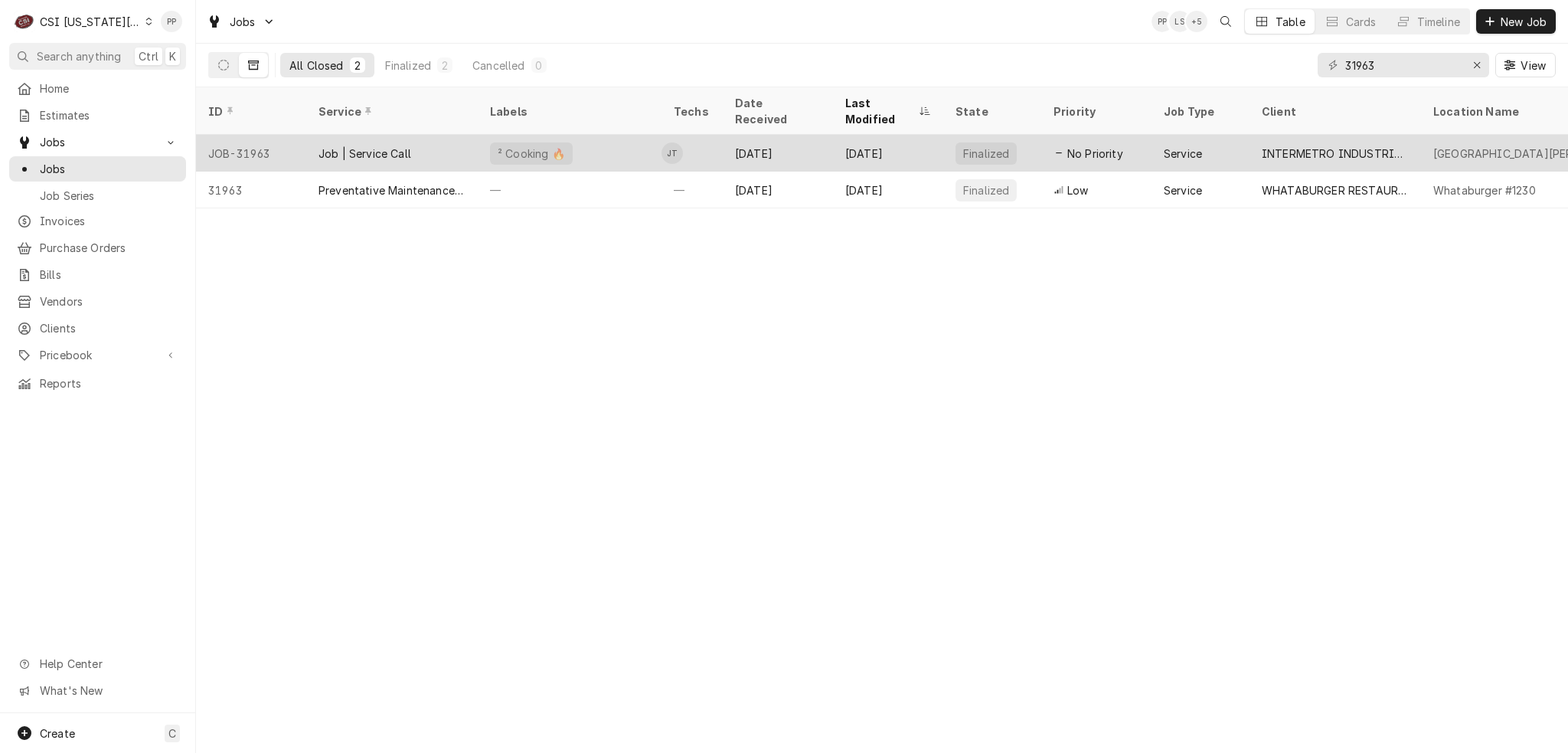
click at [670, 146] on div "JT" at bounding box center [672, 153] width 21 height 37
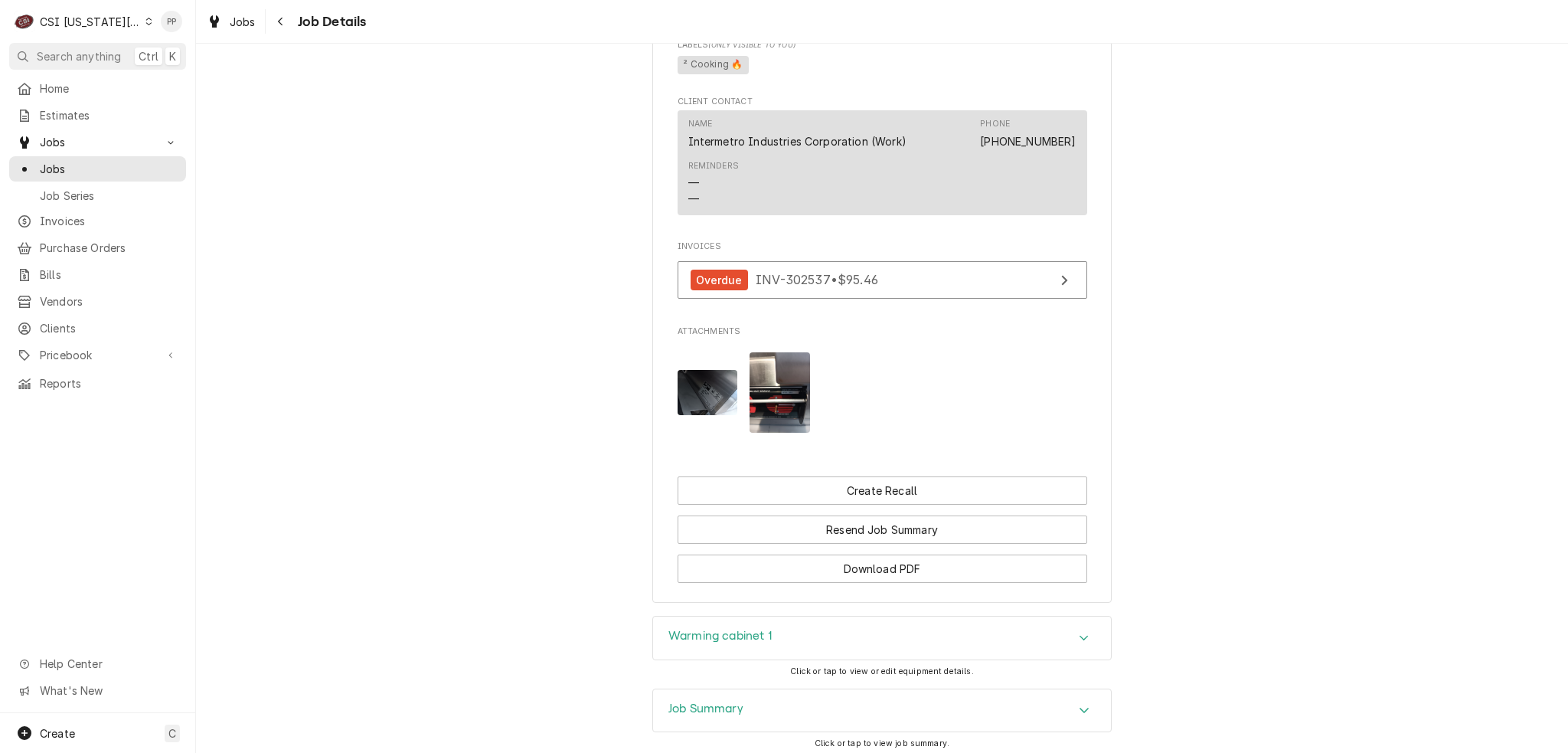
scroll to position [1204, 0]
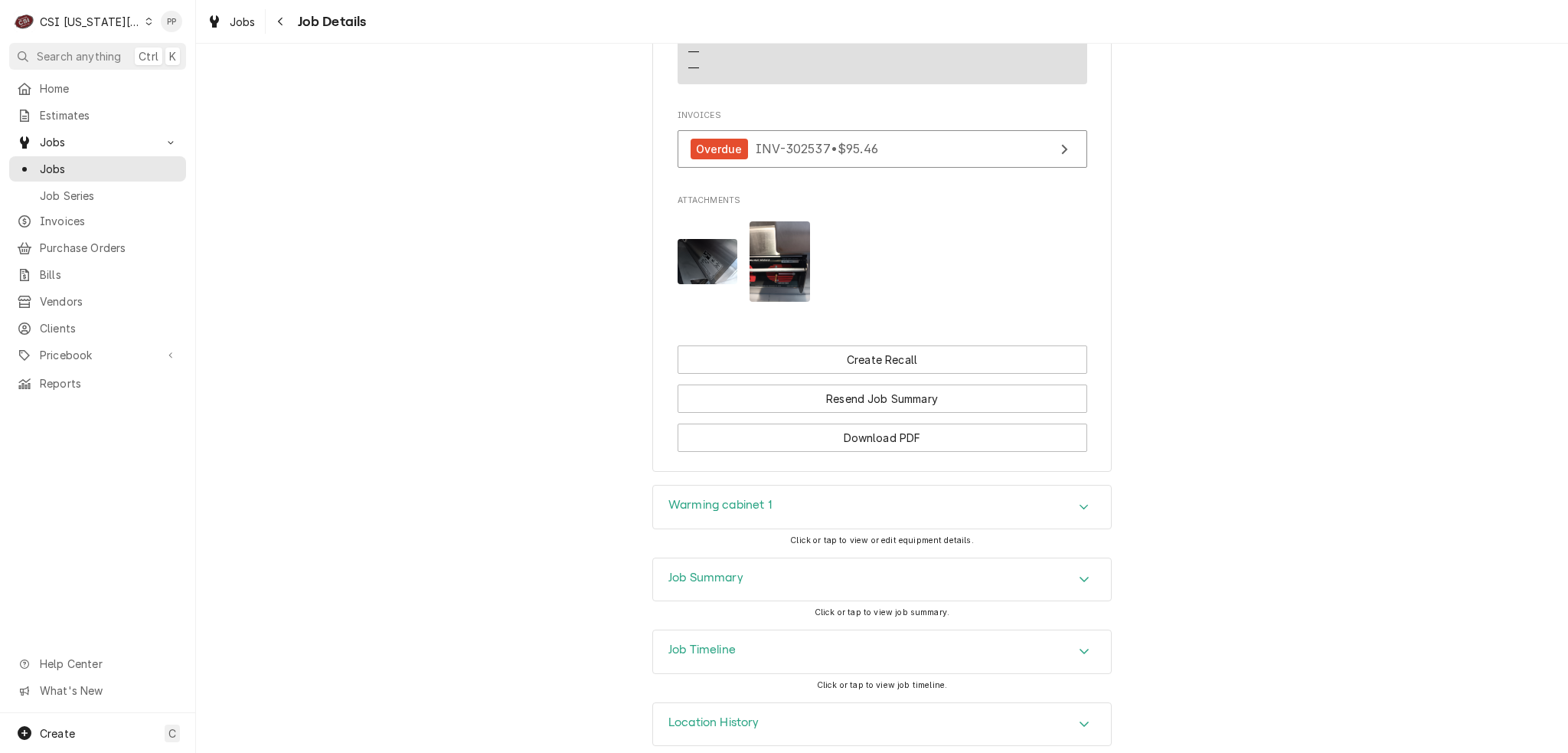
click at [774, 582] on div "Job Summary Click or tap to view job summary." at bounding box center [882, 593] width 459 height 72
click at [787, 566] on div "Job Summary" at bounding box center [882, 580] width 458 height 43
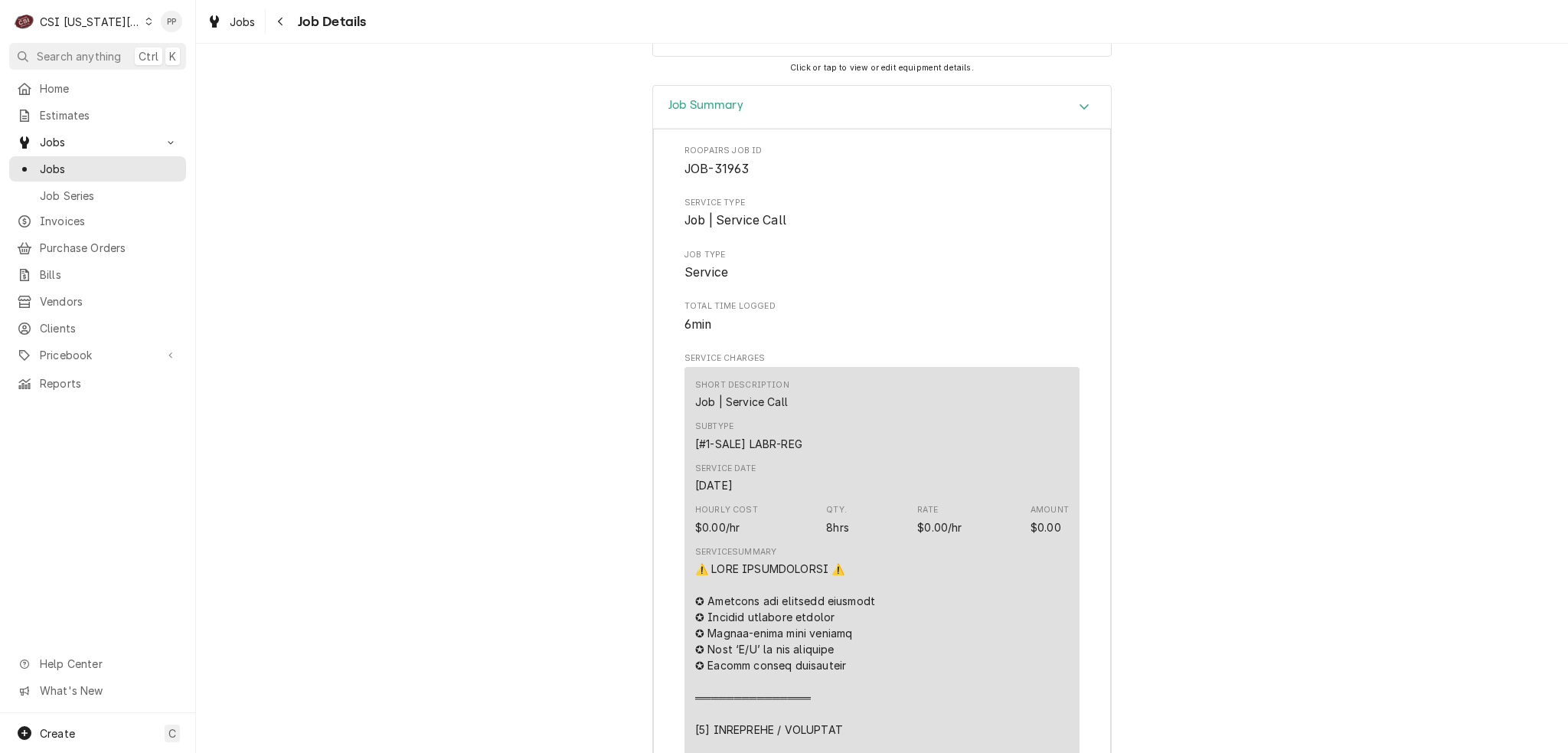
scroll to position [1503, 0]
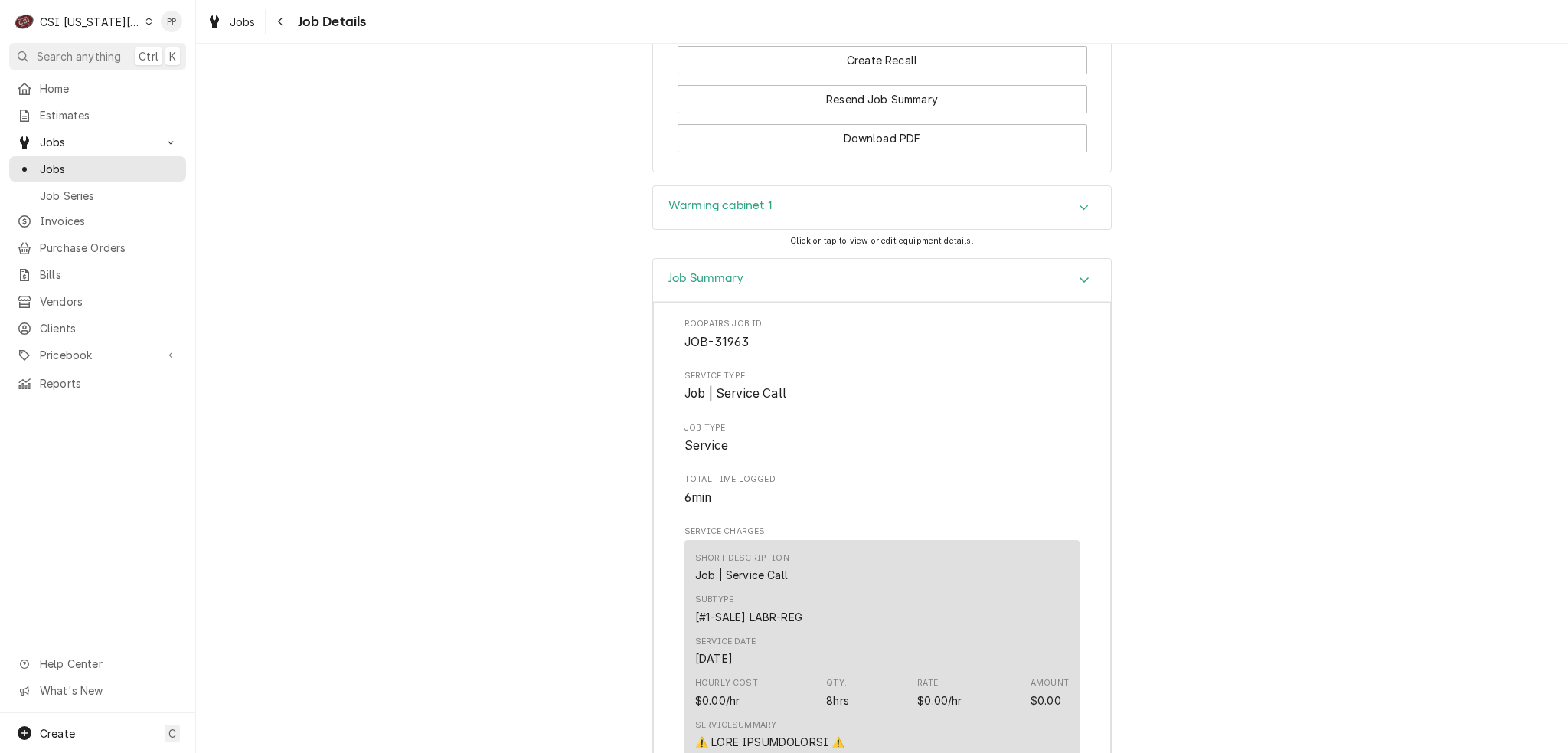
click at [260, 33] on div "Jobs" at bounding box center [230, 22] width 61 height 25
click at [241, 14] on span "Jobs" at bounding box center [242, 21] width 26 height 16
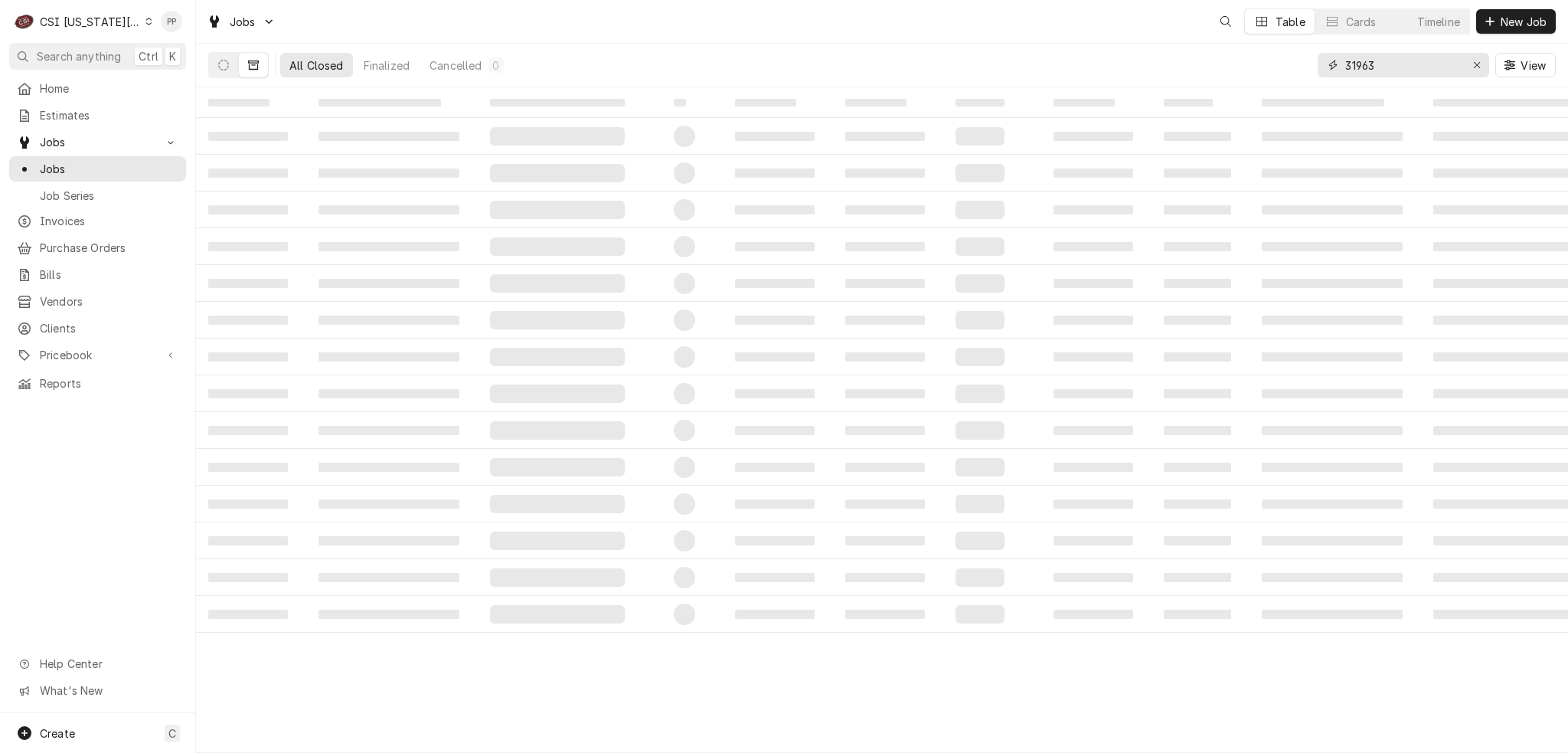
click at [1396, 71] on input "31963" at bounding box center [1403, 64] width 115 height 25
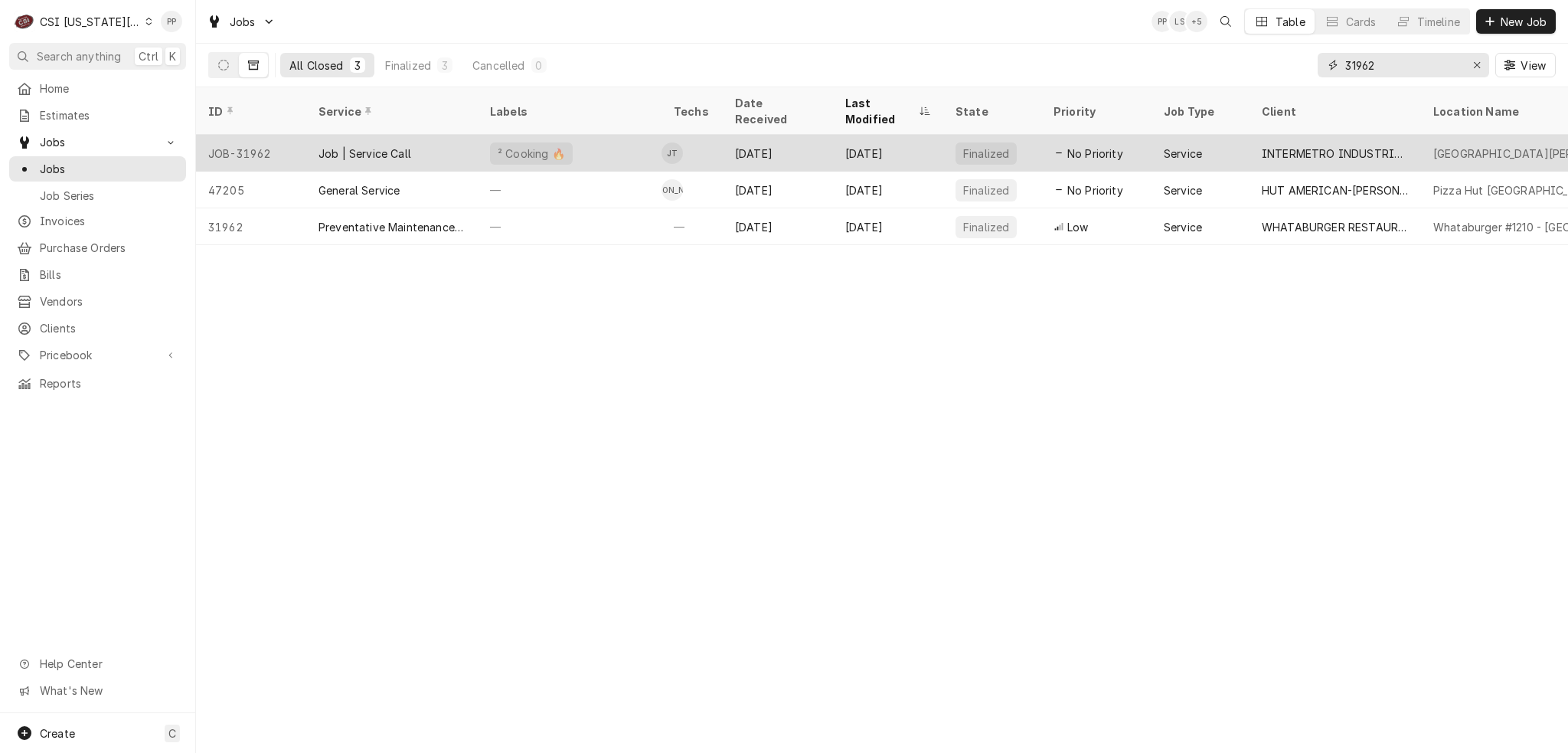
type input "31962"
click at [610, 146] on div "² Cooking 🔥" at bounding box center [569, 153] width 184 height 37
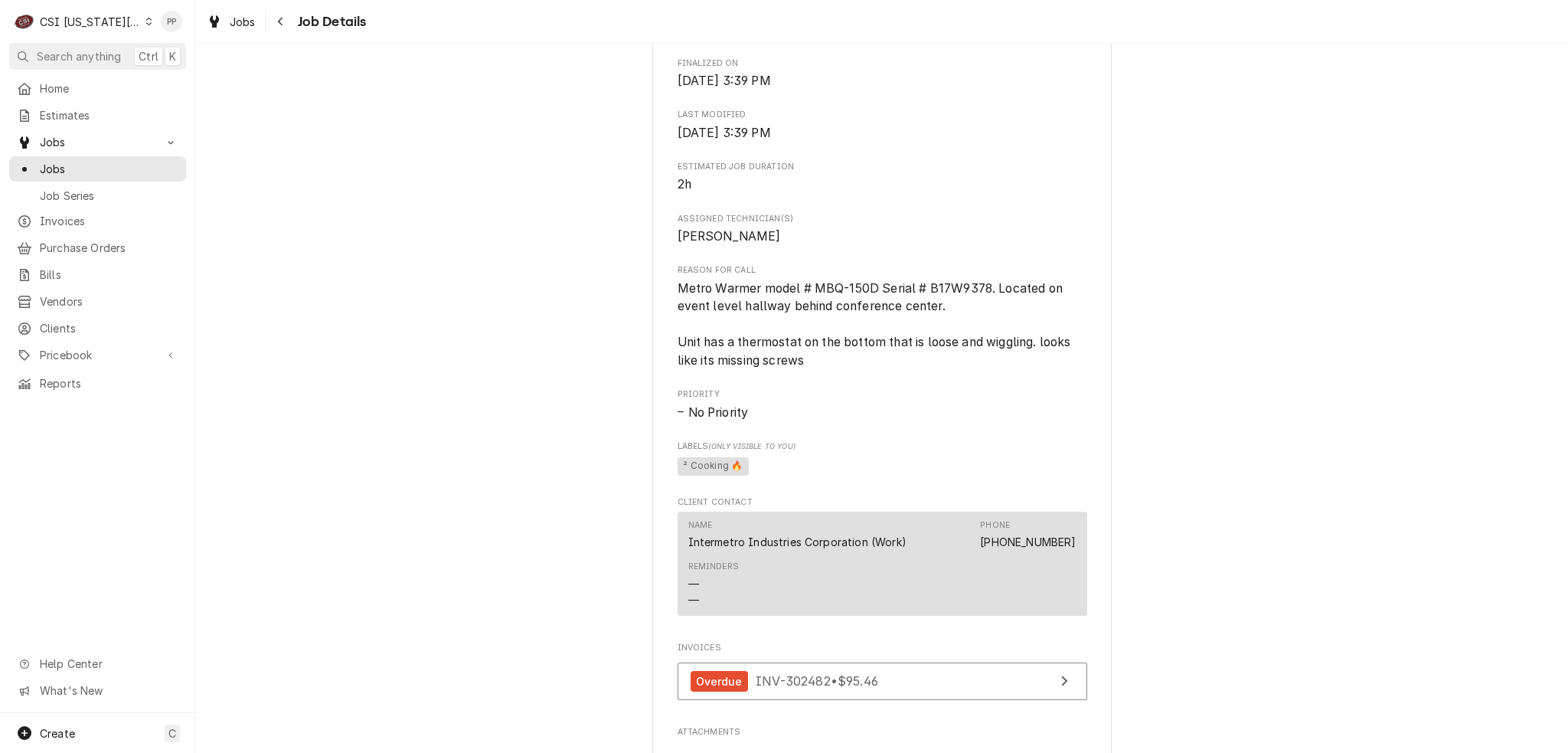
scroll to position [1221, 0]
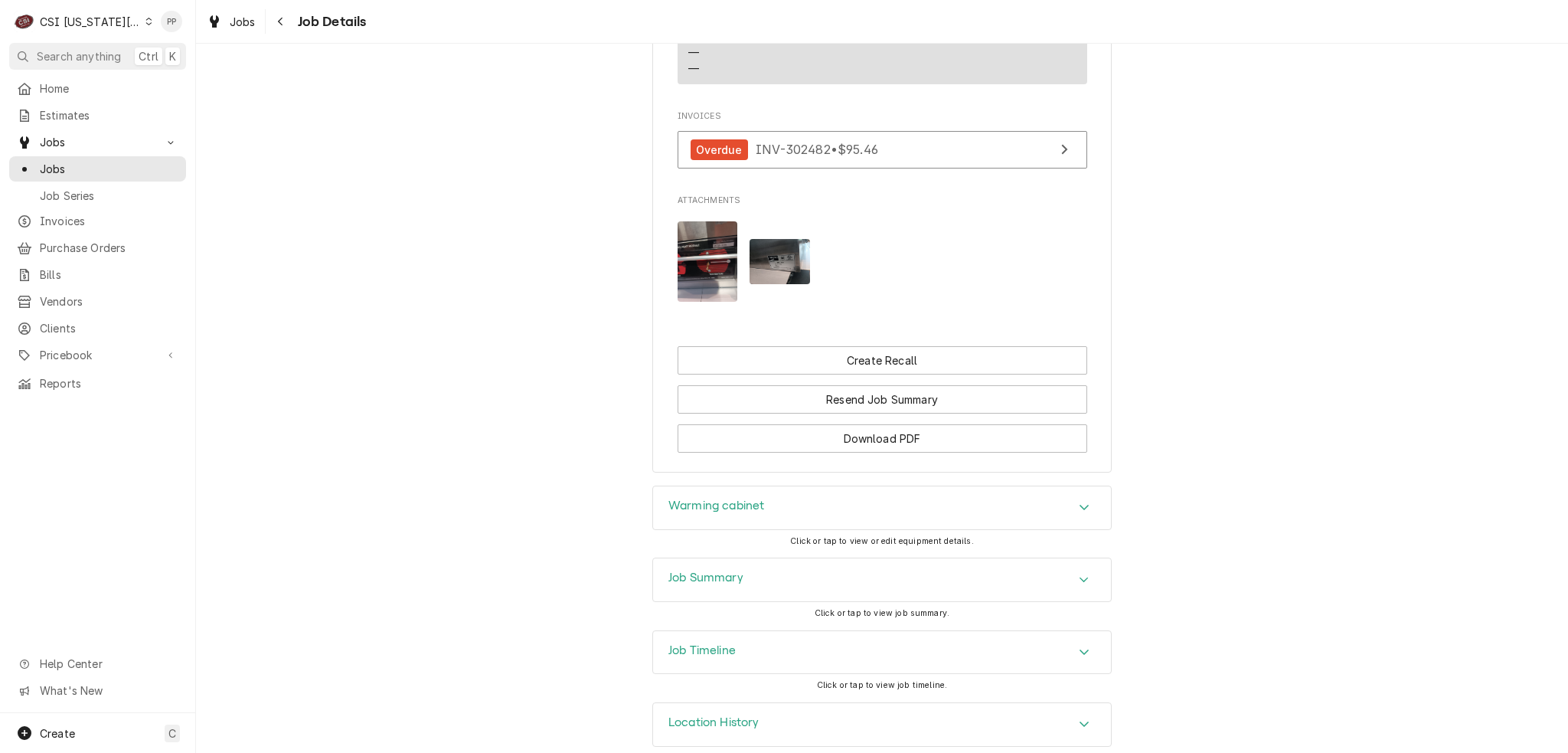
click at [753, 558] on div "Job Summary" at bounding box center [882, 580] width 458 height 43
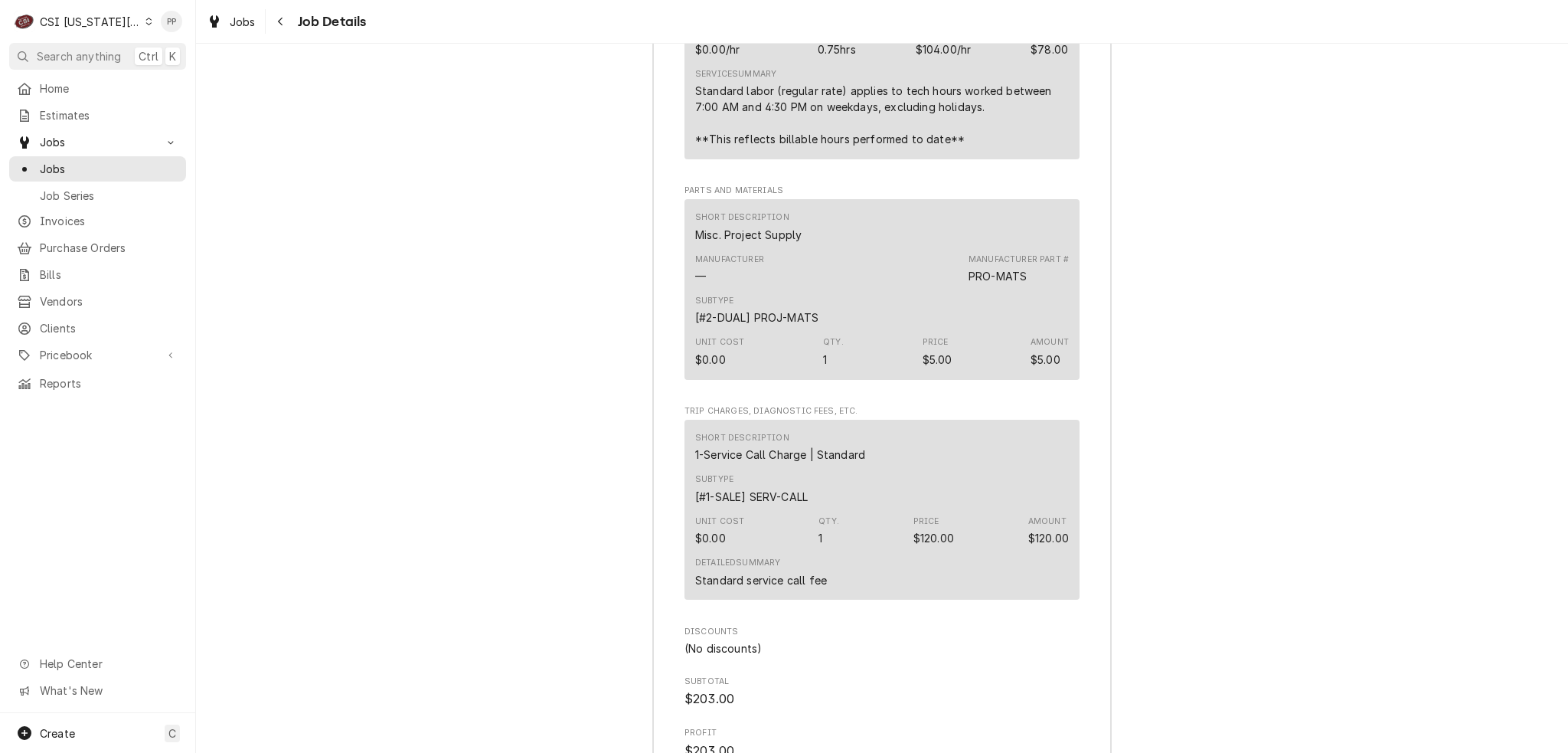
scroll to position [3366, 0]
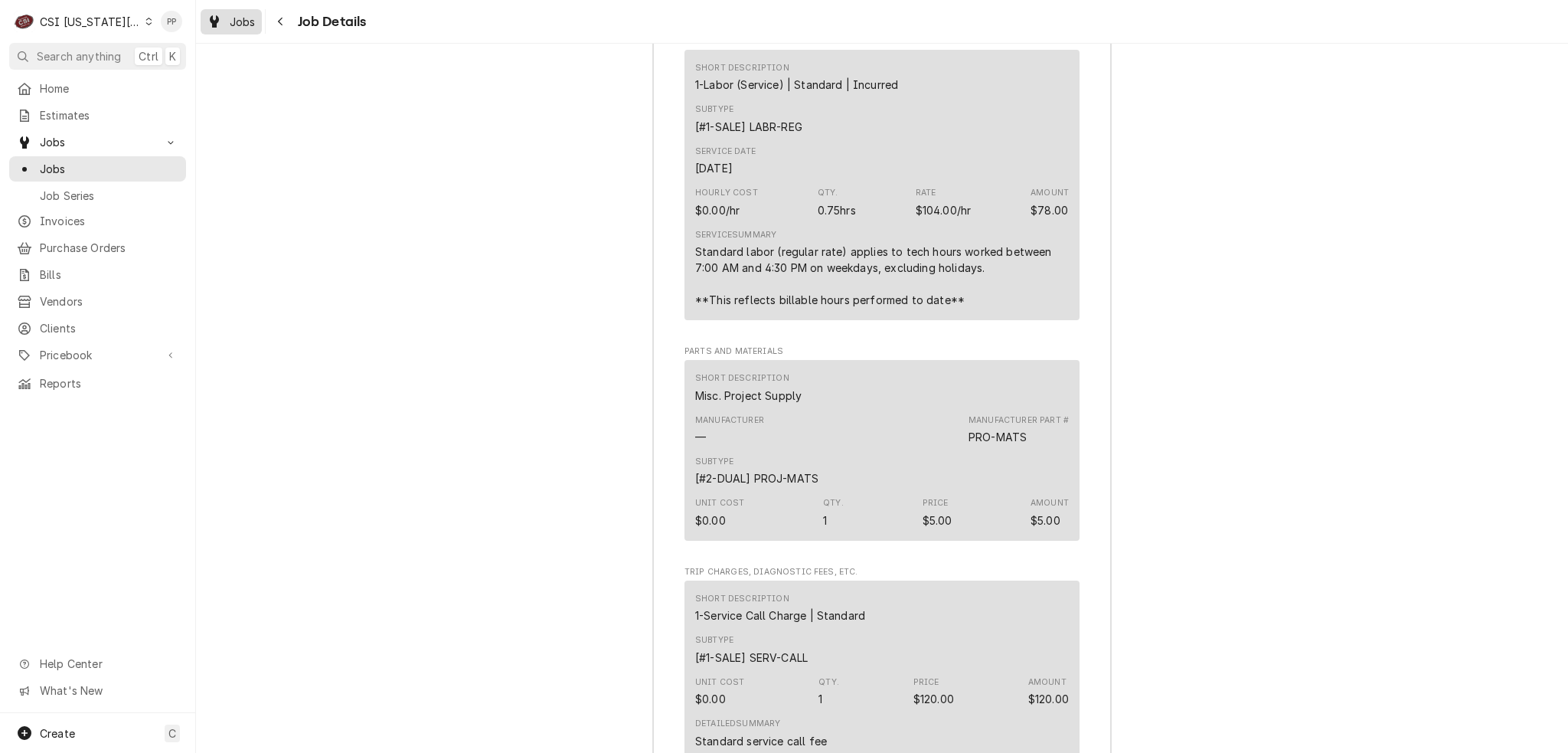
click at [230, 21] on span "Jobs" at bounding box center [242, 21] width 26 height 16
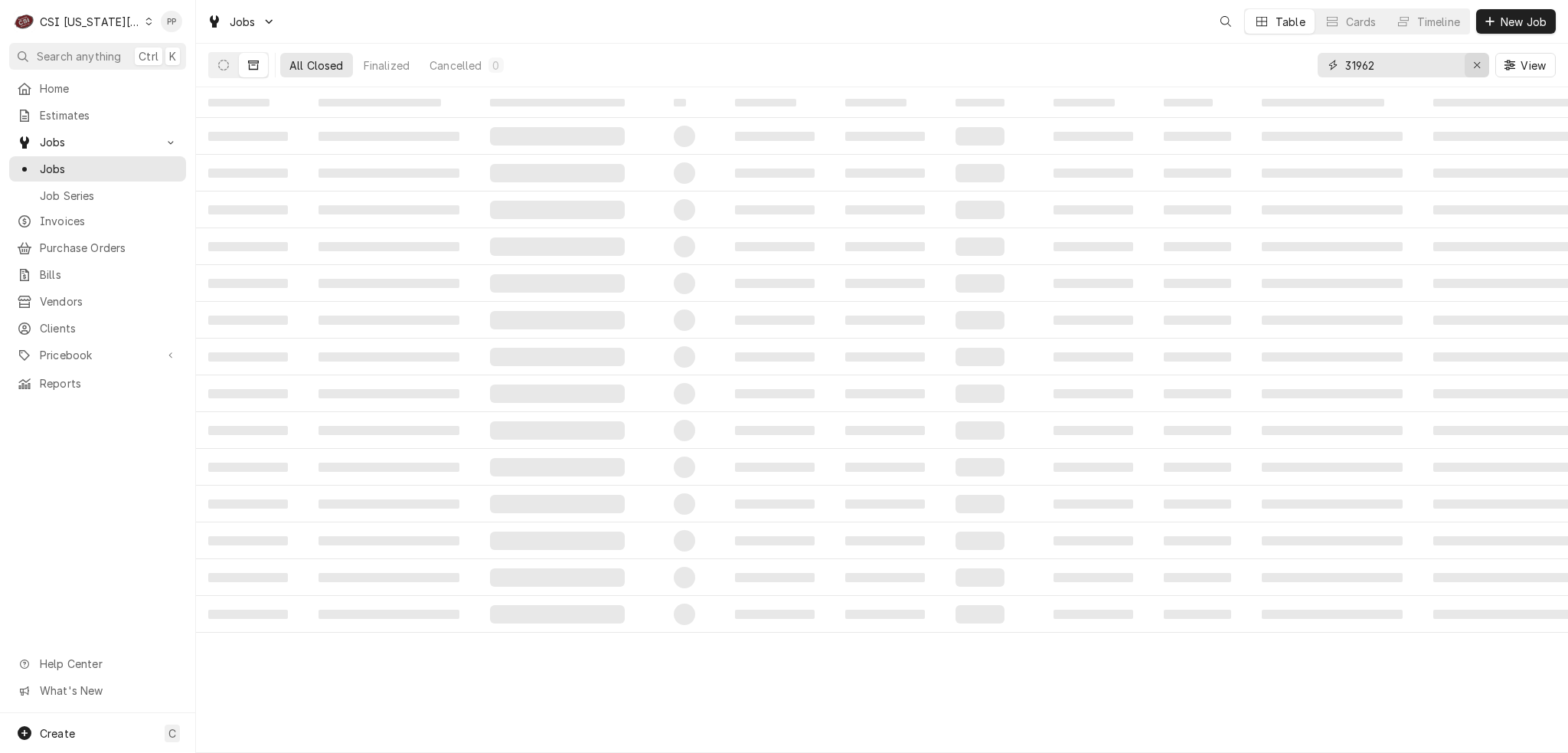
click at [1473, 70] on div "Erase input" at bounding box center [1477, 64] width 15 height 15
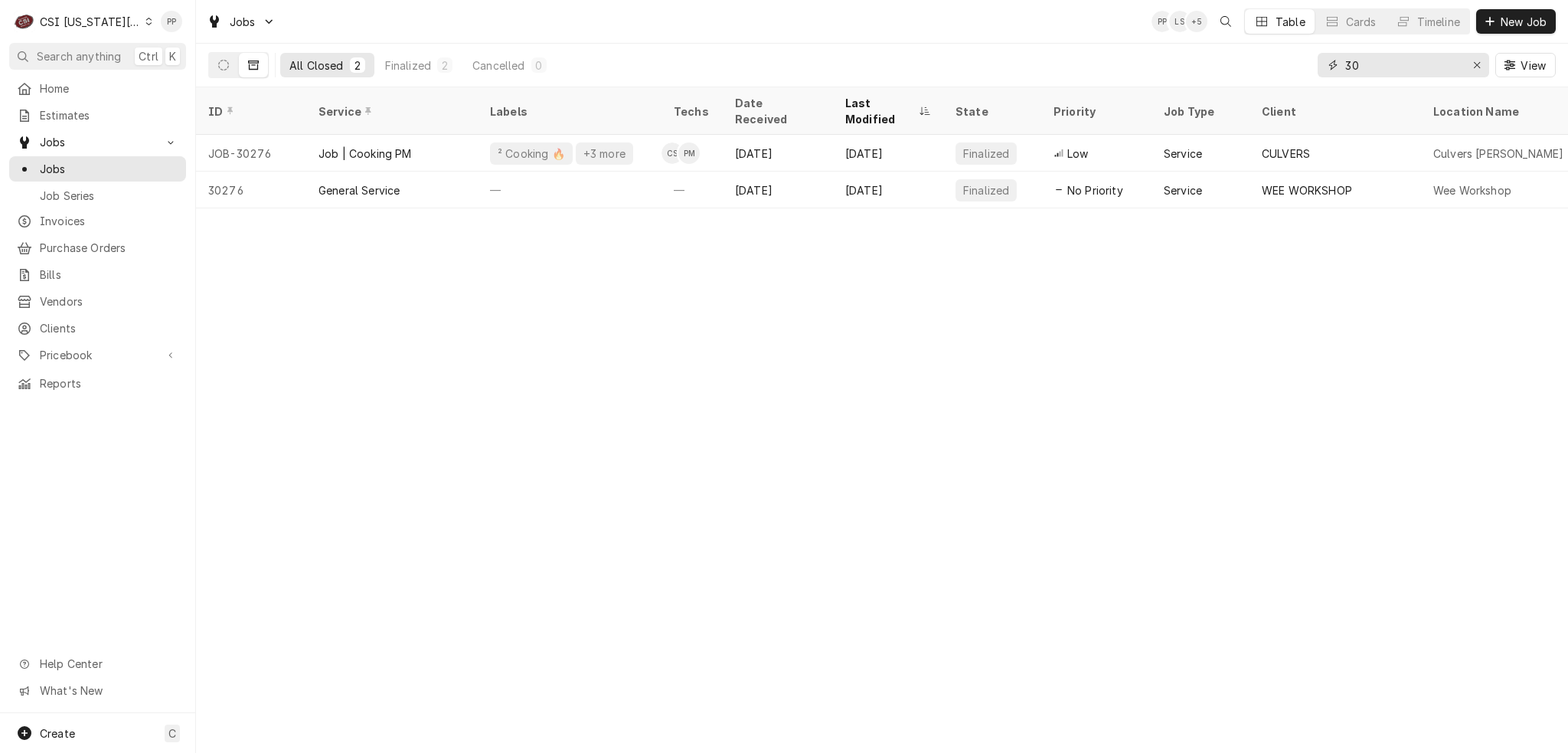
type input "3"
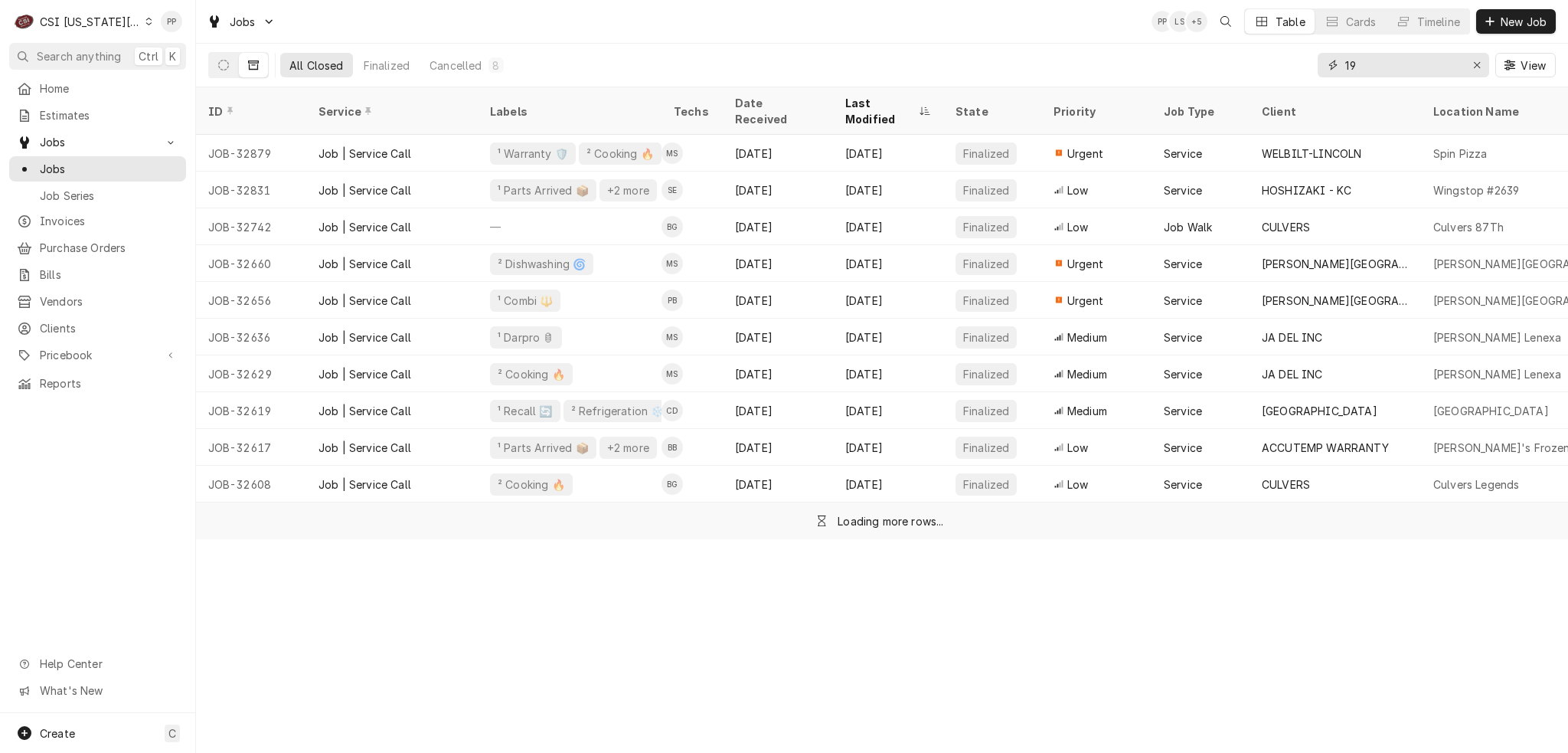
type input "1"
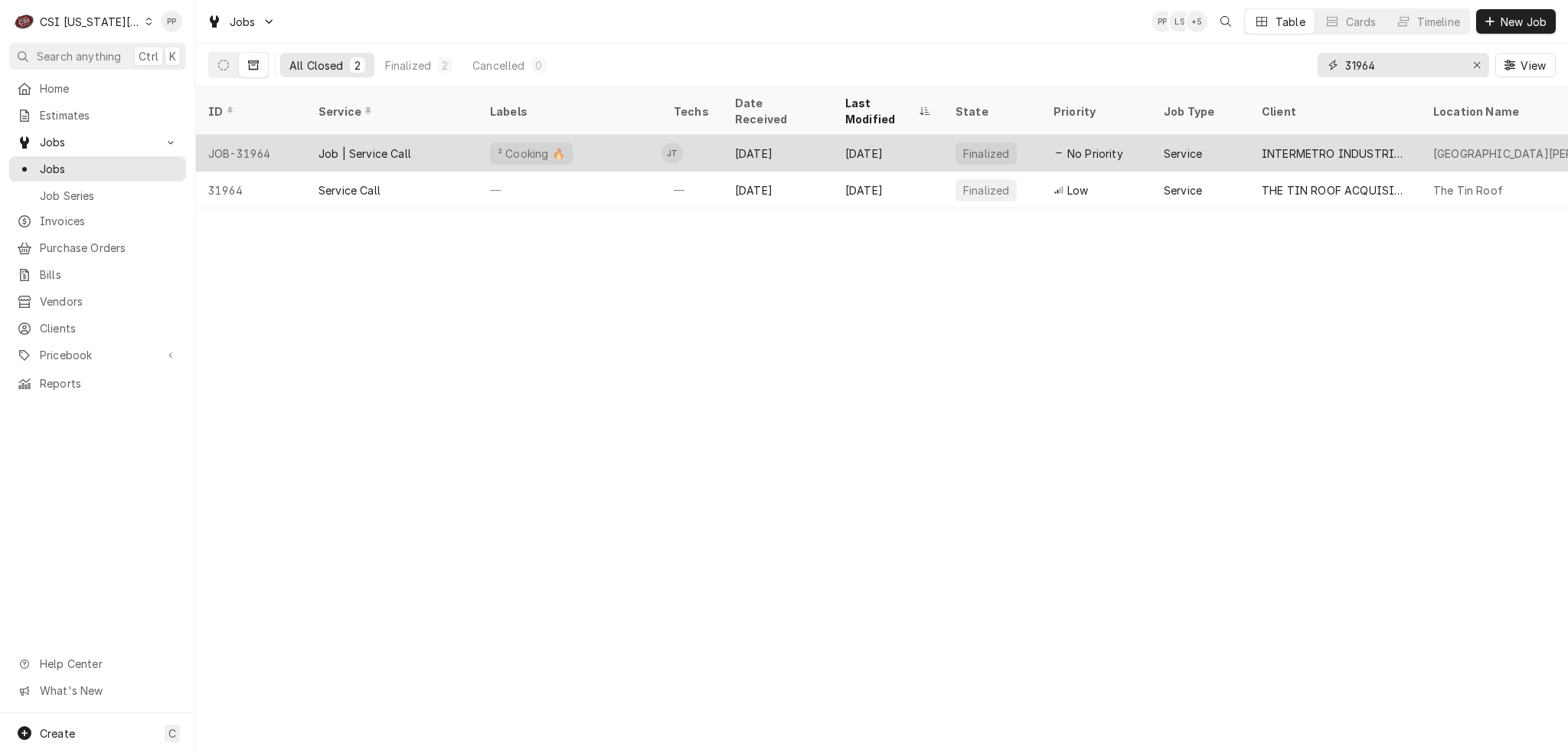
type input "31964"
click at [593, 135] on div "² Cooking 🔥" at bounding box center [569, 153] width 184 height 37
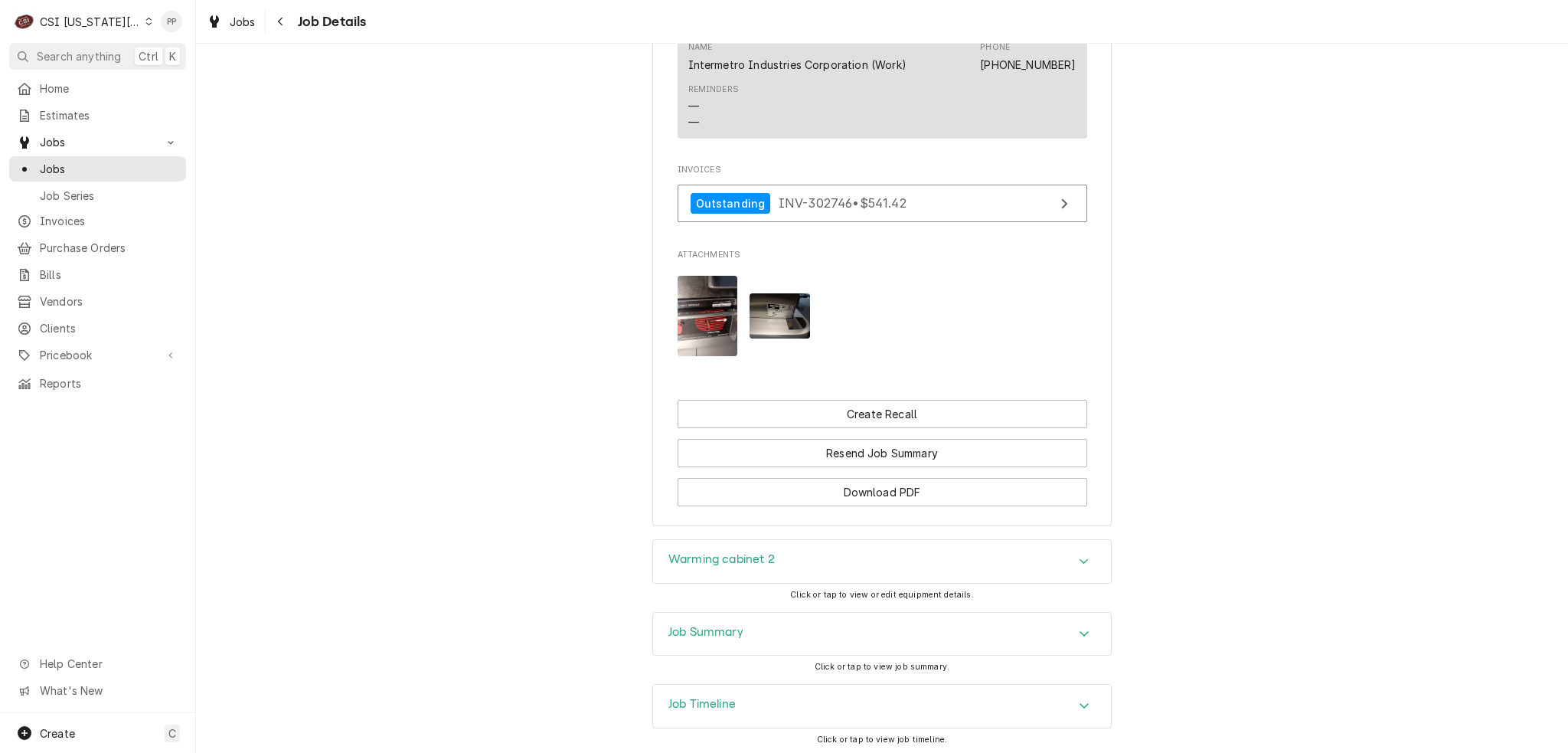
scroll to position [1204, 0]
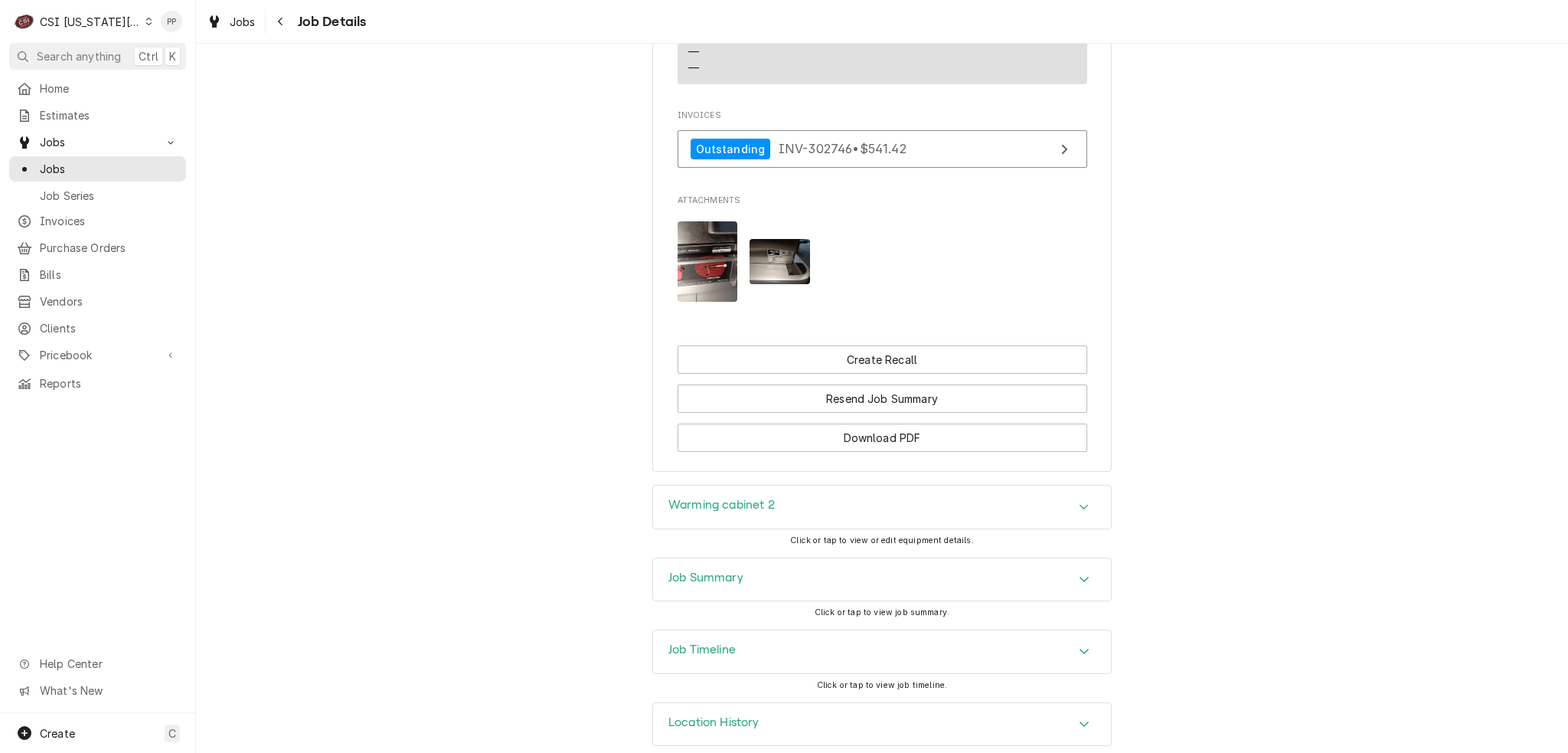
click at [787, 563] on div "Job Summary" at bounding box center [882, 580] width 458 height 43
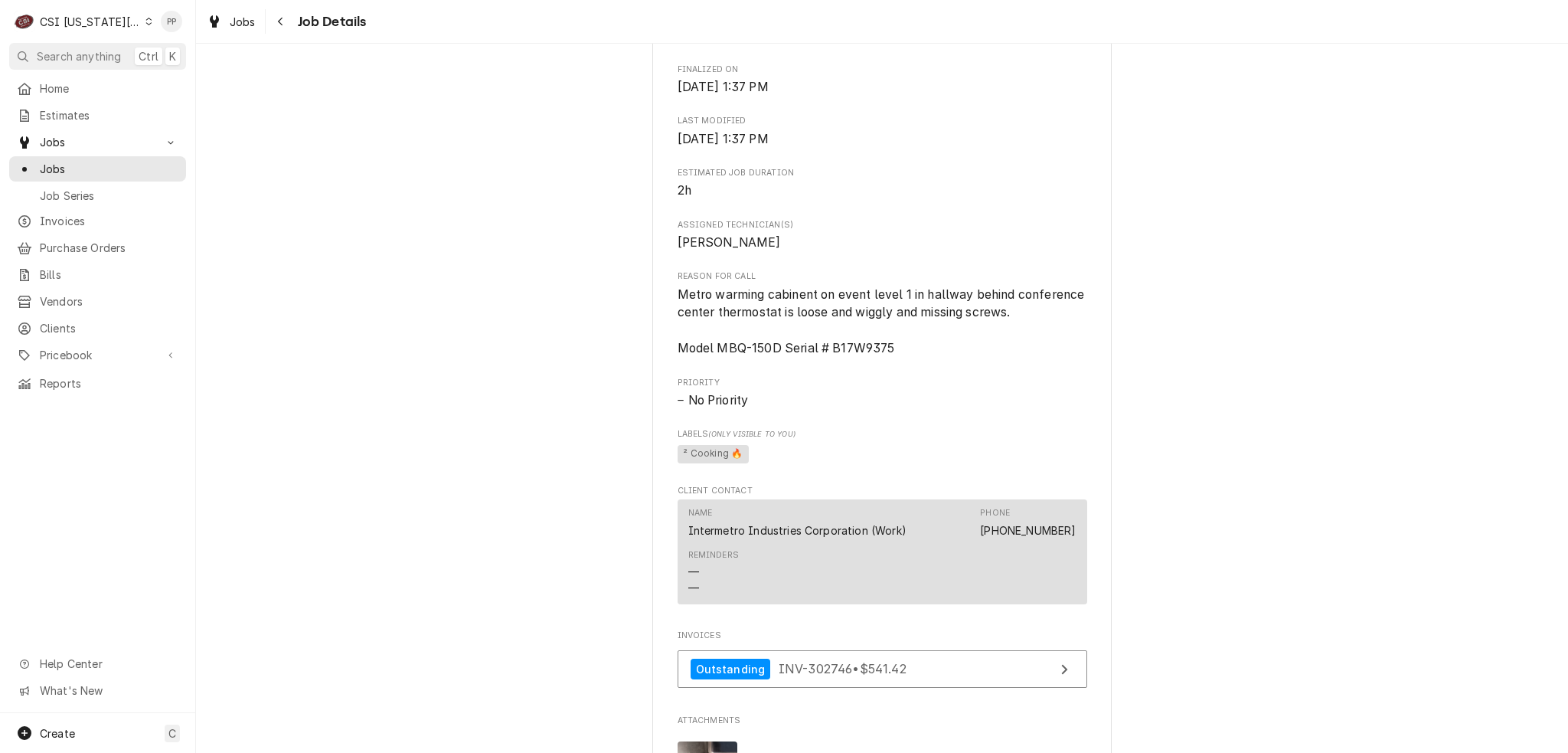
scroll to position [514, 0]
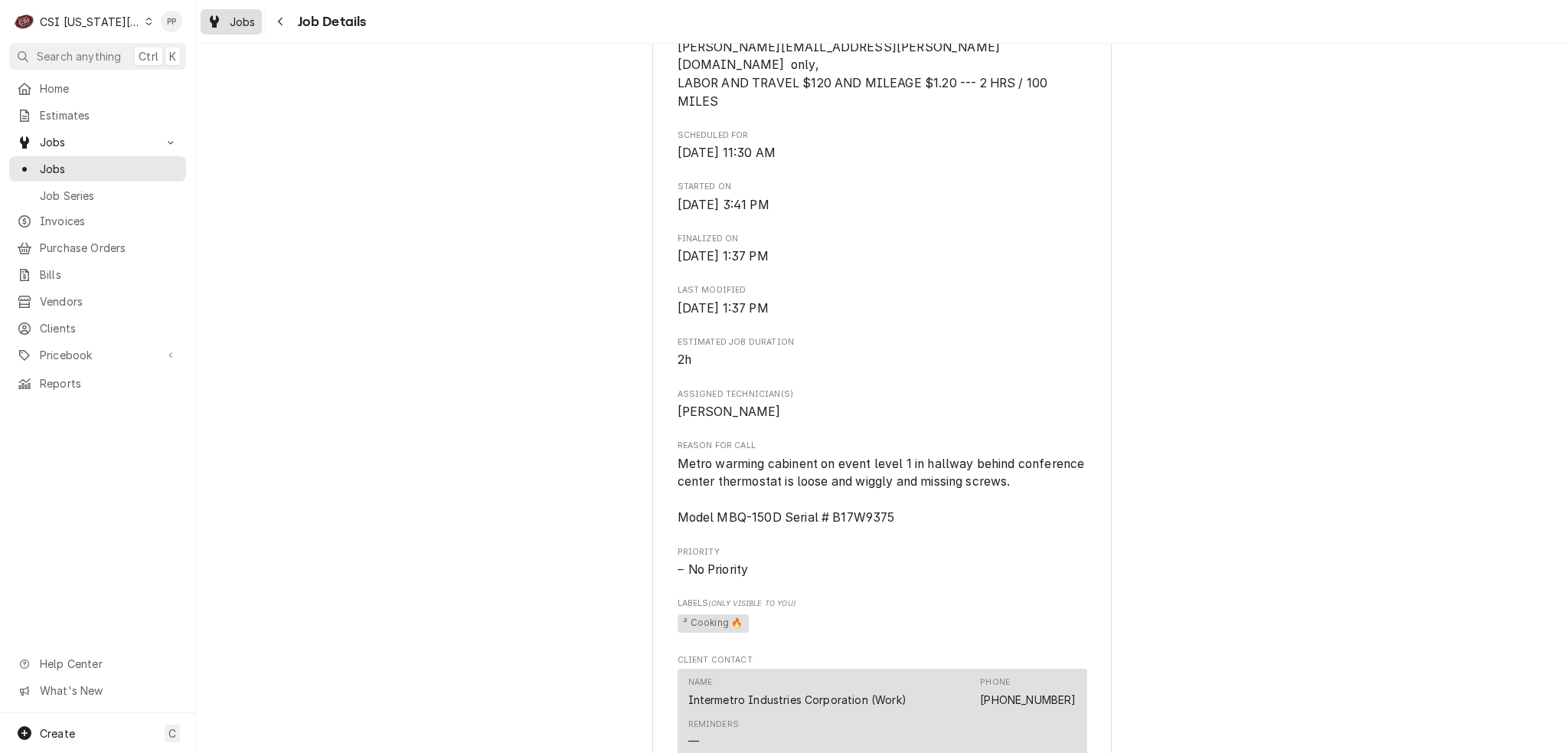
click at [241, 27] on span "Jobs" at bounding box center [242, 21] width 26 height 16
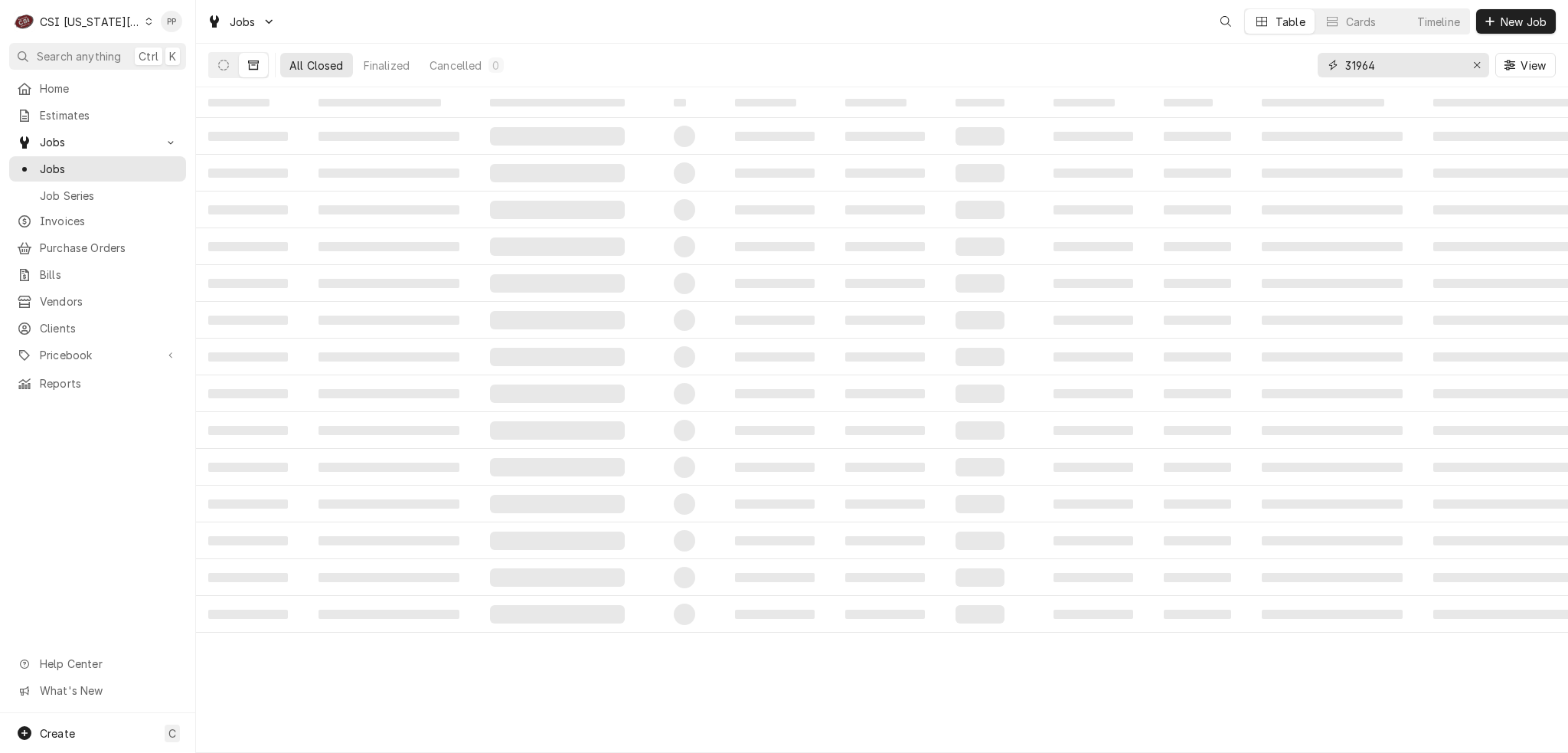
click at [1415, 68] on input "31964" at bounding box center [1403, 64] width 115 height 25
click at [1483, 60] on div "Erase input" at bounding box center [1477, 64] width 15 height 15
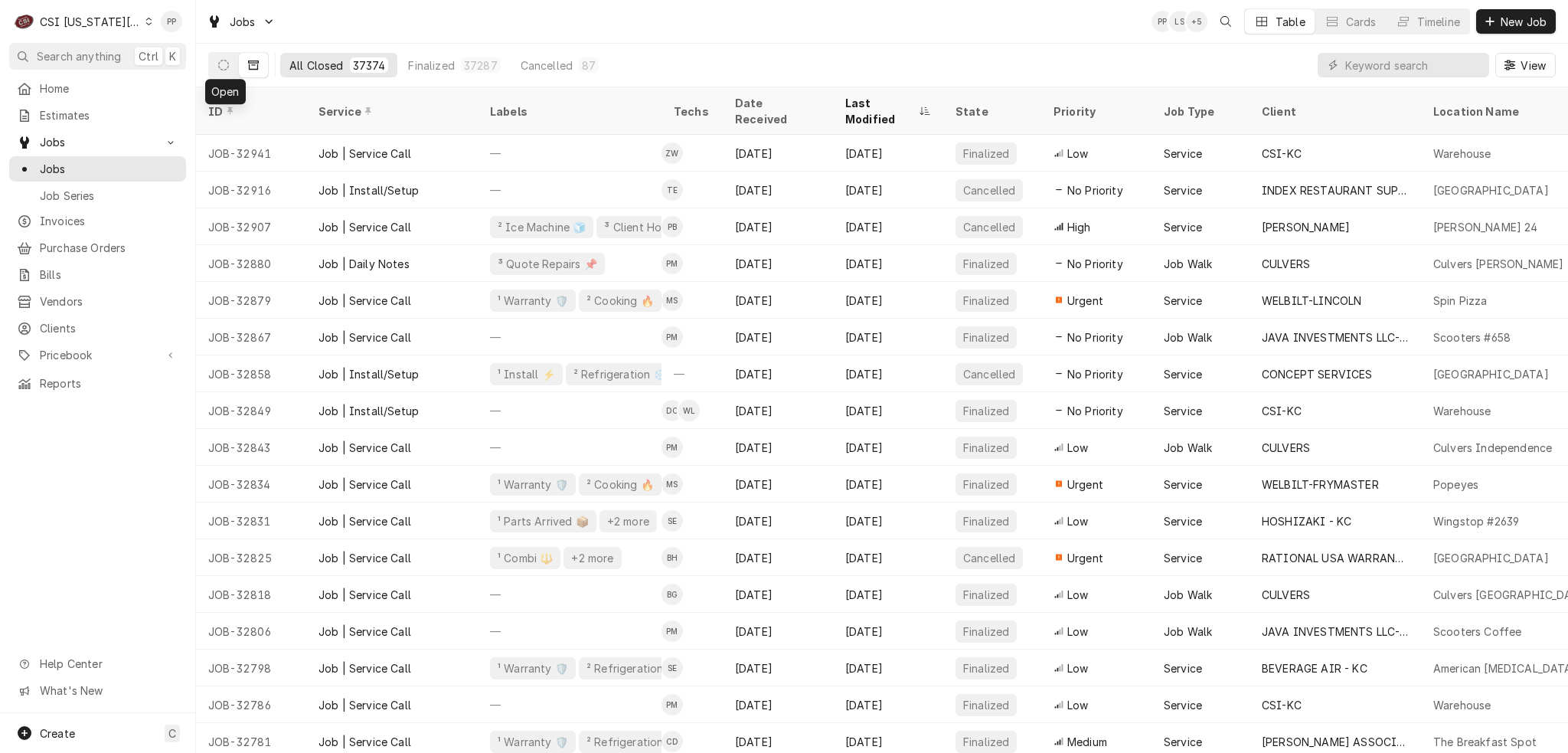
click at [233, 40] on div "Jobs PP LS + 5 Table Cards Timeline New Job" at bounding box center [882, 21] width 1372 height 43
click at [1378, 68] on input "Dynamic Content Wrapper" at bounding box center [1413, 64] width 136 height 25
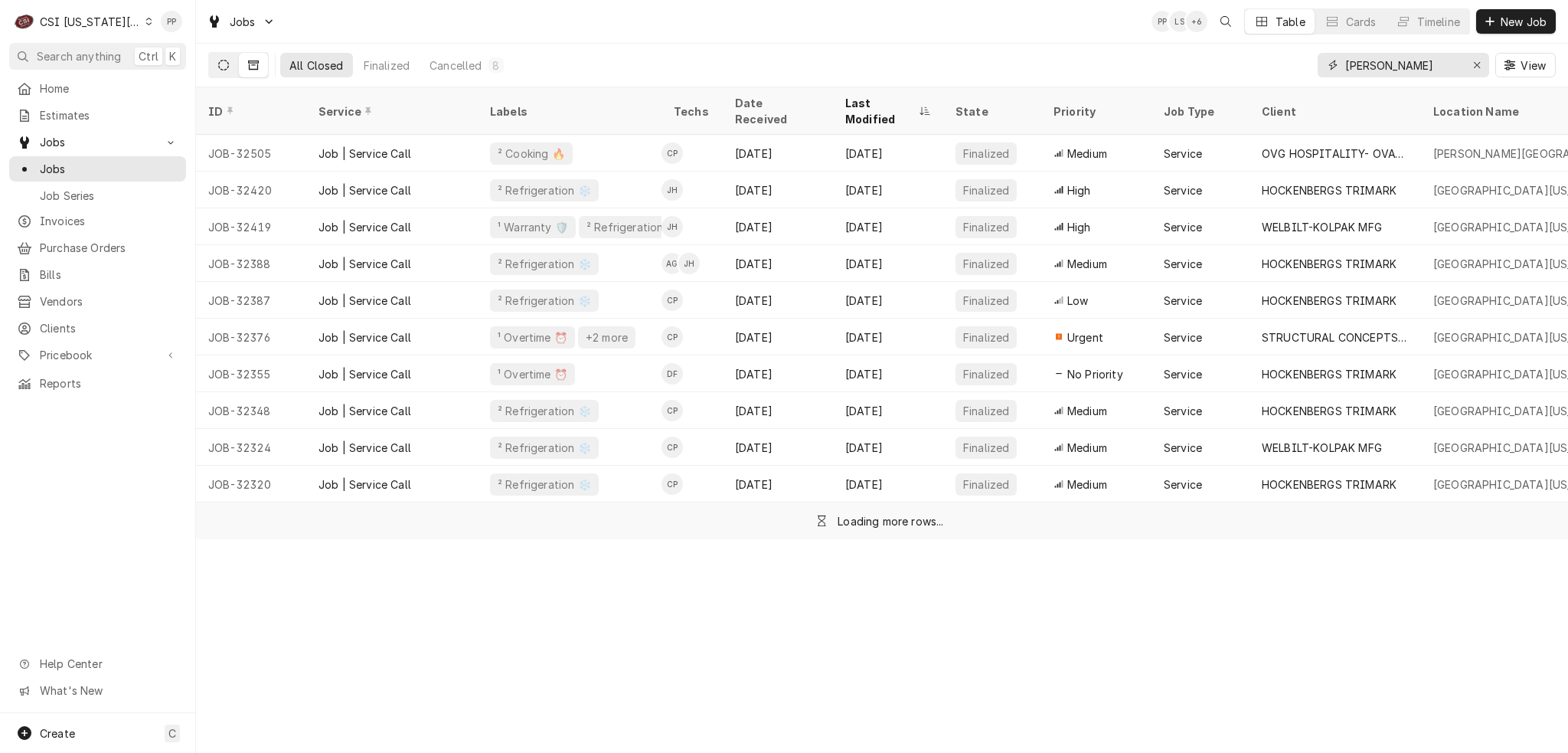
type input "david booth"
click at [213, 56] on button "Dynamic Content Wrapper" at bounding box center [223, 64] width 29 height 25
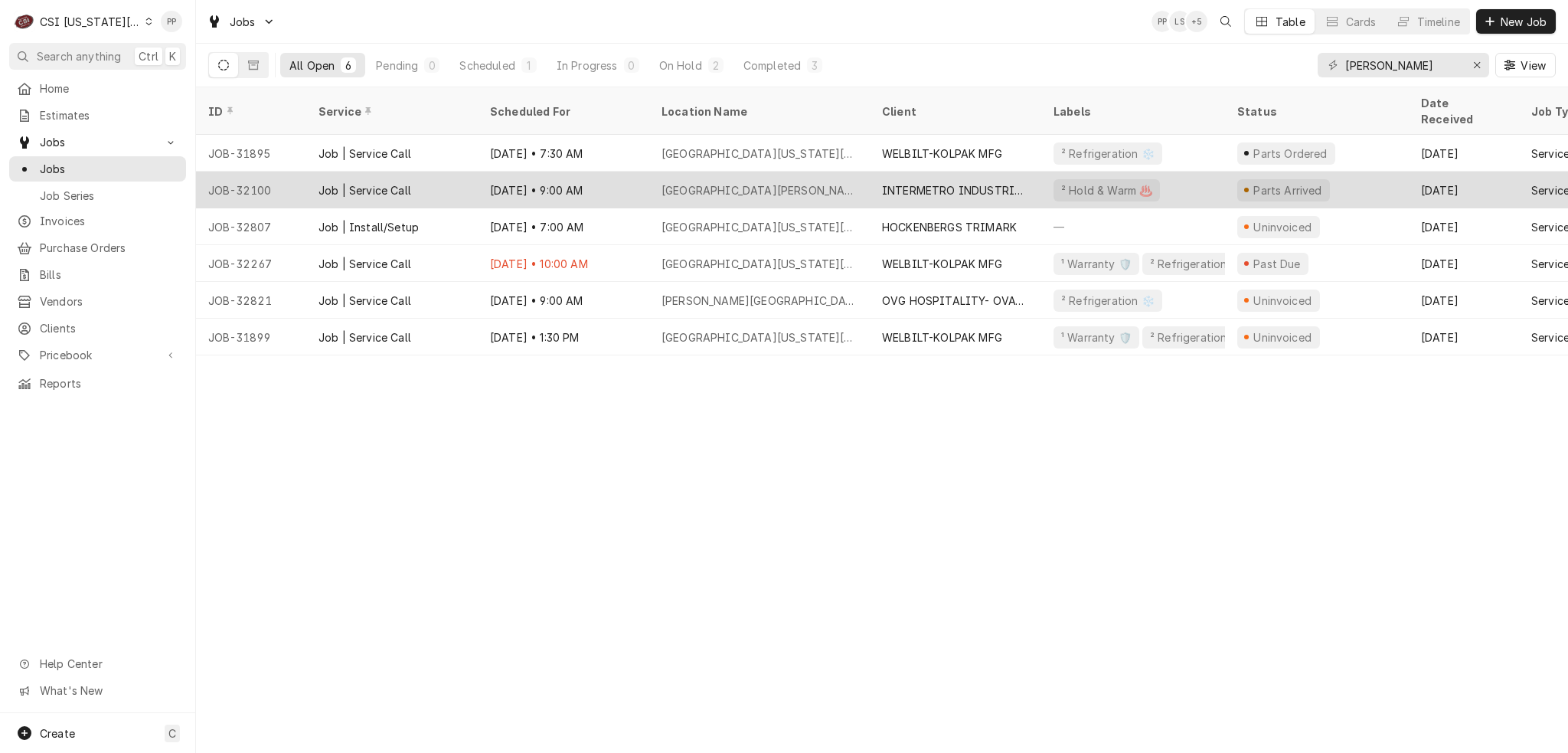
click at [366, 182] on div "Job | Service Call" at bounding box center [365, 190] width 93 height 16
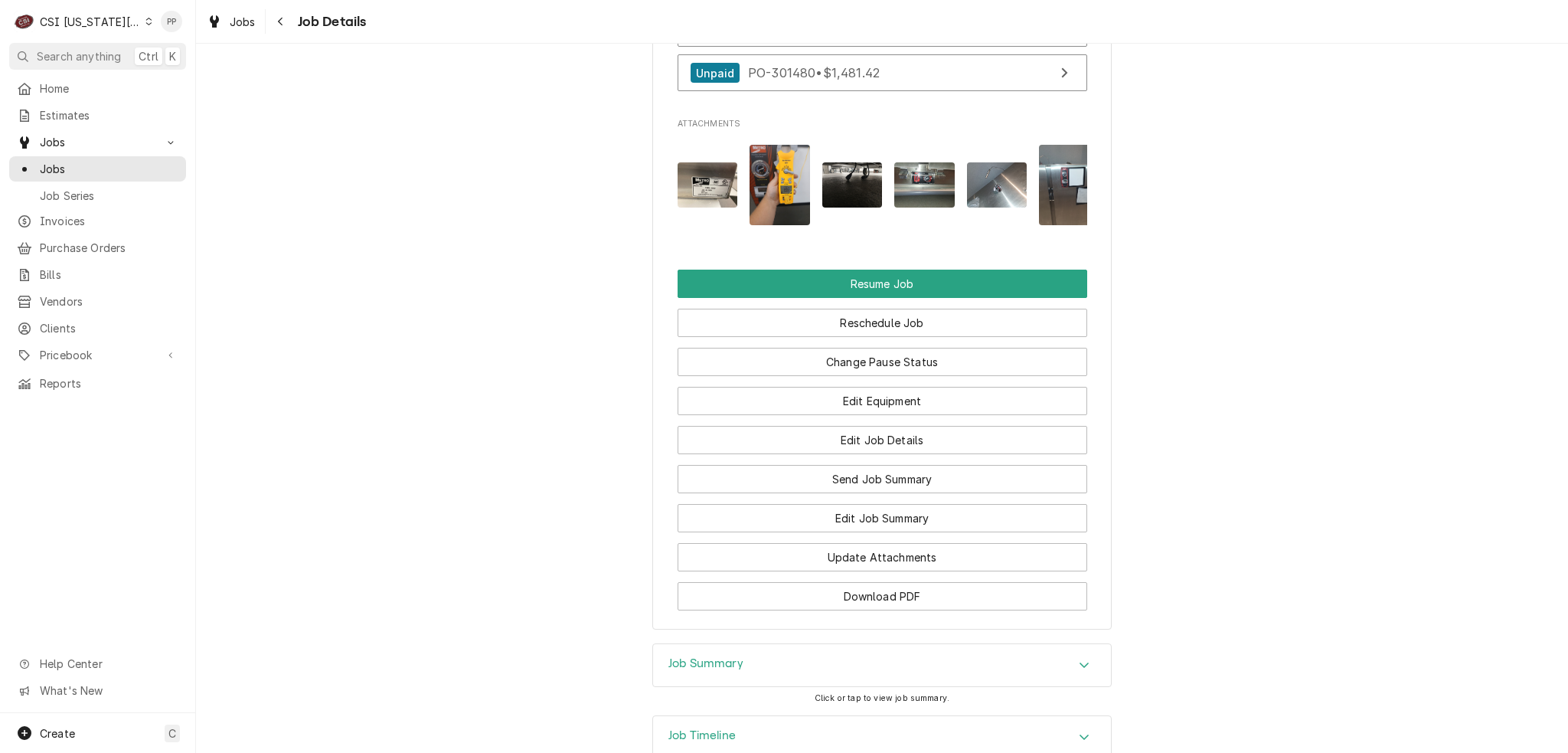
scroll to position [1912, 0]
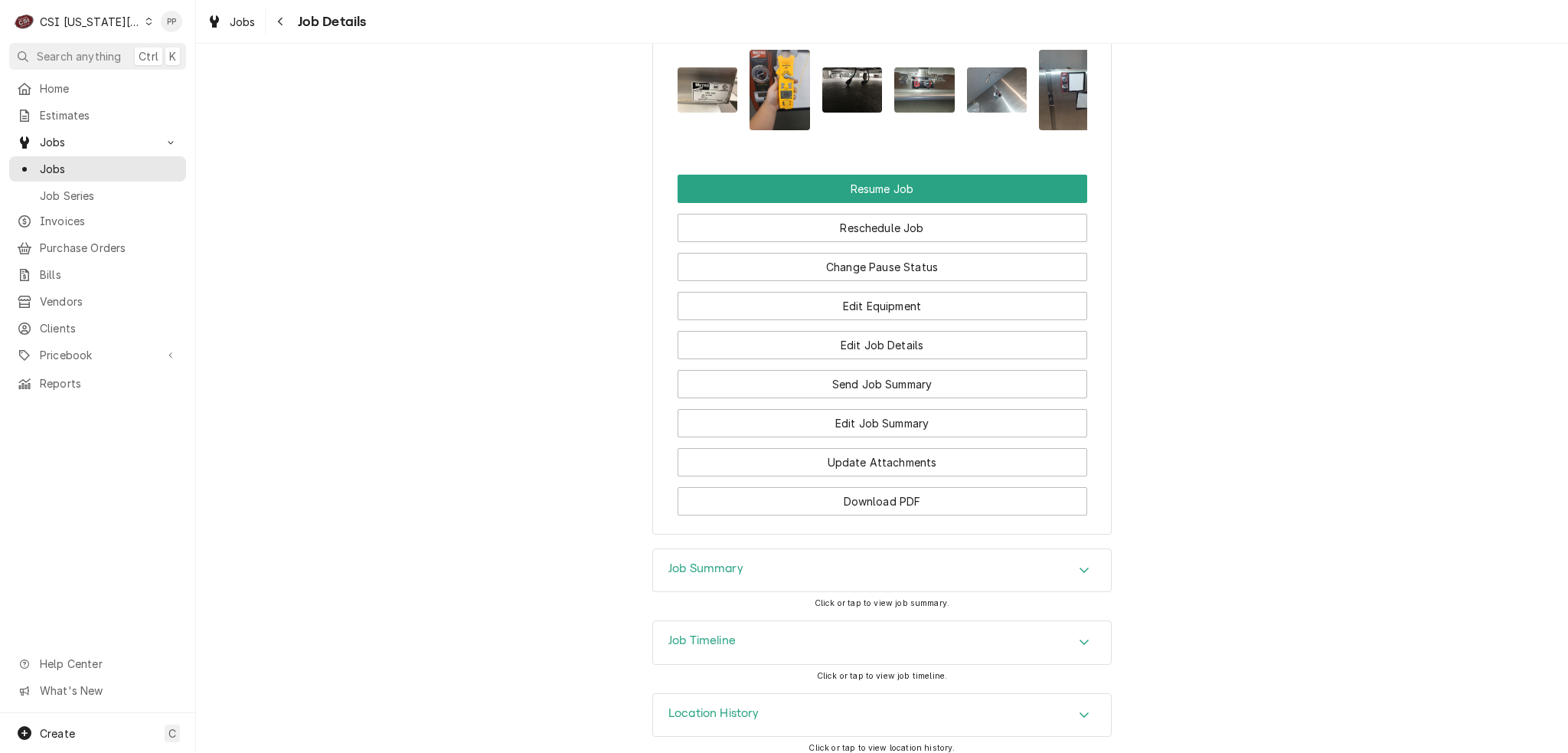
click at [802, 563] on div "Job Summary" at bounding box center [882, 571] width 458 height 43
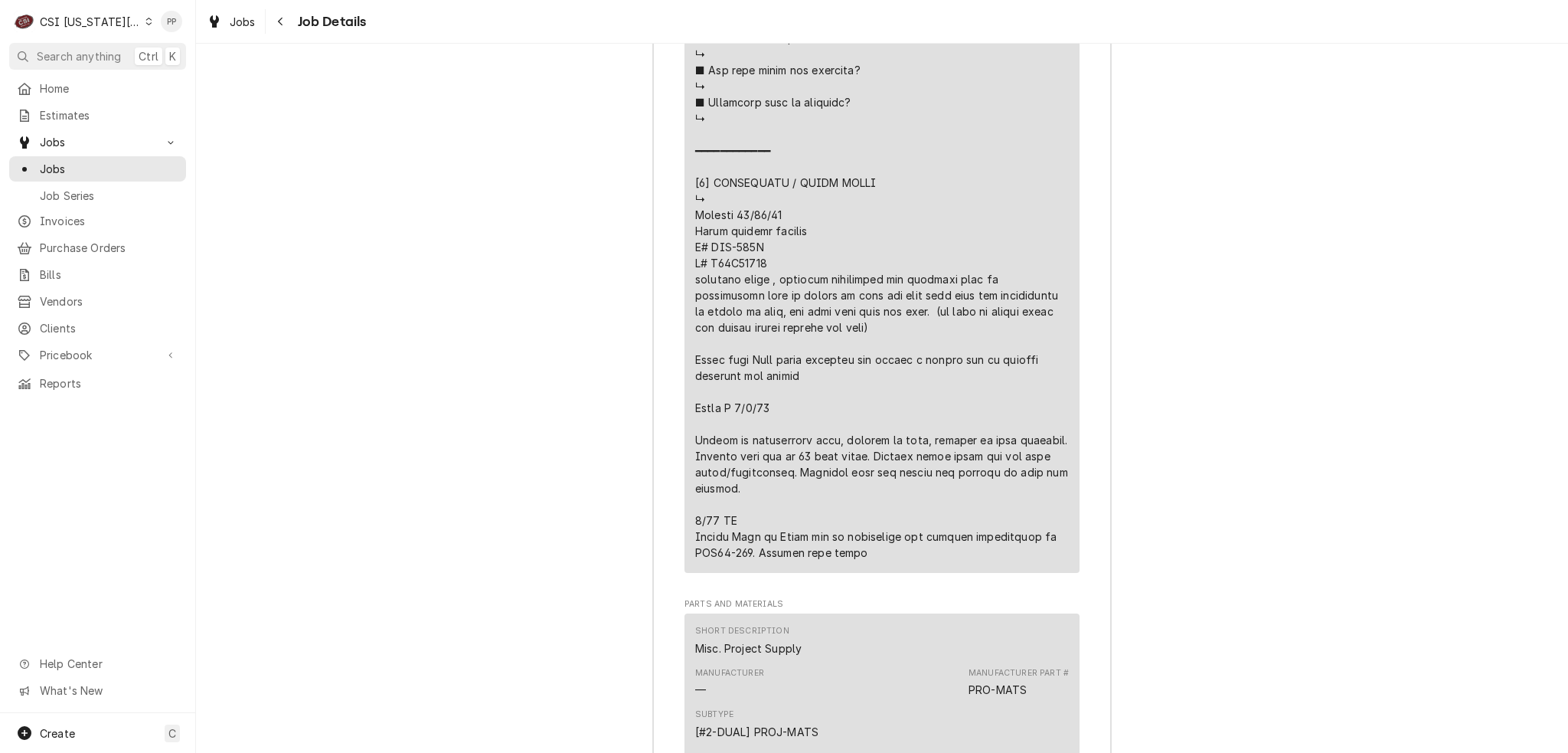
scroll to position [4134, 0]
drag, startPoint x: 809, startPoint y: 444, endPoint x: 925, endPoint y: 491, distance: 125.2
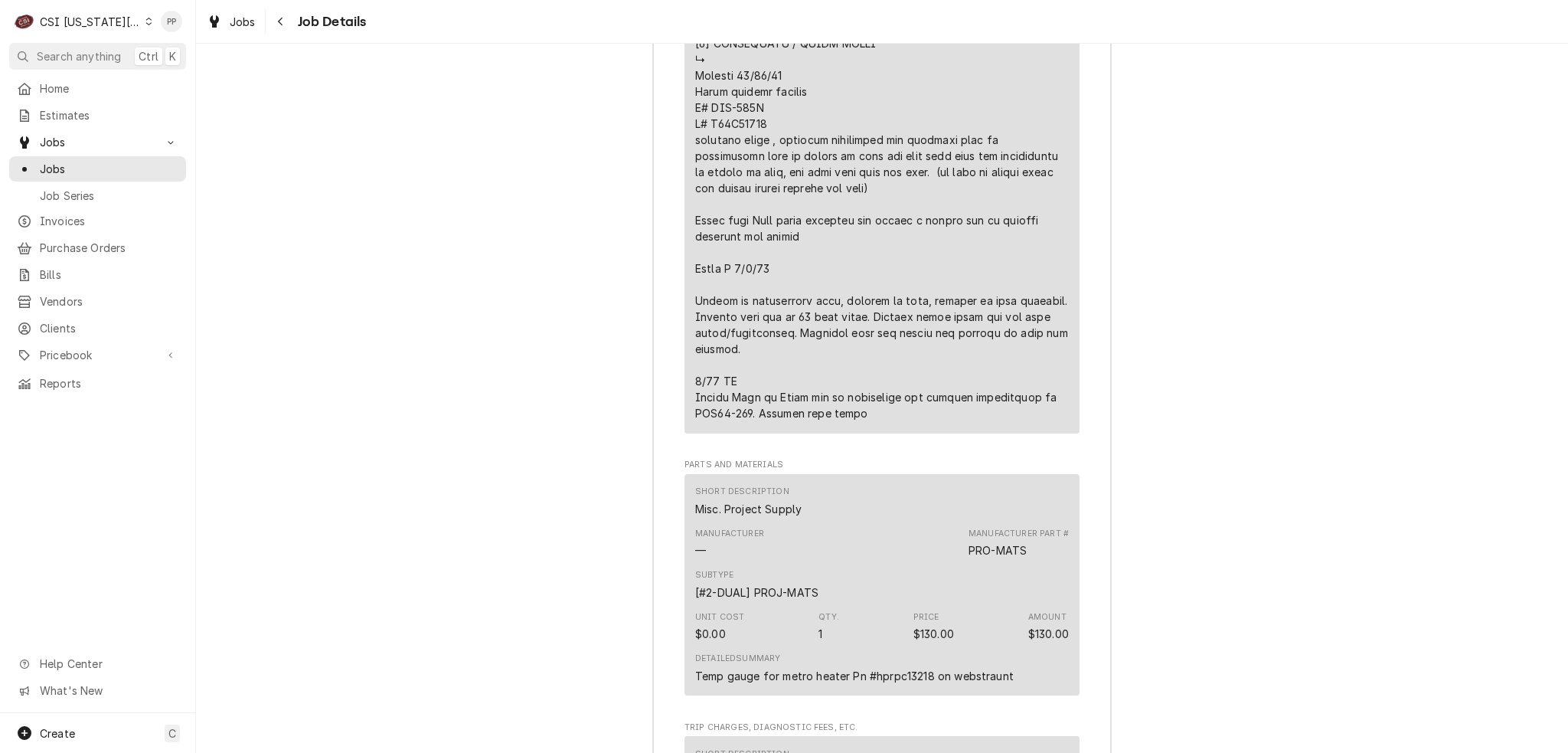
scroll to position [4287, 0]
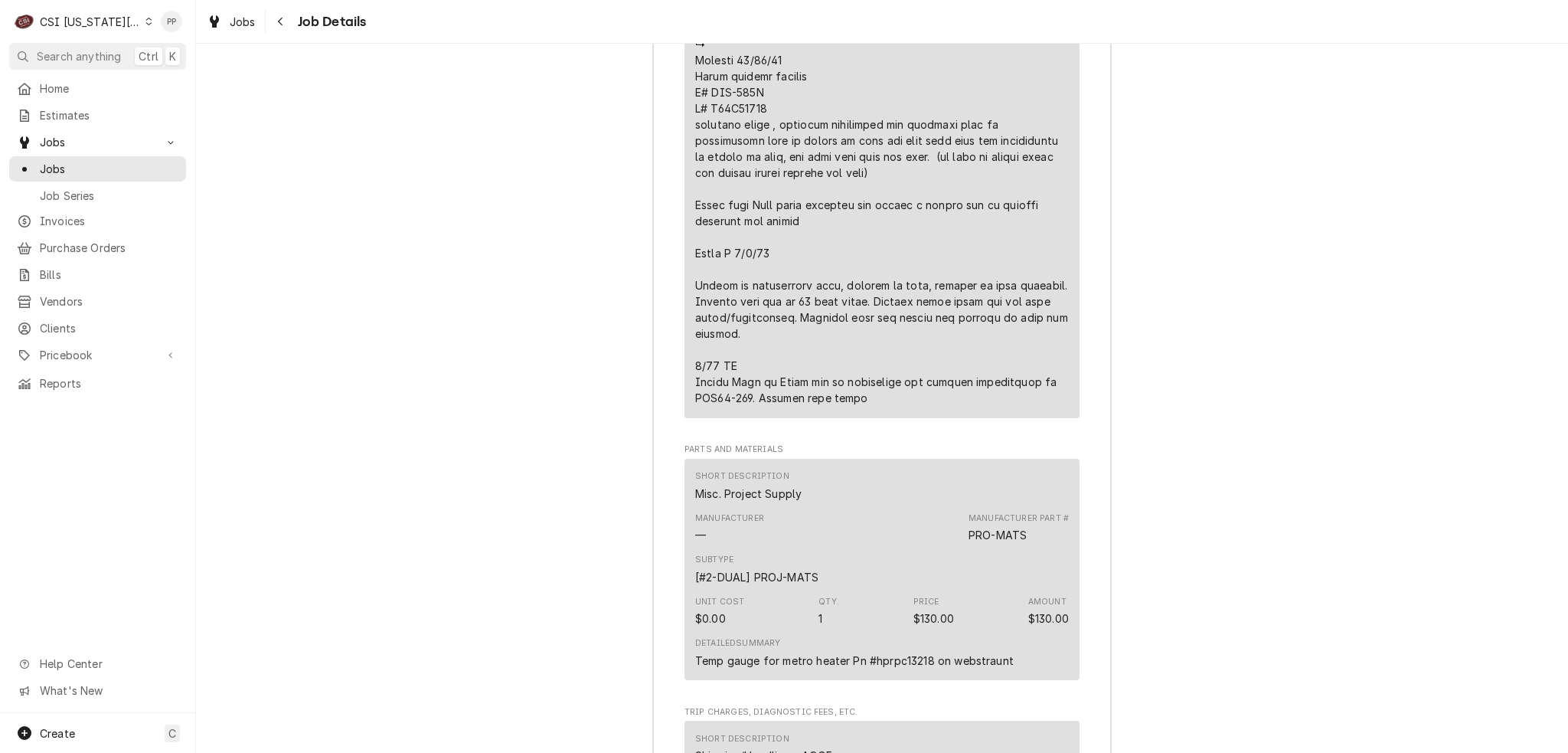
drag, startPoint x: 853, startPoint y: 386, endPoint x: 762, endPoint y: 344, distance: 100.2
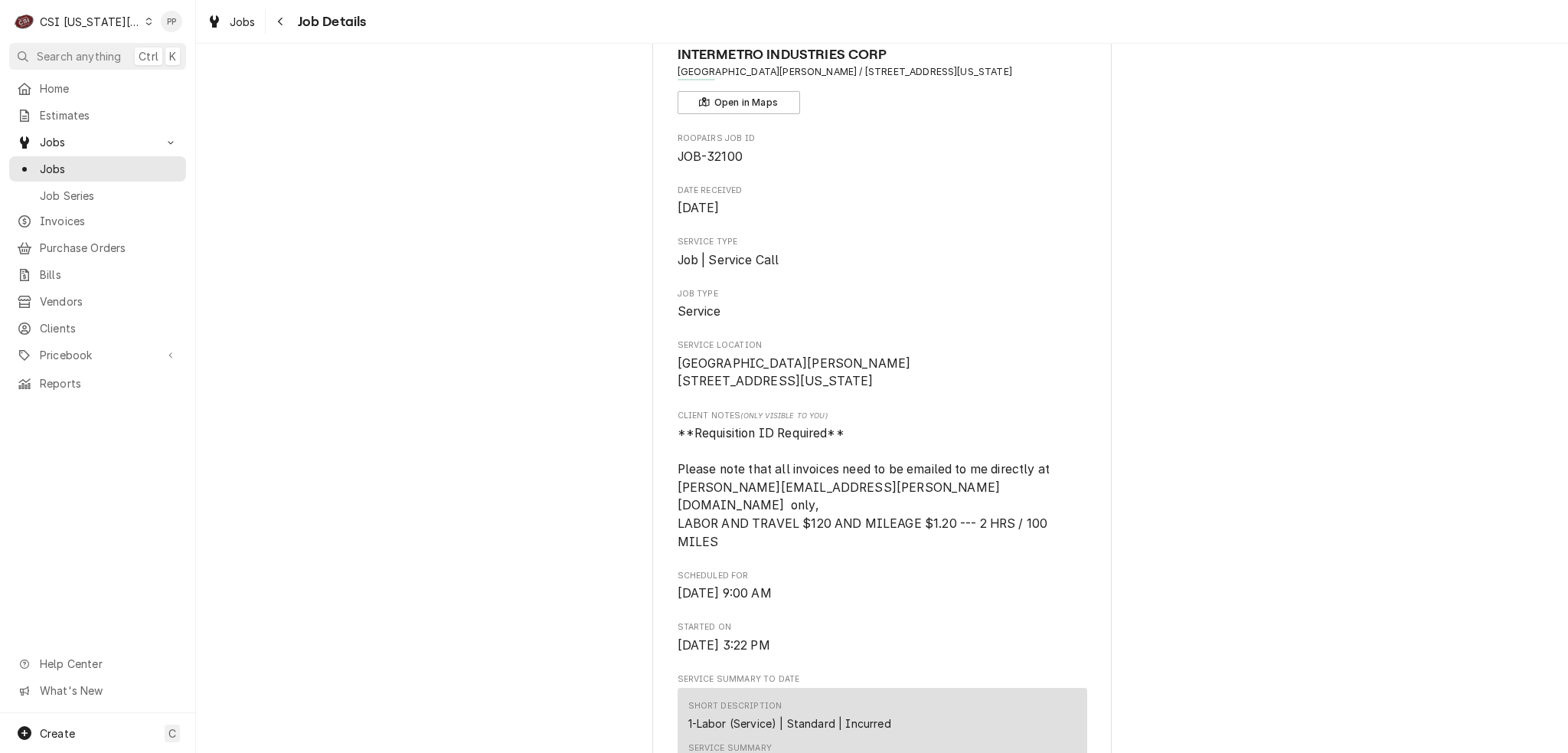
scroll to position [0, 0]
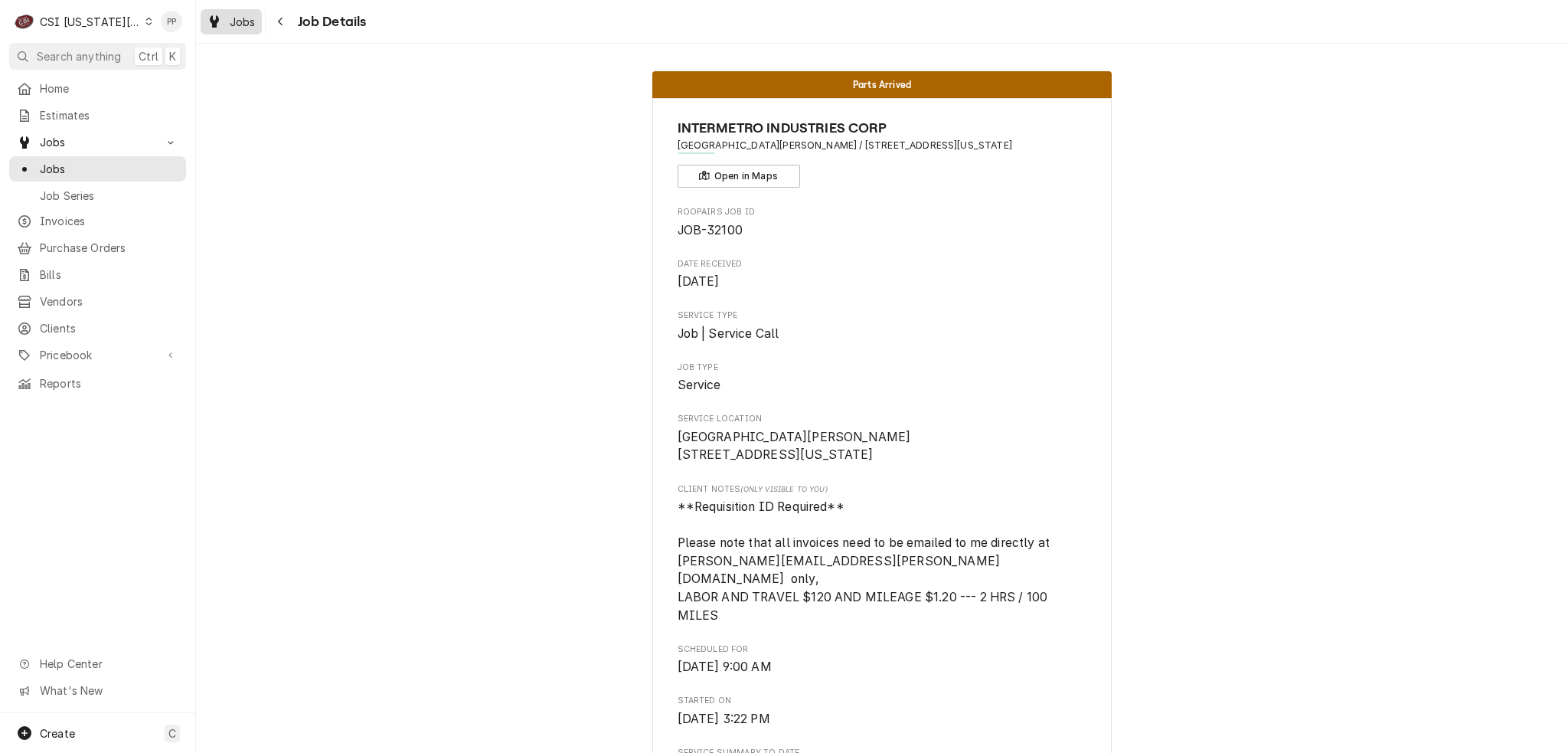
click at [227, 24] on div "Jobs" at bounding box center [230, 21] width 55 height 19
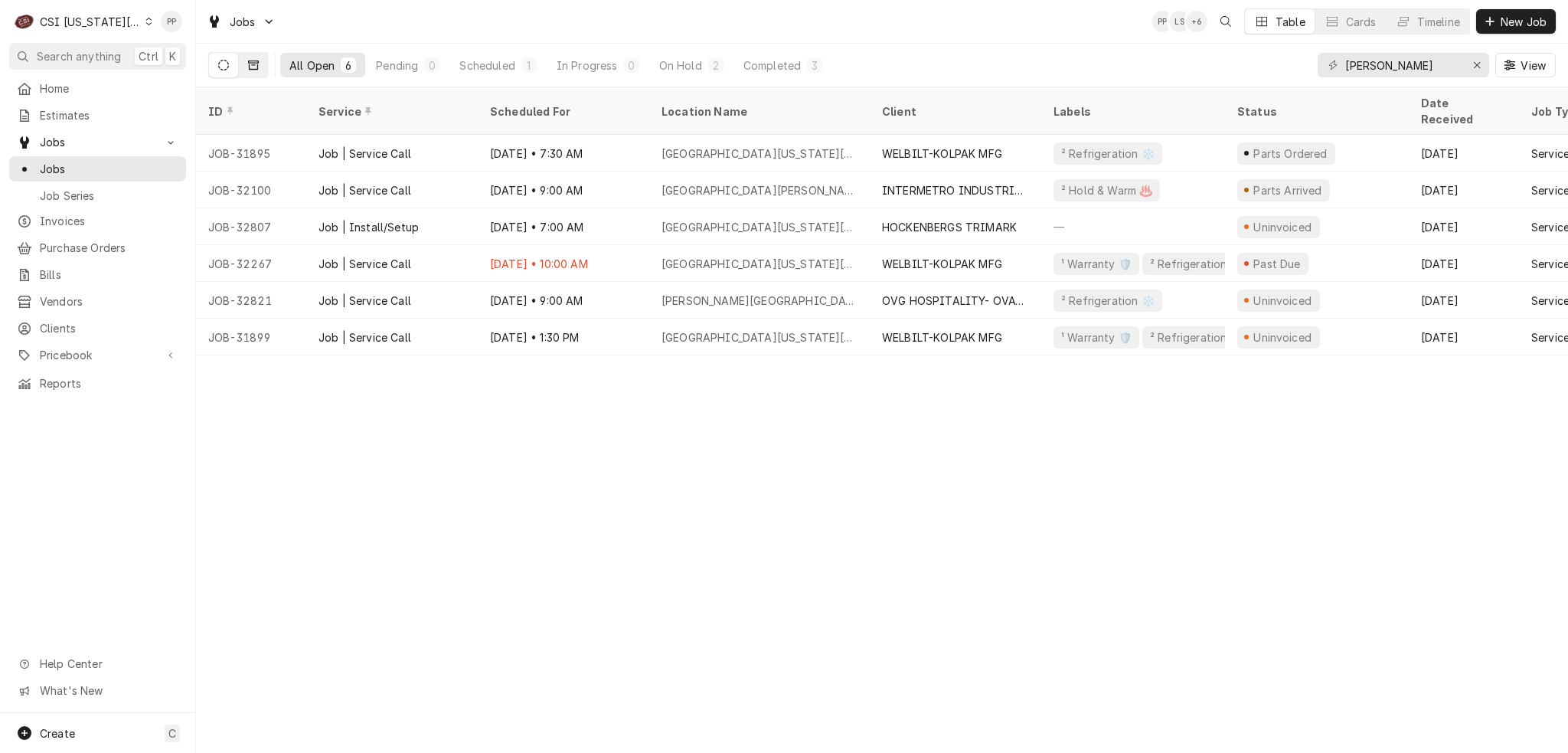
click at [241, 64] on button "Dynamic Content Wrapper" at bounding box center [254, 64] width 29 height 25
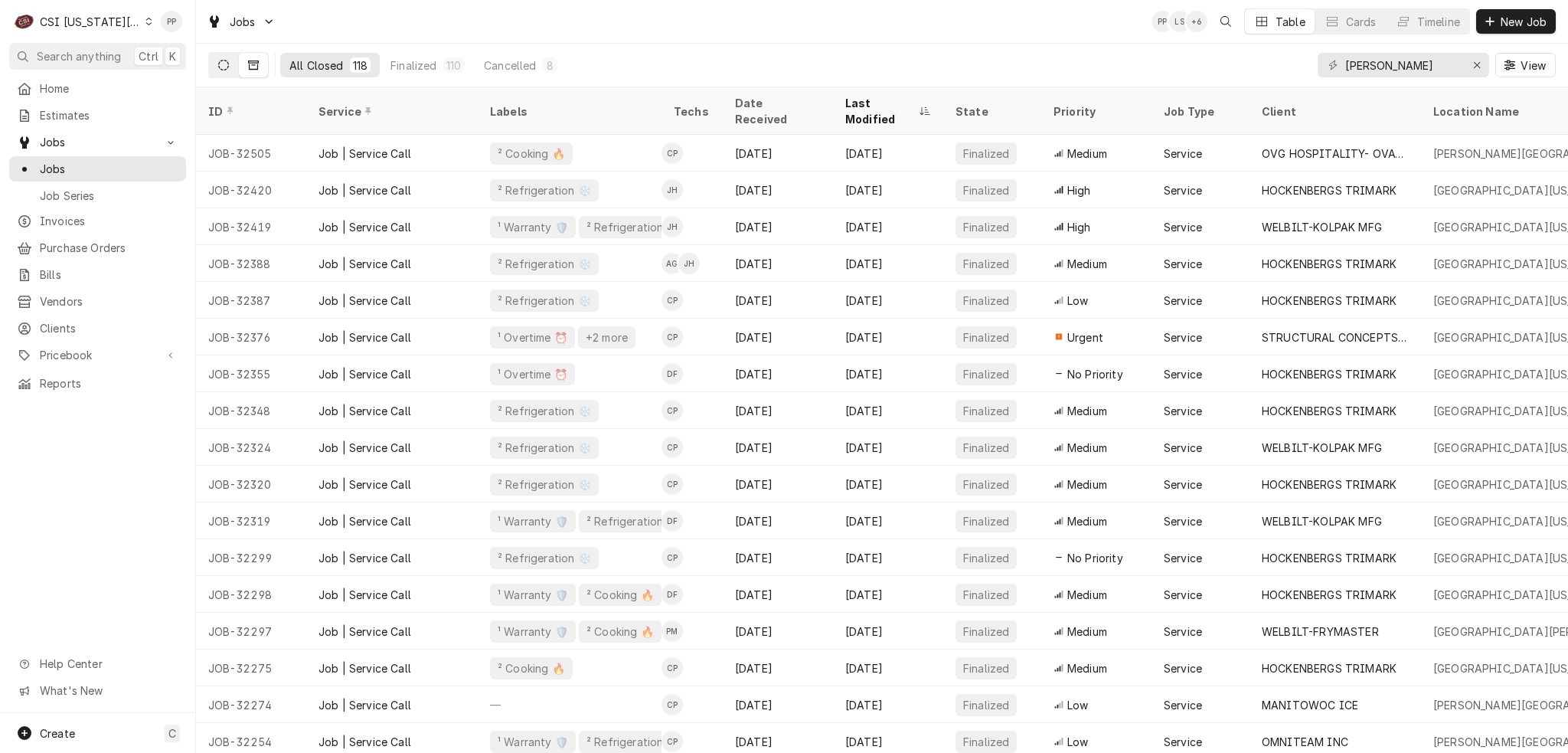
click at [226, 64] on icon "Dynamic Content Wrapper" at bounding box center [223, 64] width 10 height 10
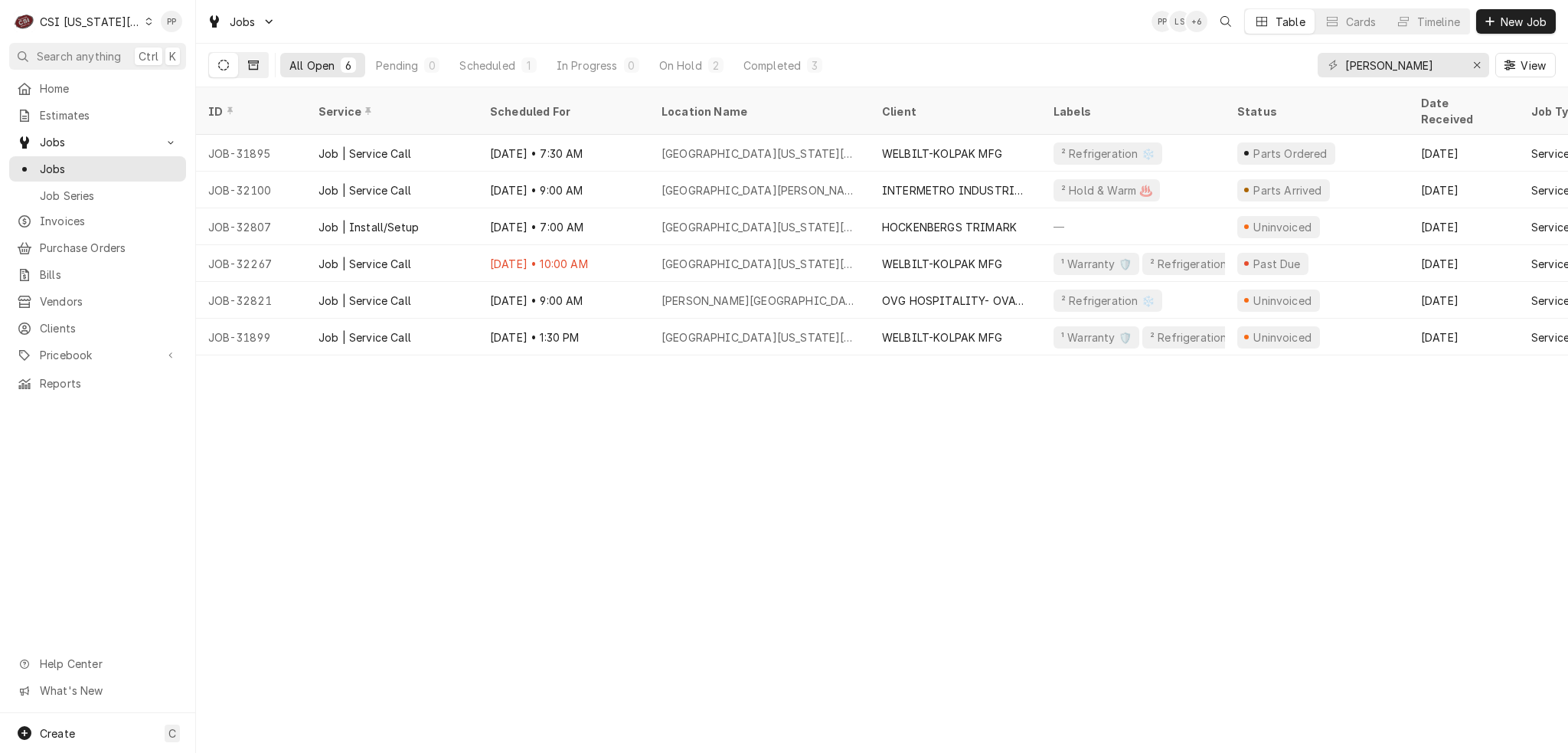
click at [252, 65] on icon "Dynamic Content Wrapper" at bounding box center [253, 64] width 10 height 10
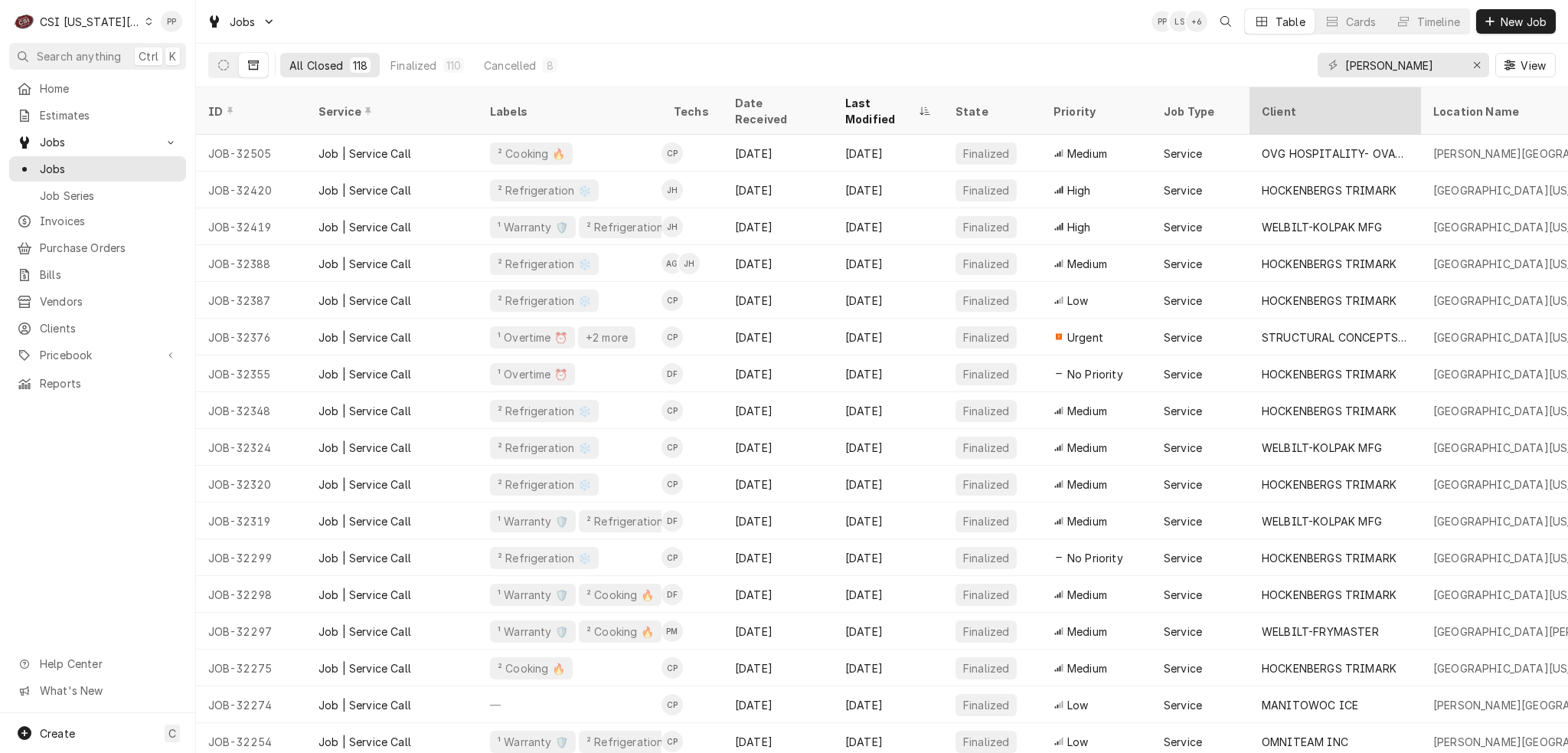
click at [1304, 103] on div "Client" at bounding box center [1334, 111] width 144 height 16
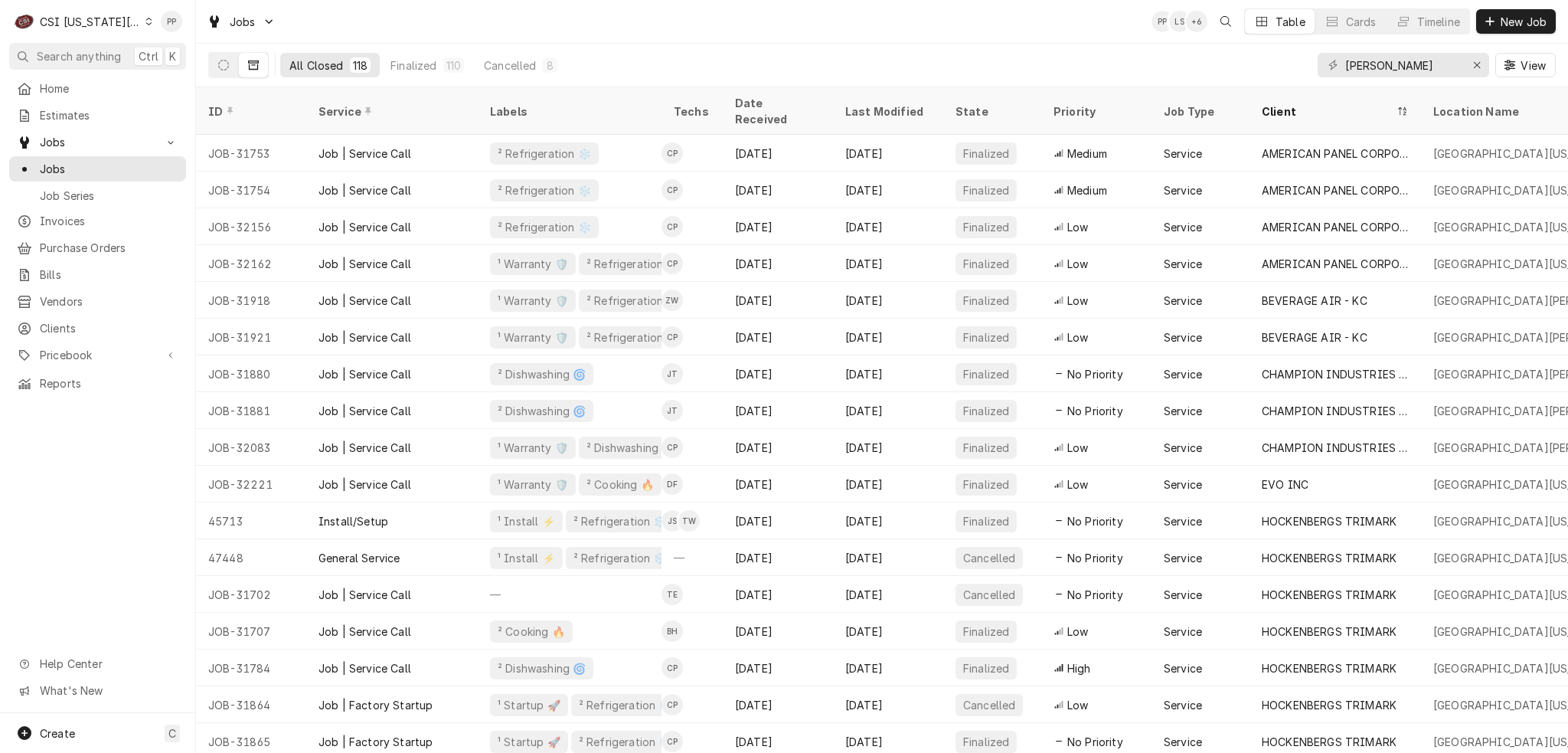
click at [1304, 103] on div "Client" at bounding box center [1328, 111] width 132 height 16
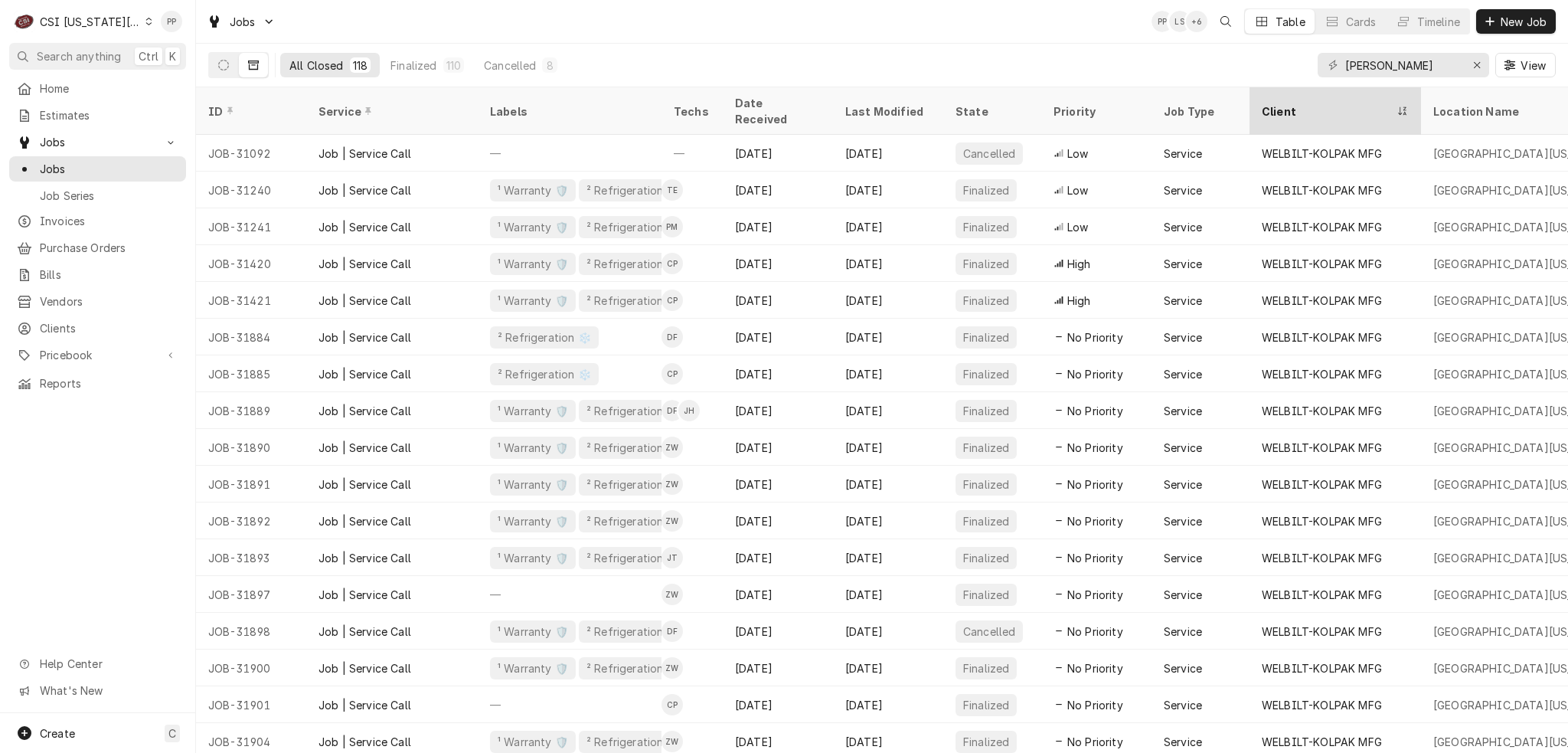
click at [1277, 107] on div "Client" at bounding box center [1328, 111] width 132 height 16
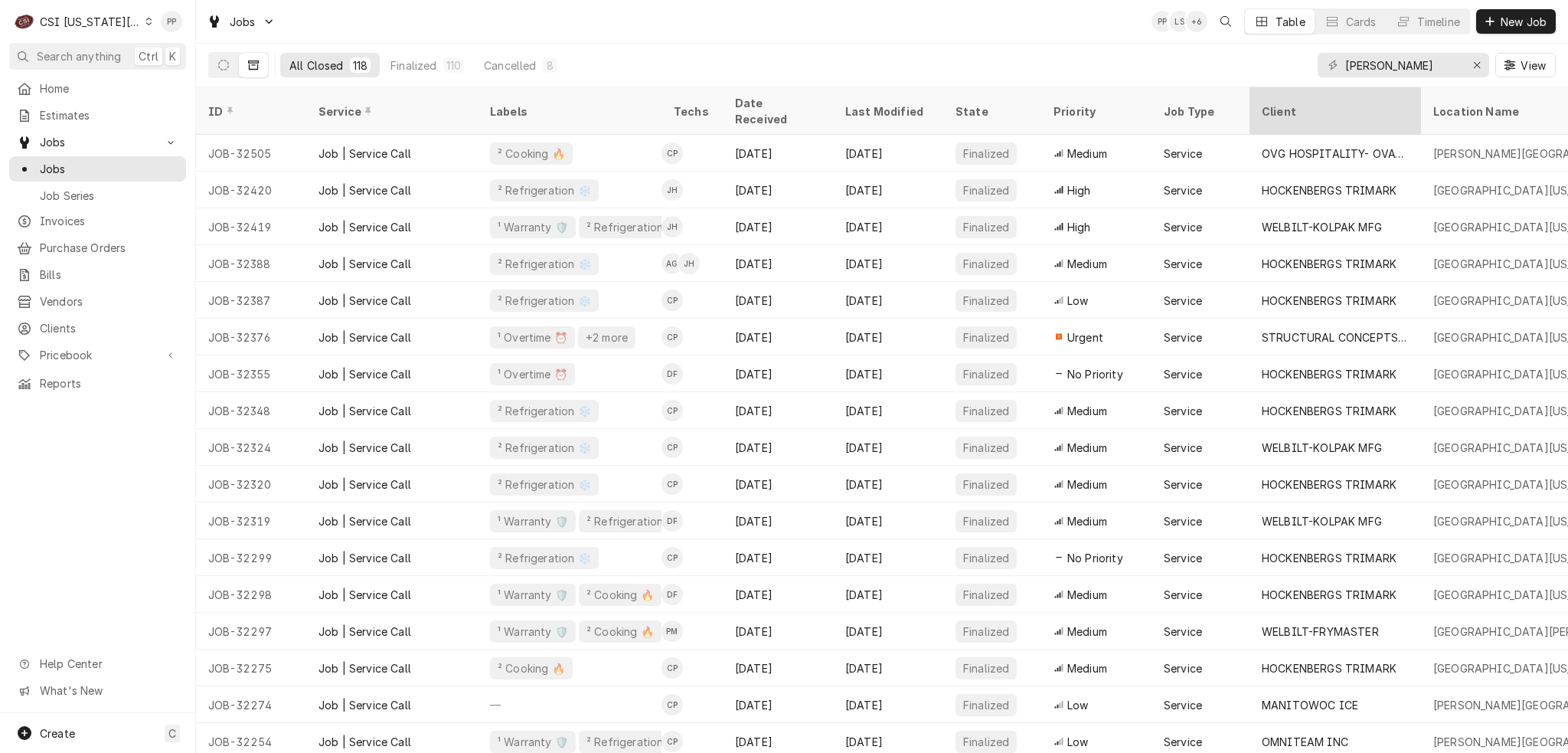
click at [1292, 103] on div "Client" at bounding box center [1334, 111] width 144 height 16
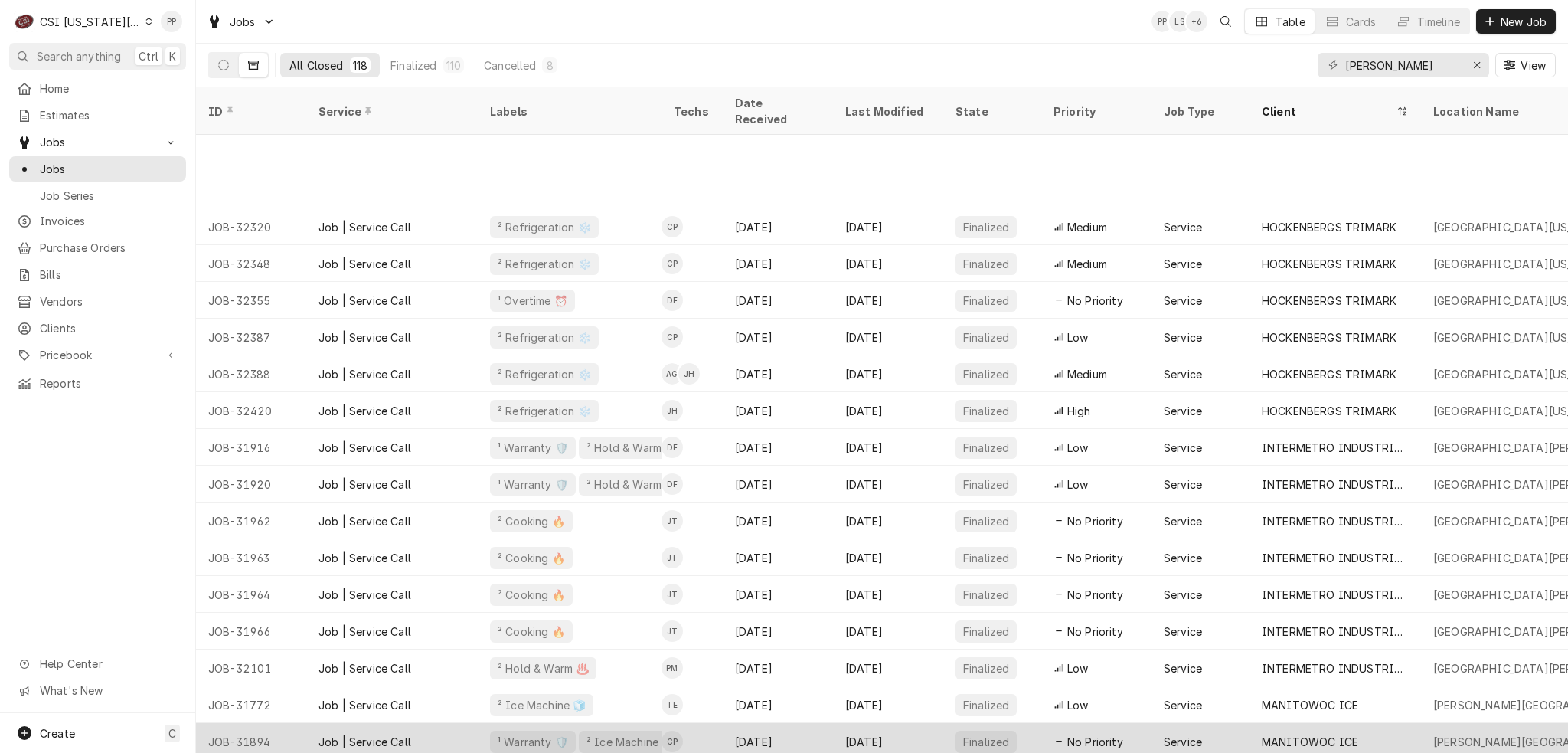
scroll to position [1544, 0]
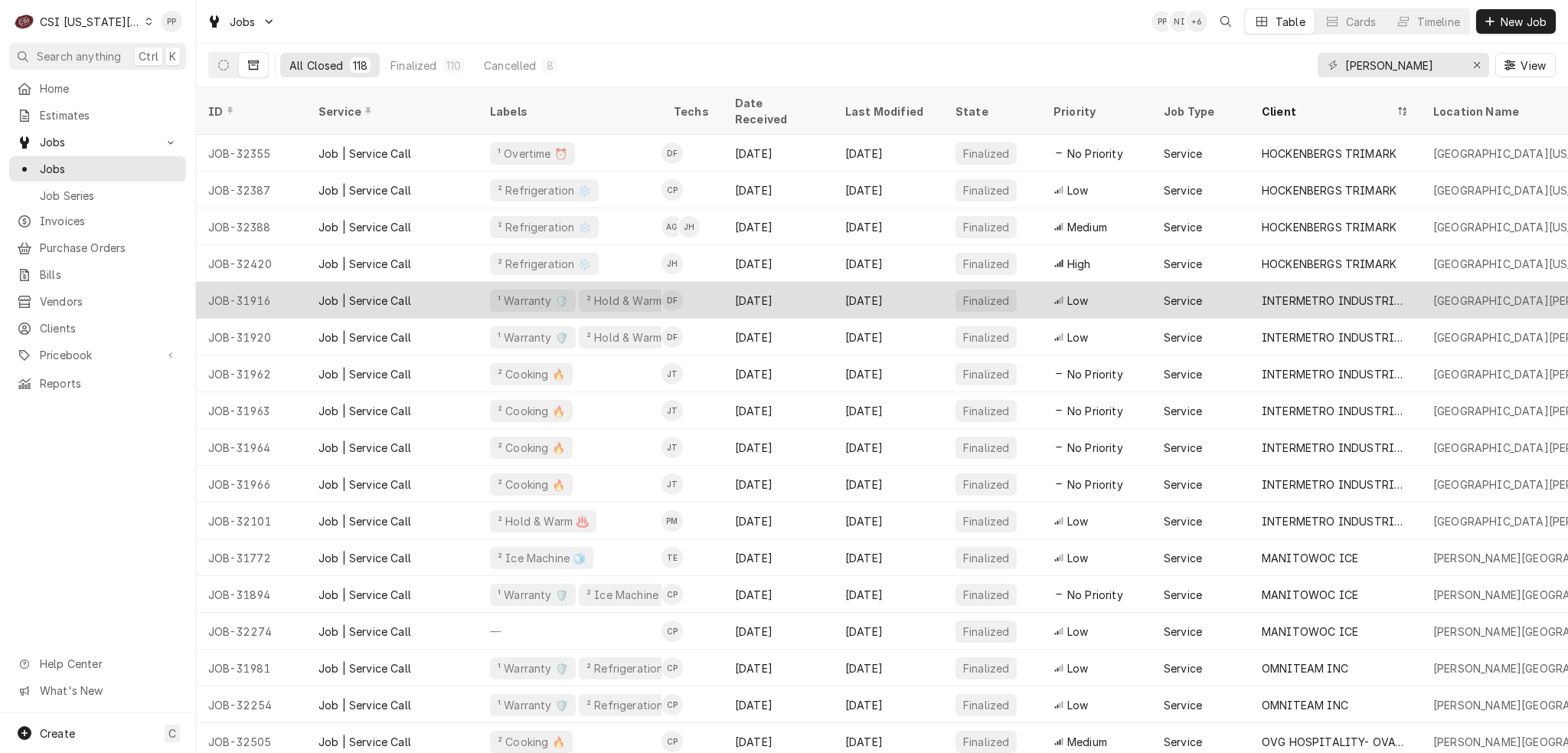
click at [1366, 293] on div "INTERMETRO INDUSTRIES CORP" at bounding box center [1335, 301] width 147 height 16
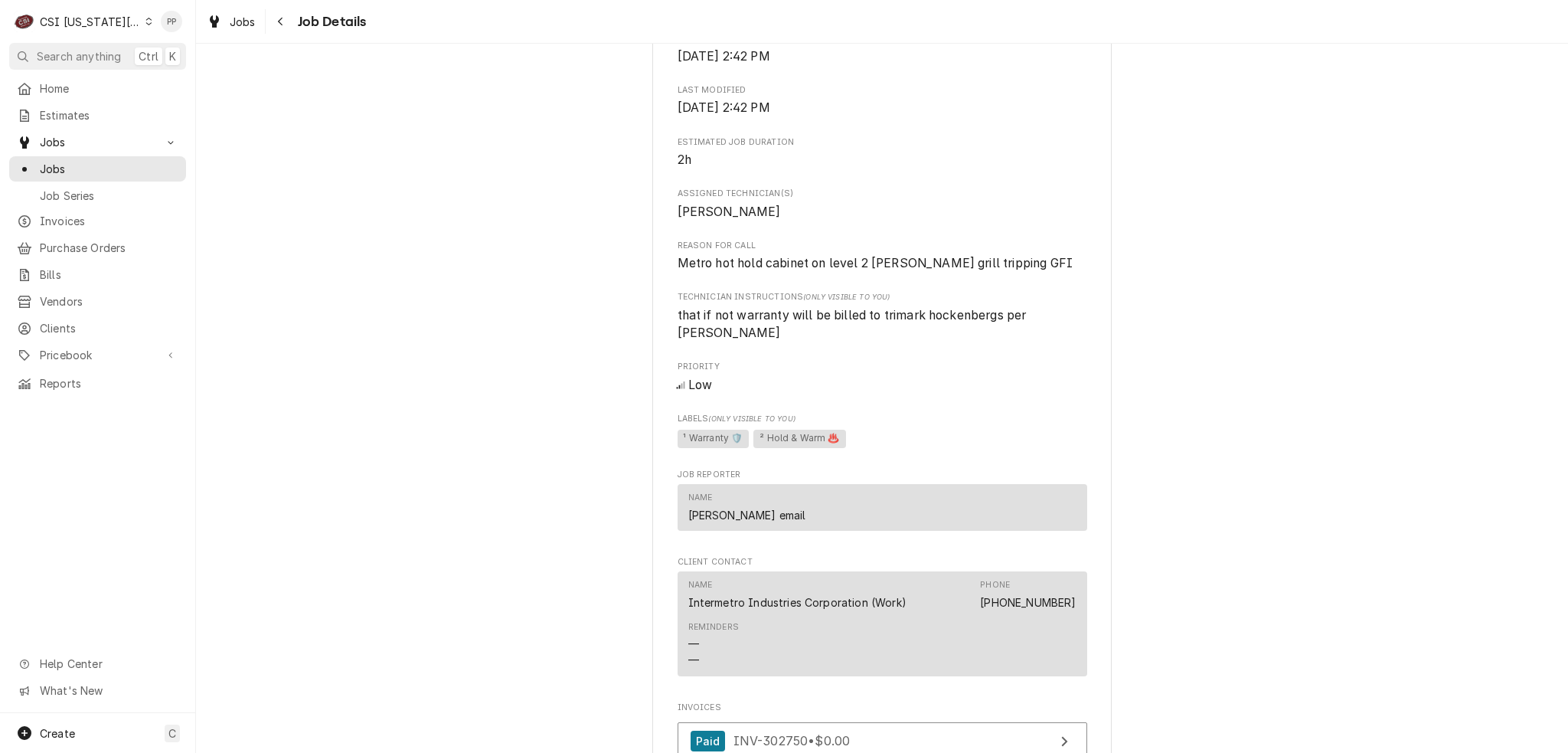
scroll to position [1201, 0]
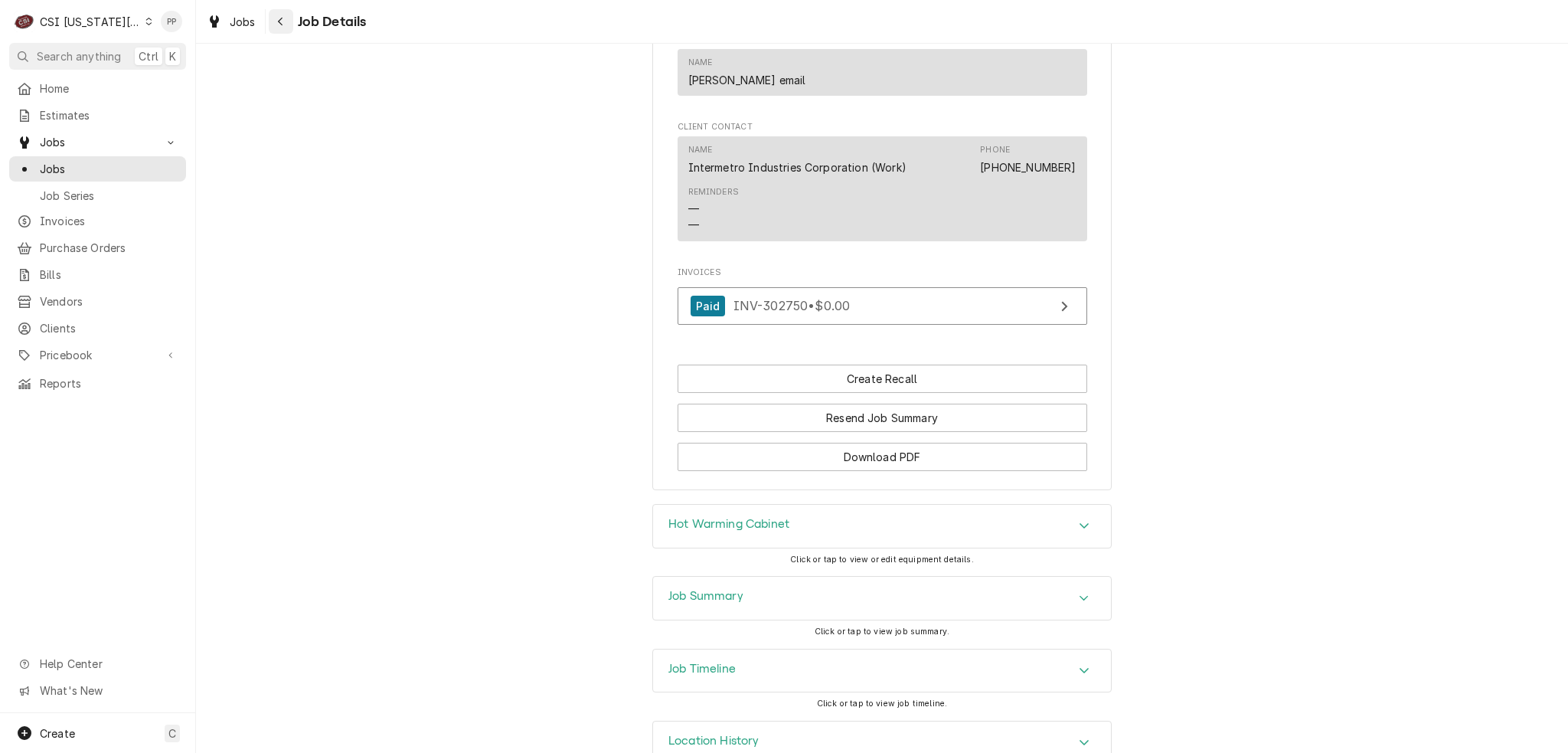
click at [279, 17] on icon "Navigate back" at bounding box center [281, 21] width 7 height 10
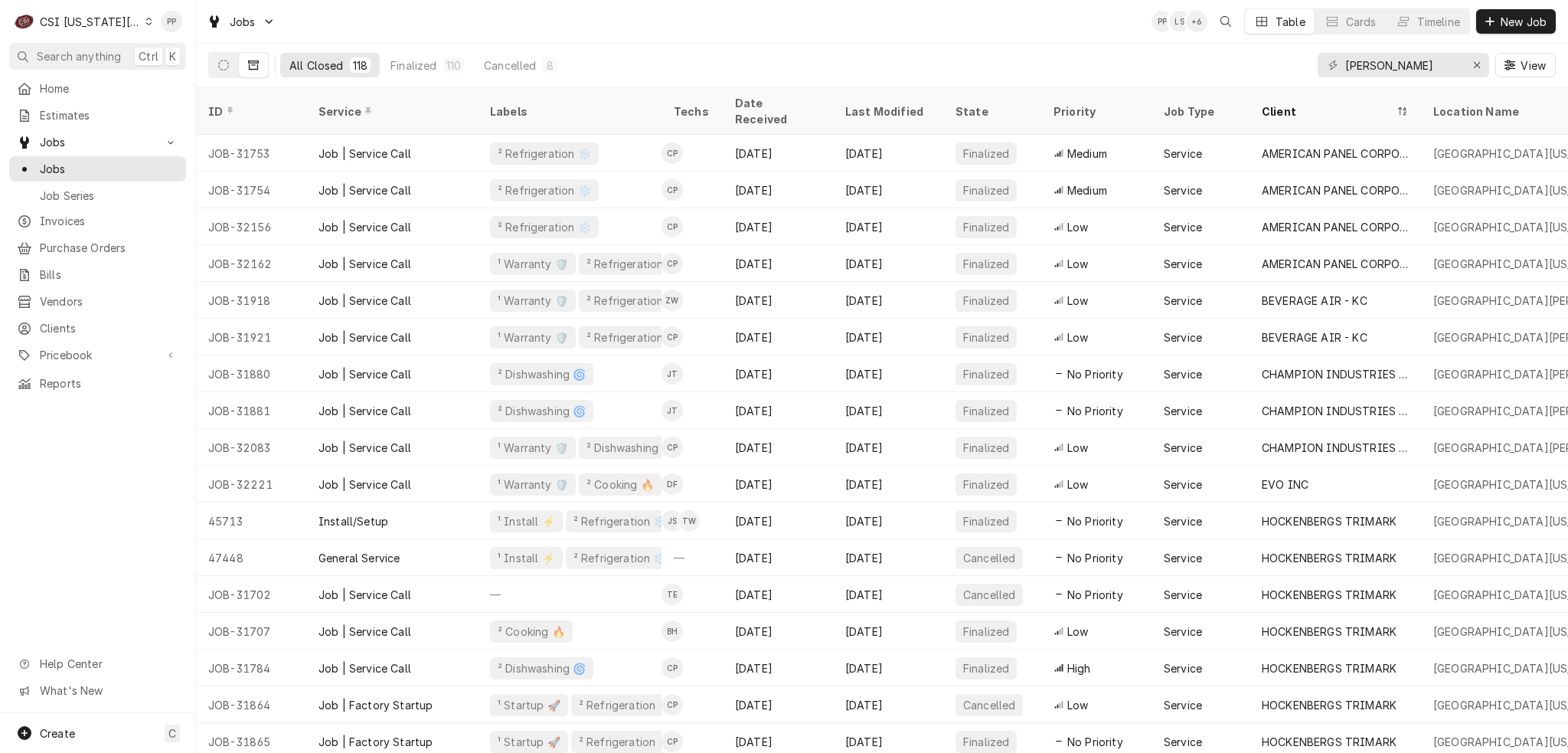
click at [204, 60] on div "All Closed 118 Finalized 110 Cancelled 8 [PERSON_NAME] View" at bounding box center [882, 65] width 1372 height 44
click at [217, 60] on button "Dynamic Content Wrapper" at bounding box center [223, 64] width 29 height 25
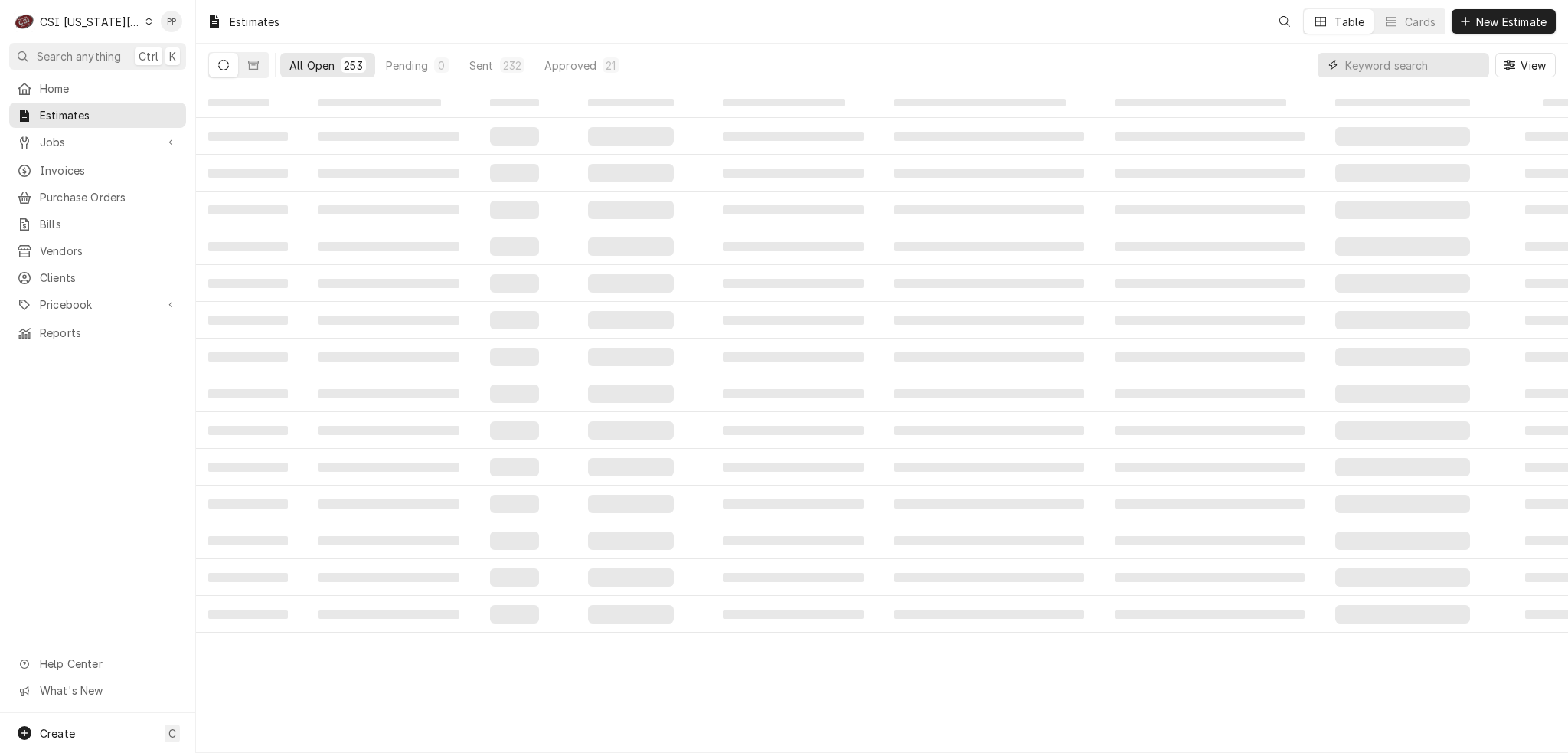
click at [1458, 64] on input "Dynamic Content Wrapper" at bounding box center [1413, 64] width 136 height 25
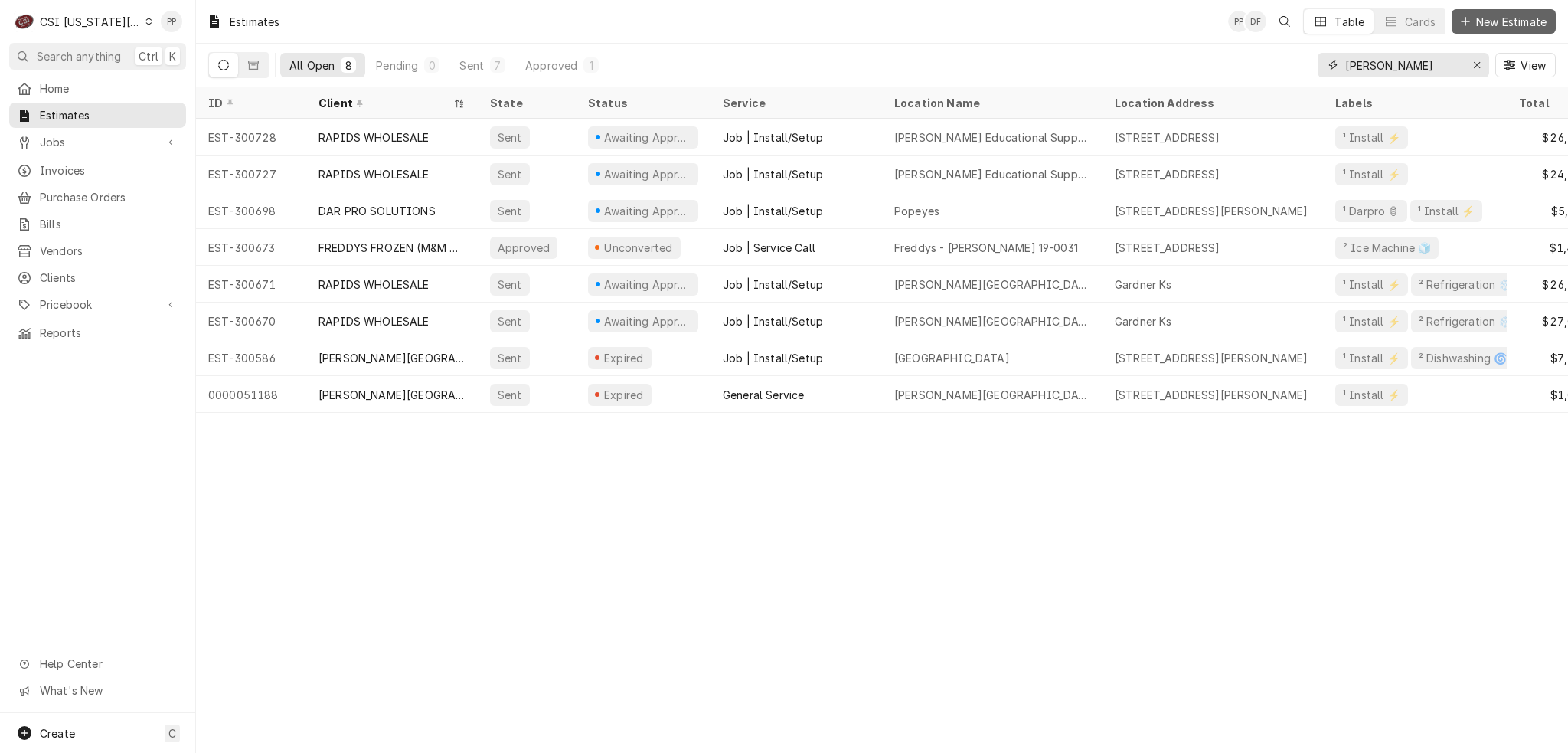
type input "gardner"
click at [1500, 17] on span "New Estimate" at bounding box center [1512, 21] width 76 height 16
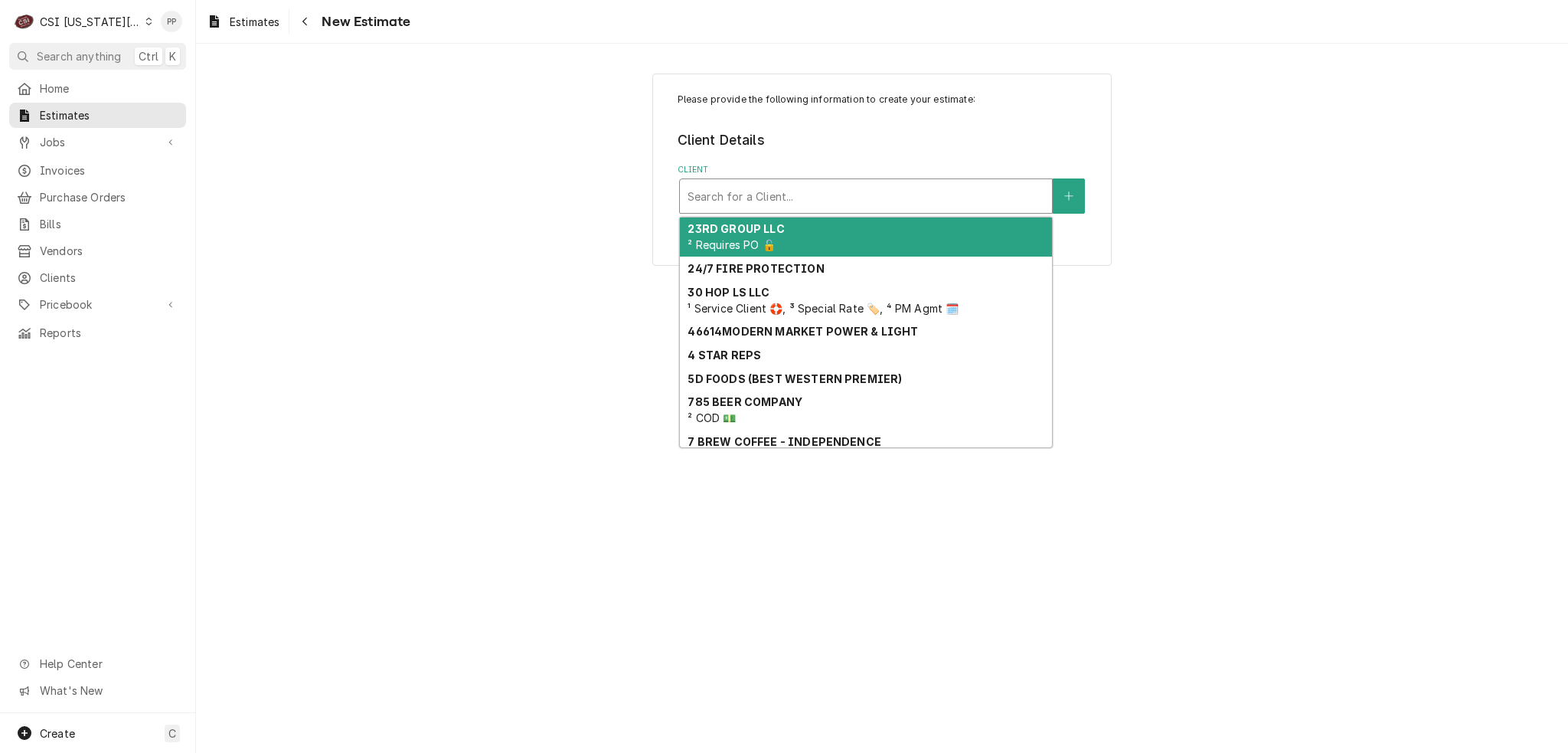
click at [801, 201] on div "Client" at bounding box center [865, 196] width 357 height 28
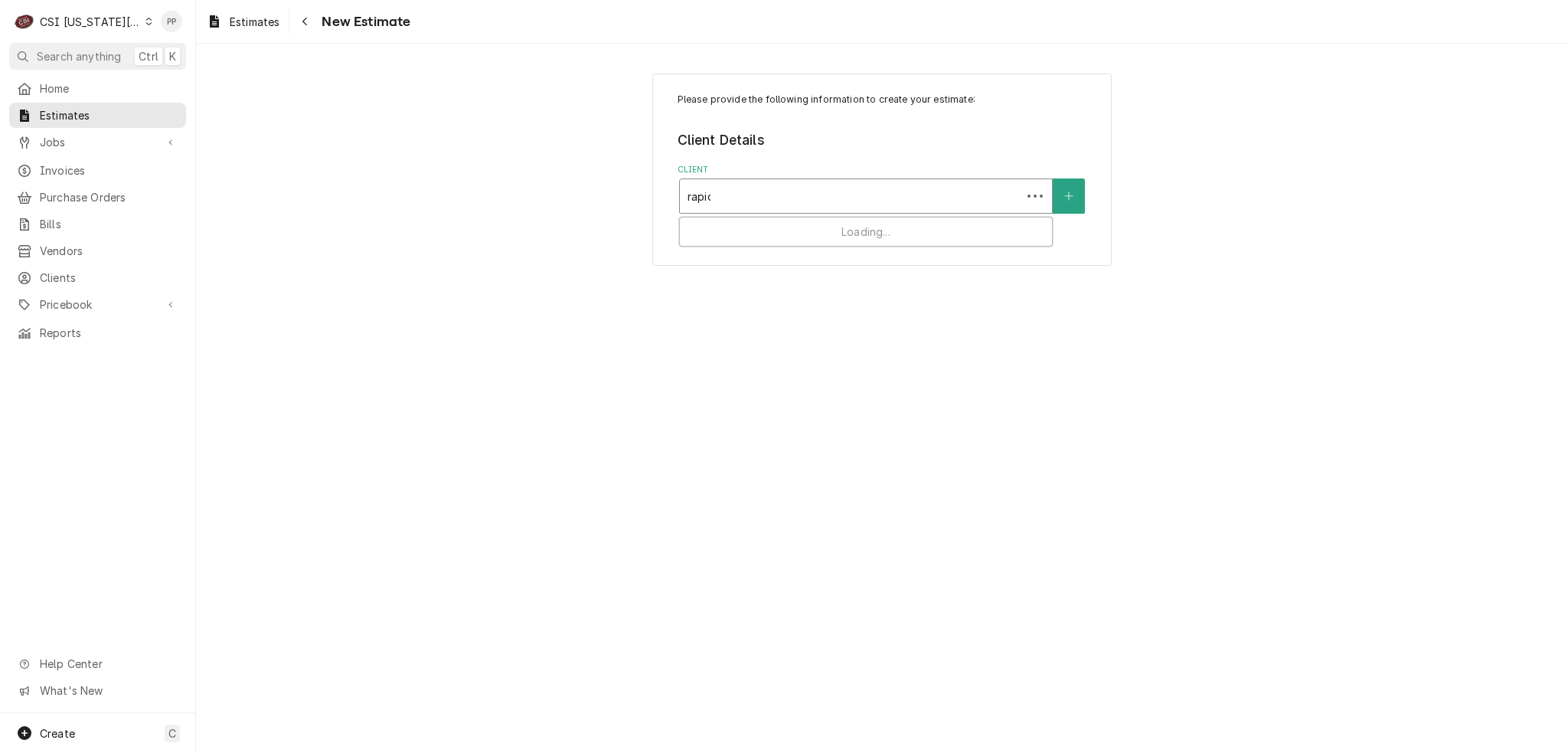
type input "rapids"
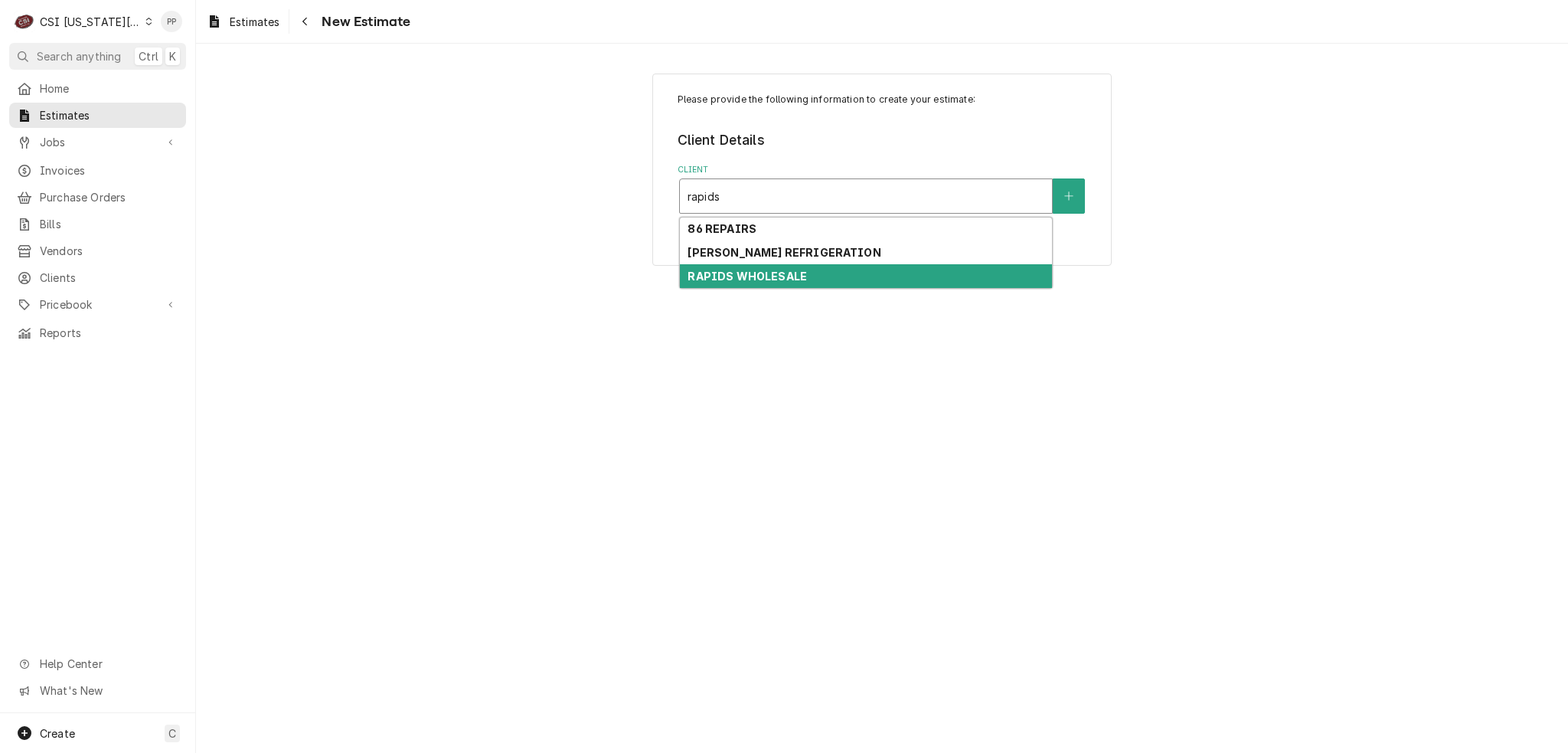
click at [818, 272] on div "RAPIDS WHOLESALE" at bounding box center [866, 276] width 372 height 24
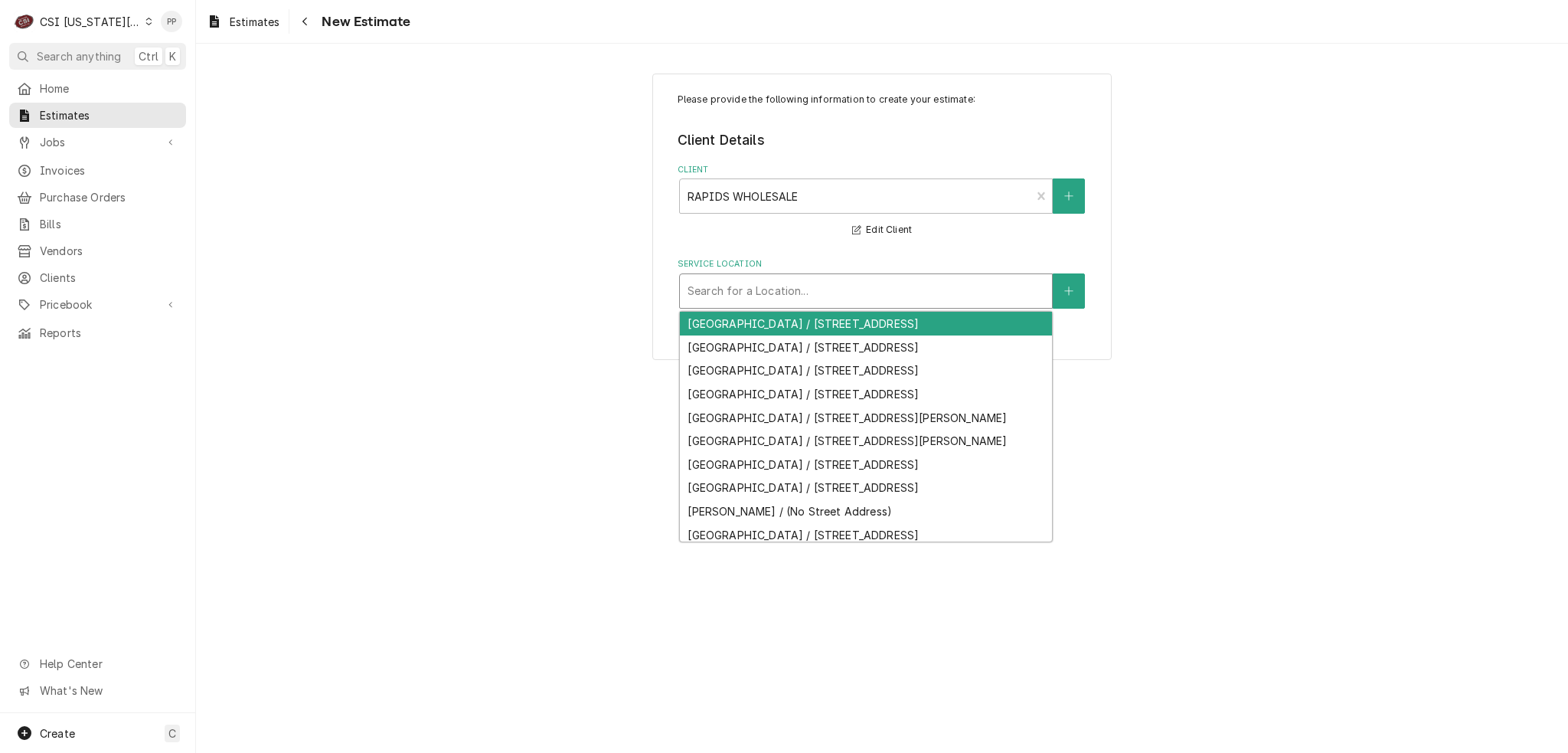
click at [803, 282] on div "Service Location" at bounding box center [865, 291] width 357 height 28
type input "g"
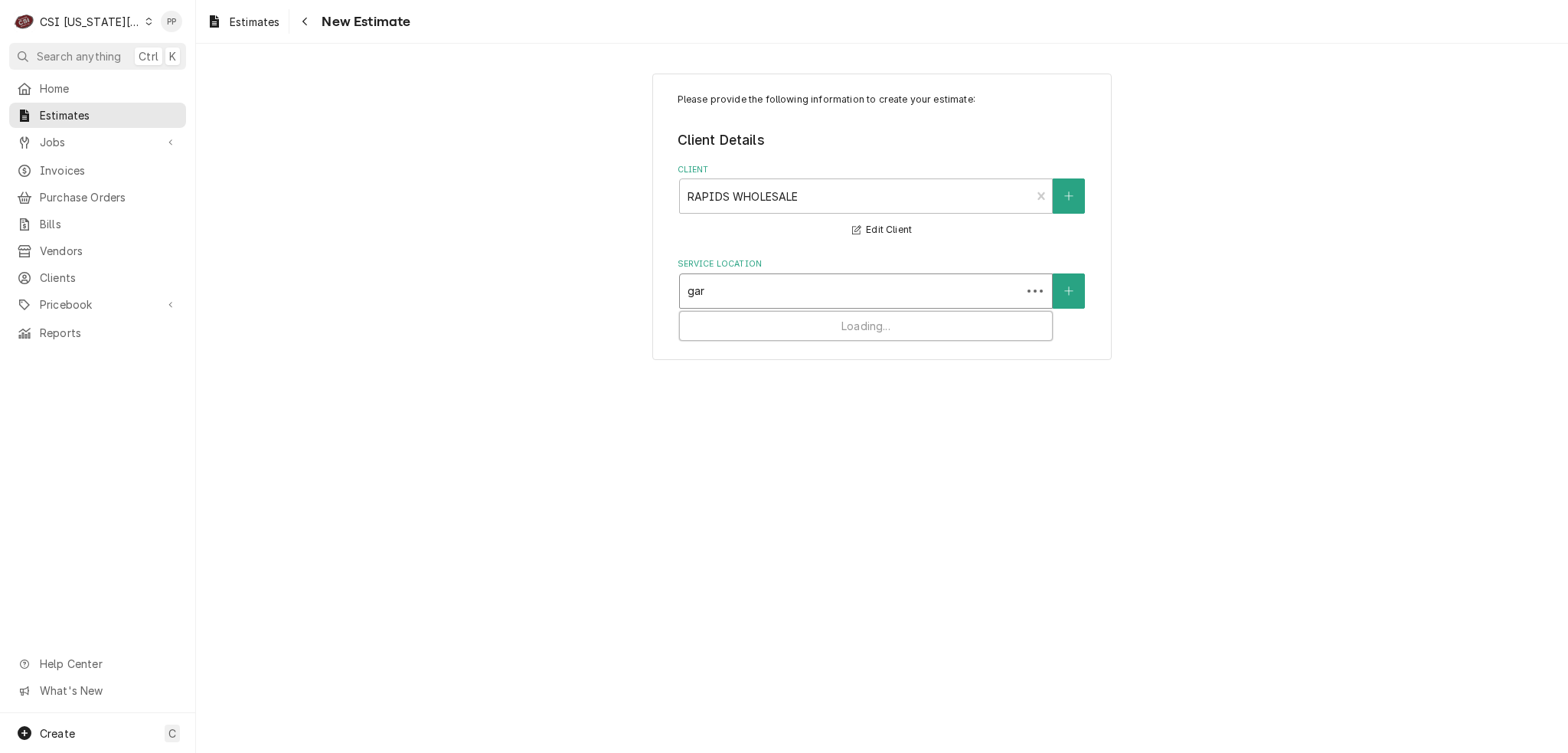
type input "gard"
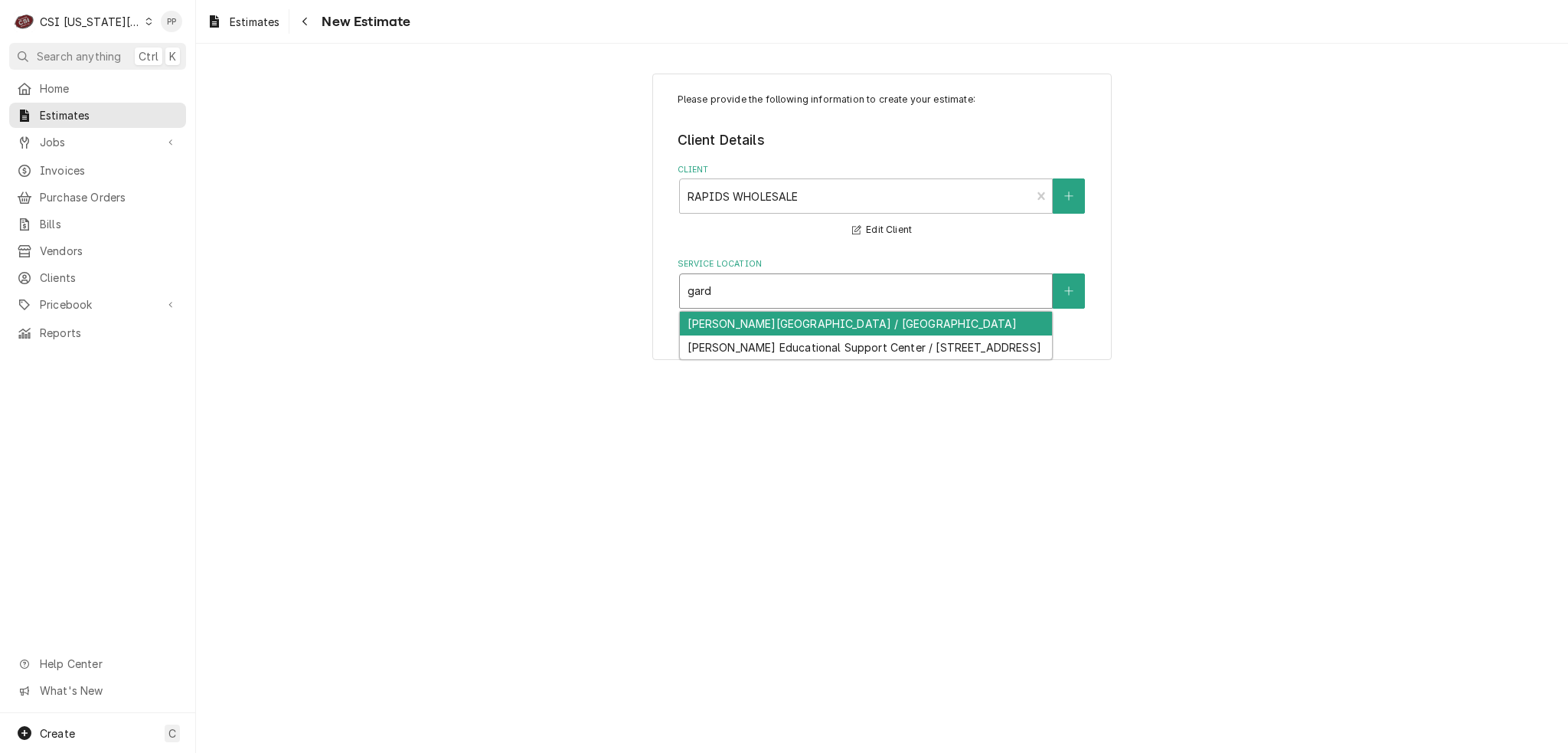
click at [818, 320] on div "[PERSON_NAME][GEOGRAPHIC_DATA] / [GEOGRAPHIC_DATA]" at bounding box center [866, 324] width 372 height 24
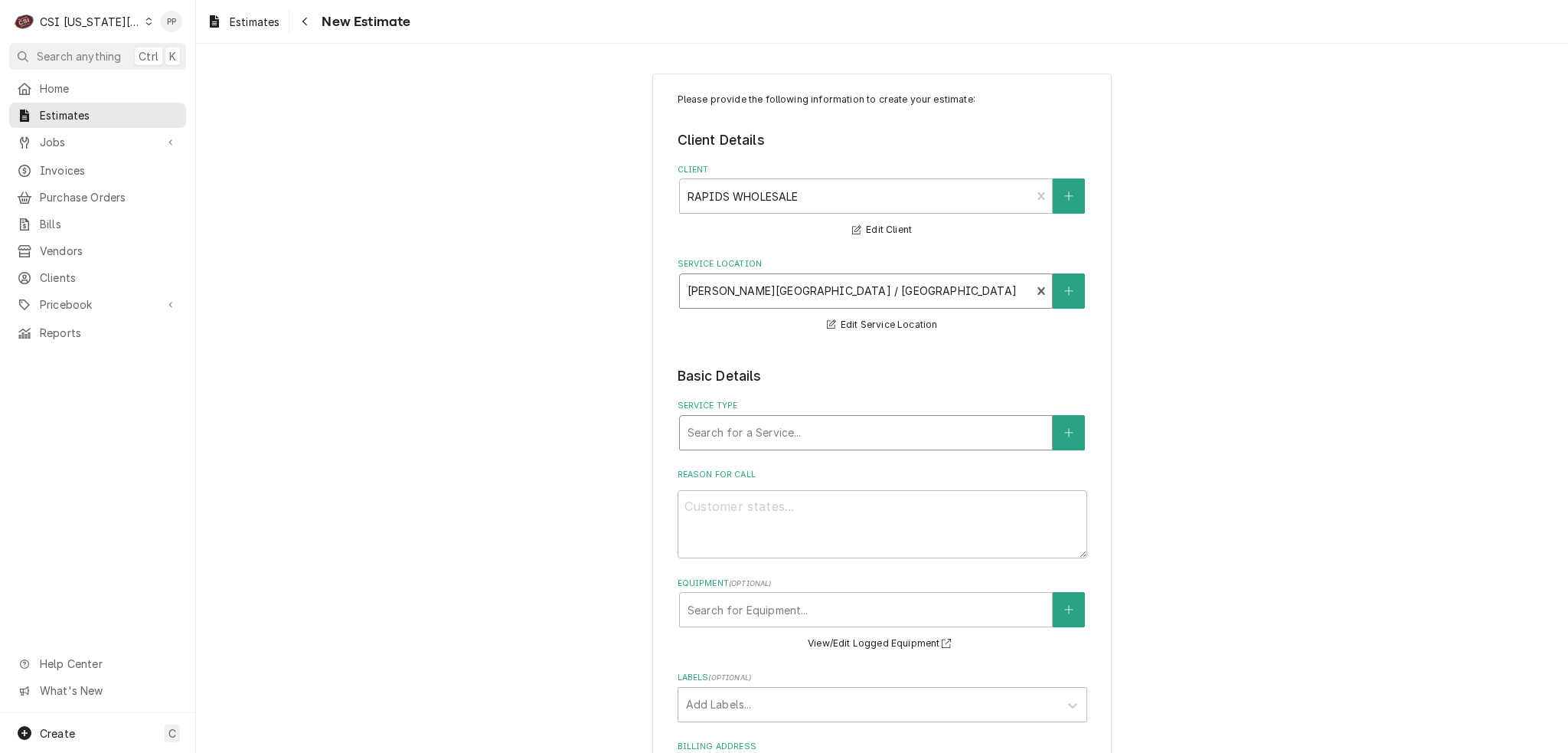
click at [808, 441] on div "Service Type" at bounding box center [865, 433] width 357 height 28
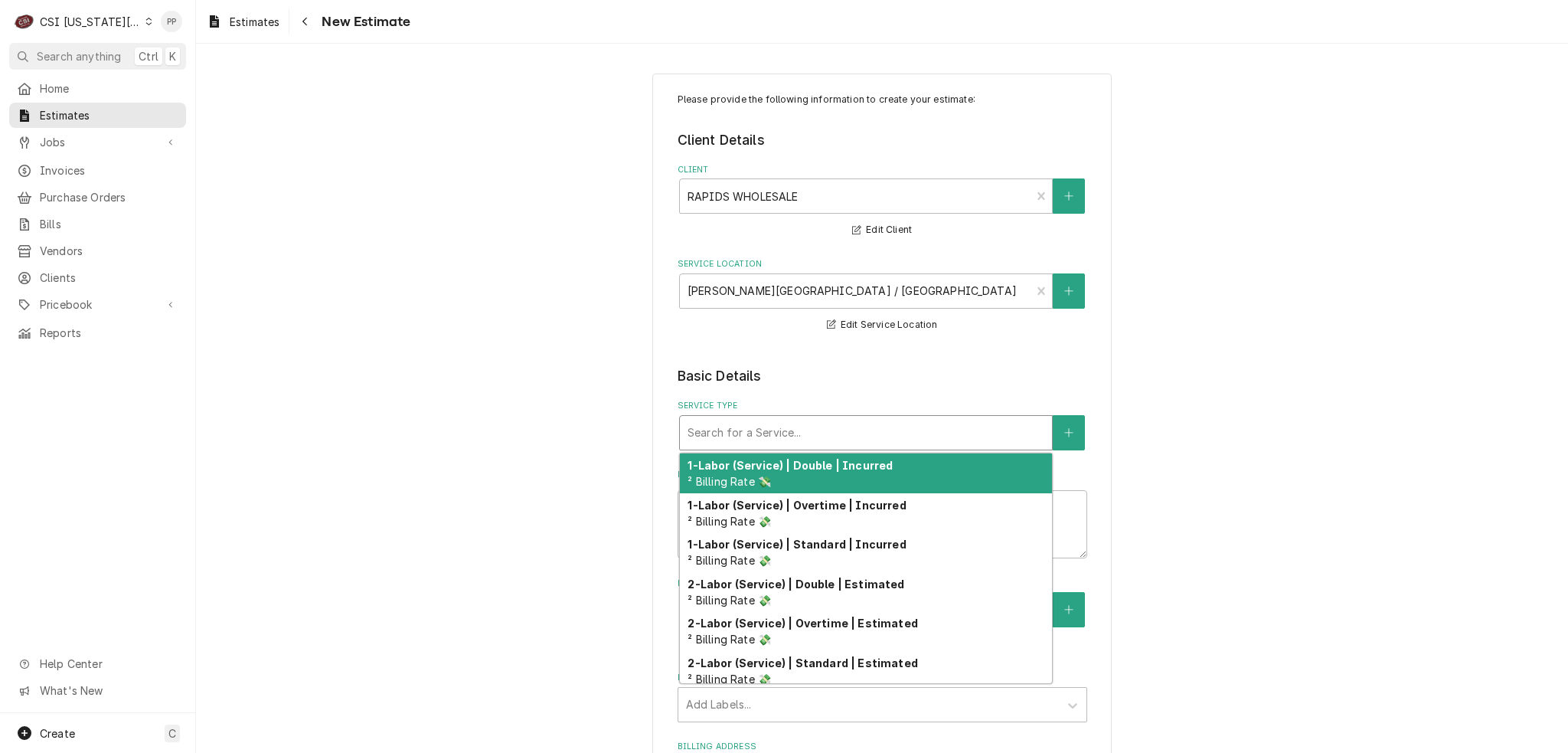
type textarea "x"
type input "j"
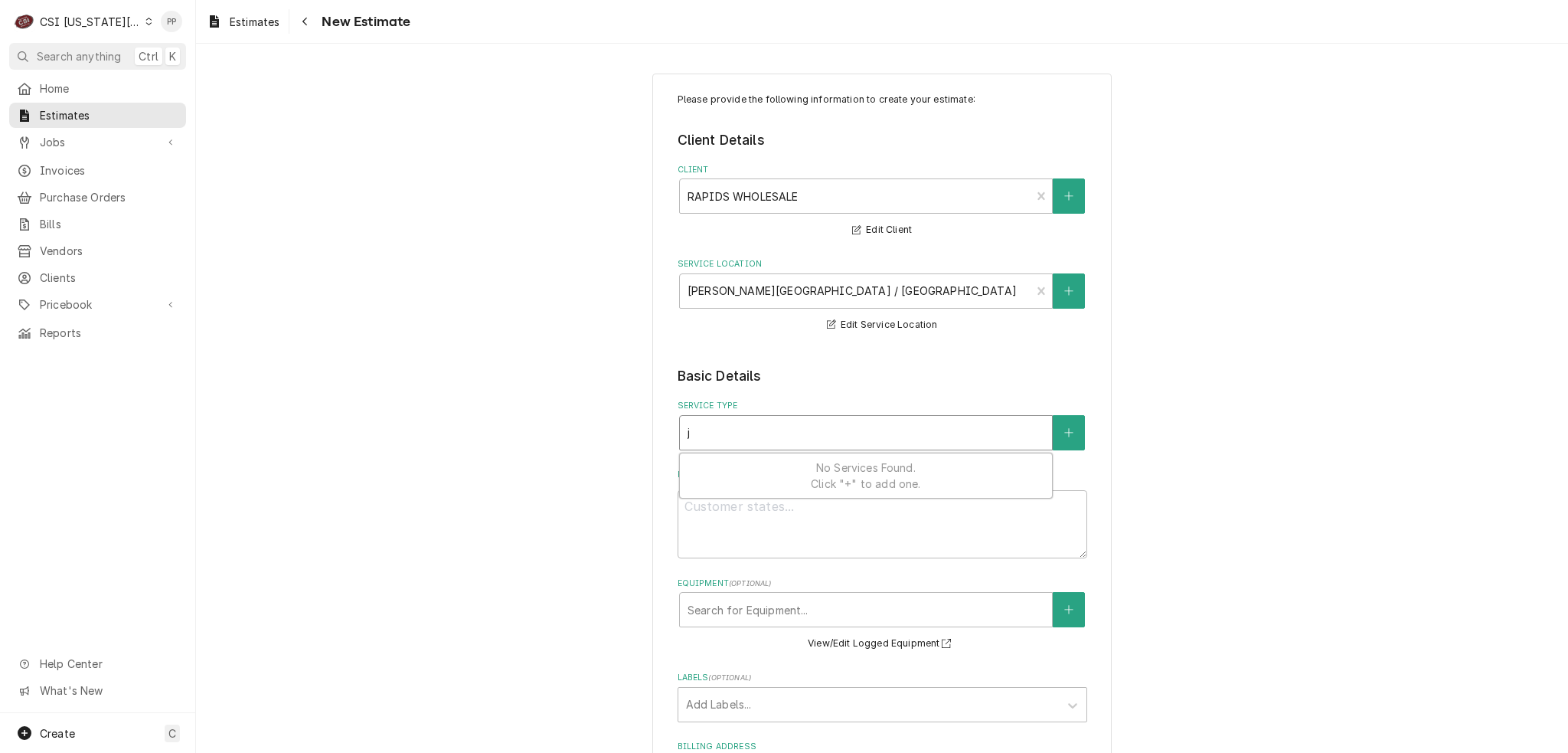
type textarea "x"
type input "jo"
type textarea "x"
type input "job"
type textarea "x"
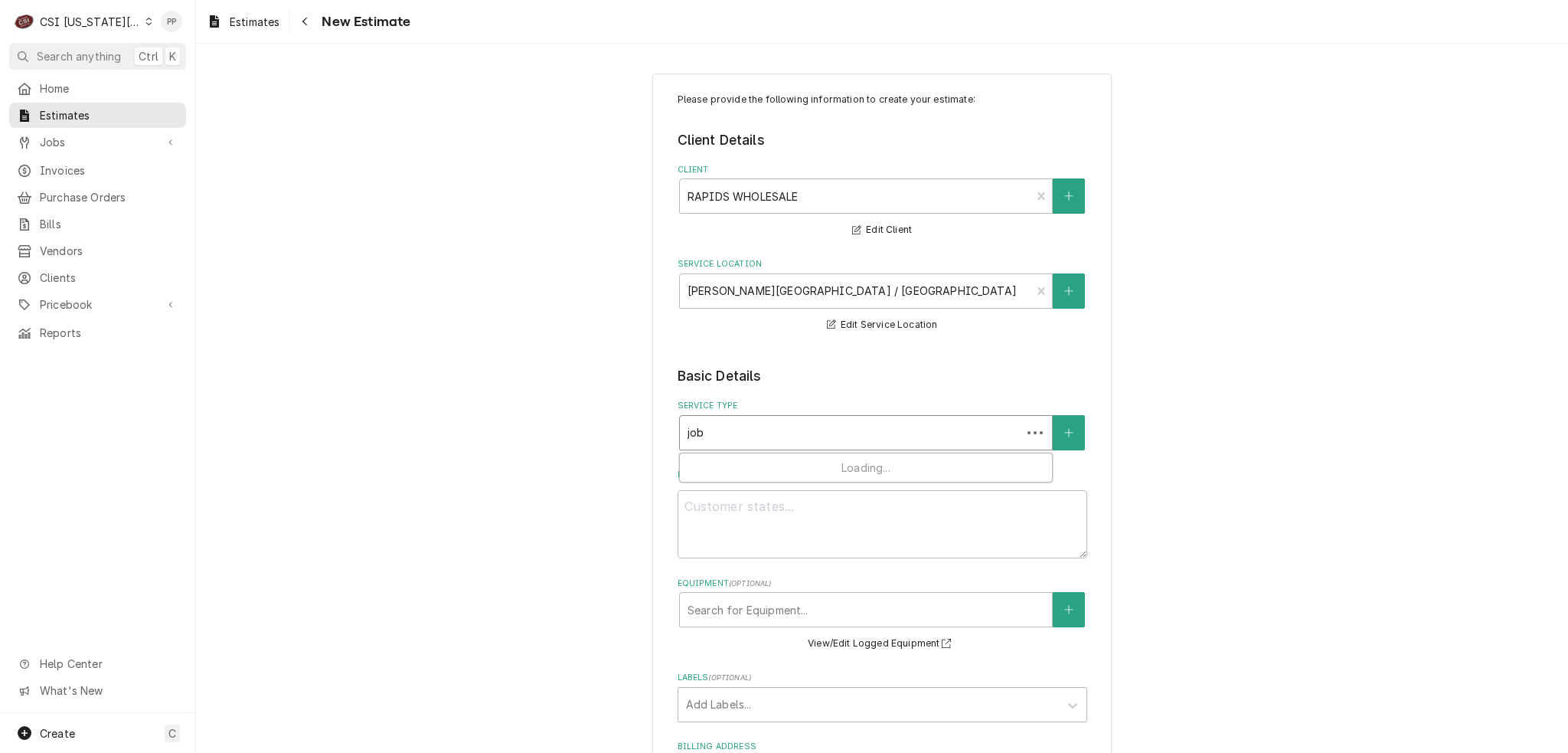
type input "job"
type textarea "x"
type input "job i"
type textarea "x"
type input "job in"
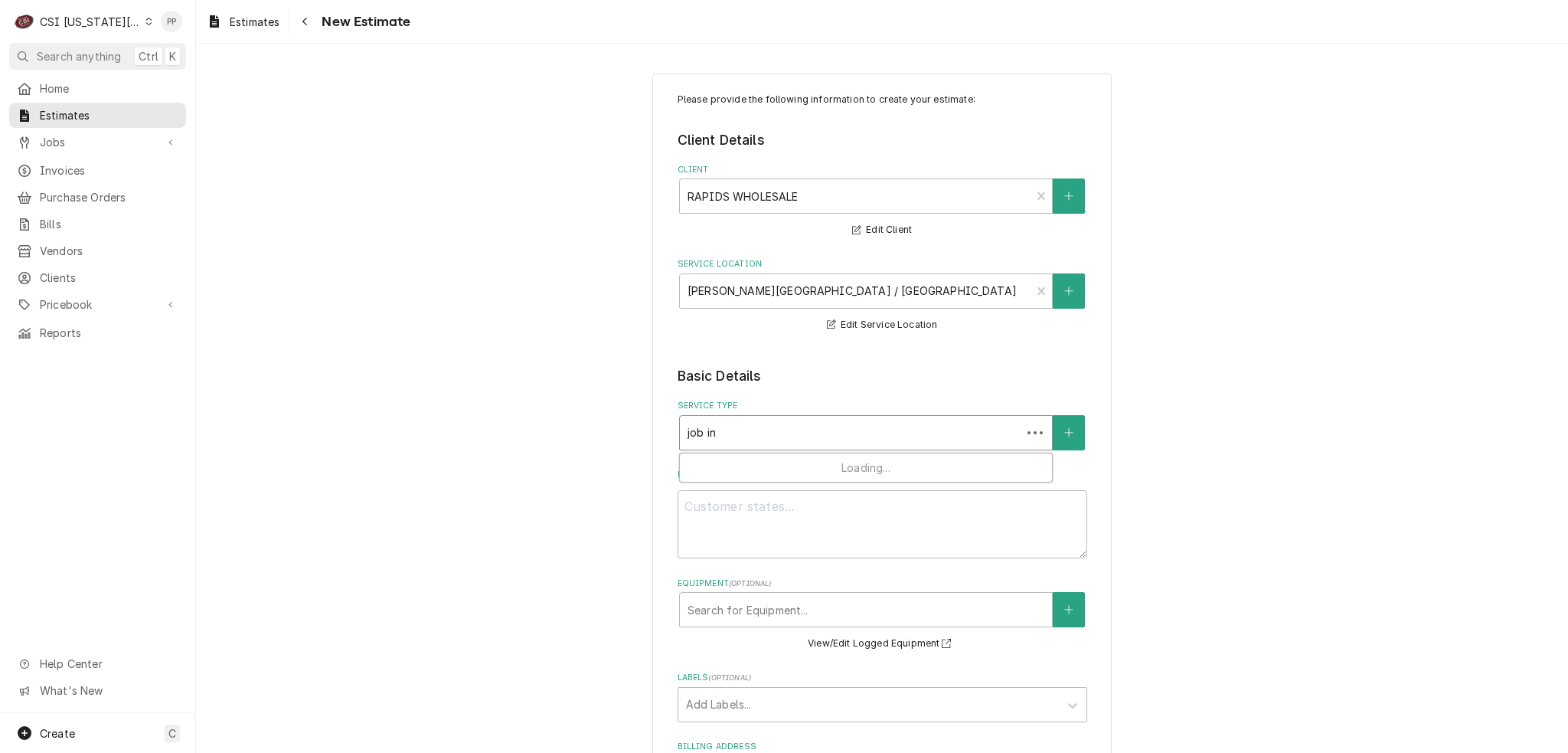
type textarea "x"
type input "job ins"
type textarea "x"
type input "job inst"
type textarea "x"
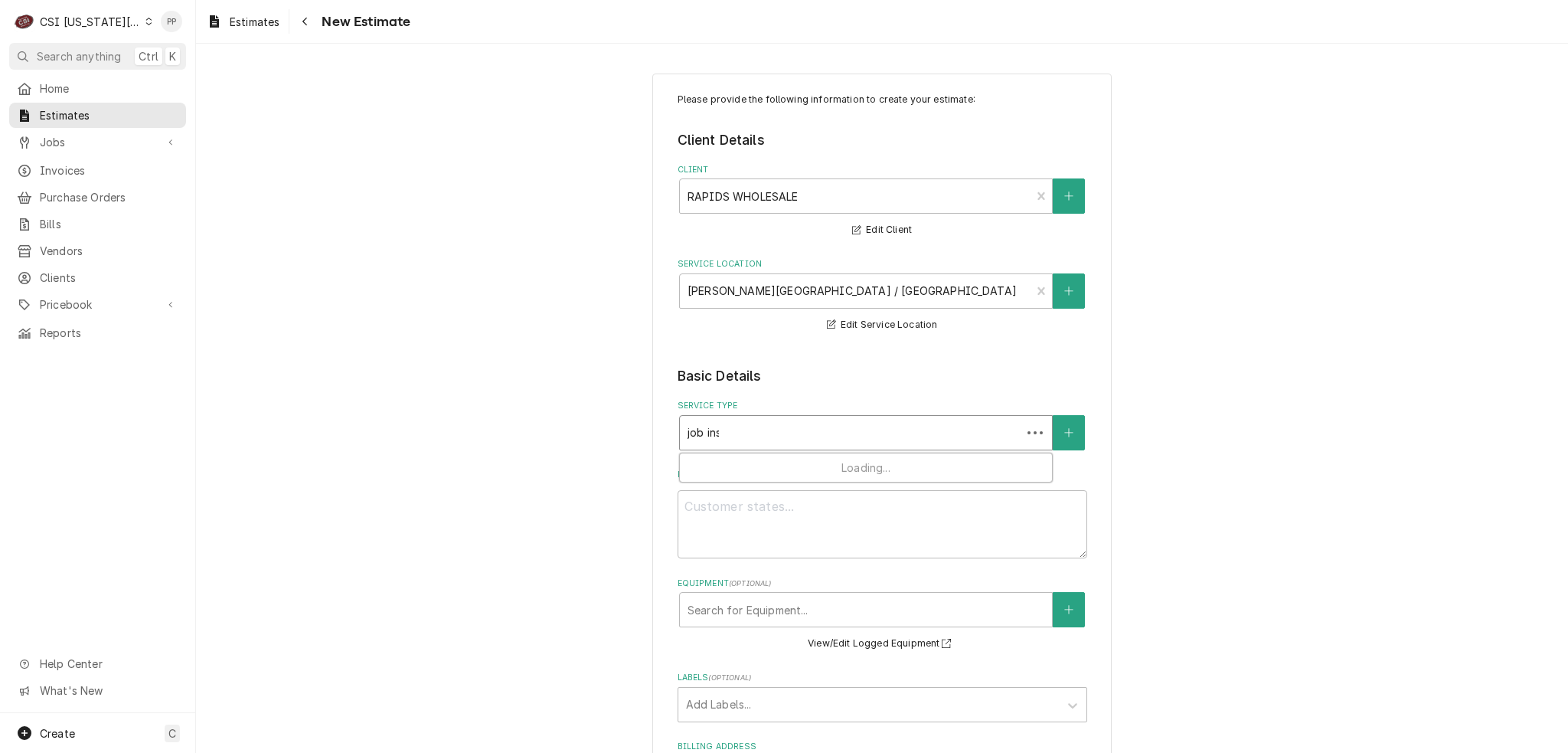
type input "job insta"
type textarea "x"
type input "job instal"
type textarea "x"
type input "job install"
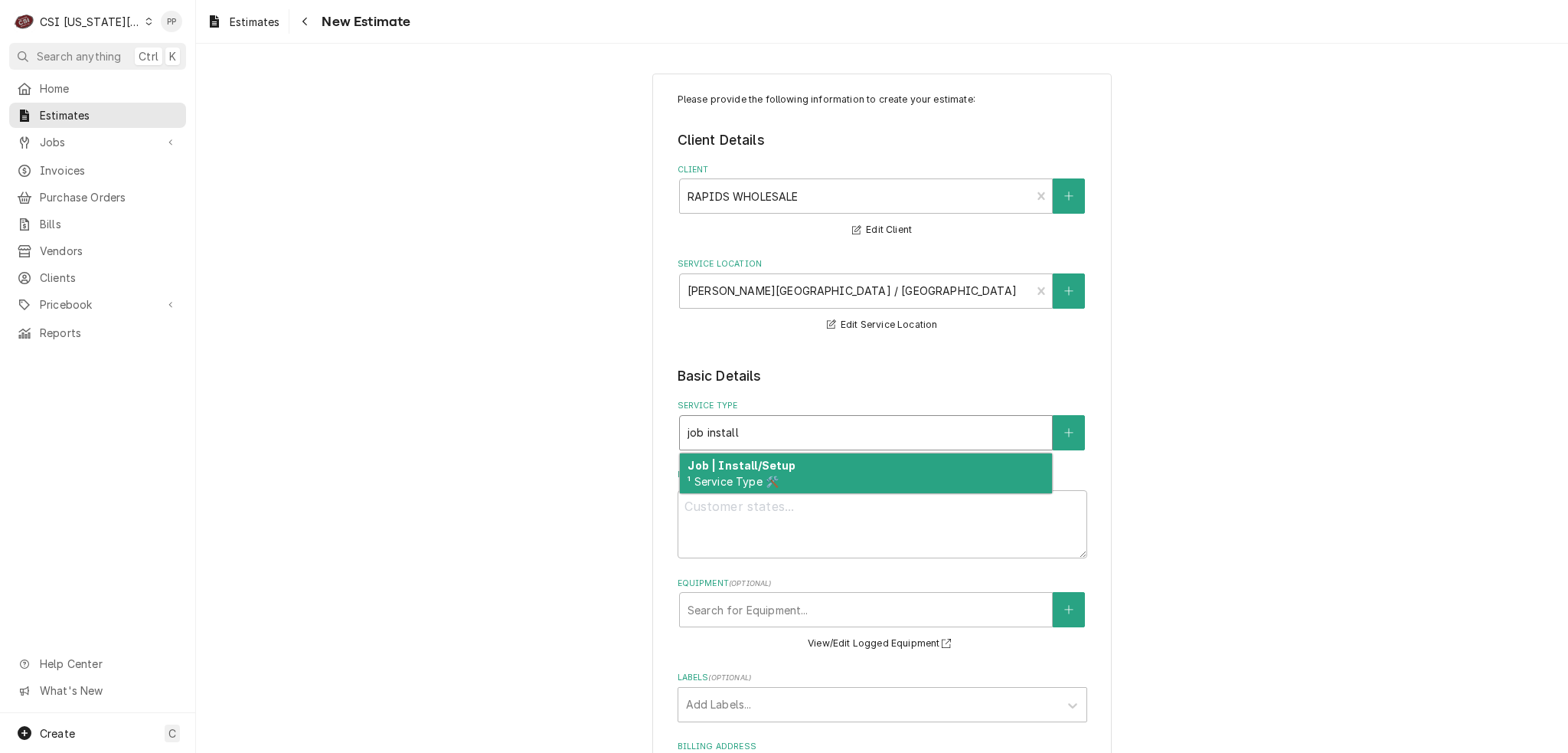
click at [799, 488] on div "Job | Install/Setup ¹ Service Type 🛠️" at bounding box center [866, 473] width 372 height 40
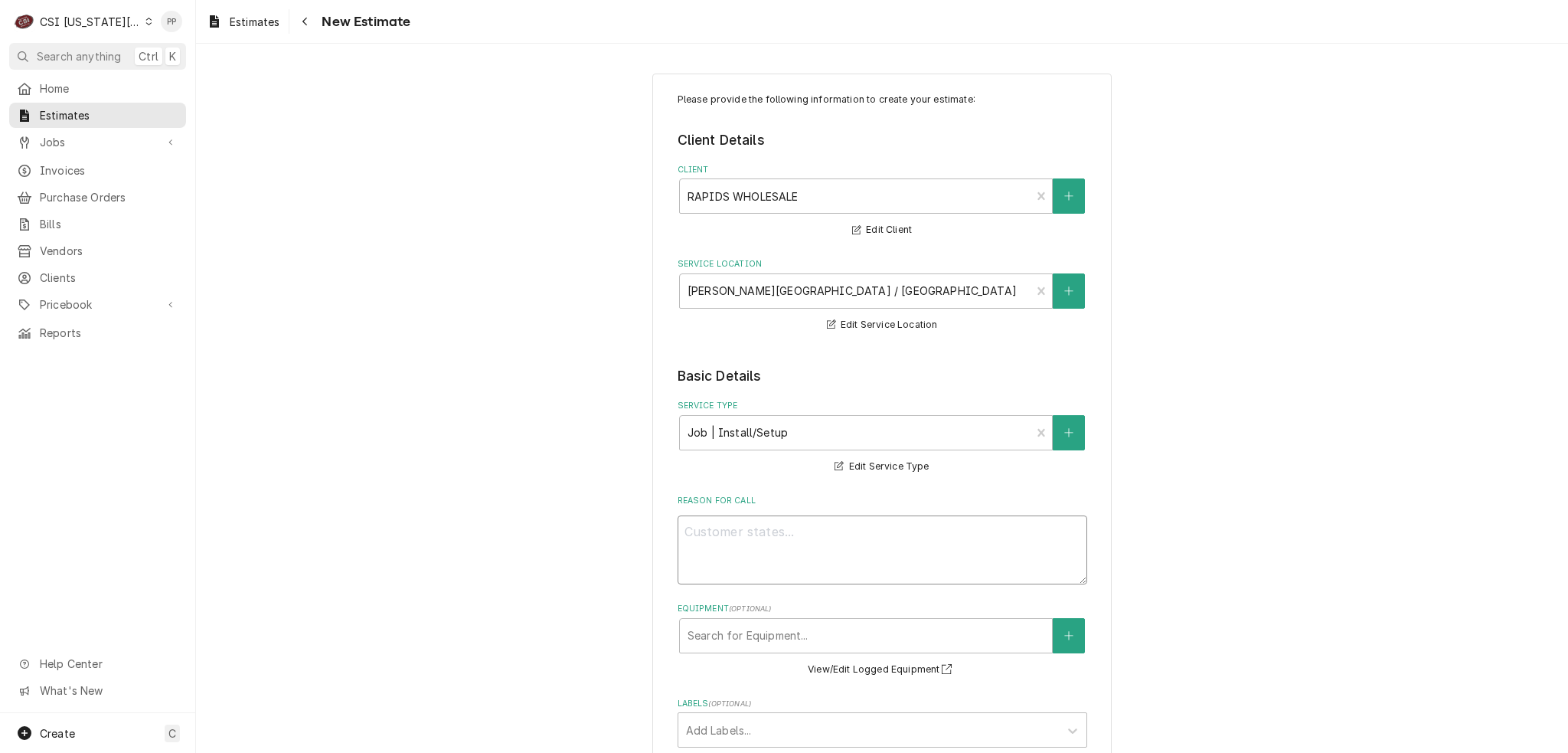
click at [784, 522] on textarea "Reason For Call" at bounding box center [882, 549] width 409 height 69
type textarea "x"
type textarea "Q"
type textarea "x"
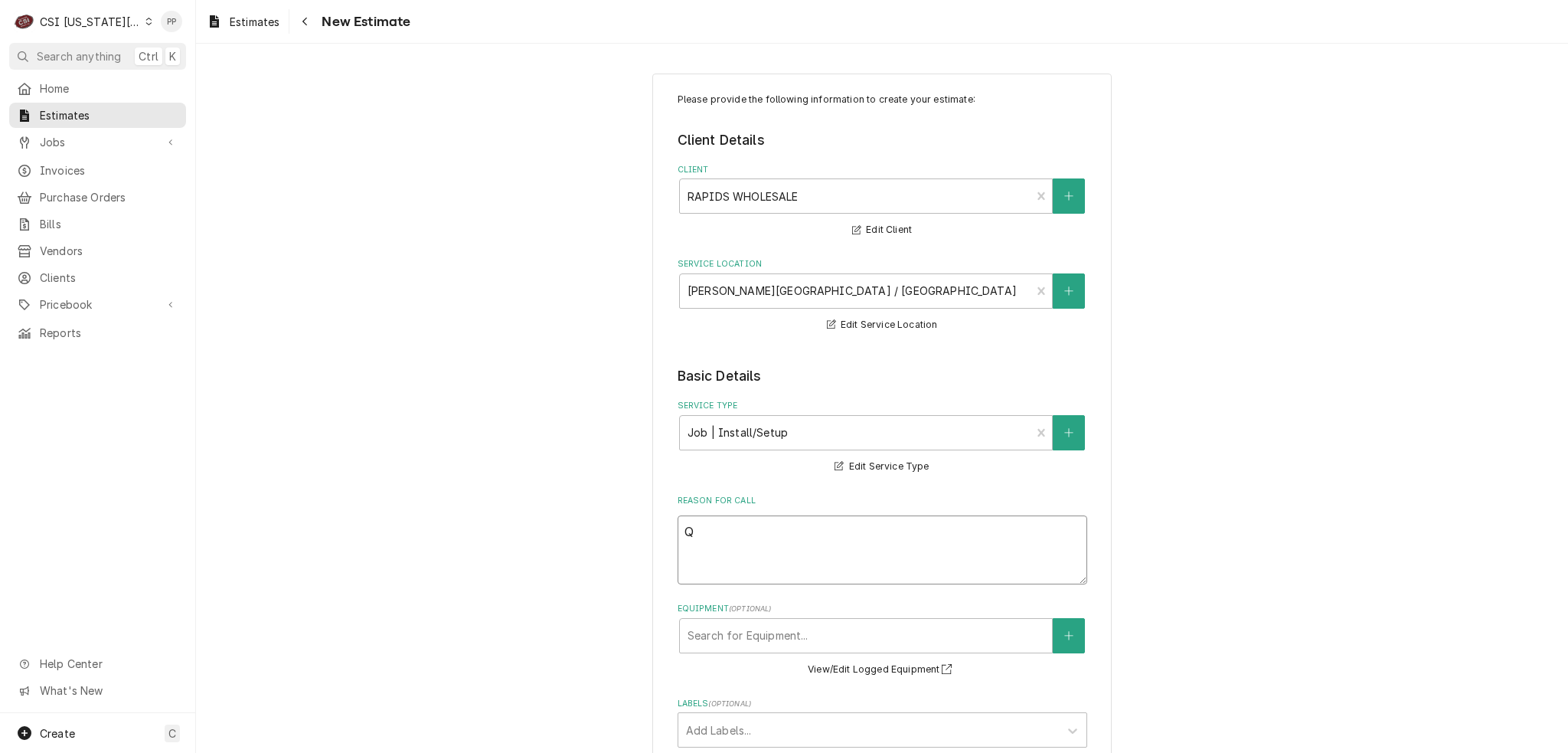
type textarea "Qu"
type textarea "x"
type textarea "Q"
type textarea "x"
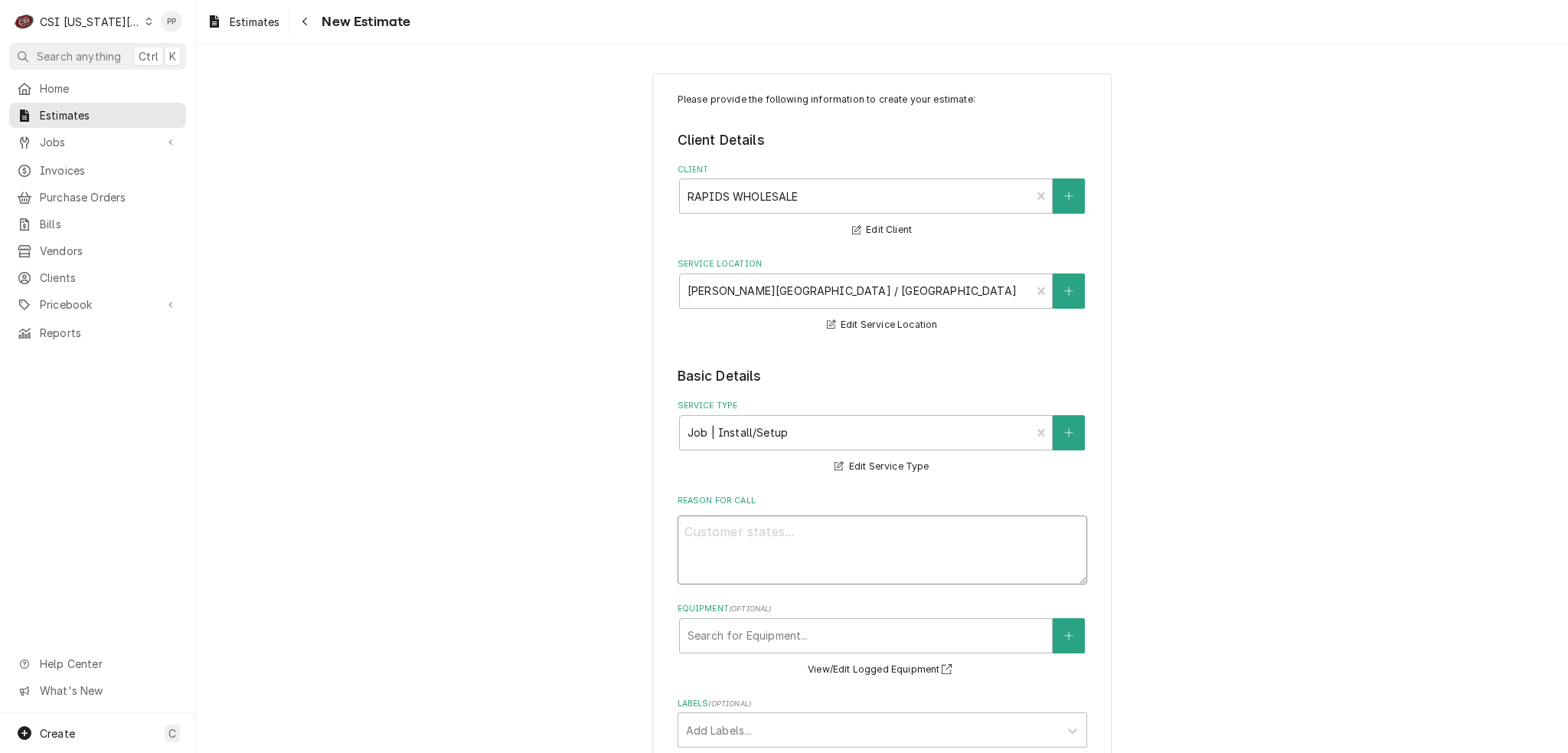
type textarea "x"
type textarea "W"
type textarea "x"
type textarea "Wu"
type textarea "x"
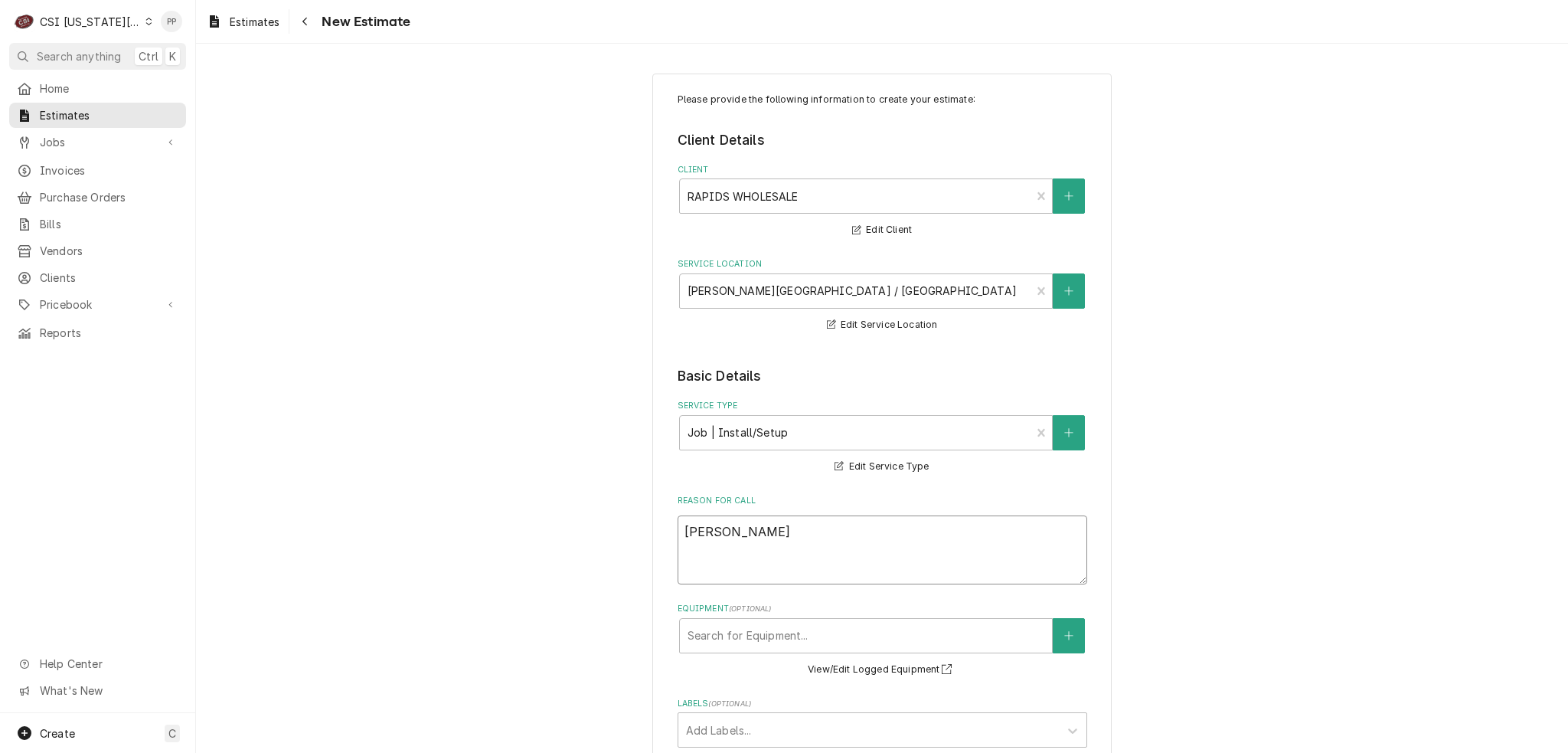
type textarea "Wuo"
type textarea "x"
type textarea "Wu"
type textarea "x"
type textarea "W"
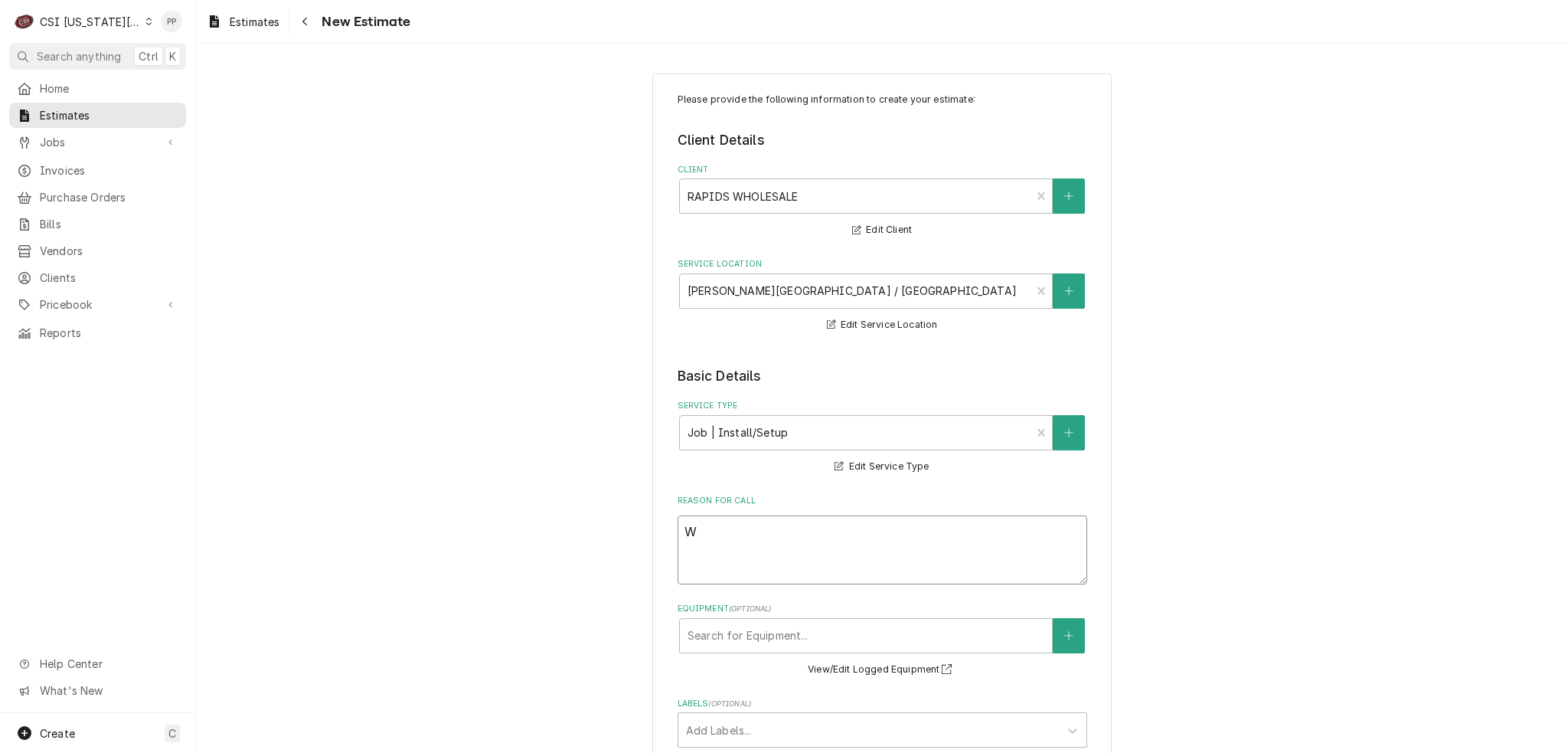
type textarea "x"
type textarea "Q"
type textarea "x"
type textarea "Qu"
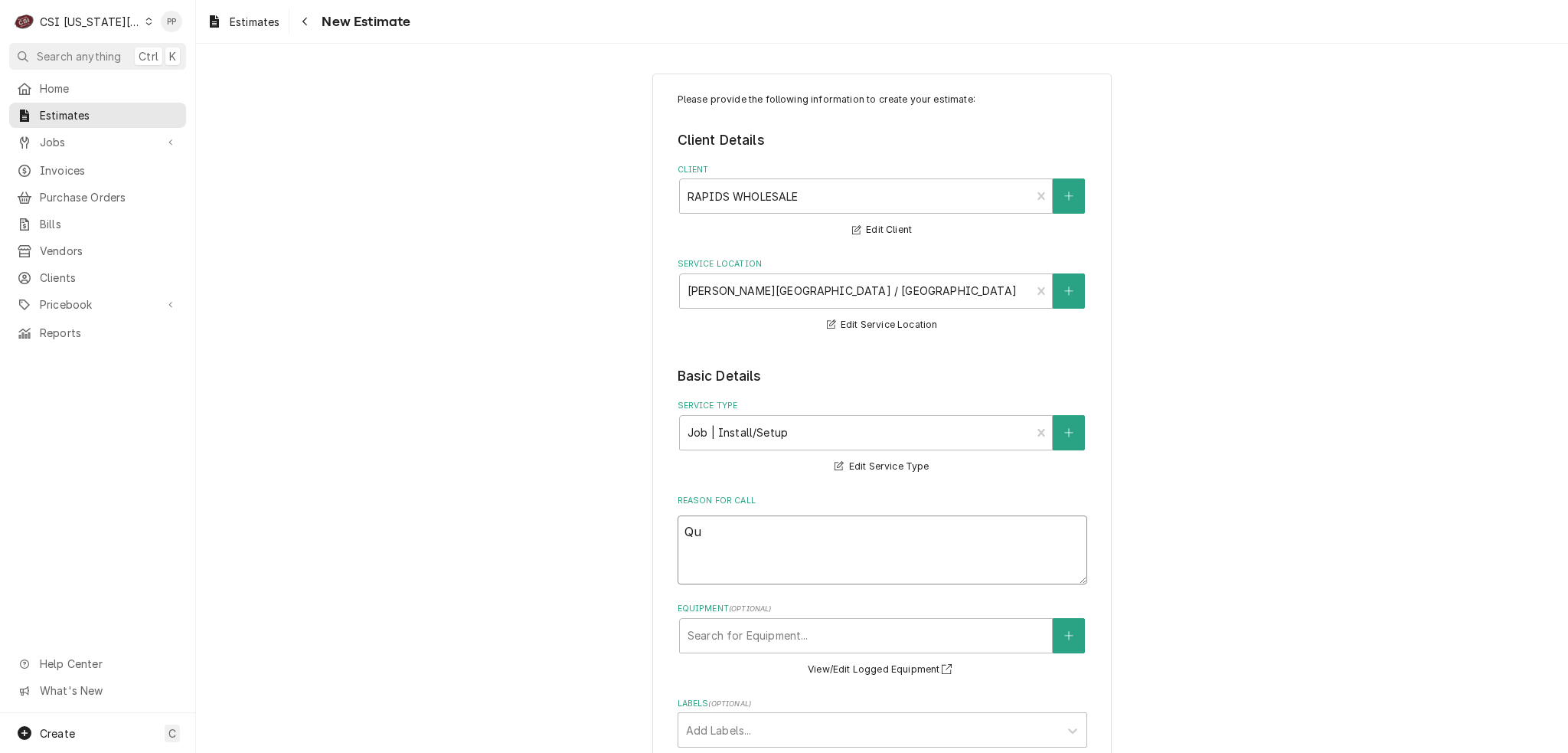
type textarea "x"
type textarea "Quo"
type textarea "x"
type textarea "Quot"
type textarea "x"
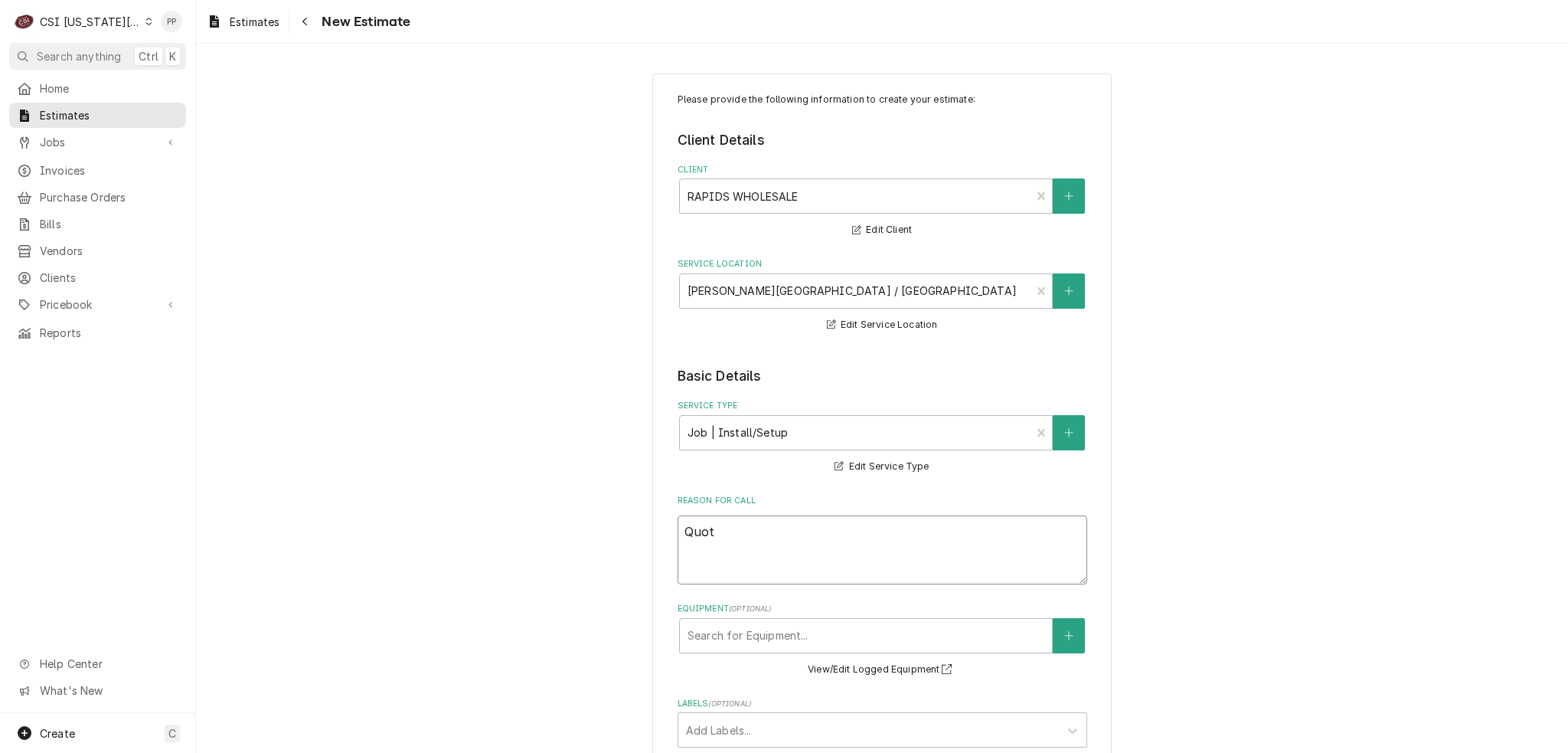
type textarea "Quote"
type textarea "x"
type textarea "Quote"
type textarea "x"
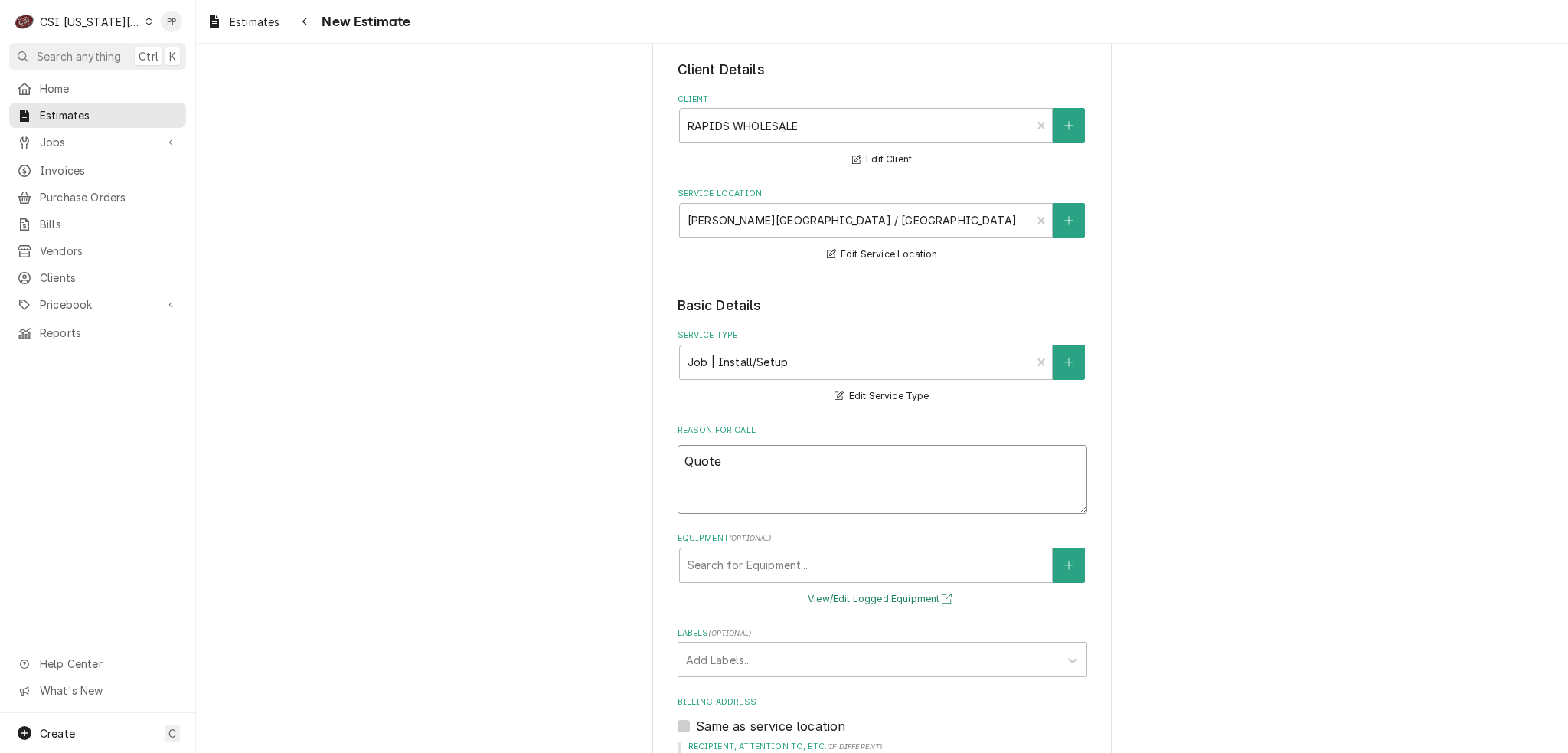
scroll to position [230, 0]
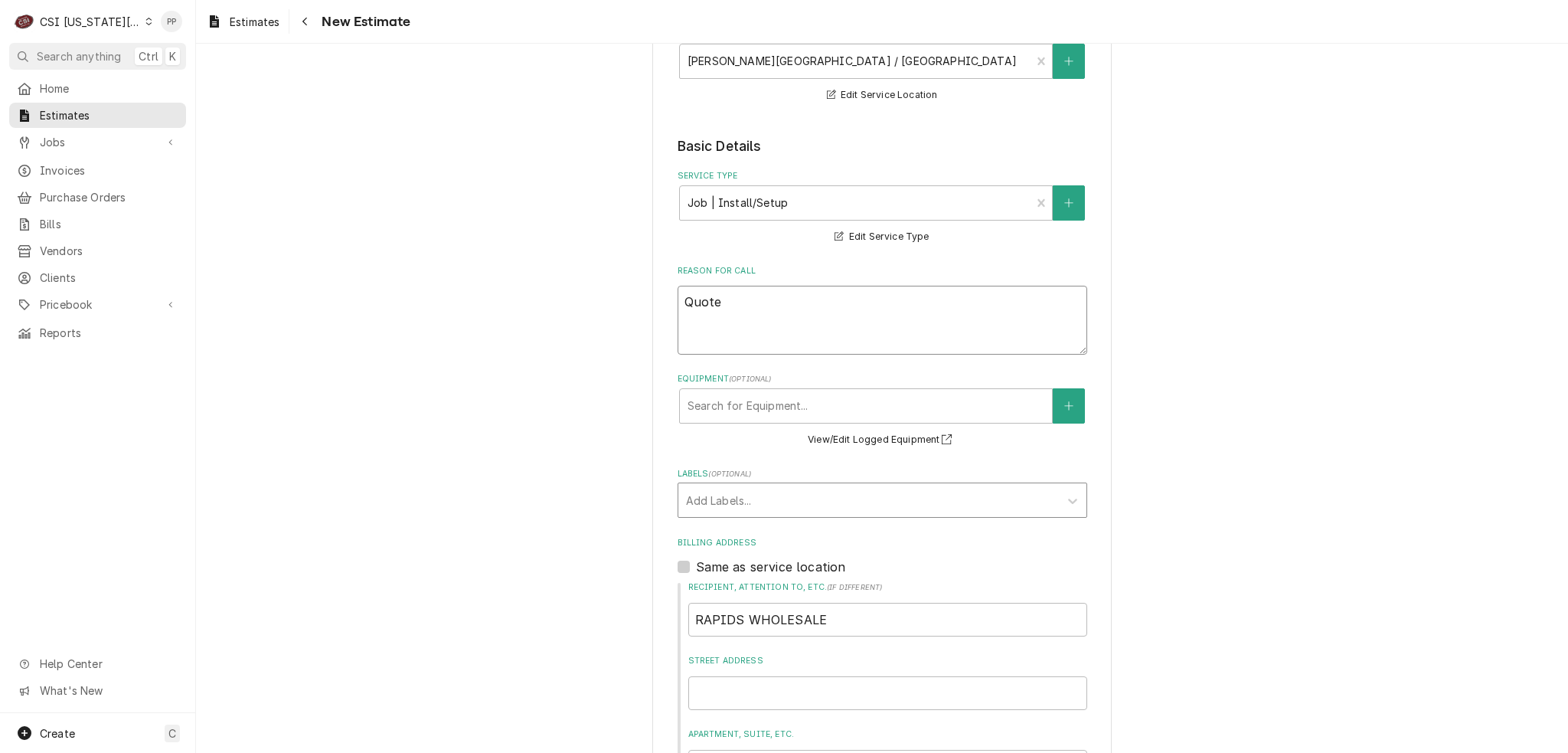
type textarea "Quote"
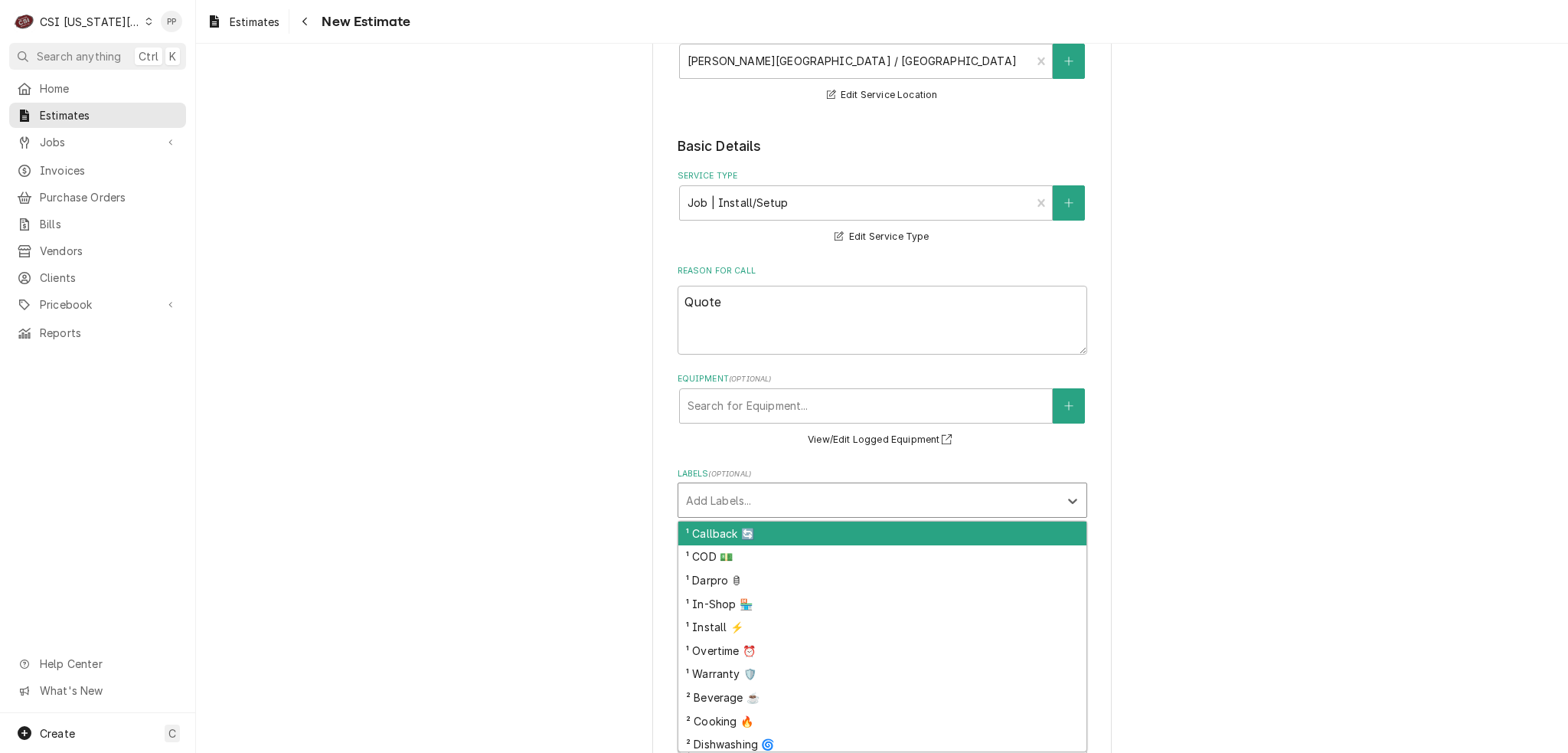
click at [775, 491] on div "Labels" at bounding box center [869, 500] width 366 height 28
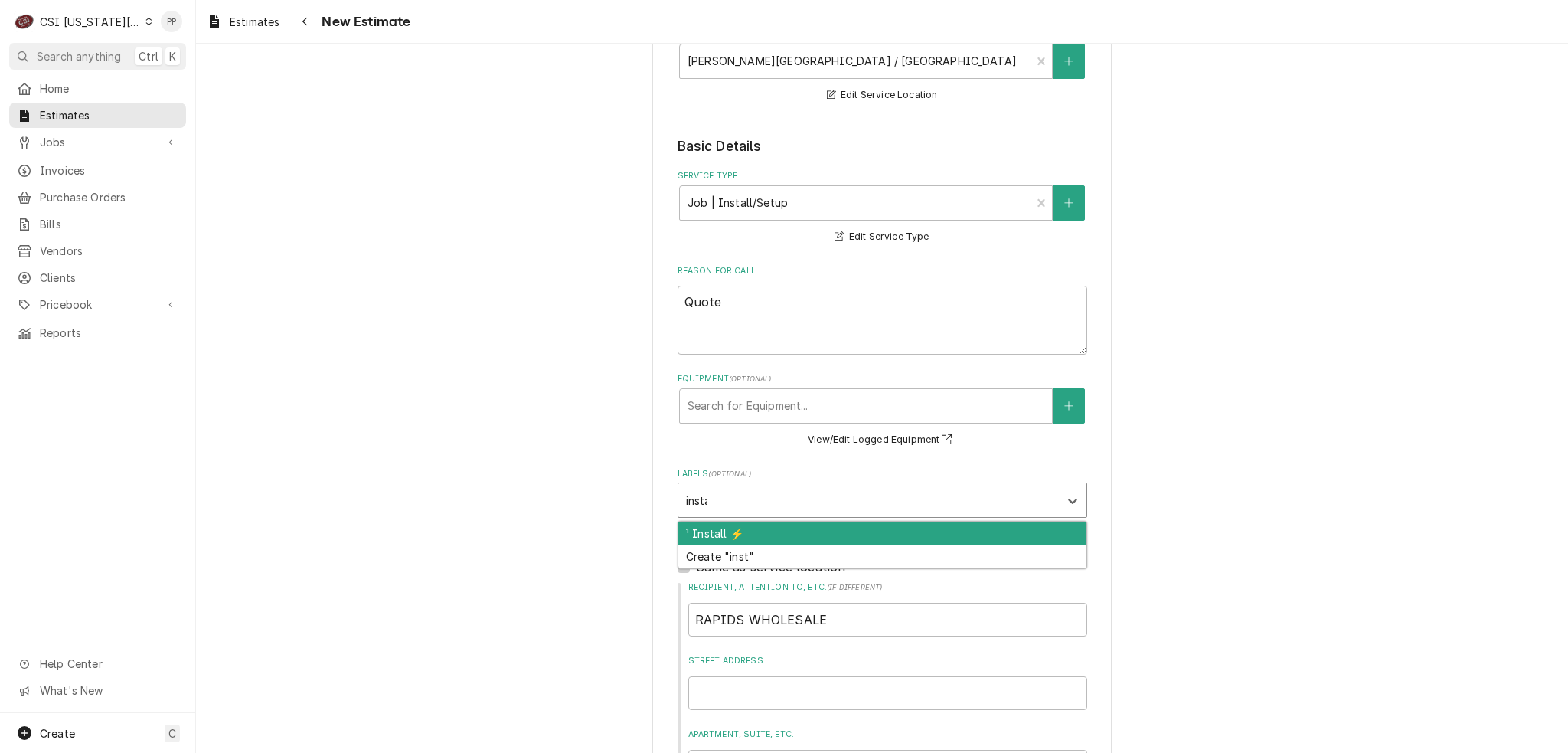
type input "install"
type textarea "x"
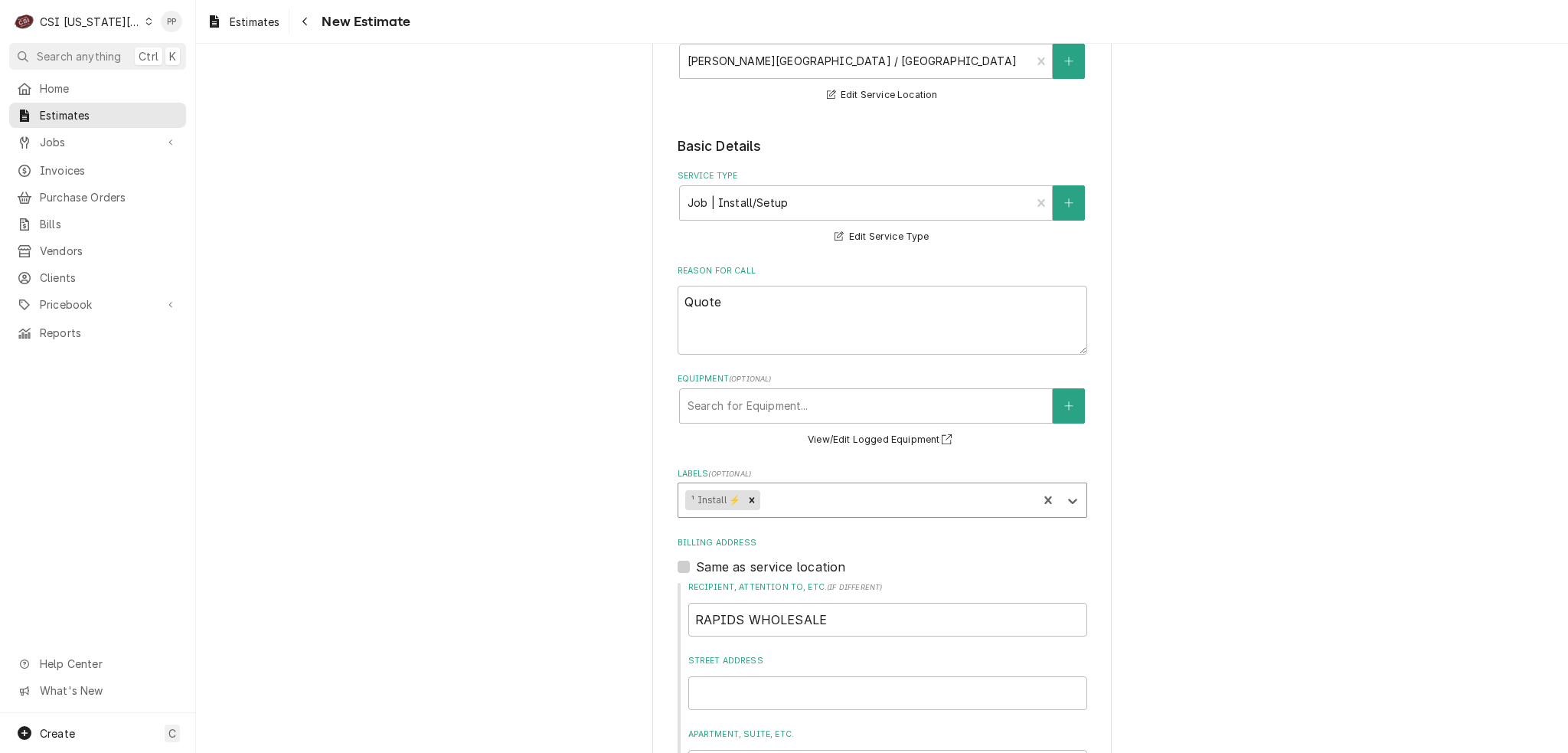
type textarea "x"
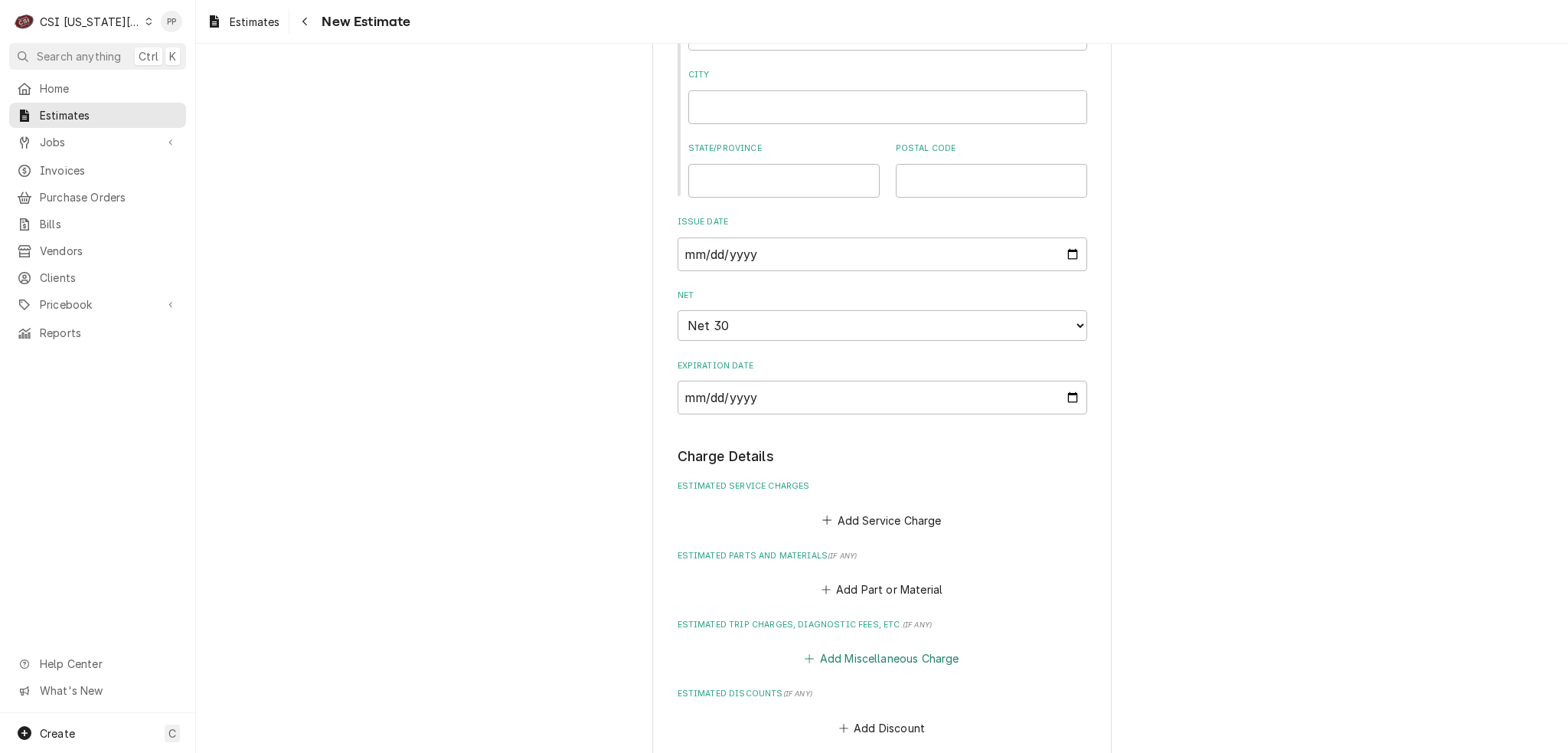
scroll to position [1149, 0]
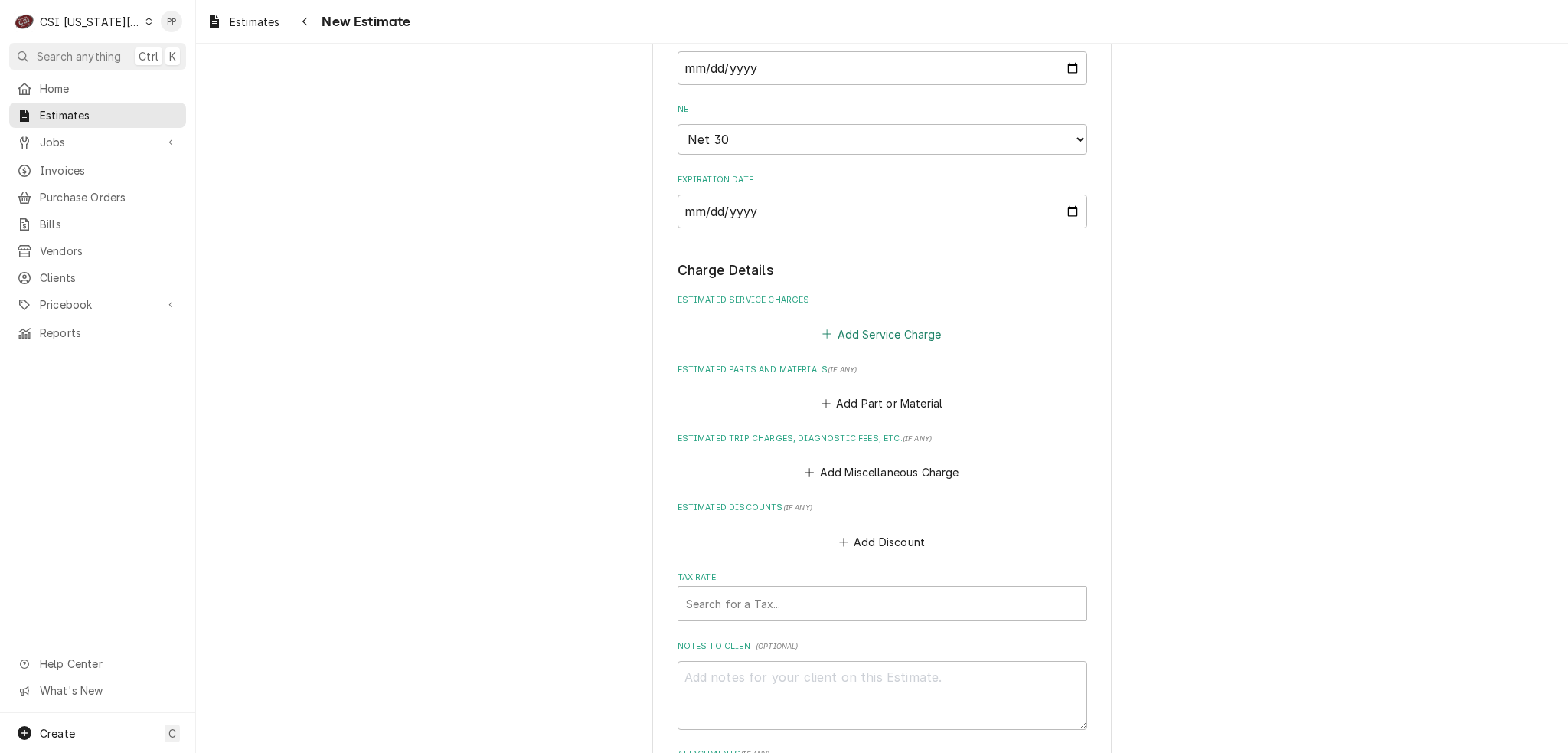
click at [884, 329] on button "Add Service Charge" at bounding box center [882, 334] width 124 height 21
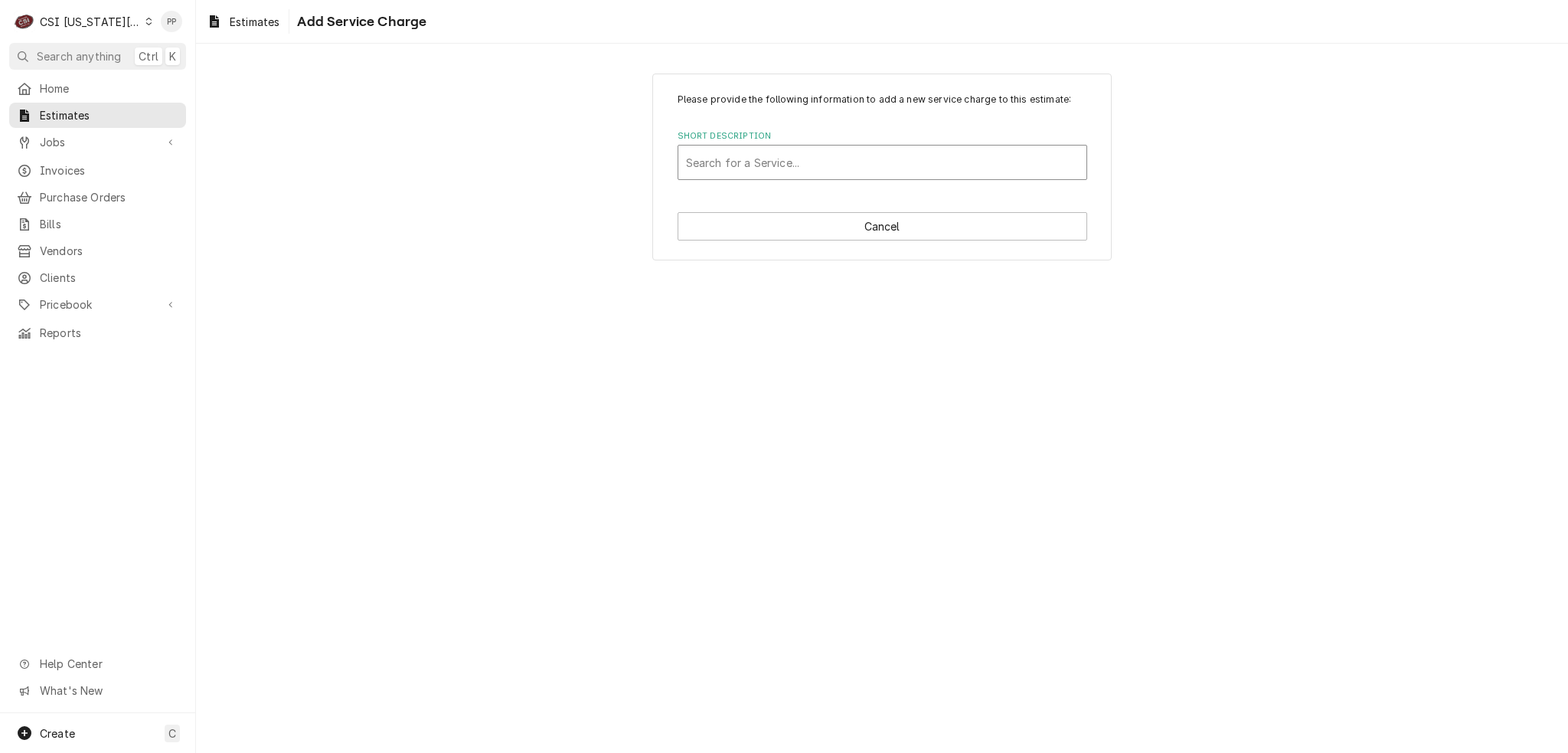
click at [877, 165] on div "Short Description" at bounding box center [882, 162] width 393 height 28
type input "scope flash"
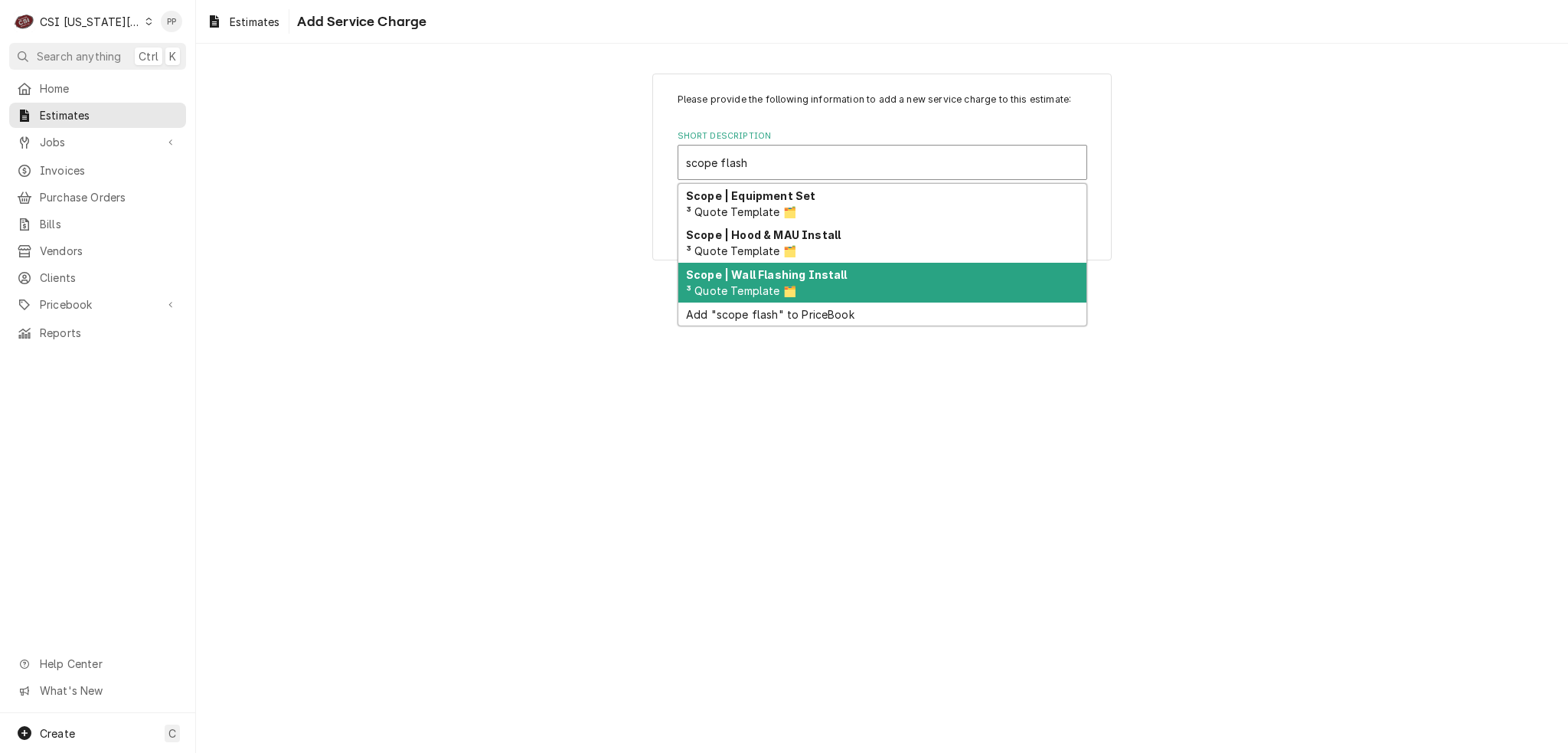
click at [790, 281] on div "Scope | Wall Flashing Install ³ Quote Template 🗂️" at bounding box center [883, 282] width 408 height 40
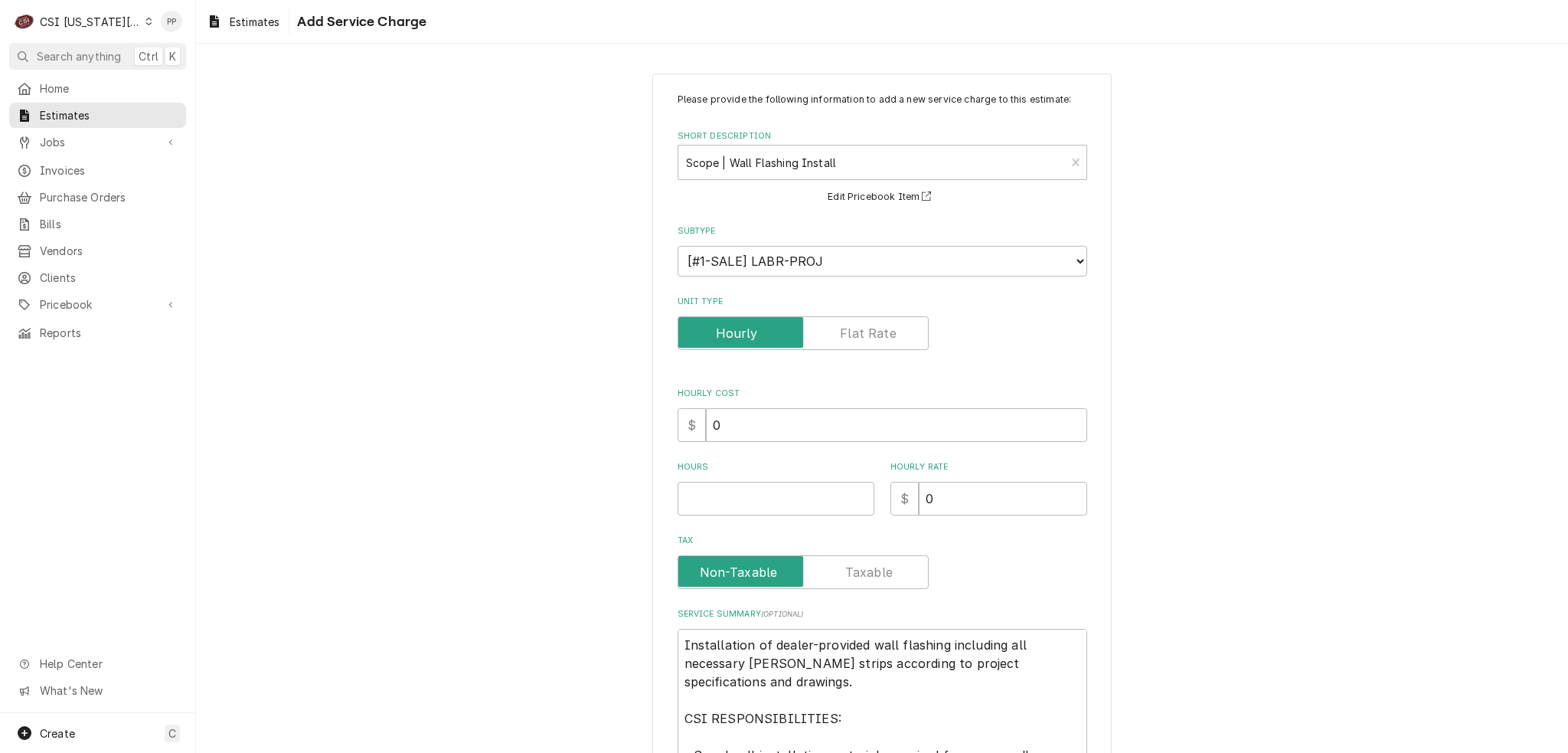
type textarea "x"
click at [850, 337] on label "Unit Type" at bounding box center [803, 333] width 251 height 33
click at [850, 337] on input "Unit Type" at bounding box center [803, 333] width 238 height 33
checkbox input "true"
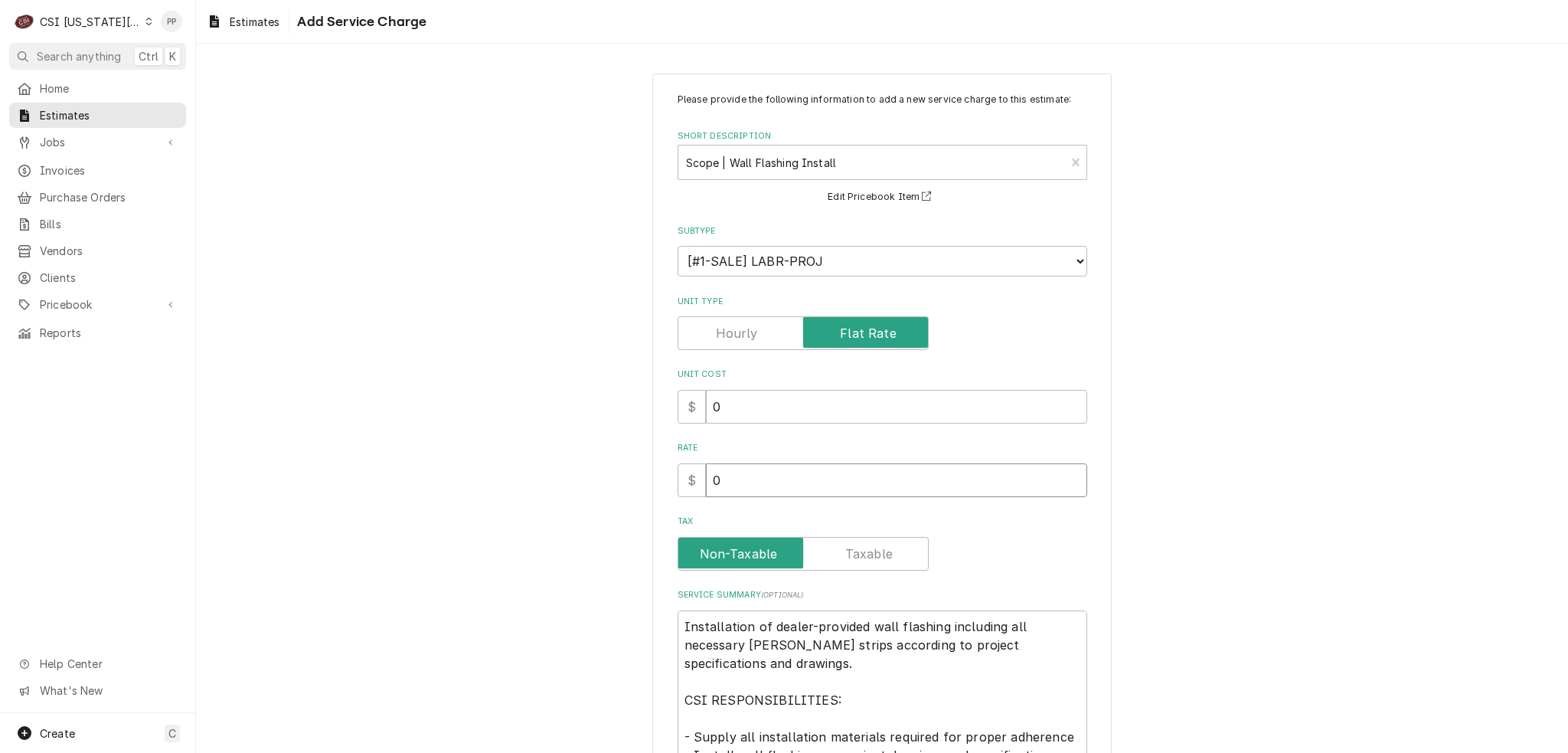
drag, startPoint x: 763, startPoint y: 472, endPoint x: 676, endPoint y: 472, distance: 87.0
click at [658, 472] on div "Please provide the following information to add a new service charge to this es…" at bounding box center [882, 572] width 459 height 998
click at [805, 464] on input "0" at bounding box center [896, 480] width 381 height 33
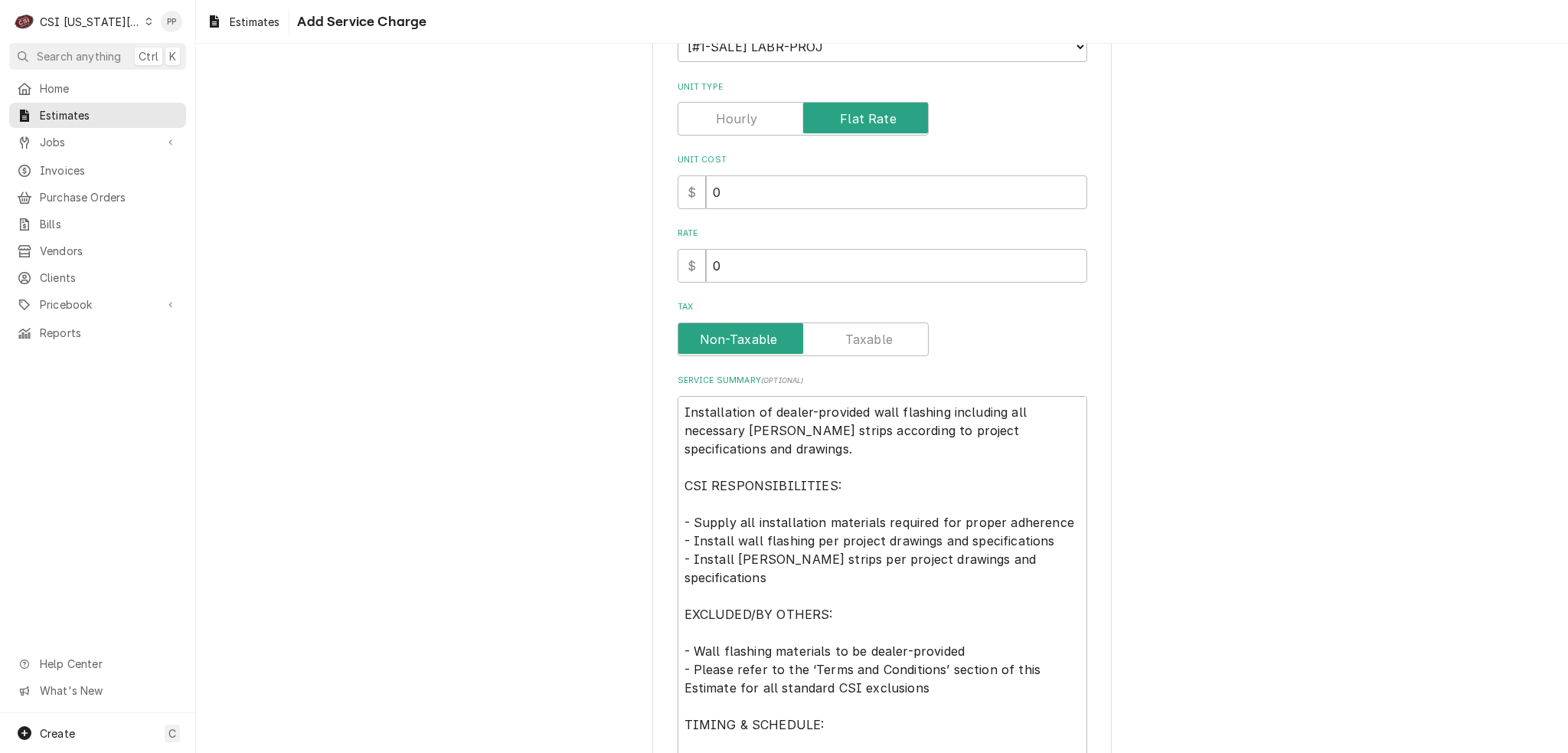
scroll to position [329, 0]
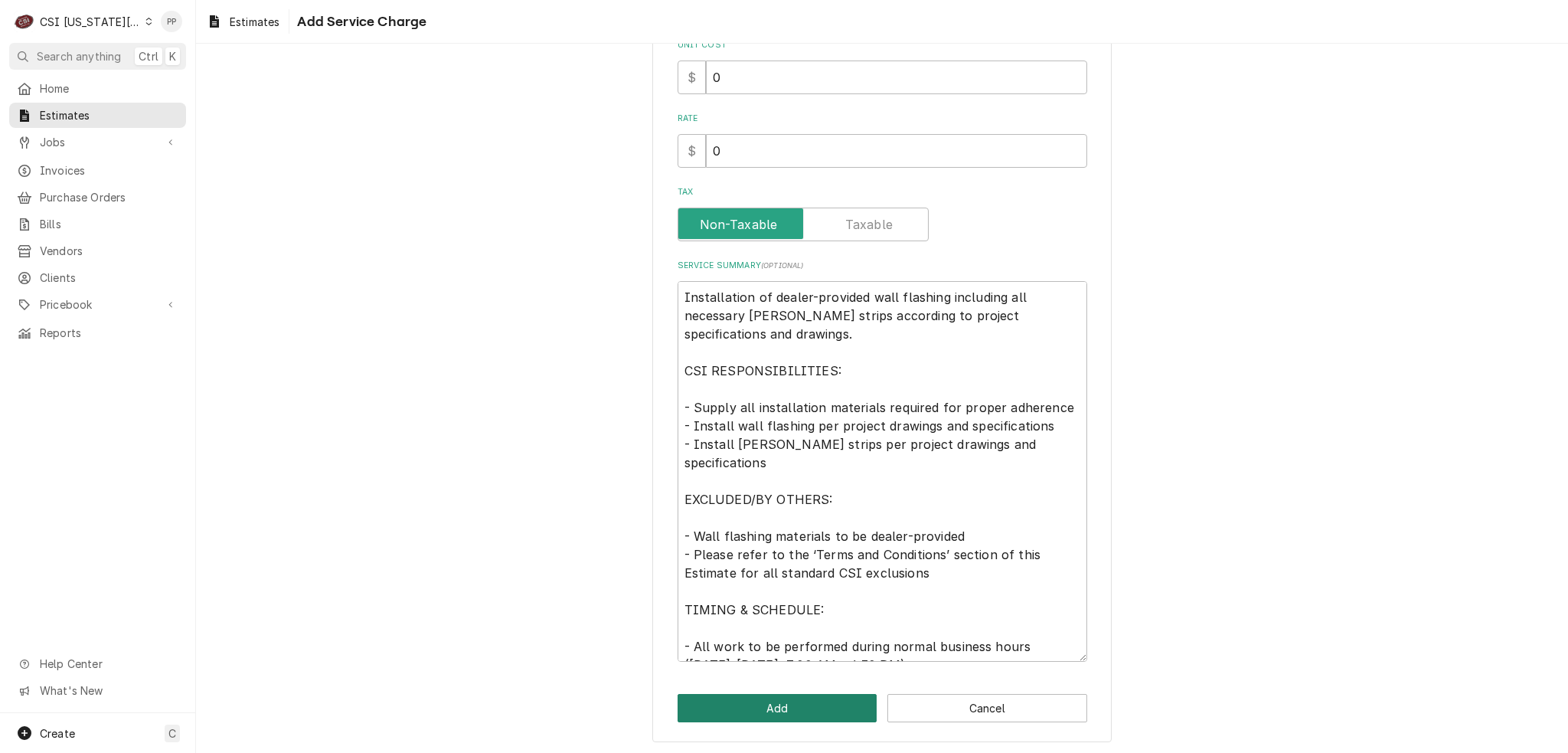
click at [808, 710] on button "Add" at bounding box center [777, 708] width 199 height 29
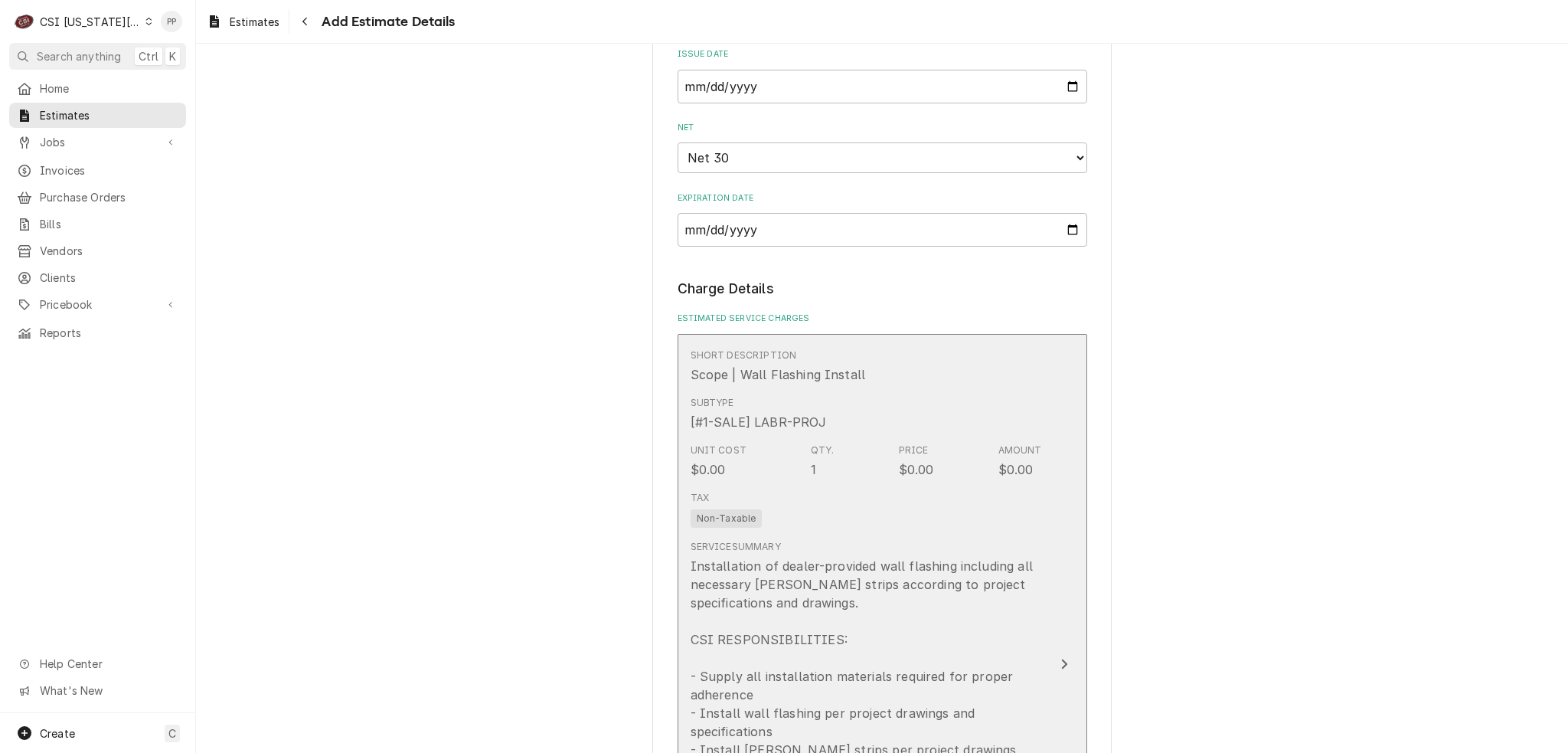
type textarea "x"
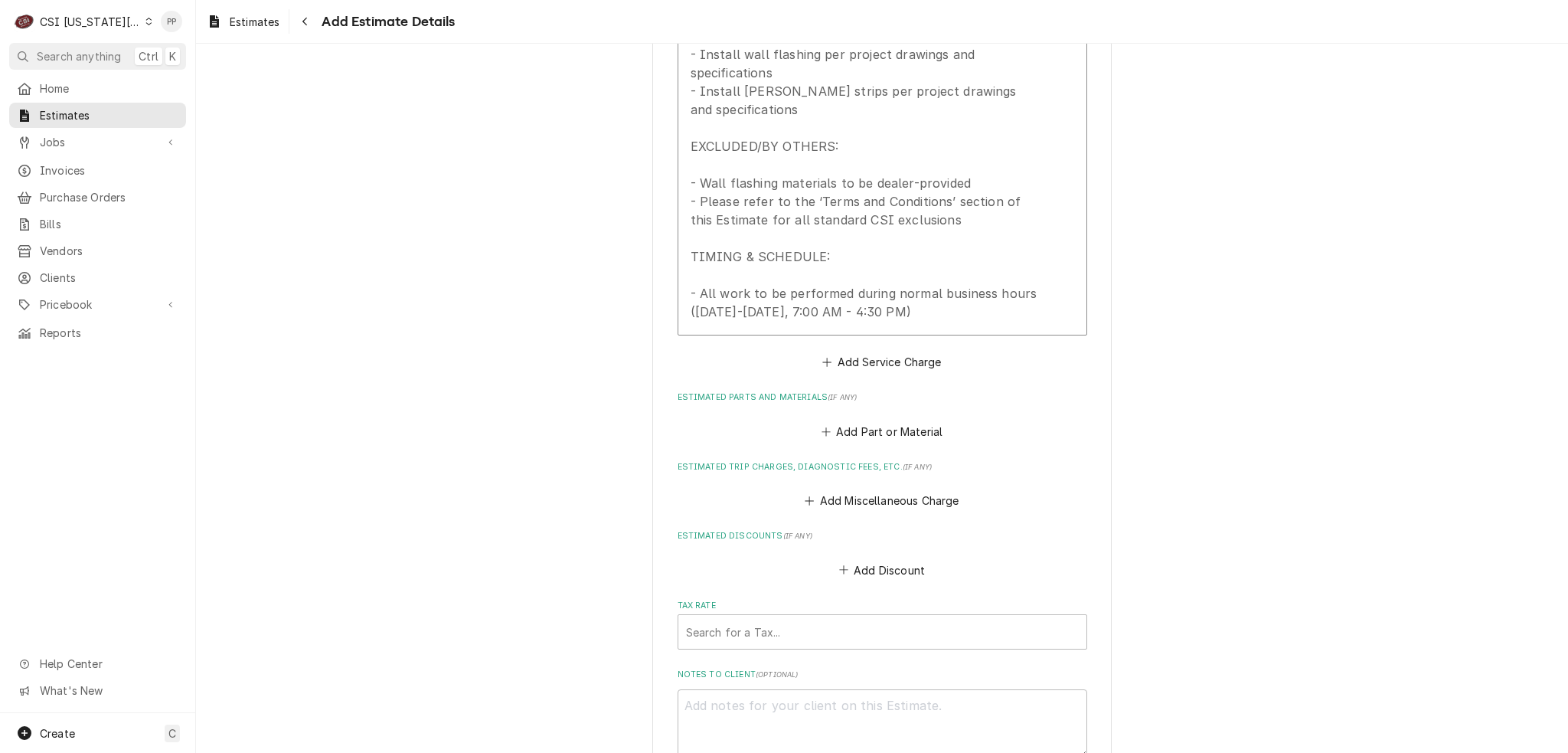
scroll to position [1820, 0]
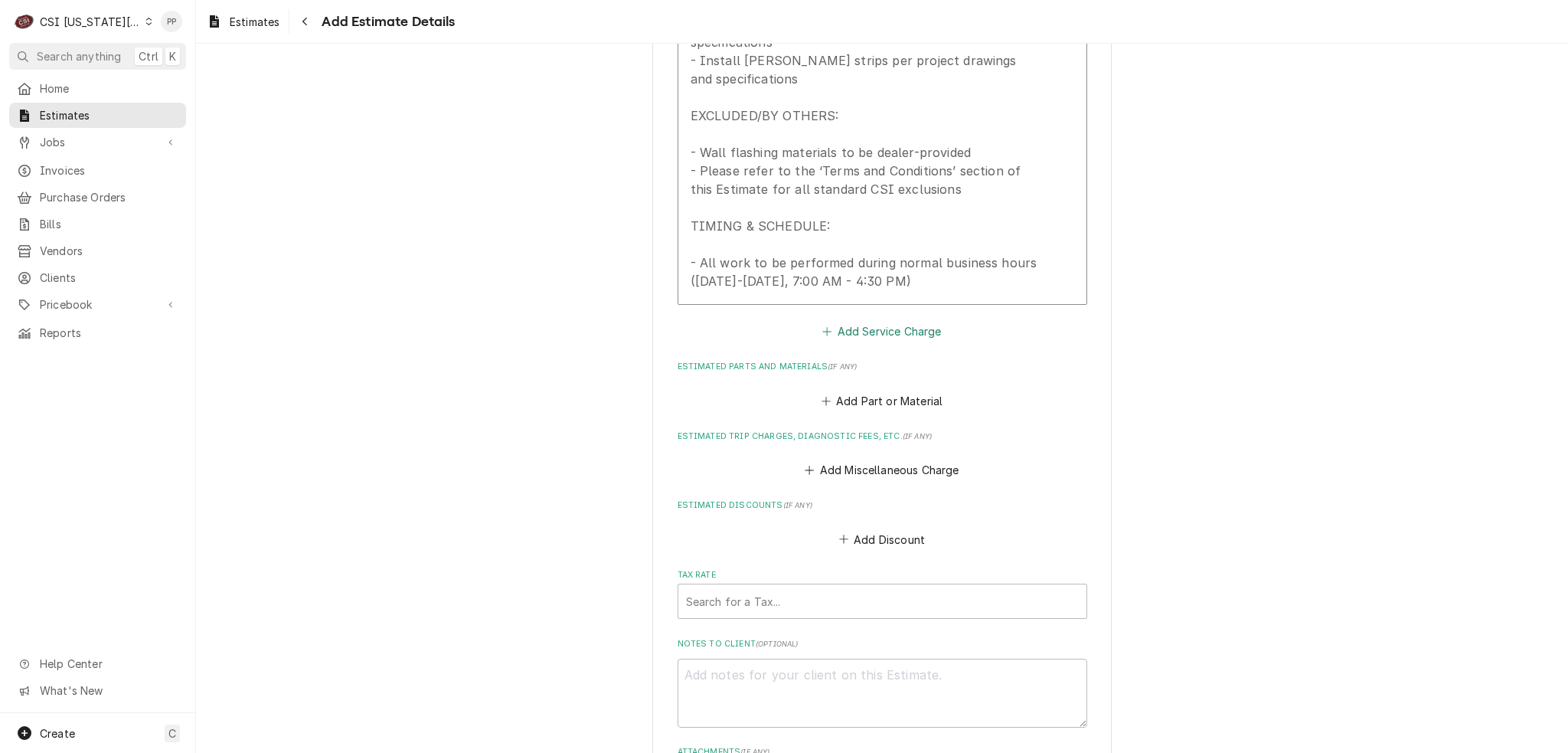
click at [889, 321] on button "Add Service Charge" at bounding box center [882, 332] width 124 height 21
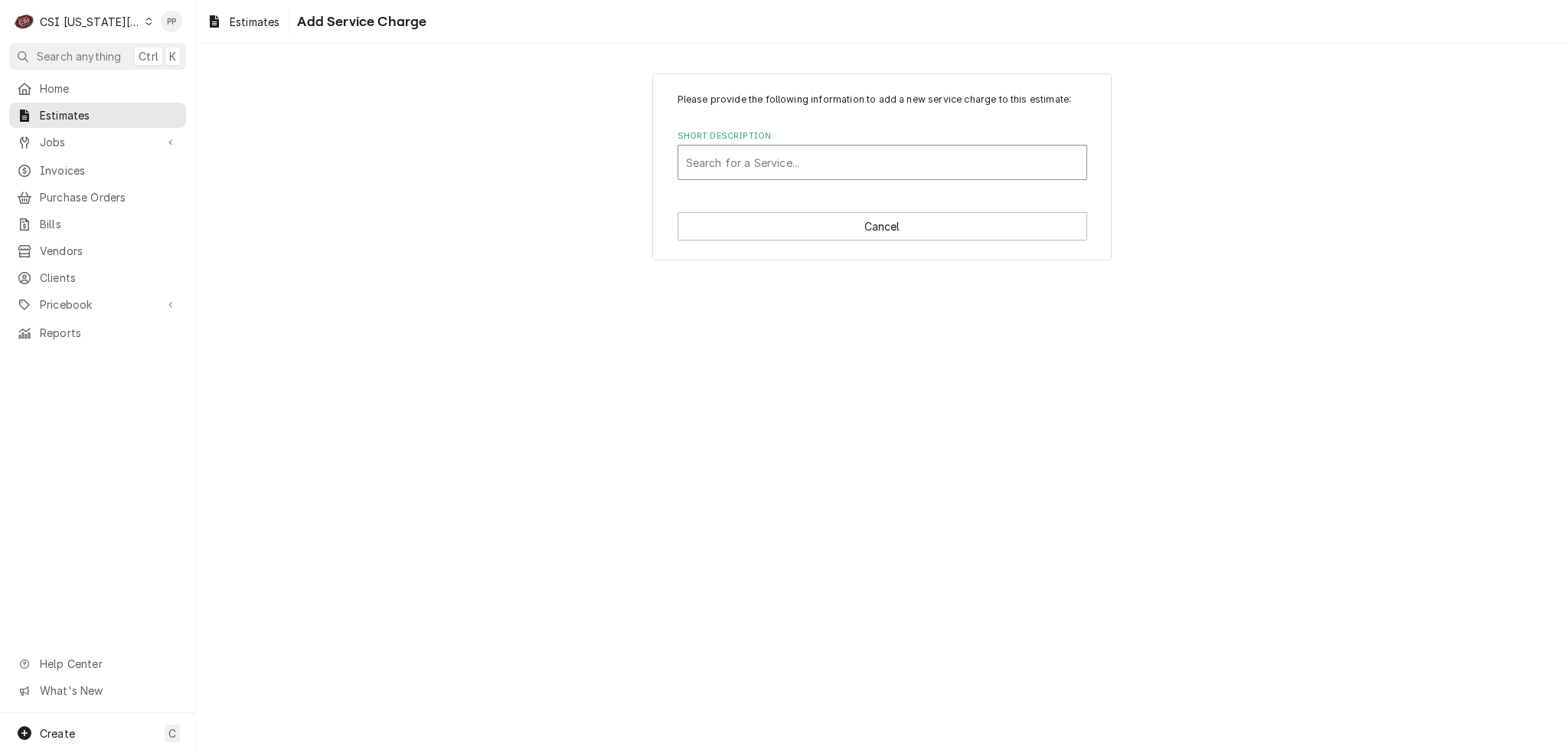
click at [850, 157] on div "Short Description" at bounding box center [882, 162] width 393 height 28
type input "project labor"
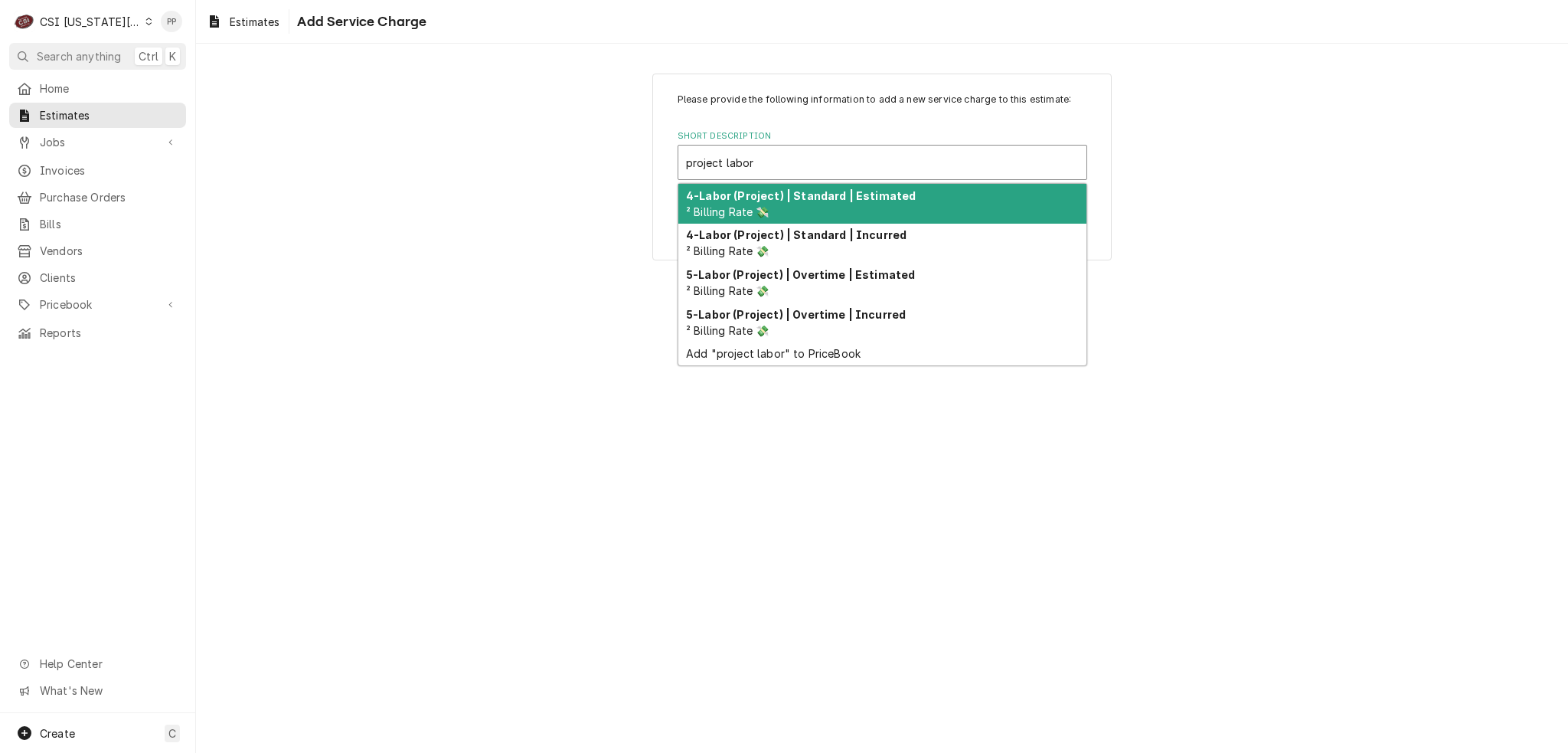
click at [850, 203] on div "4-Labor (Project) | Standard | Estimated ² Billing Rate 💸" at bounding box center [883, 204] width 408 height 40
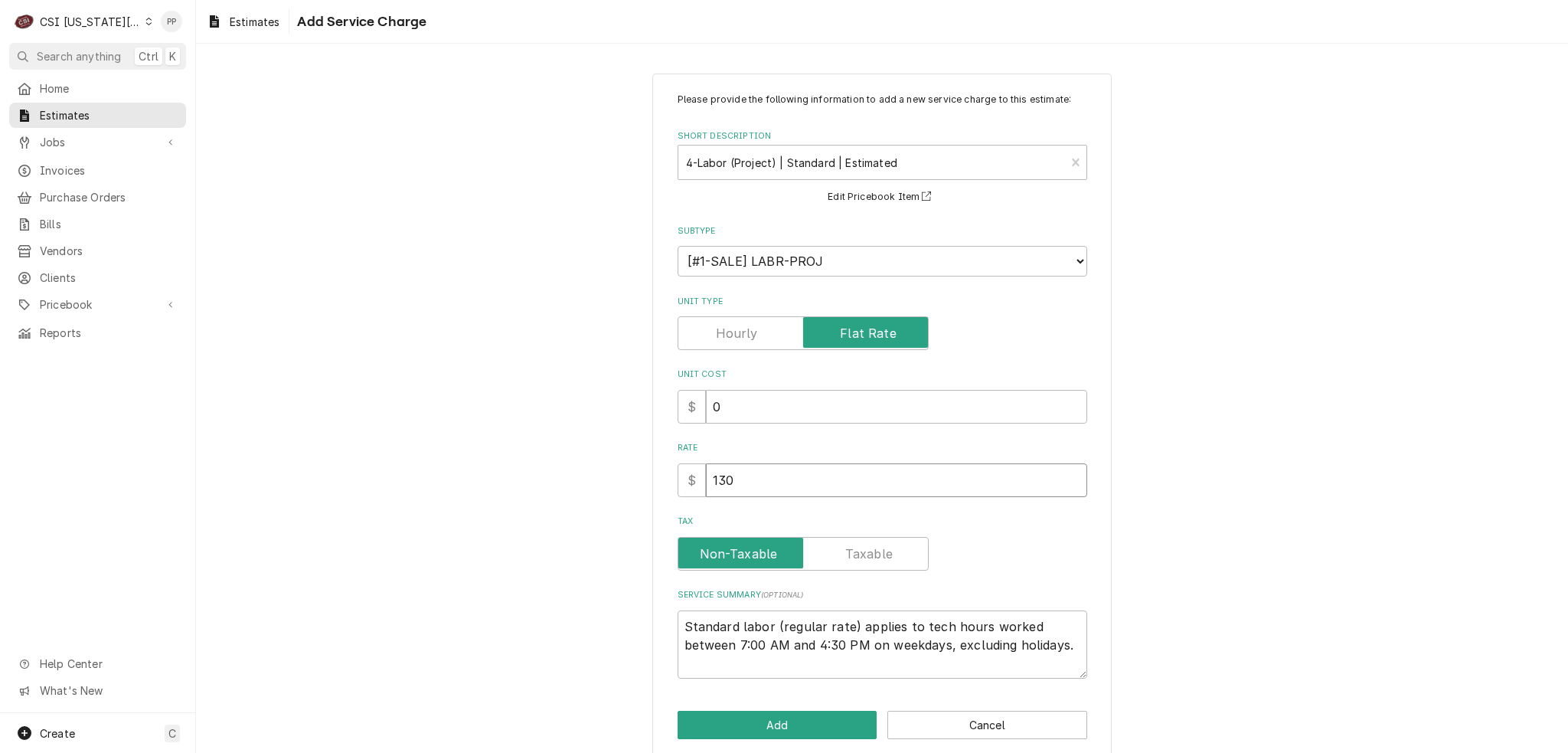
drag, startPoint x: 752, startPoint y: 474, endPoint x: 695, endPoint y: 474, distance: 57.0
click at [692, 474] on div "$ 130" at bounding box center [882, 480] width 409 height 33
type textarea "x"
type input "3"
type textarea "x"
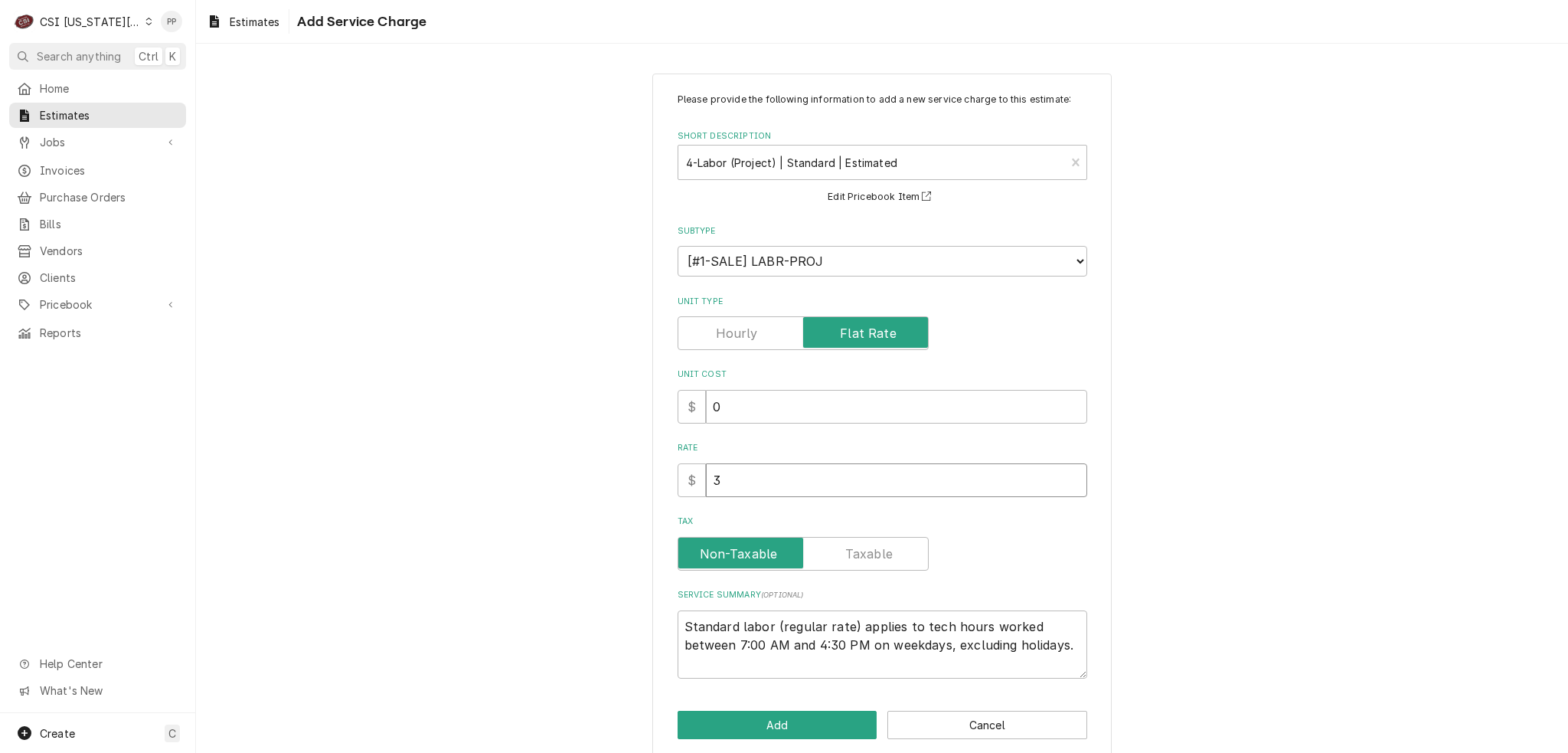
type input "39"
type textarea "x"
type input "390"
type textarea "x"
type input "3900"
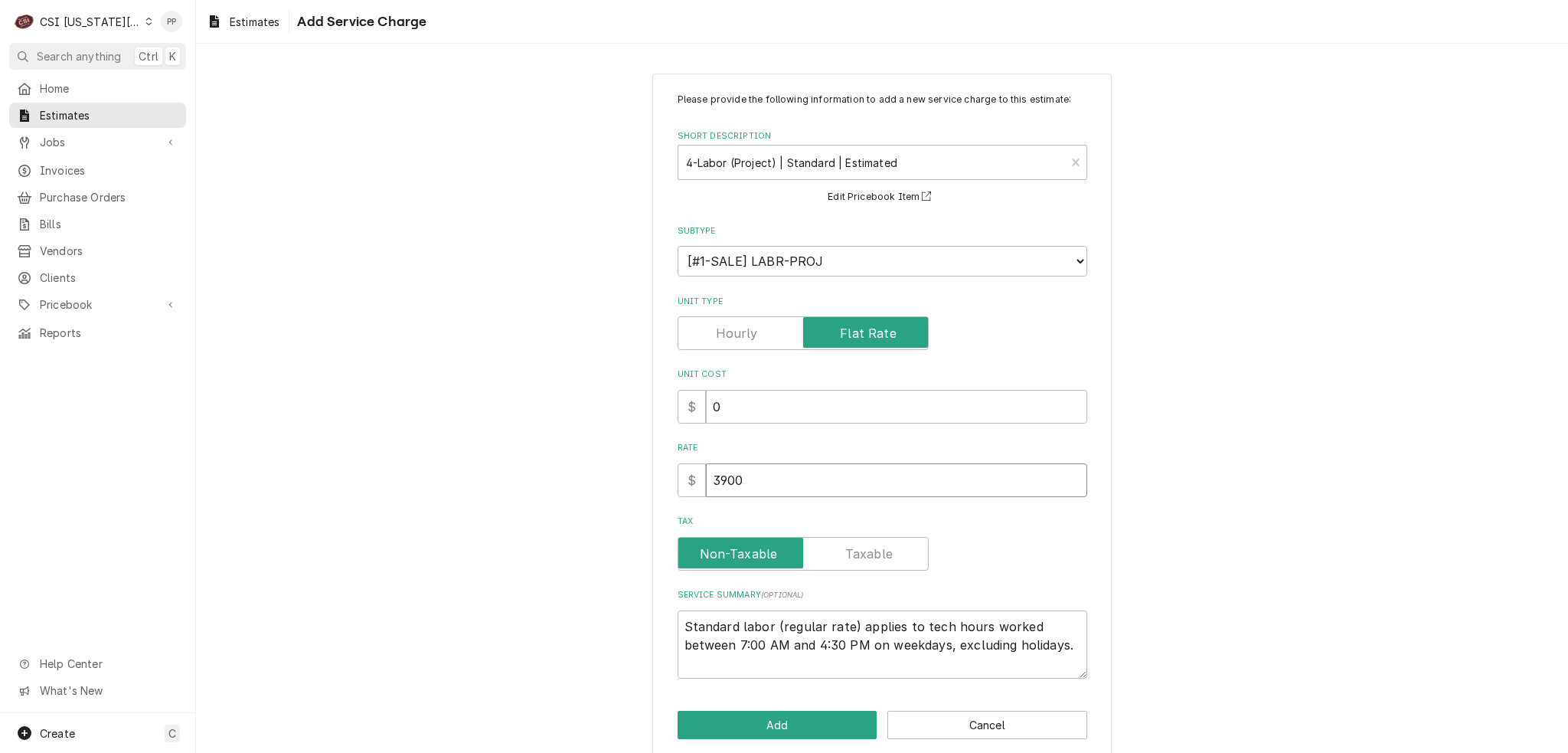
type textarea "x"
type input "3900"
click at [800, 711] on button "Add" at bounding box center [777, 725] width 199 height 29
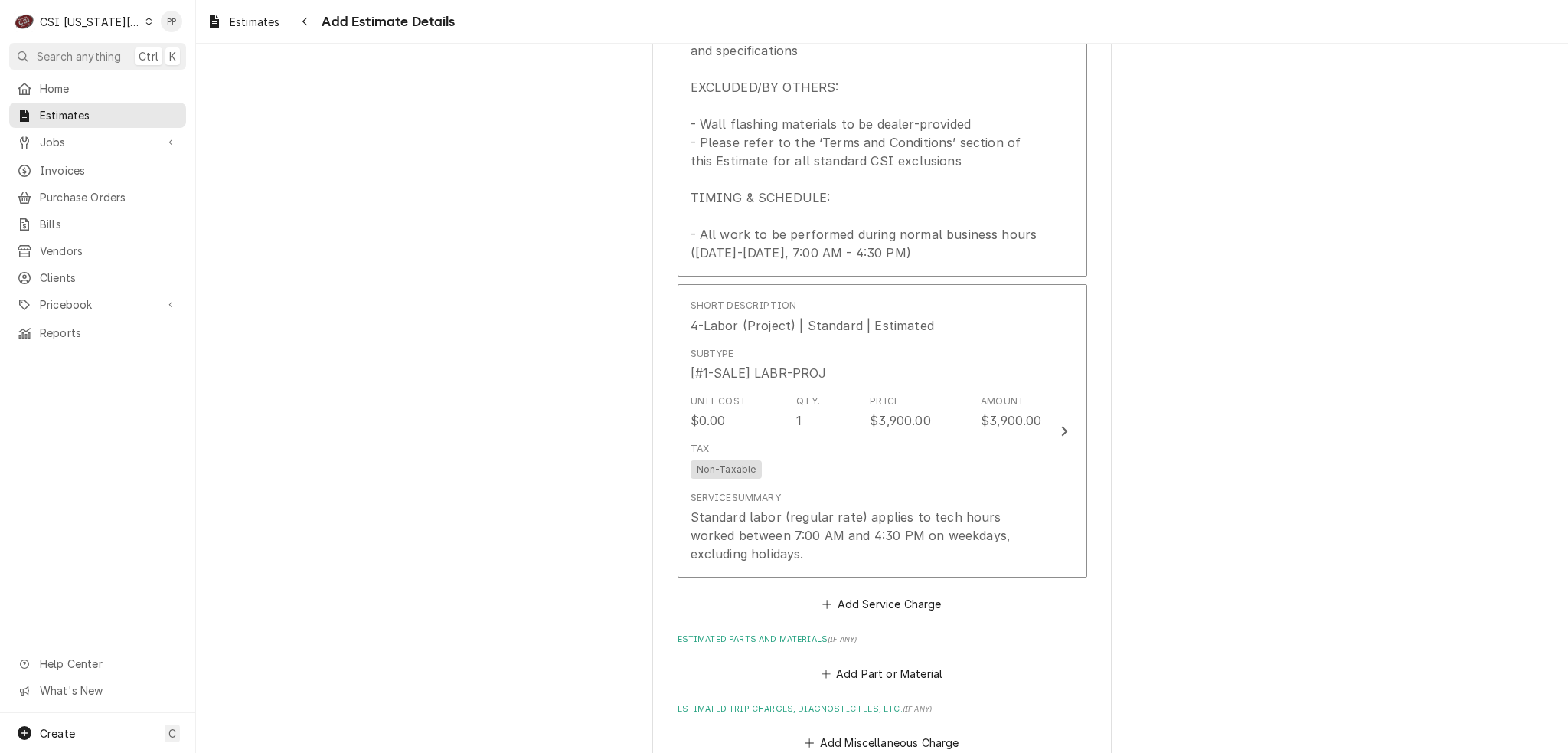
type textarea "x"
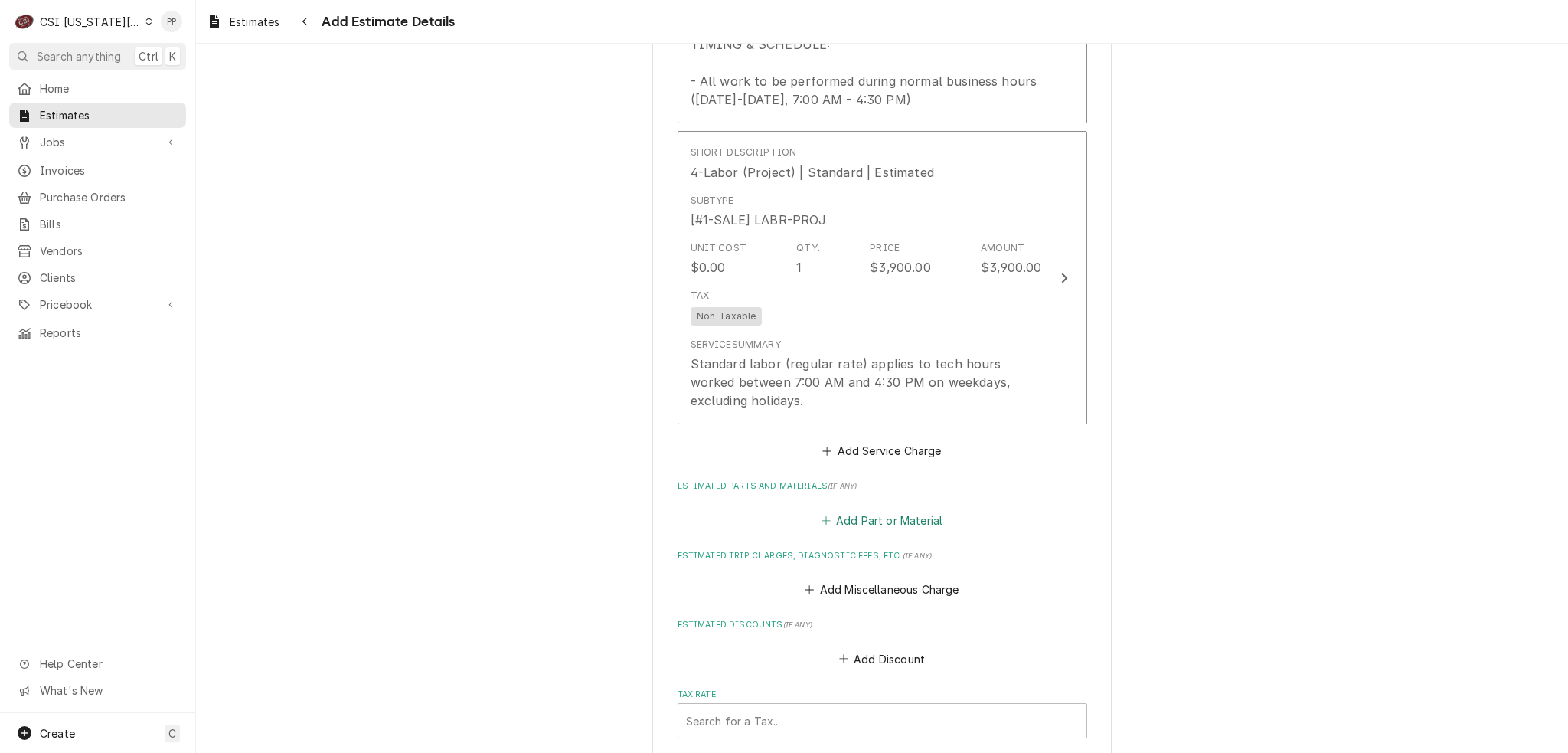
click at [873, 514] on button "Add Part or Material" at bounding box center [881, 520] width 126 height 21
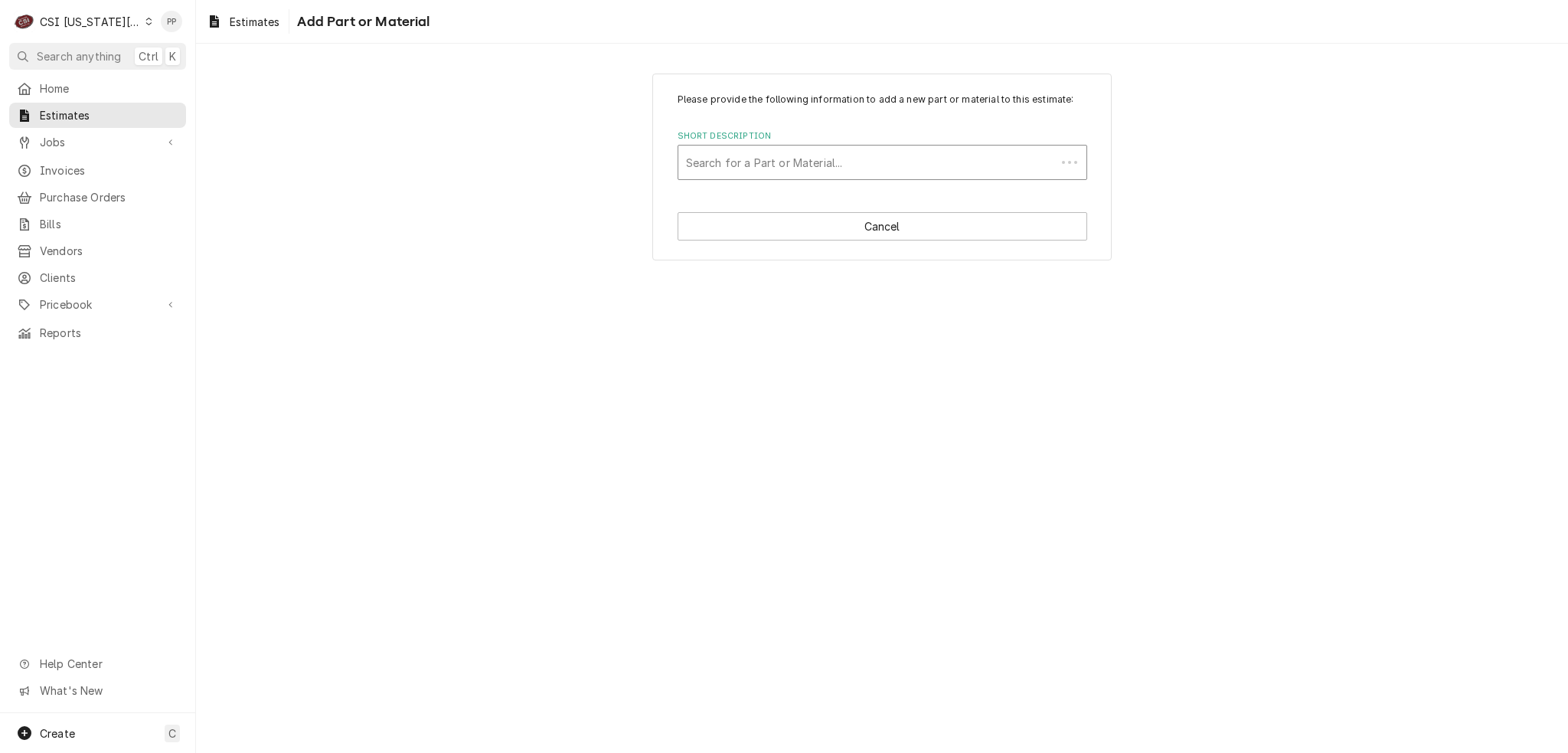
click at [828, 161] on div "Short Description" at bounding box center [867, 162] width 362 height 28
type input "pro mat"
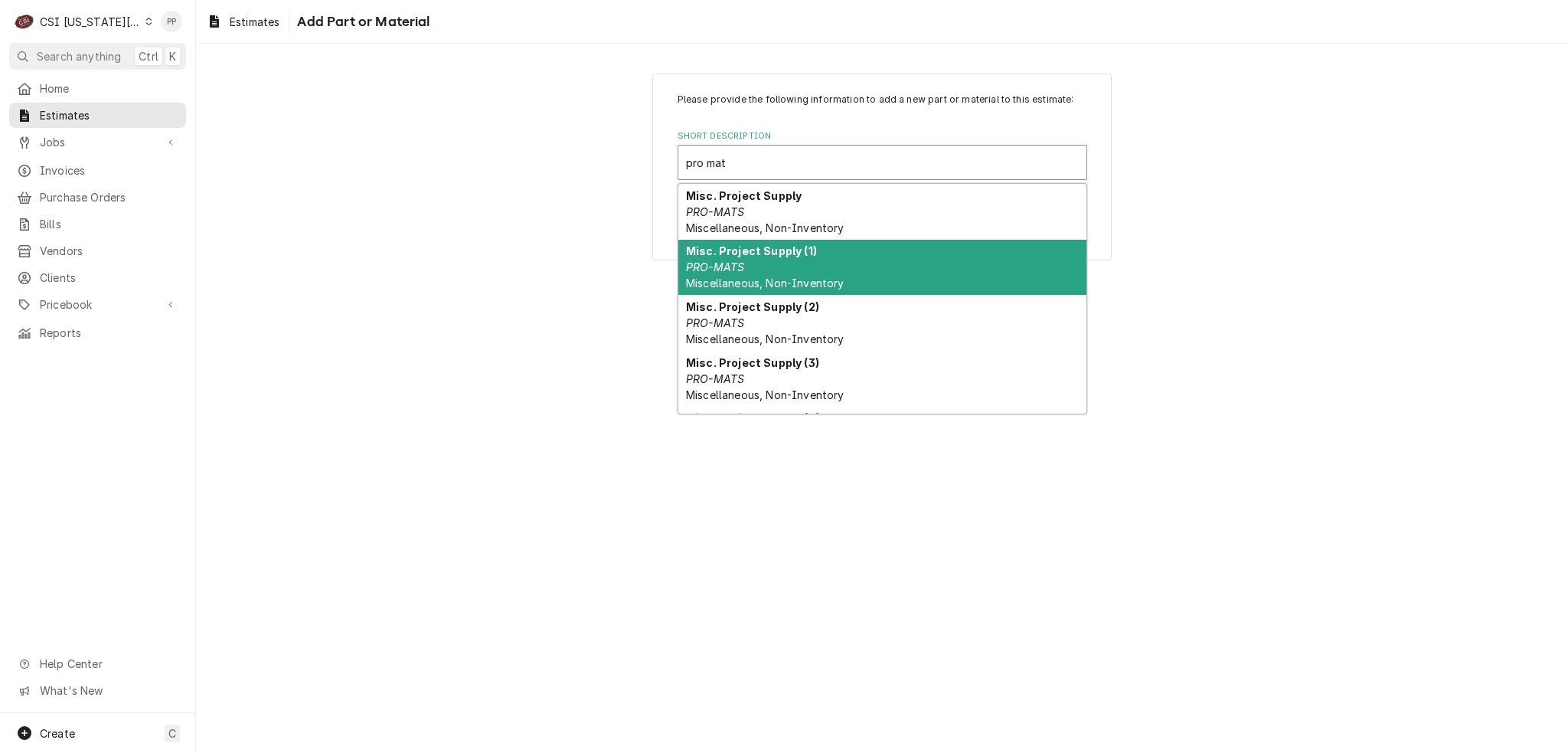
click at [812, 262] on div "Misc. Project Supply (1) PRO-MATS Miscellaneous, Non-Inventory" at bounding box center [883, 268] width 408 height 56
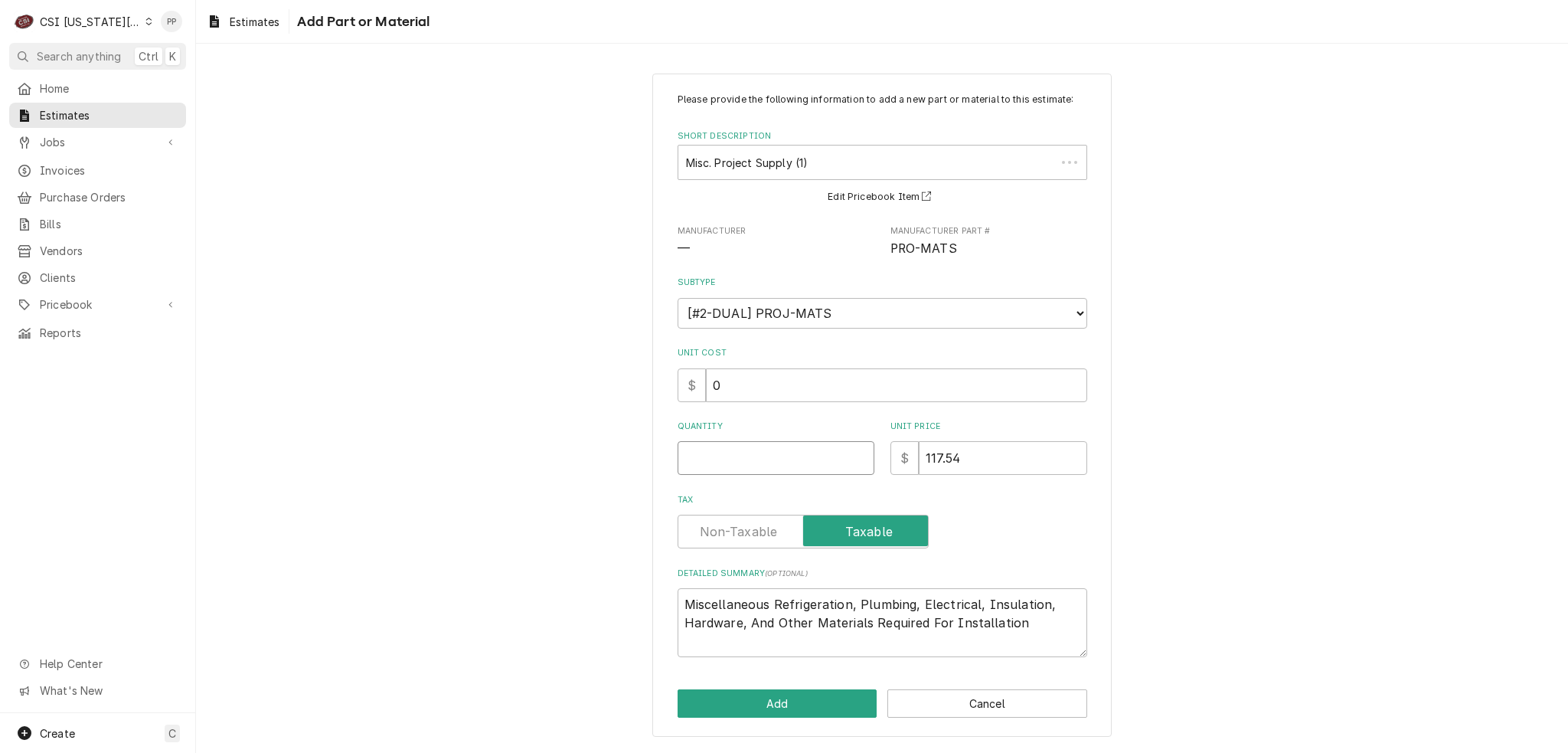
click at [770, 462] on input "Quantity" at bounding box center [776, 458] width 197 height 33
type textarea "x"
type input "1"
type textarea "x"
type input "3"
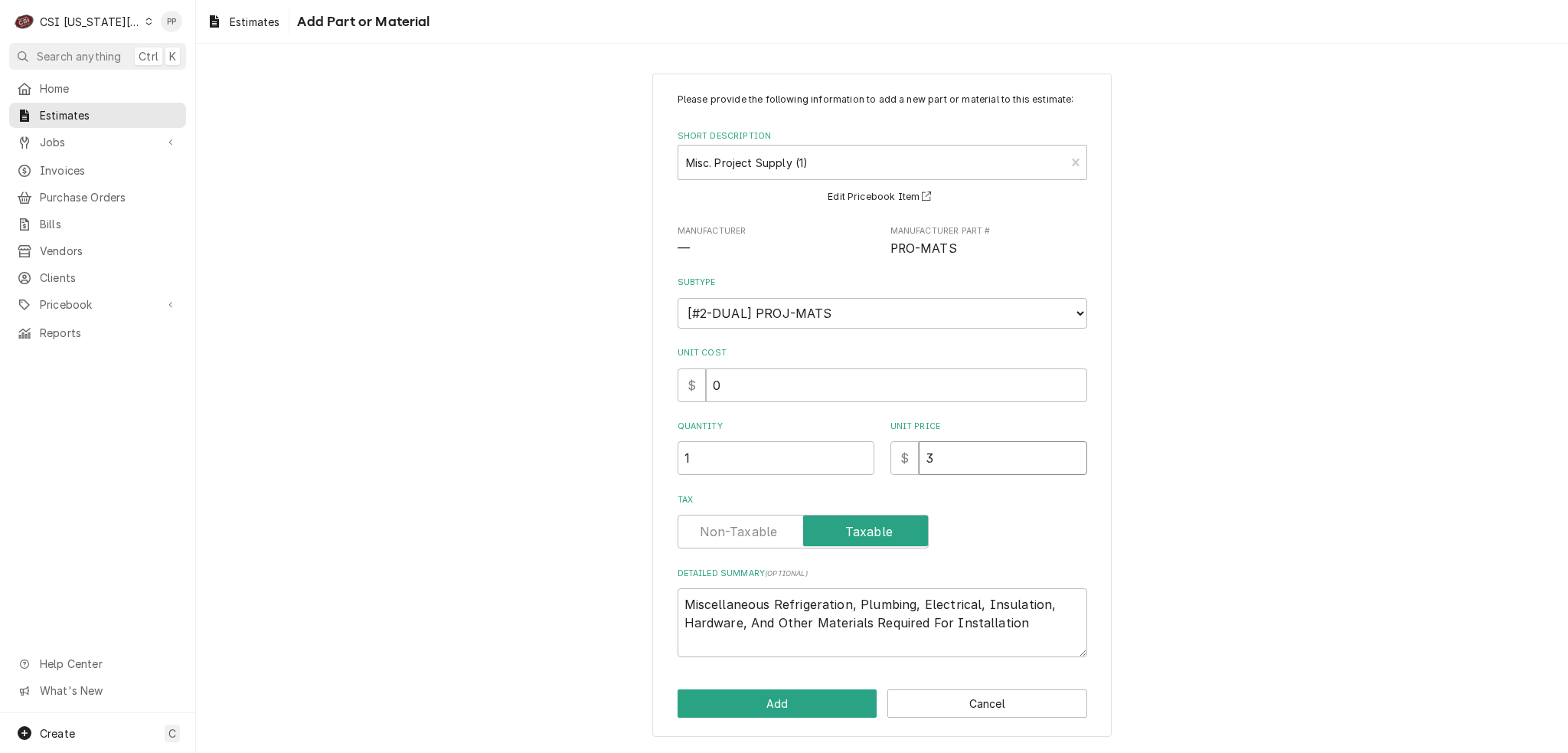
type textarea "x"
type input "35"
type textarea "x"
type input "350"
type textarea "x"
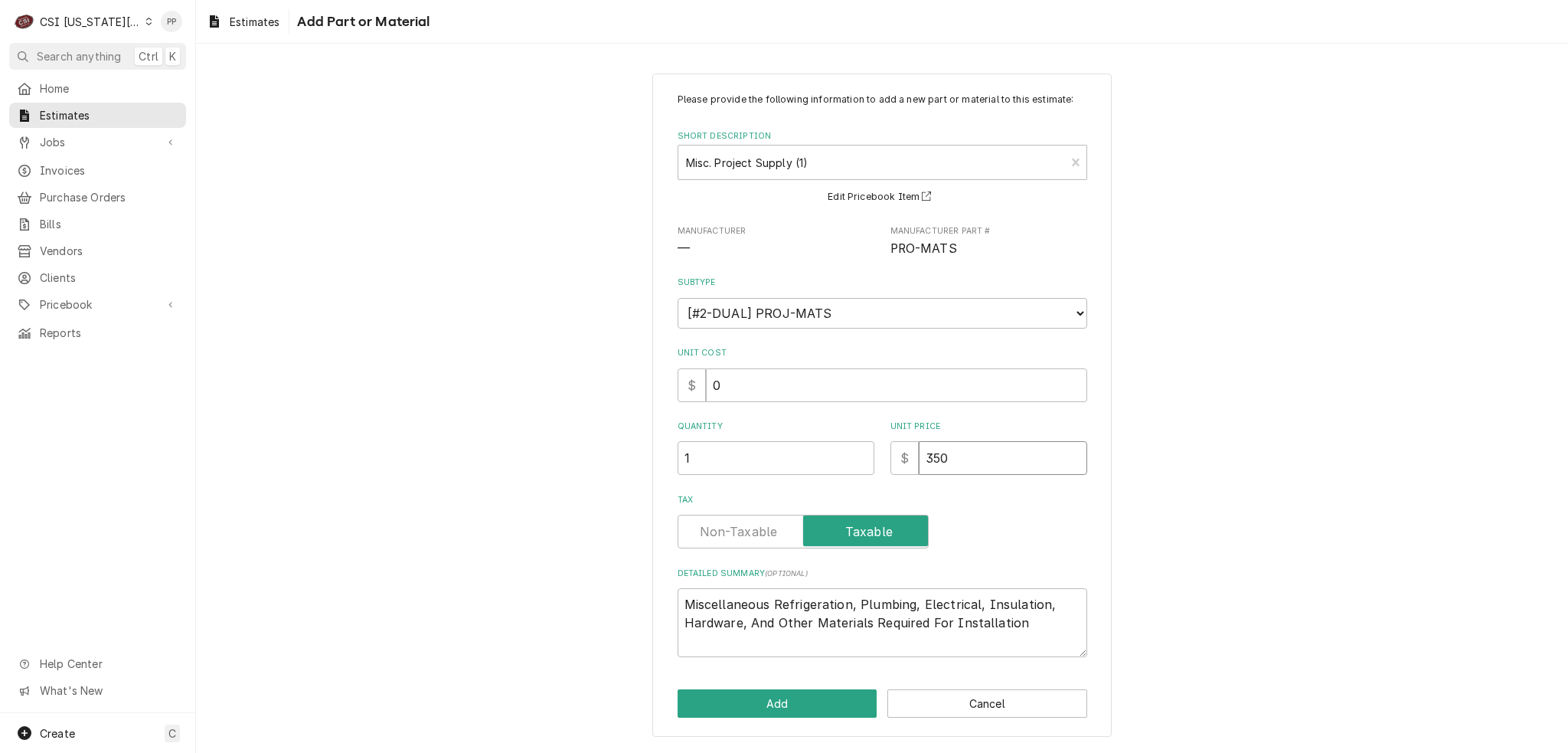
type input "350"
drag, startPoint x: 1026, startPoint y: 617, endPoint x: 775, endPoint y: 607, distance: 251.2
click at [775, 607] on textarea "Miscellaneous Refrigeration, Plumbing, Electrical, Insulation, Hardware, And Ot…" at bounding box center [882, 623] width 409 height 69
type textarea "x"
type textarea "Miscellaneous"
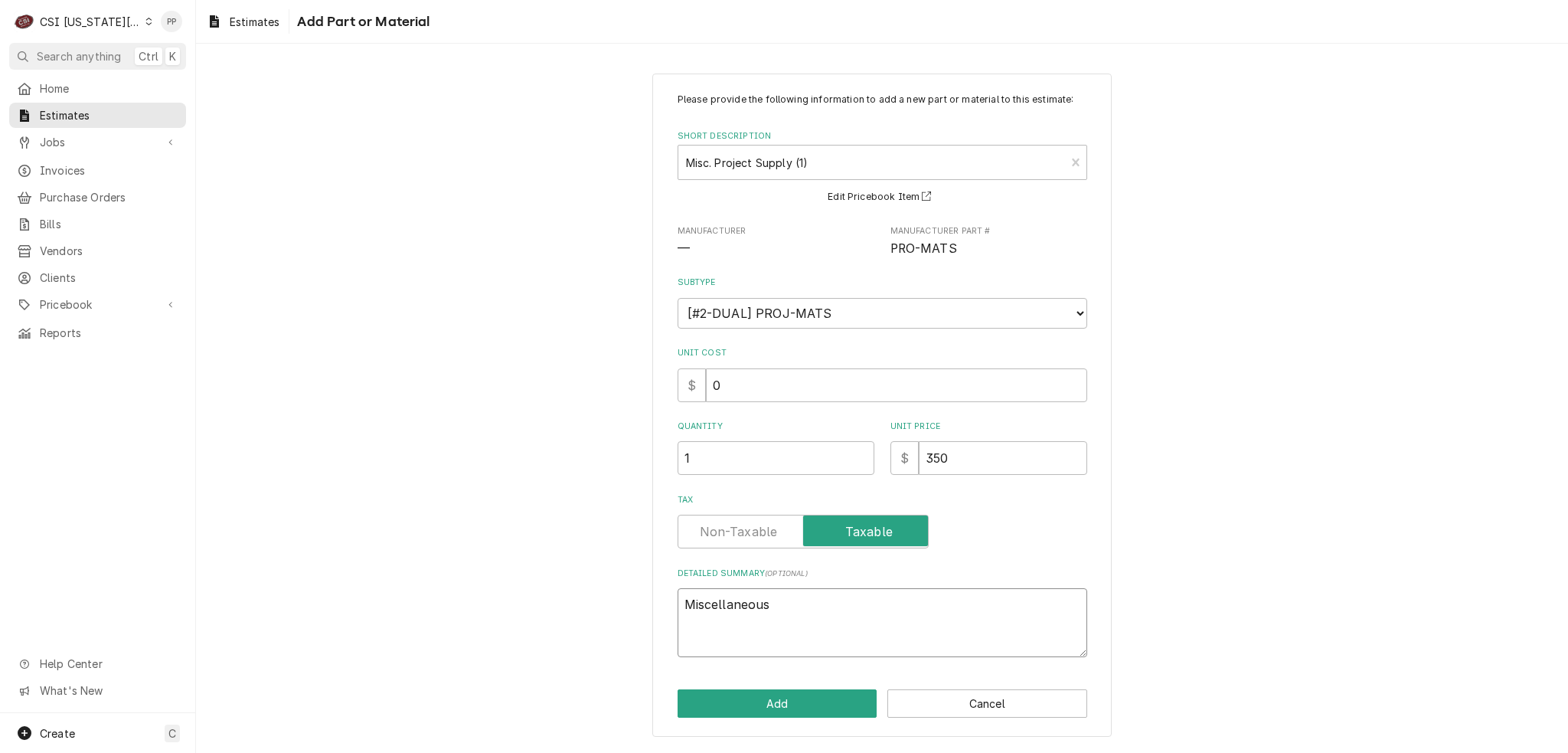
type textarea "x"
type textarea "Miscellaneous m"
type textarea "x"
type textarea "Miscellaneous ma"
type textarea "x"
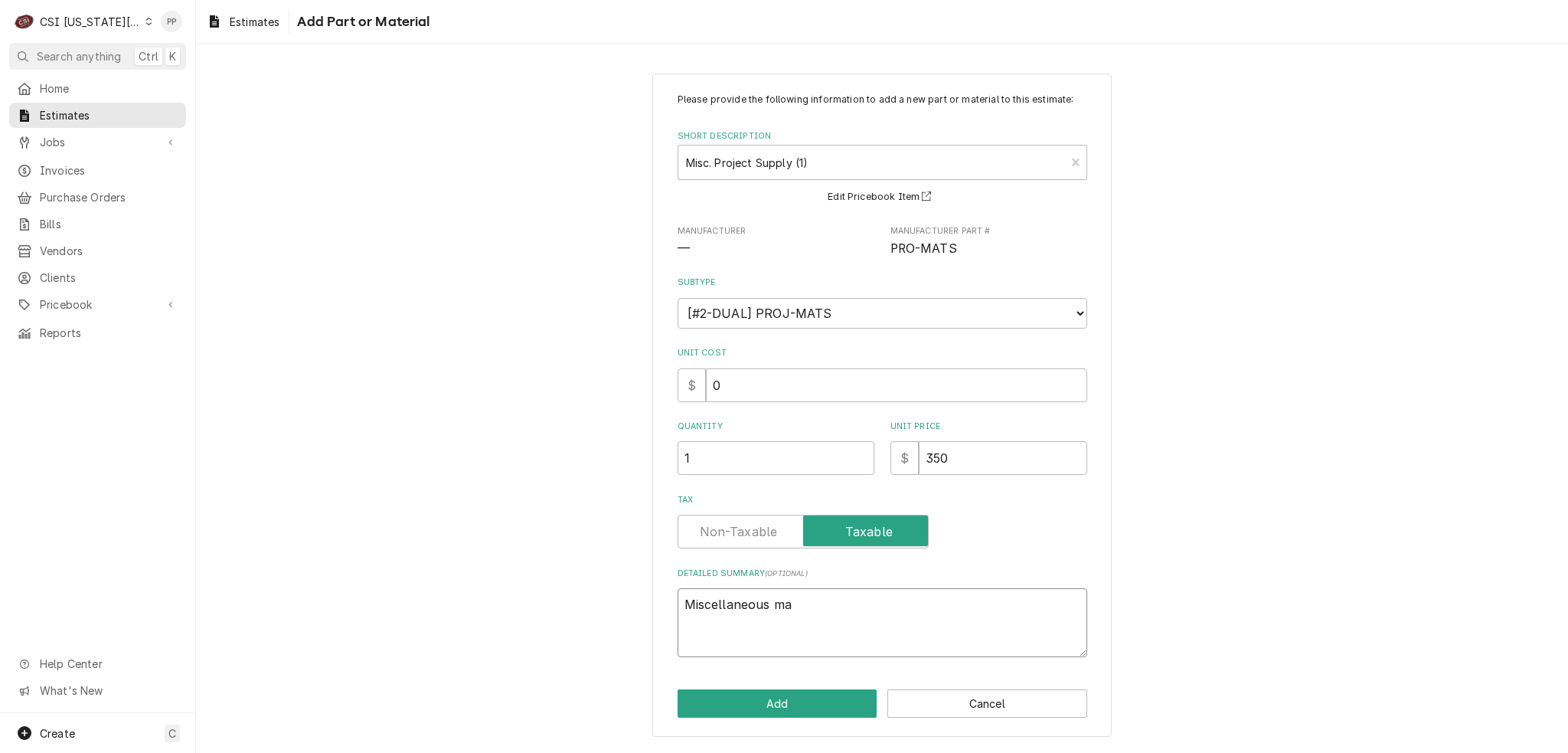
type textarea "Miscellaneous mat"
type textarea "x"
type textarea "Miscellaneous mate"
type textarea "x"
type textarea "Miscellaneous mater"
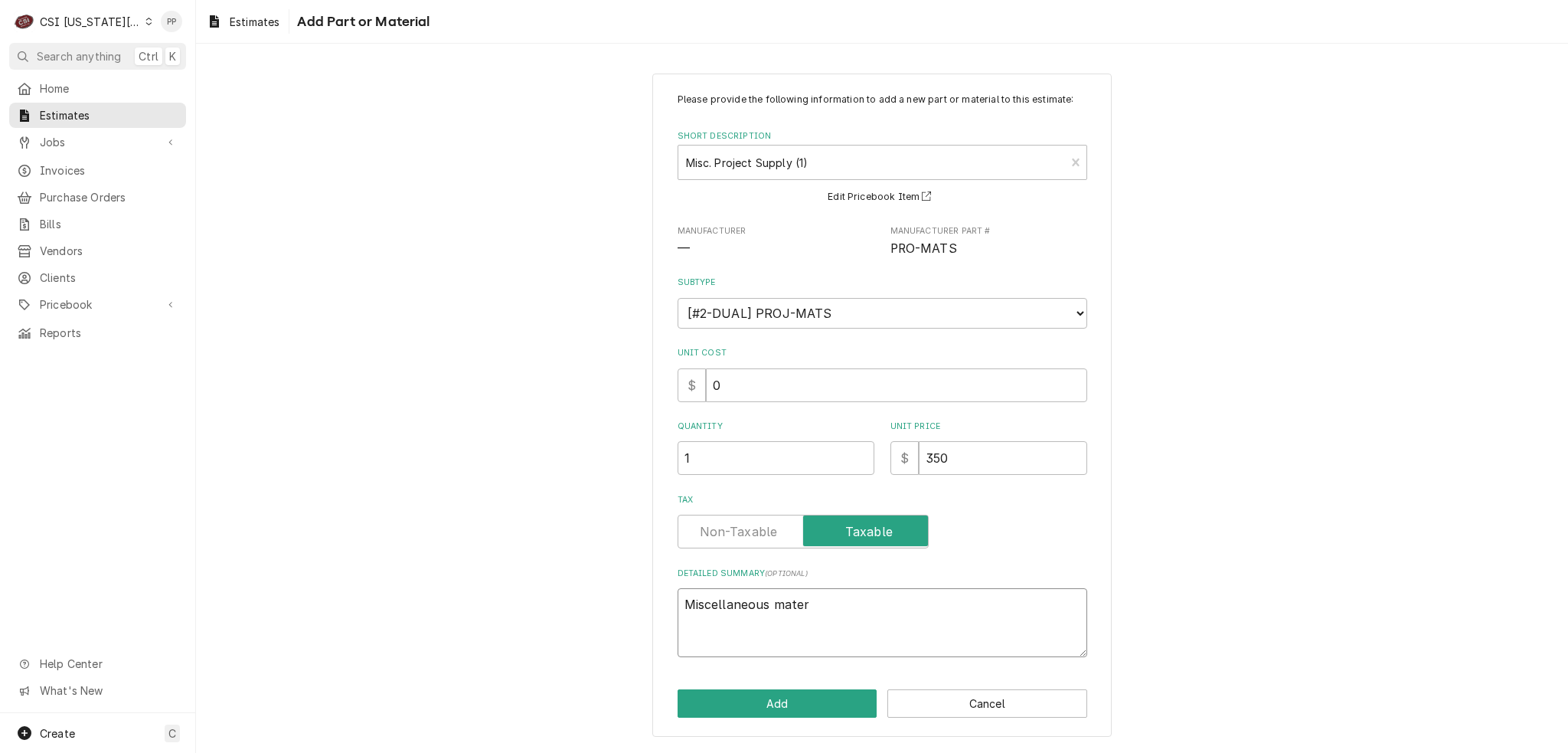
type textarea "x"
type textarea "Miscellaneous materi"
type textarea "x"
type textarea "Miscellaneous materia"
type textarea "x"
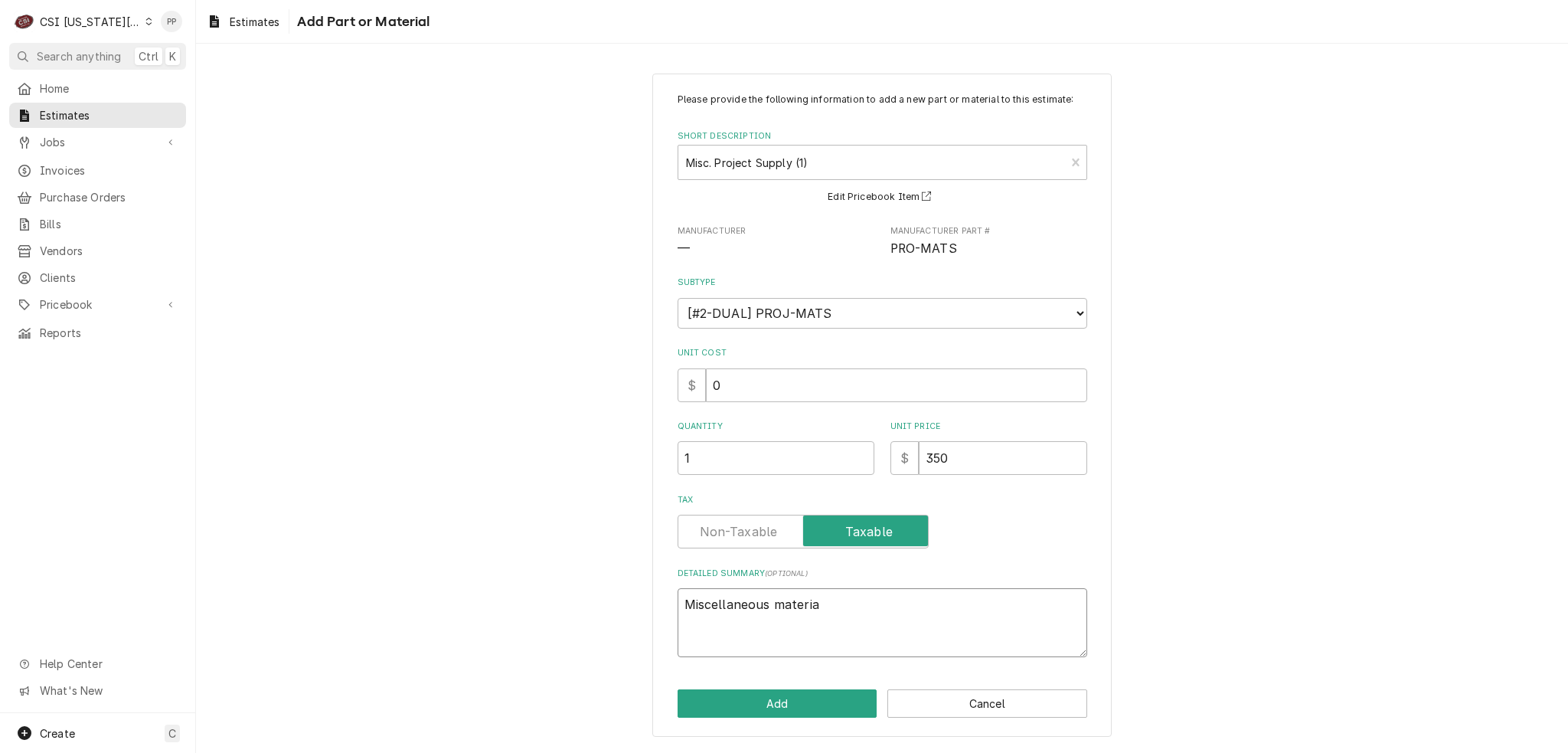
type textarea "Miscellaneous material"
type textarea "x"
type textarea "Miscellaneous materials"
type textarea "x"
type textarea "Miscellaneous materials"
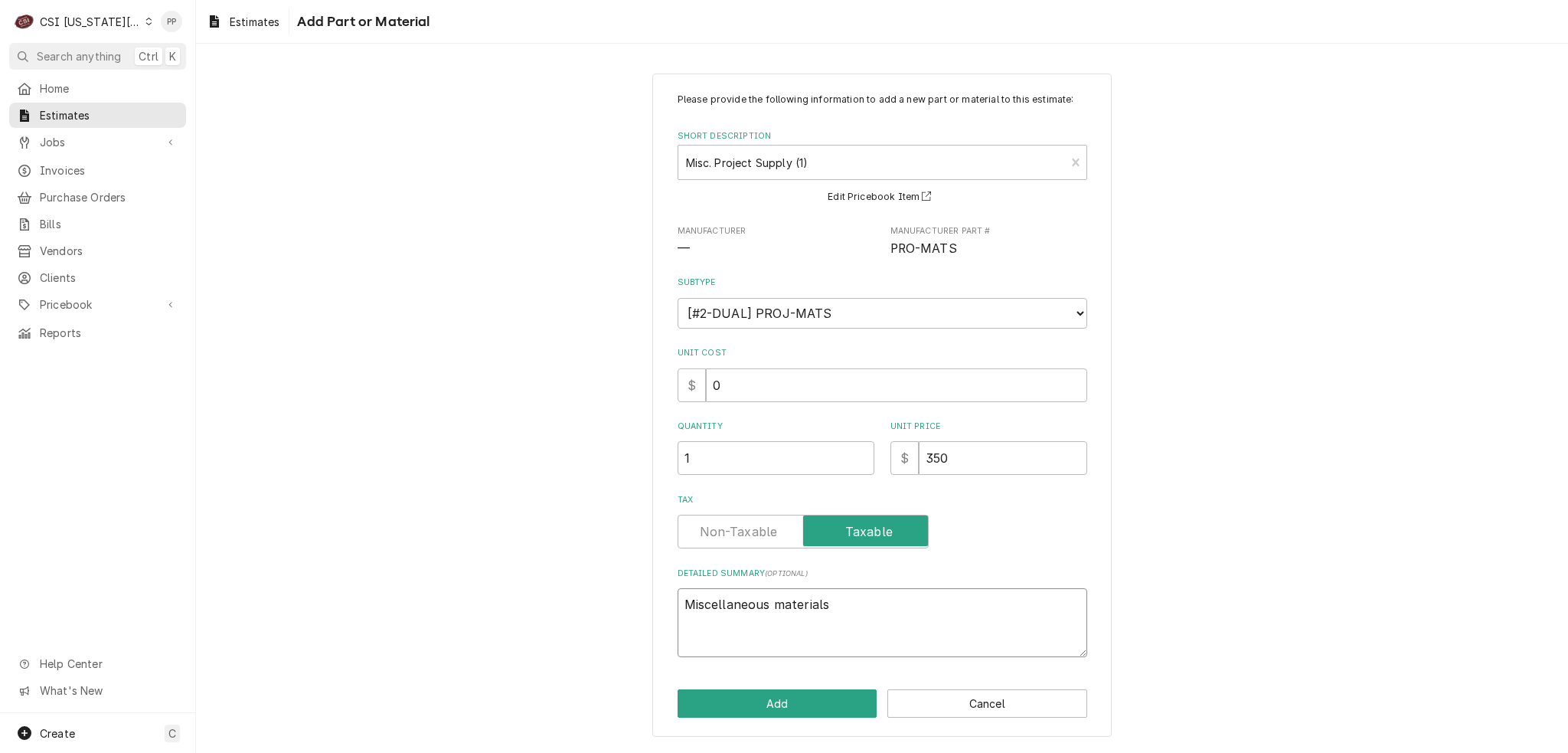
type textarea "x"
type textarea "Miscellaneous materials"
click at [746, 689] on button "Add" at bounding box center [777, 704] width 199 height 29
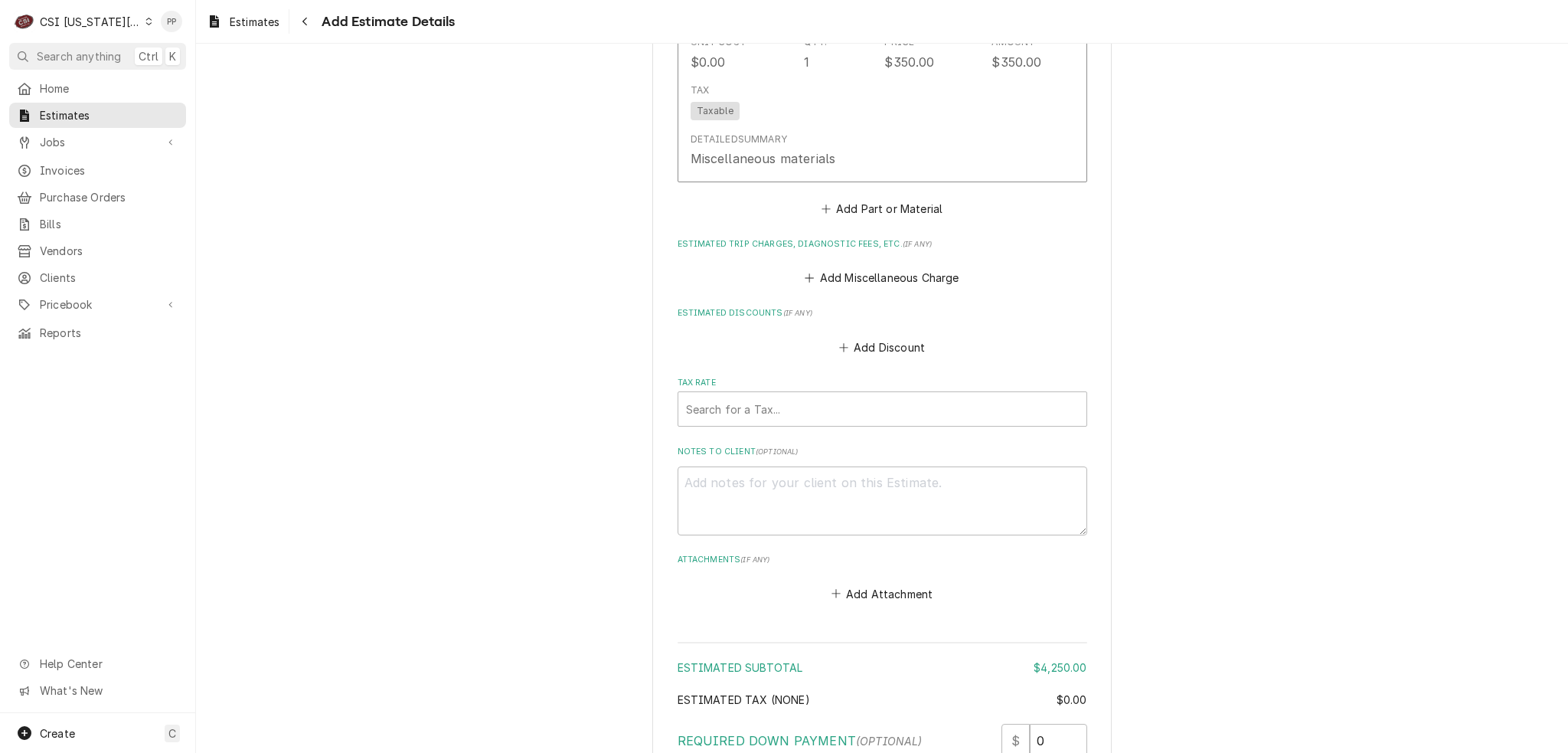
scroll to position [2644, 0]
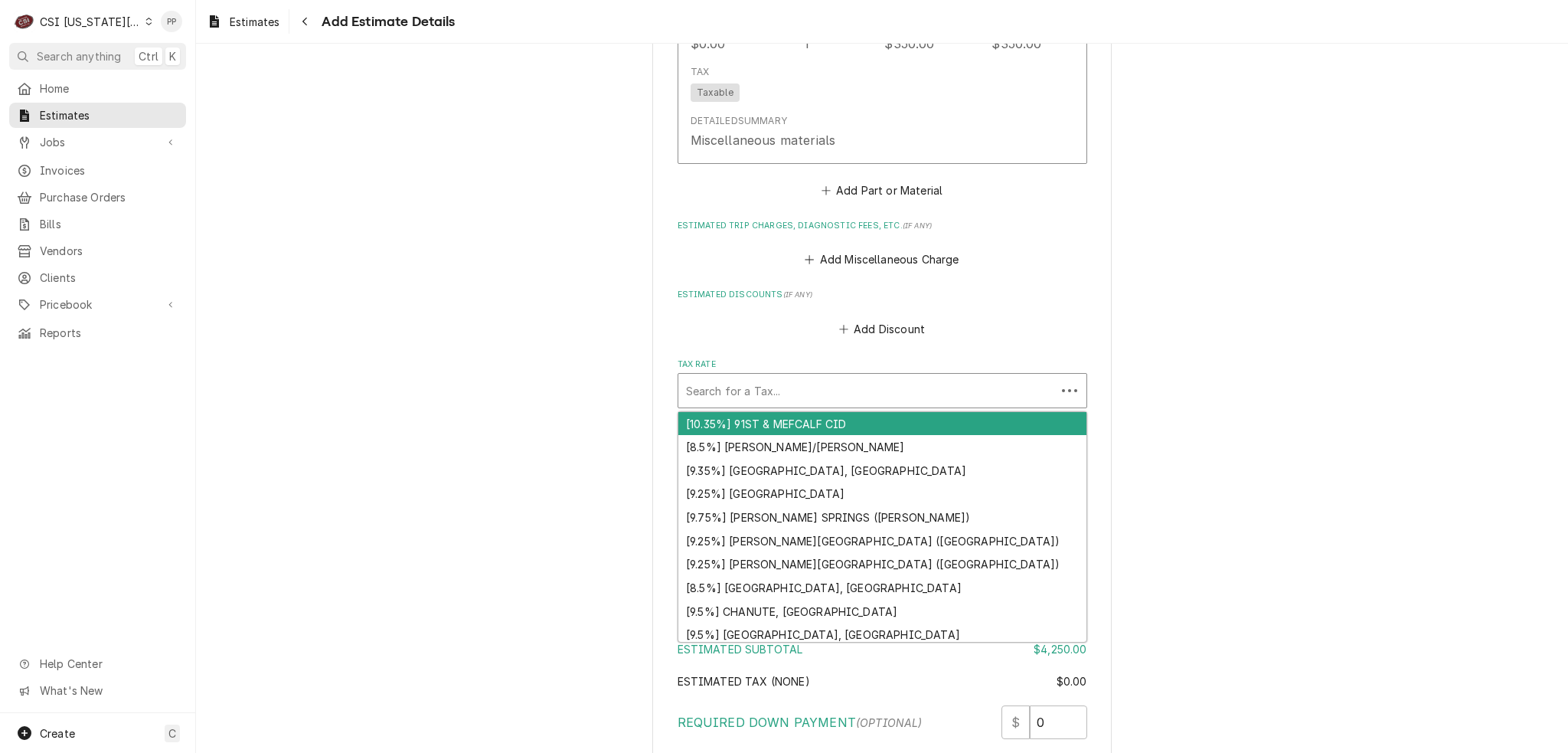
click at [811, 399] on div "Tax Rate" at bounding box center [867, 390] width 362 height 28
type textarea "x"
type input "e"
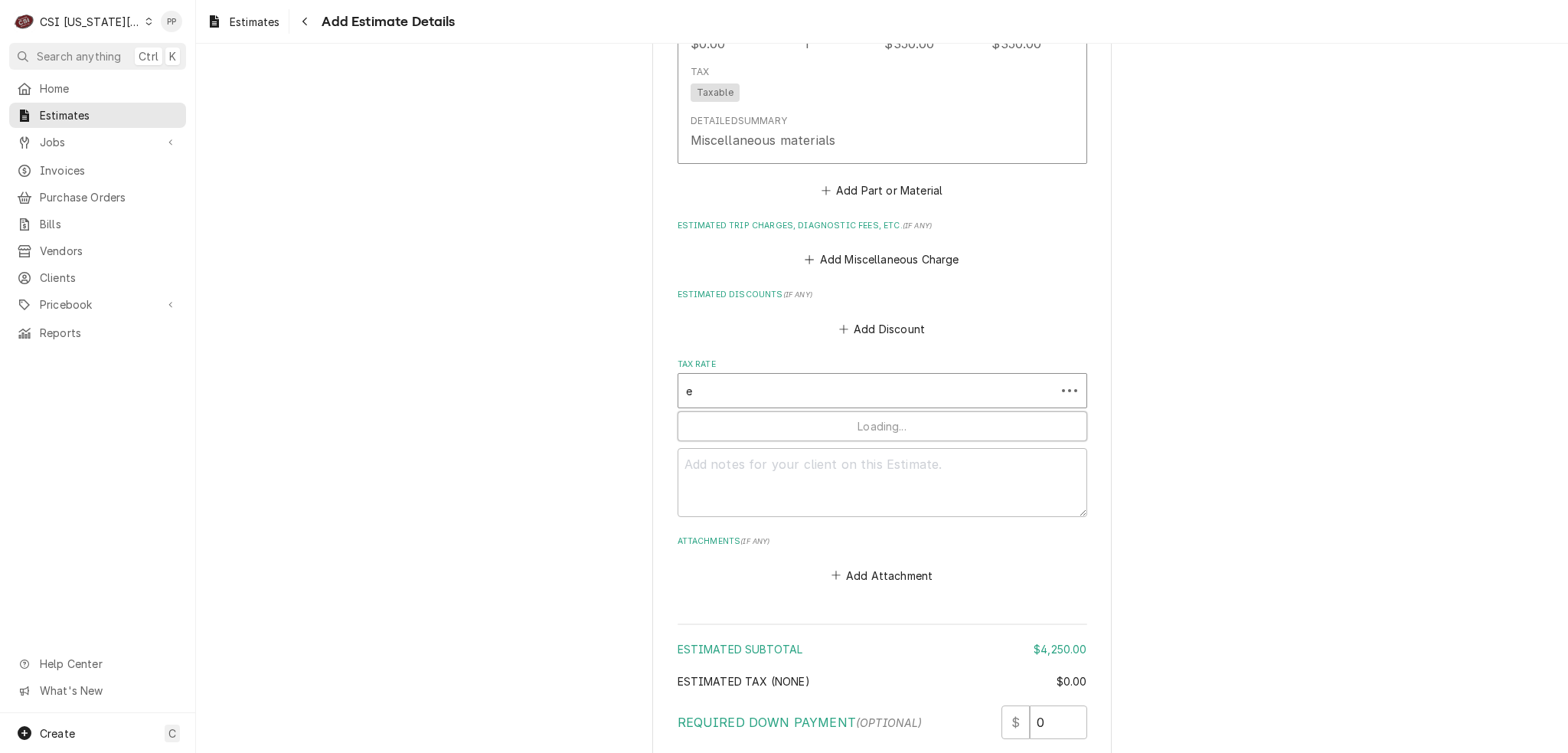
type textarea "x"
type input "ex"
type textarea "x"
type input "exe"
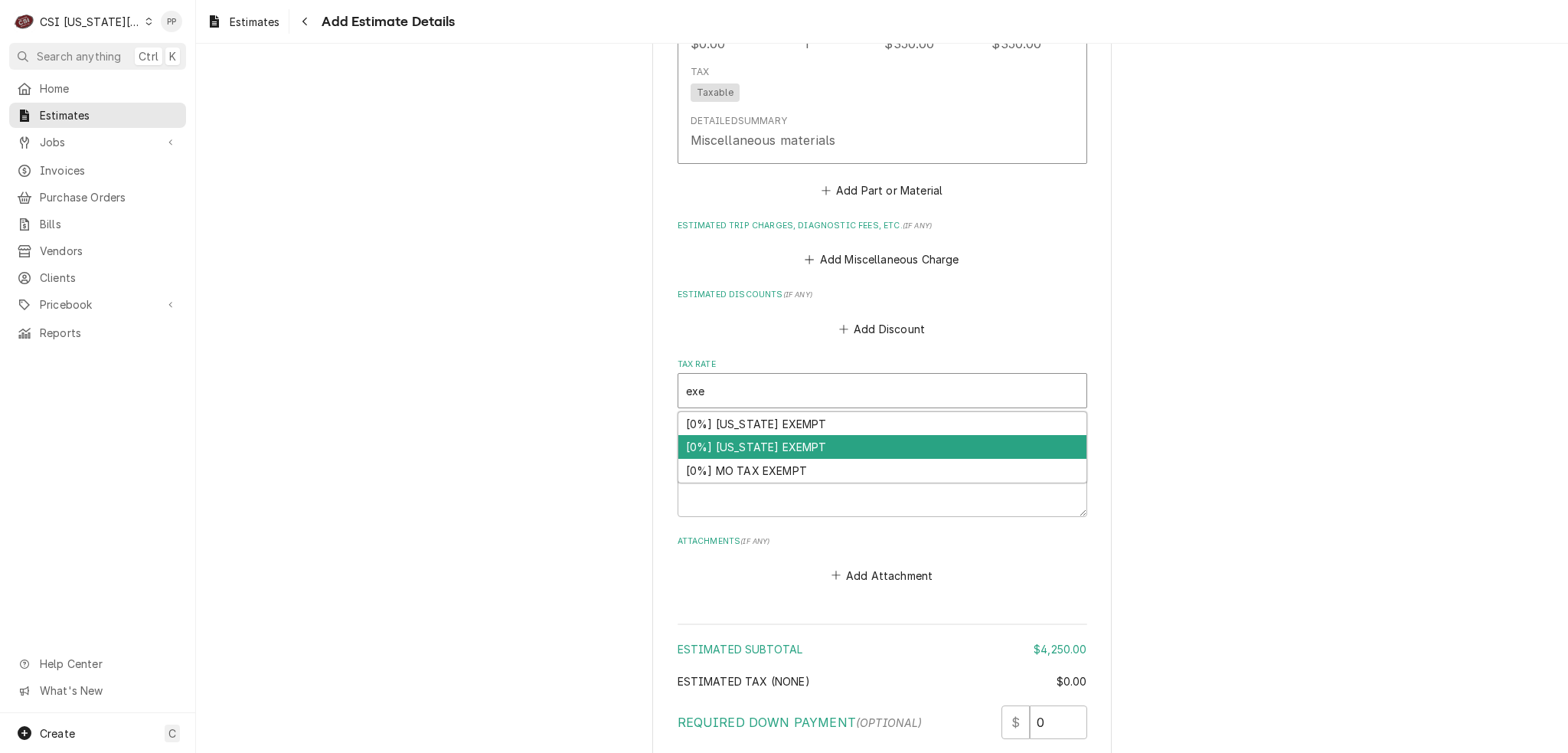
click at [821, 437] on div "[0%] KANSAS EXEMPT" at bounding box center [883, 447] width 408 height 24
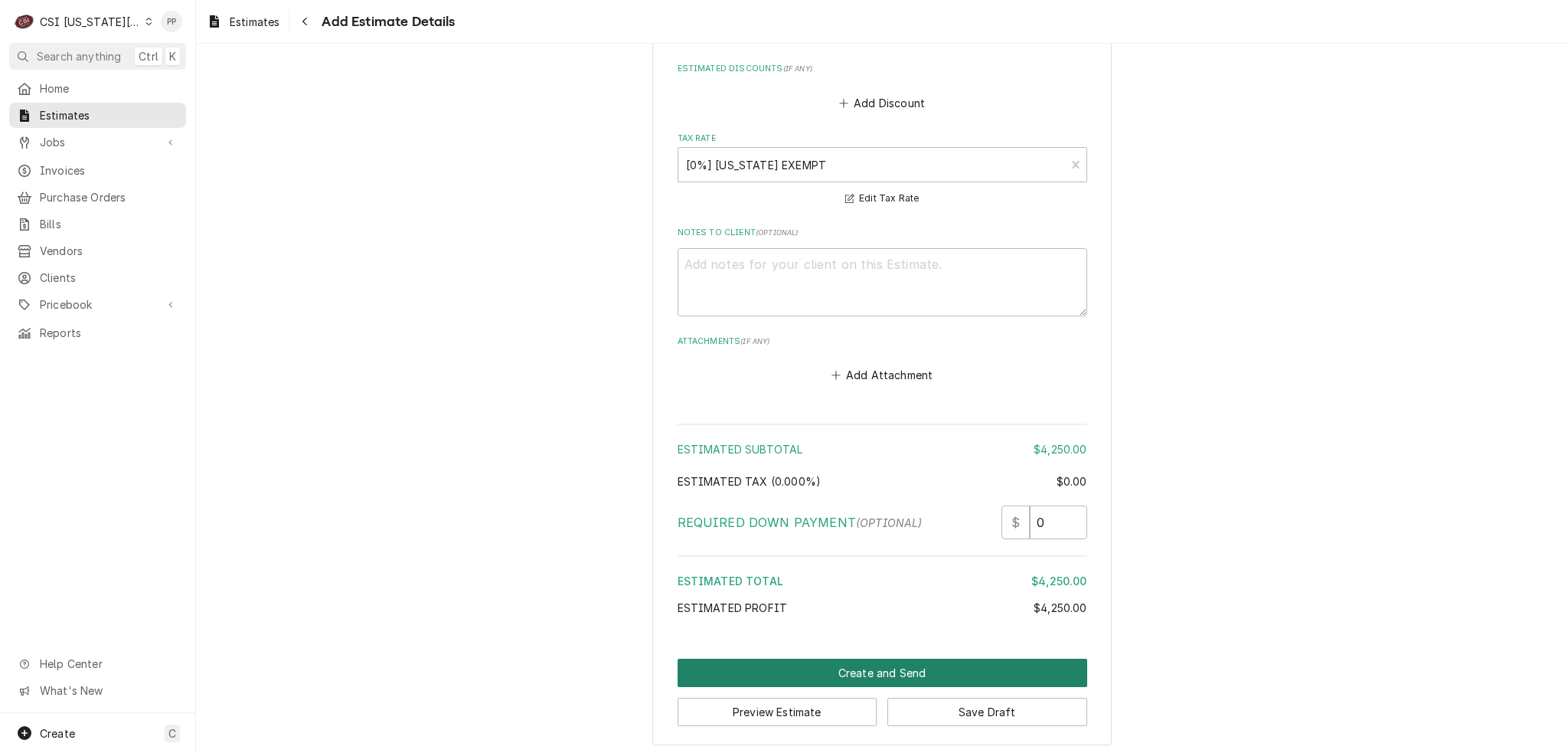
click at [899, 660] on button "Create and Send" at bounding box center [882, 673] width 409 height 29
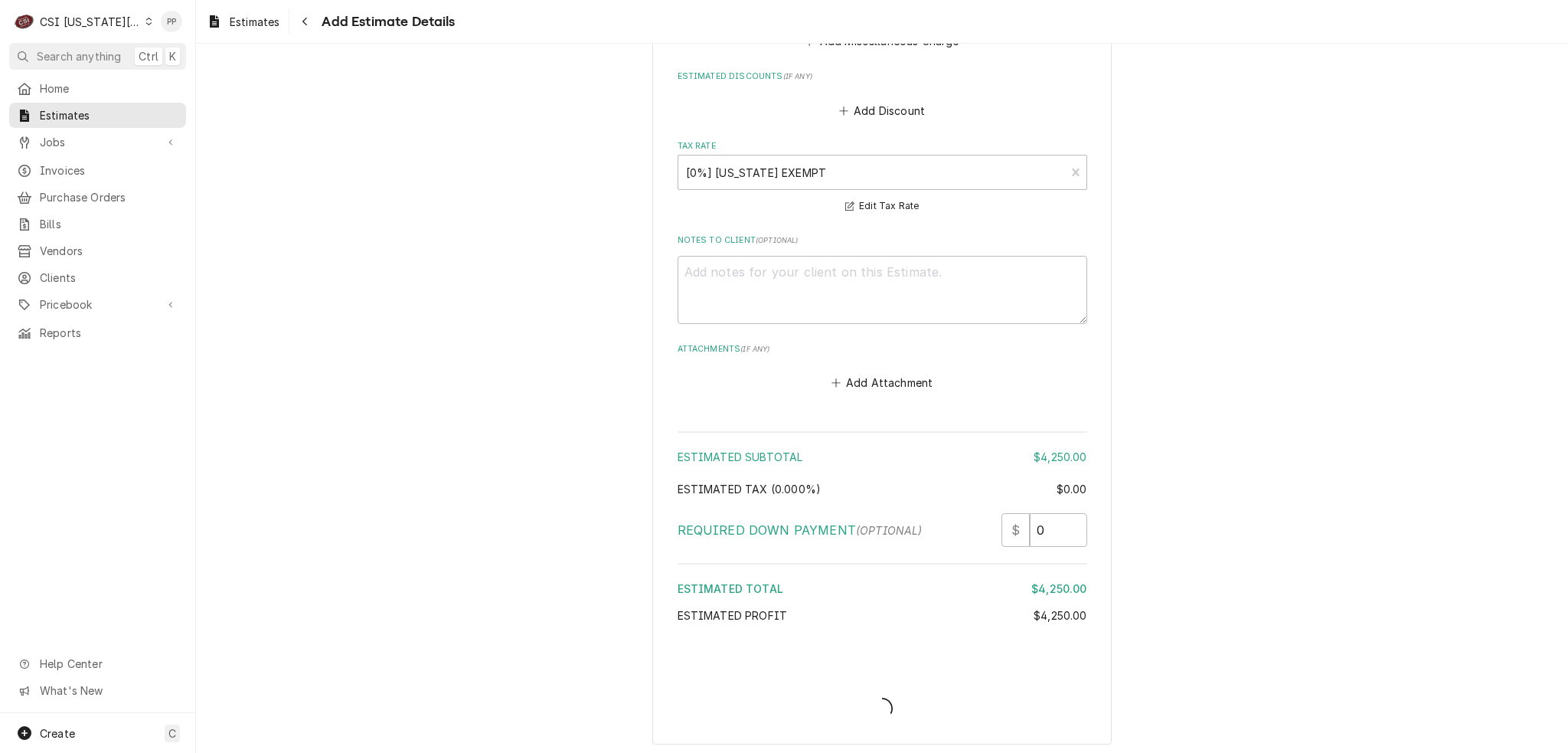
type textarea "x"
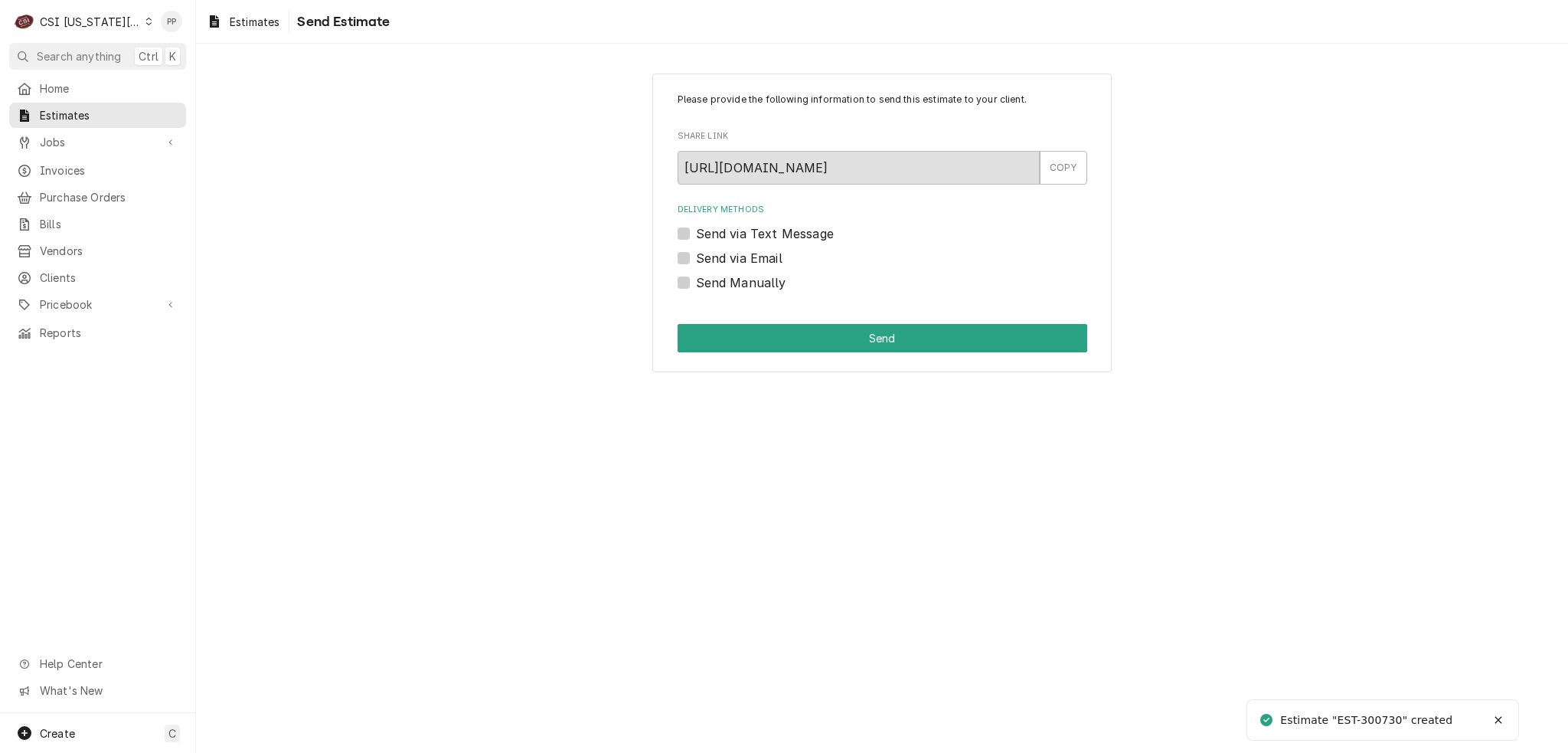
click at [696, 259] on label "Send via Email" at bounding box center [739, 258] width 87 height 18
click at [696, 259] on input "Send via Email" at bounding box center [900, 266] width 409 height 33
checkbox input "true"
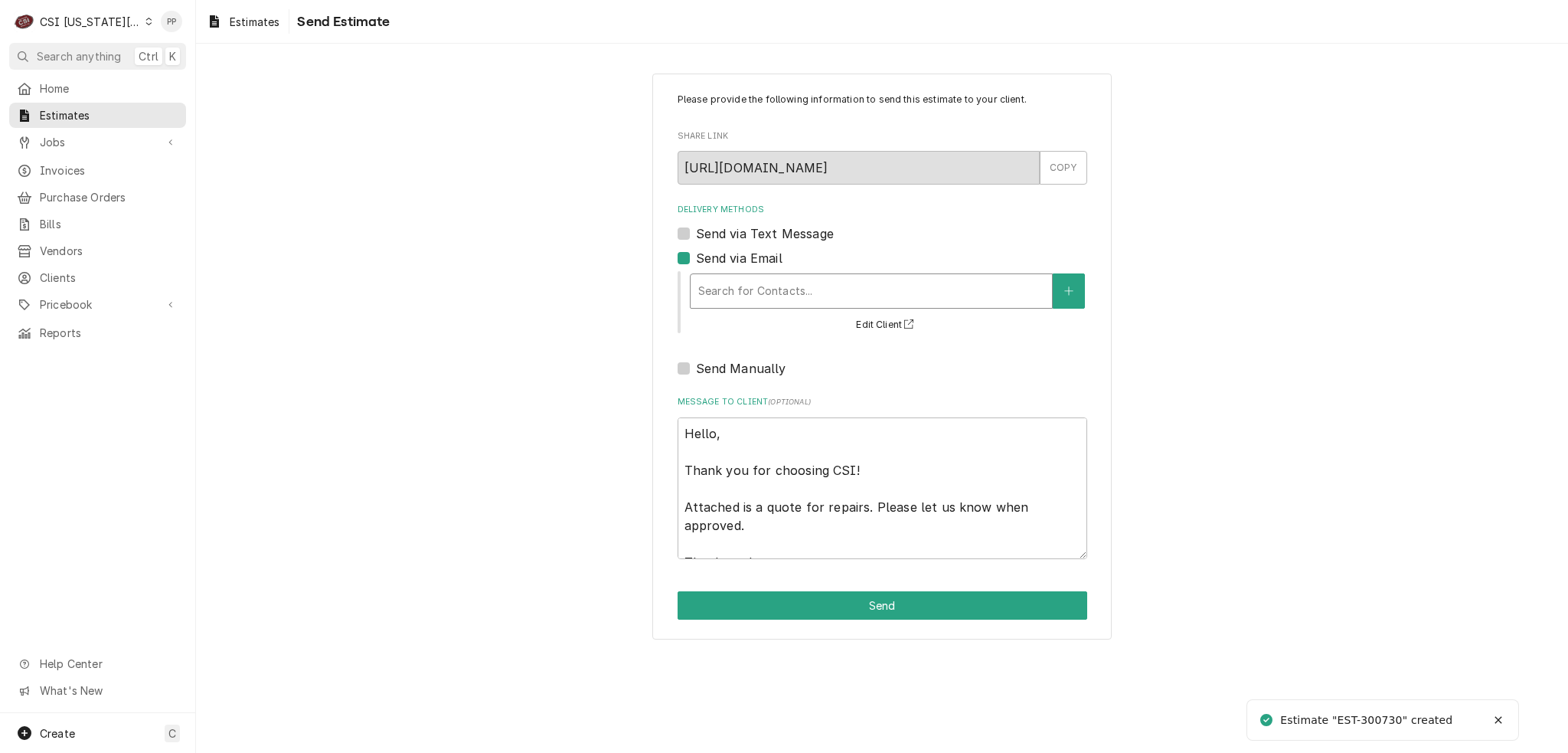
click at [733, 280] on div "Delivery Methods" at bounding box center [871, 291] width 346 height 28
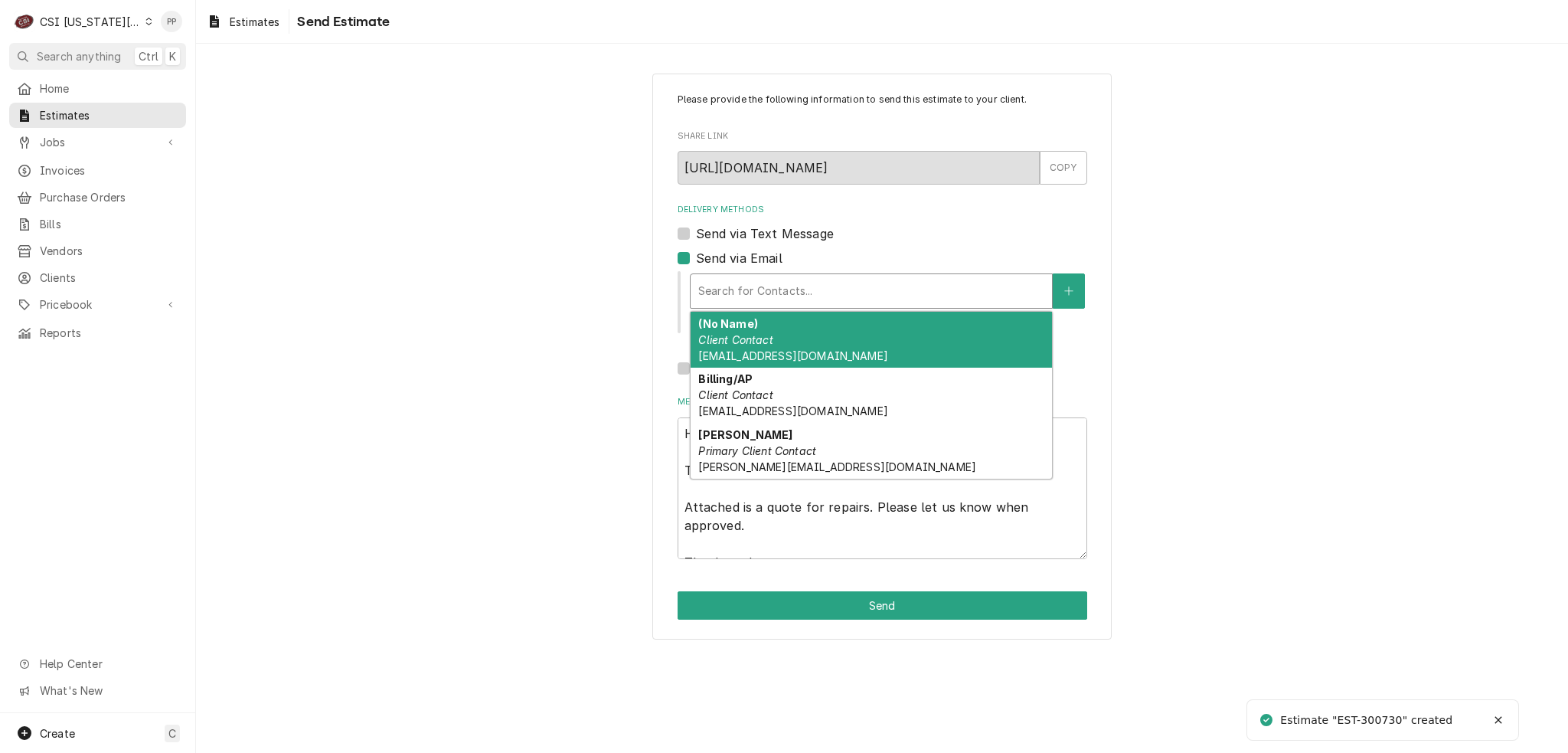
click at [772, 347] on div "(No Name) Client Contact Phil@csi1.com" at bounding box center [871, 340] width 362 height 56
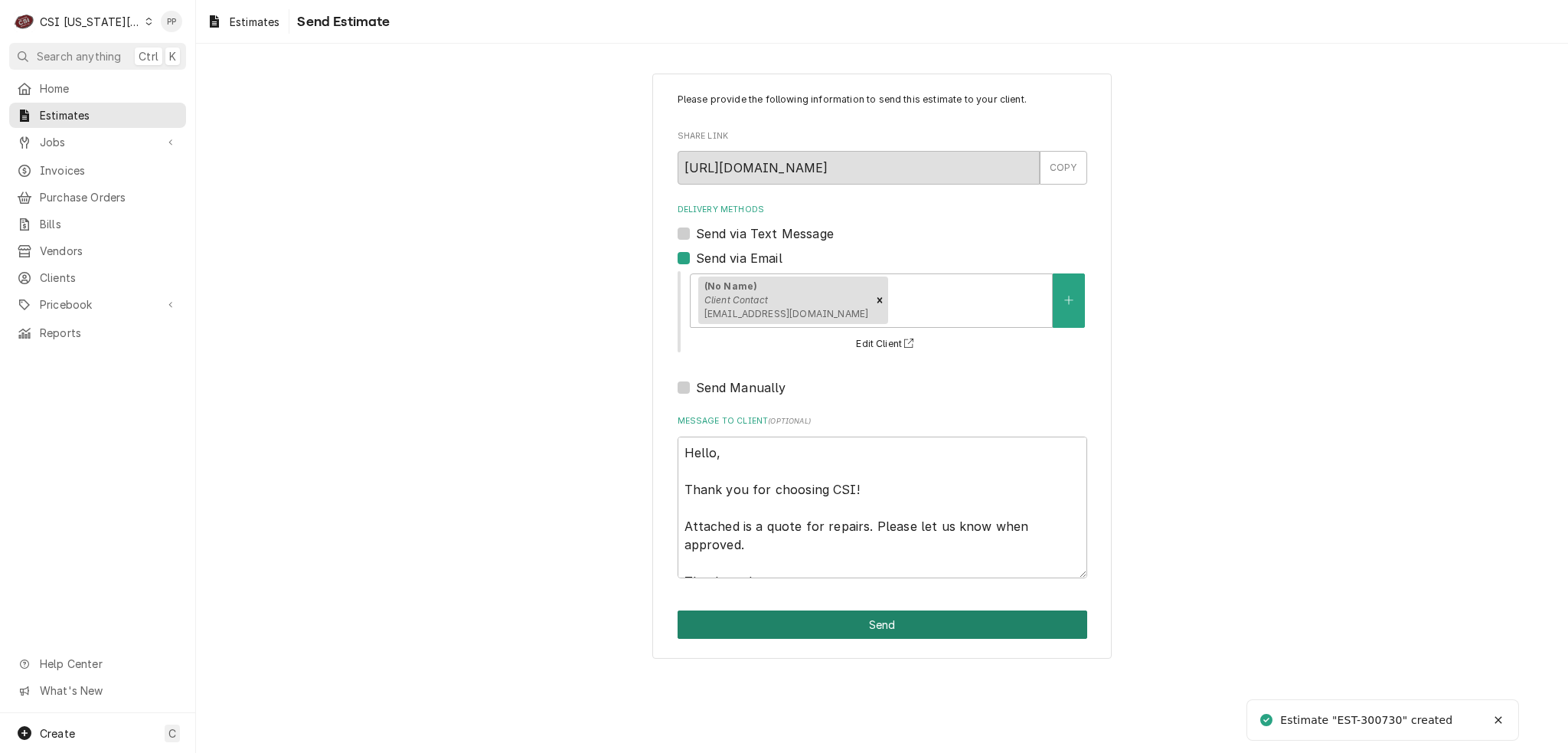
click at [885, 619] on button "Send" at bounding box center [882, 625] width 409 height 29
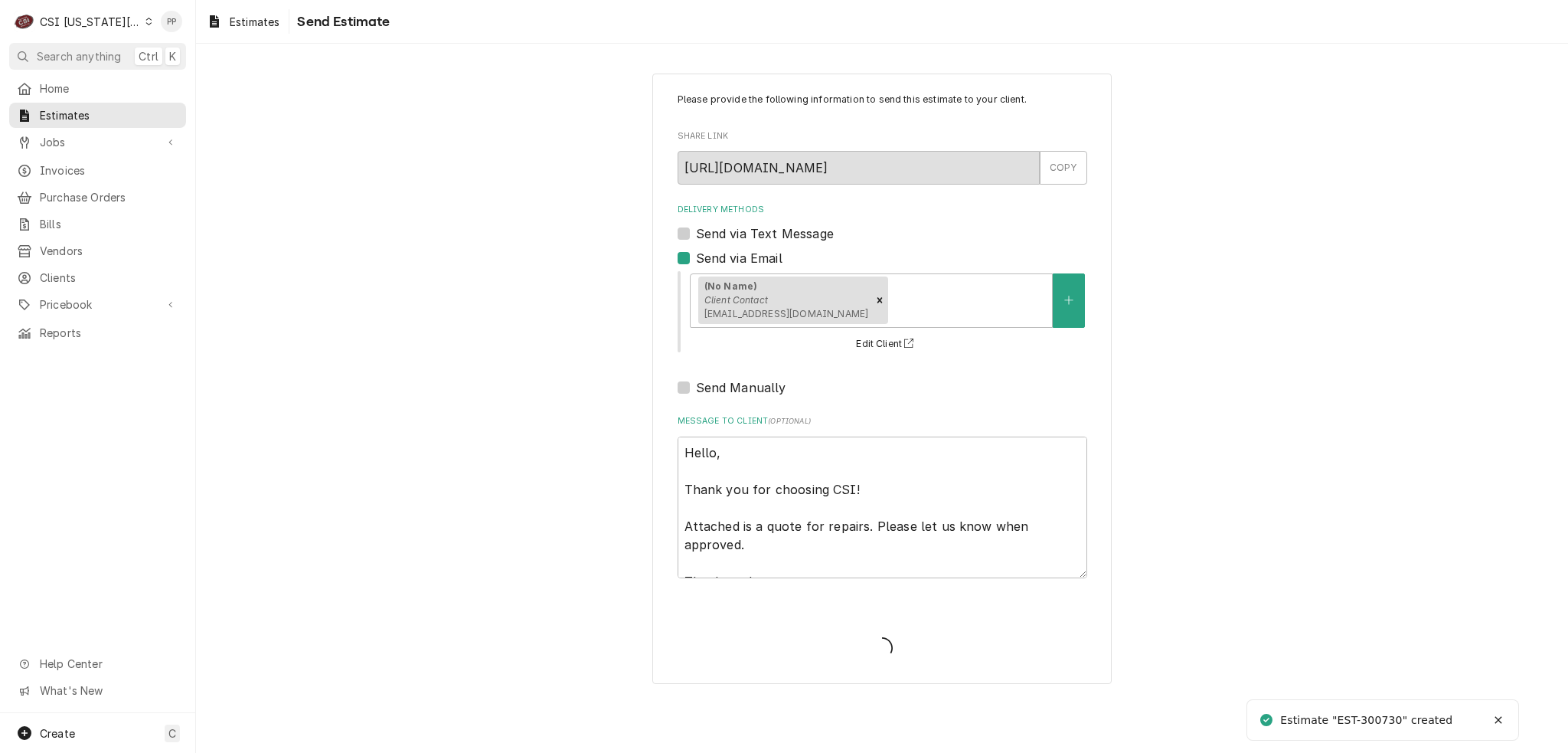
type textarea "x"
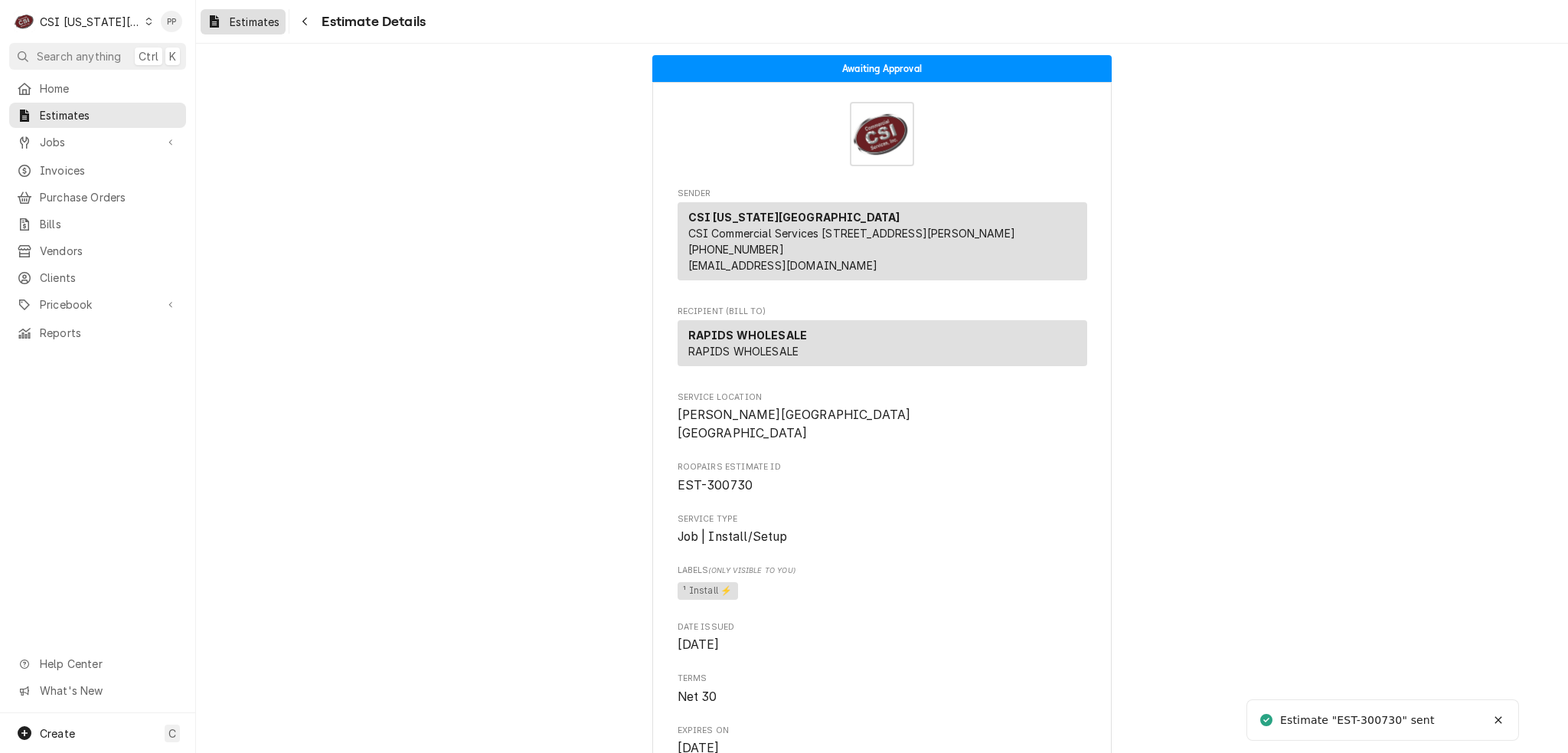
drag, startPoint x: 267, startPoint y: 14, endPoint x: 280, endPoint y: 14, distance: 13.0
click at [267, 14] on span "Estimates" at bounding box center [254, 21] width 50 height 16
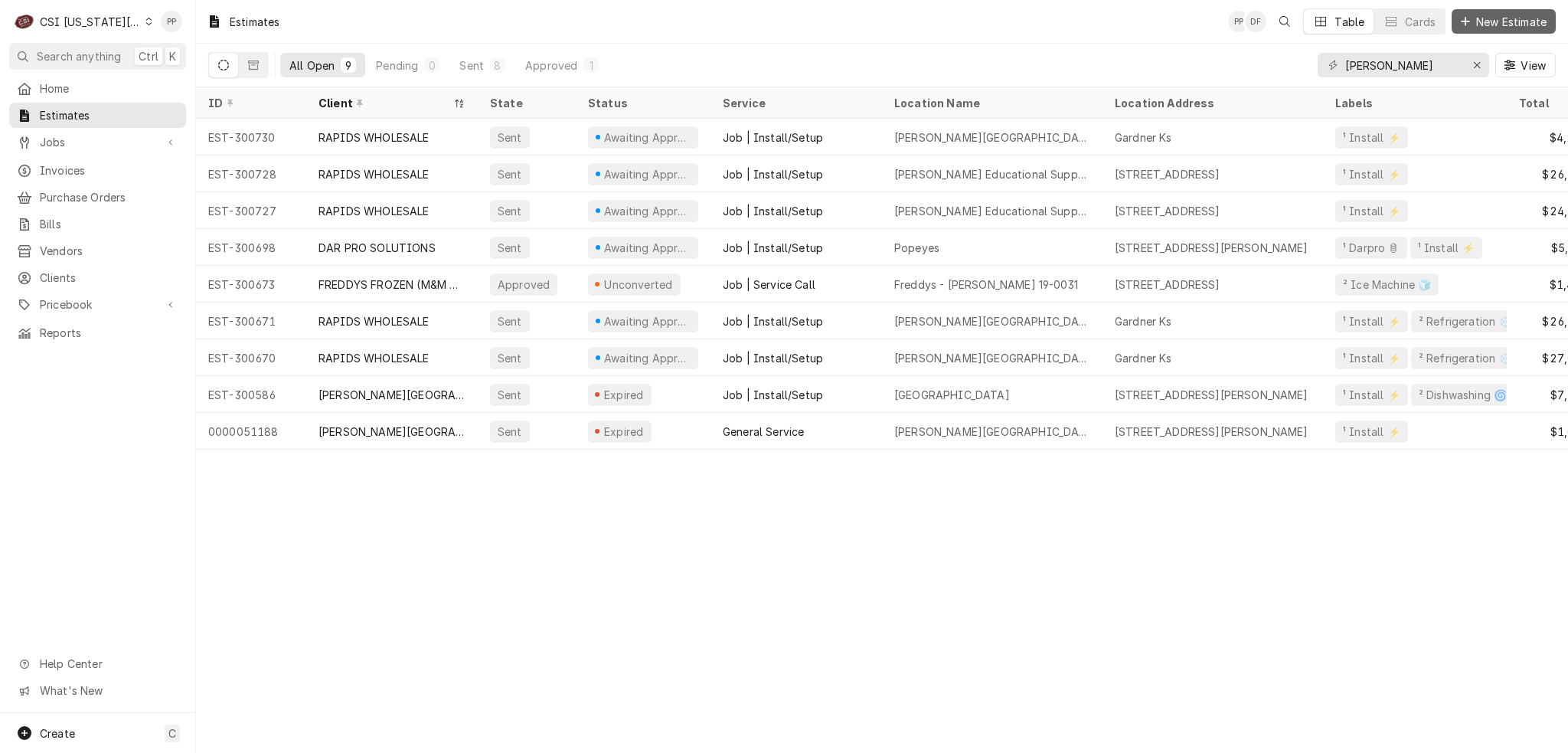
click at [1485, 21] on span "New Estimate" at bounding box center [1512, 21] width 76 height 16
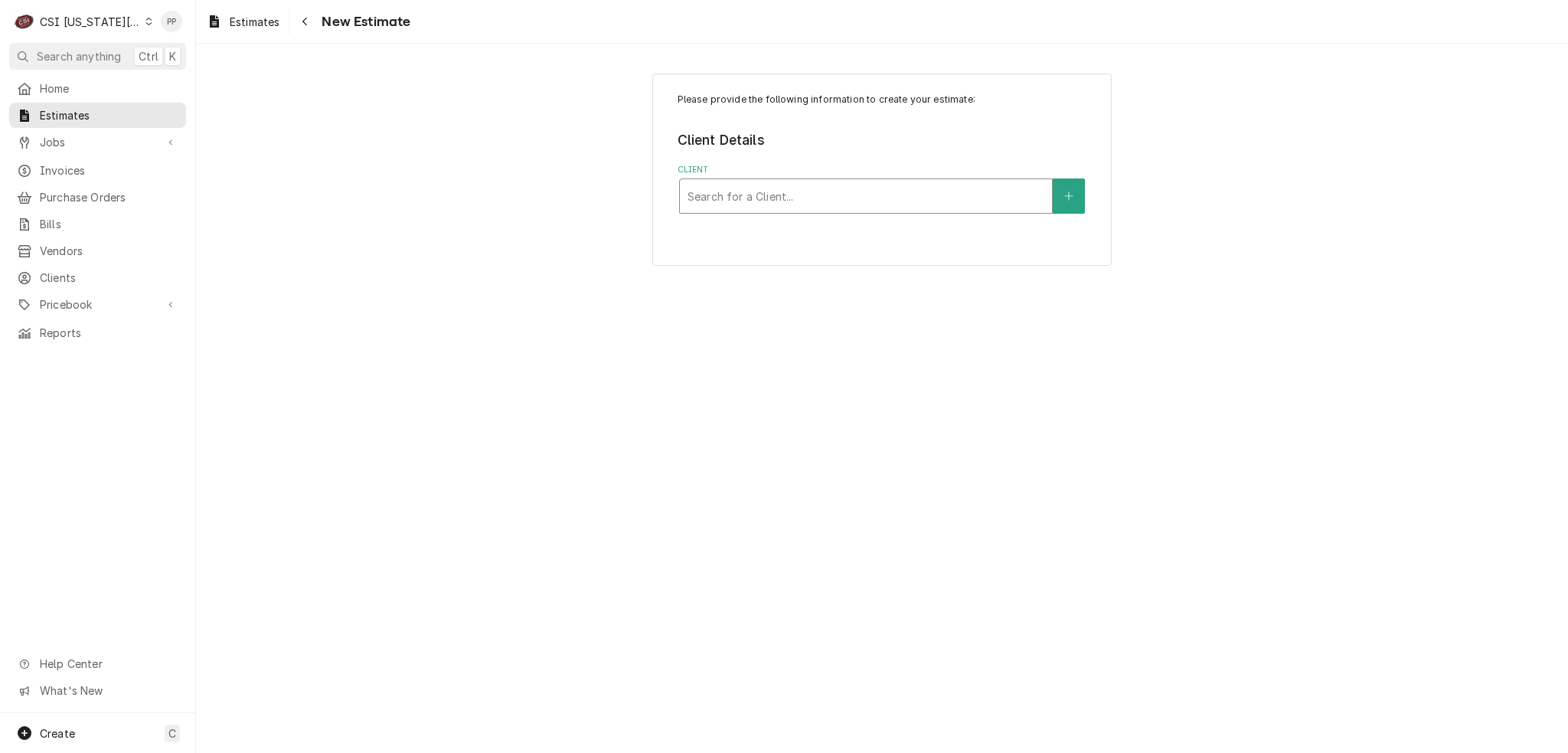
click at [781, 201] on div "Client" at bounding box center [865, 196] width 357 height 28
type input "rapids"
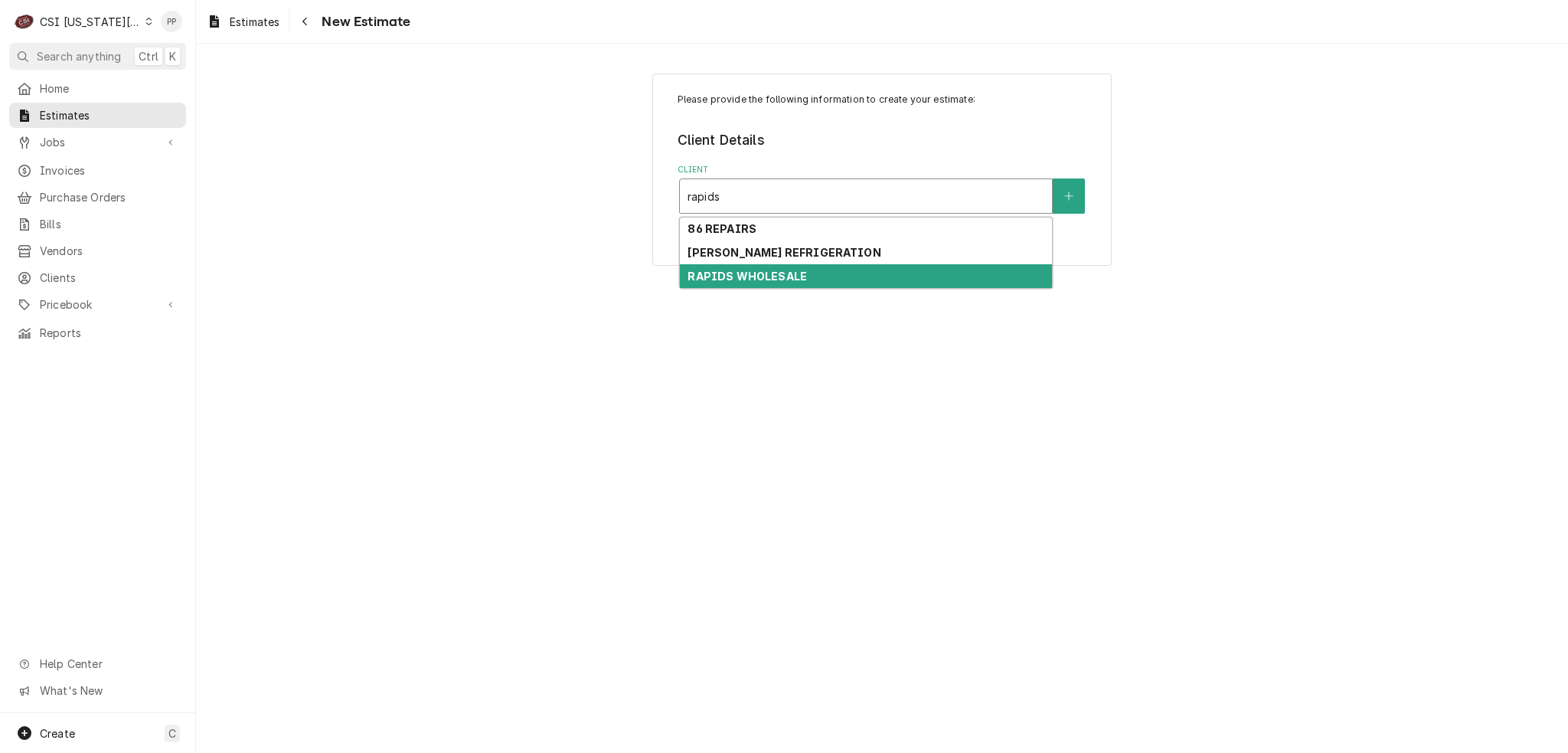
click at [793, 272] on strong "RAPIDS WHOLESALE" at bounding box center [747, 276] width 119 height 13
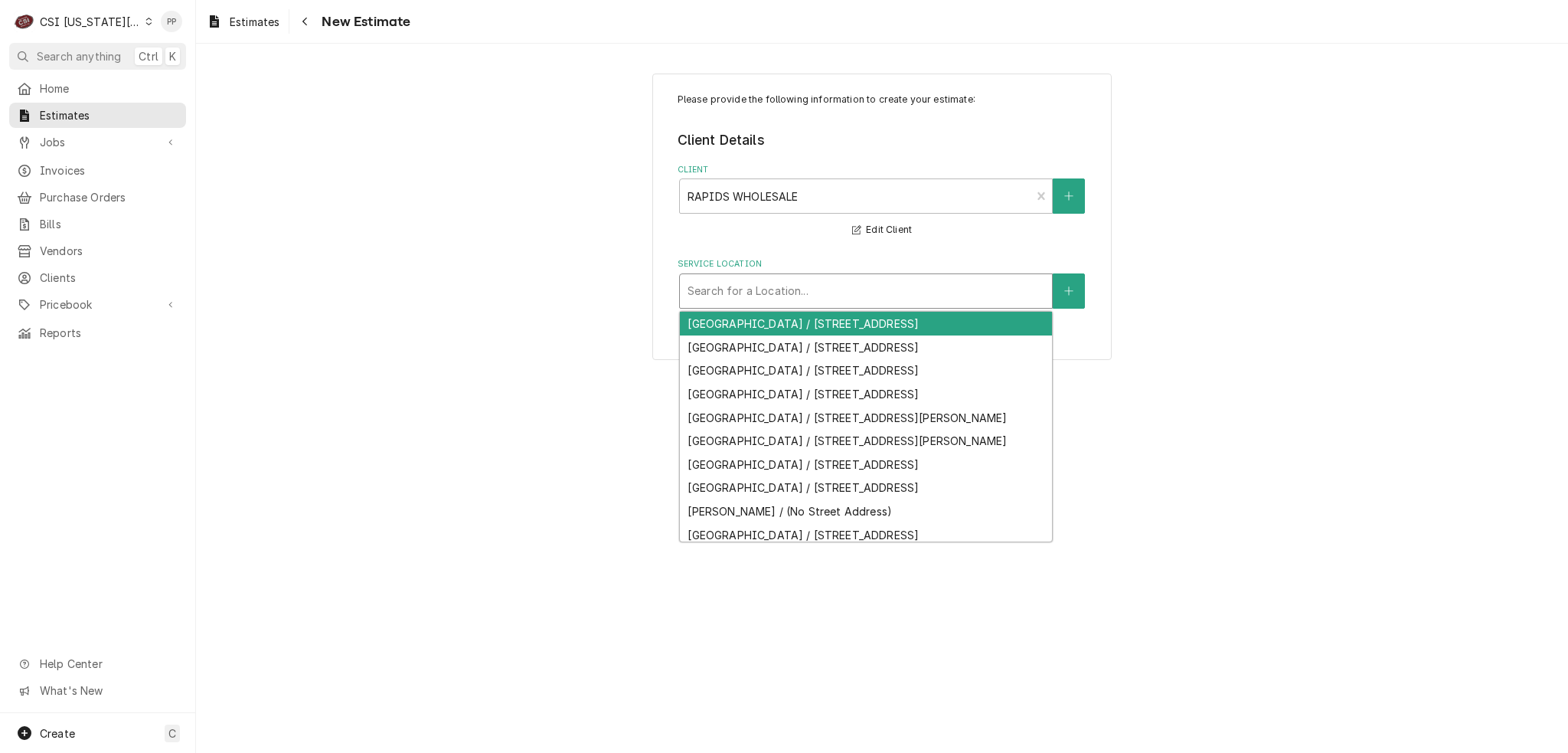
click at [785, 285] on div "Service Location" at bounding box center [865, 291] width 357 height 28
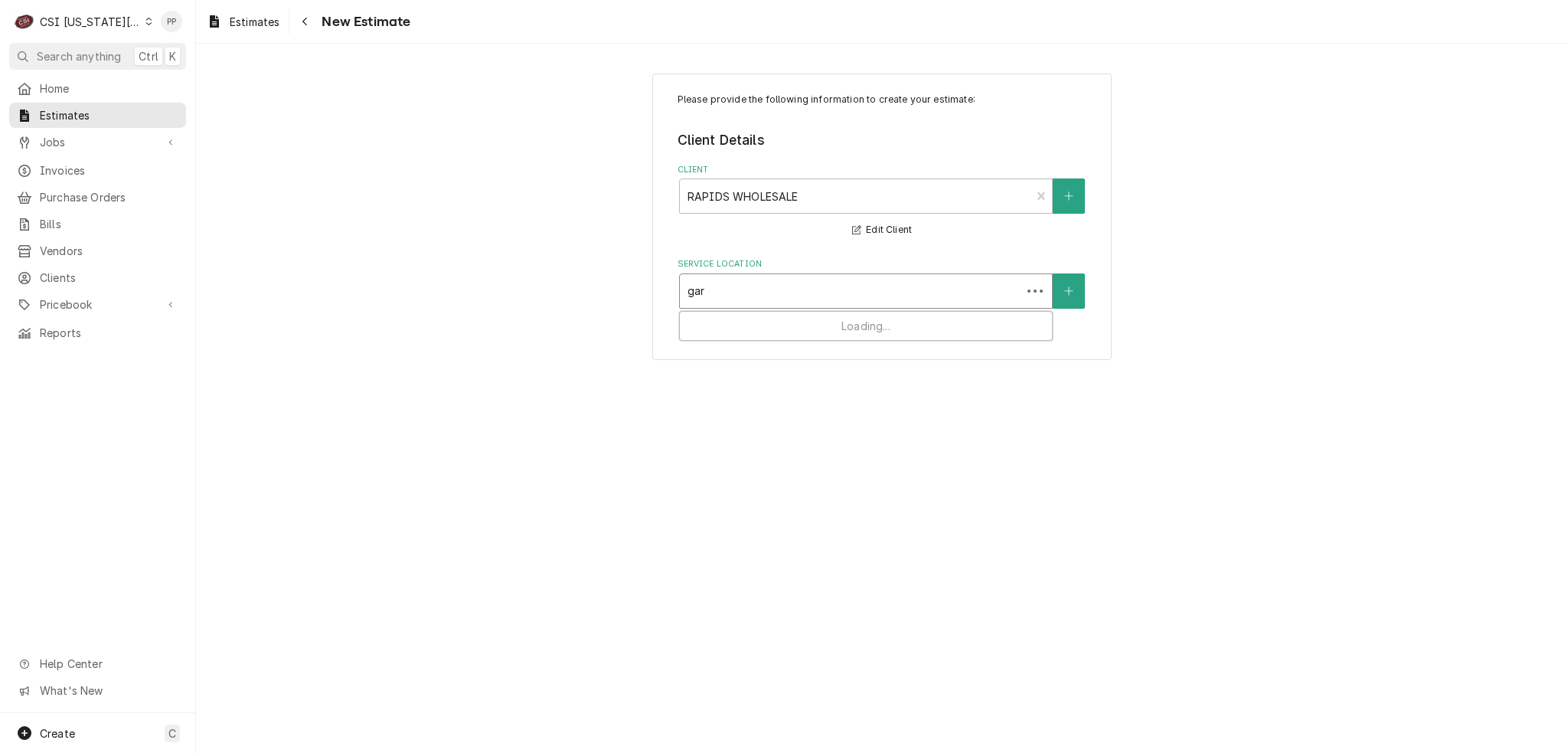
type input "gard"
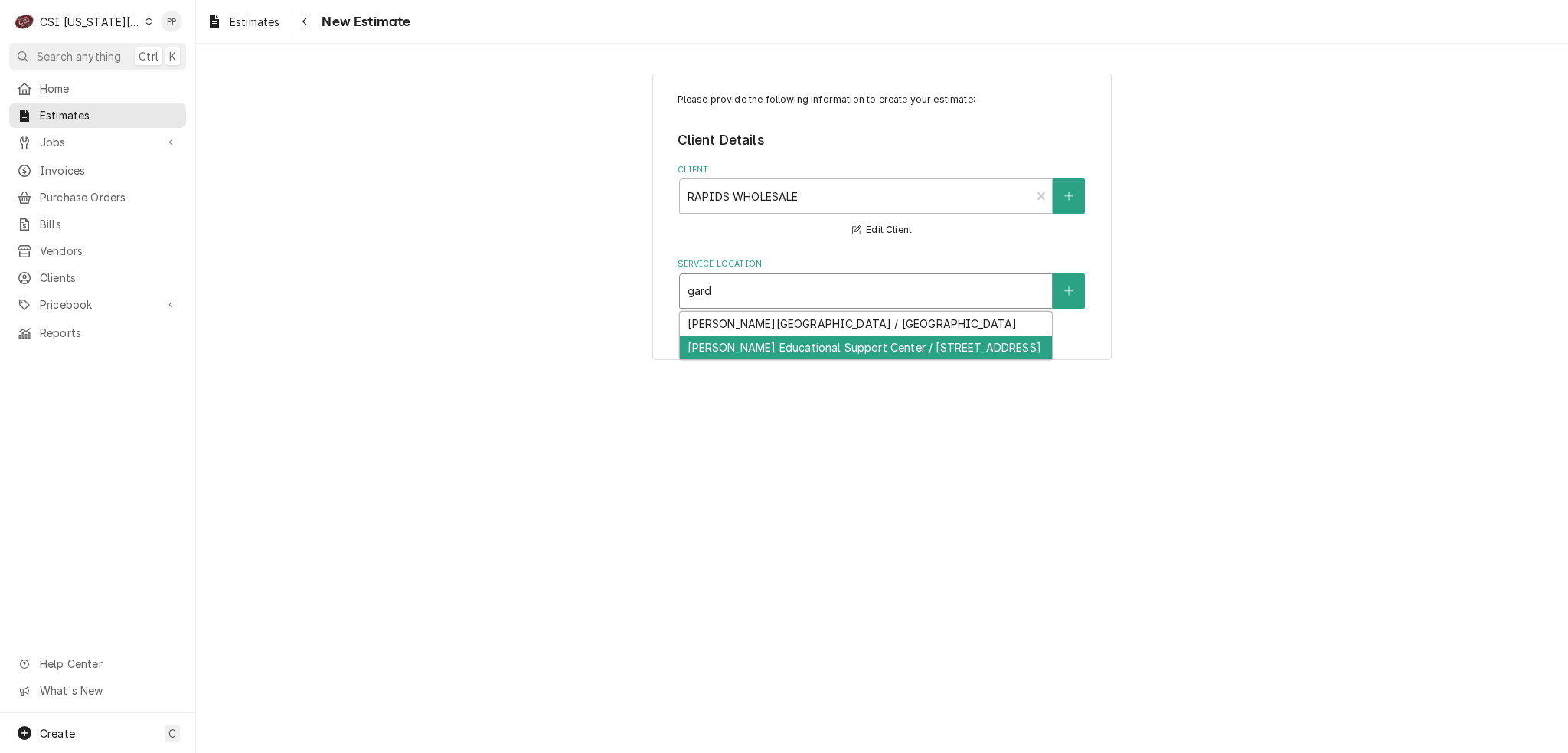
click at [813, 341] on div "[PERSON_NAME] Educational Support Center / [STREET_ADDRESS]" at bounding box center [866, 347] width 372 height 24
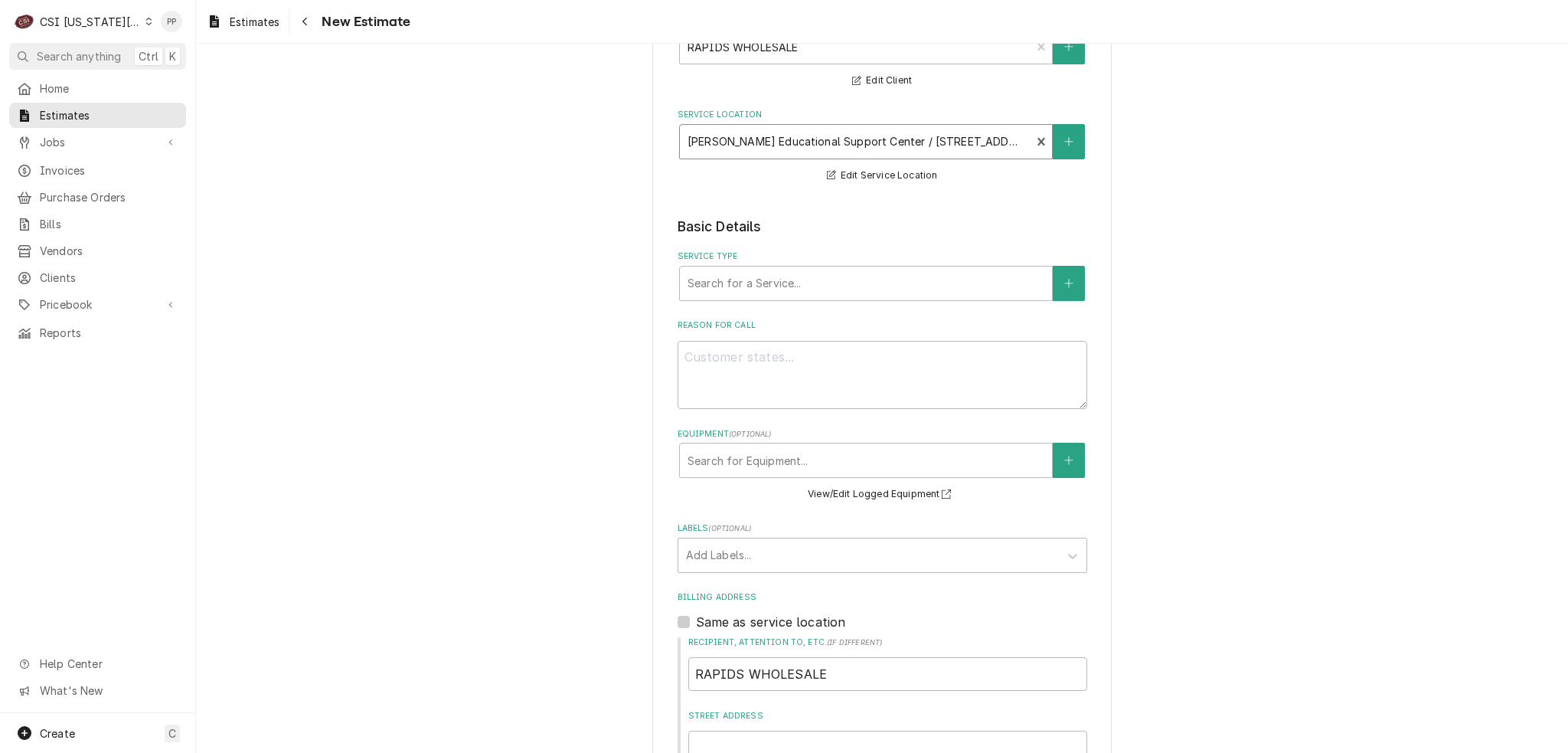
scroll to position [153, 0]
click at [802, 284] on div "Service Type" at bounding box center [865, 279] width 357 height 28
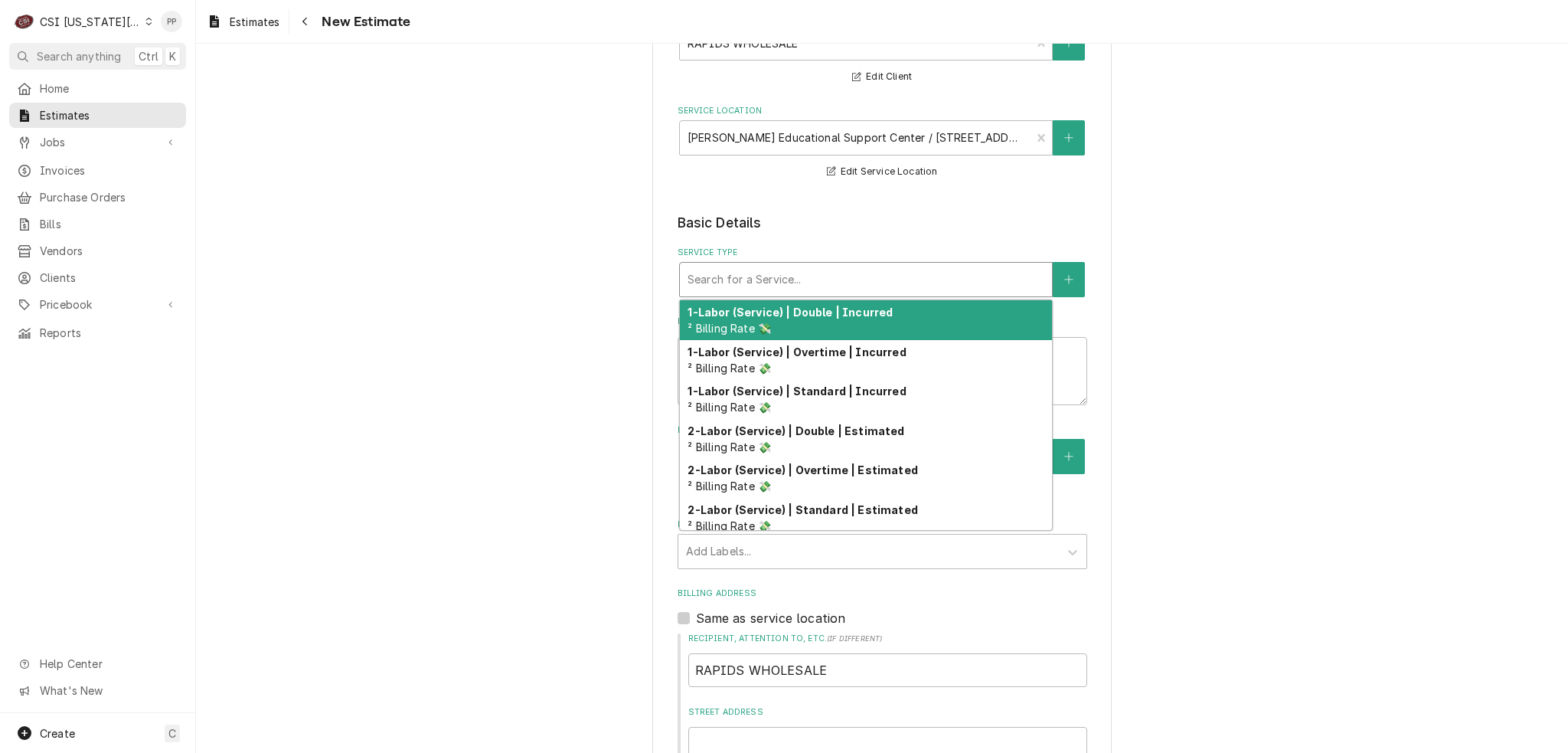
type textarea "x"
type input "j"
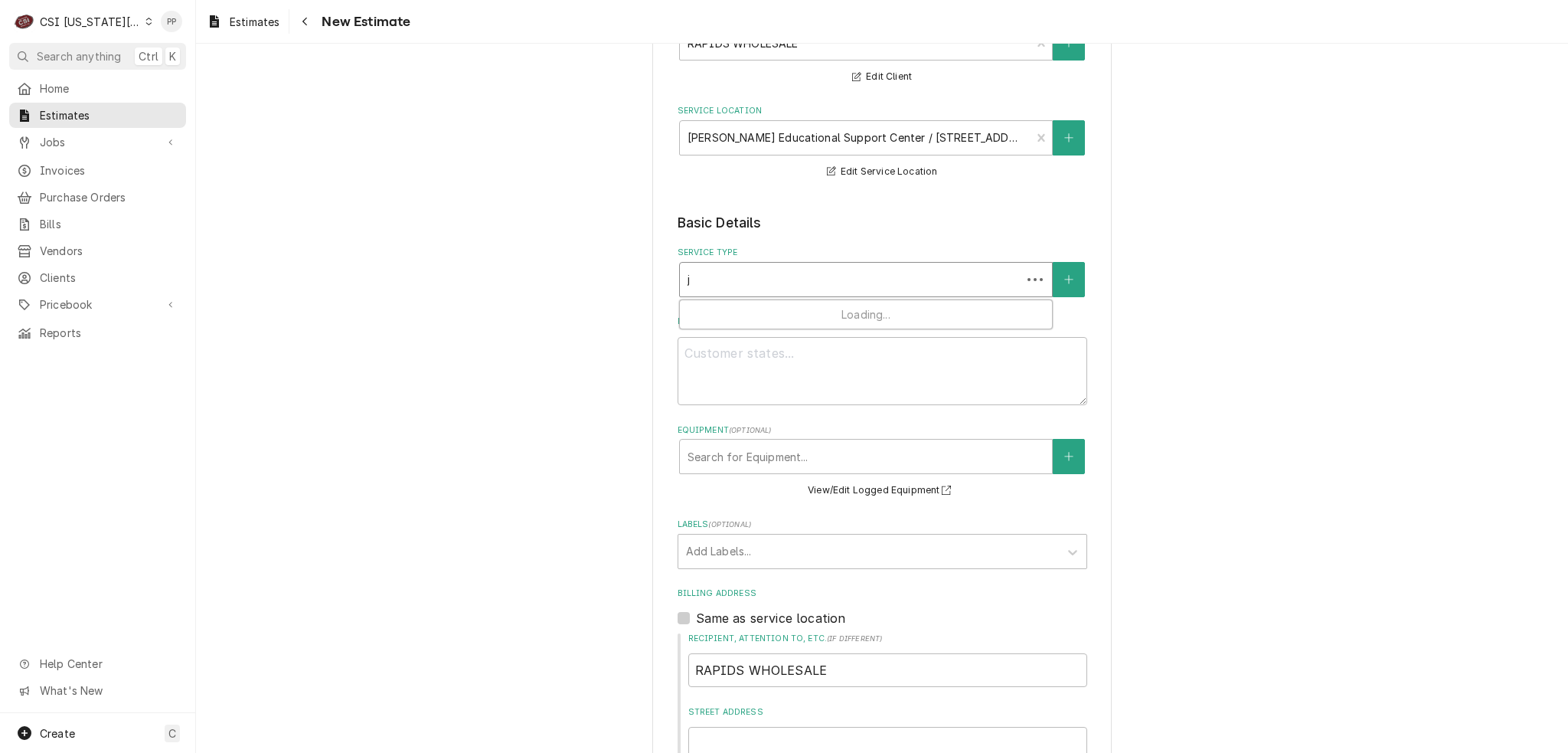
type textarea "x"
type input "jo"
type textarea "x"
type input "job"
type textarea "x"
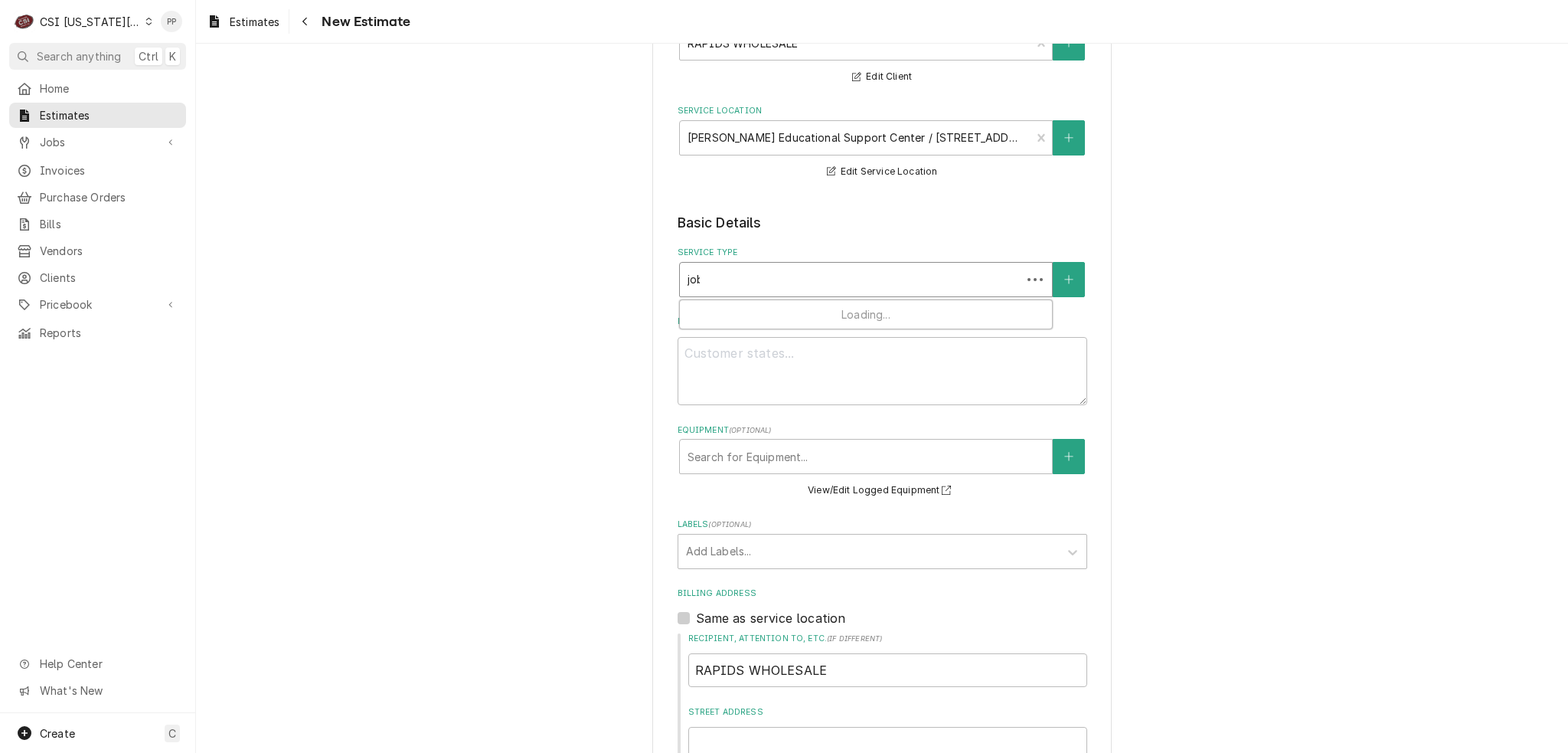
type input "job"
type textarea "x"
type input "job i"
type textarea "x"
type input "job in"
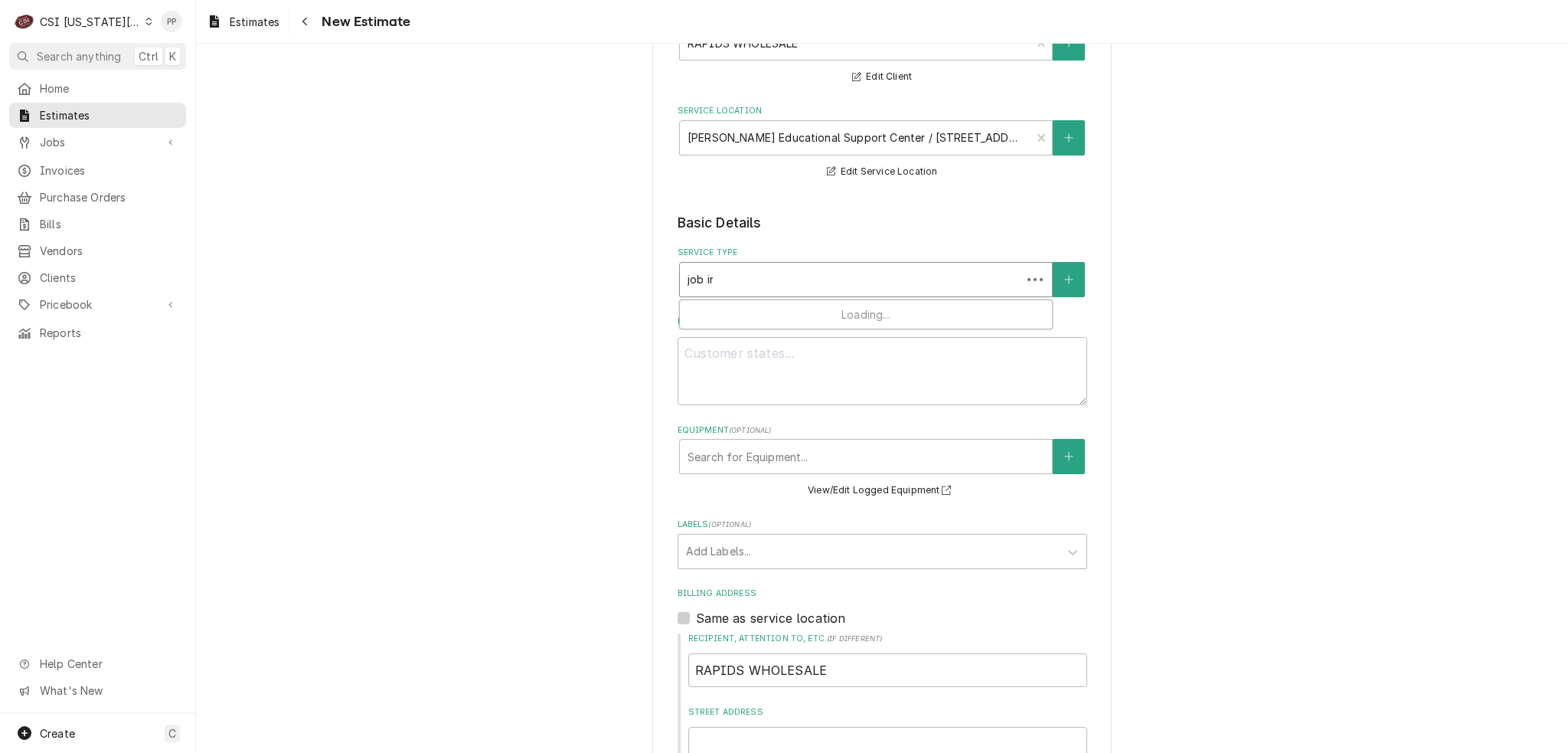
type textarea "x"
type input "job ins"
type textarea "x"
type input "job inst"
type textarea "x"
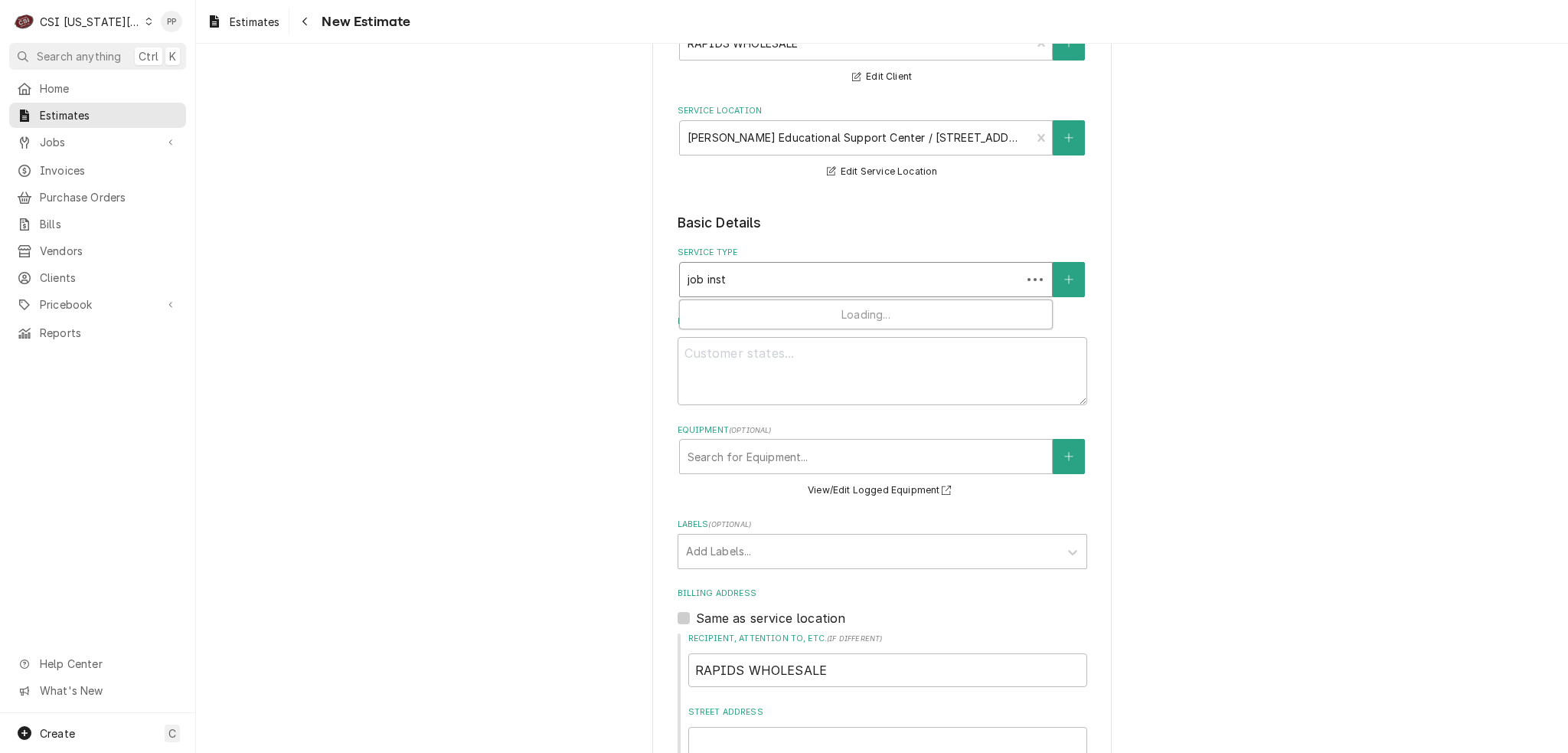
type input "job insta"
type textarea "x"
type input "job instal"
type textarea "x"
type input "job install"
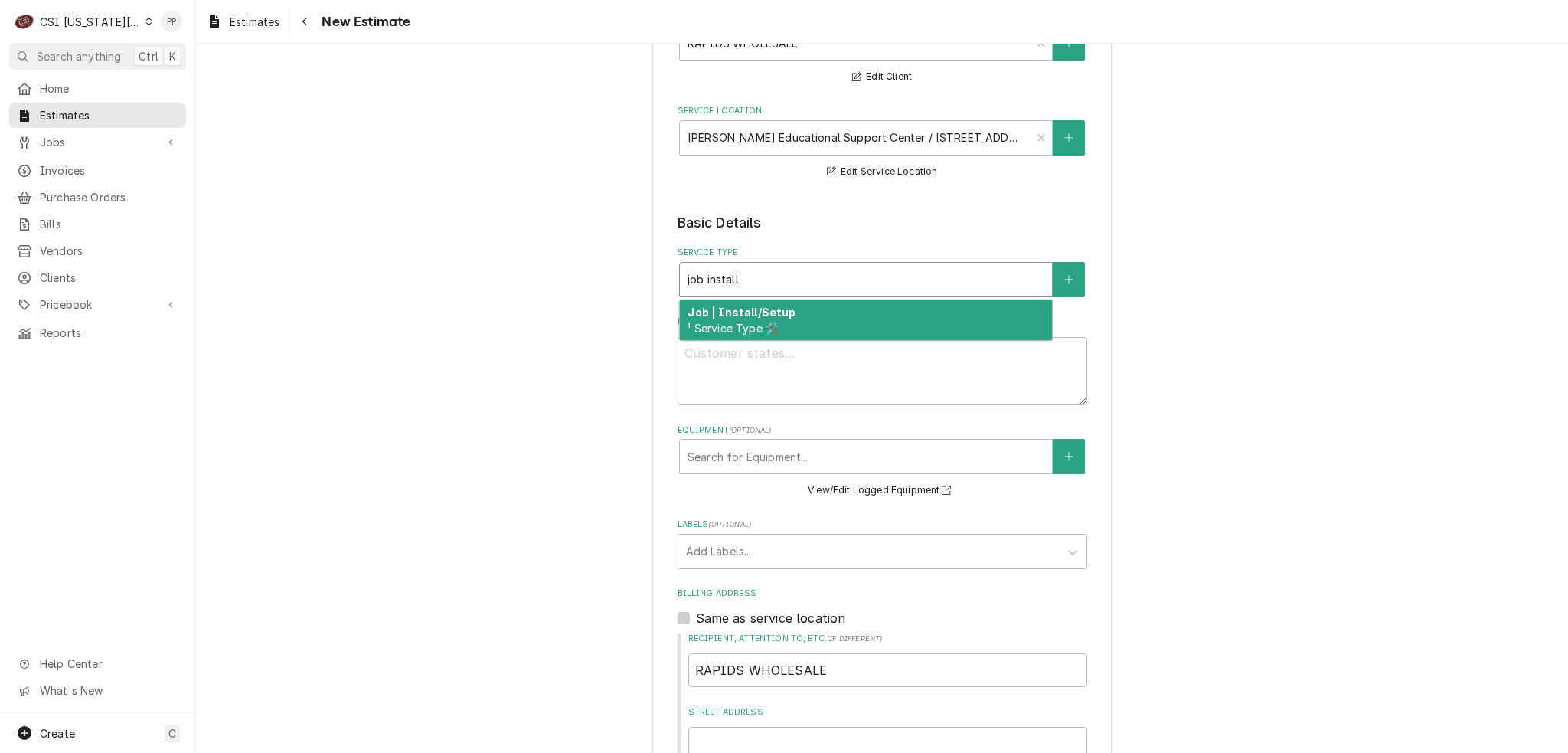
click at [799, 318] on div "Job | Install/Setup ¹ Service Type 🛠️" at bounding box center [866, 320] width 372 height 40
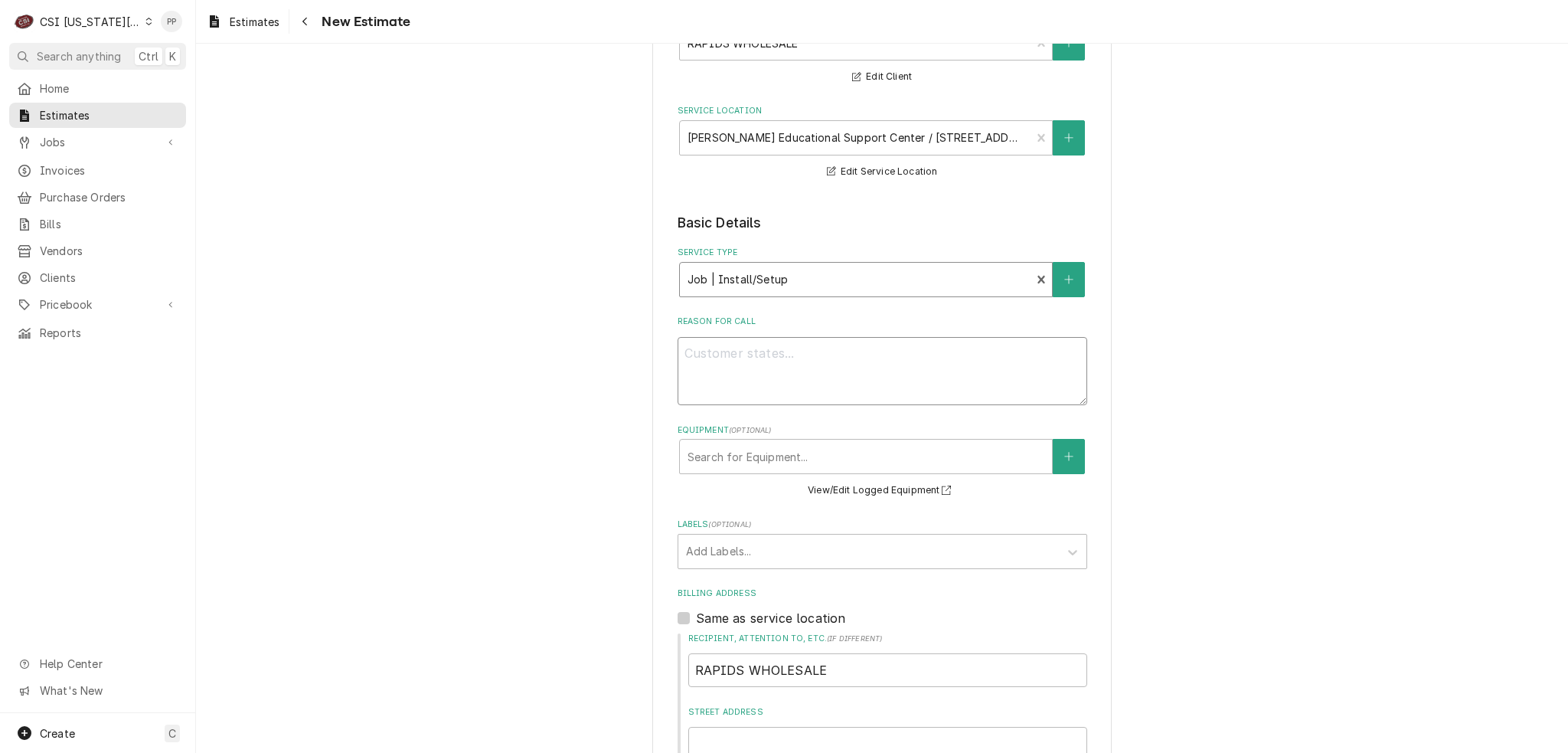
click at [793, 373] on textarea "Reason For Call" at bounding box center [882, 371] width 409 height 69
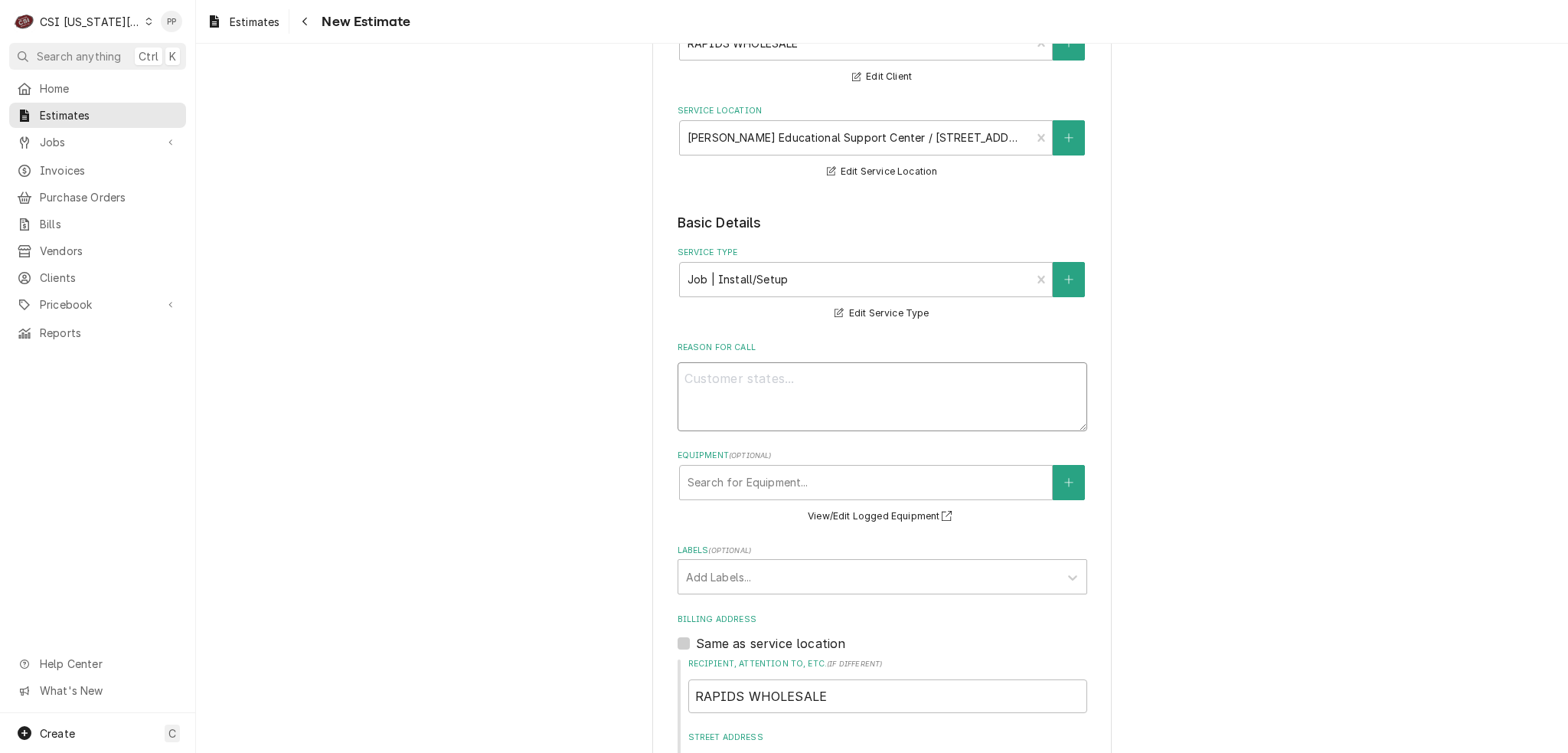
type textarea "x"
type textarea "Q"
type textarea "x"
type textarea "Qu"
type textarea "x"
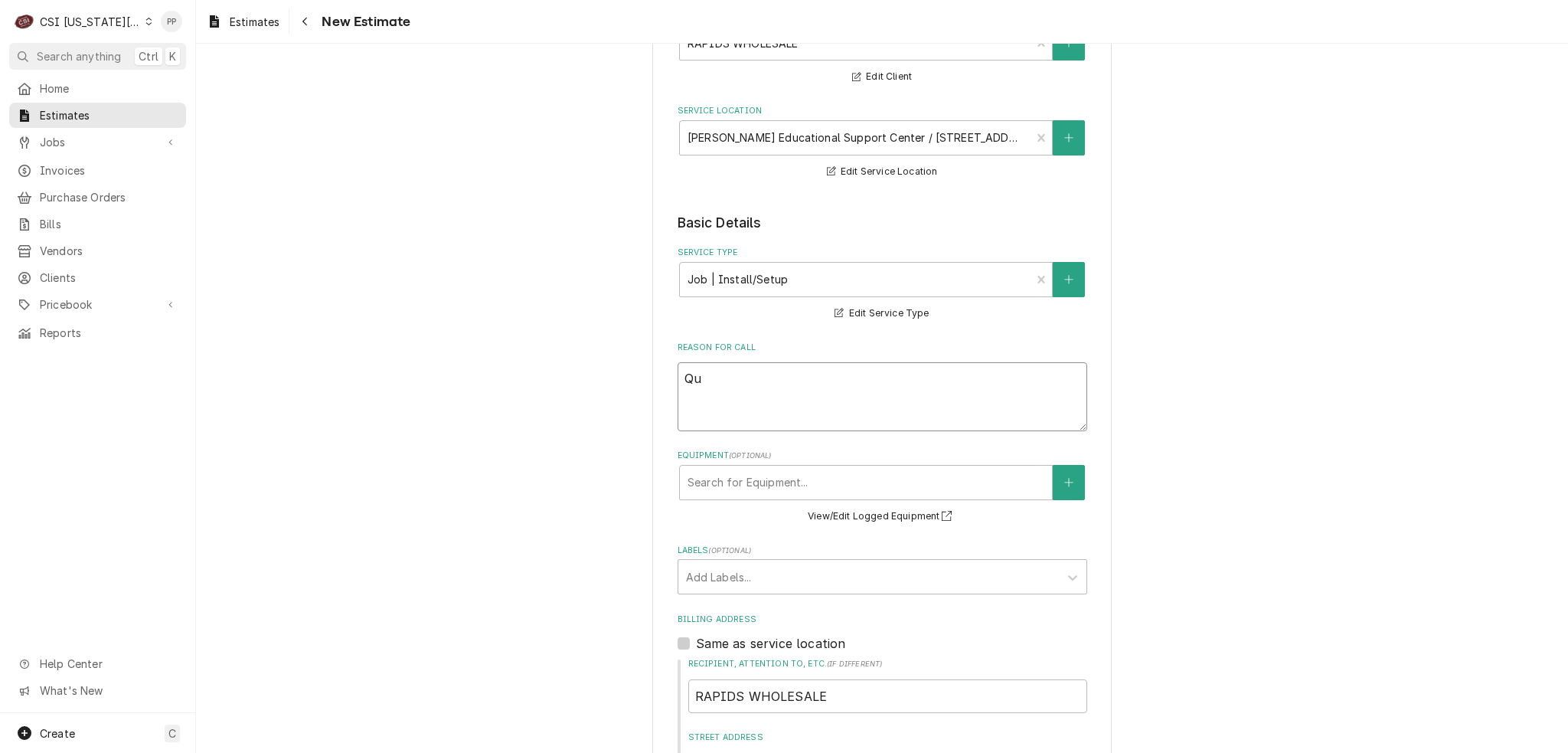
type textarea "Quo"
type textarea "x"
type textarea "Quot"
type textarea "x"
type textarea "Quote"
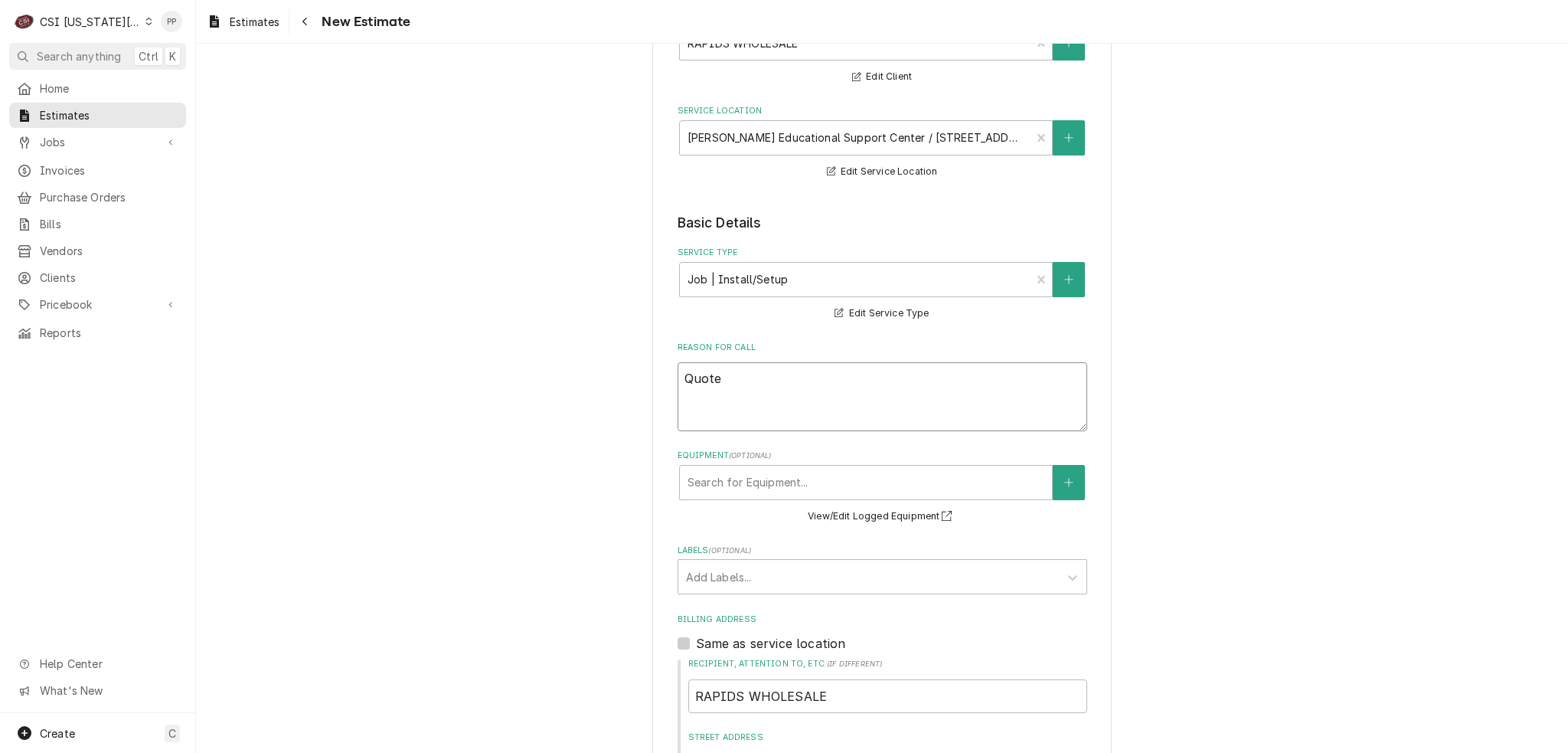
type textarea "x"
type textarea "Quote"
type textarea "x"
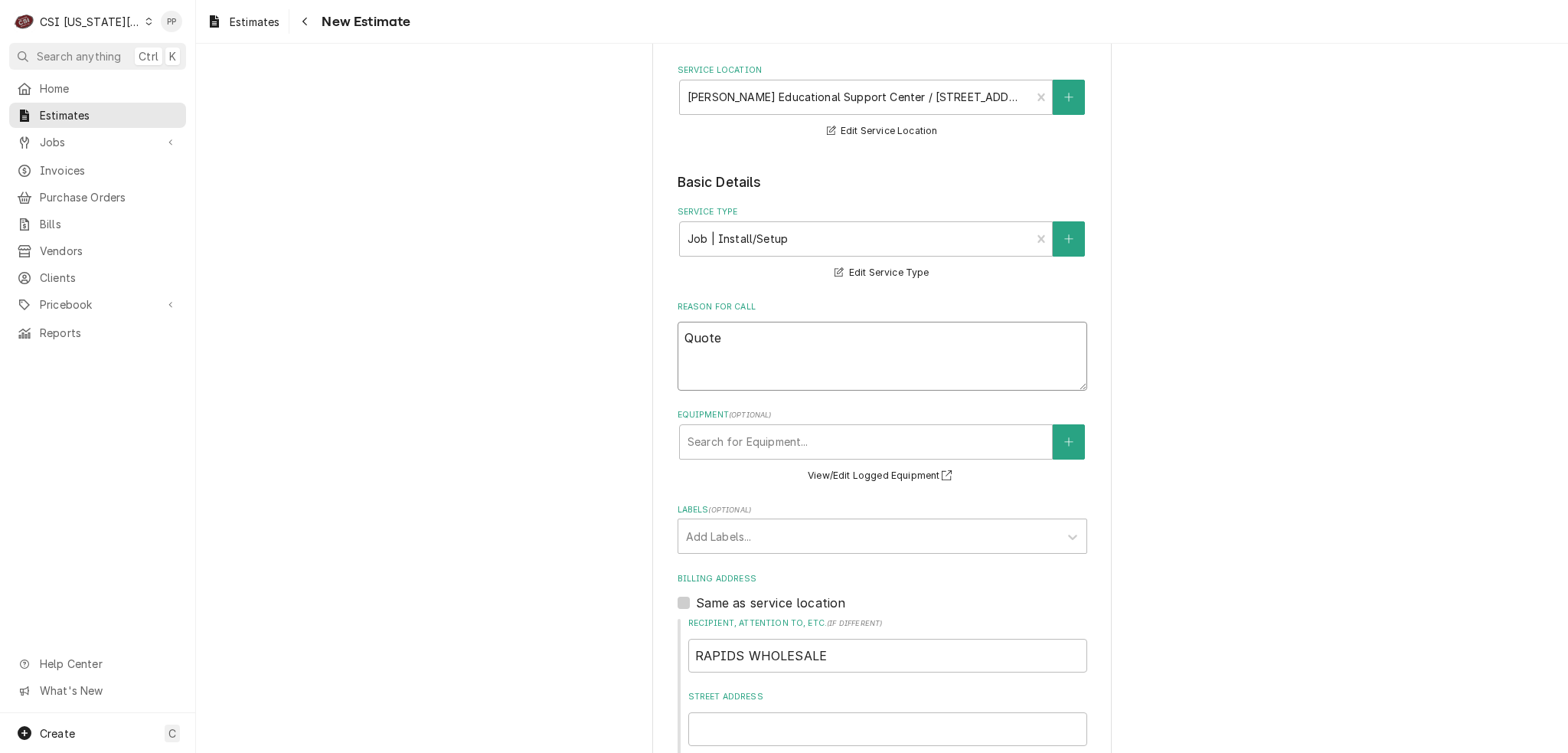
scroll to position [306, 0]
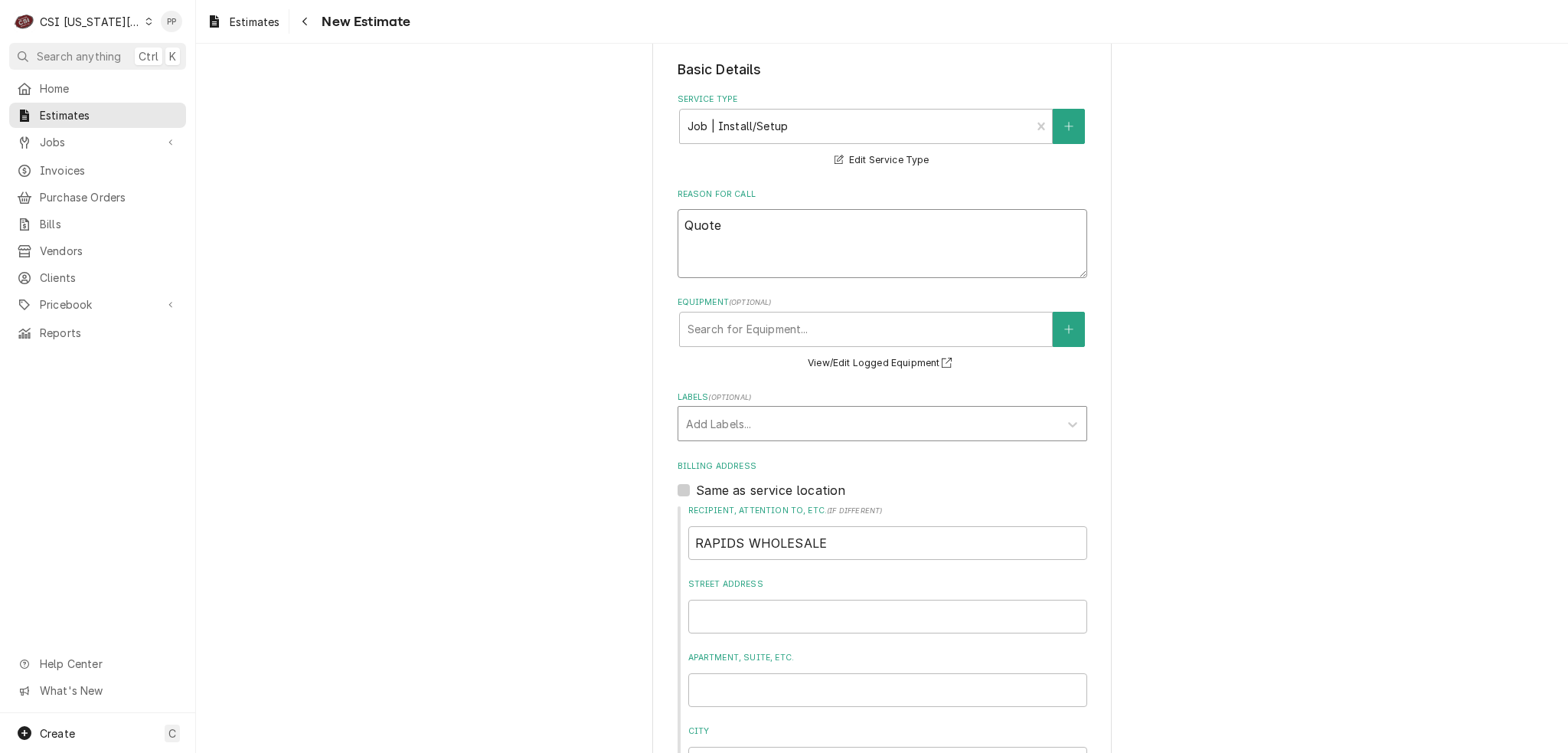
type textarea "Quote"
click at [723, 412] on div "Labels" at bounding box center [869, 423] width 366 height 28
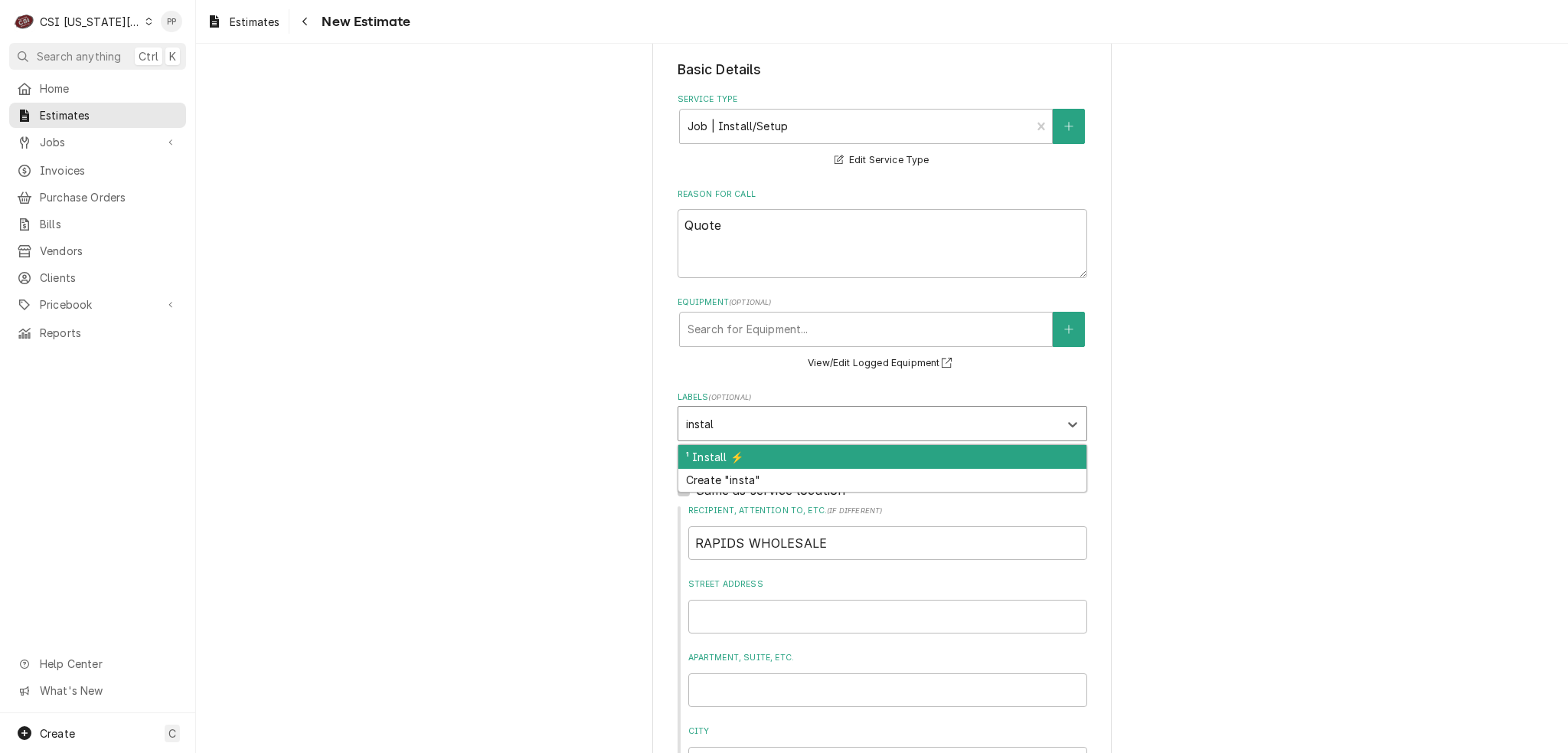
type input "install"
click at [717, 456] on div "¹ Install ⚡️" at bounding box center [883, 457] width 408 height 24
type textarea "x"
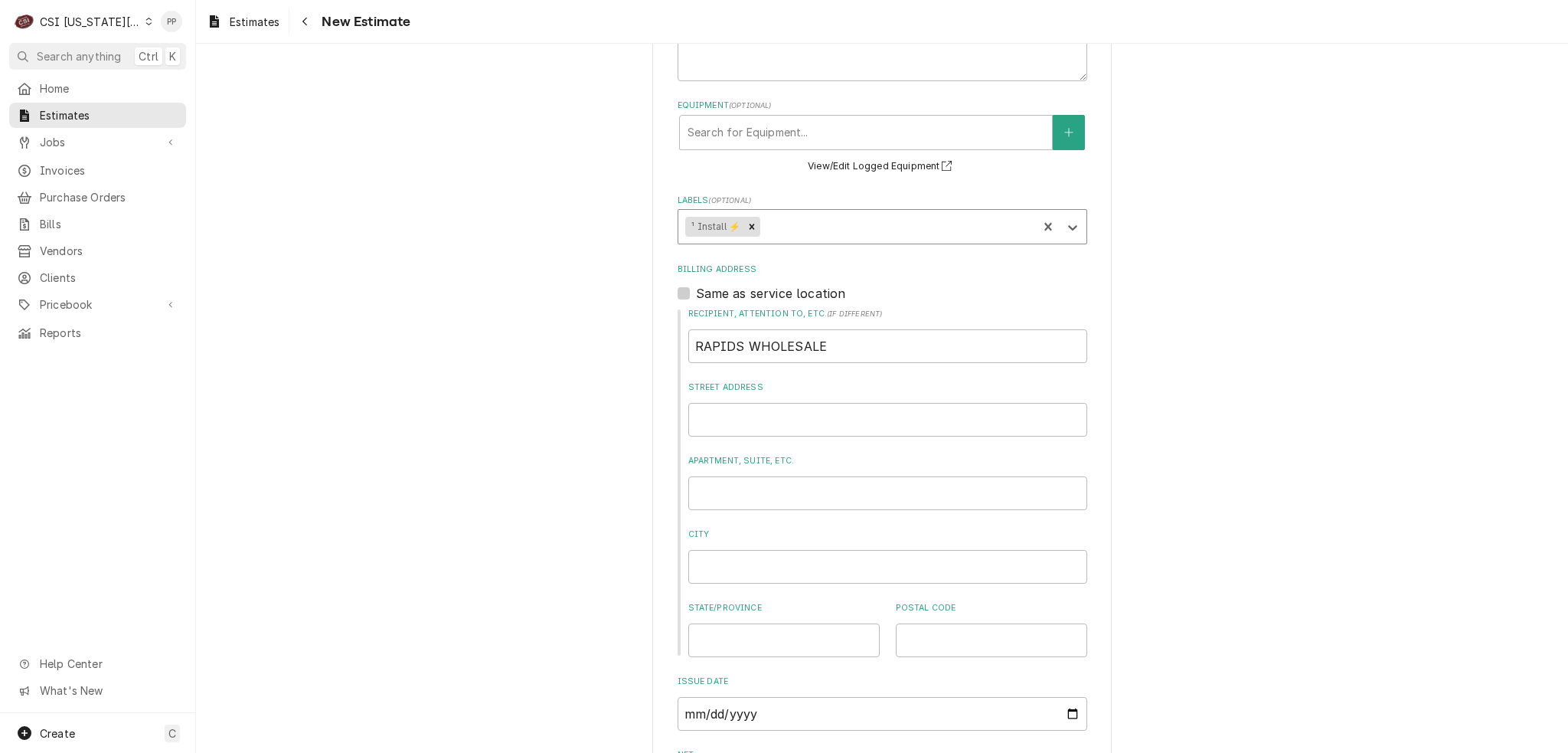
type textarea "x"
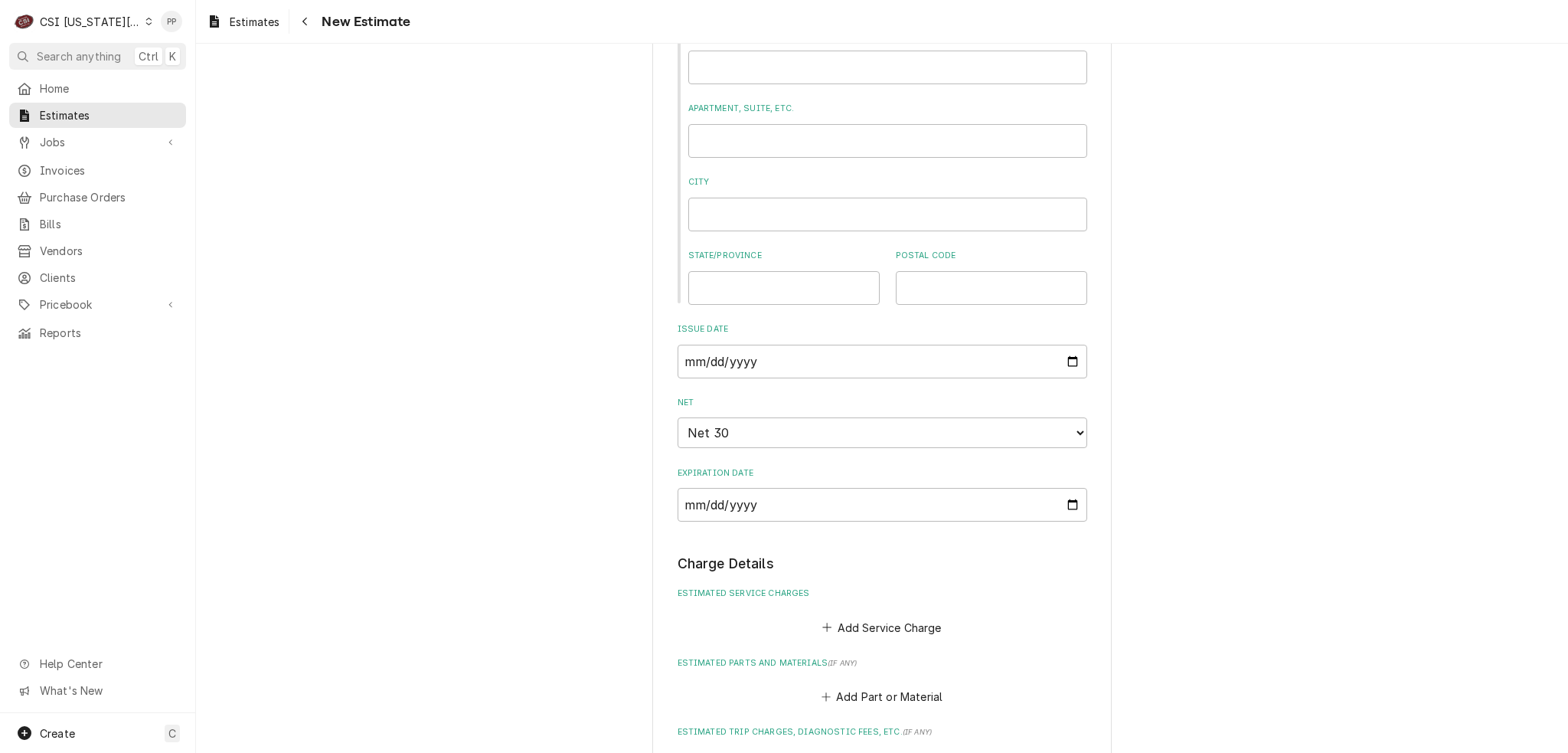
scroll to position [919, 0]
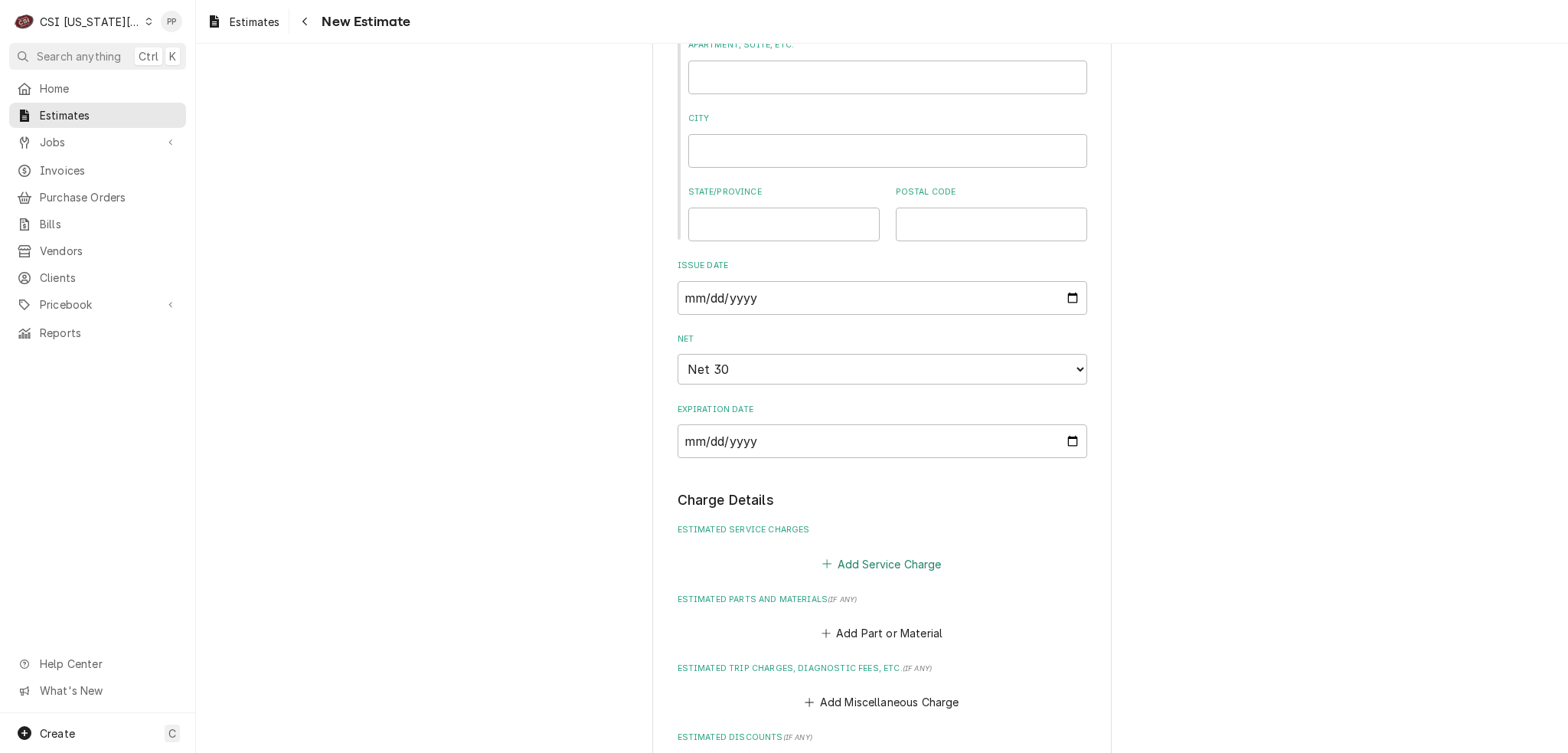
click at [869, 561] on button "Add Service Charge" at bounding box center [882, 564] width 124 height 21
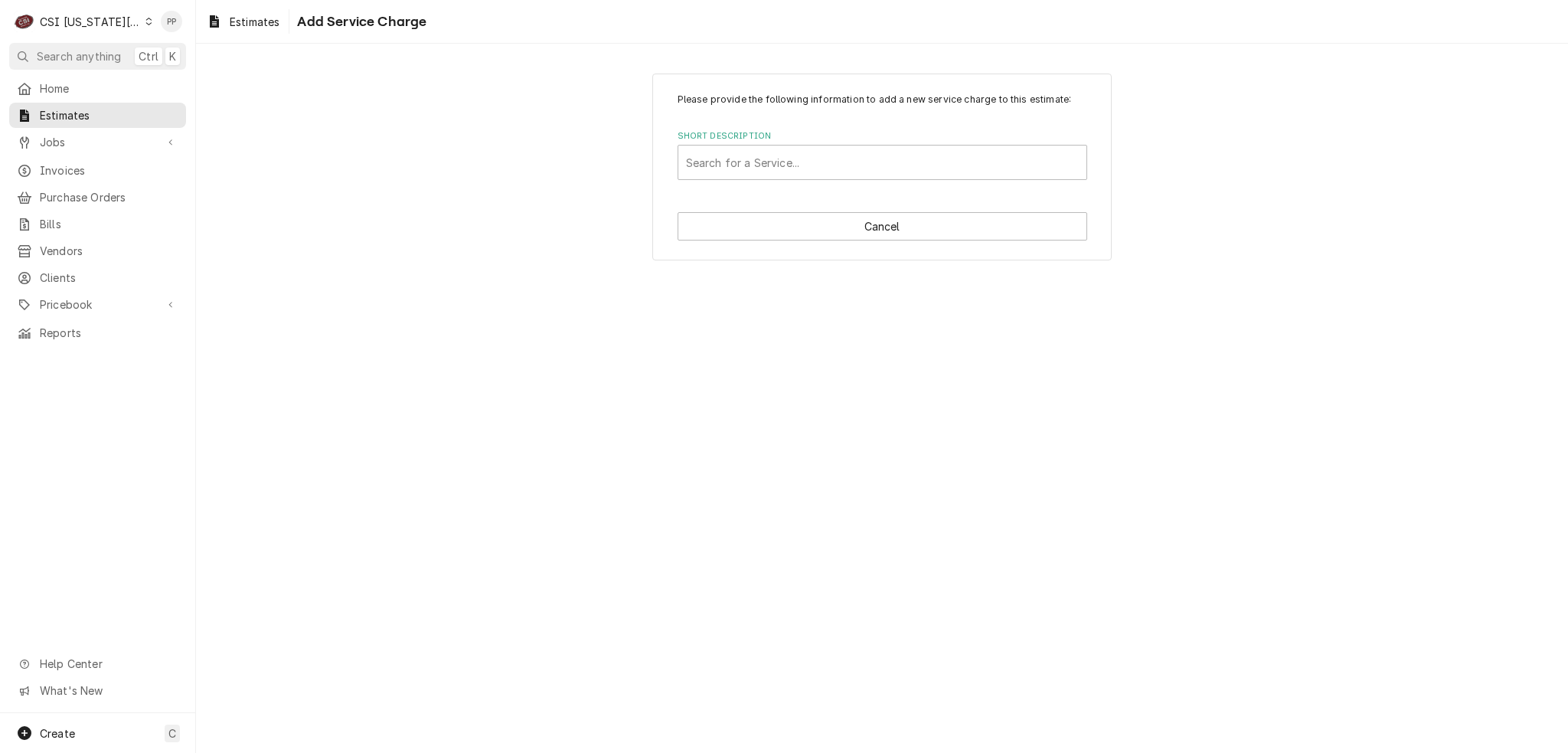
click at [739, 157] on div "Short Description" at bounding box center [882, 162] width 393 height 28
type input "scope flash"
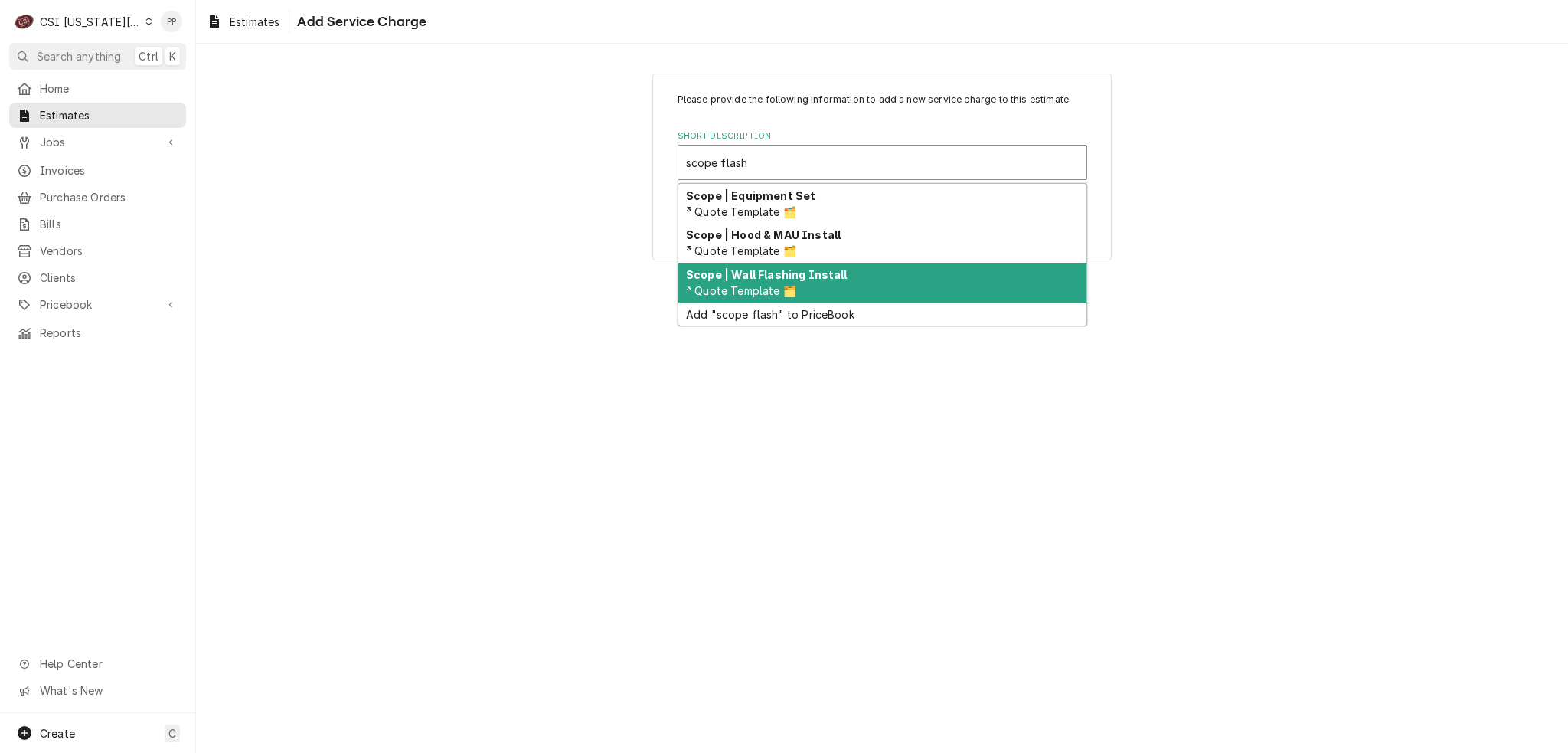
click at [781, 264] on div "Scope | Wall Flashing Install ³ Quote Template 🗂️" at bounding box center [883, 282] width 408 height 40
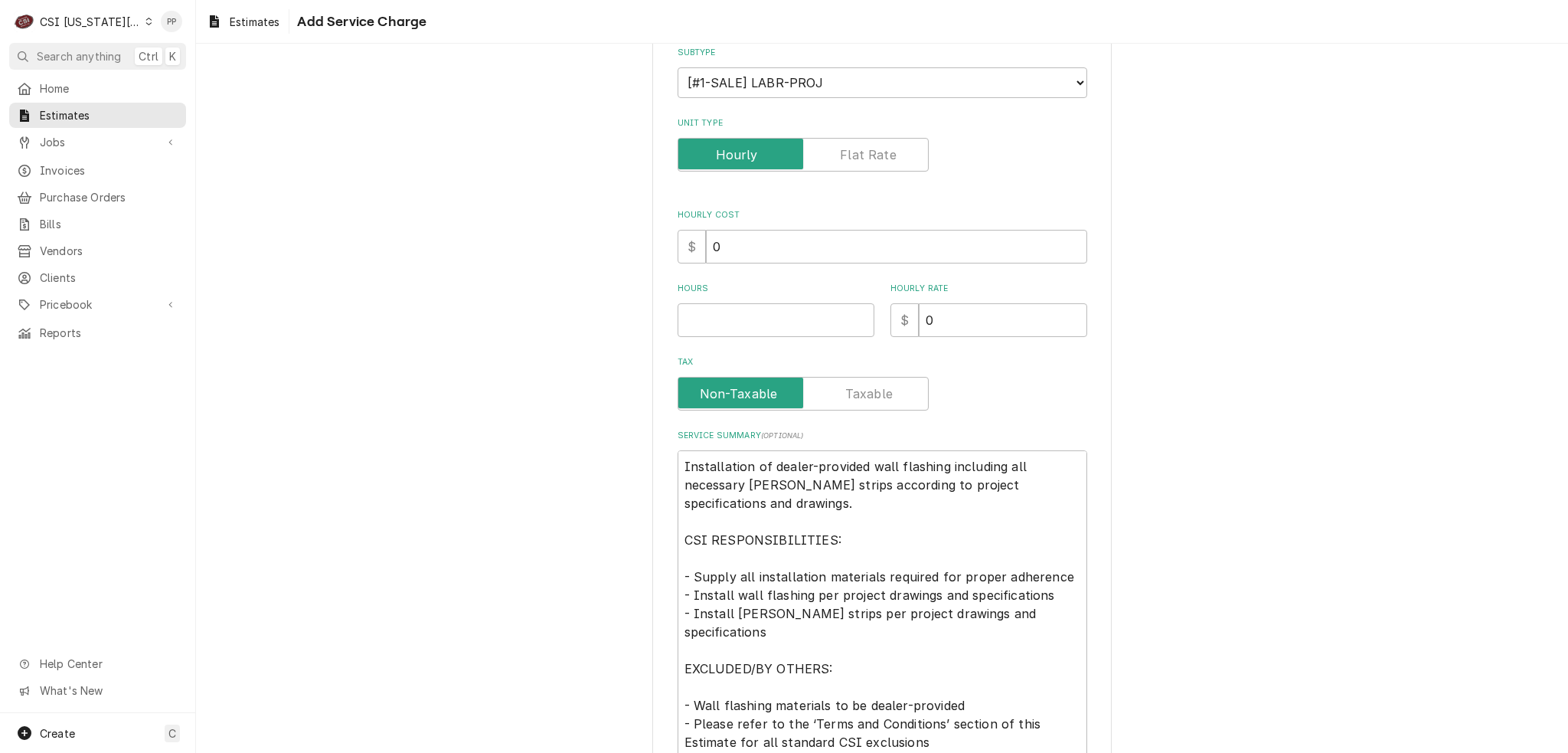
scroll to position [230, 0]
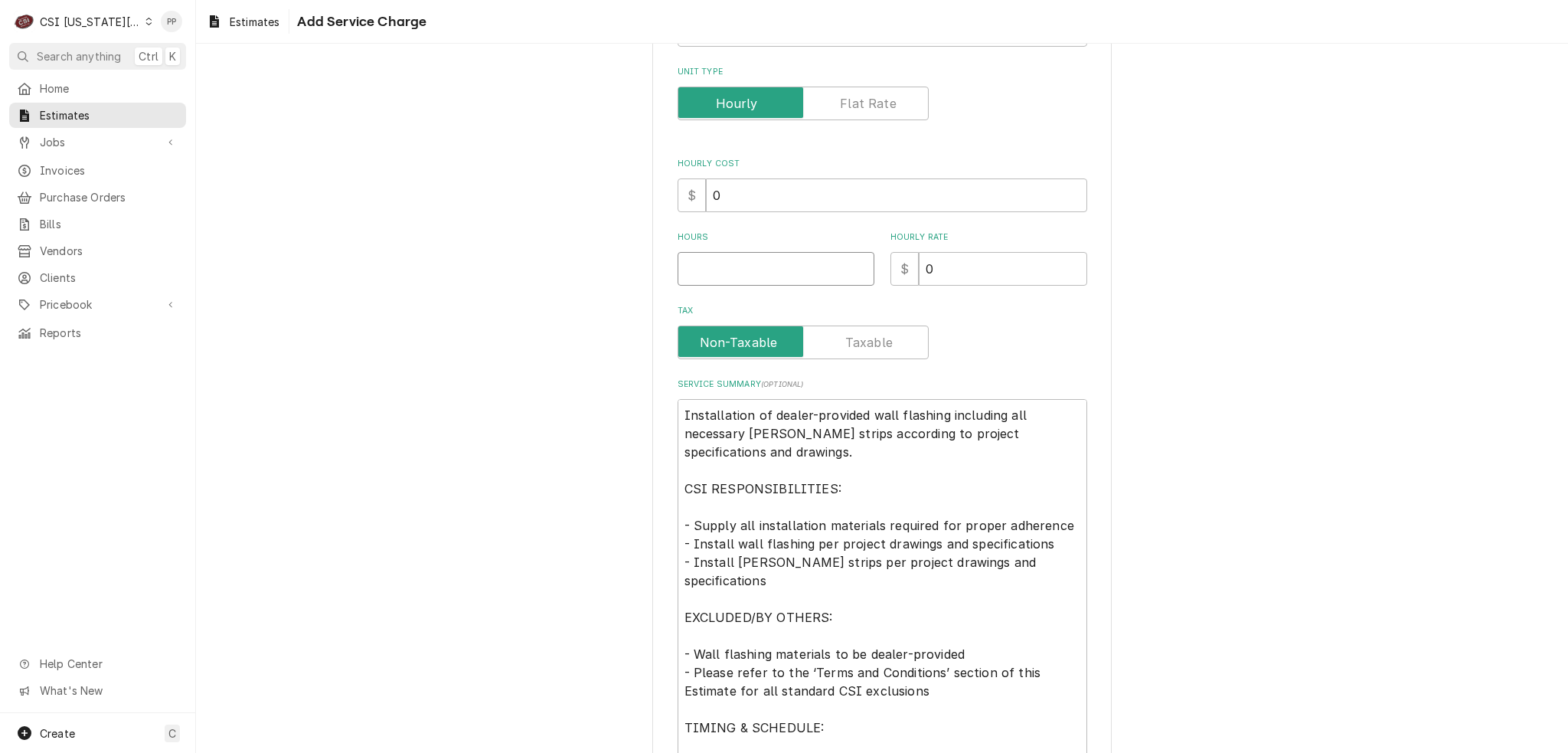
click at [795, 257] on input "Hours" at bounding box center [776, 269] width 197 height 33
type textarea "x"
type input "1"
type textarea "x"
type input "1"
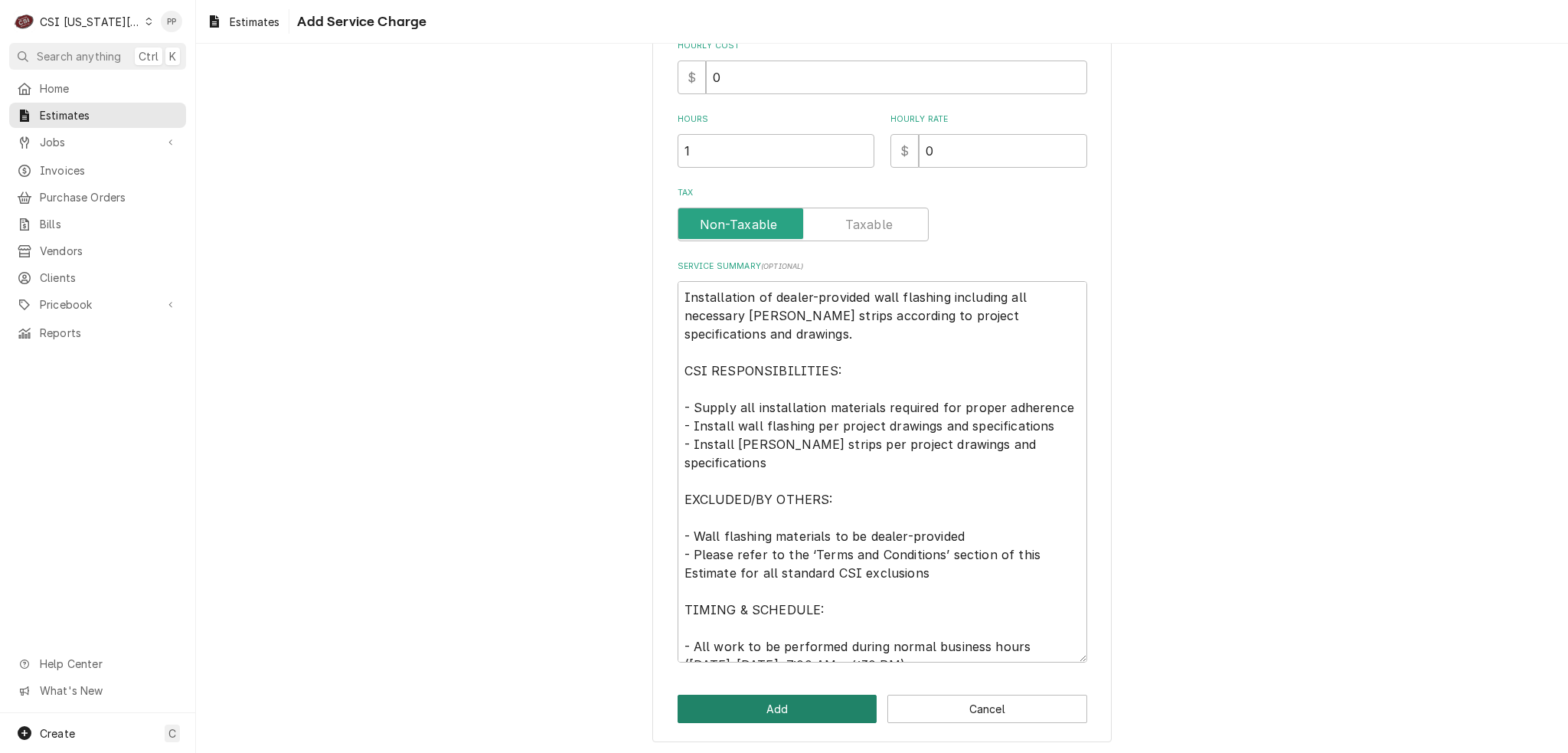
click at [775, 707] on button "Add" at bounding box center [777, 709] width 199 height 29
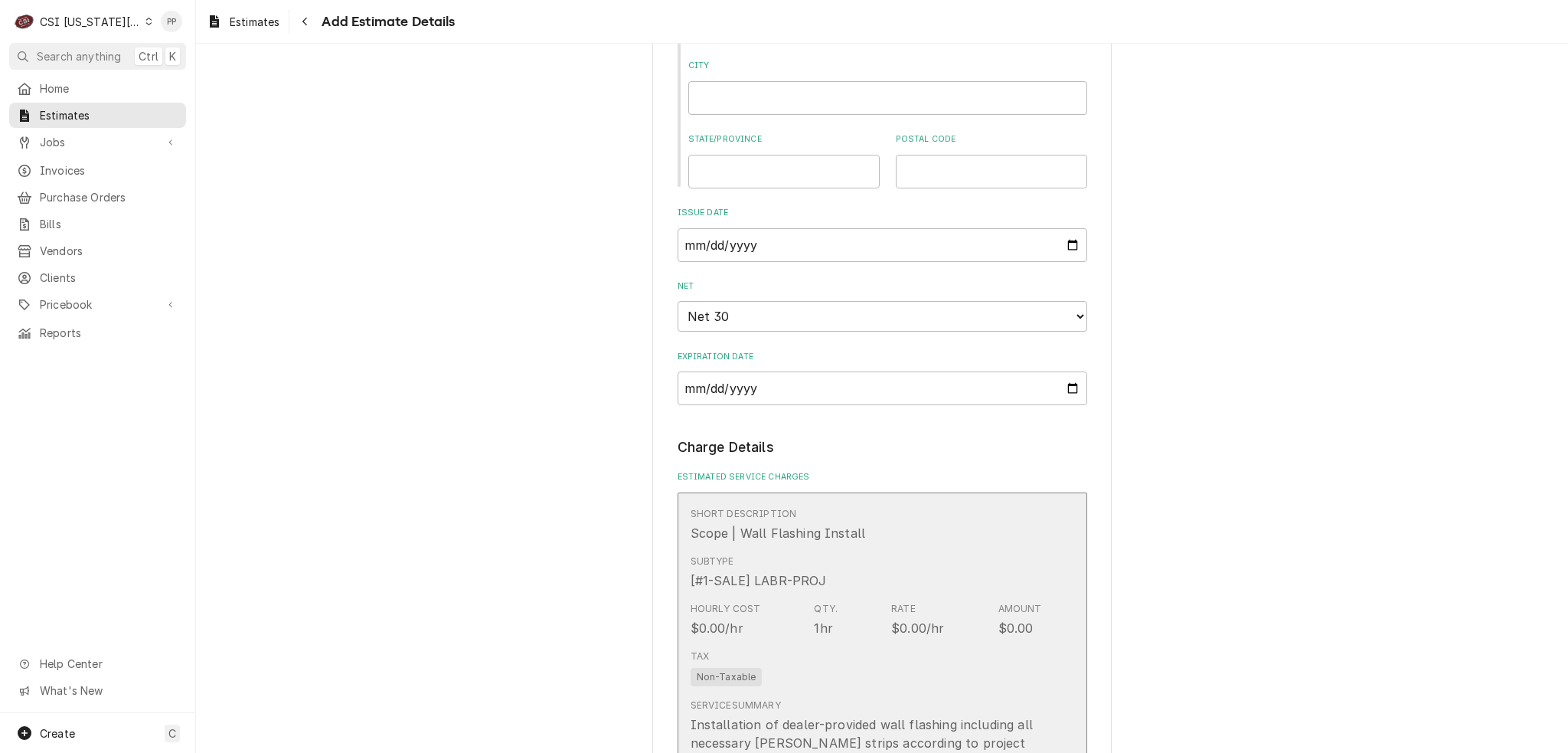
type textarea "x"
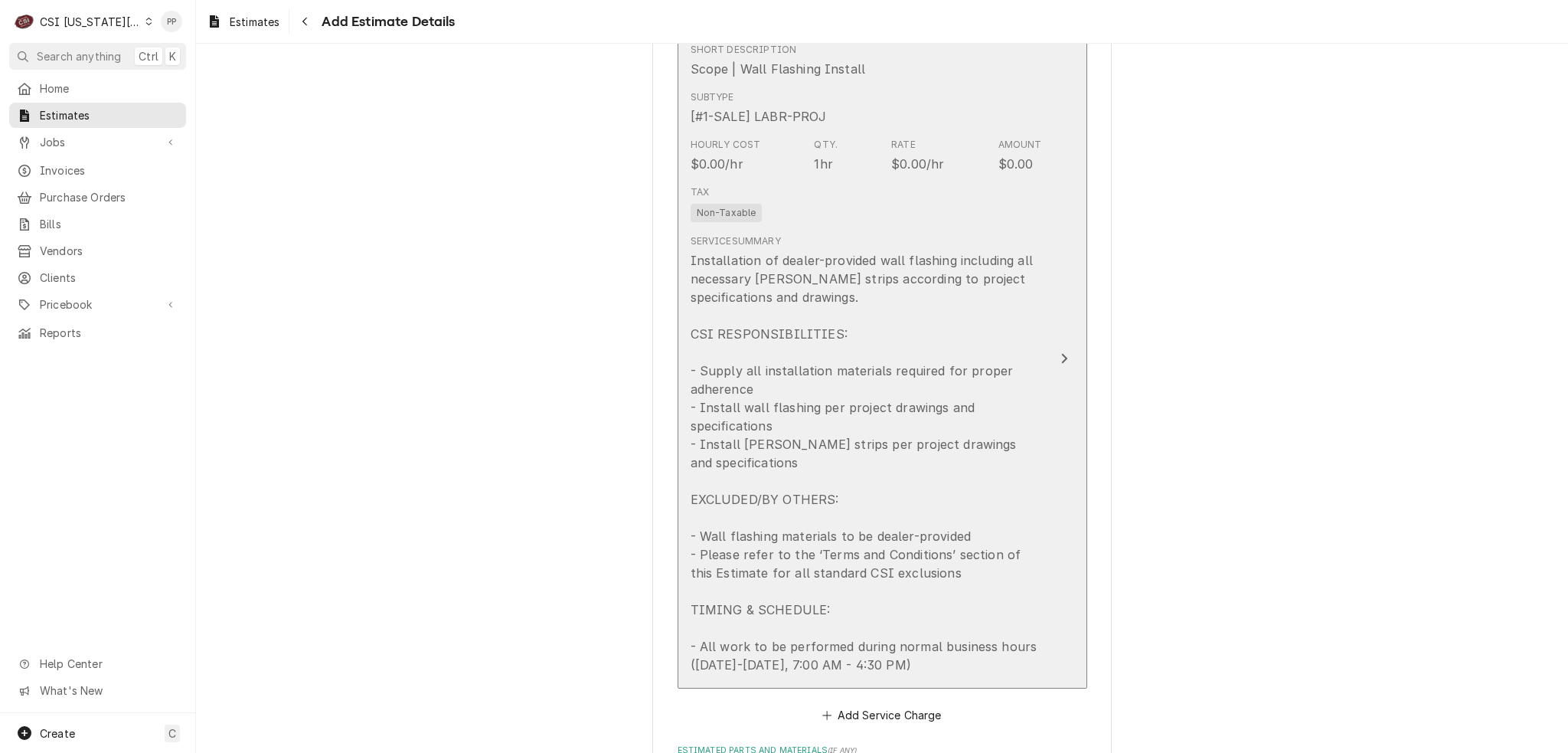
scroll to position [1666, 0]
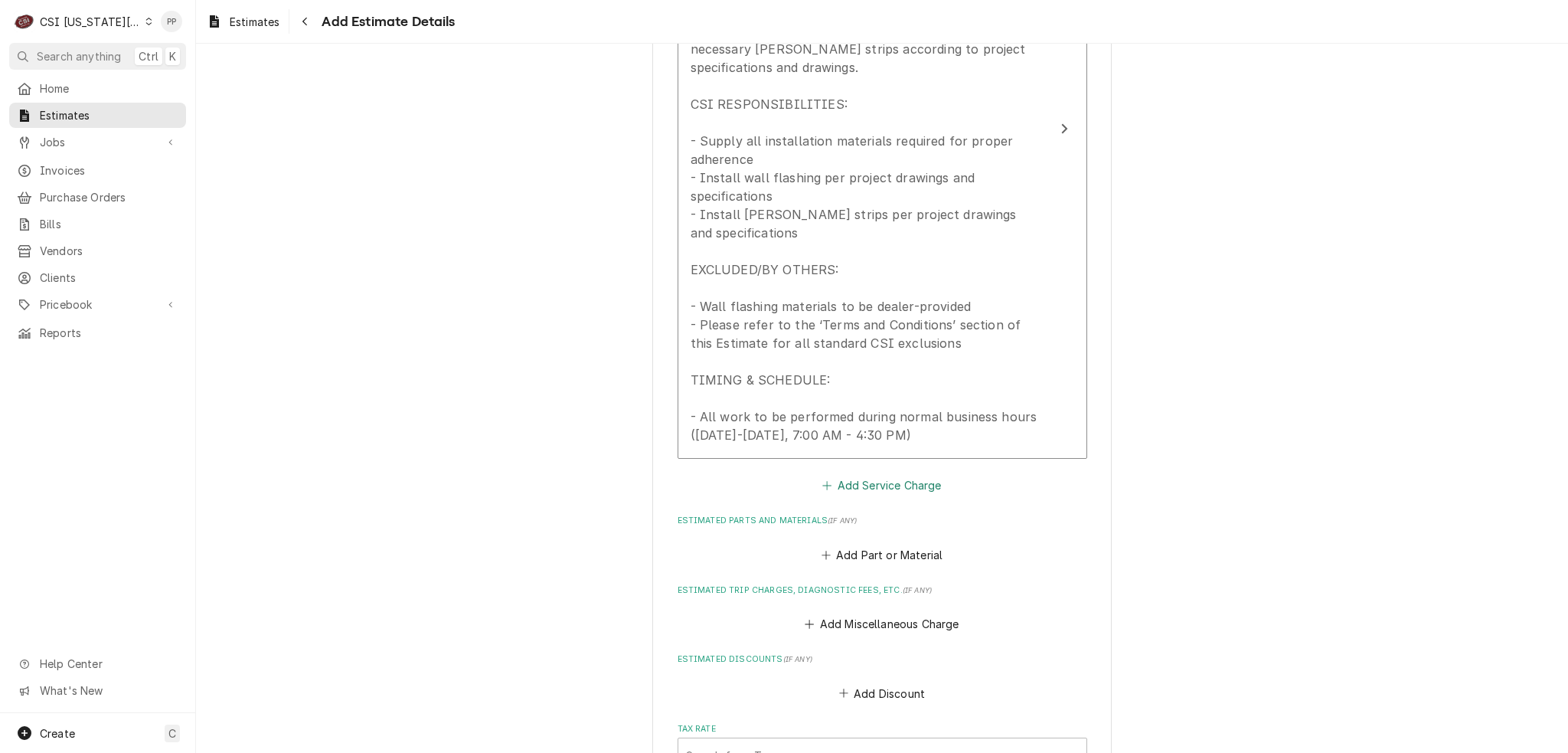
click at [869, 479] on button "Add Service Charge" at bounding box center [882, 485] width 124 height 21
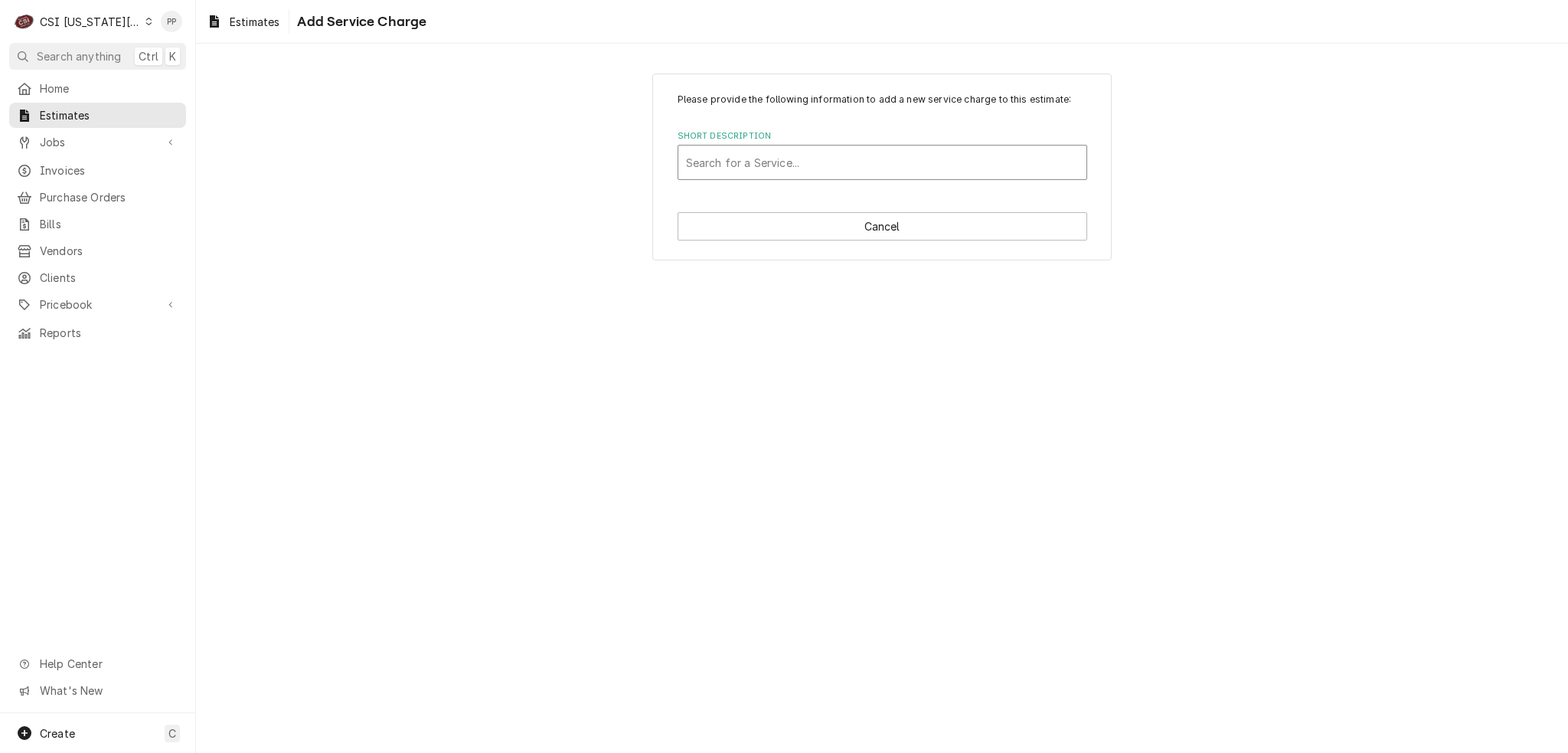
click at [854, 166] on div "Short Description" at bounding box center [882, 162] width 393 height 28
type input "project labor"
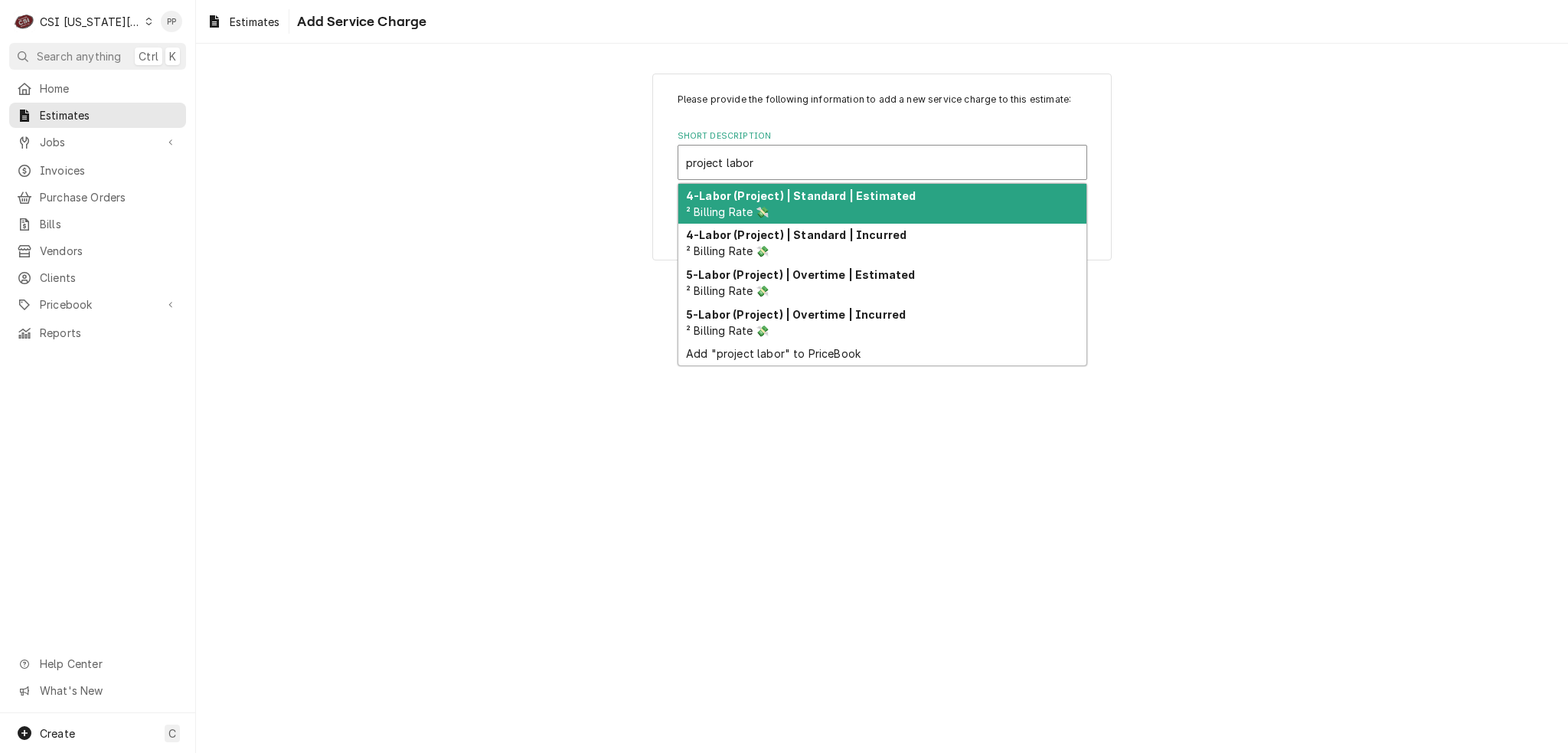
click at [848, 212] on div "4-Labor (Project) | Standard | Estimated ² Billing Rate 💸" at bounding box center [883, 204] width 408 height 40
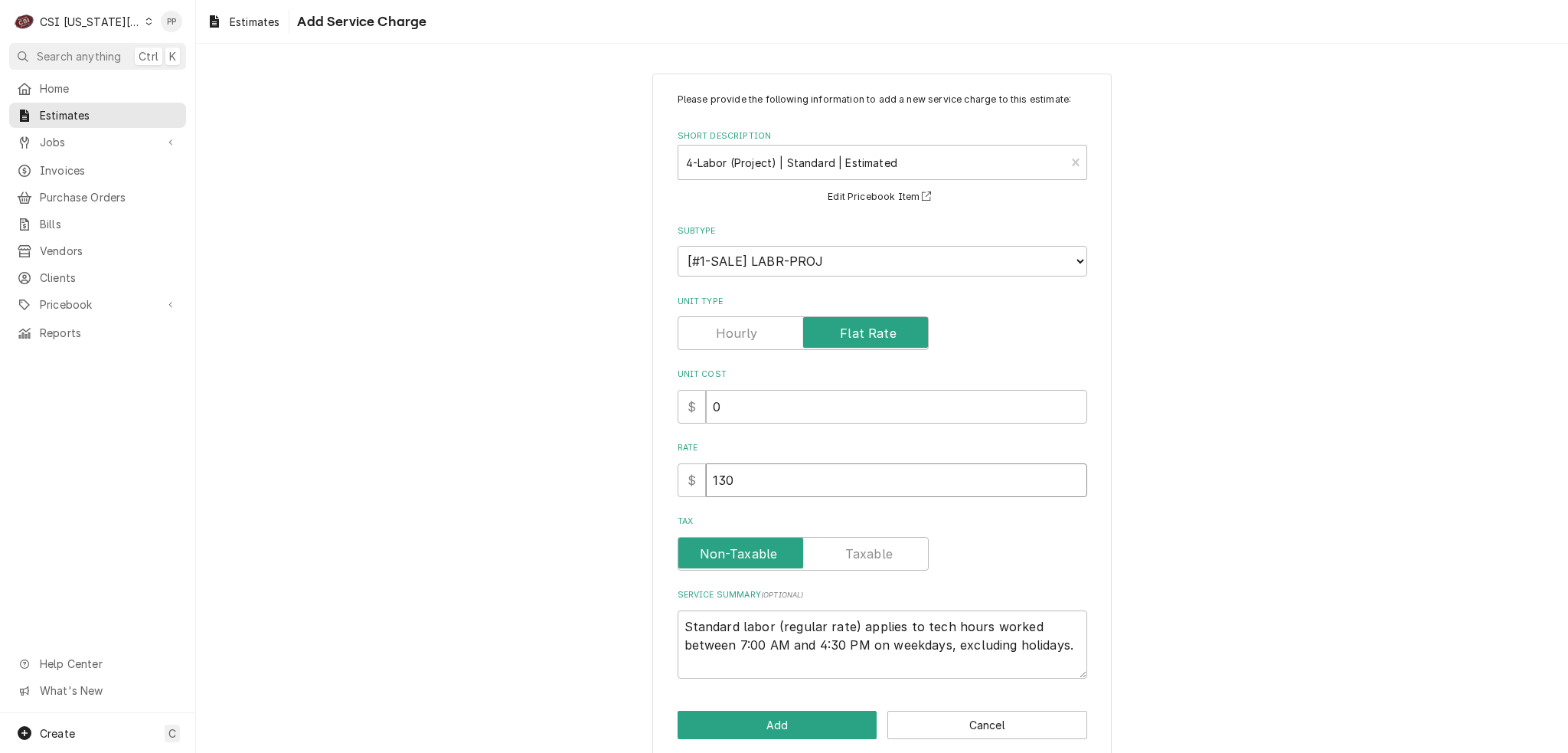
drag, startPoint x: 744, startPoint y: 483, endPoint x: 695, endPoint y: 477, distance: 49.4
click at [690, 479] on div "$ 130" at bounding box center [882, 480] width 409 height 33
type textarea "x"
type input "3"
type textarea "x"
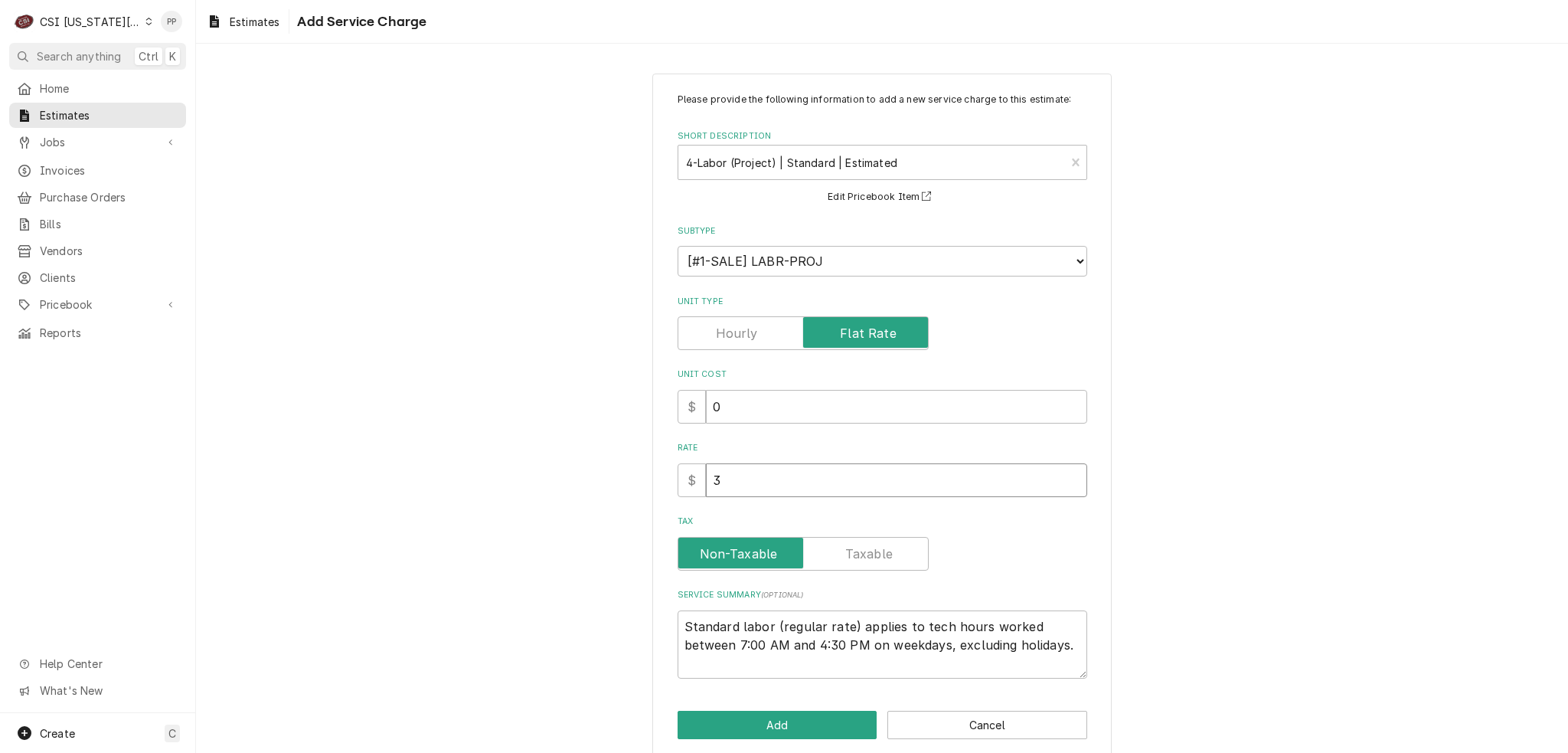
type input "39"
type textarea "x"
type input "390"
type textarea "x"
type input "3900"
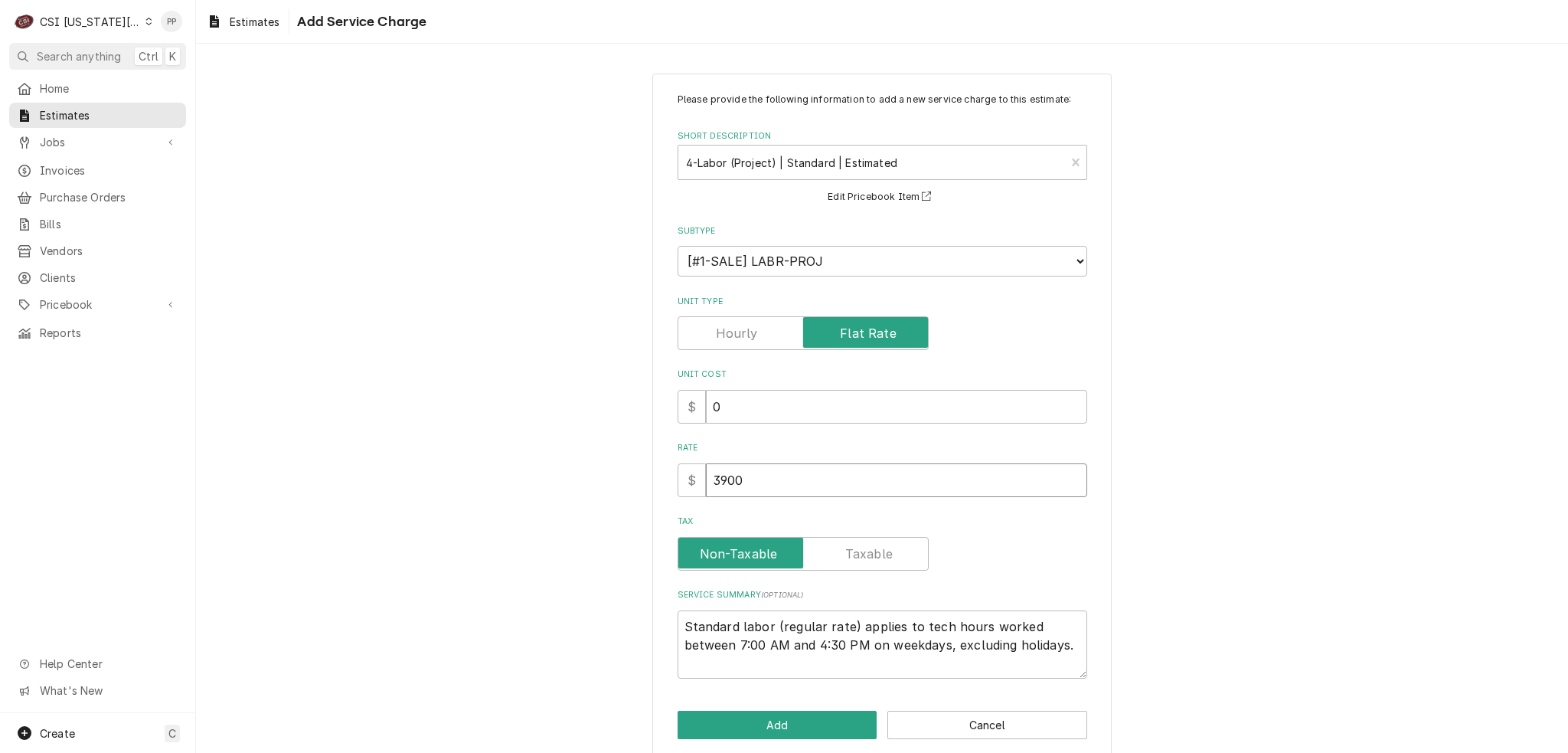
type textarea "x"
type input "3900"
click at [784, 719] on button "Add" at bounding box center [777, 725] width 199 height 29
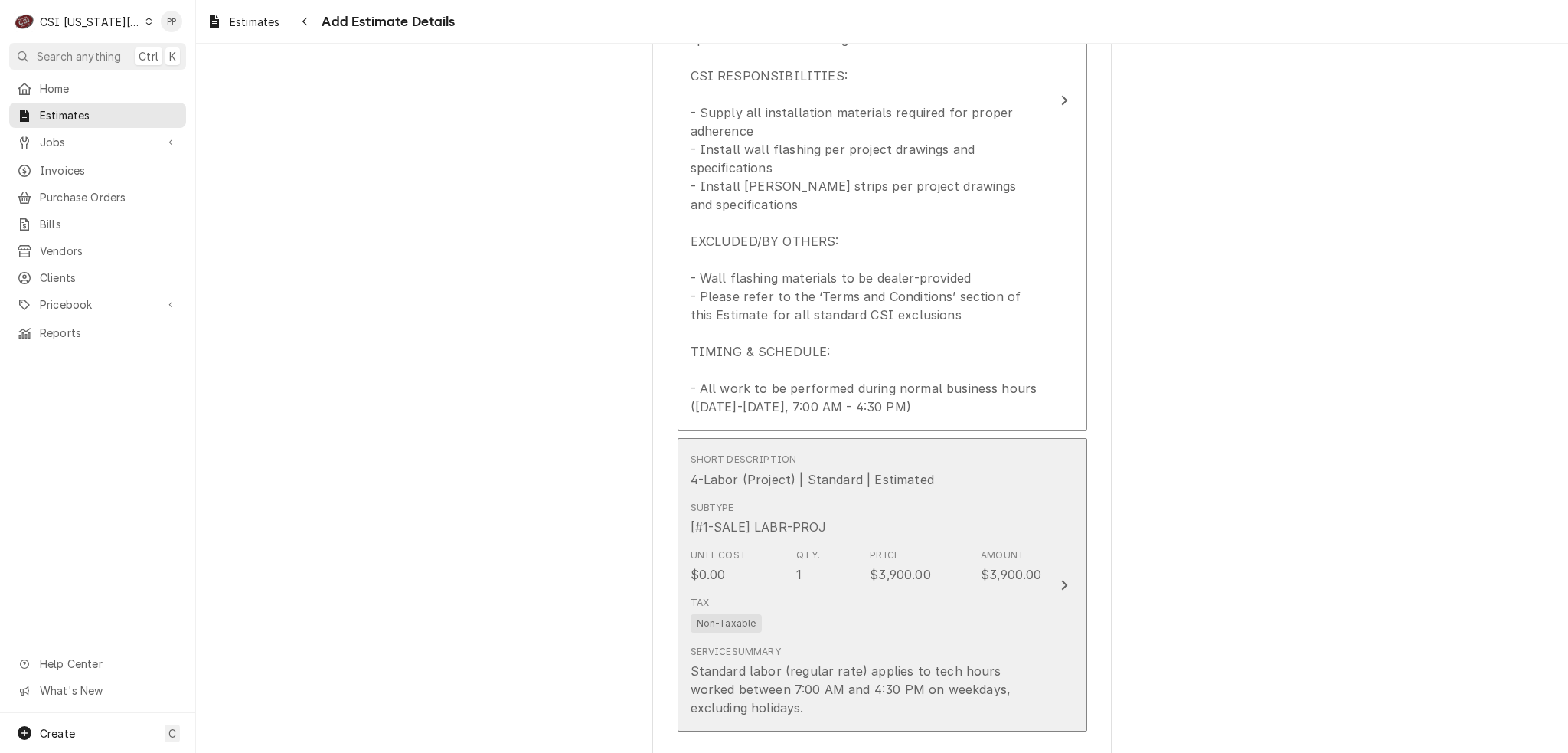
type textarea "x"
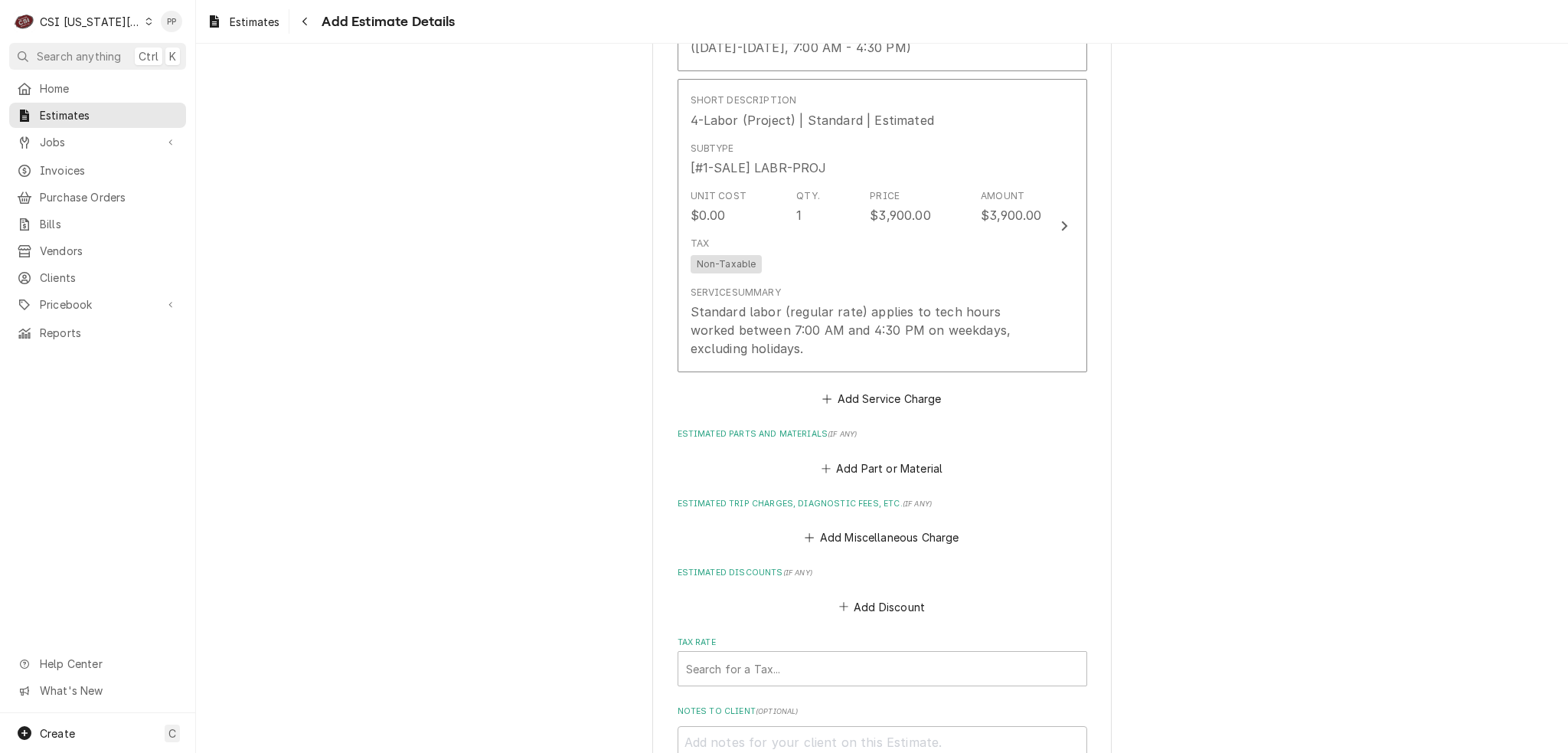
scroll to position [2078, 0]
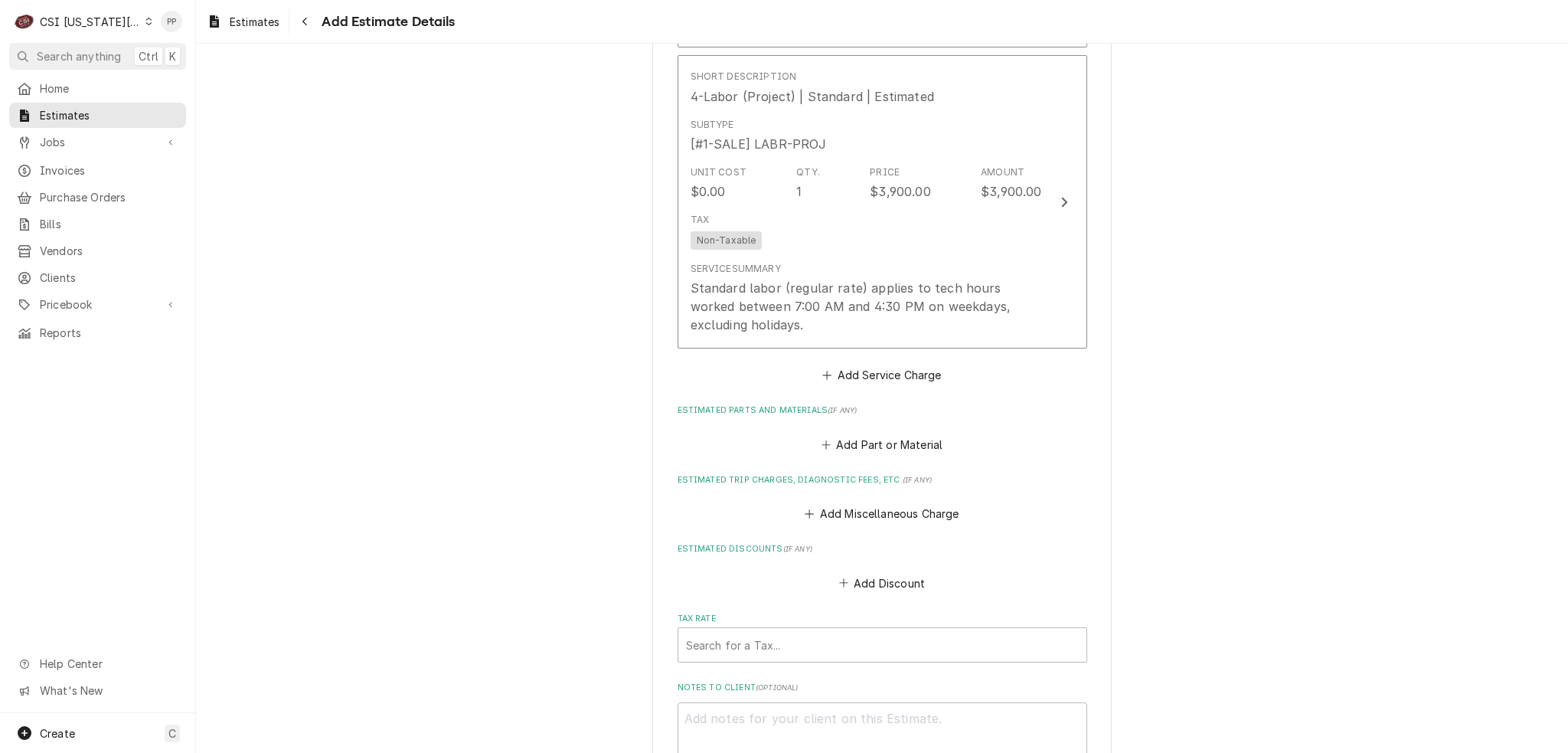
click at [877, 455] on fieldset "Charge Details Estimated Service Charges Short Description Scope | Wall Flashin…" at bounding box center [882, 86] width 409 height 1508
click at [869, 444] on button "Add Part or Material" at bounding box center [881, 444] width 126 height 21
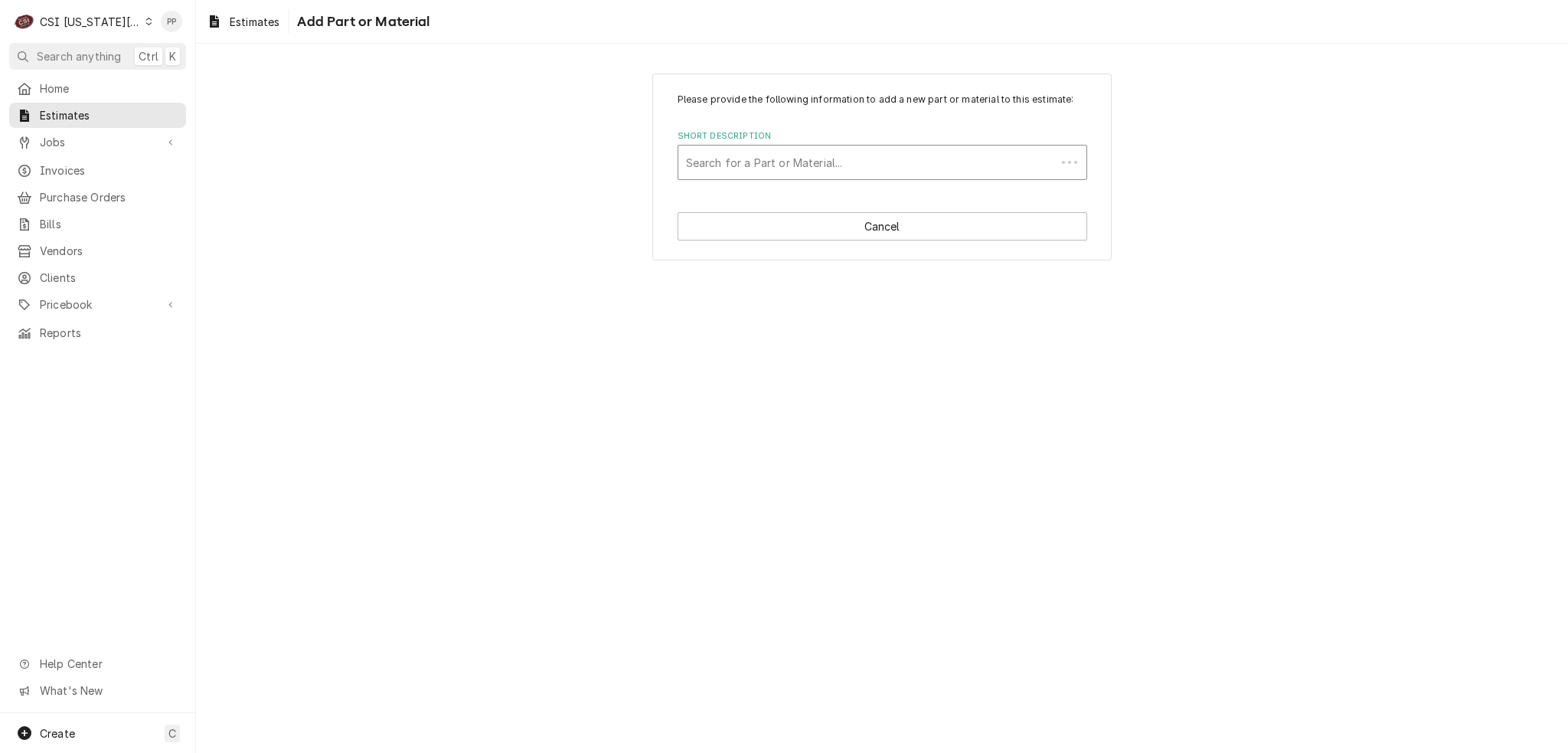
click at [823, 166] on div "Short Description" at bounding box center [867, 162] width 362 height 28
type input "pro mat"
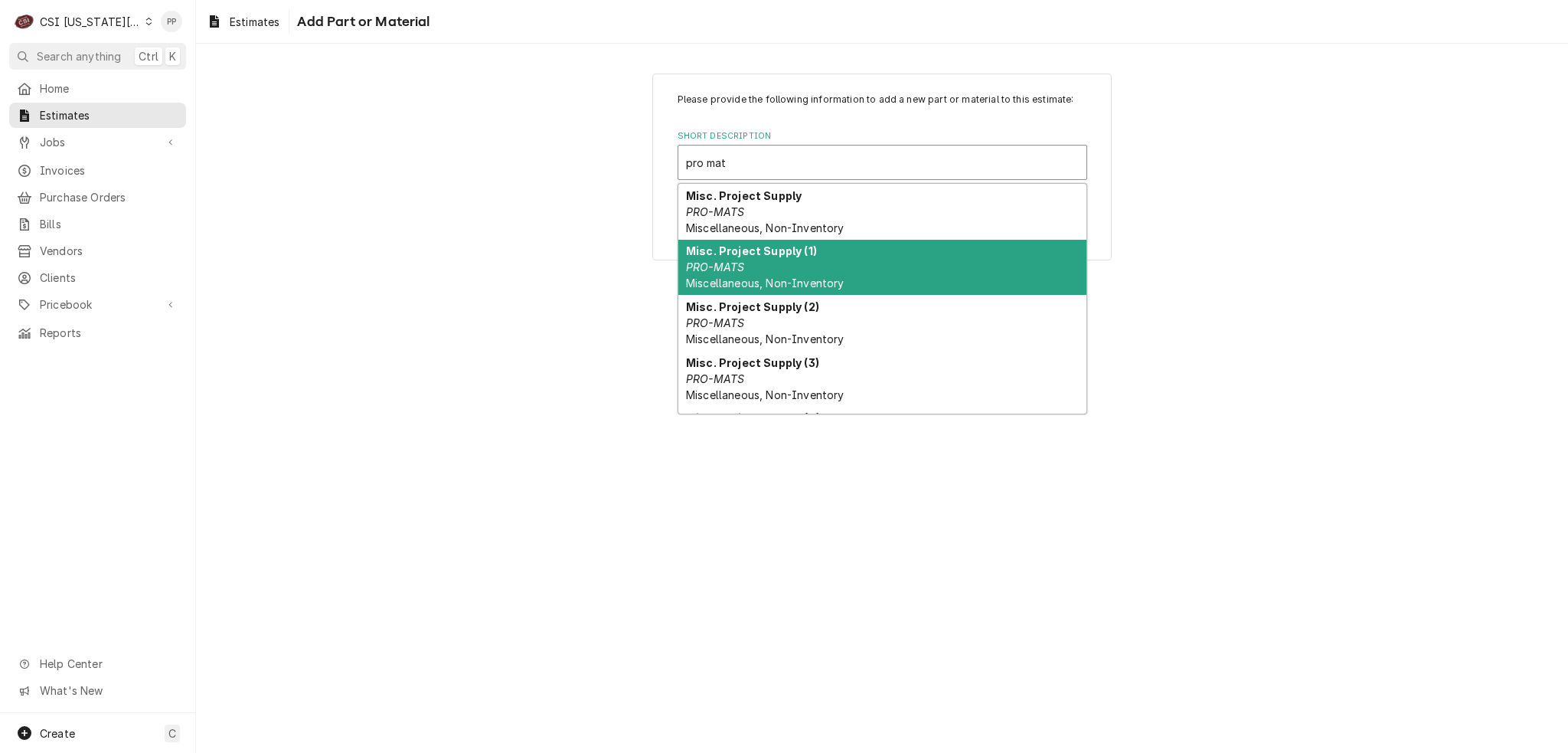
click at [814, 251] on div "Misc. Project Supply (1) PRO-MATS Miscellaneous, Non-Inventory" at bounding box center [883, 268] width 408 height 56
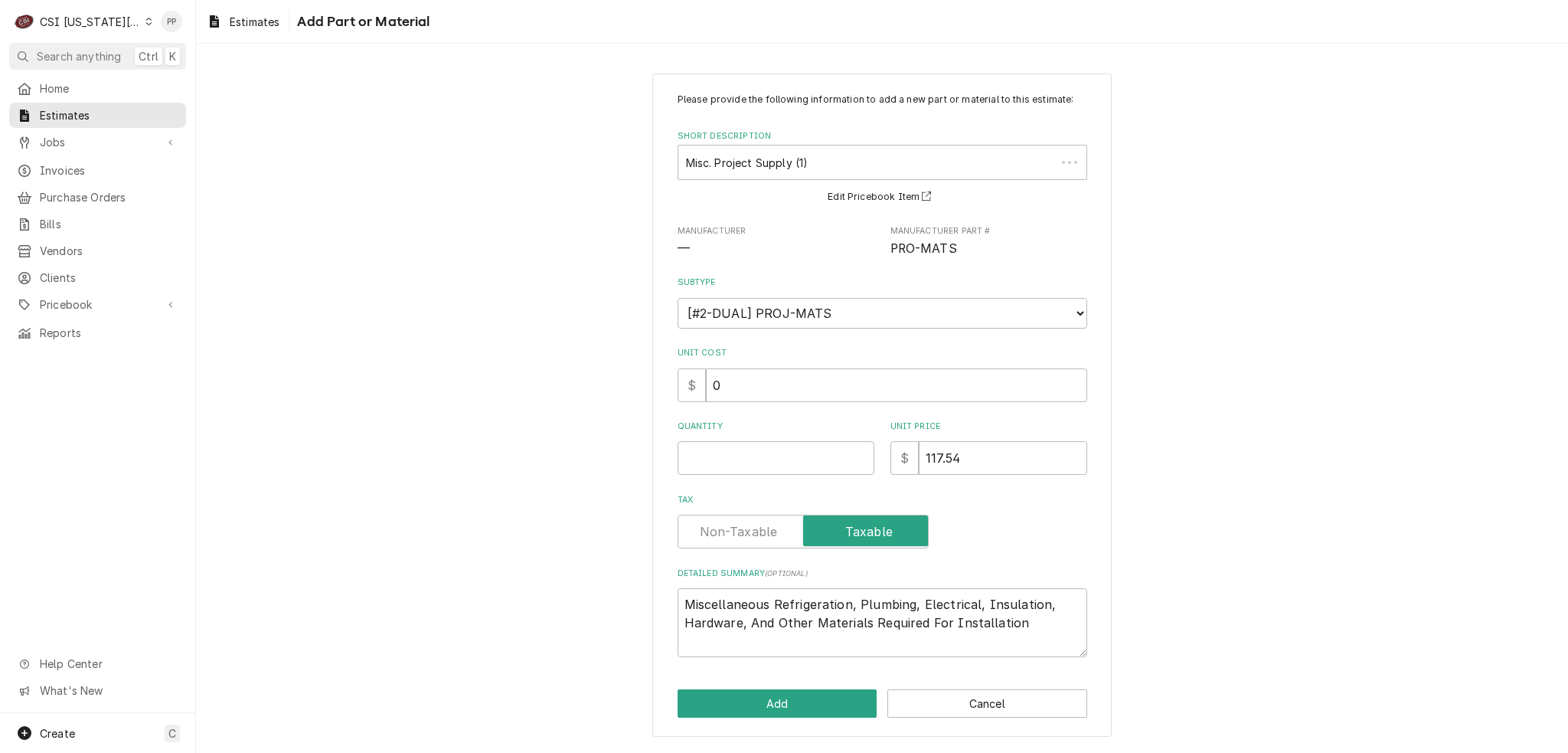
click at [784, 433] on div "Quantity" at bounding box center [776, 448] width 197 height 54
click at [788, 441] on input "Quantity" at bounding box center [776, 458] width 197 height 33
type textarea "x"
type input "1"
type textarea "x"
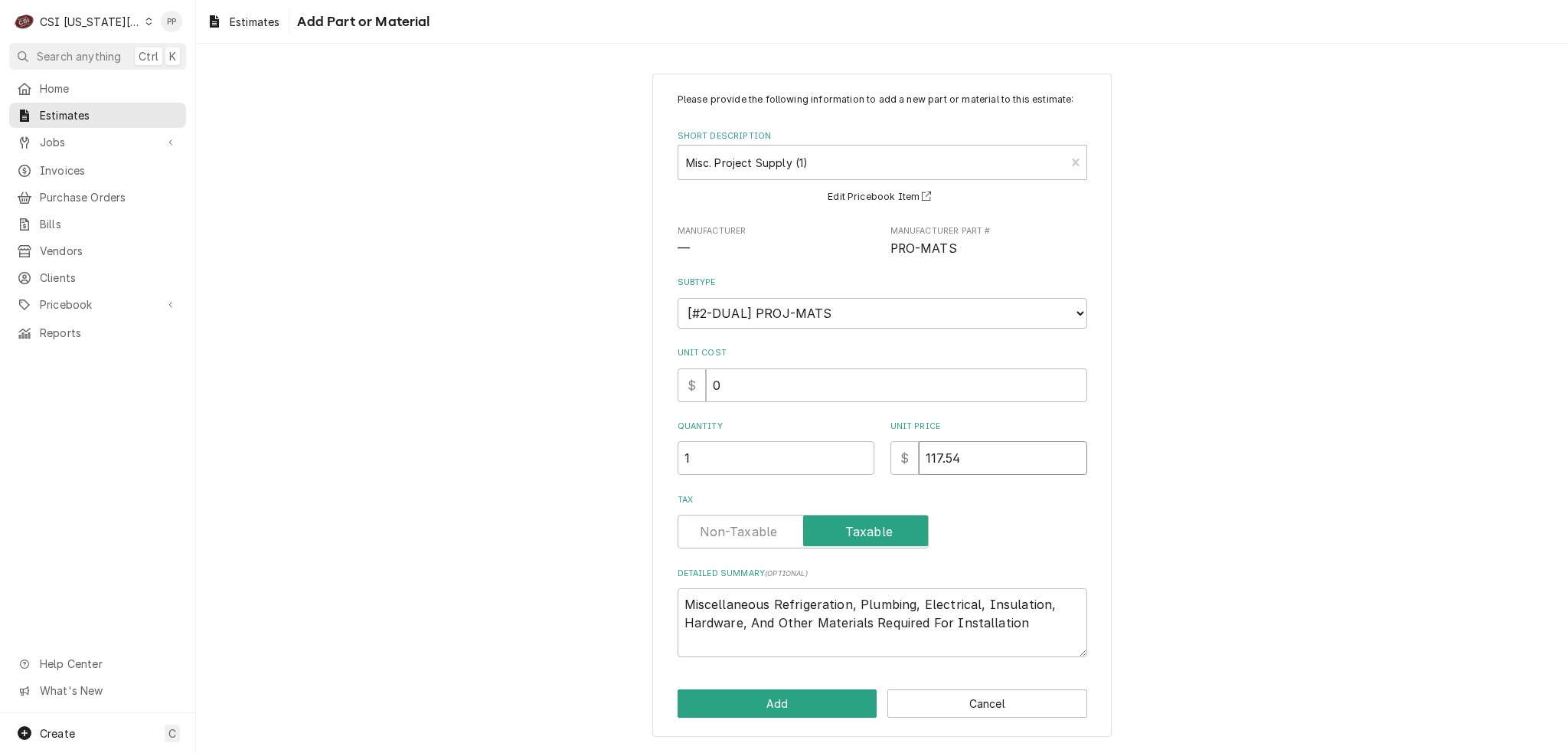
type input "3"
type textarea "x"
type input "35"
type textarea "x"
type input "350"
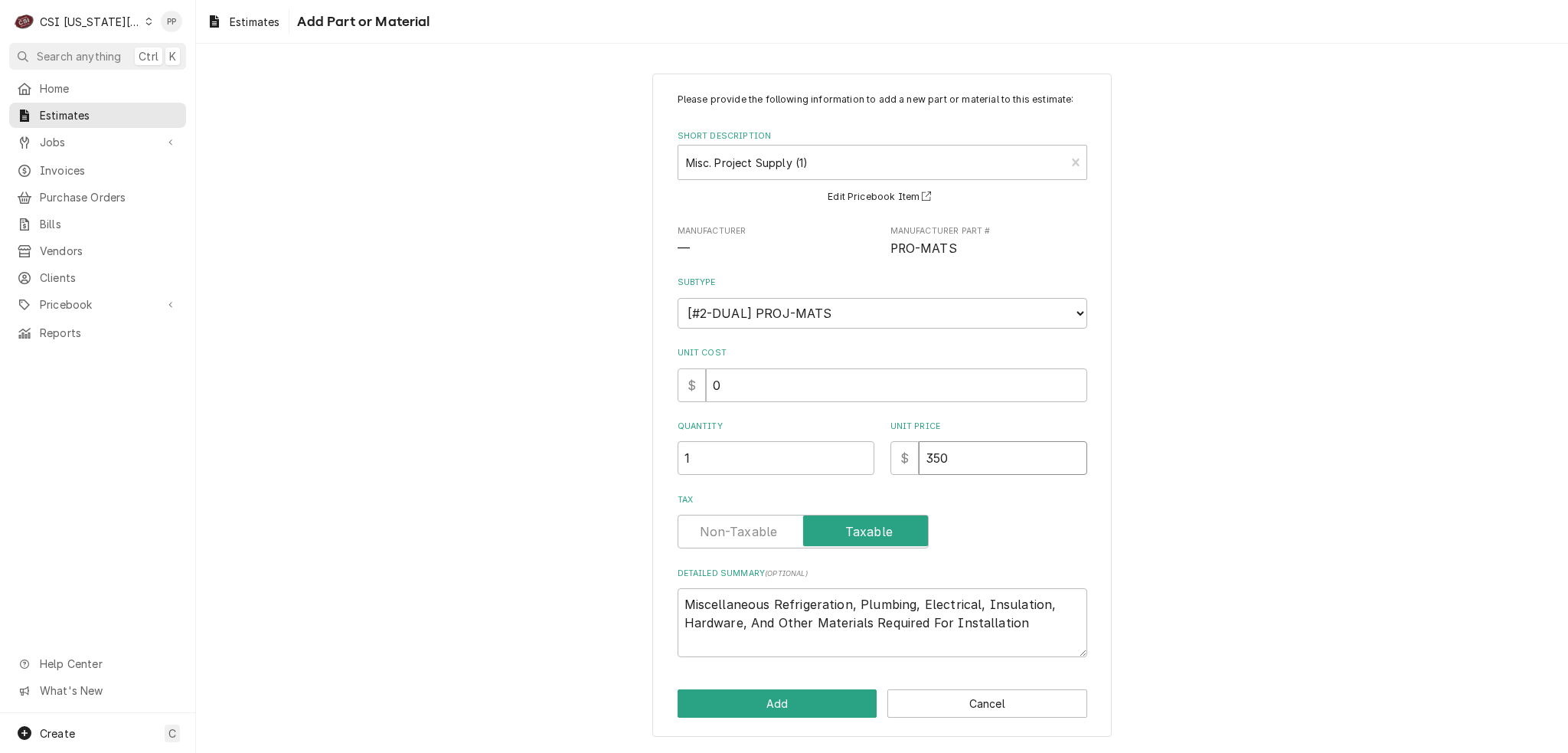
type textarea "x"
type input "350"
drag, startPoint x: 1025, startPoint y: 635, endPoint x: 776, endPoint y: 603, distance: 251.0
click at [776, 603] on textarea "Miscellaneous Refrigeration, Plumbing, Electrical, Insulation, Hardware, And Ot…" at bounding box center [882, 623] width 409 height 69
type textarea "x"
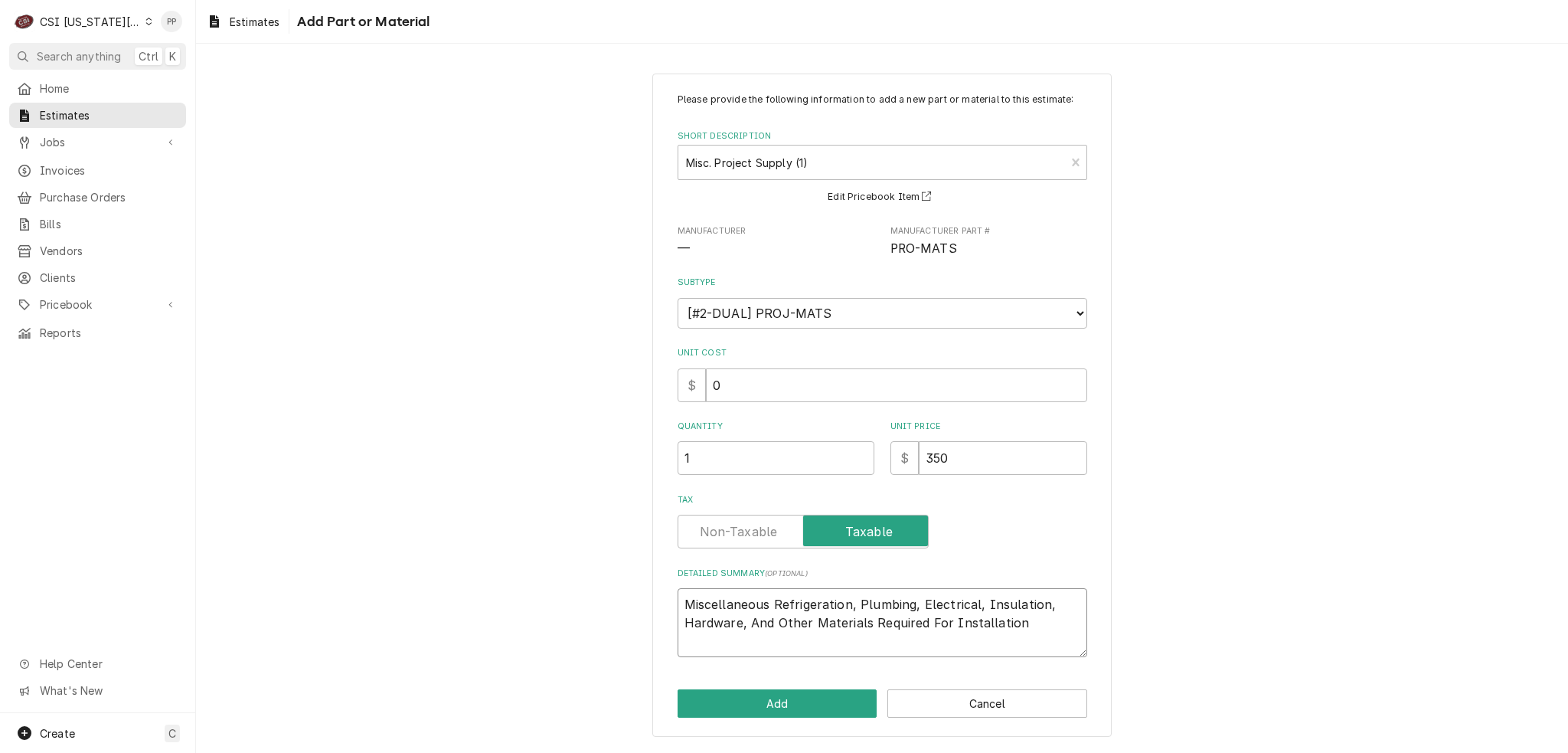
type textarea "Miscellaneous"
type textarea "x"
type textarea "Miscellaneous m"
type textarea "x"
type textarea "Miscellaneous ma"
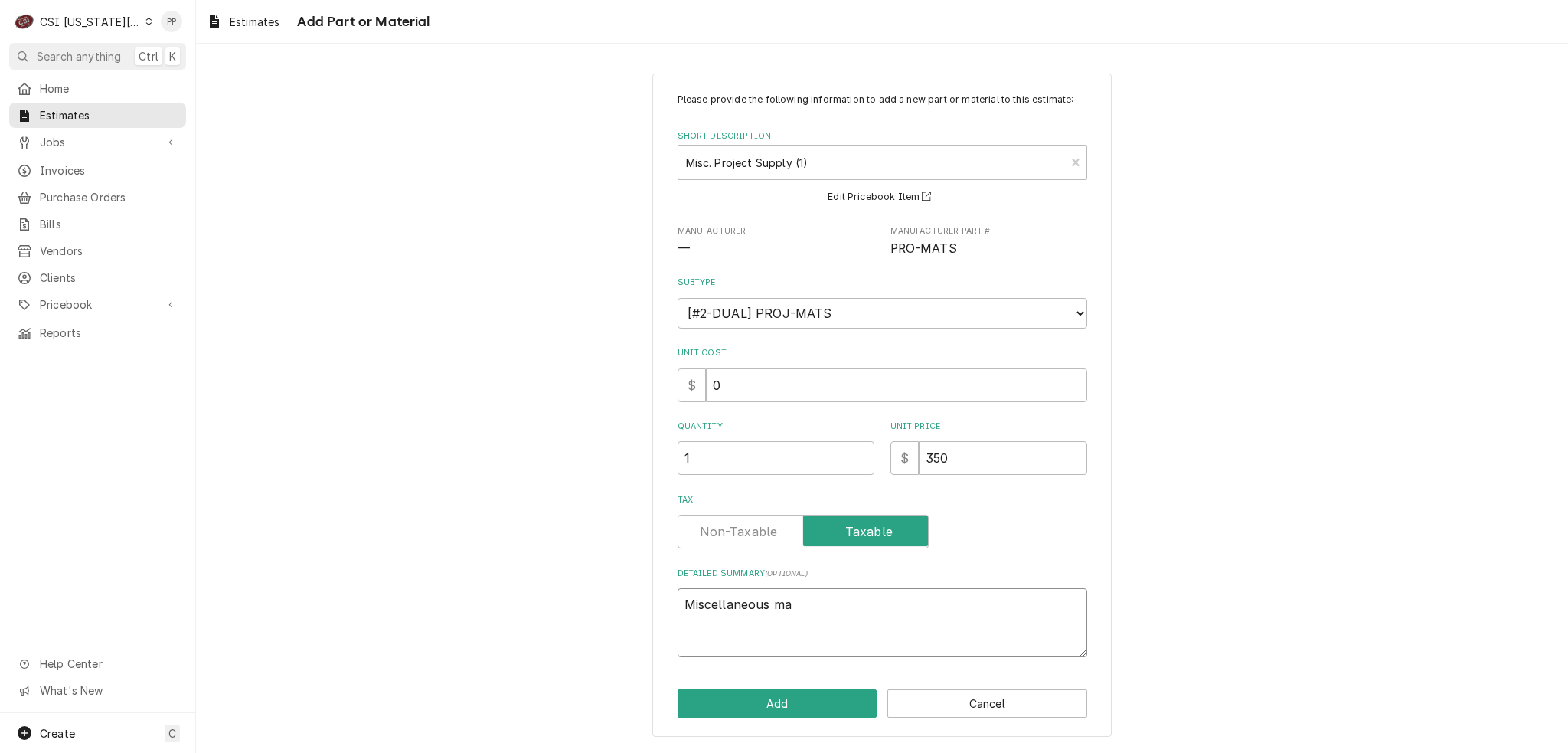
type textarea "x"
type textarea "Miscellaneous mat"
type textarea "x"
type textarea "Miscellaneous mate"
type textarea "x"
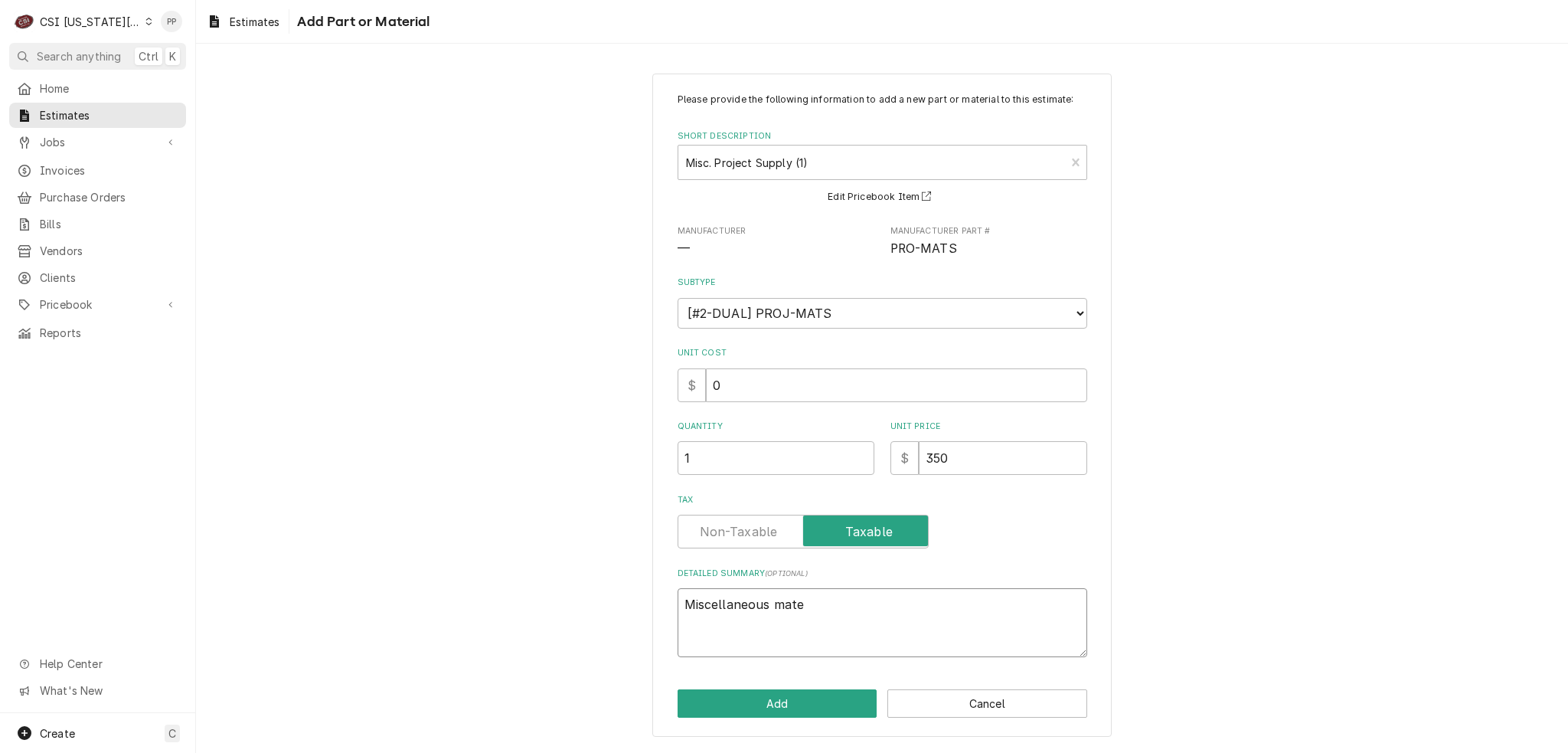
type textarea "Miscellaneous mater"
type textarea "x"
type textarea "Miscellaneous materi"
type textarea "x"
type textarea "Miscellaneous materia"
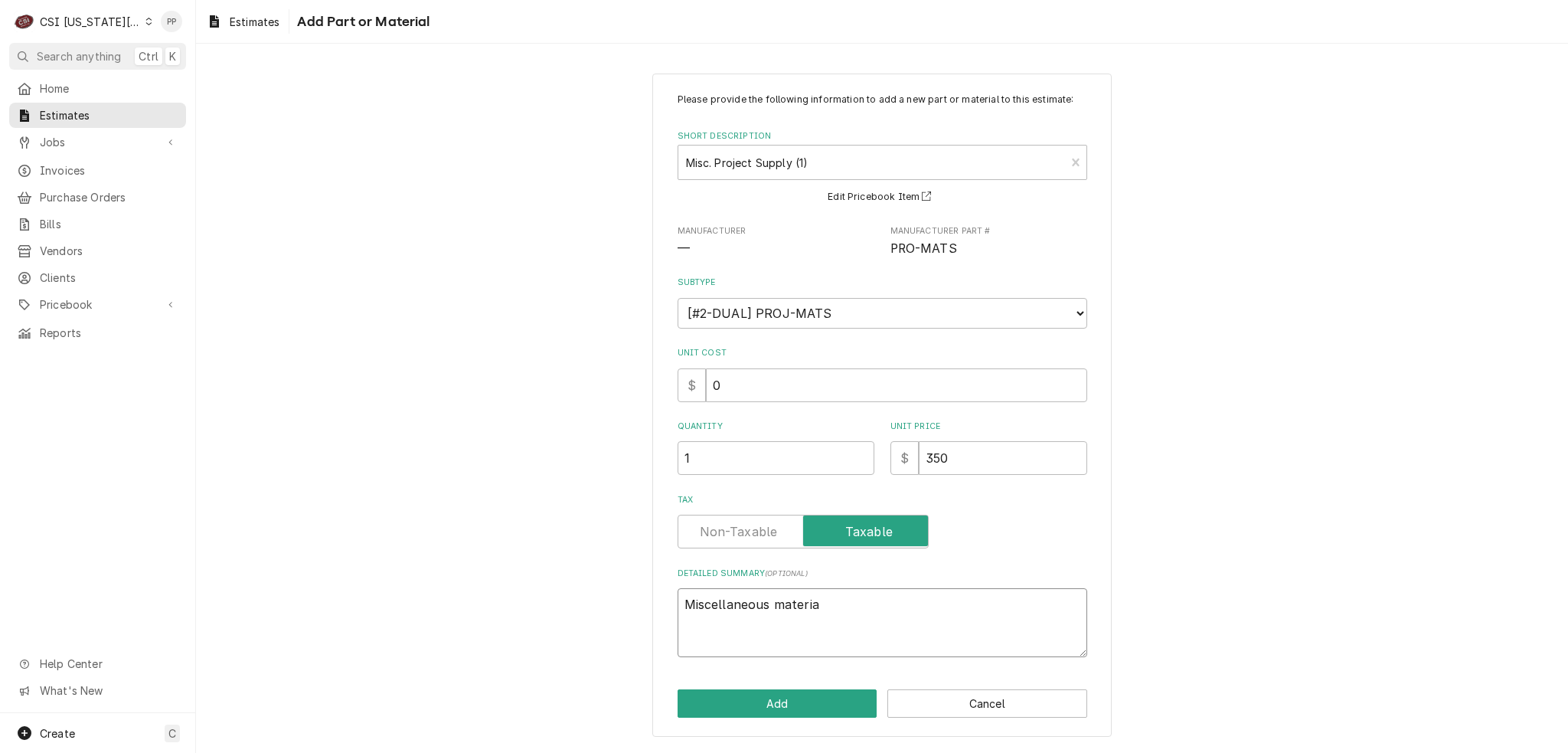
type textarea "x"
type textarea "Miscellaneous material"
type textarea "x"
type textarea "Miscellaneous materials"
type textarea "x"
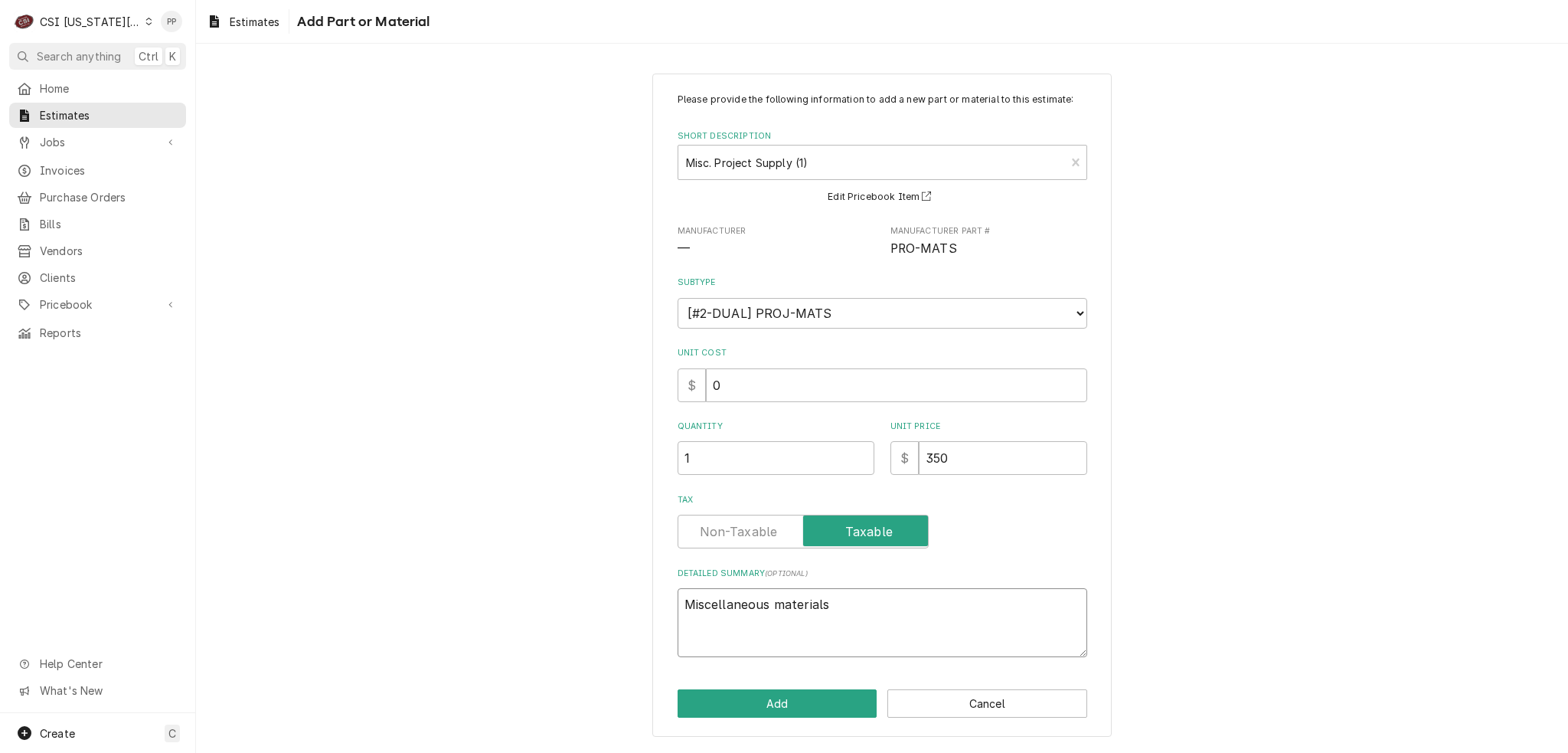
type textarea "Miscellaneous materials"
type textarea "x"
type textarea "Miscellaneous materials"
type textarea "x"
type textarea "Miscellaneous materials"
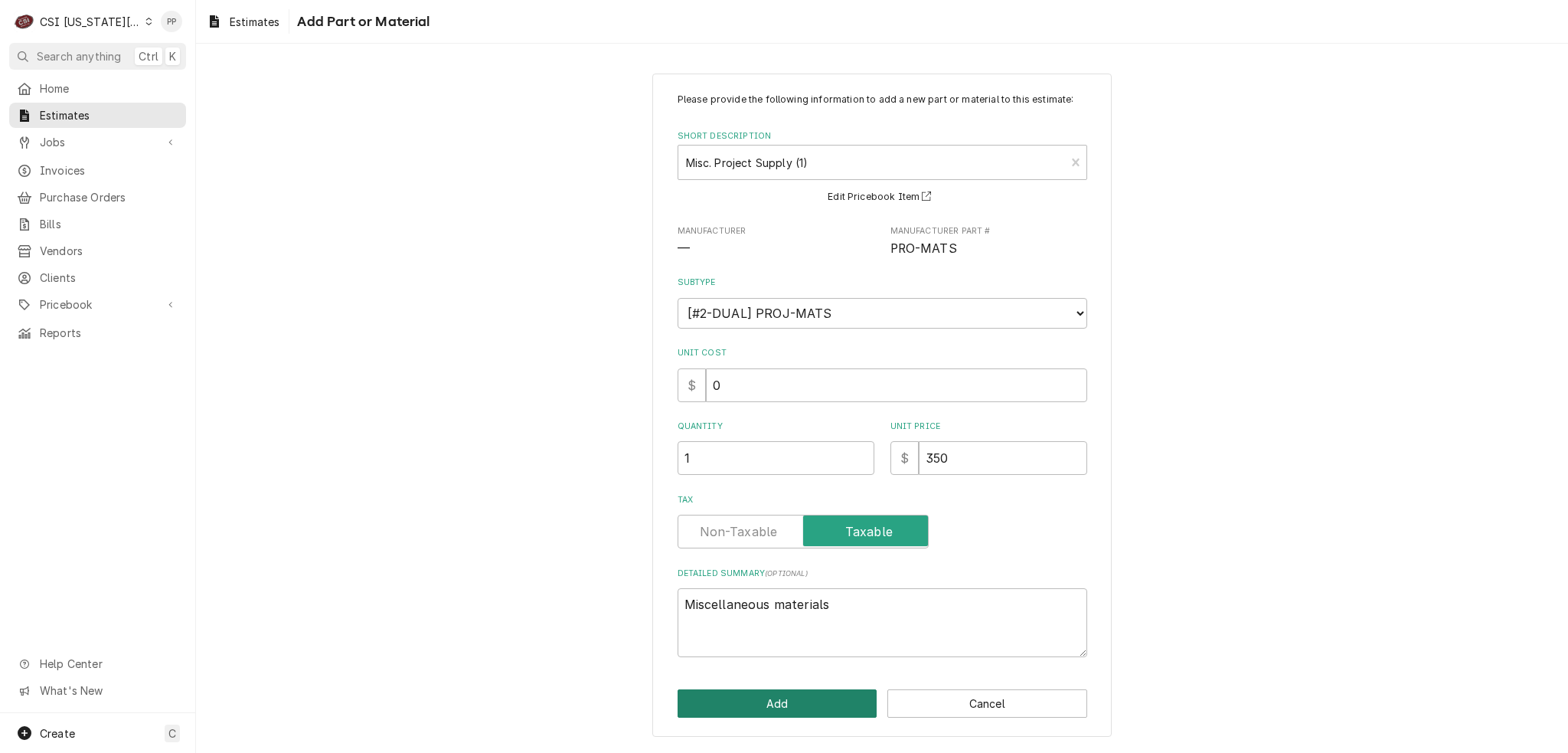
click at [773, 697] on button "Add" at bounding box center [777, 704] width 199 height 29
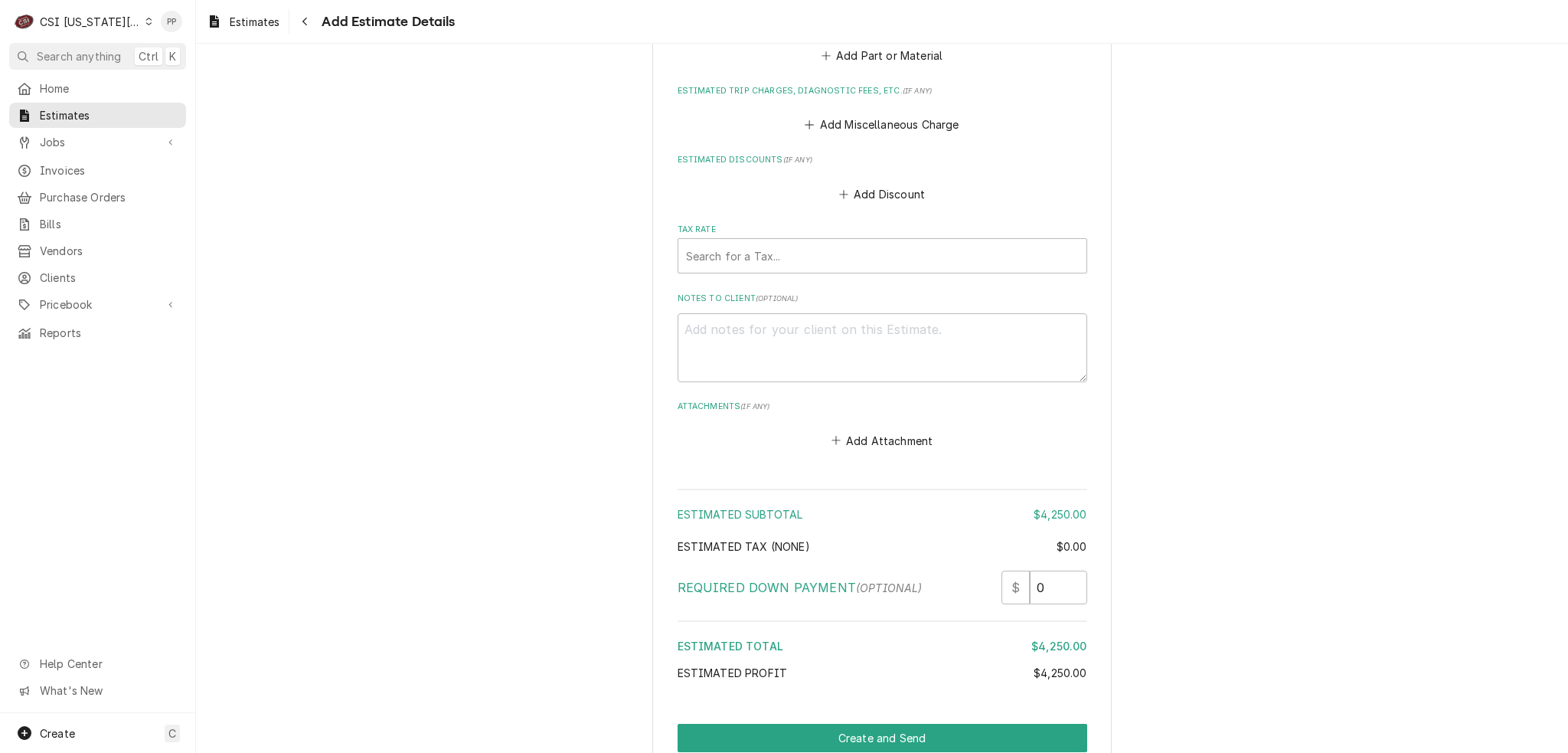
scroll to position [2804, 0]
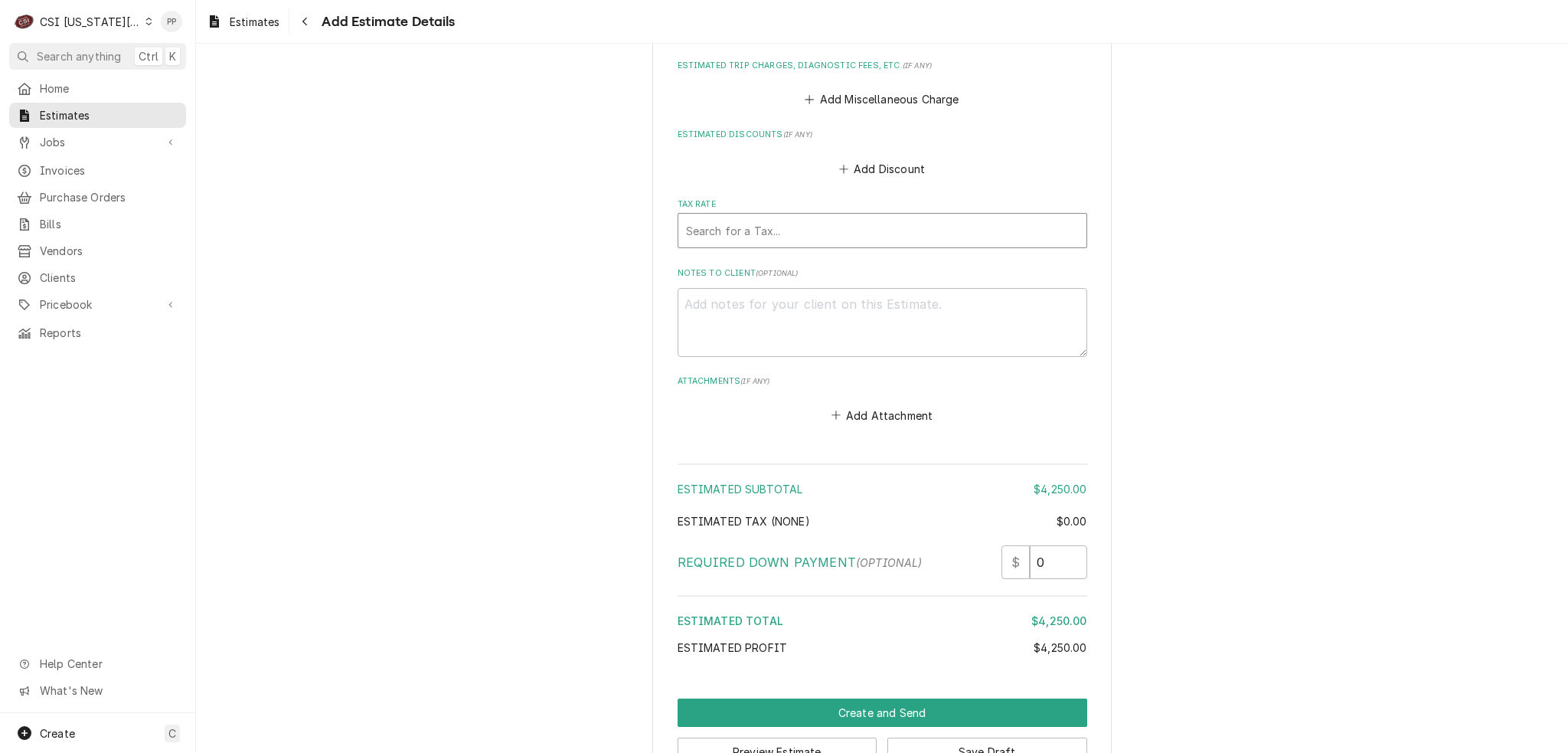
click at [762, 214] on div "Search for a Tax..." at bounding box center [883, 231] width 408 height 33
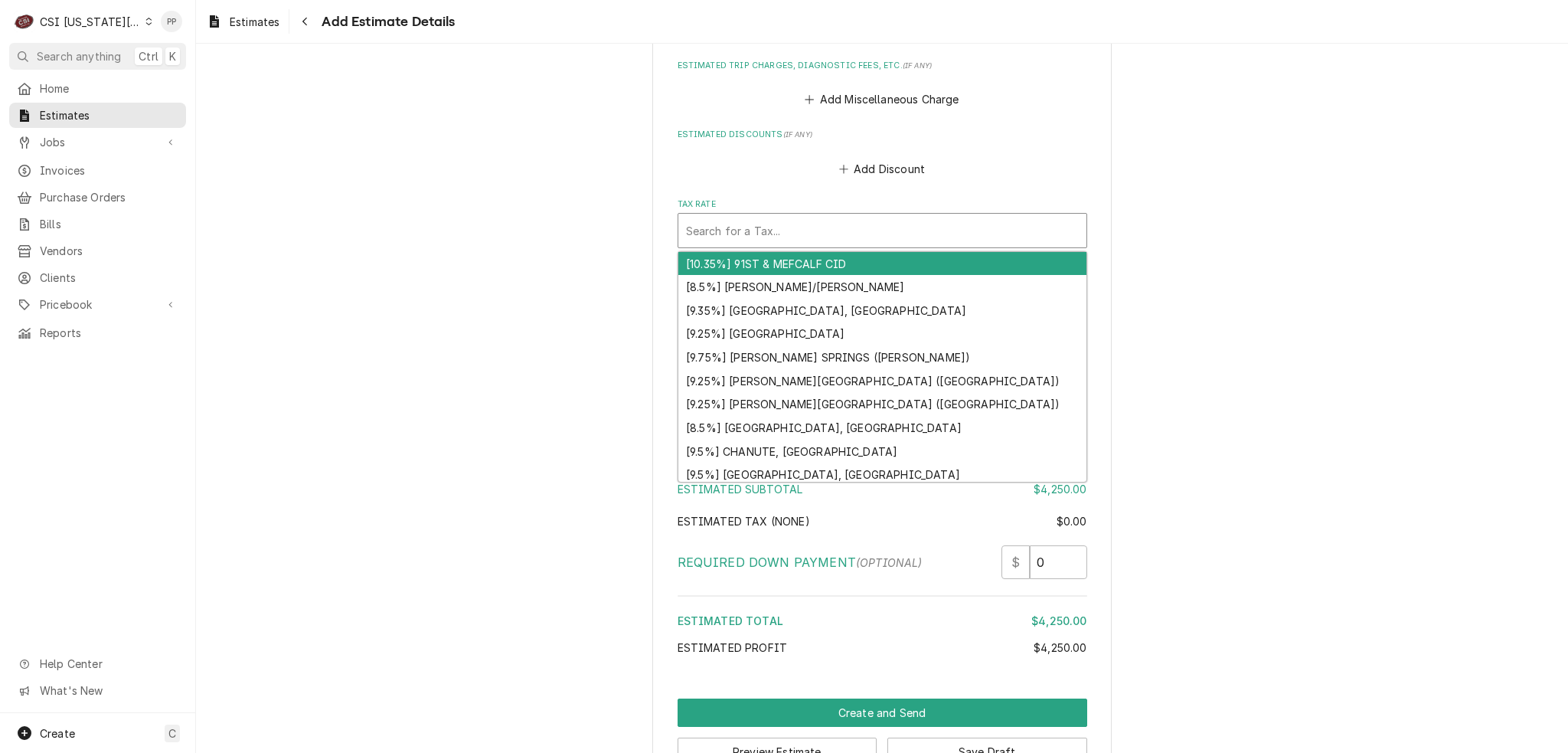
type textarea "x"
type input "e"
type textarea "x"
type input "ex"
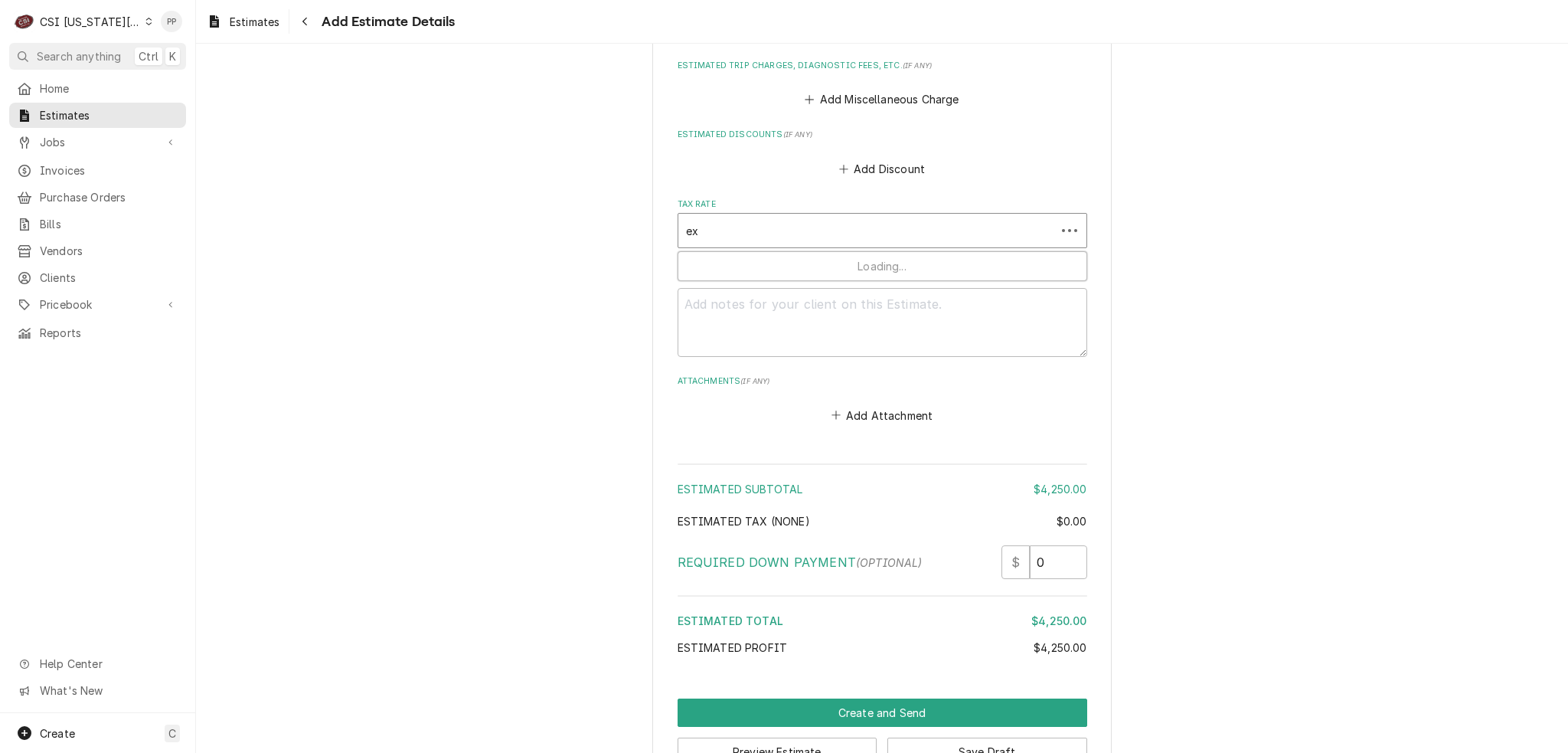
type textarea "x"
type input "exe"
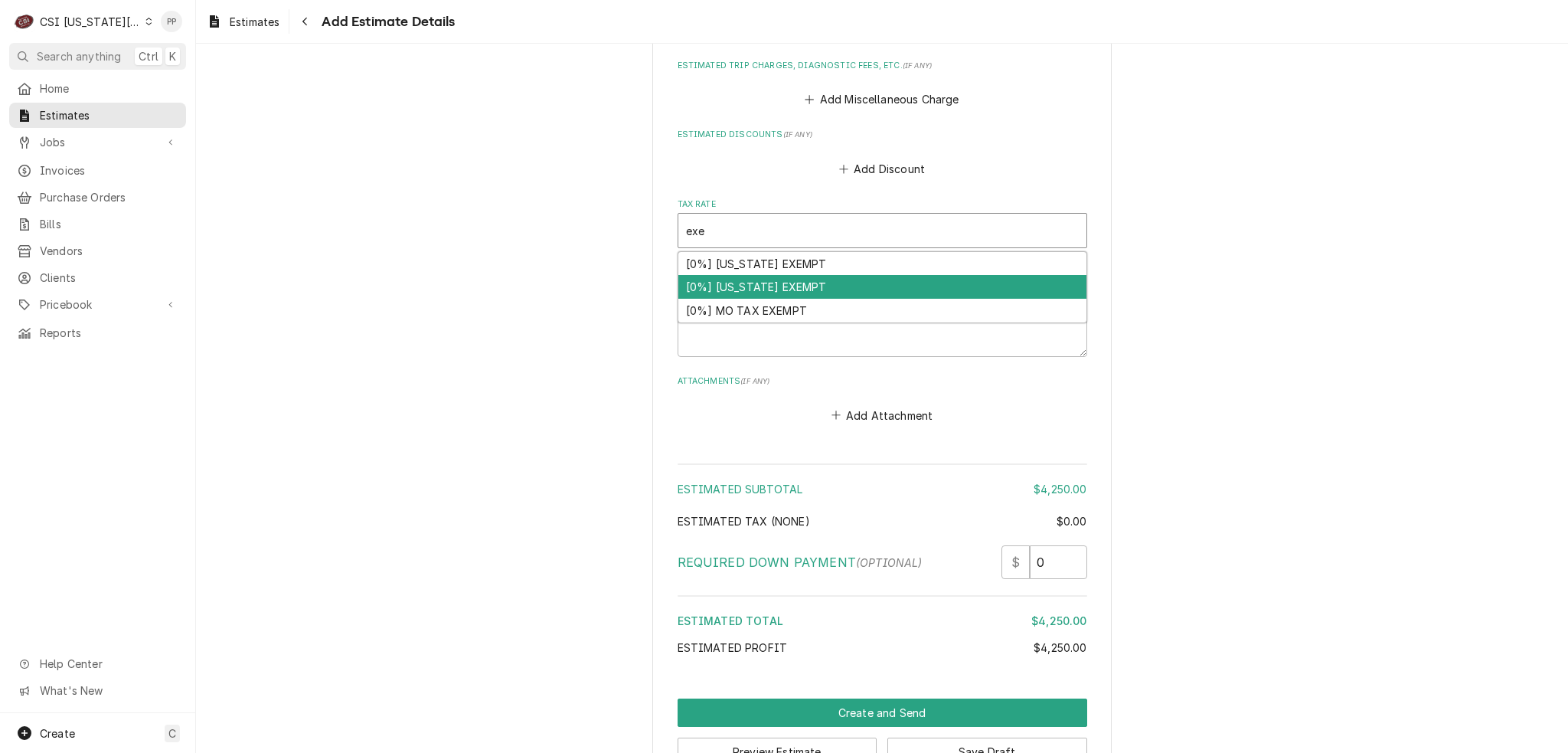
click at [786, 275] on div "[0%] [US_STATE] EXEMPT" at bounding box center [883, 287] width 408 height 24
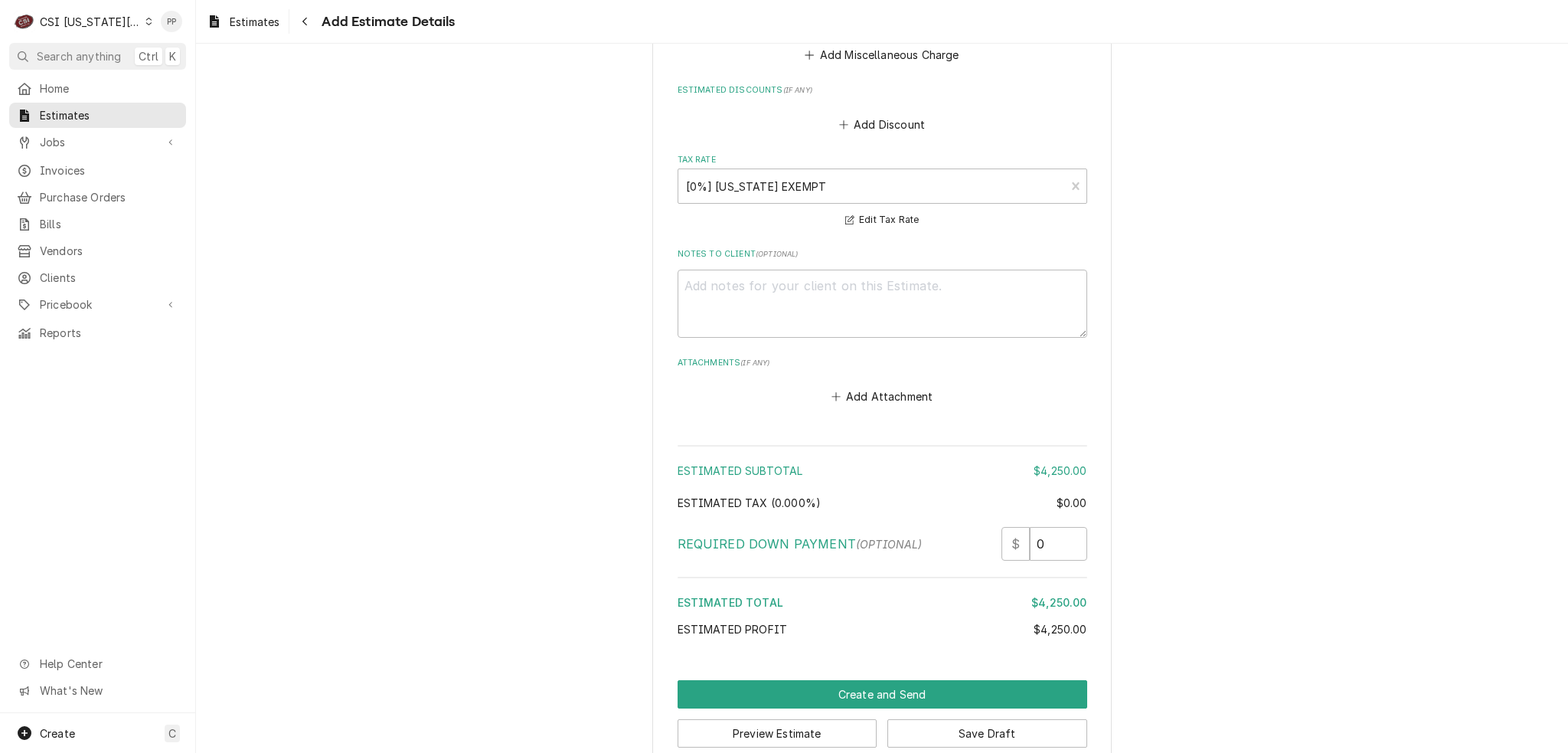
scroll to position [2870, 0]
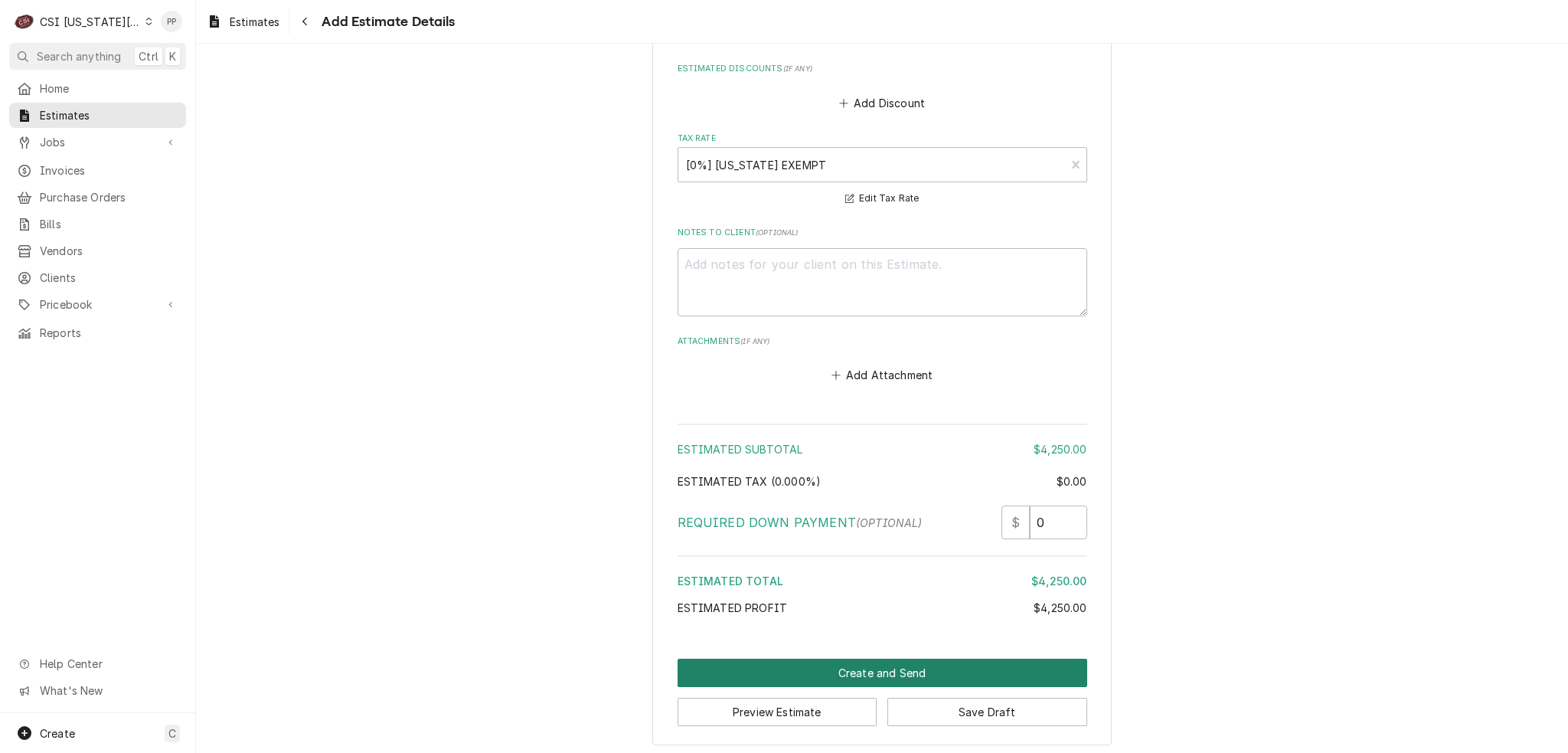
click at [929, 667] on button "Create and Send" at bounding box center [882, 673] width 409 height 29
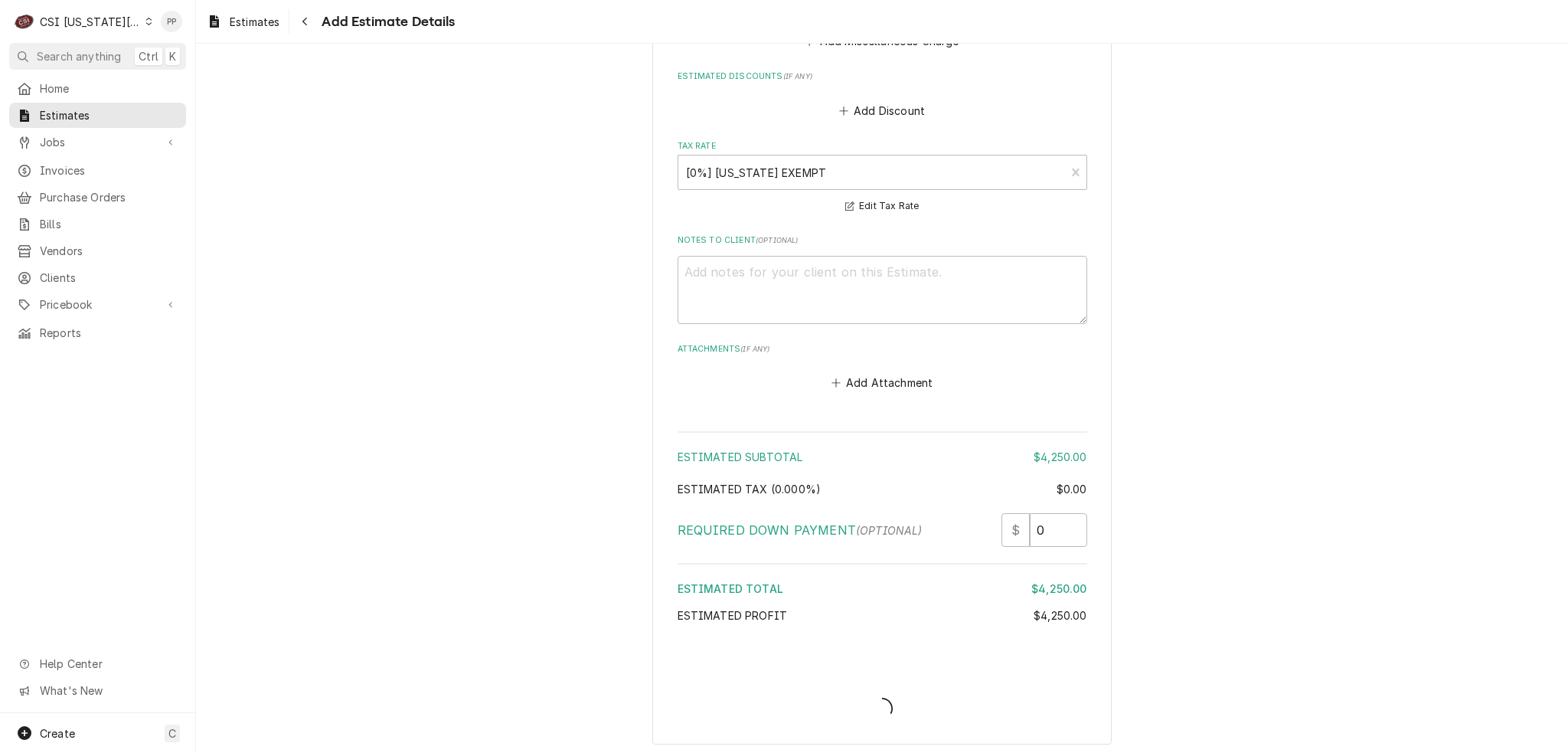
type textarea "x"
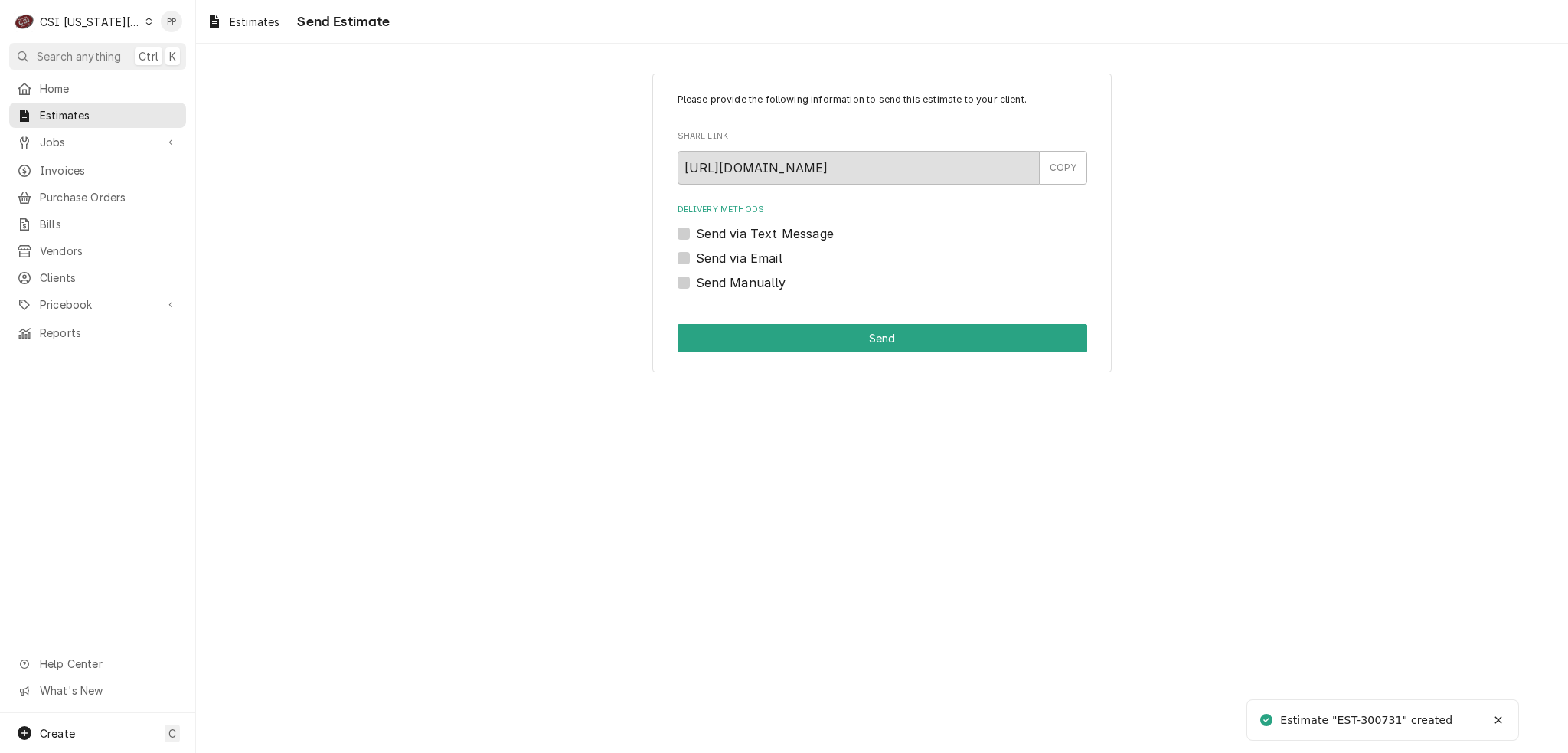
click at [690, 255] on div "Send via Email" at bounding box center [882, 258] width 409 height 18
click at [696, 256] on label "Send via Email" at bounding box center [739, 258] width 87 height 18
click at [696, 256] on input "Send via Email" at bounding box center [900, 266] width 409 height 33
checkbox input "true"
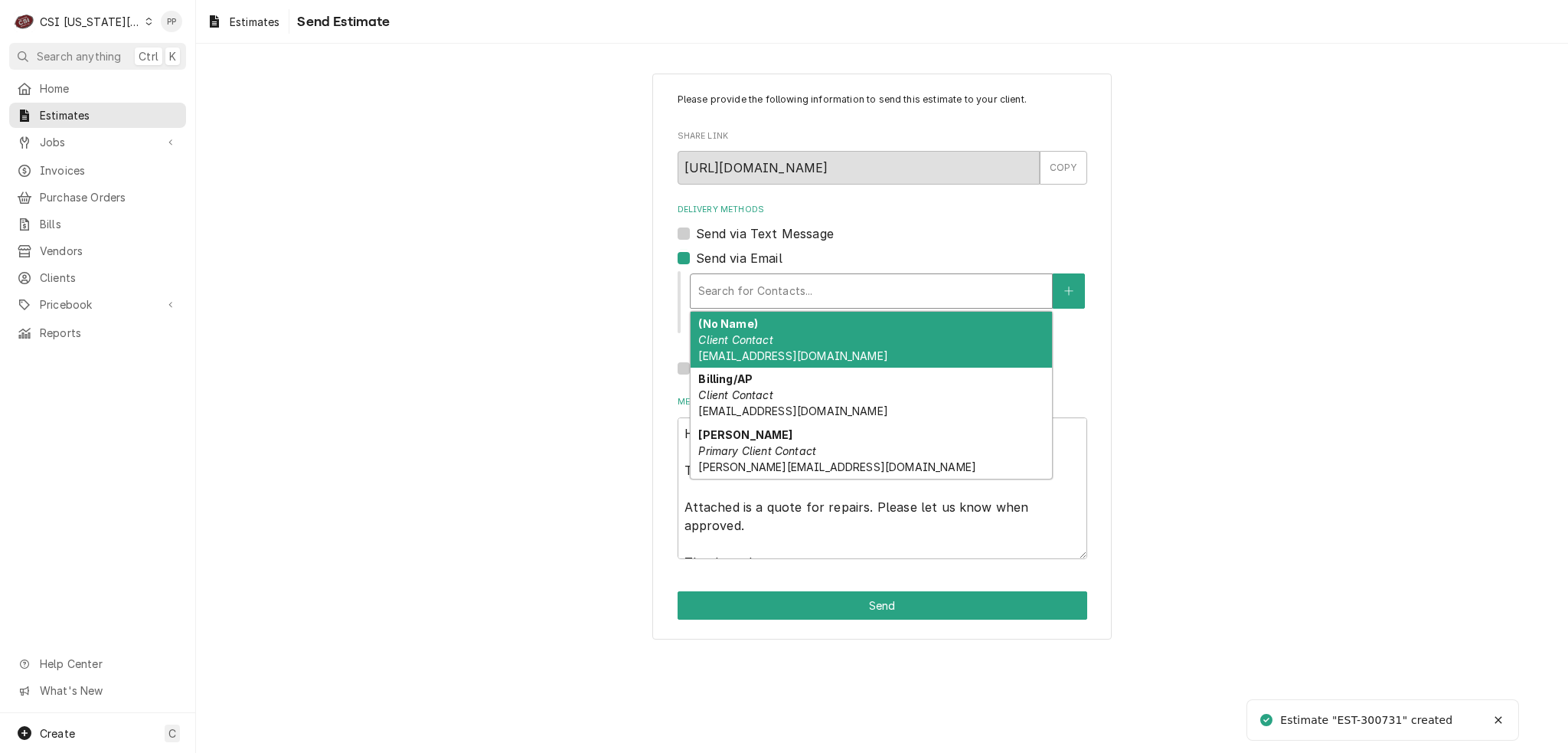
click at [745, 275] on div "Search for Contacts..." at bounding box center [871, 291] width 362 height 33
click at [807, 343] on div "(No Name) Client Contact Phil@csi1.com" at bounding box center [871, 340] width 362 height 56
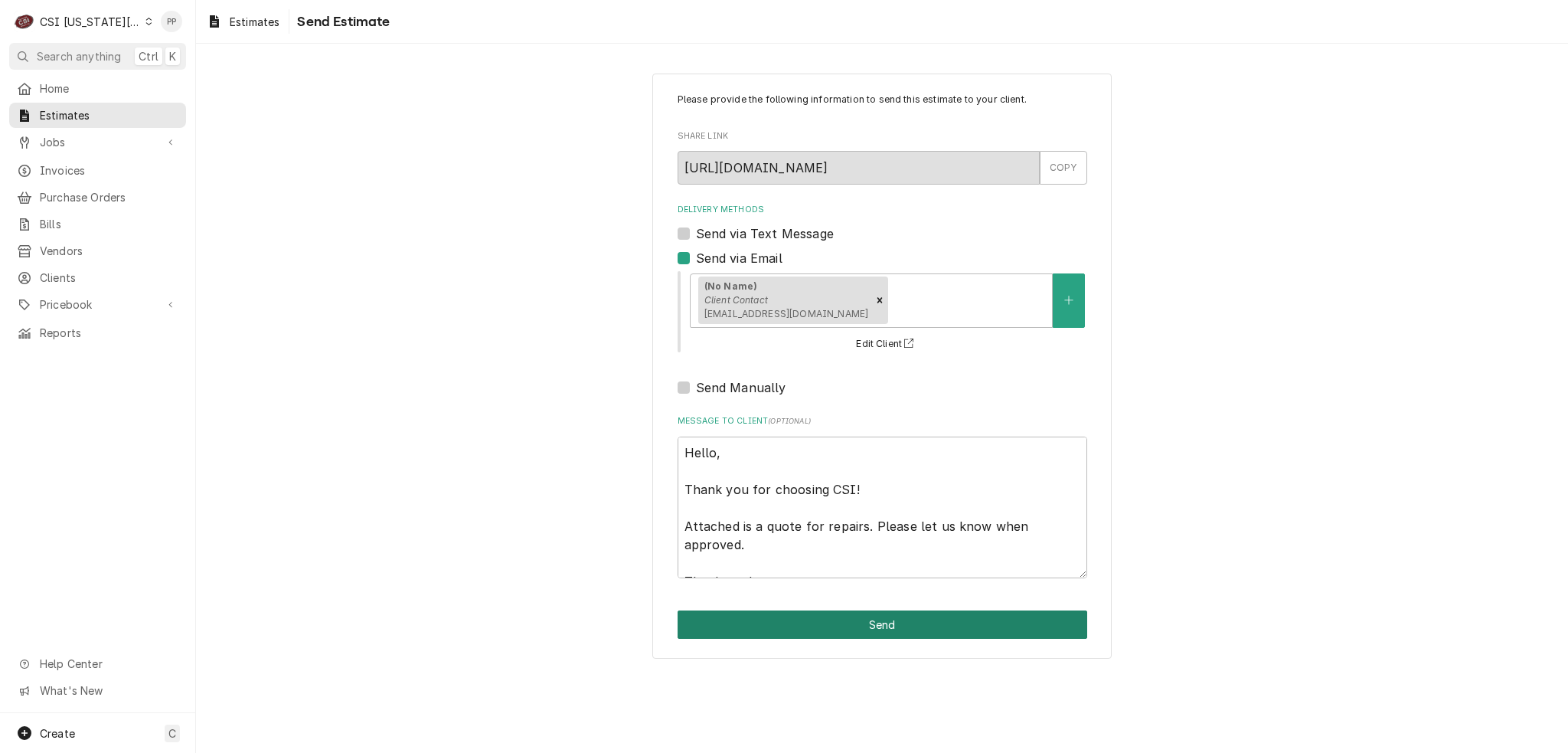
click at [896, 618] on button "Send" at bounding box center [882, 625] width 409 height 29
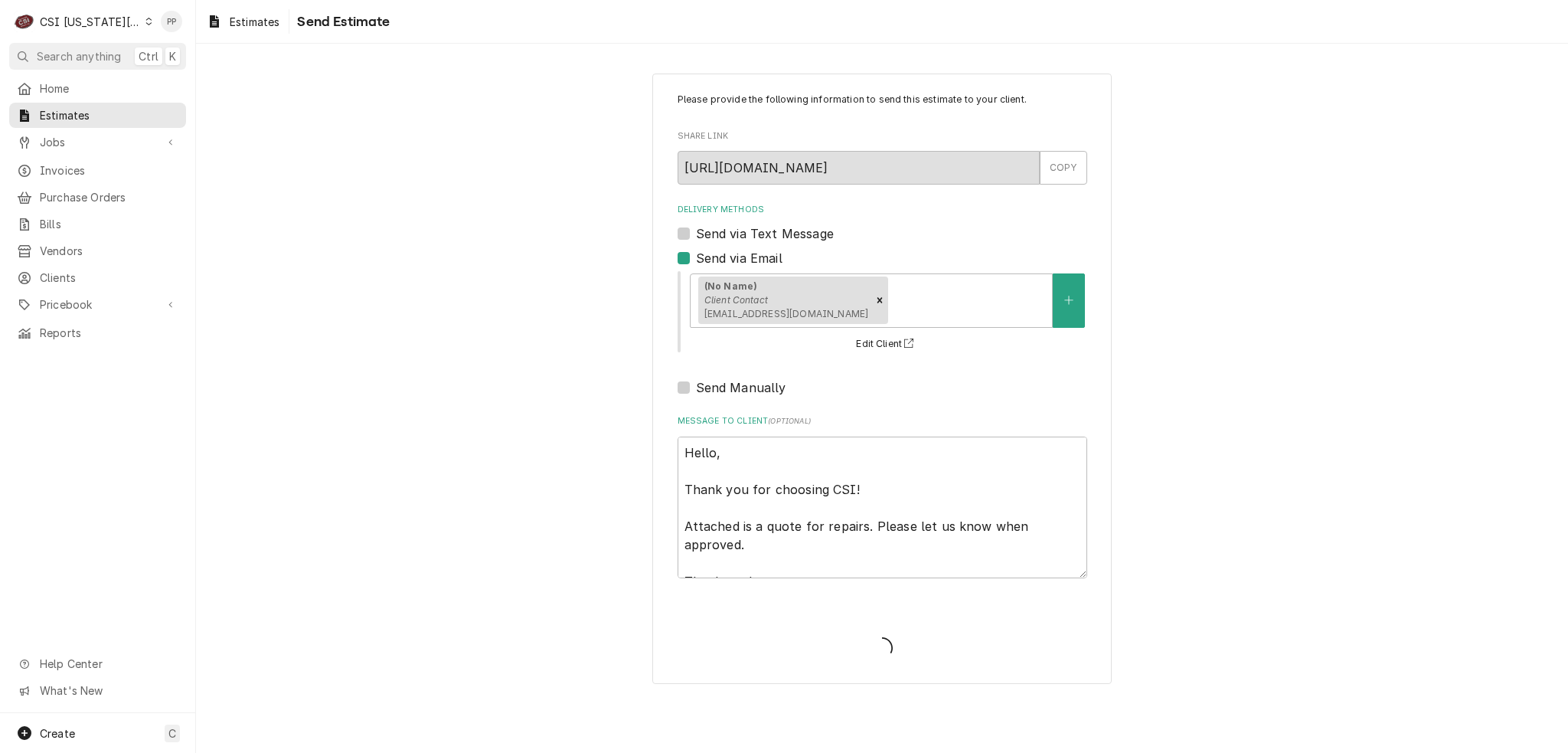
type textarea "x"
